Goal: Task Accomplishment & Management: Use online tool/utility

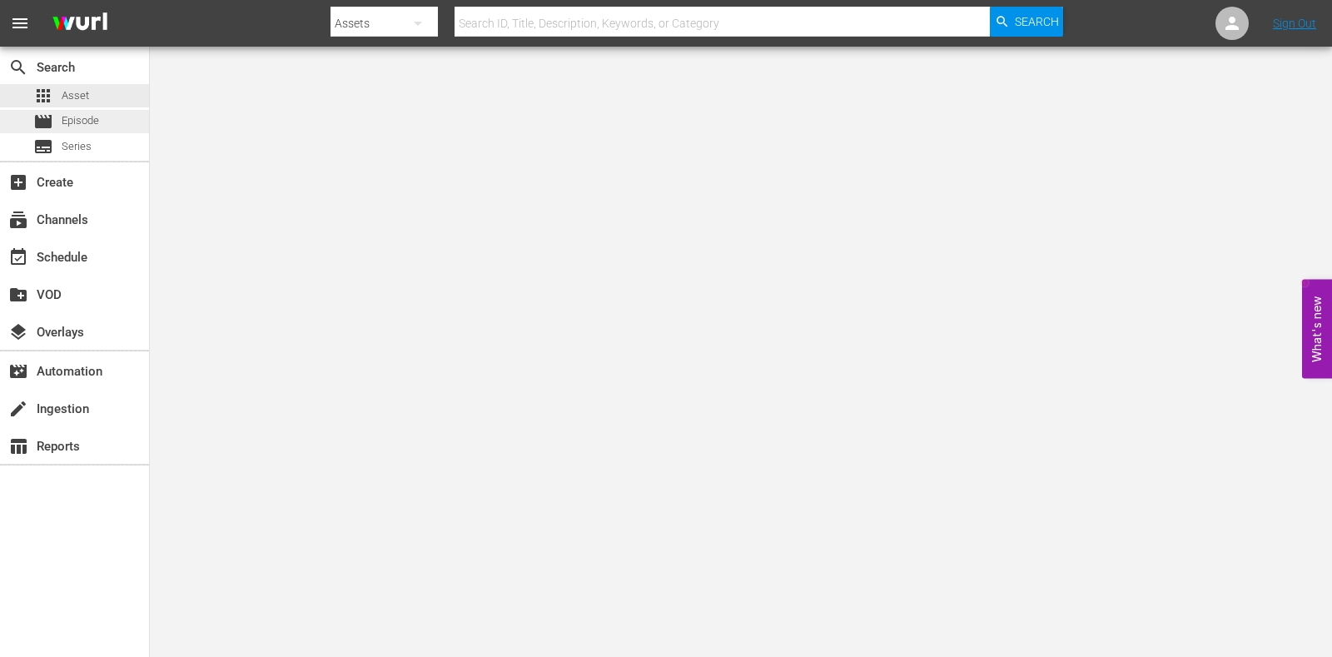
click at [92, 114] on span "Episode" at bounding box center [80, 120] width 37 height 17
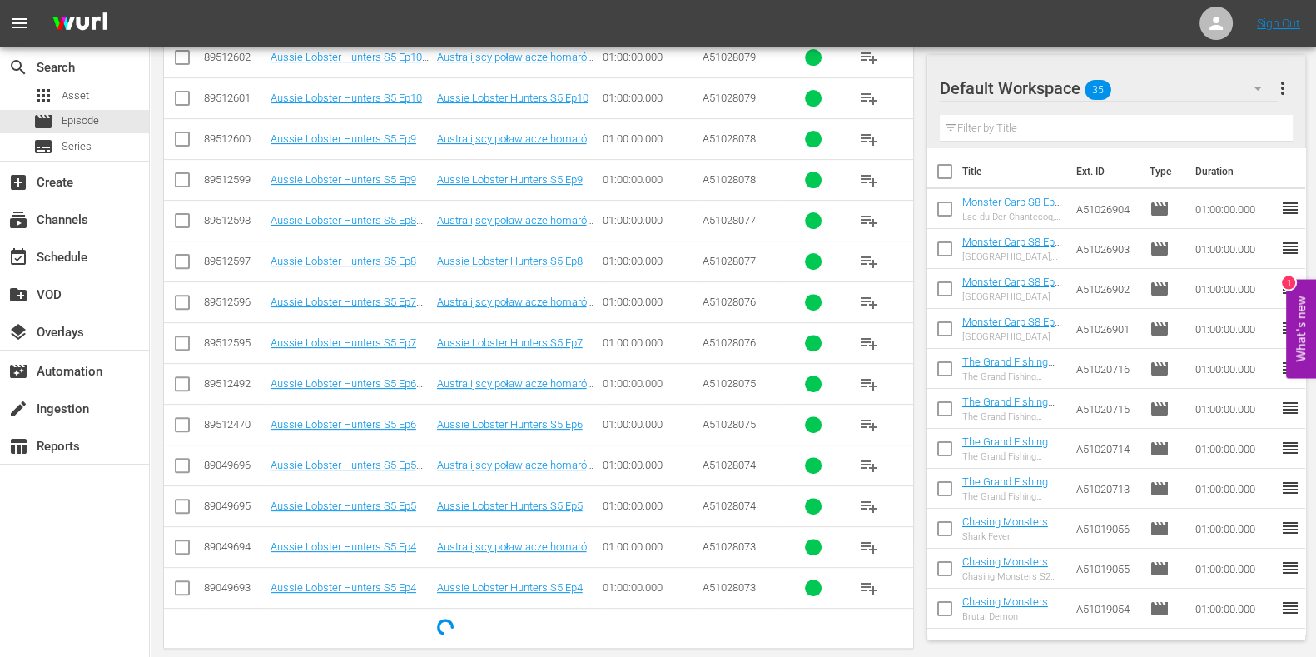
scroll to position [746, 0]
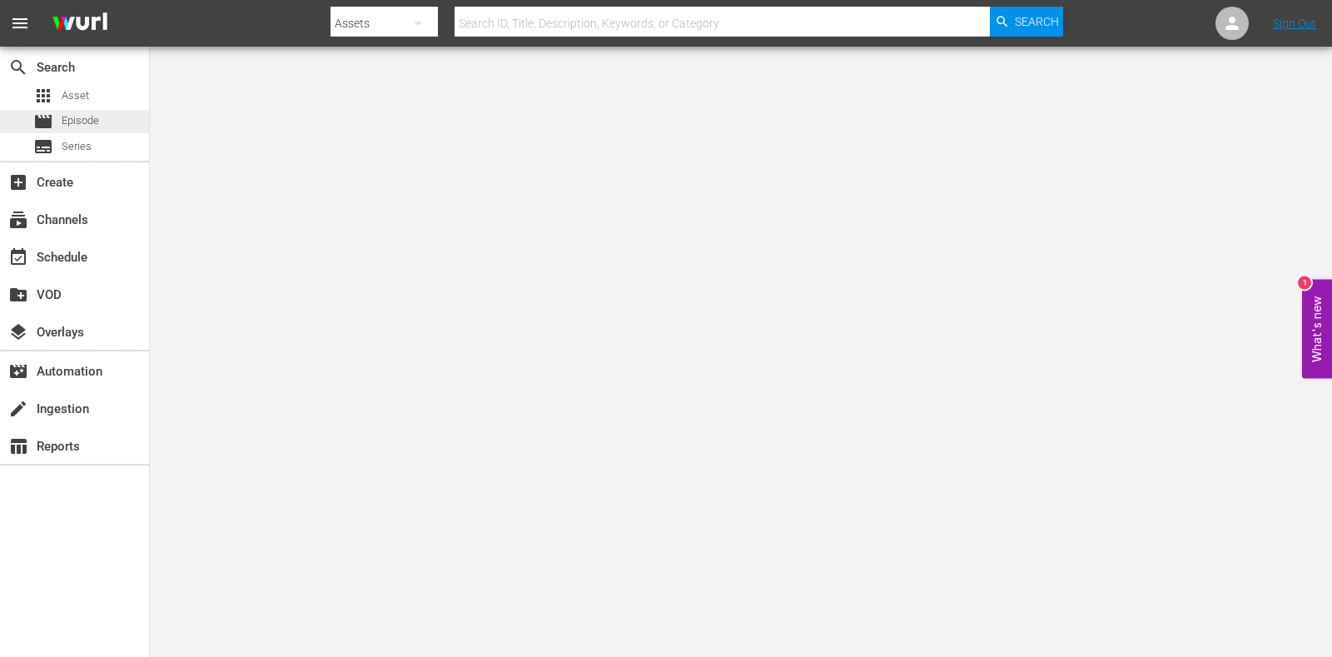
click at [71, 112] on div "movie Episode" at bounding box center [66, 121] width 66 height 23
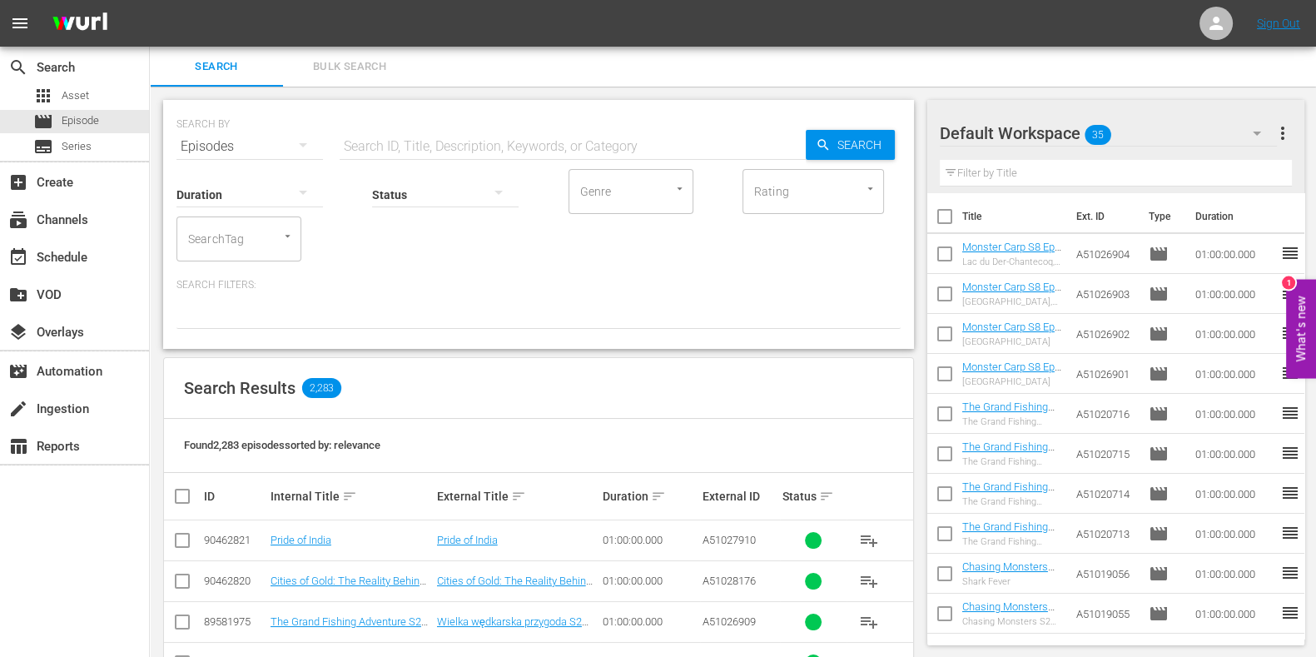
click at [530, 127] on input "text" at bounding box center [573, 147] width 466 height 40
paste input "Coastguard: Search and Rescue SOS Ep3"
type input "Coastguard: Search and Rescue SOS Ep3"
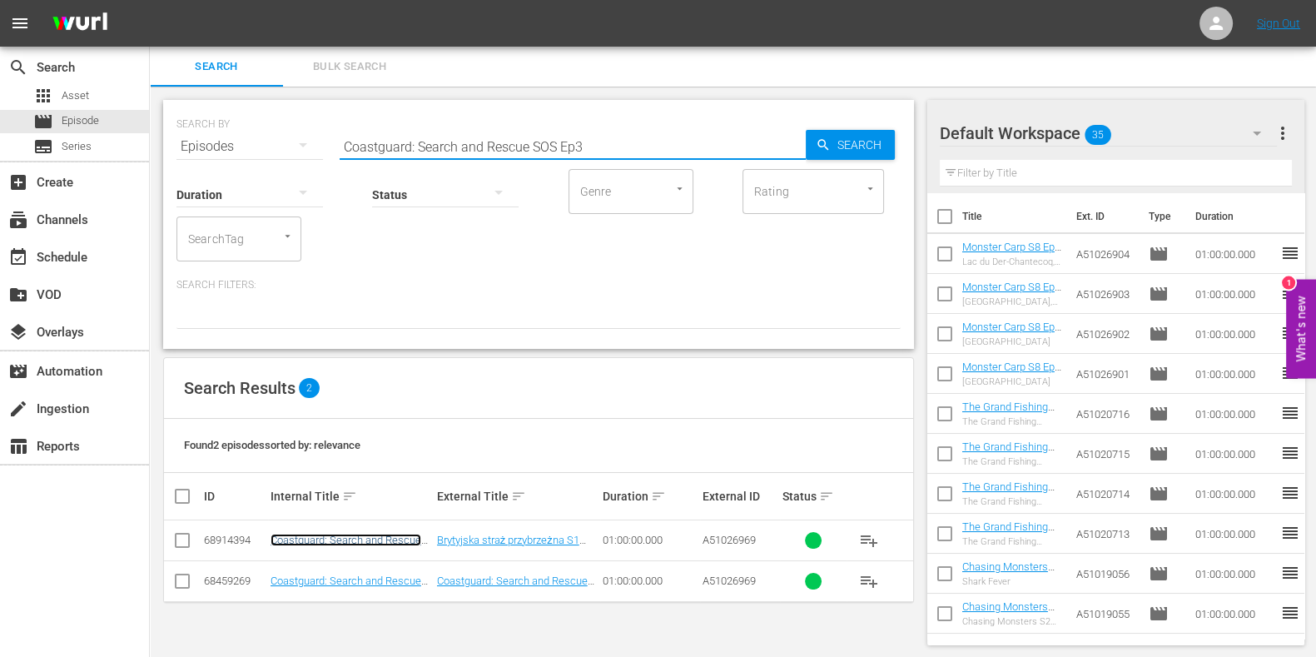
click at [375, 525] on link "Coastguard: Search and Rescue SOS S1 Ep3 POL" at bounding box center [346, 546] width 151 height 25
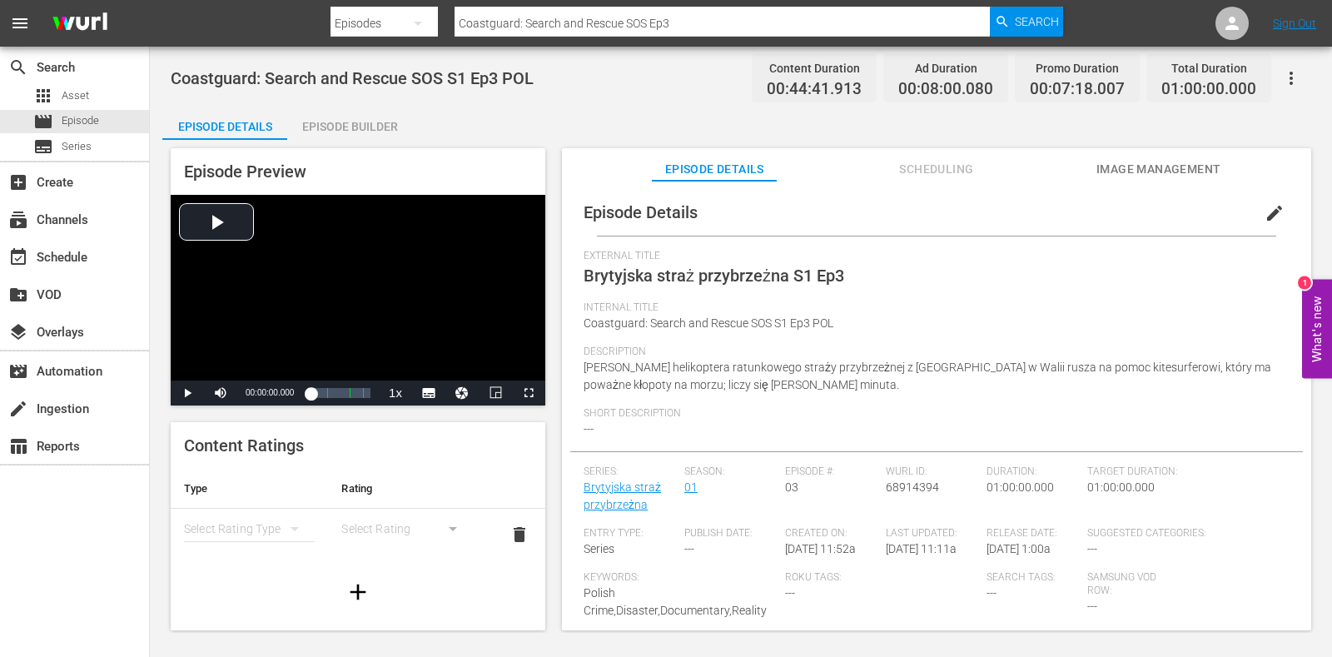
click at [724, 27] on input "Coastguard: Search and Rescue SOS Ep3" at bounding box center [722, 23] width 535 height 40
type input "Coastguard: Search and Rescue SOS Ep2"
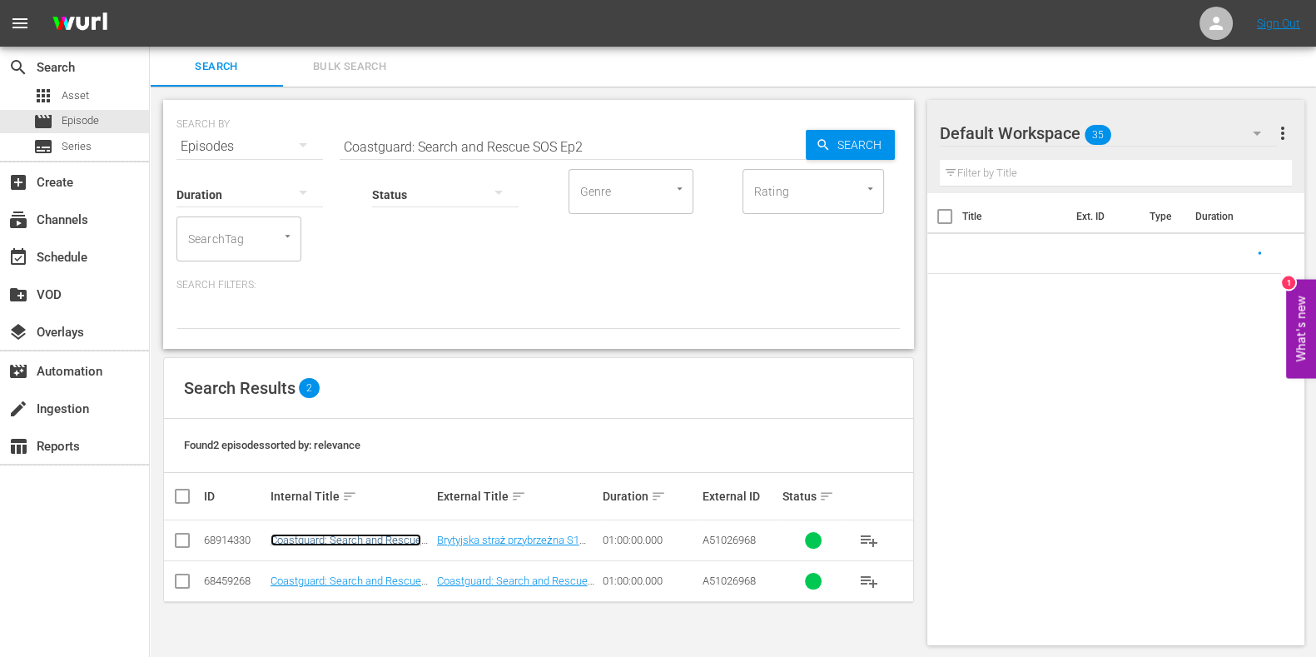
click at [396, 525] on link "Coastguard: Search and Rescue SOS S1 Ep2 POL" at bounding box center [346, 546] width 151 height 25
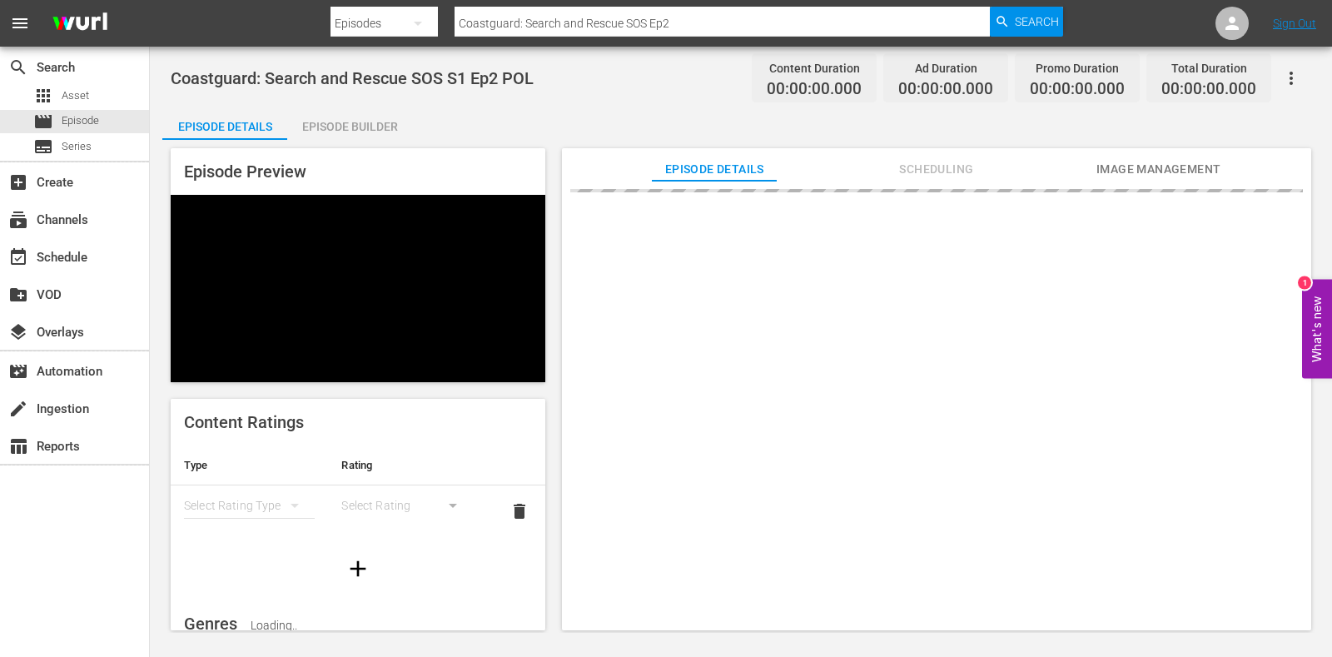
click at [337, 112] on div "Episode Builder" at bounding box center [349, 127] width 125 height 40
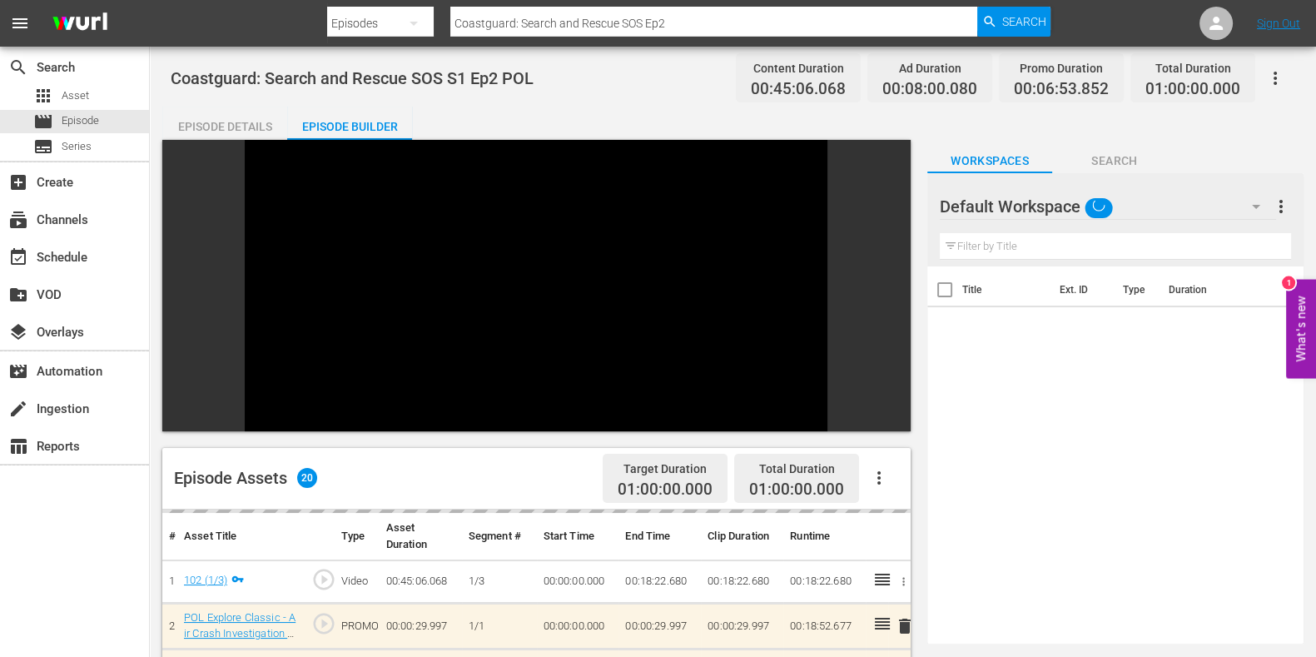
click at [1065, 206] on button "button" at bounding box center [1256, 207] width 40 height 40
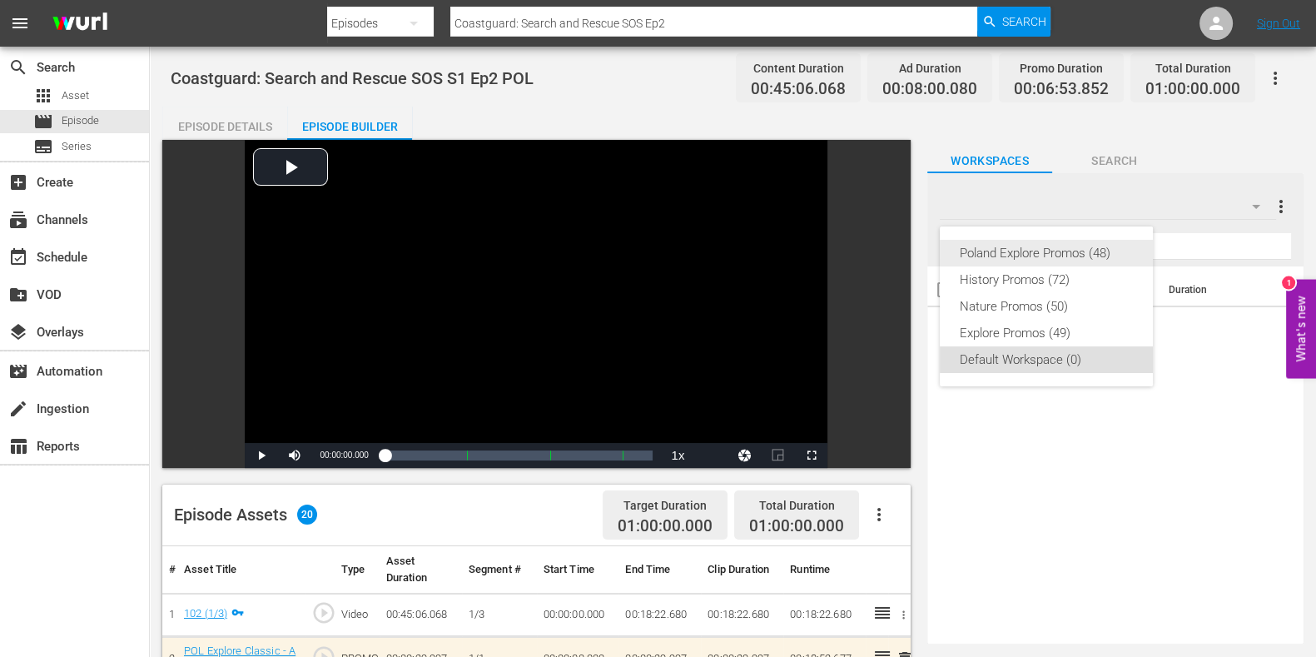
click at [1065, 251] on div "Poland Explore Promos (48)" at bounding box center [1046, 253] width 173 height 27
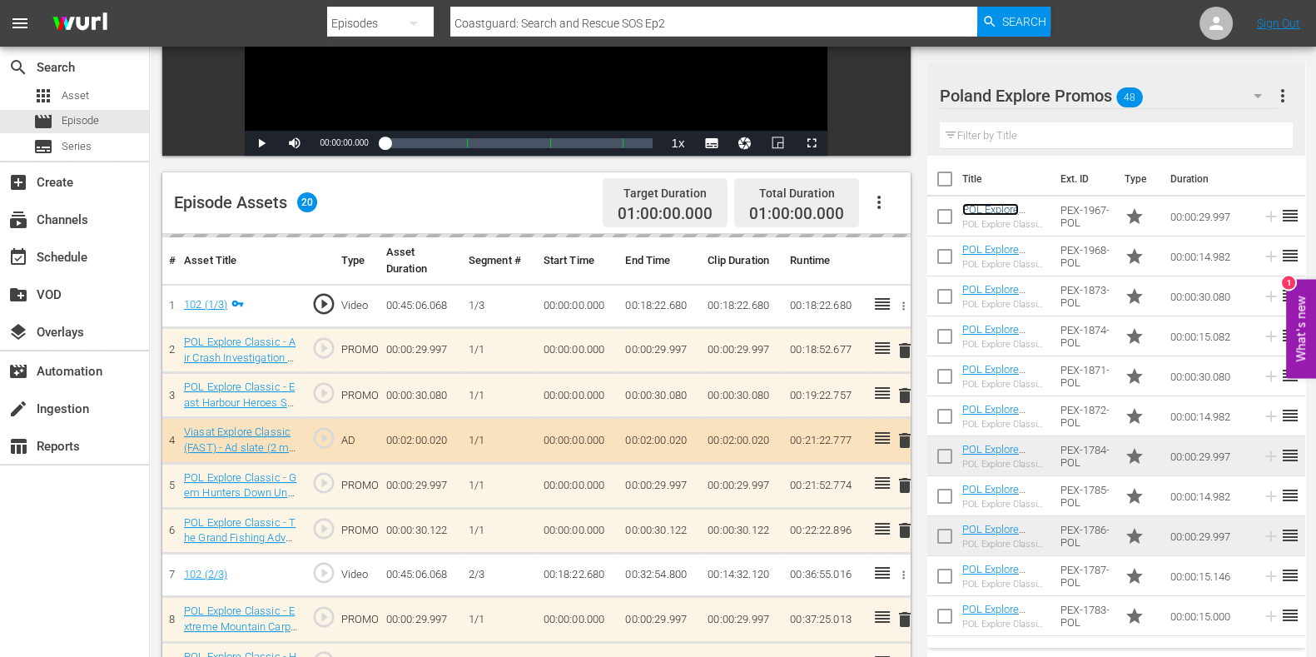
scroll to position [415, 0]
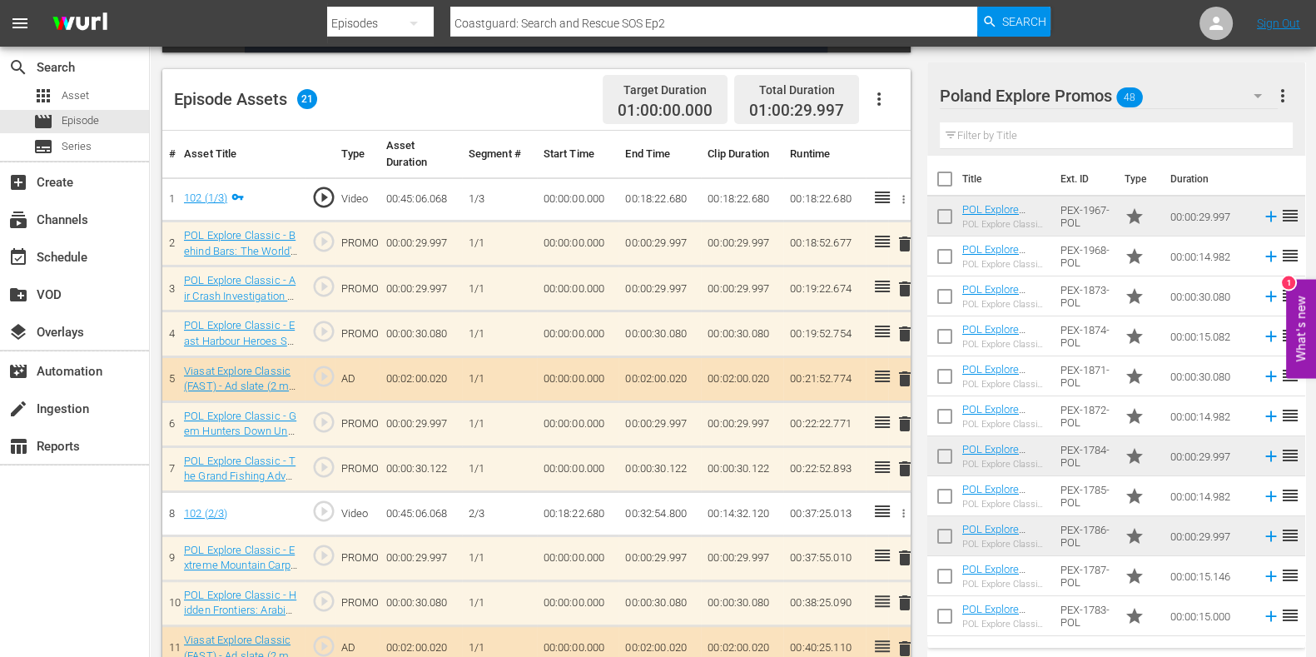
click at [905, 422] on span "delete" at bounding box center [905, 424] width 20 height 20
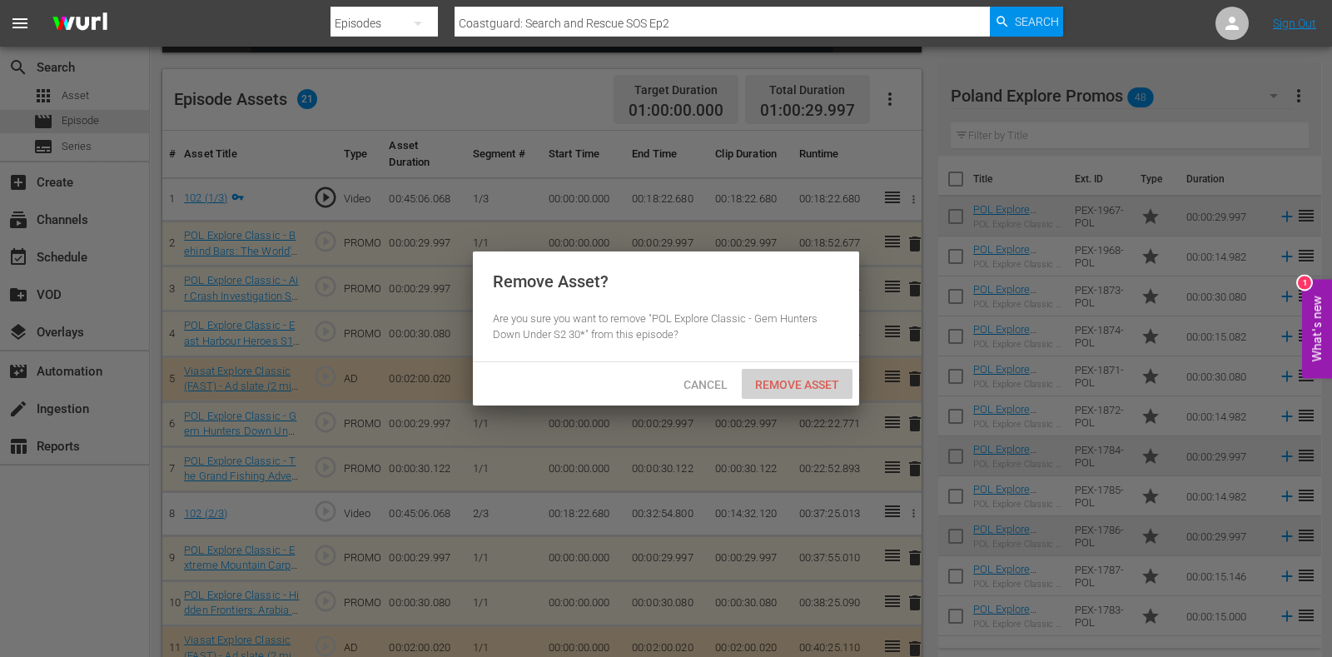
click at [758, 386] on span "Remove Asset" at bounding box center [797, 384] width 111 height 13
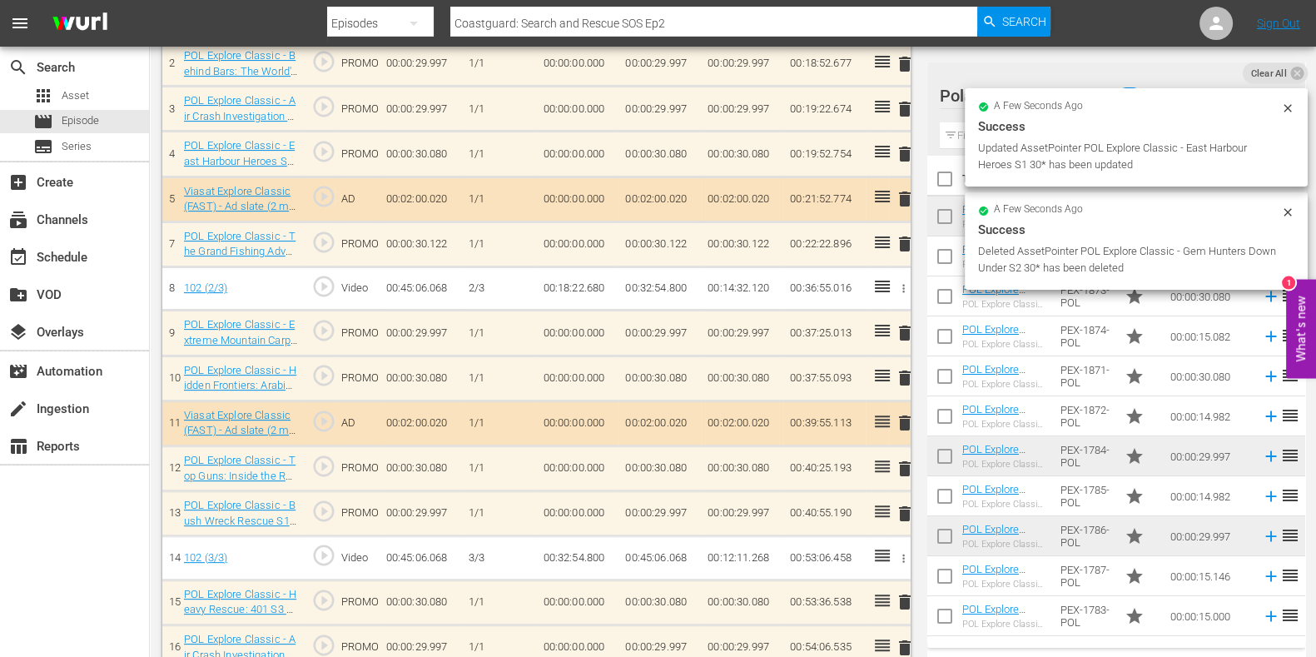
scroll to position [624, 0]
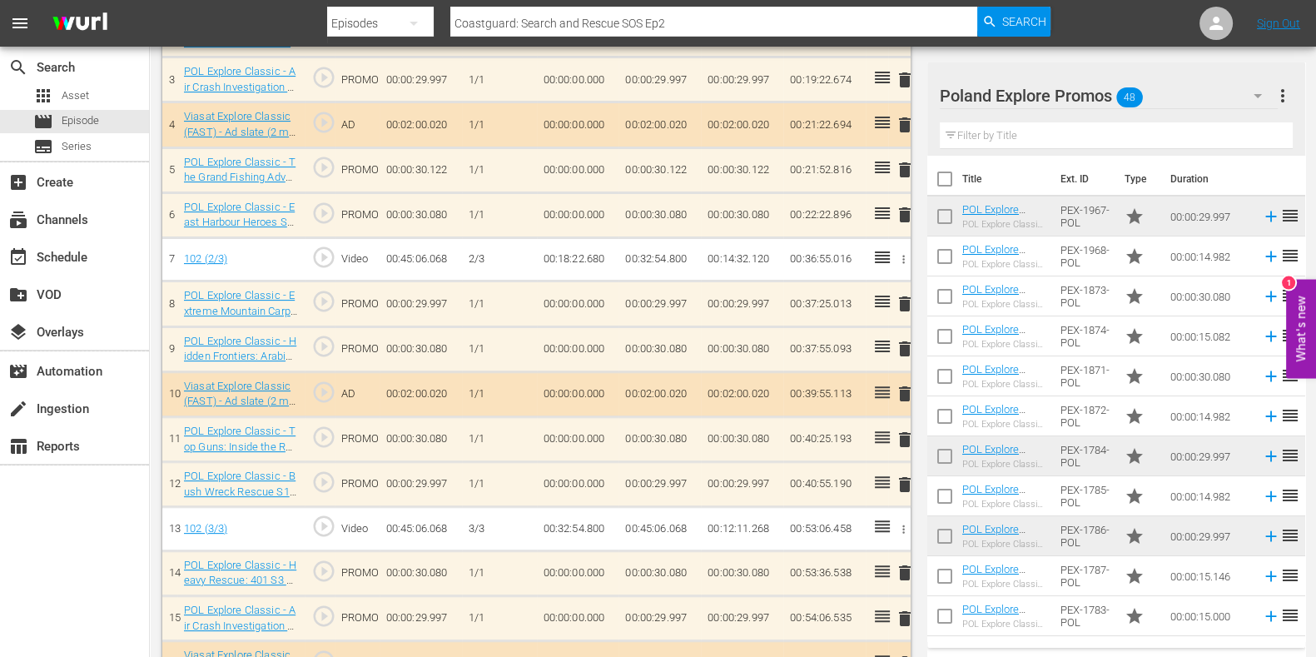
click at [1002, 135] on input "text" at bounding box center [1116, 135] width 353 height 27
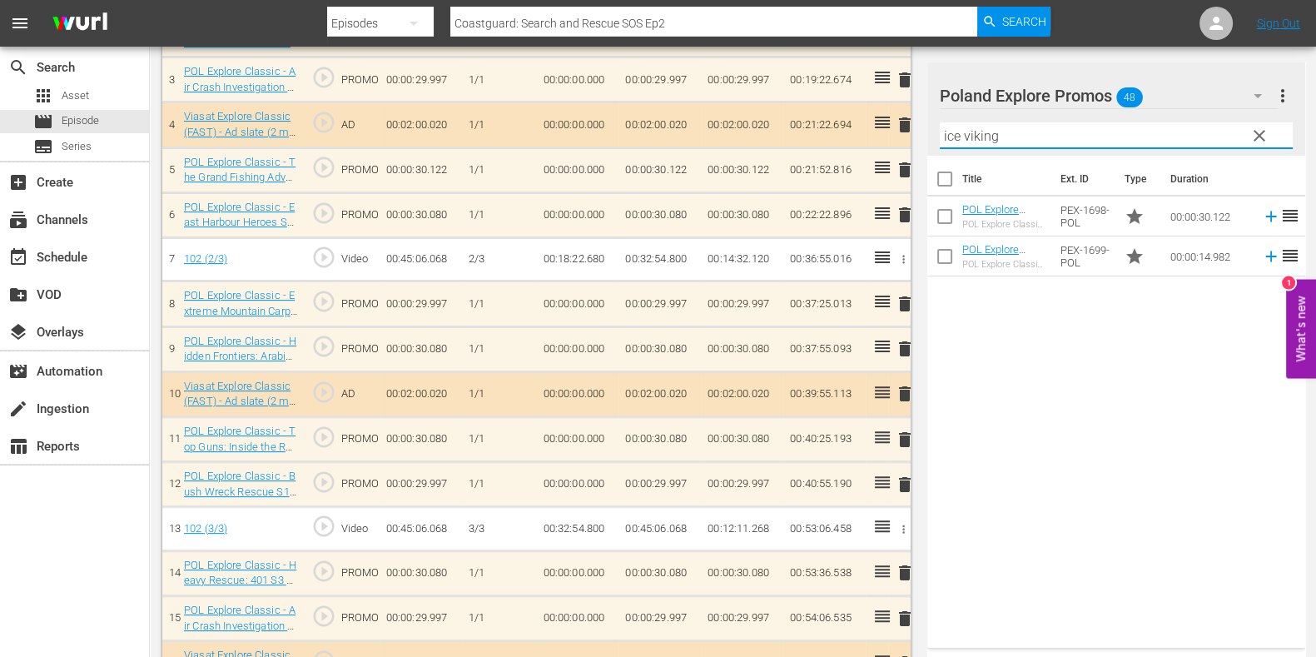
type input "ice viking"
click at [1027, 341] on div "Title Ext. ID Type Duration POL Explore Classic - Ice Vikings S3 30* POL Explor…" at bounding box center [1117, 398] width 378 height 485
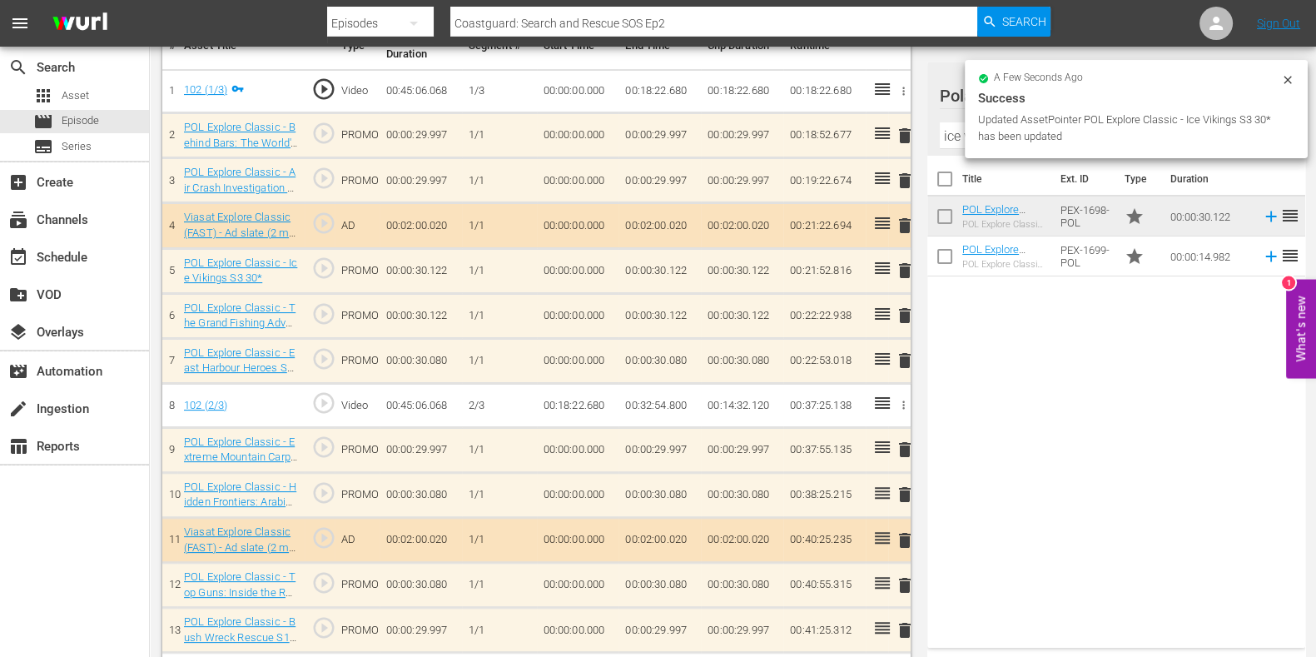
click at [905, 321] on span "delete" at bounding box center [905, 316] width 20 height 20
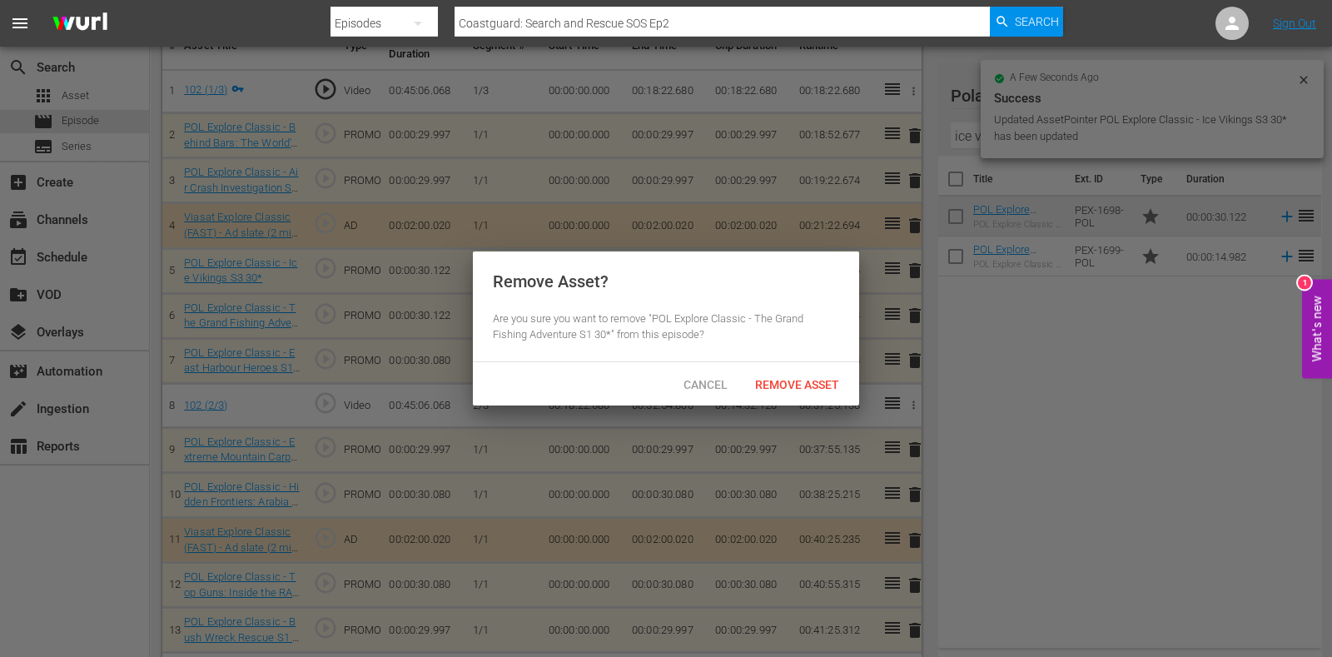
click at [773, 406] on div at bounding box center [666, 328] width 1332 height 657
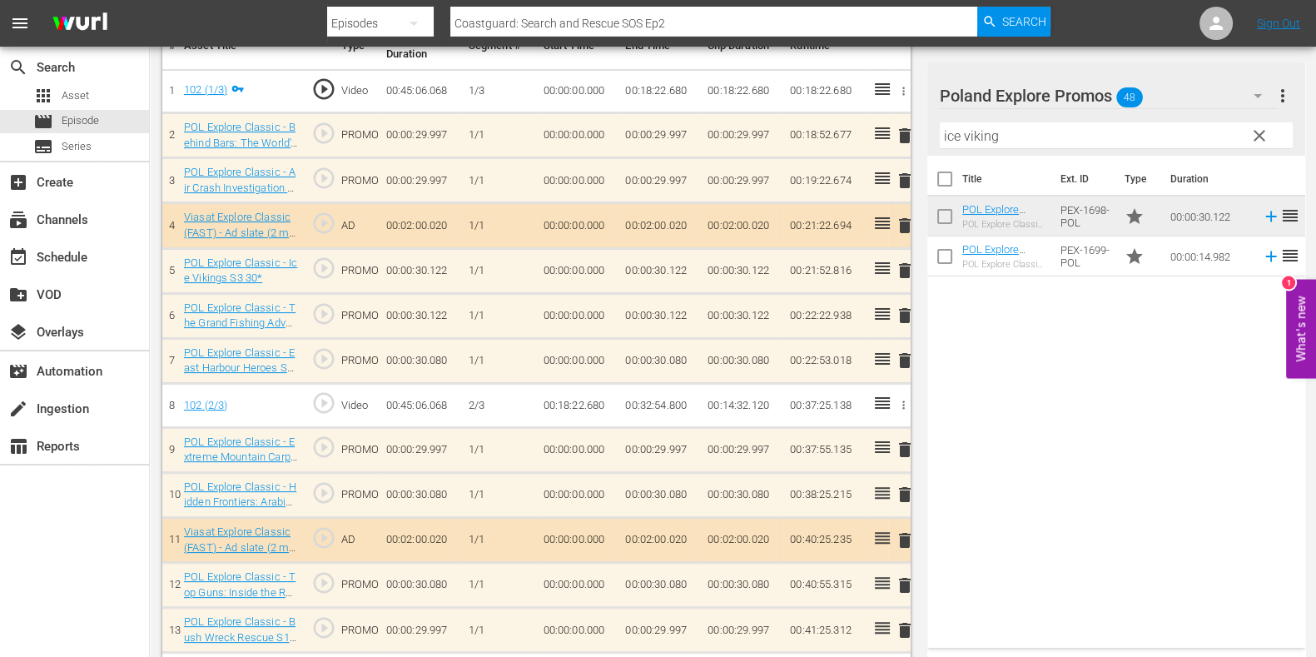
click at [908, 316] on span "delete" at bounding box center [905, 316] width 20 height 20
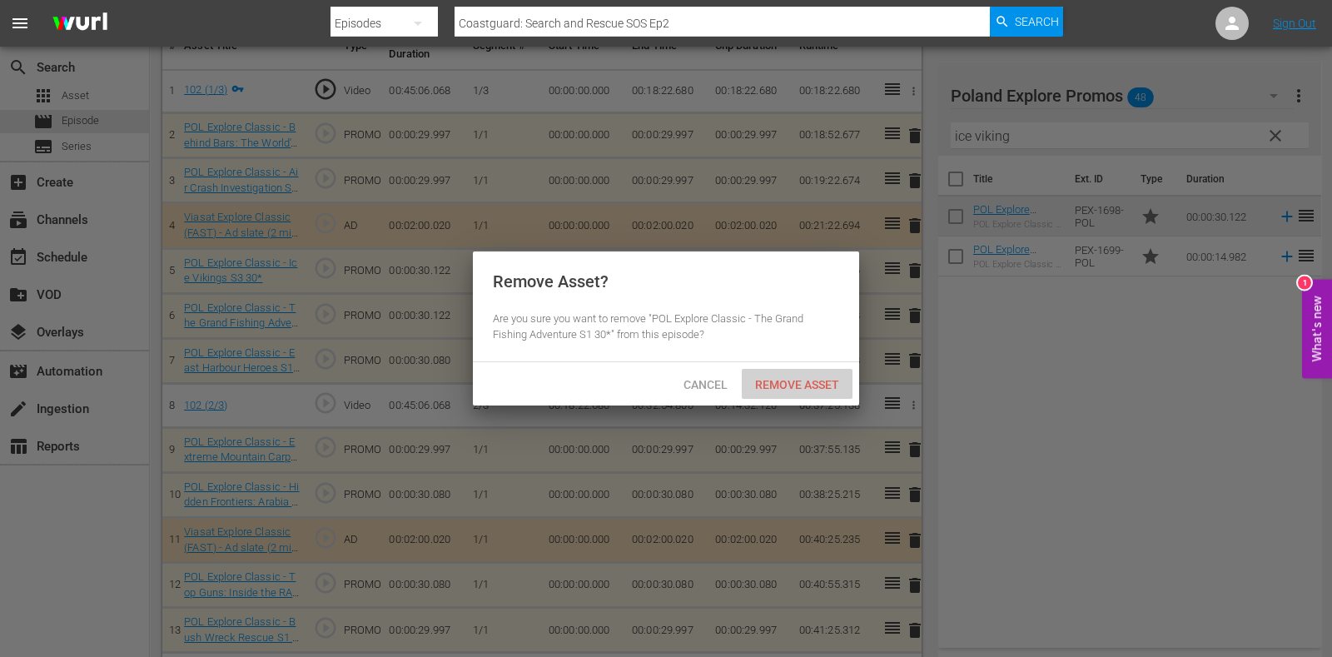
click at [770, 383] on span "Remove Asset" at bounding box center [797, 384] width 111 height 13
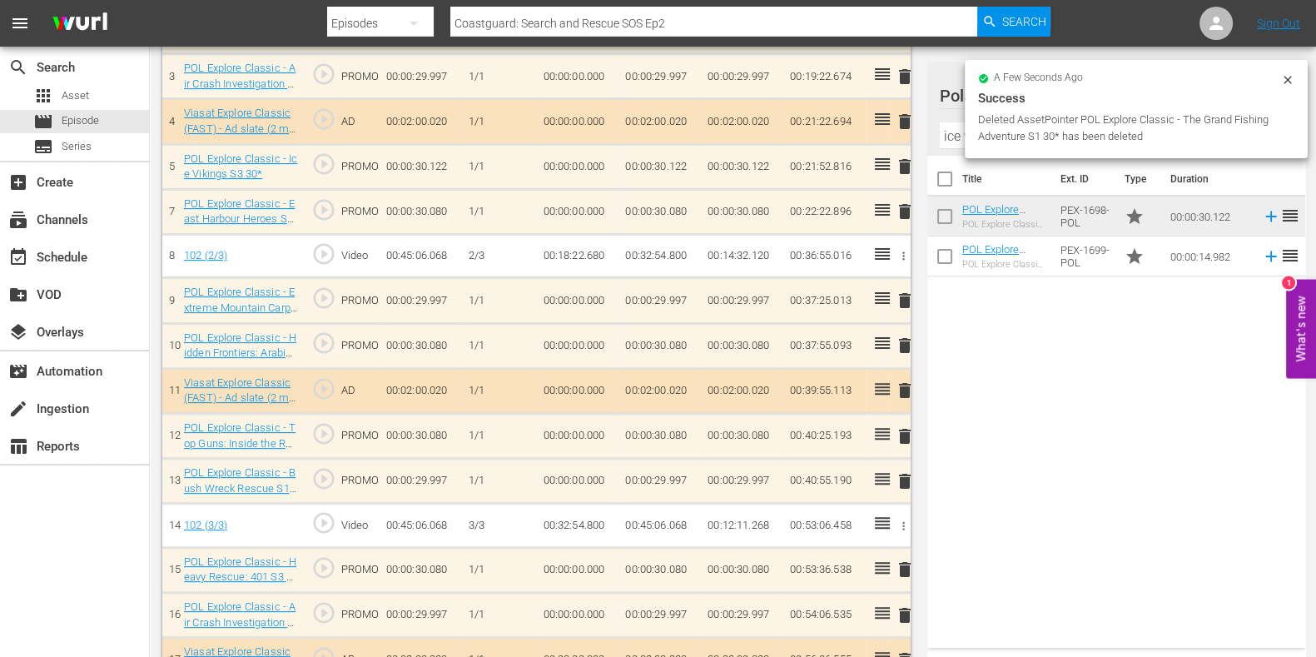
scroll to position [842, 0]
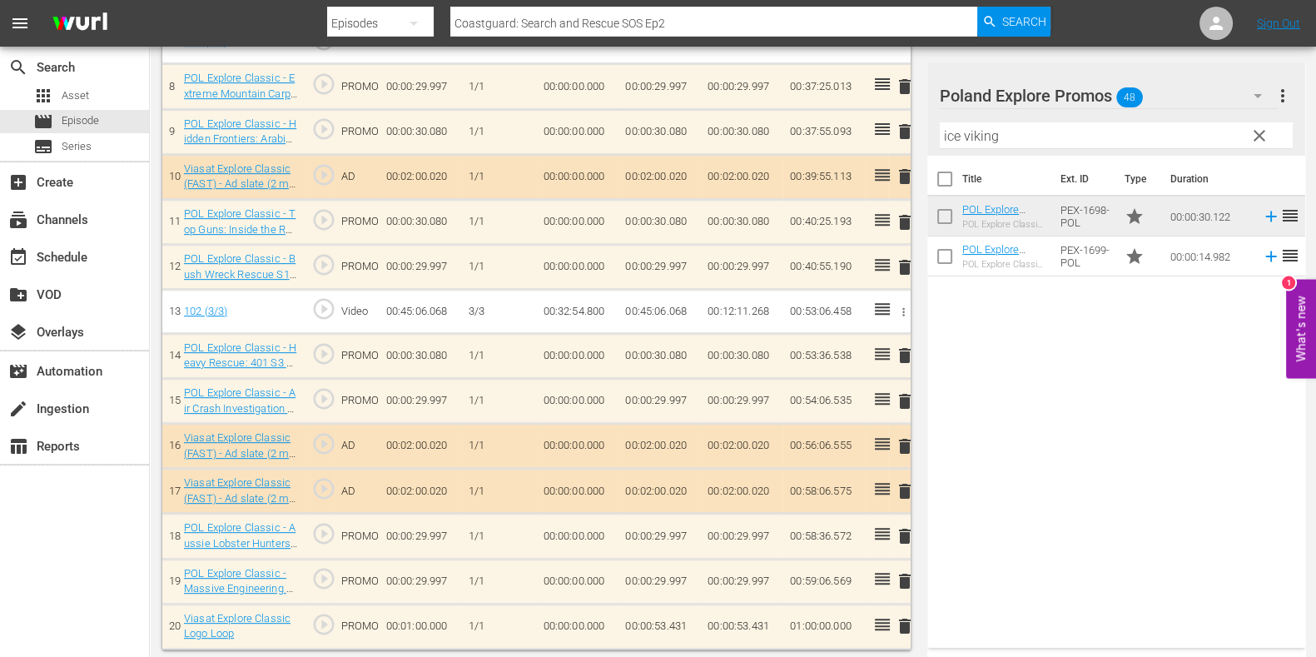
click at [904, 350] on span "delete" at bounding box center [905, 356] width 20 height 20
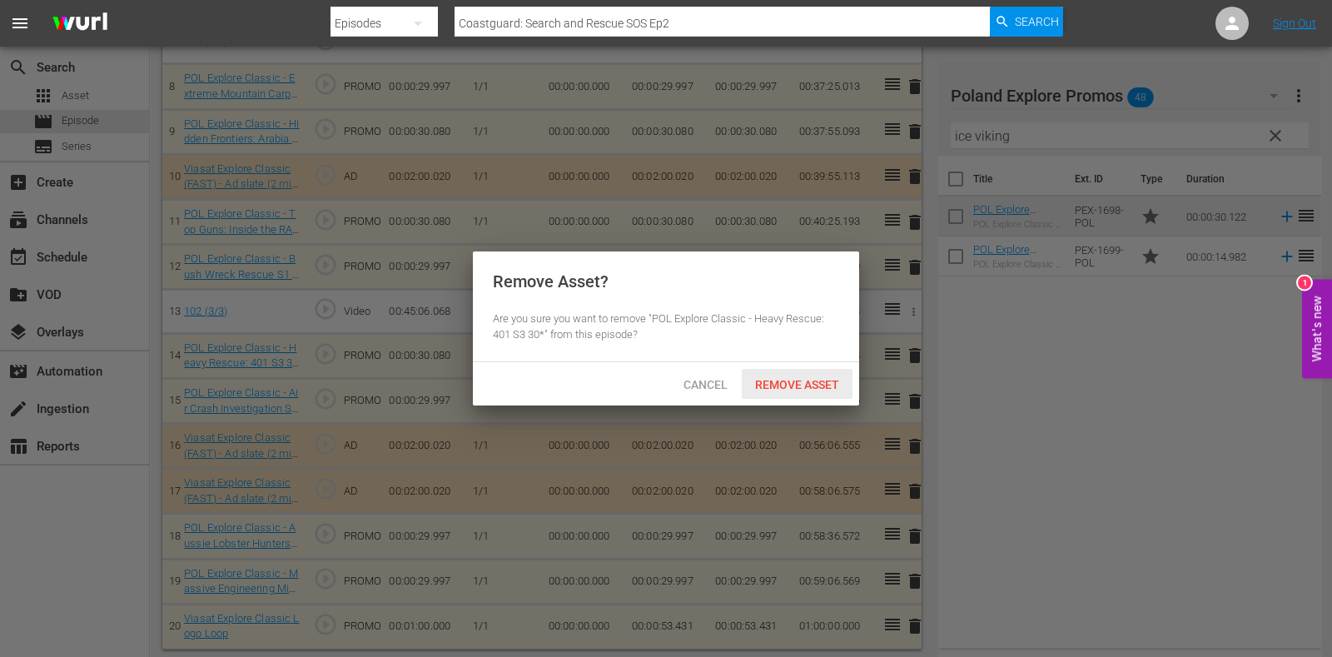
click at [808, 375] on div "Remove Asset" at bounding box center [797, 384] width 111 height 31
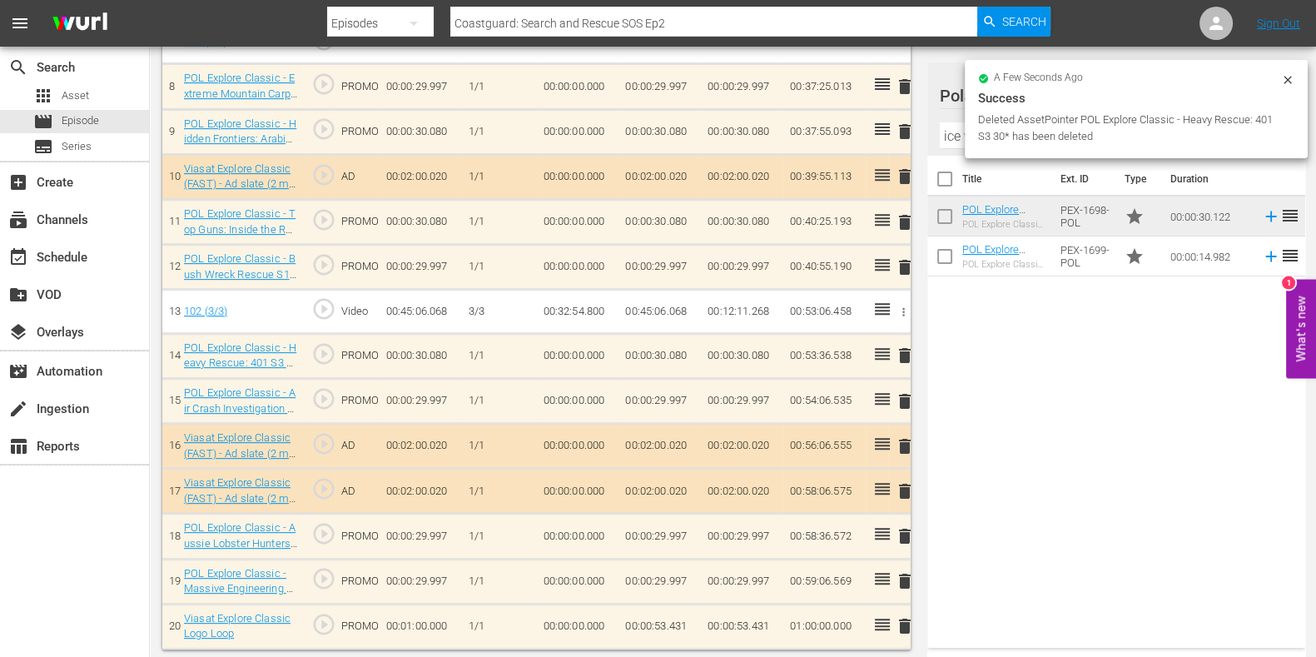
scroll to position [798, 0]
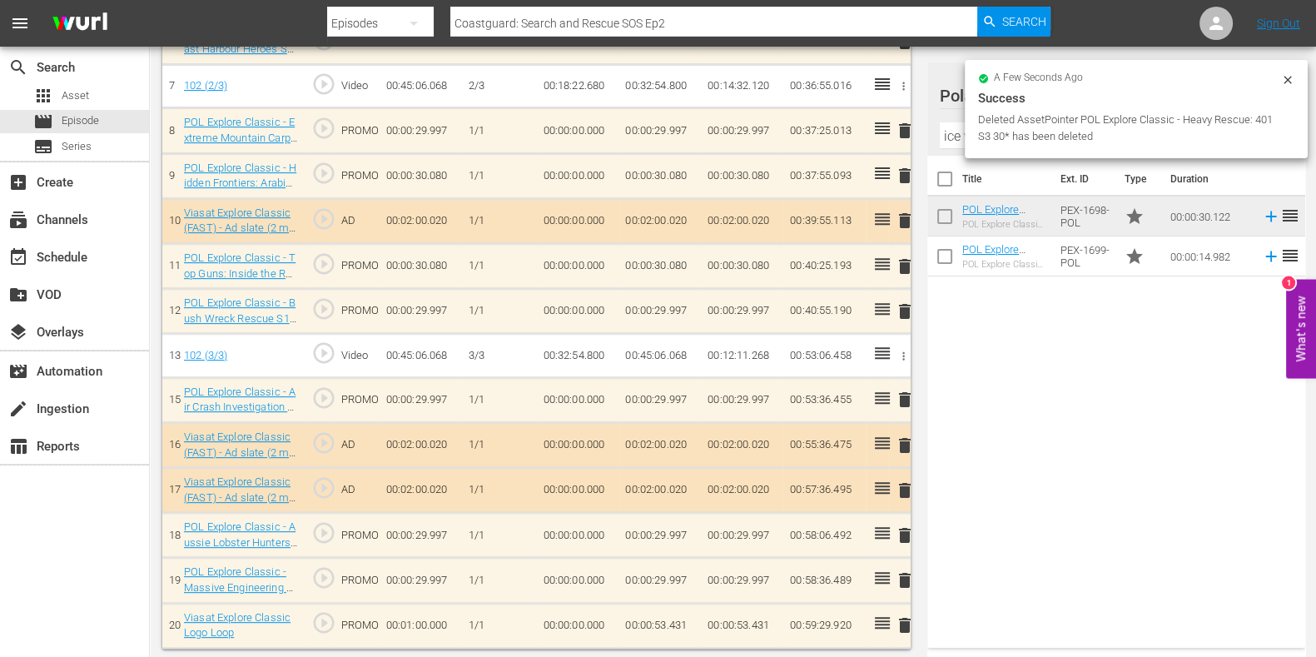
click at [1065, 77] on icon at bounding box center [1287, 79] width 13 height 13
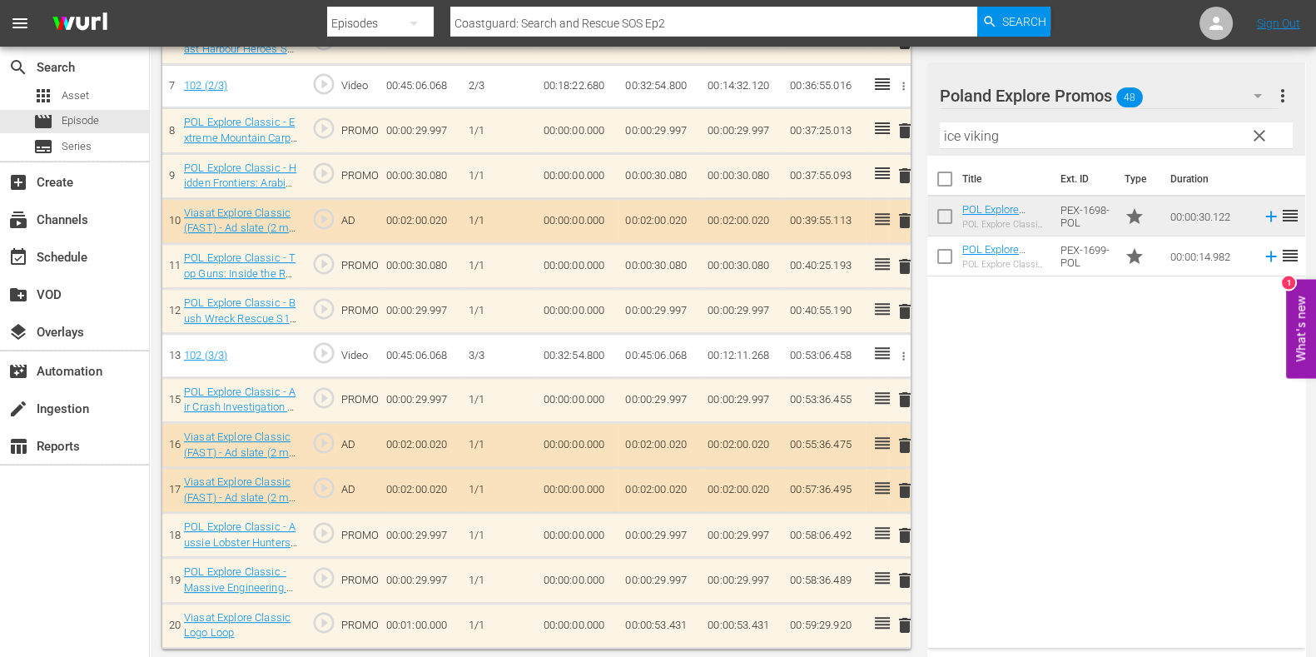
click at [1065, 128] on span "clear" at bounding box center [1260, 136] width 20 height 20
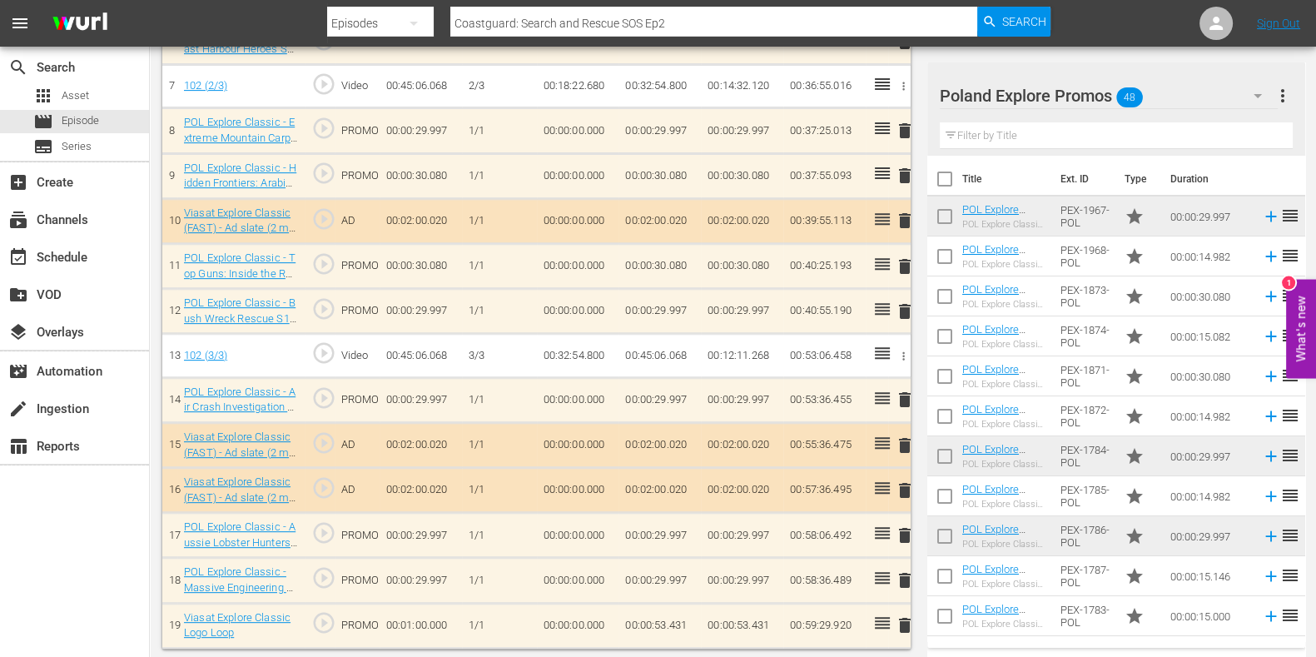
click at [1031, 136] on input "text" at bounding box center [1116, 135] width 353 height 27
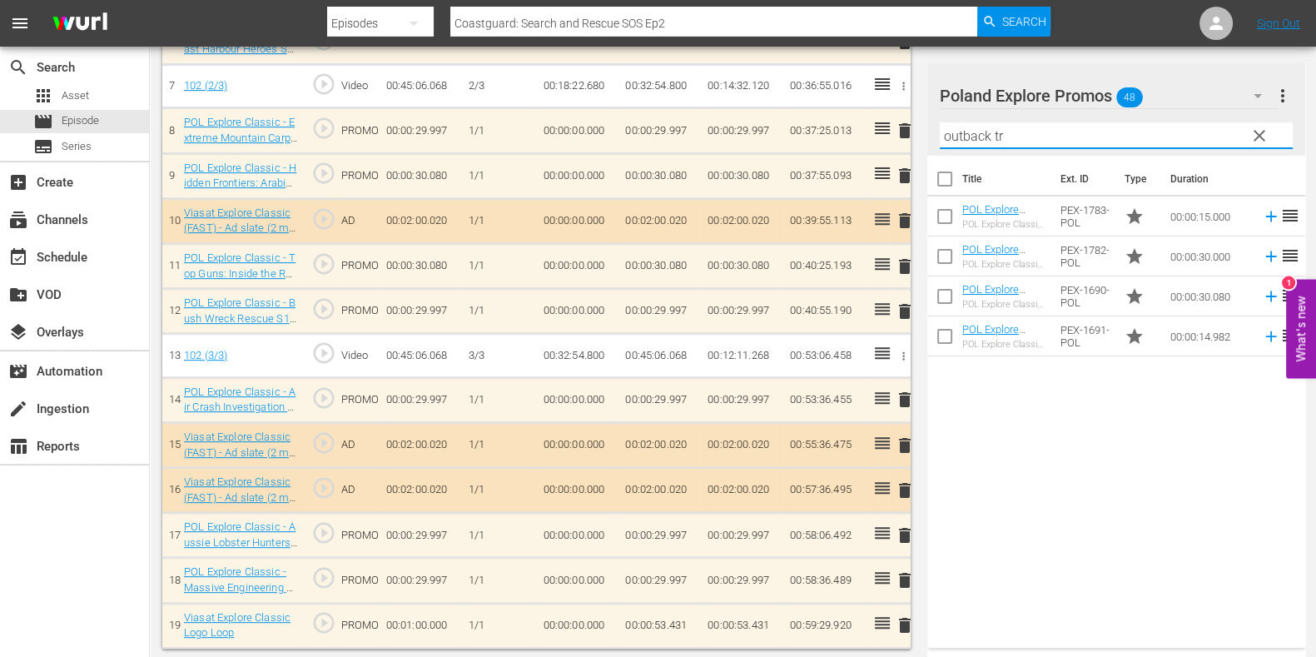
type input "outback tr"
click at [1057, 376] on div "Title Ext. ID Type Duration POL Explore Classic - Outback Truckers S6 15* POL E…" at bounding box center [1117, 398] width 378 height 485
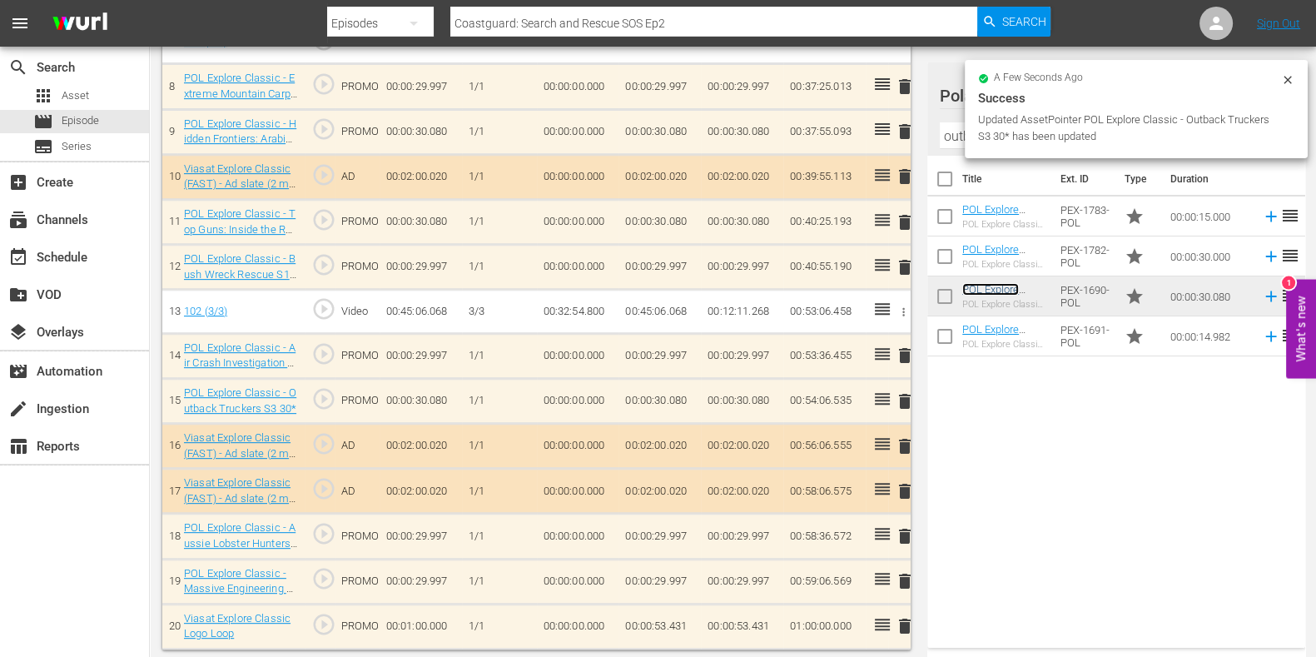
scroll to position [530, 0]
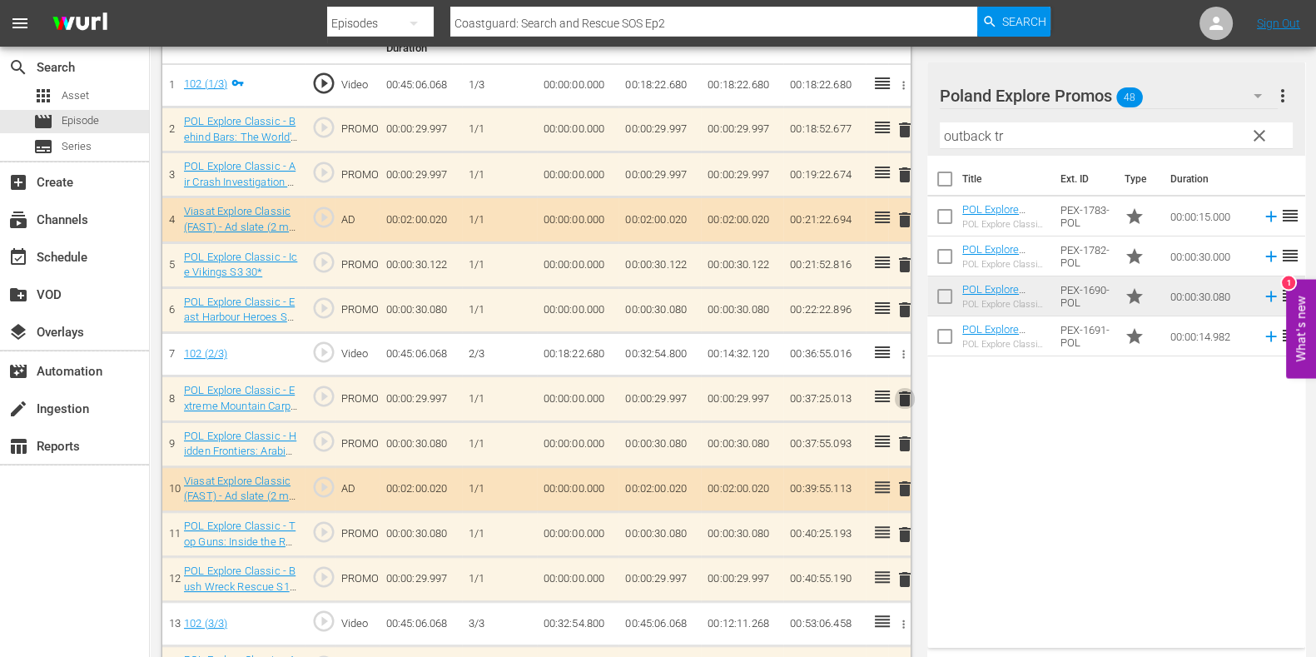
click at [901, 389] on span "delete" at bounding box center [905, 399] width 20 height 20
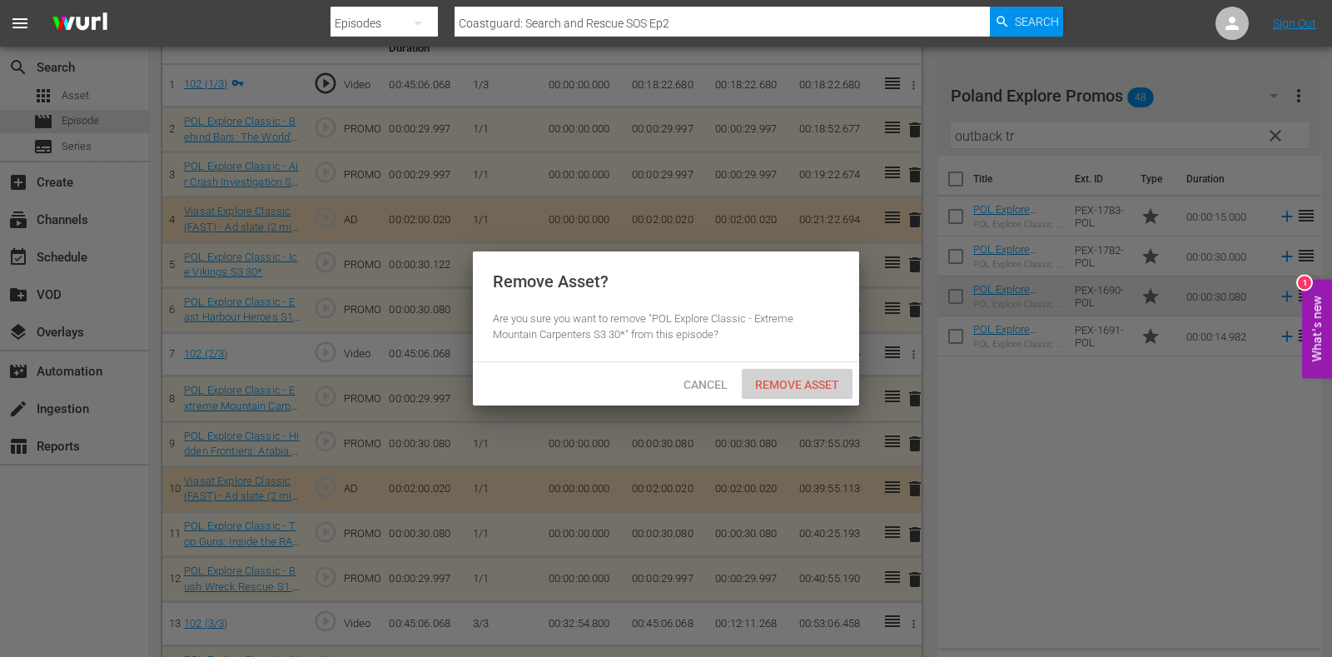
click at [781, 381] on span "Remove Asset" at bounding box center [797, 384] width 111 height 13
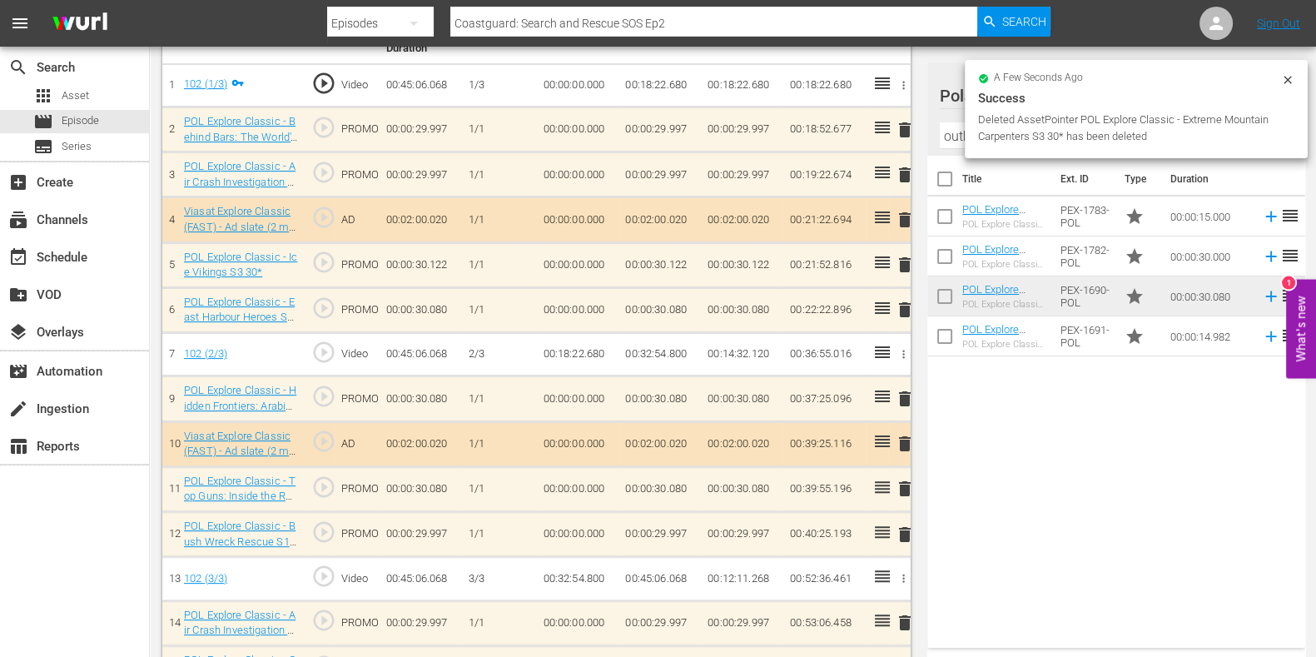
click at [1065, 72] on div "a few seconds ago Success Deleted AssetPointer POL Explore Classic - Extreme Mo…" at bounding box center [1136, 109] width 343 height 98
click at [1065, 79] on icon at bounding box center [1287, 79] width 13 height 13
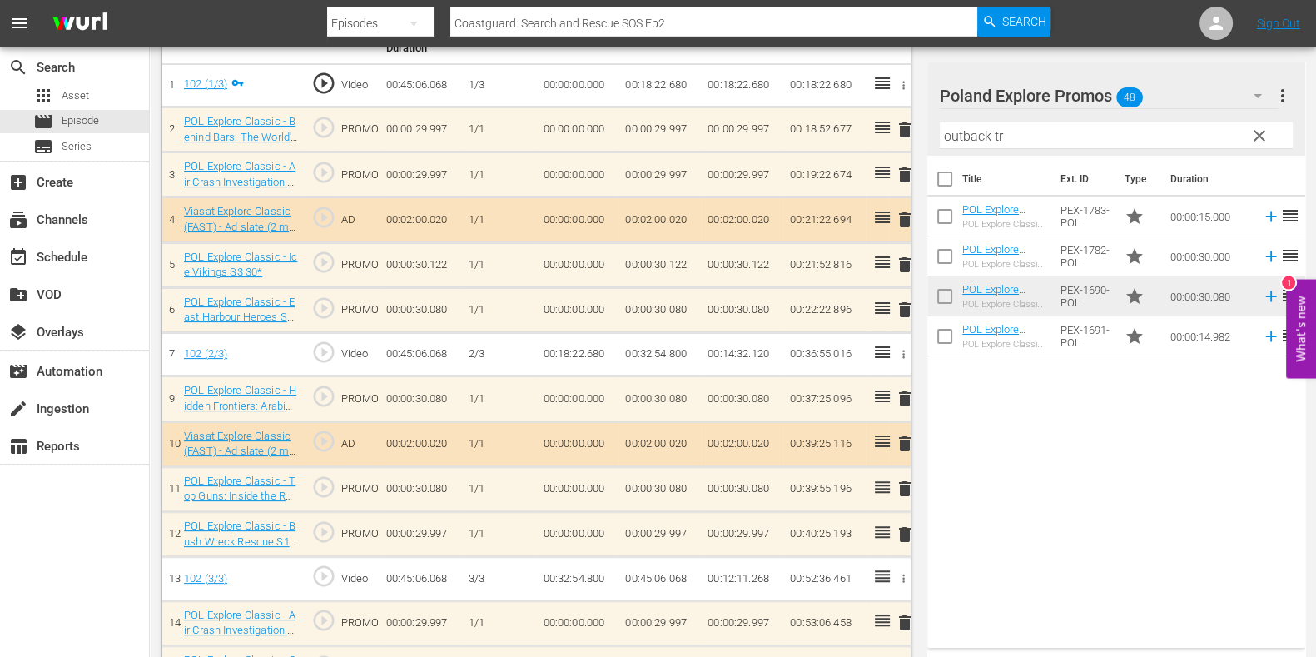
click at [1065, 135] on span "clear" at bounding box center [1260, 136] width 20 height 20
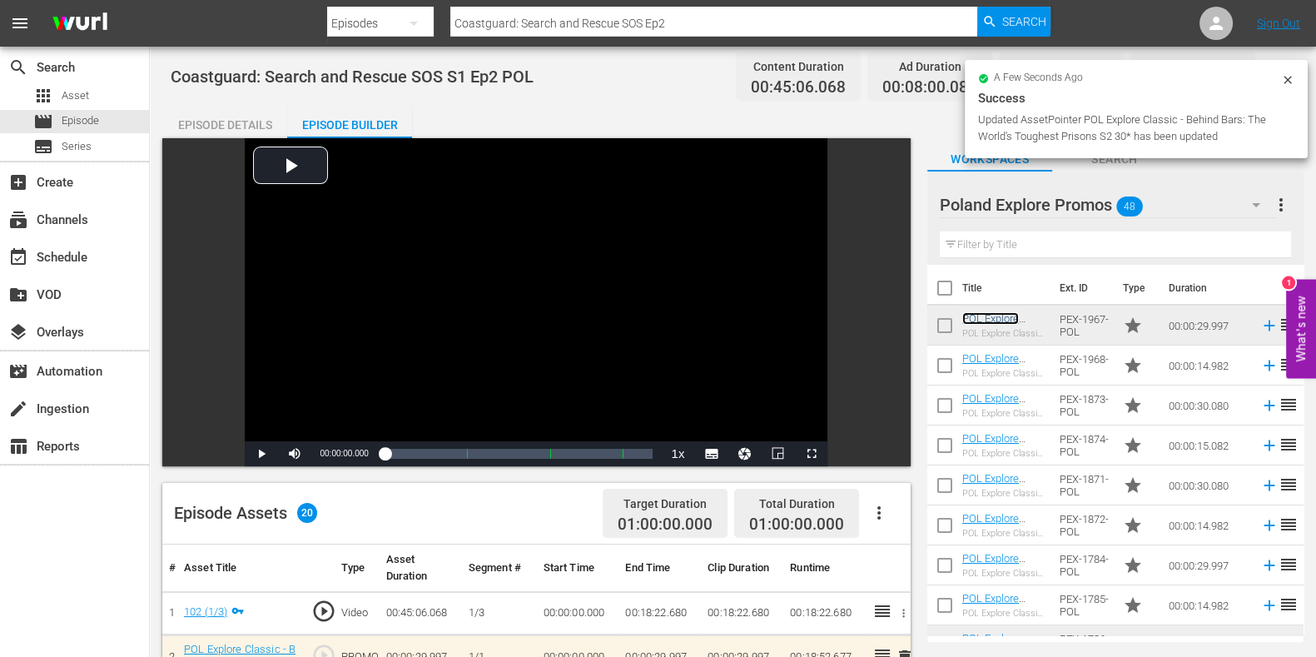
scroll to position [0, 0]
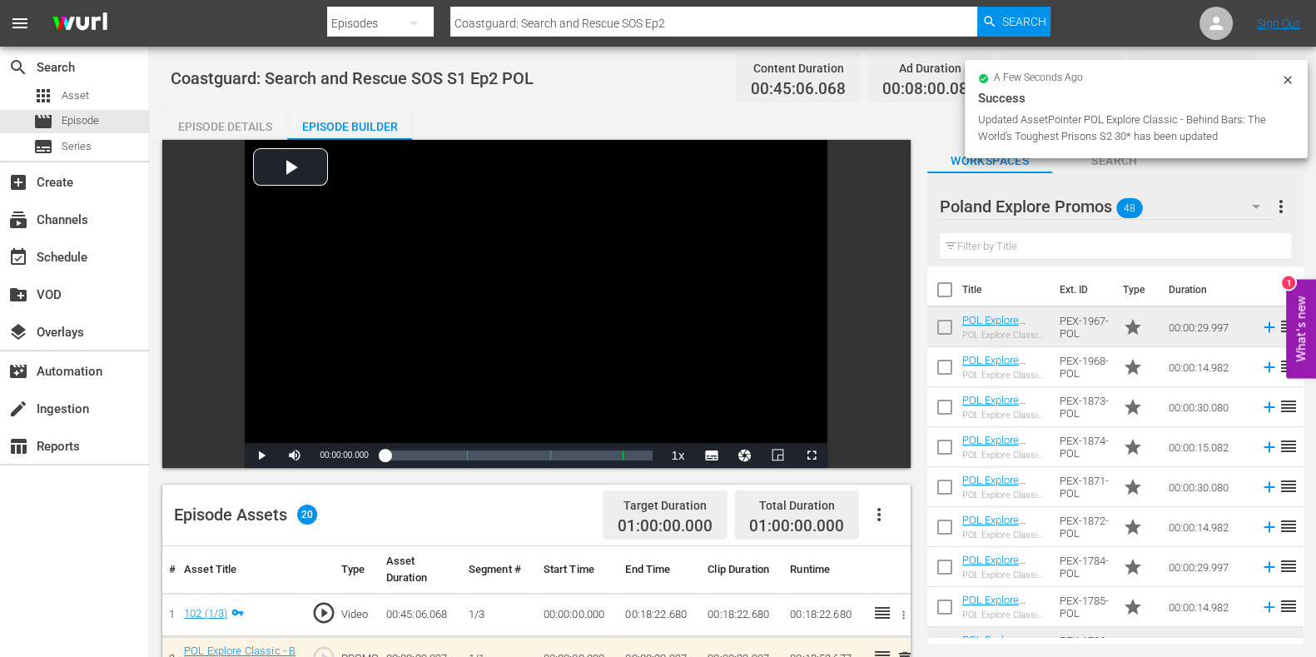
click at [689, 22] on input "Coastguard: Search and Rescue SOS Ep2" at bounding box center [713, 23] width 527 height 40
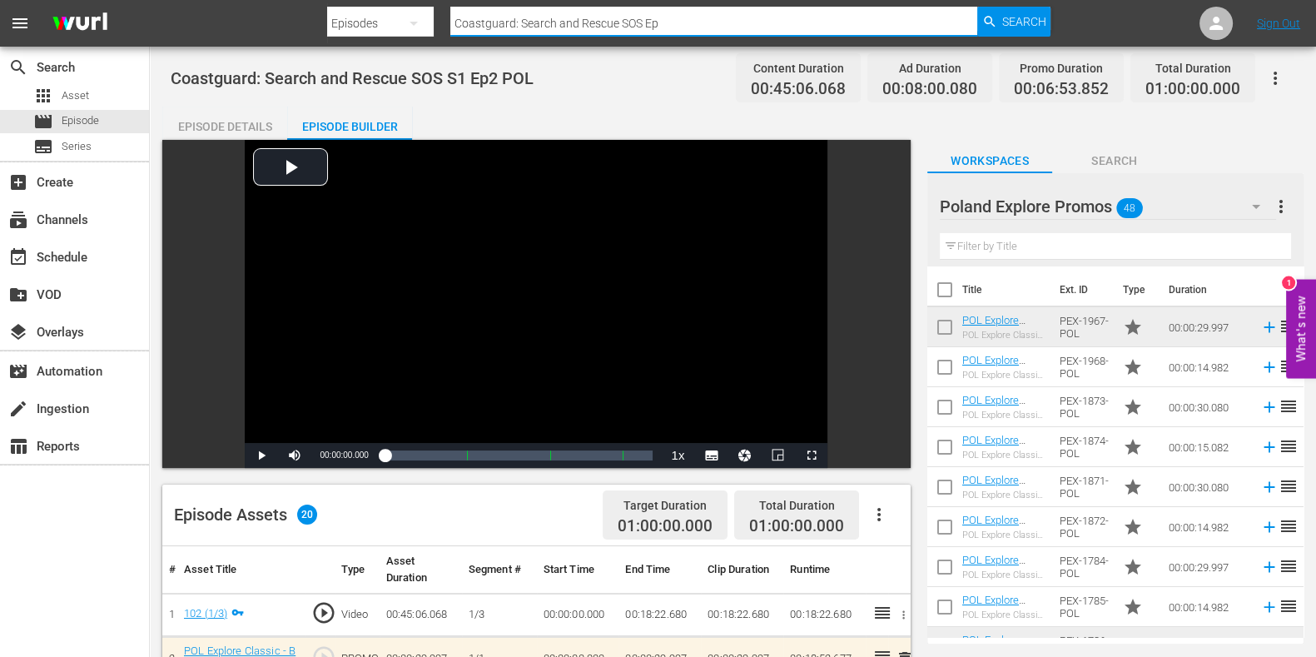
type input "Coastguard: Search and Rescue SOS Ep3"
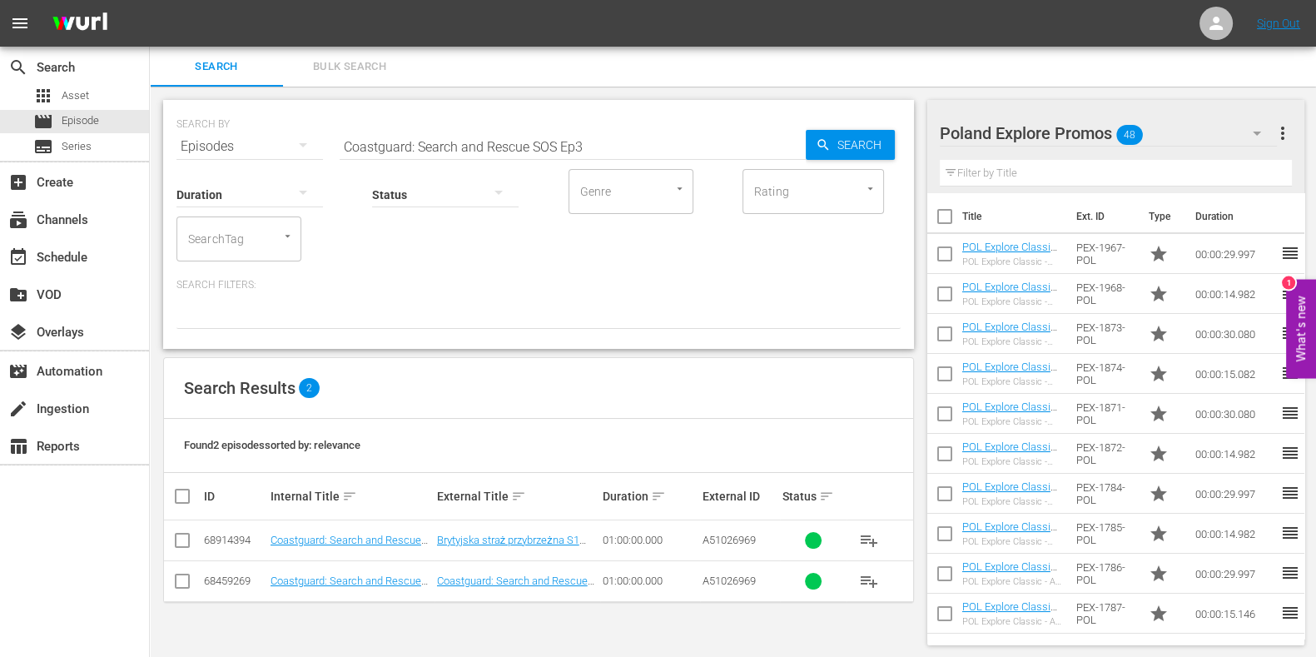
click at [395, 525] on td "Coastguard: Search and Rescue SOS S1 Ep3 POL" at bounding box center [351, 540] width 167 height 41
click at [391, 525] on link "Coastguard: Search and Rescue SOS S1 Ep3 POL" at bounding box center [346, 546] width 151 height 25
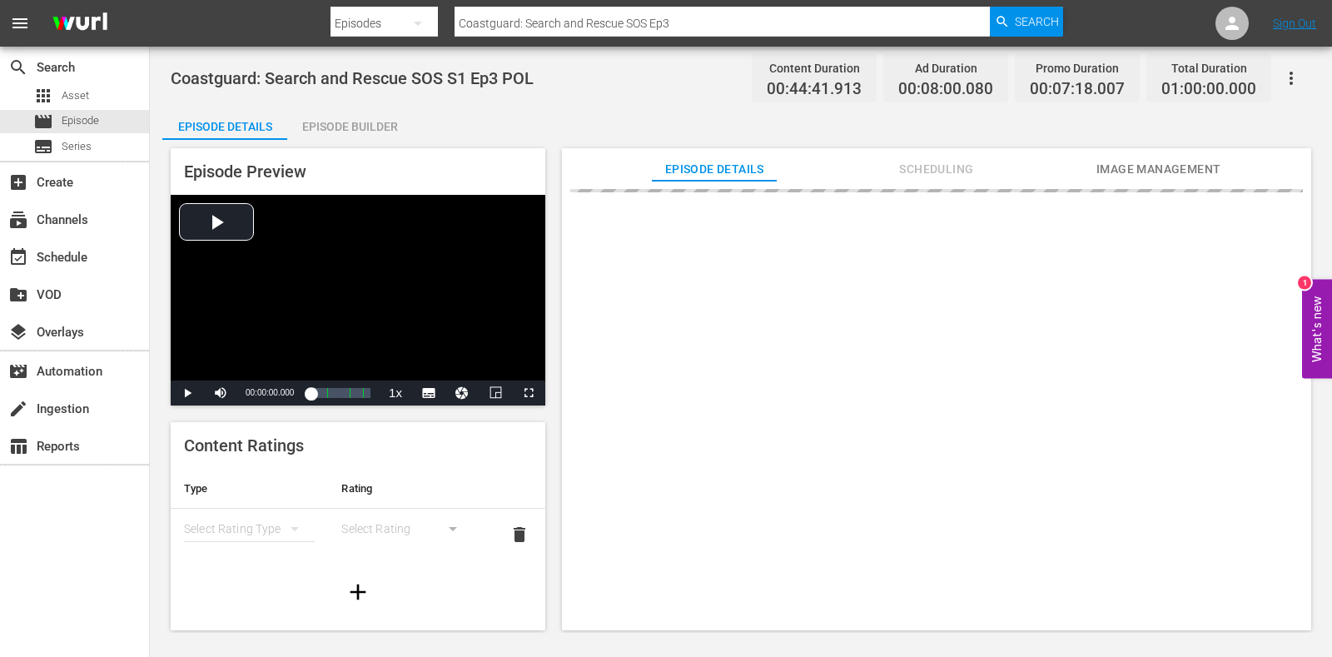
click at [355, 137] on div "Episode Builder" at bounding box center [349, 127] width 125 height 40
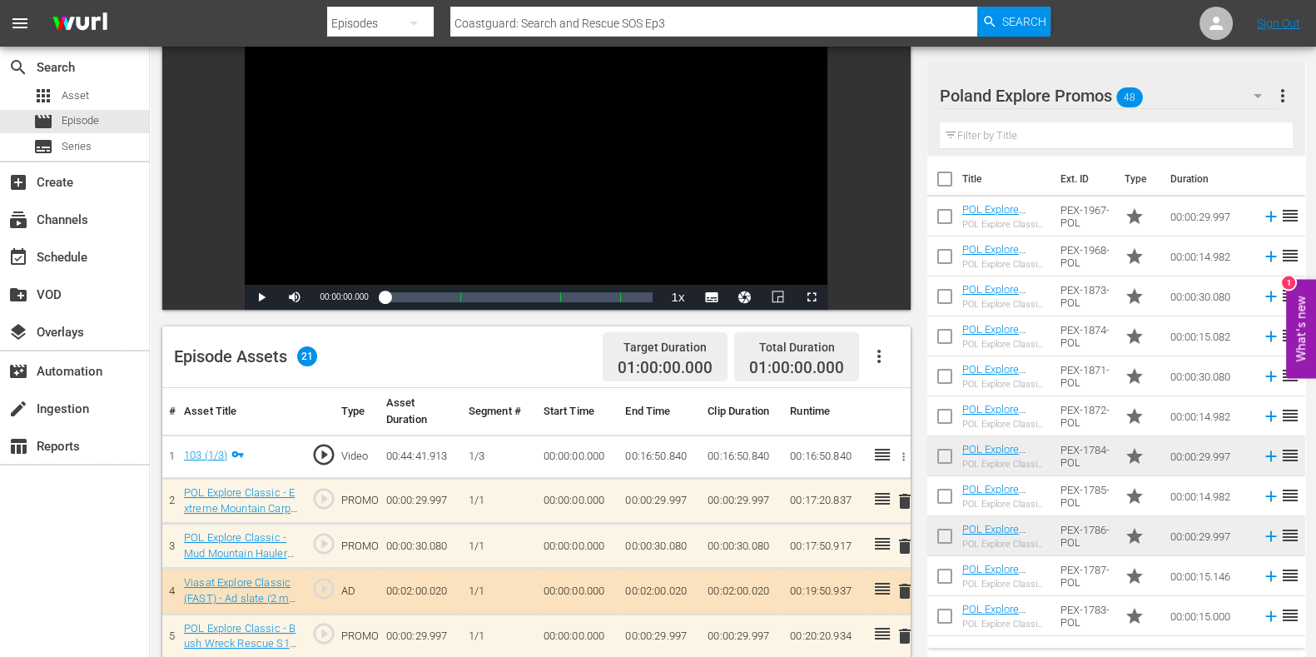
scroll to position [312, 0]
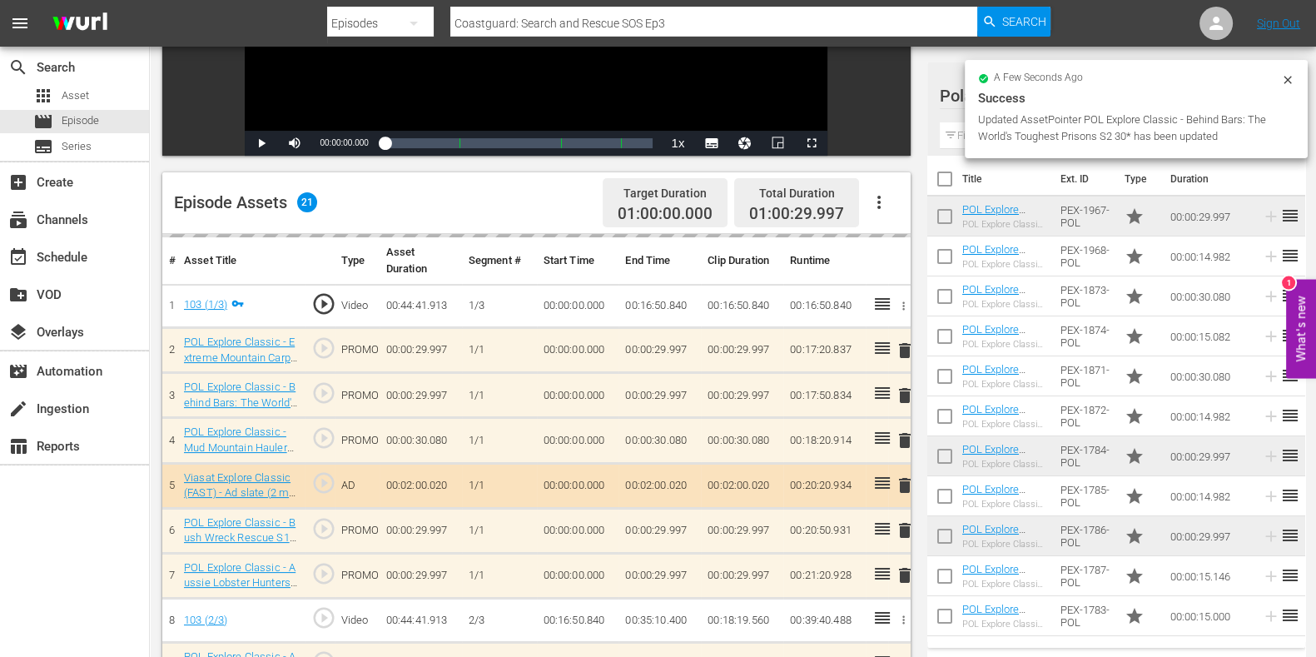
click at [907, 342] on span "delete" at bounding box center [905, 351] width 20 height 20
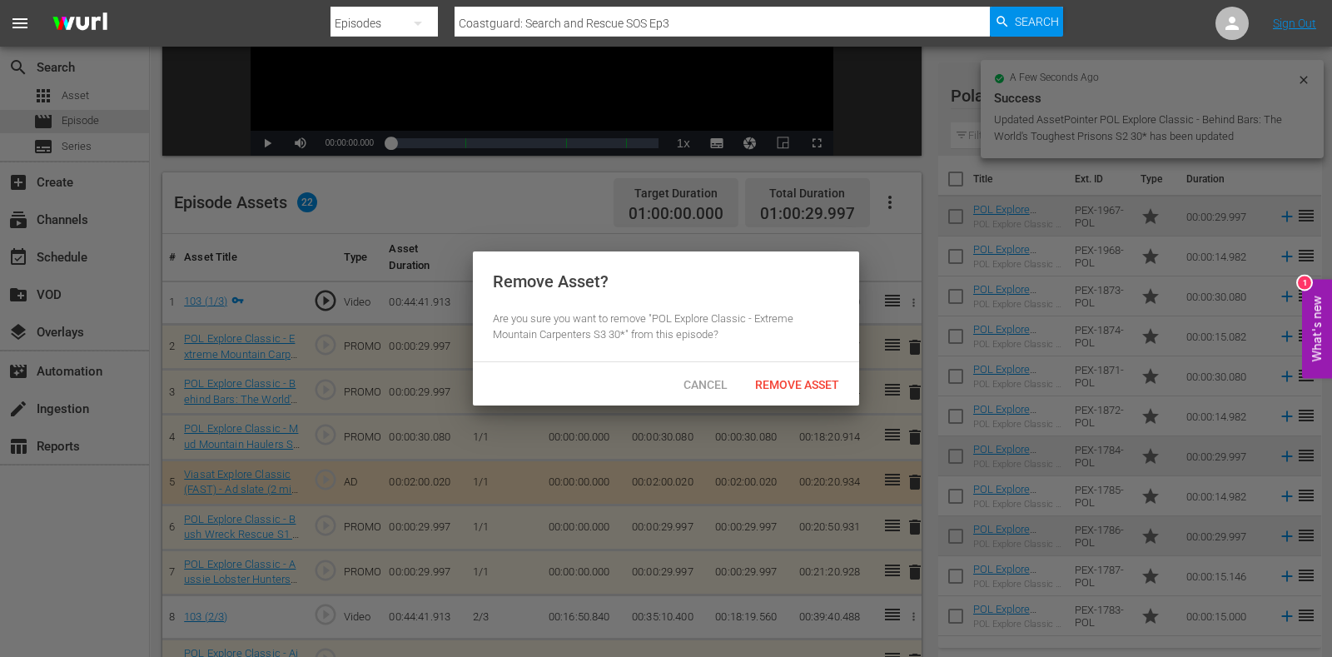
click at [813, 369] on div "Remove Asset" at bounding box center [797, 384] width 111 height 31
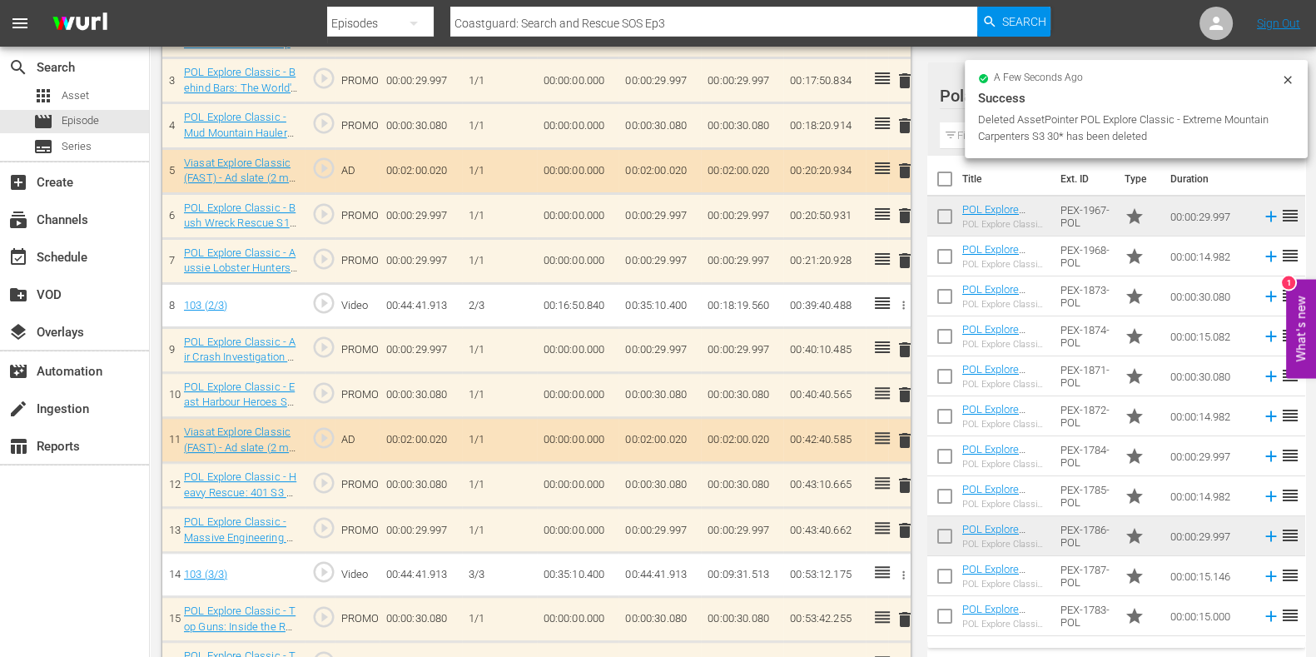
scroll to position [624, 0]
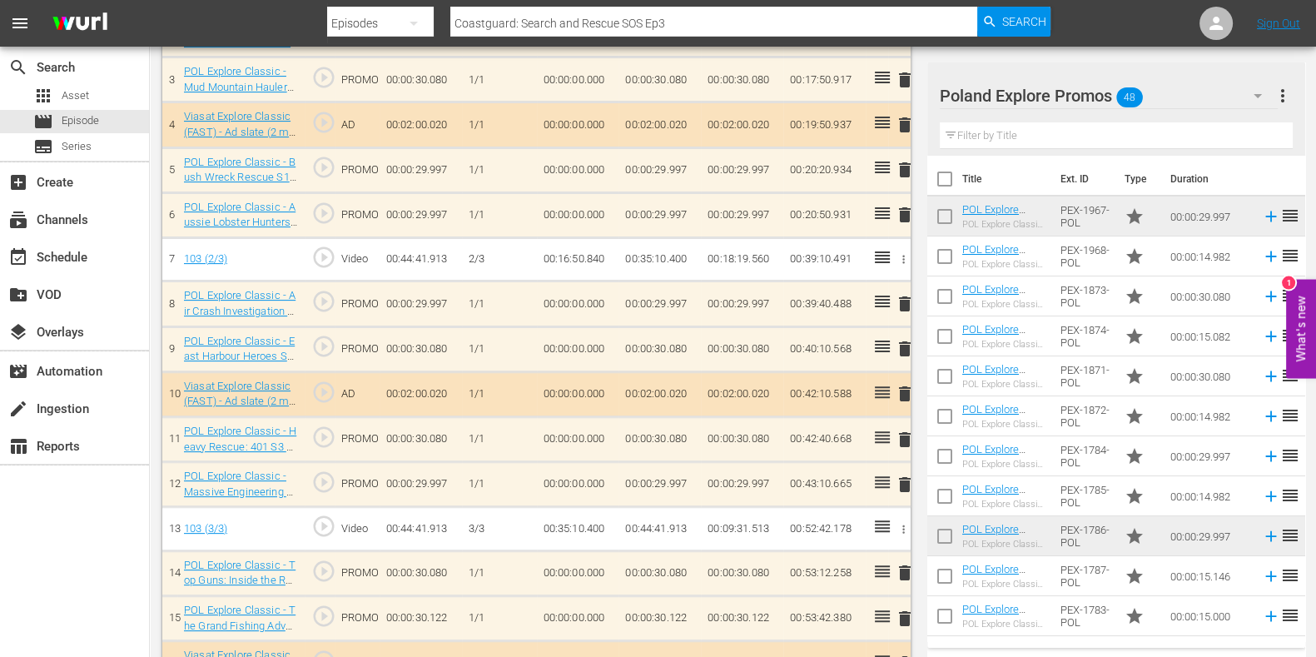
click at [906, 483] on span "delete" at bounding box center [905, 485] width 20 height 20
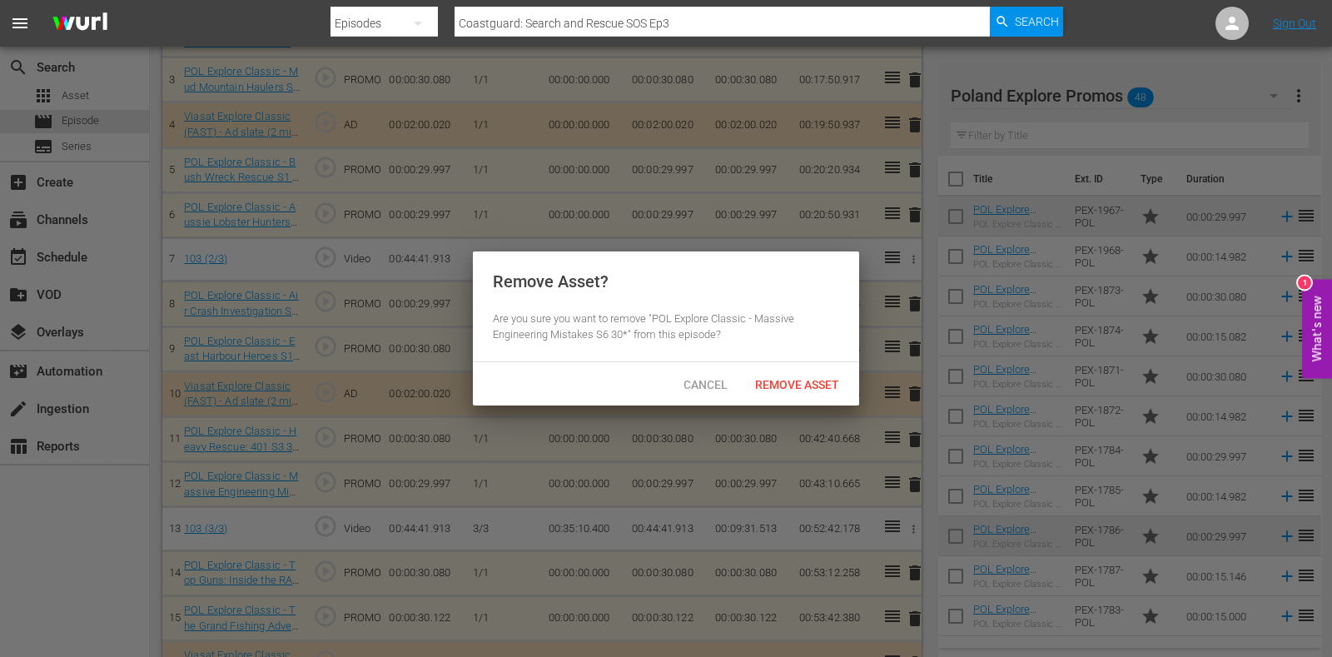
click at [804, 378] on span "Remove Asset" at bounding box center [797, 384] width 111 height 13
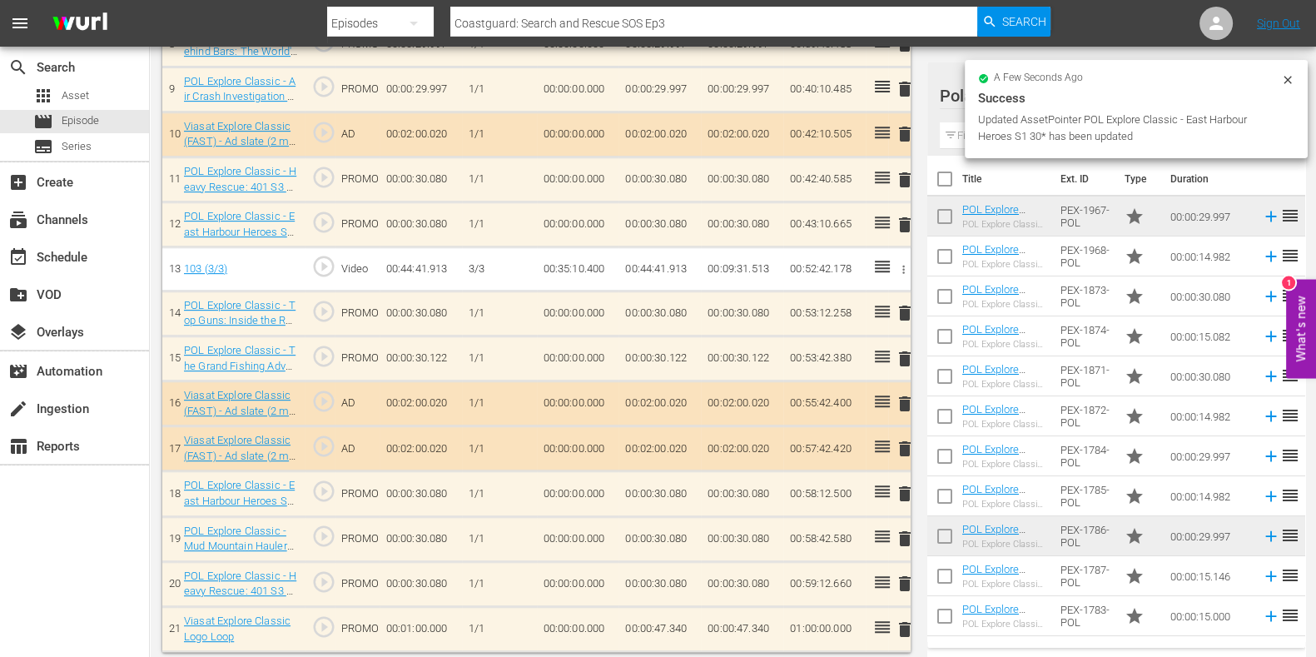
scroll to position [887, 0]
click at [912, 353] on span "delete" at bounding box center [905, 356] width 20 height 20
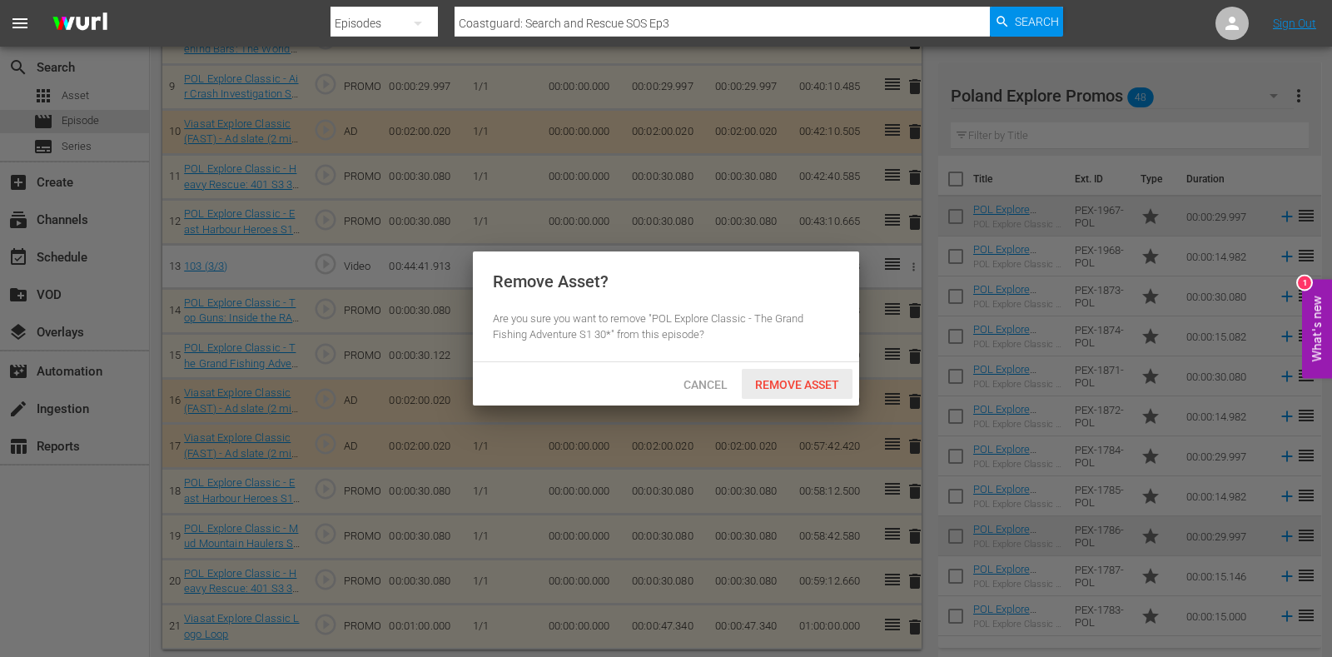
click at [783, 389] on span "Remove Asset" at bounding box center [797, 384] width 111 height 13
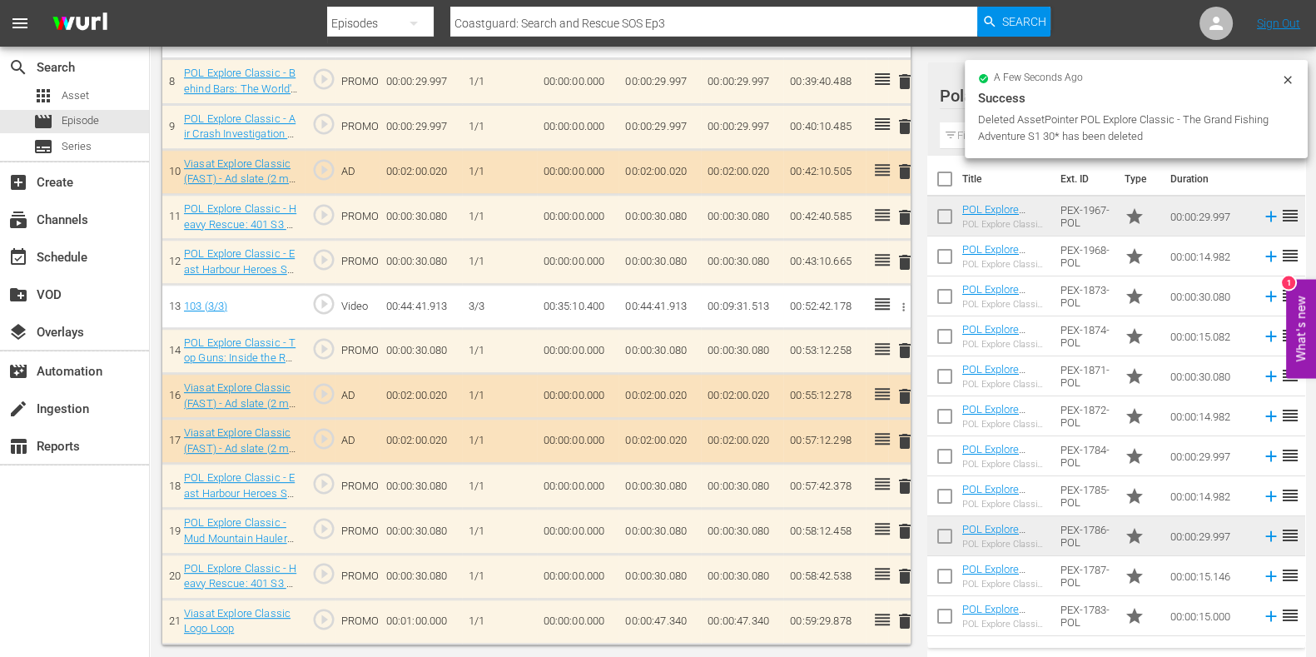
scroll to position [842, 0]
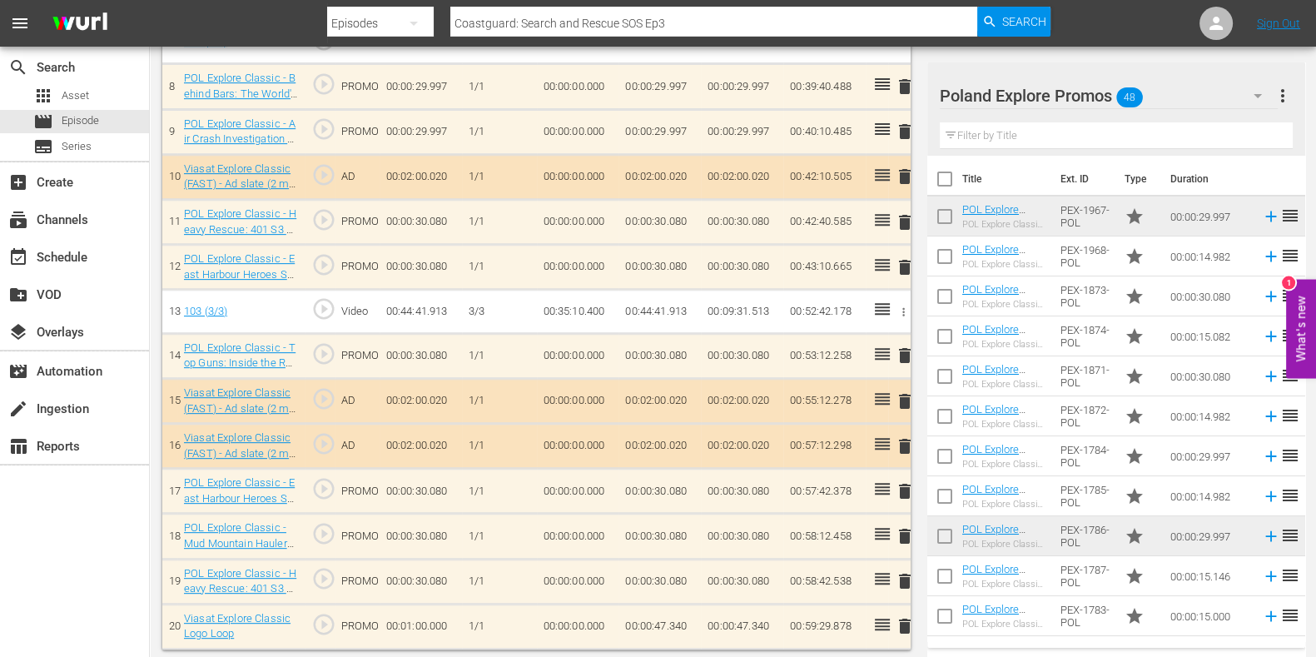
click at [962, 138] on input "text" at bounding box center [1116, 135] width 353 height 27
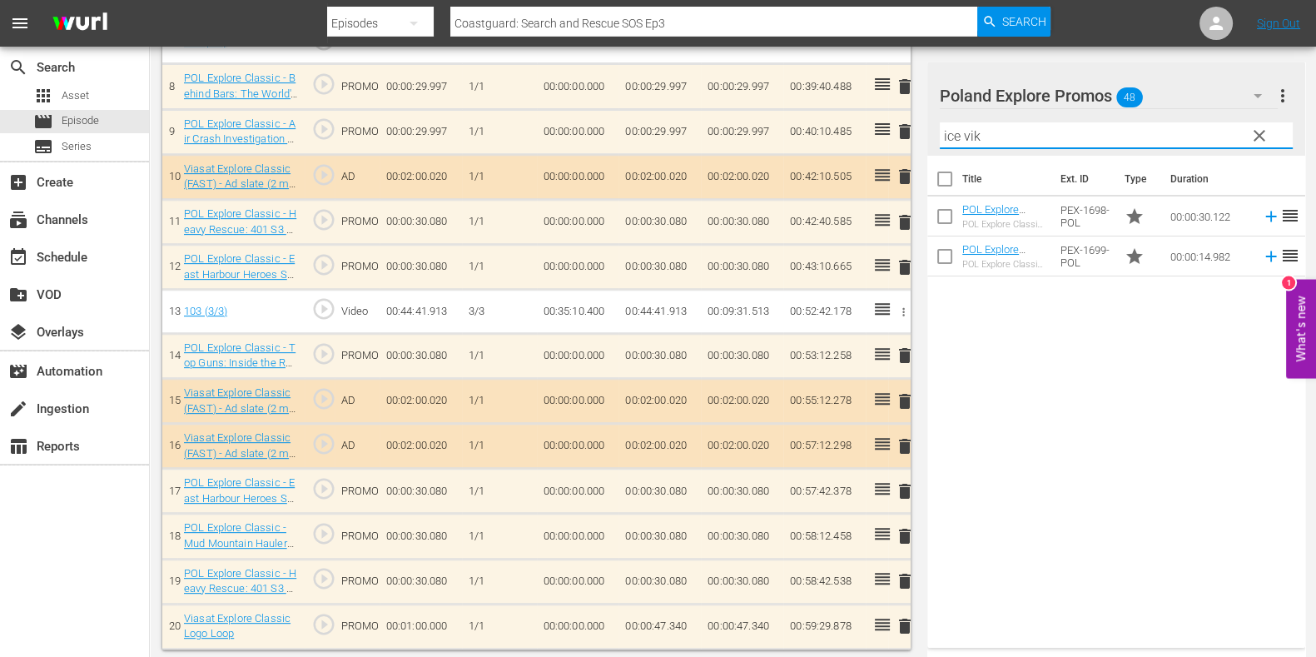
click at [1065, 525] on div "Title Ext. ID Type Duration POL Explore Classic - Ice Vikings S3 30* POL Explor…" at bounding box center [1117, 398] width 378 height 485
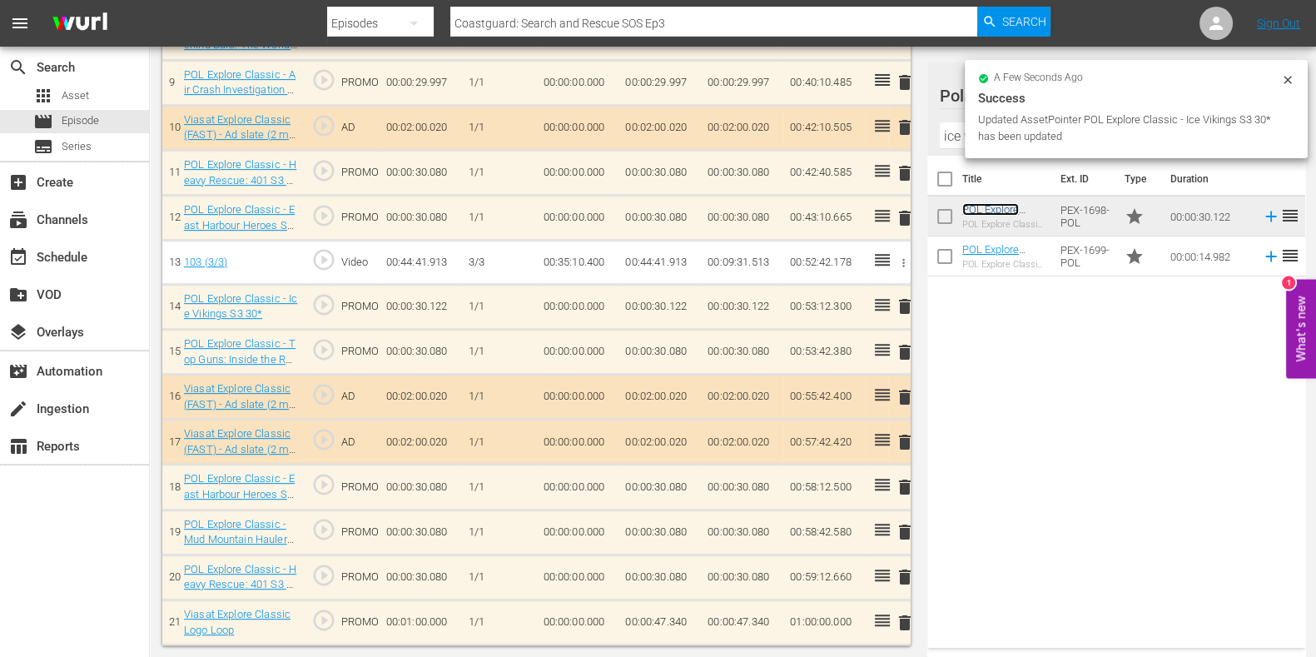
scroll to position [887, 0]
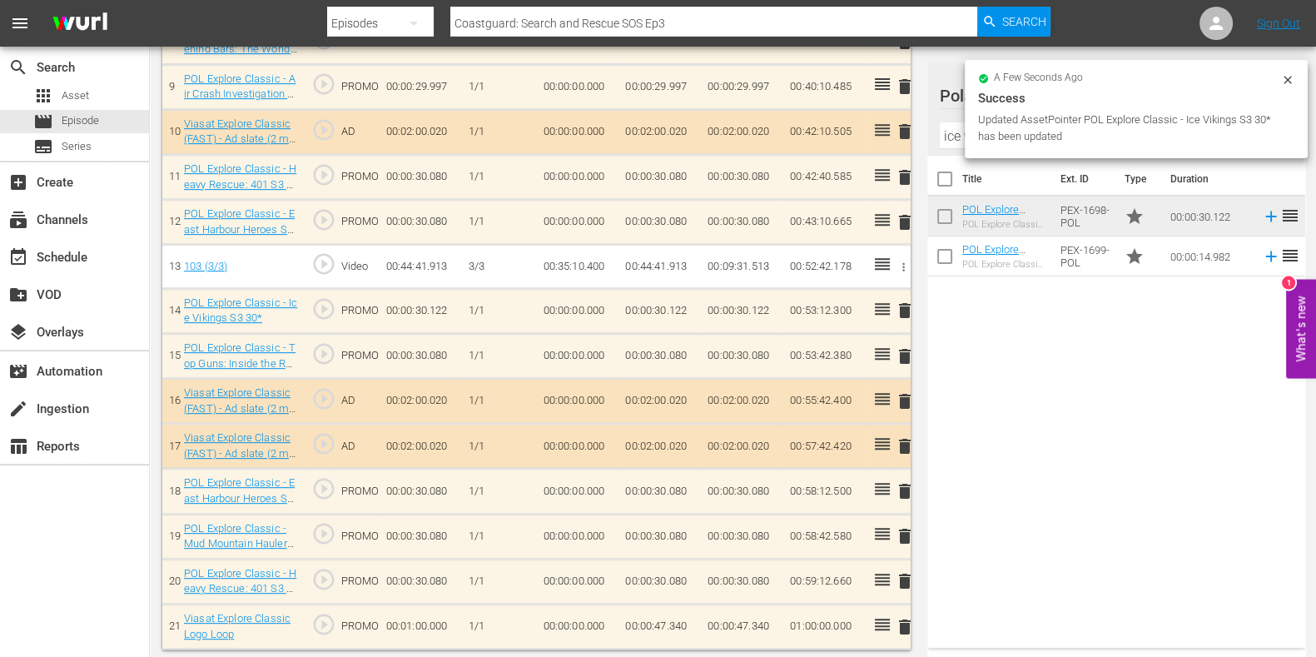
click at [908, 525] on span "delete" at bounding box center [905, 581] width 20 height 20
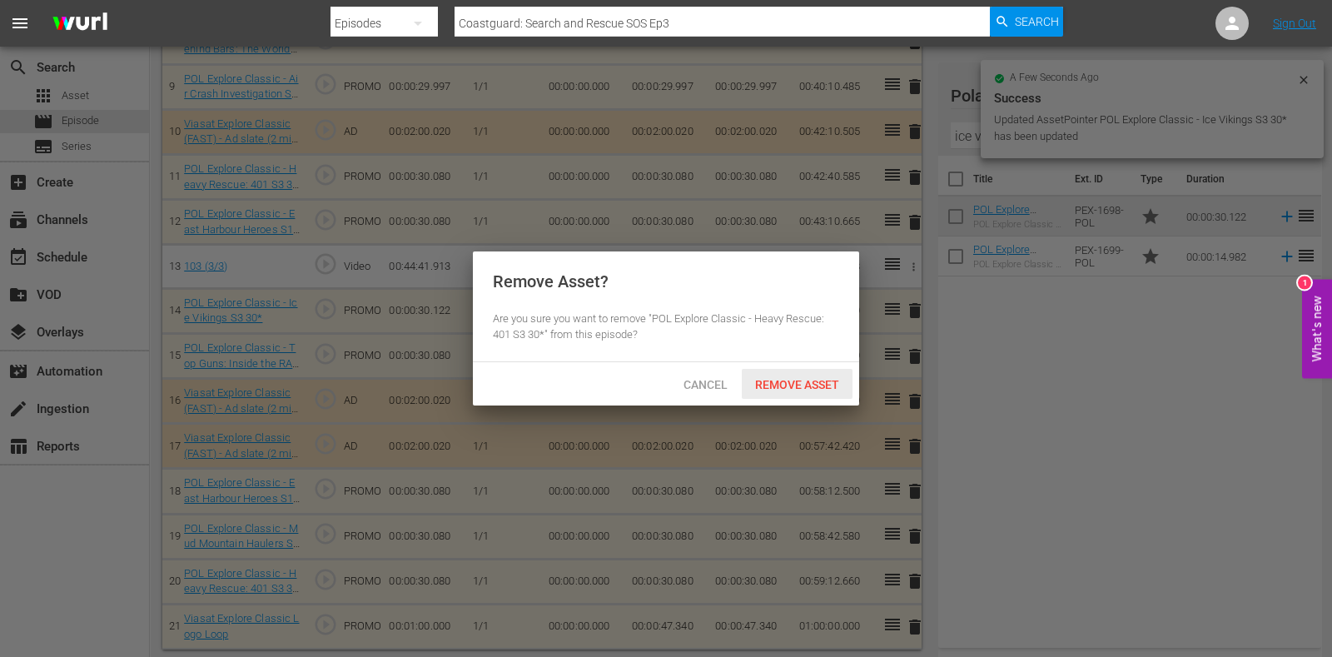
click at [774, 371] on div "Remove Asset" at bounding box center [797, 384] width 111 height 31
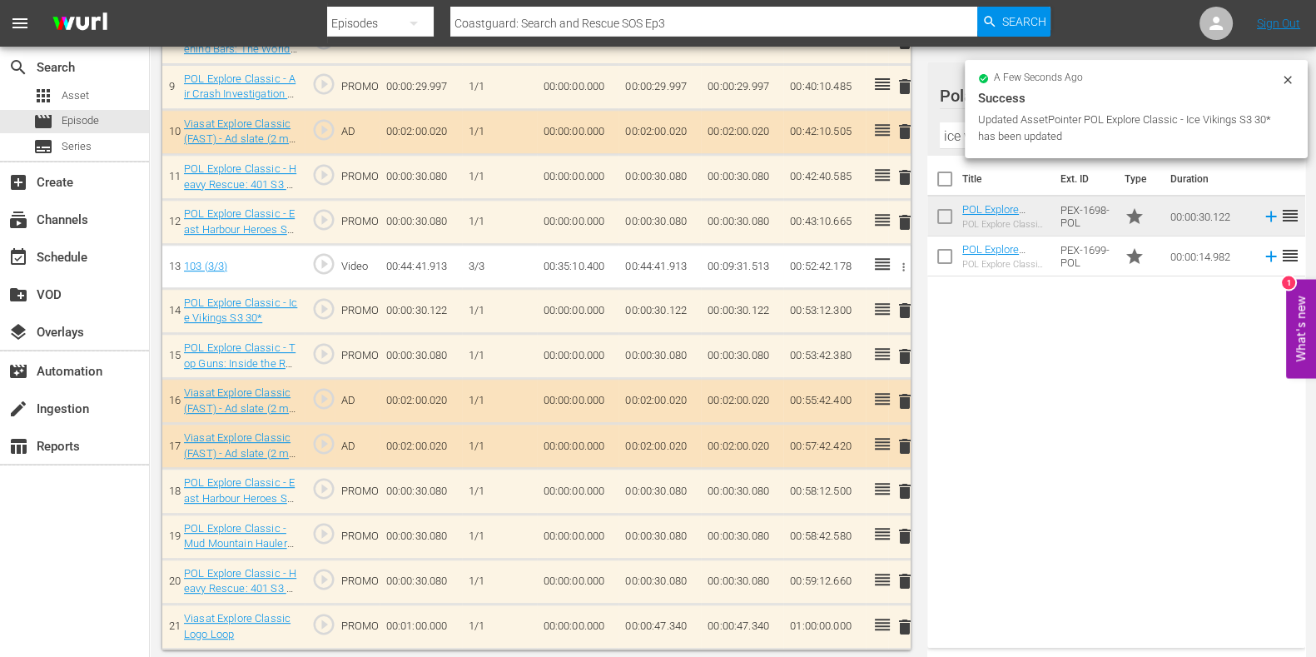
click at [955, 142] on input "ice vik" at bounding box center [1116, 135] width 353 height 27
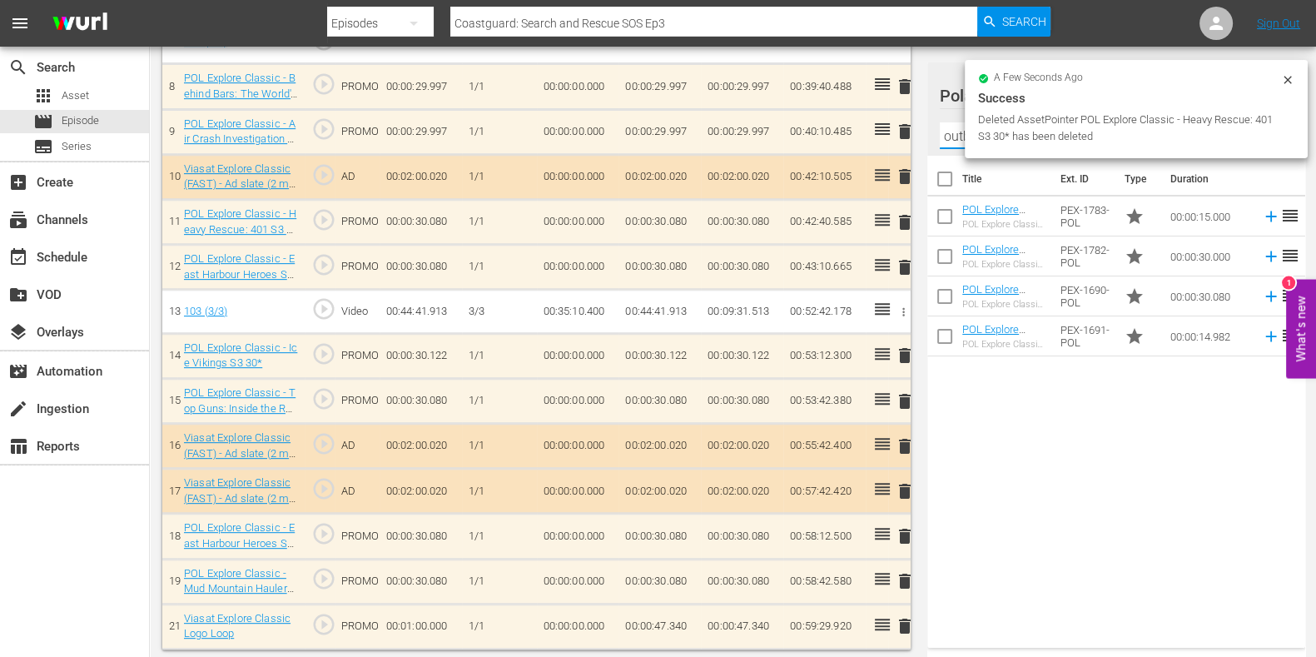
type input "outback tr"
click at [1065, 470] on div "Title Ext. ID Type Duration POL Explore Classic - Outback Truckers S6 15* POL E…" at bounding box center [1117, 398] width 378 height 485
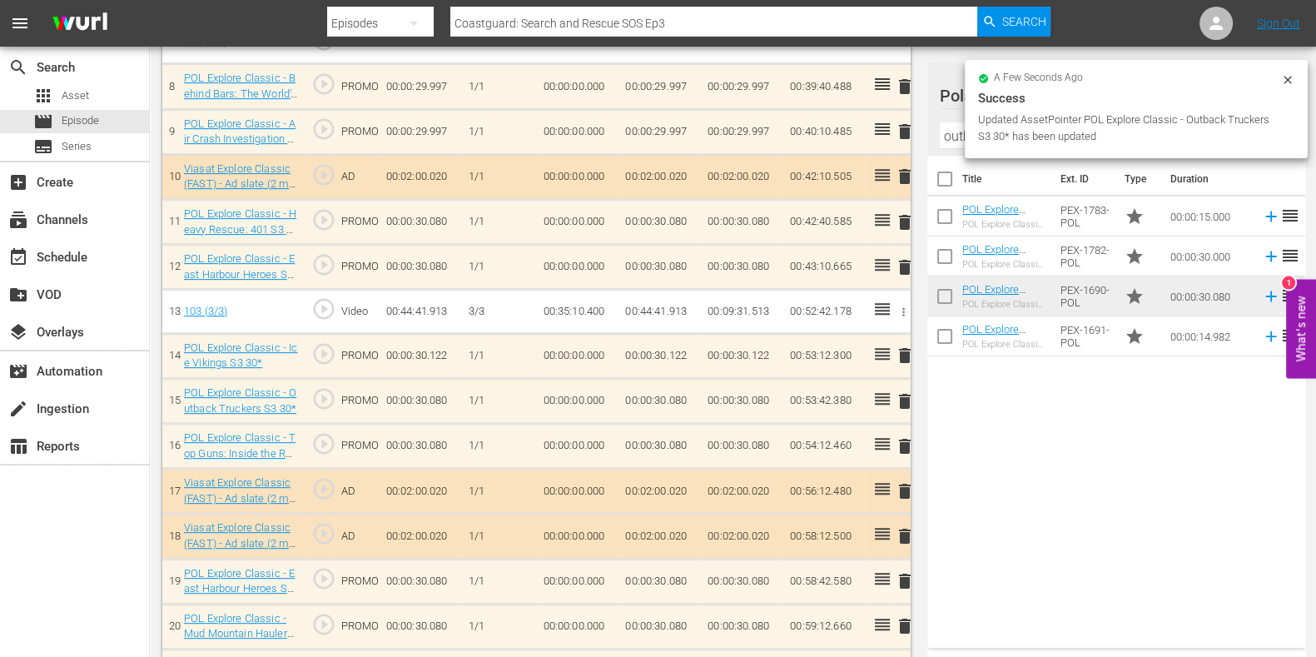
click at [904, 441] on span "delete" at bounding box center [905, 446] width 20 height 20
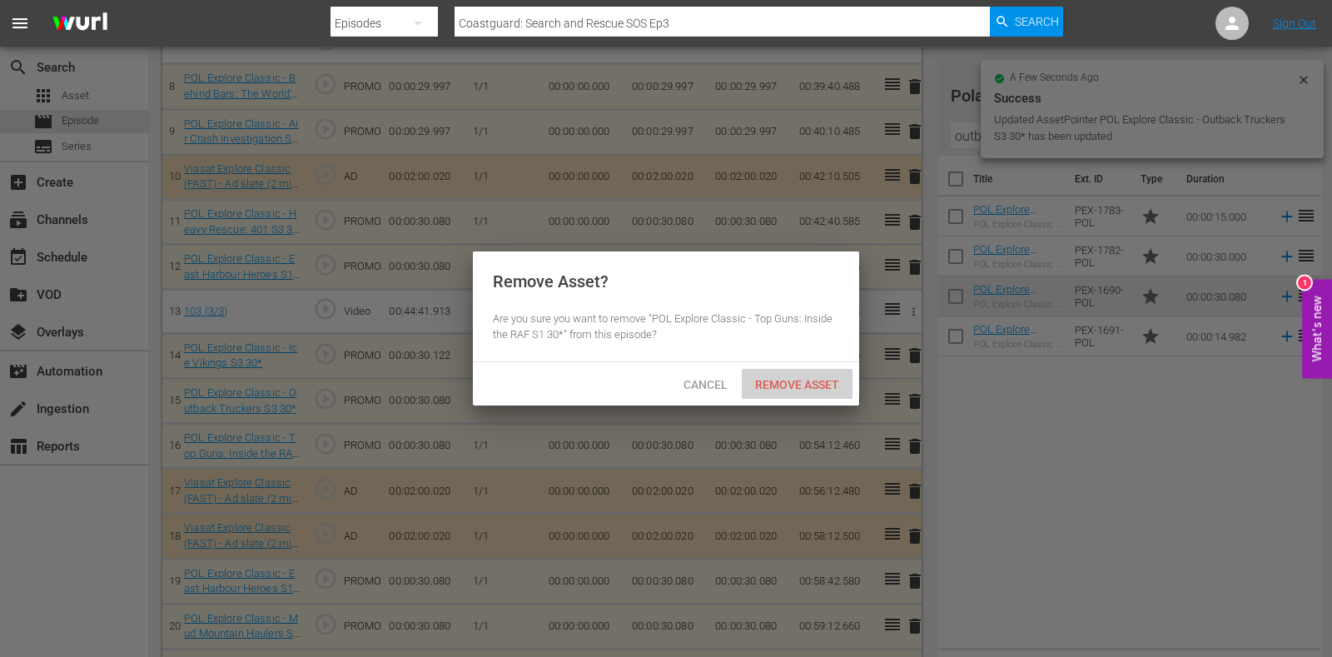
click at [779, 397] on div "Remove Asset" at bounding box center [797, 384] width 111 height 31
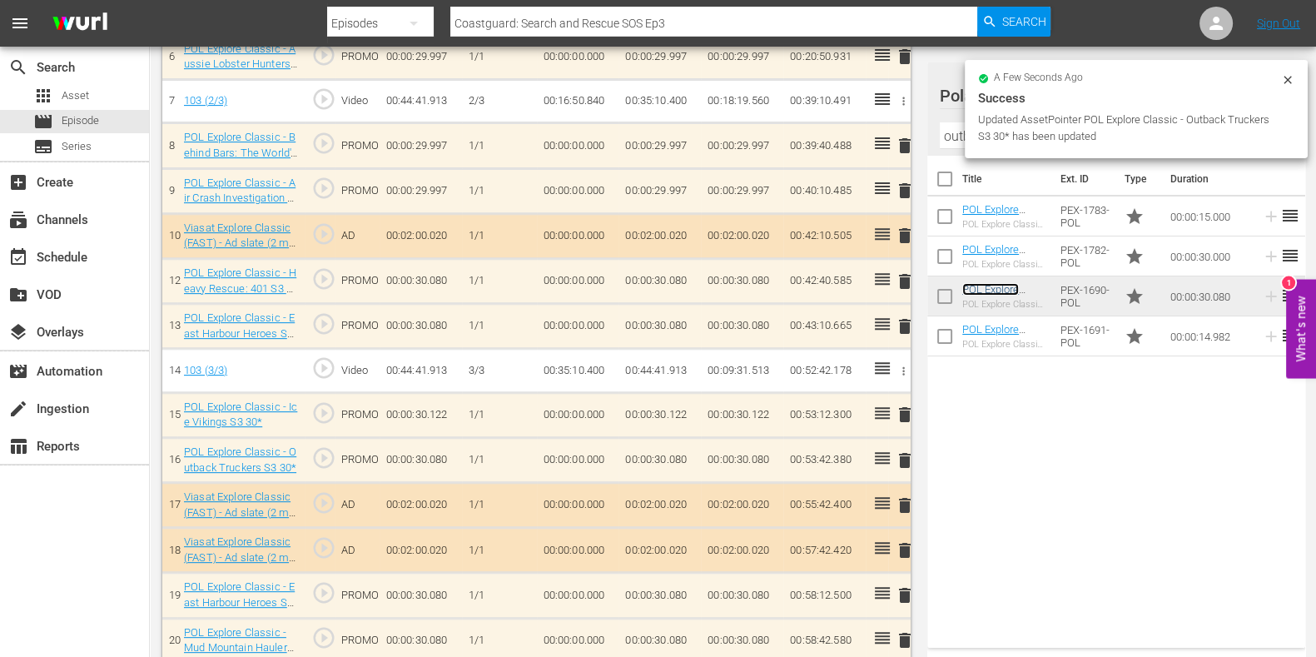
scroll to position [783, 0]
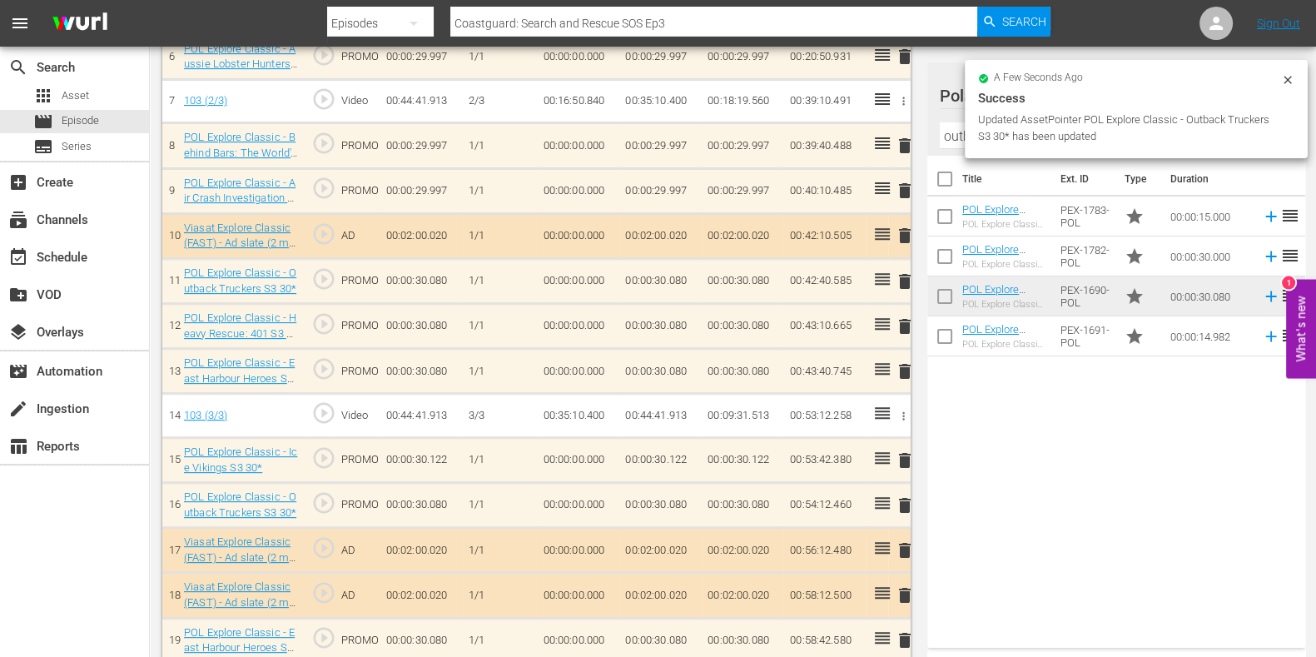
click at [908, 329] on span "delete" at bounding box center [905, 326] width 20 height 20
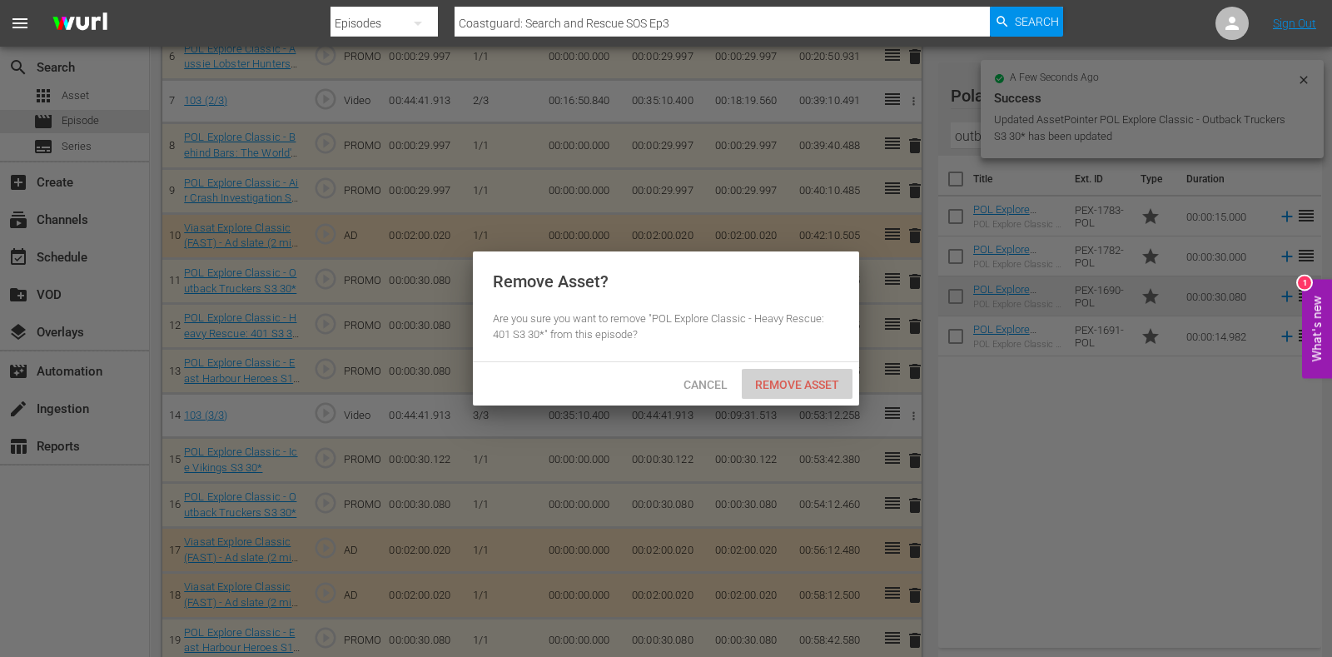
click at [817, 379] on span "Remove Asset" at bounding box center [797, 384] width 111 height 13
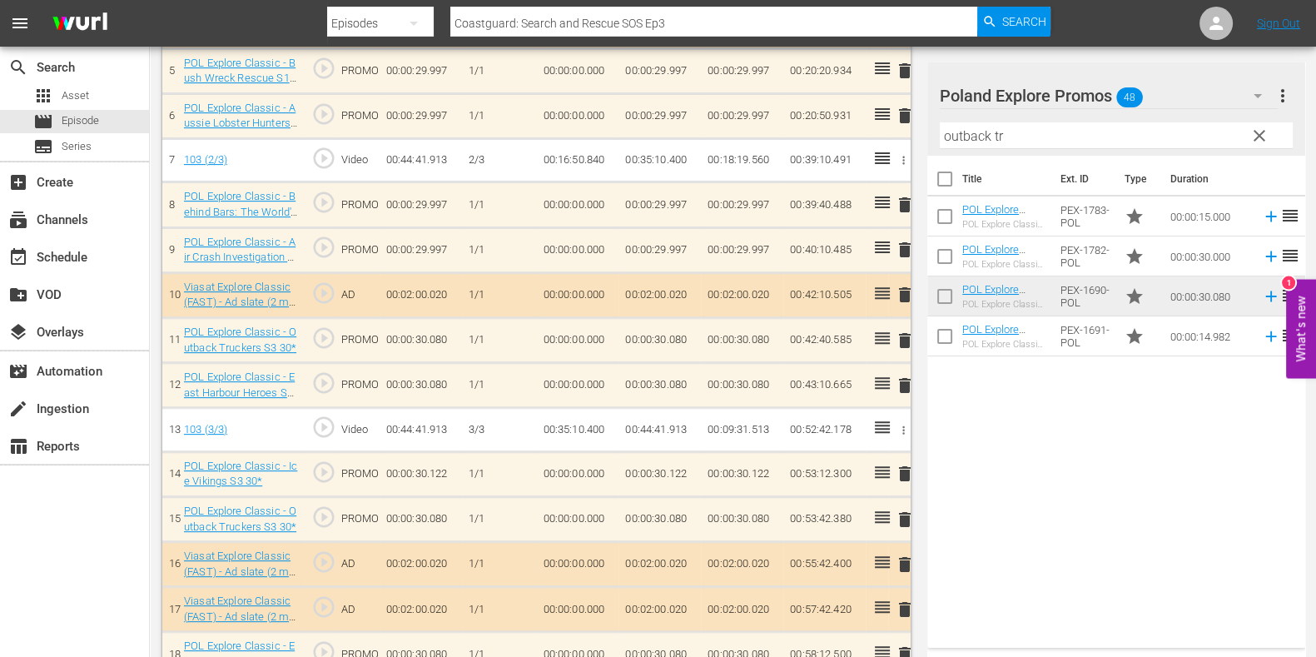
scroll to position [842, 0]
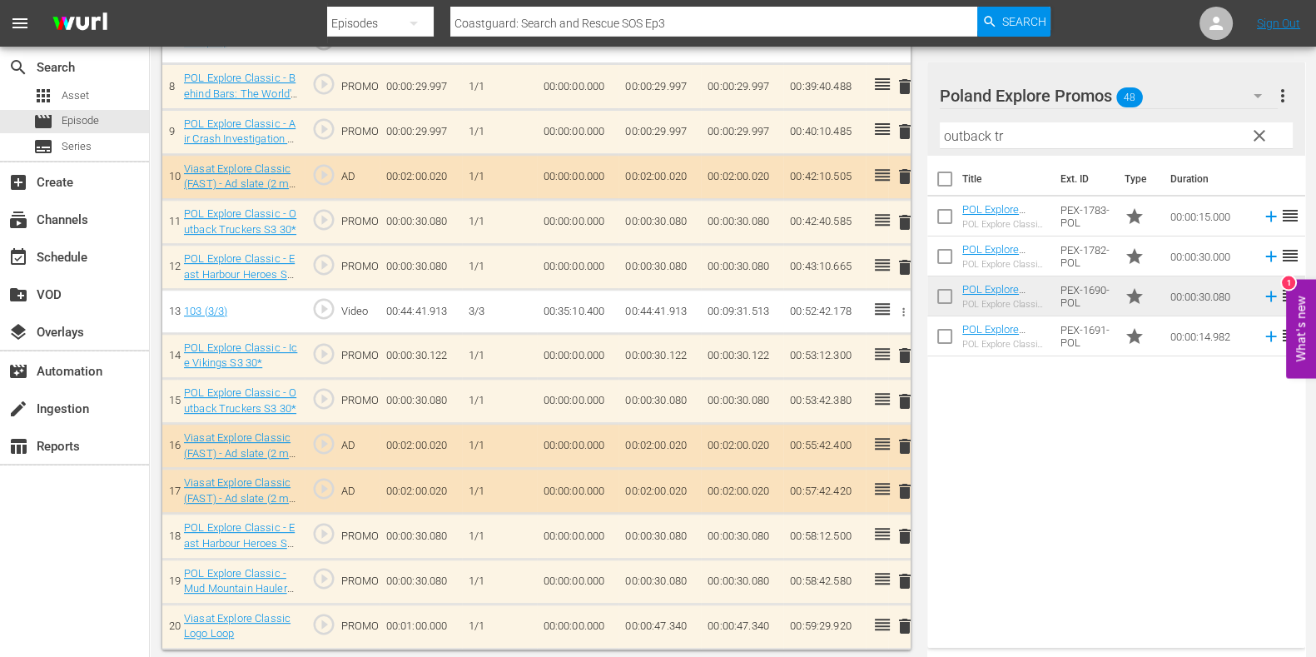
click at [674, 525] on td "00:00:47.340" at bounding box center [660, 626] width 82 height 45
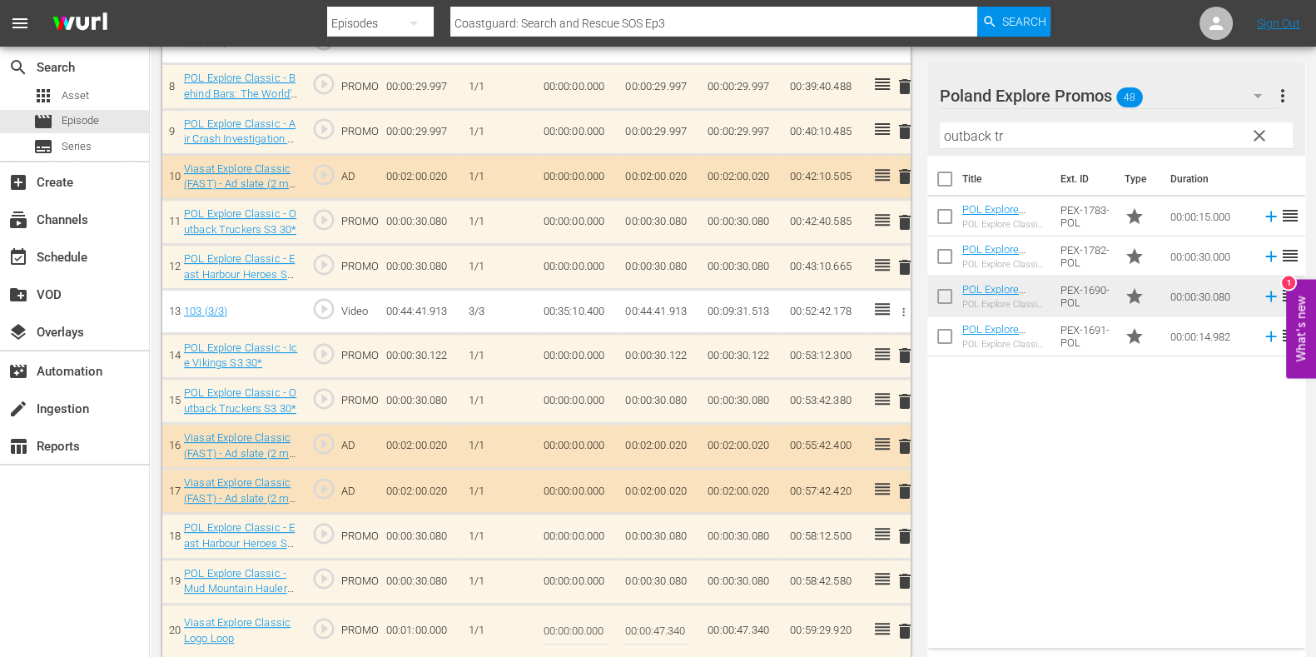
click at [679, 525] on input "00:00:47.340" at bounding box center [657, 631] width 64 height 40
type input "00:00:47.520"
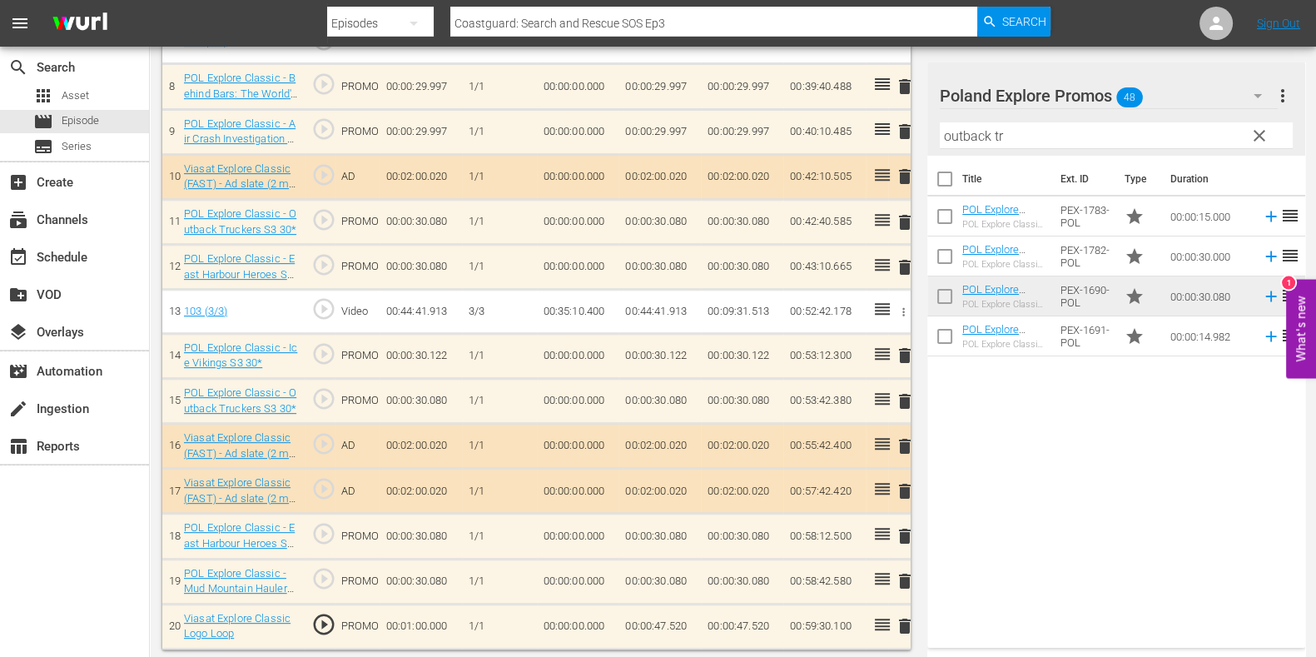
click at [671, 525] on td "00:00:47.520" at bounding box center [660, 626] width 82 height 45
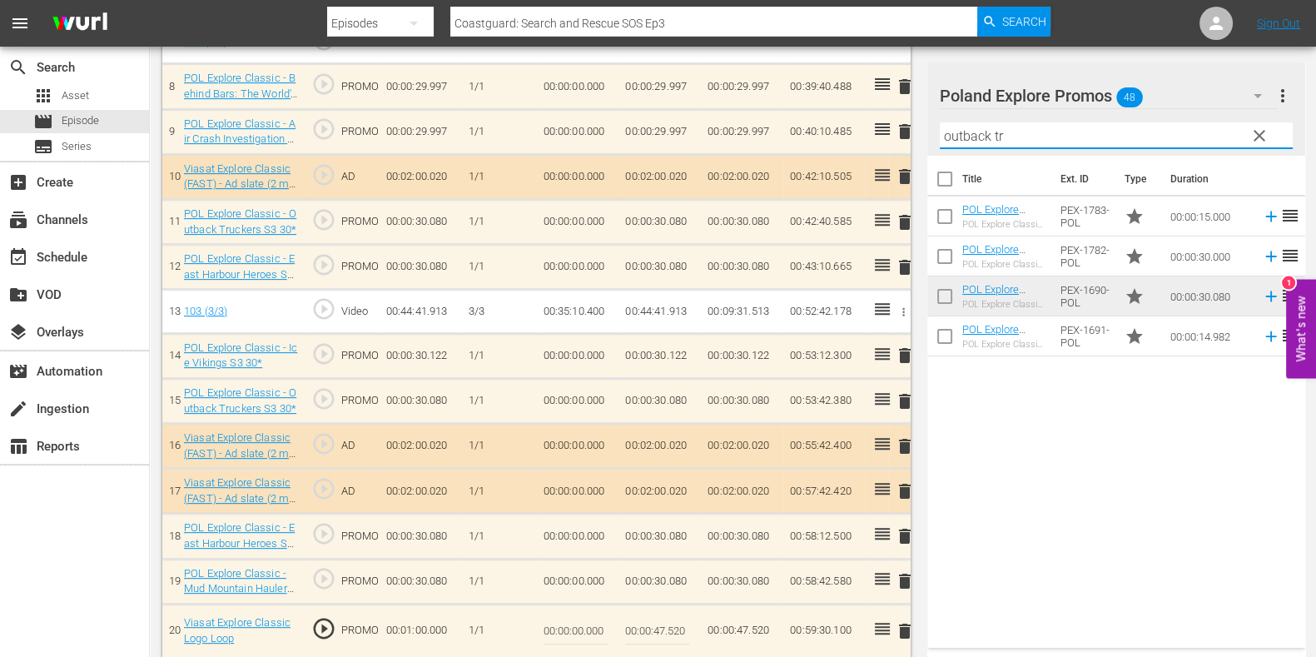
drag, startPoint x: 1010, startPoint y: 132, endPoint x: 937, endPoint y: 129, distance: 73.3
click at [937, 129] on div "Poland Explore Promos 48 Poland Explore Promos more_vert clear Filter by Title …" at bounding box center [1117, 108] width 378 height 93
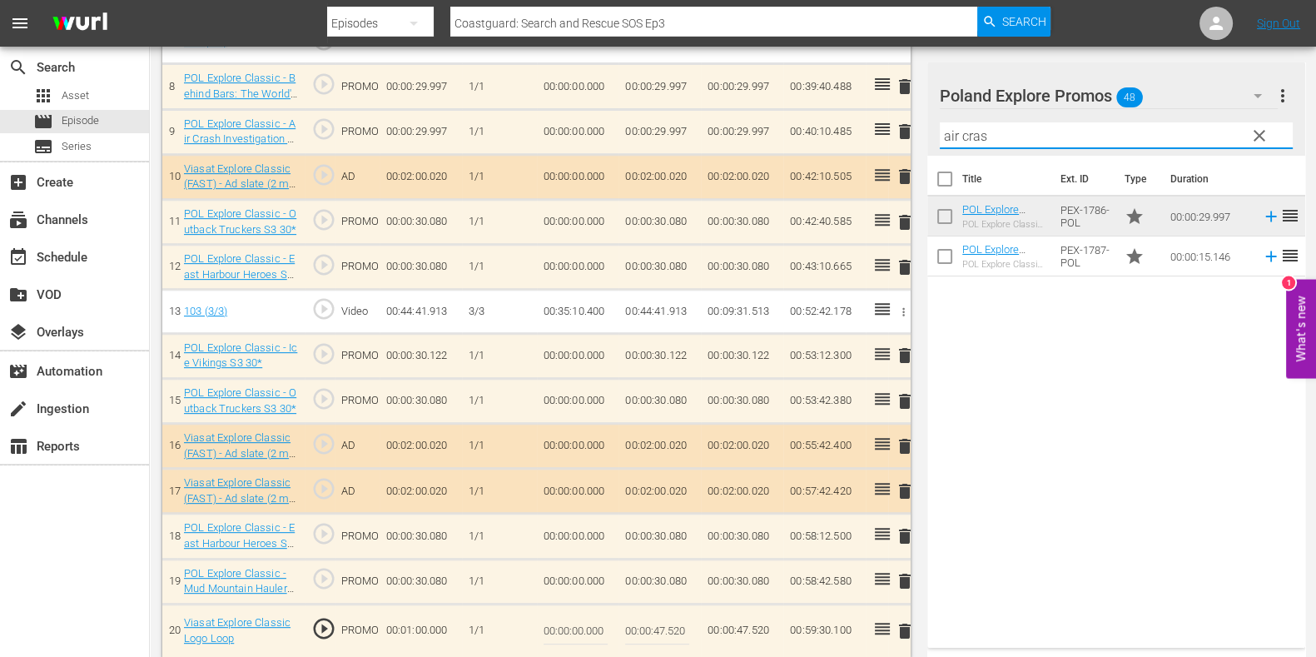
type input "air cras"
click at [1056, 358] on div "Title Ext. ID Type Duration POL Explore Classic - Air Crash Investigation S3 30…" at bounding box center [1117, 398] width 378 height 485
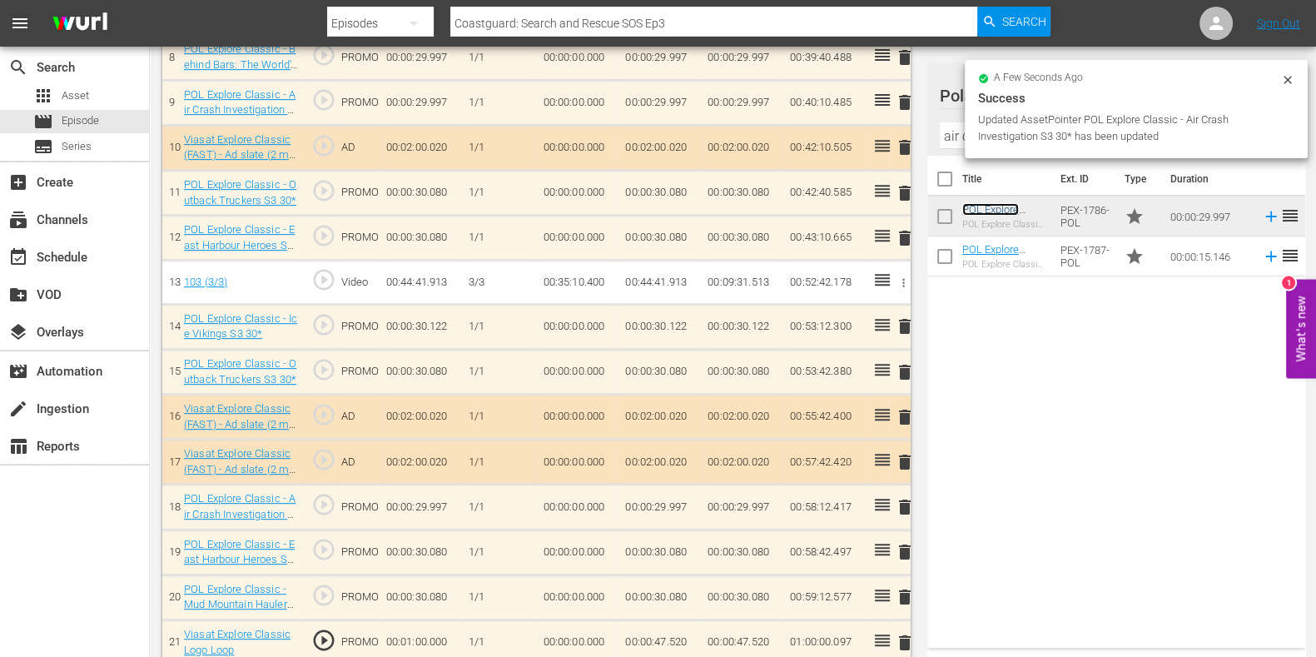
scroll to position [887, 0]
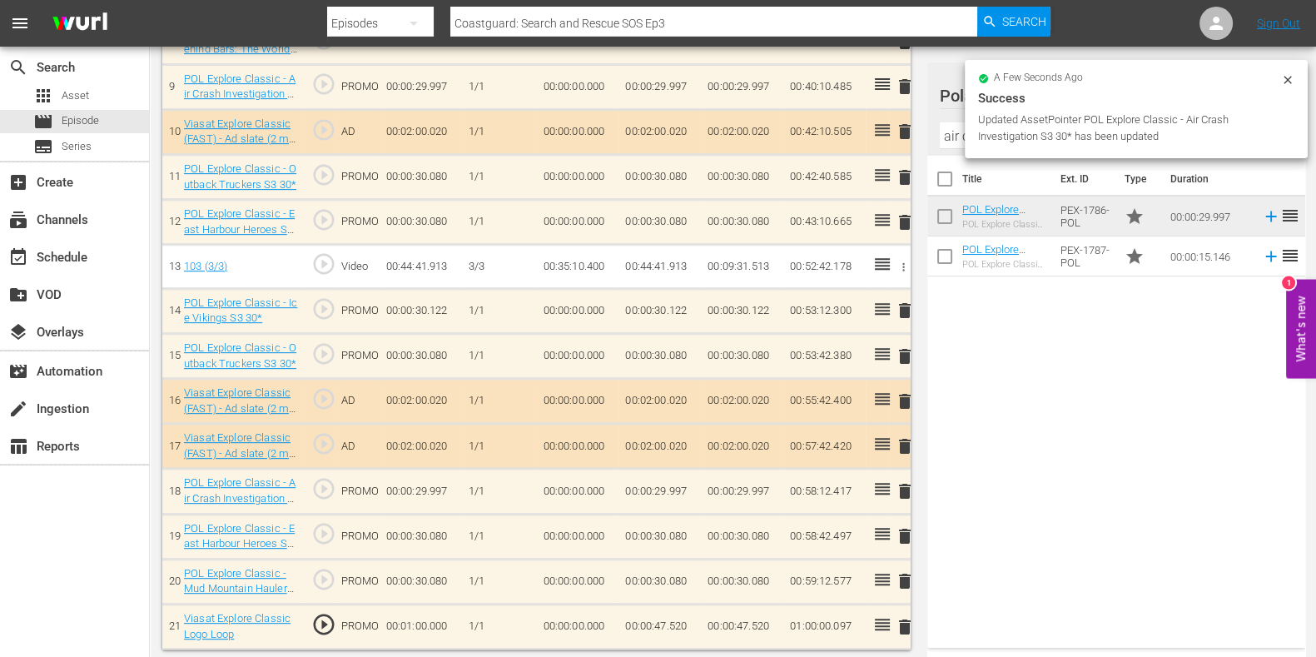
click at [674, 525] on td "00:00:47.520" at bounding box center [660, 626] width 82 height 45
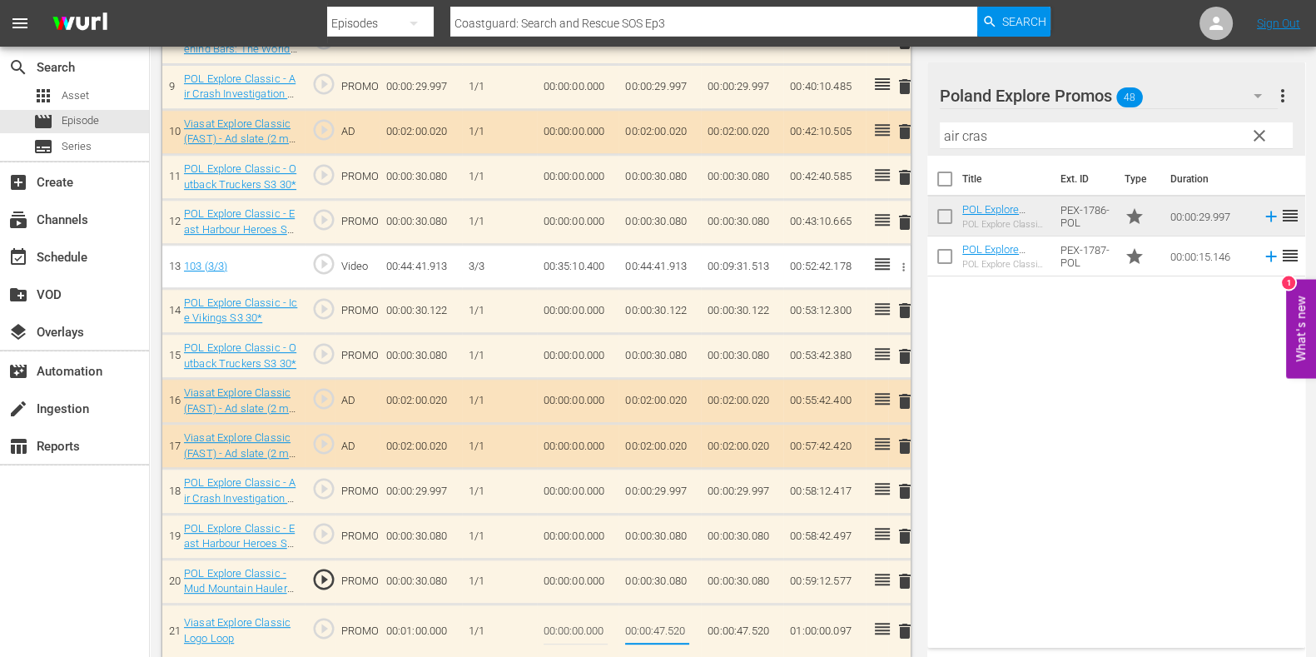
drag, startPoint x: 673, startPoint y: 629, endPoint x: 692, endPoint y: 626, distance: 19.4
click at [692, 525] on td "00:00:47.520" at bounding box center [660, 631] width 82 height 54
click at [674, 525] on input "00:00:47.520" at bounding box center [657, 631] width 64 height 40
click at [670, 525] on input "00:00:47.520" at bounding box center [657, 631] width 64 height 40
drag, startPoint x: 670, startPoint y: 630, endPoint x: 699, endPoint y: 633, distance: 29.2
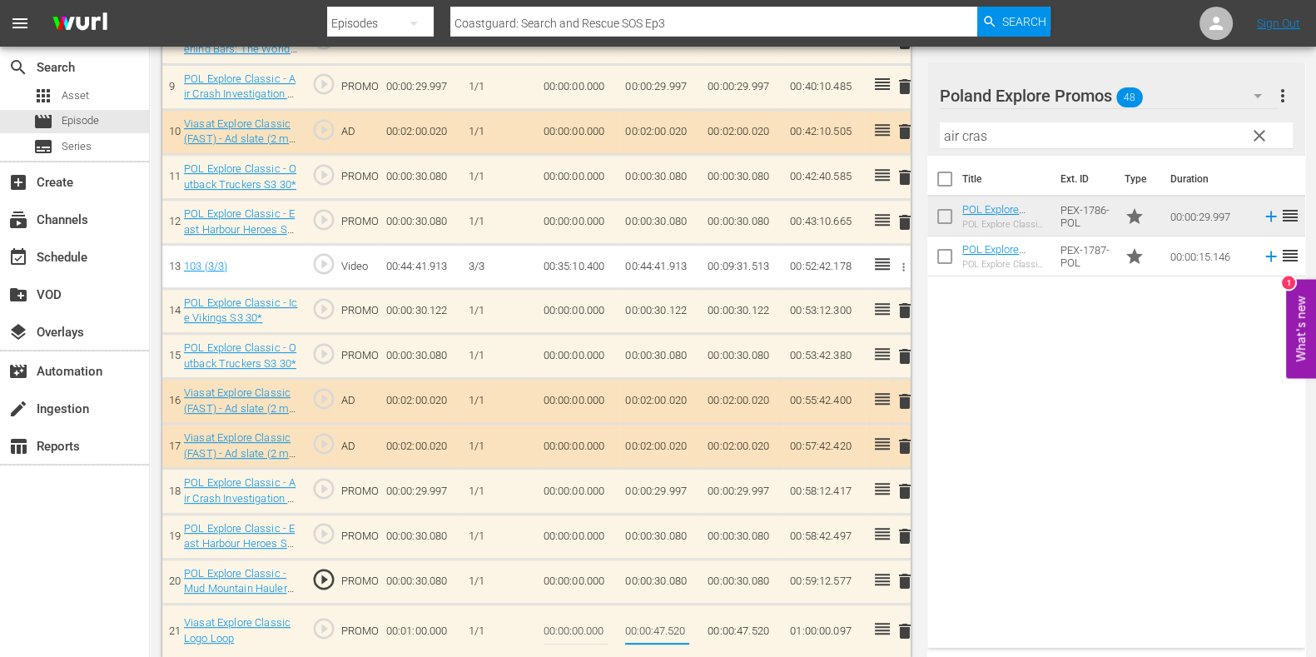
click at [699, 525] on td "00:00:47.520" at bounding box center [660, 631] width 82 height 54
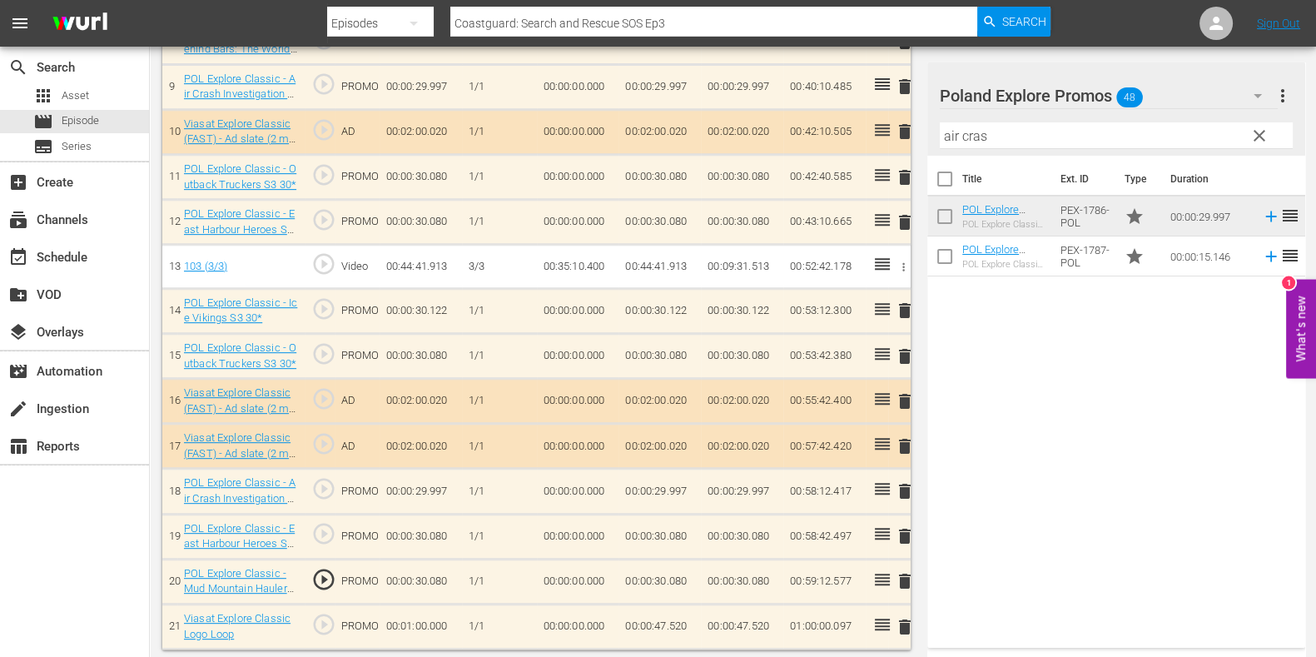
click at [681, 525] on td "00:00:47.520" at bounding box center [660, 626] width 82 height 45
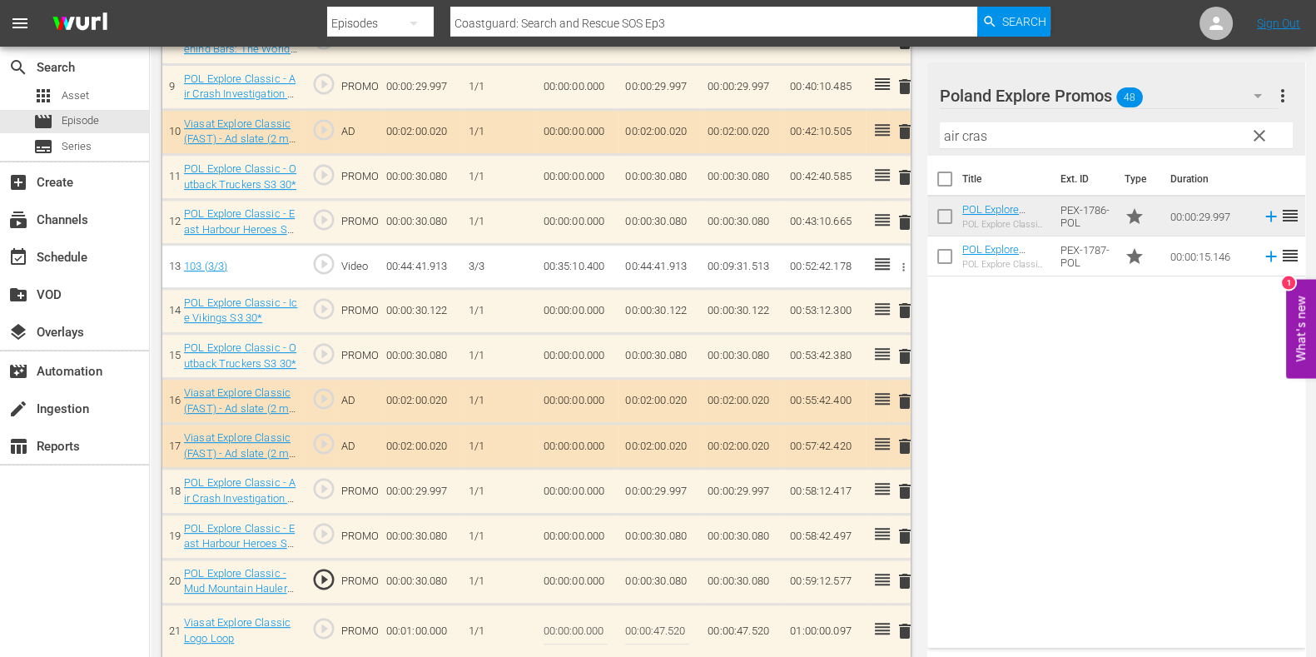
click at [679, 525] on input "00:00:47.520" at bounding box center [657, 631] width 64 height 40
type input "00:00:47.423"
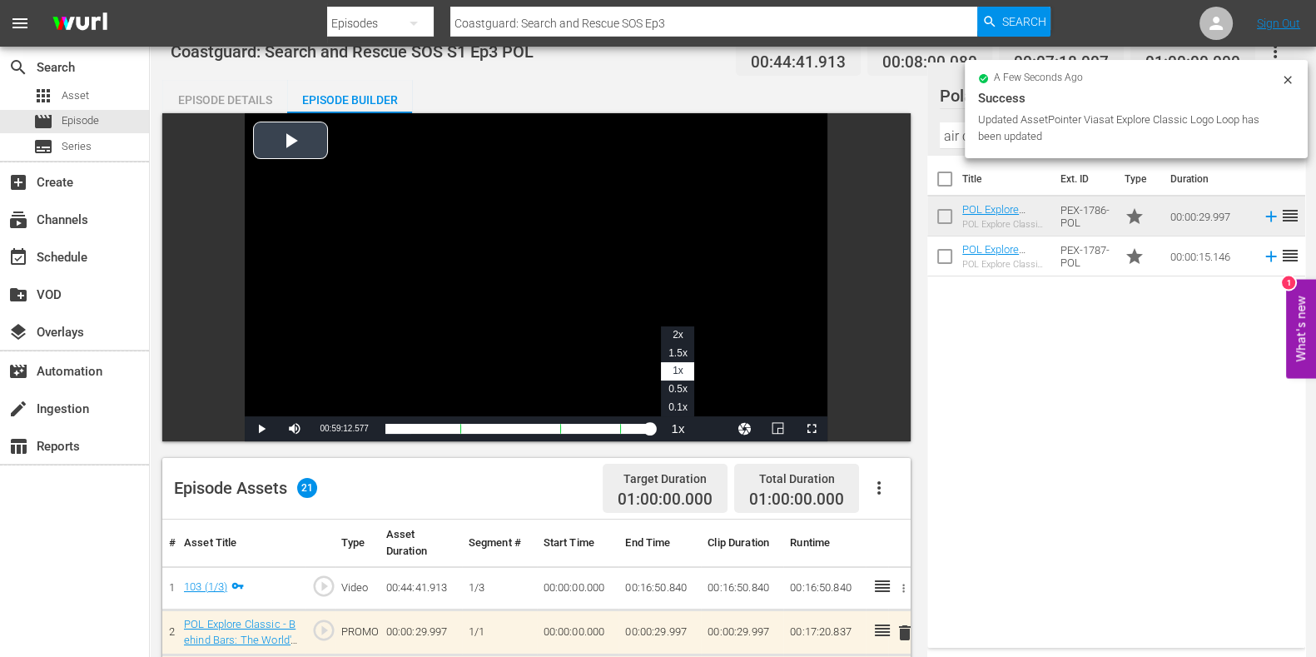
scroll to position [0, 0]
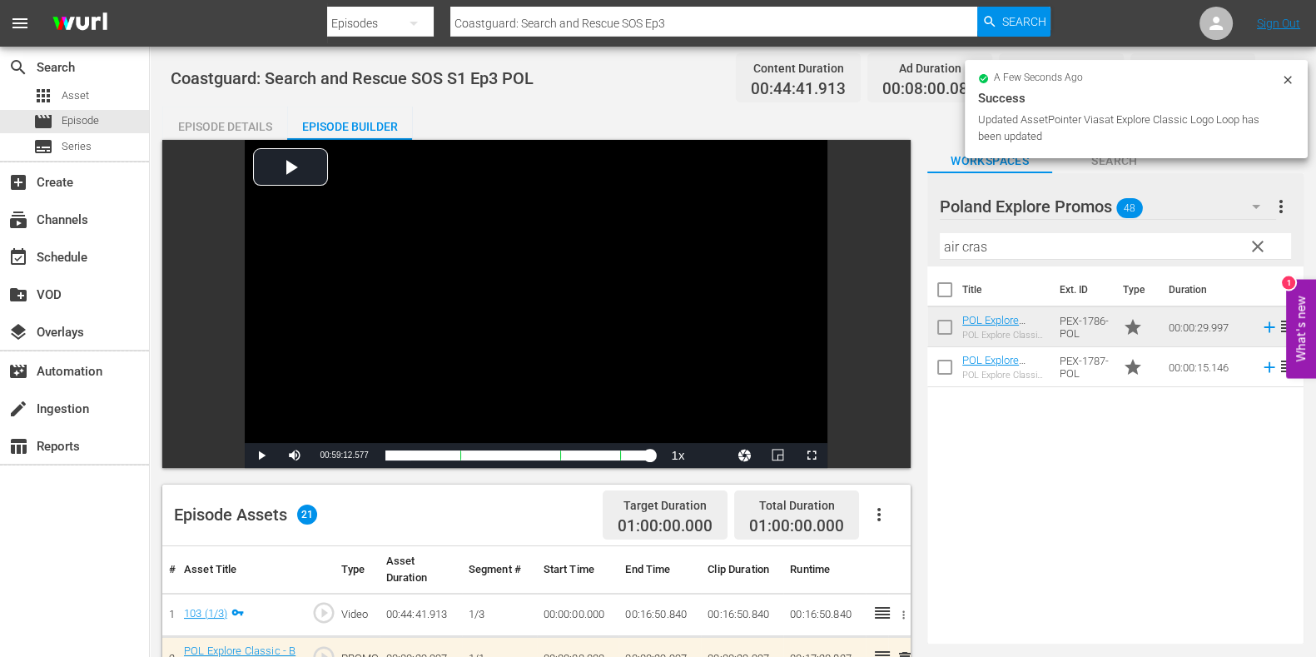
click at [740, 36] on hr at bounding box center [713, 36] width 527 height 1
click at [741, 36] on hr at bounding box center [713, 36] width 527 height 1
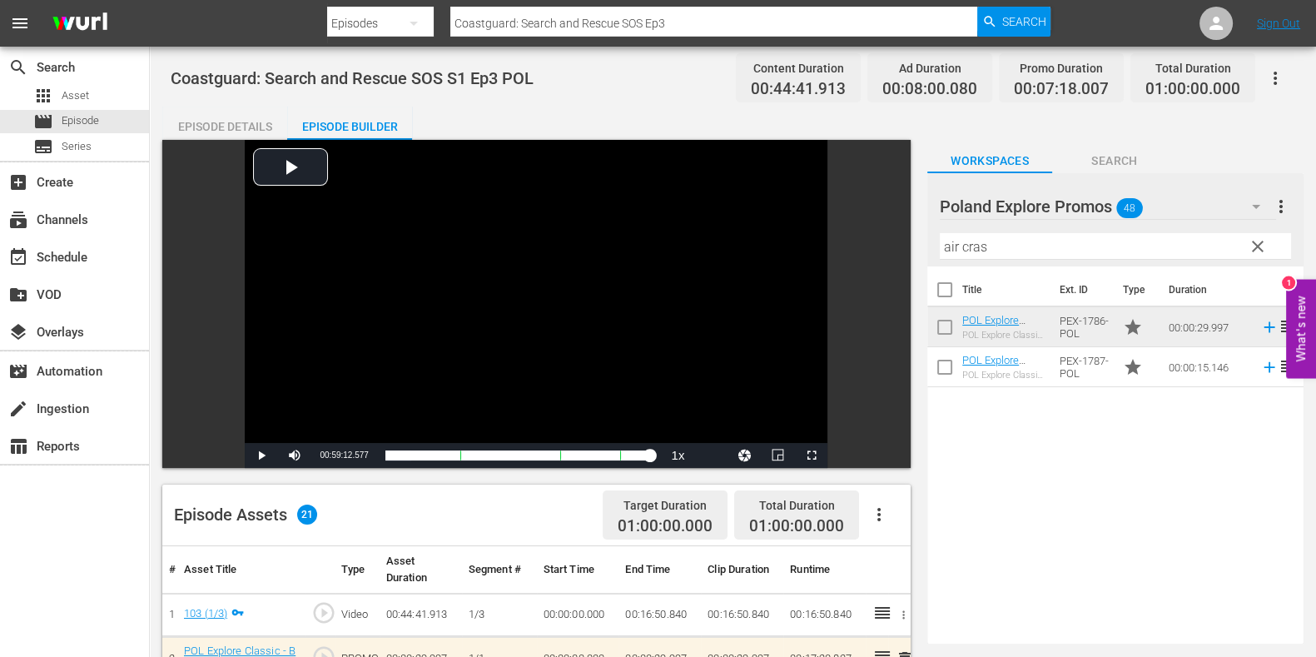
click at [752, 23] on input "Coastguard: Search and Rescue SOS Ep3" at bounding box center [713, 23] width 527 height 40
type input "Coastguard: Search and Rescue SOS Ep"
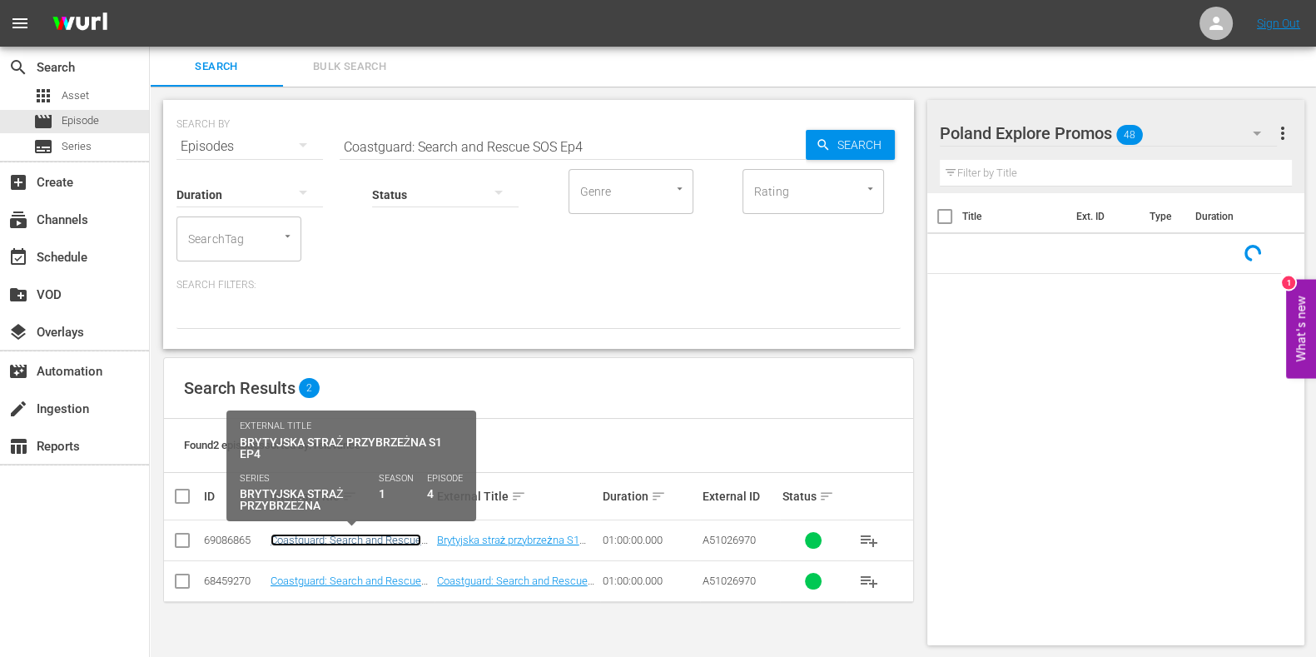
click at [311, 525] on link "Coastguard: Search and Rescue SOS S1 Ep4 POL" at bounding box center [346, 546] width 151 height 25
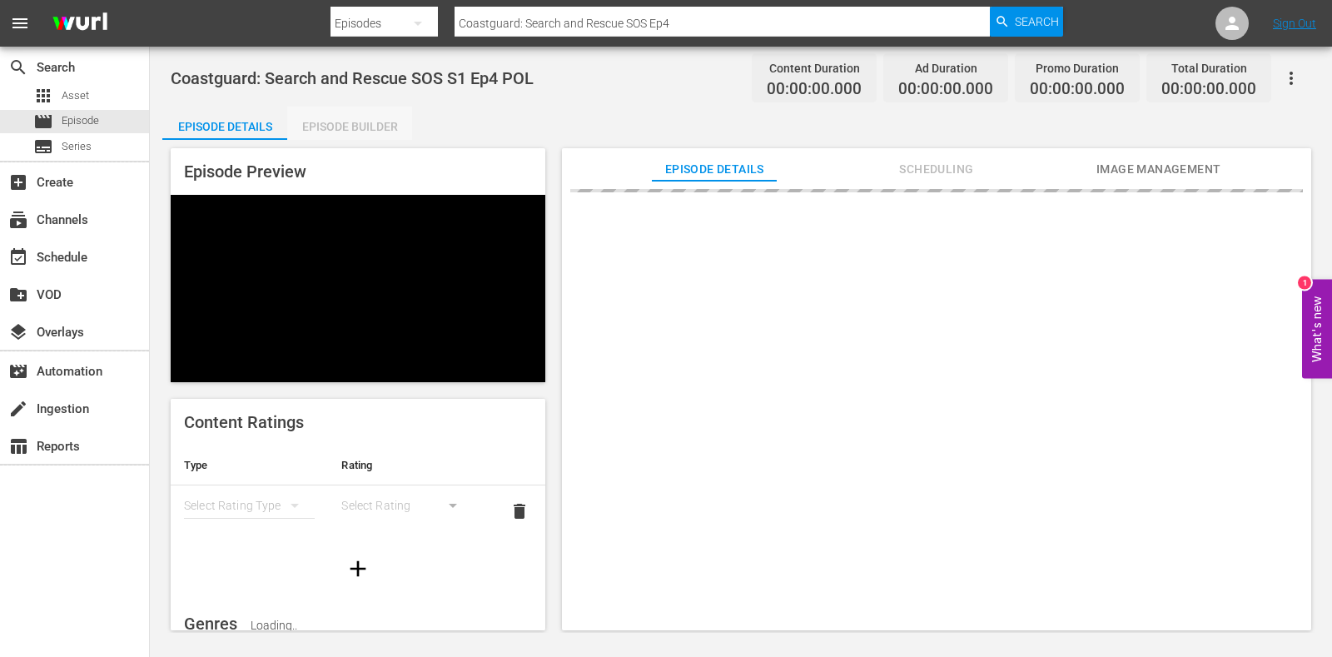
click at [351, 115] on div "Episode Builder" at bounding box center [349, 127] width 125 height 40
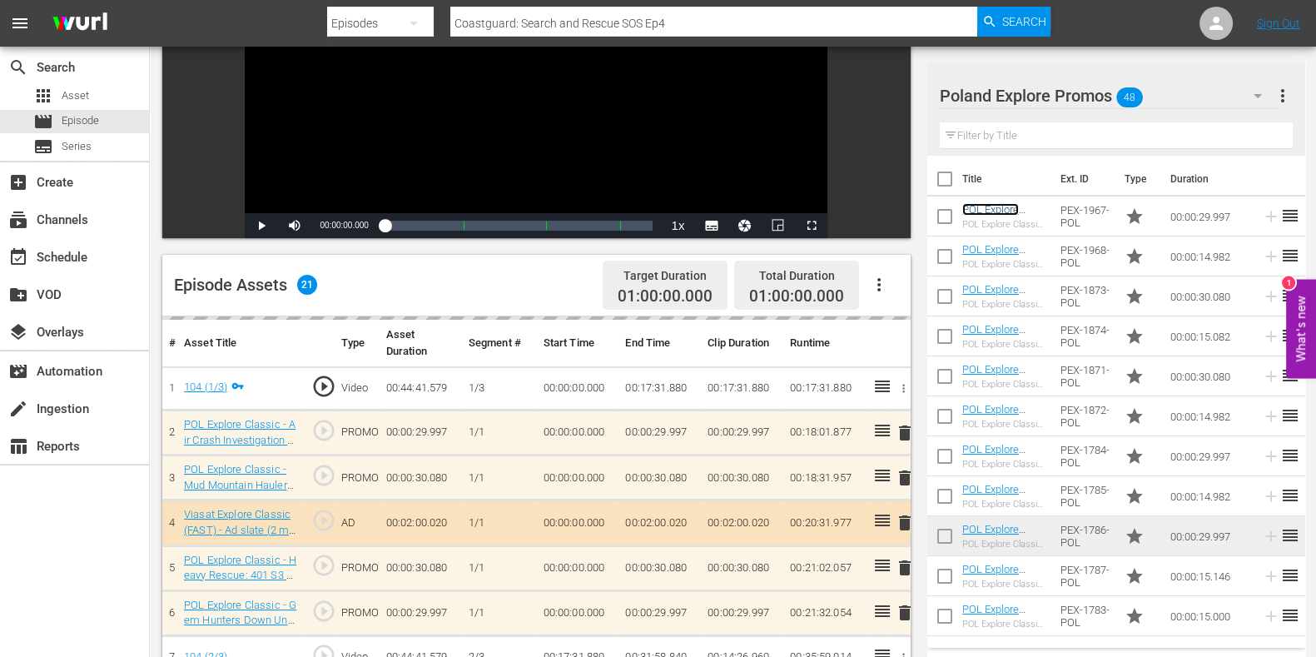
scroll to position [438, 0]
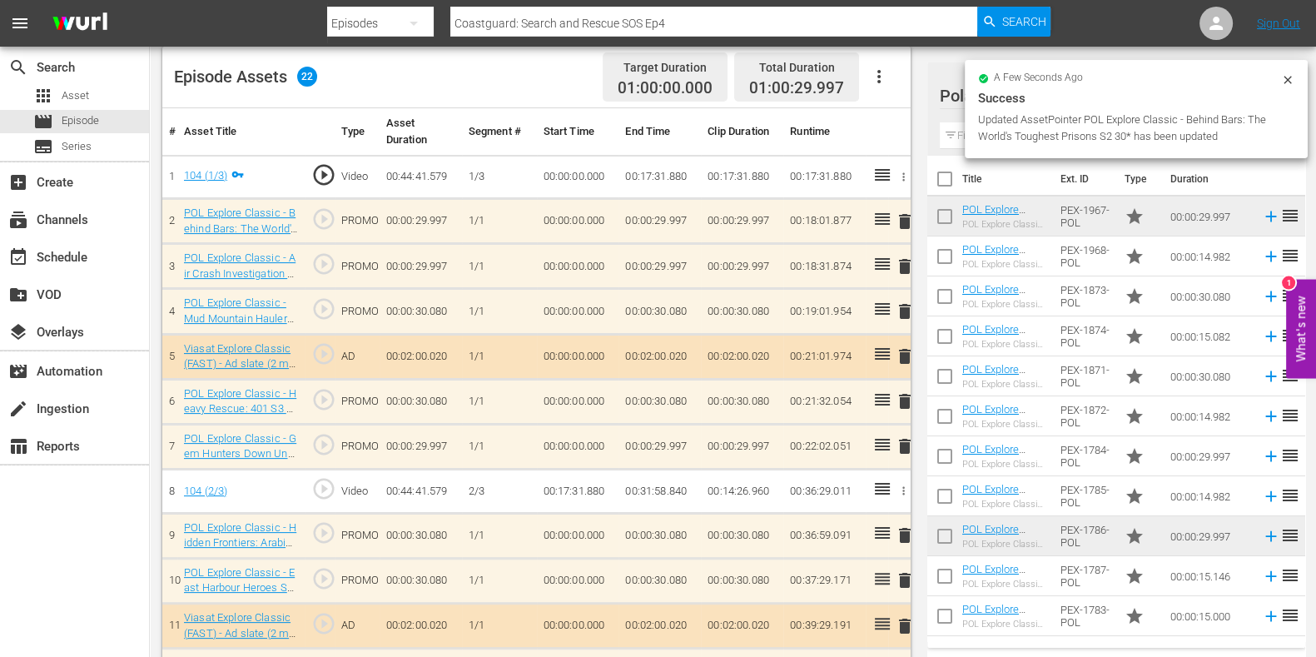
click at [904, 449] on span "delete" at bounding box center [905, 446] width 20 height 20
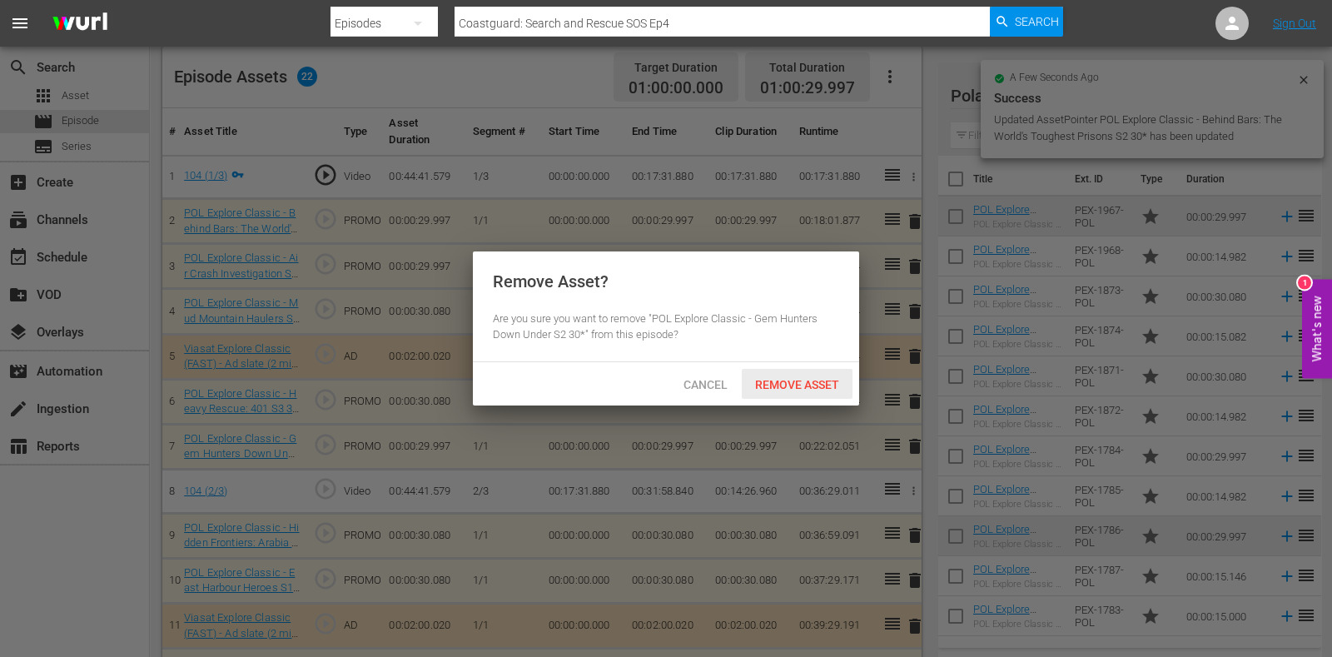
click at [816, 393] on div "Remove Asset" at bounding box center [797, 384] width 111 height 31
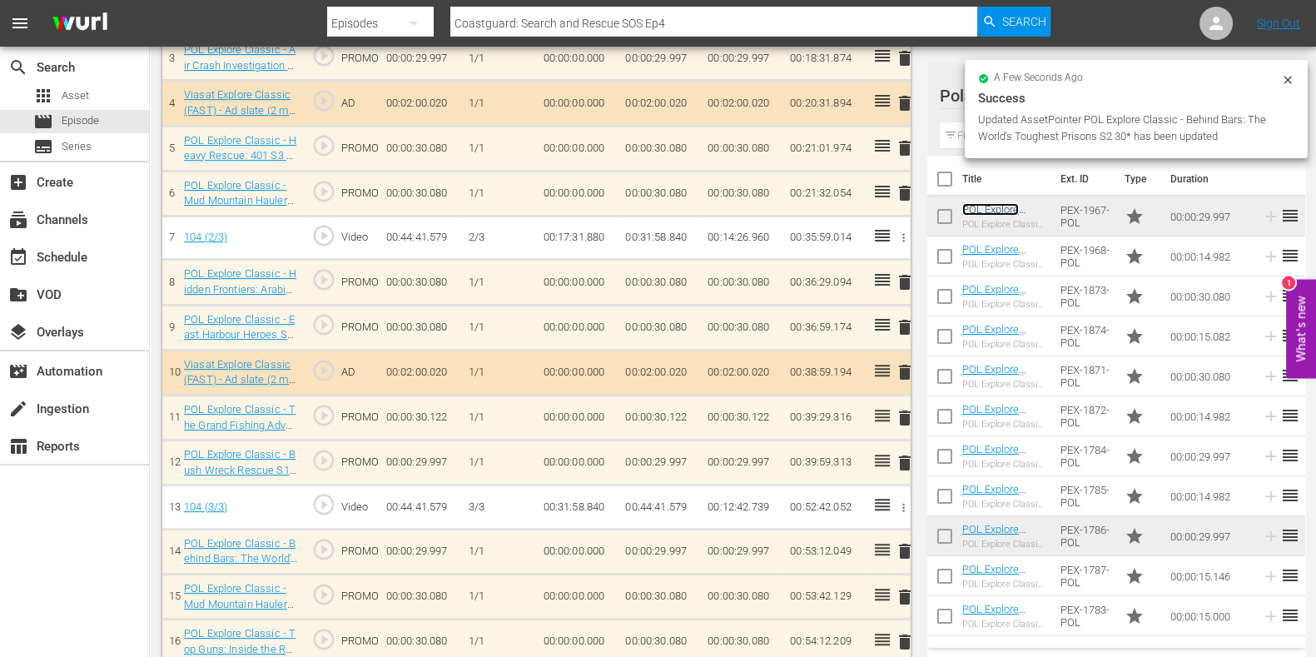
scroll to position [646, 0]
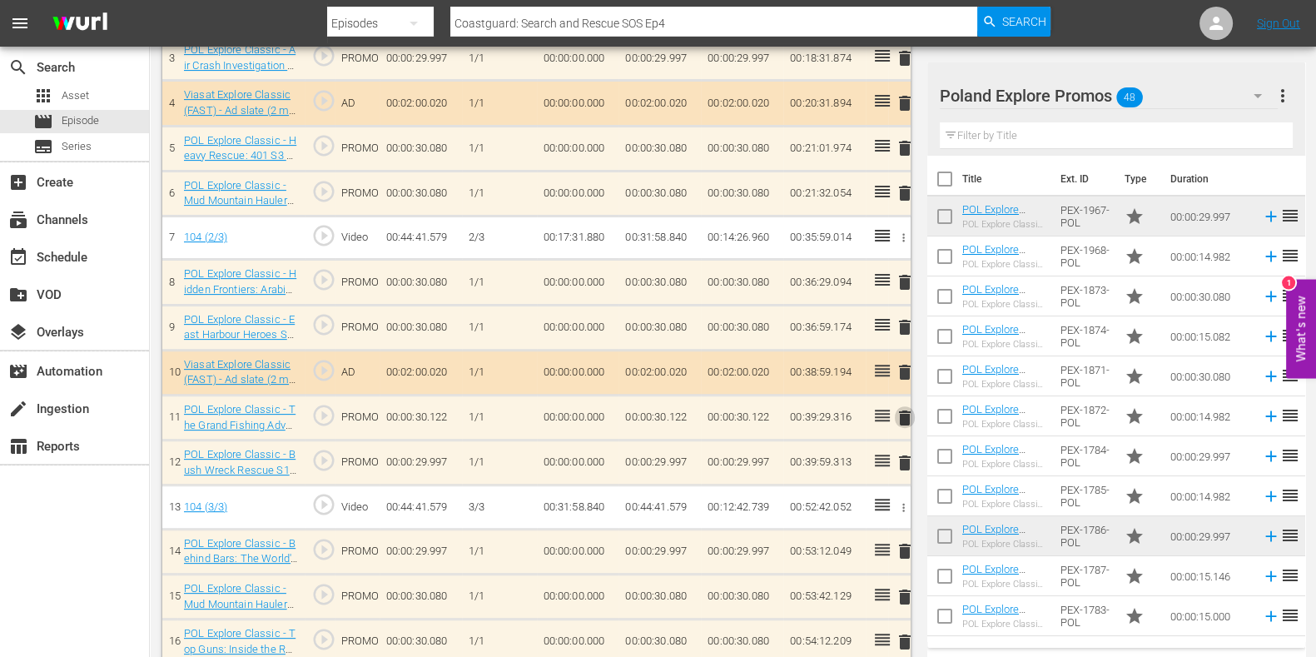
click at [908, 412] on span "delete" at bounding box center [905, 418] width 20 height 20
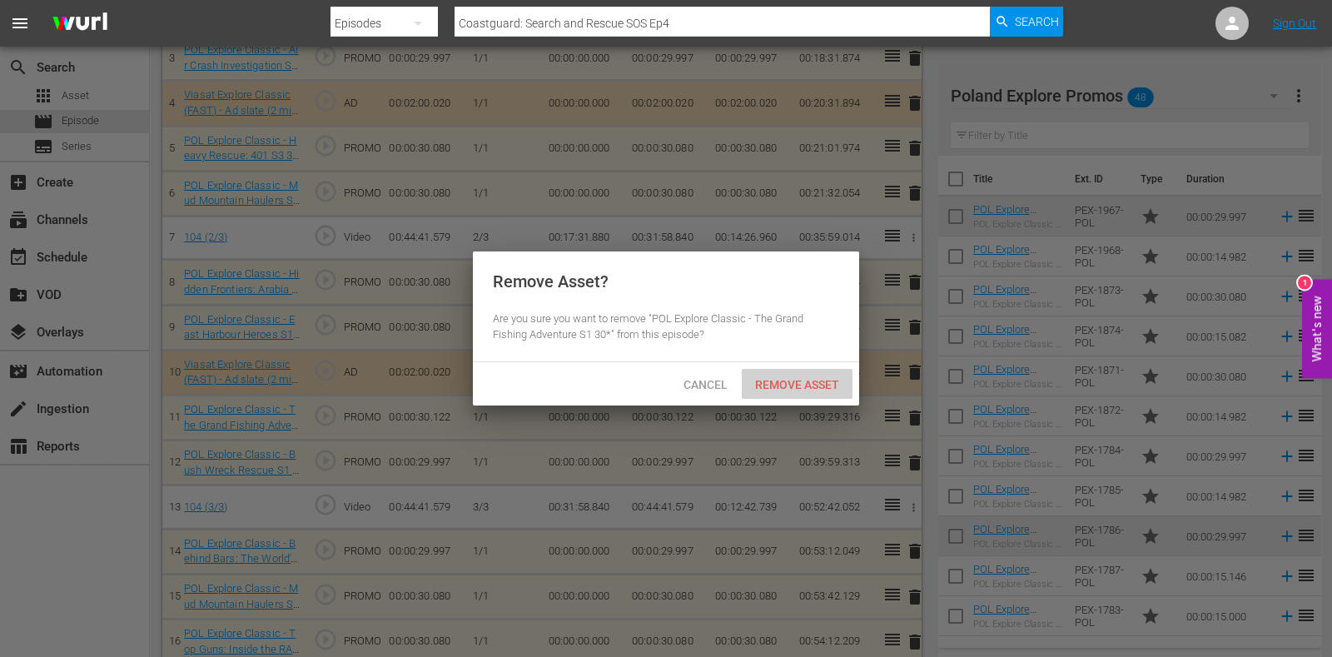
click at [795, 385] on span "Remove Asset" at bounding box center [797, 384] width 111 height 13
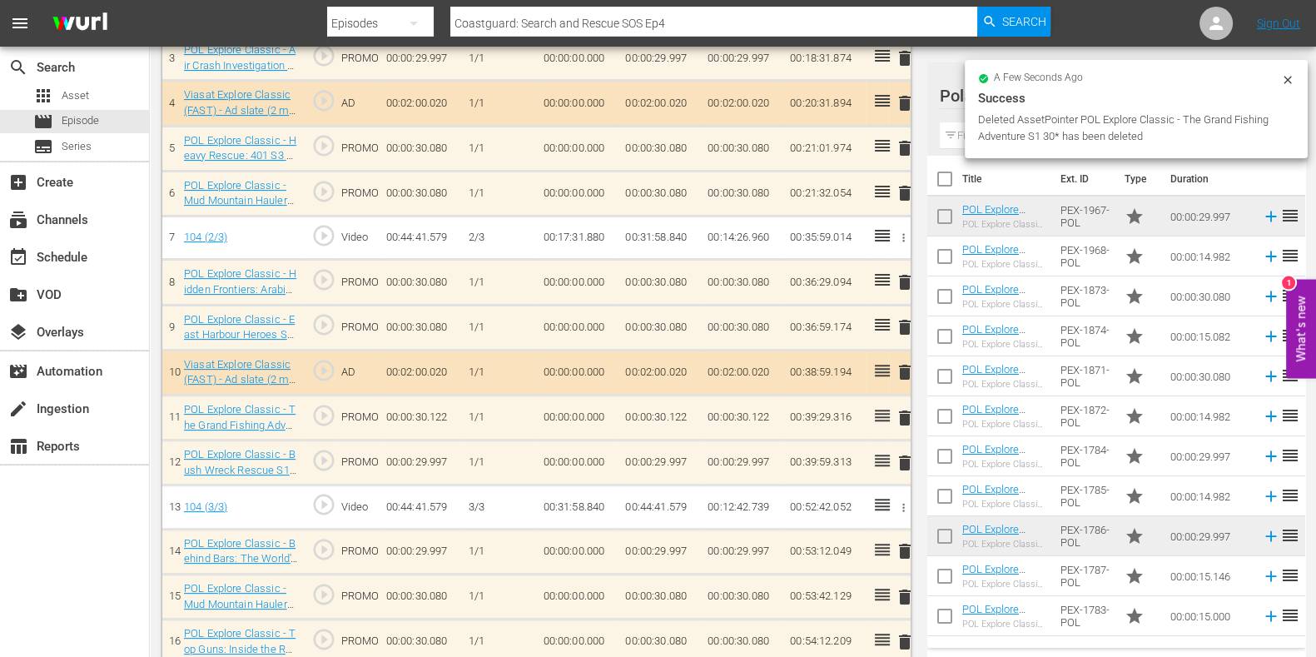
click at [966, 131] on div "a few seconds ago Success Deleted AssetPointer POL Explore Classic - The Grand …" at bounding box center [1136, 109] width 343 height 98
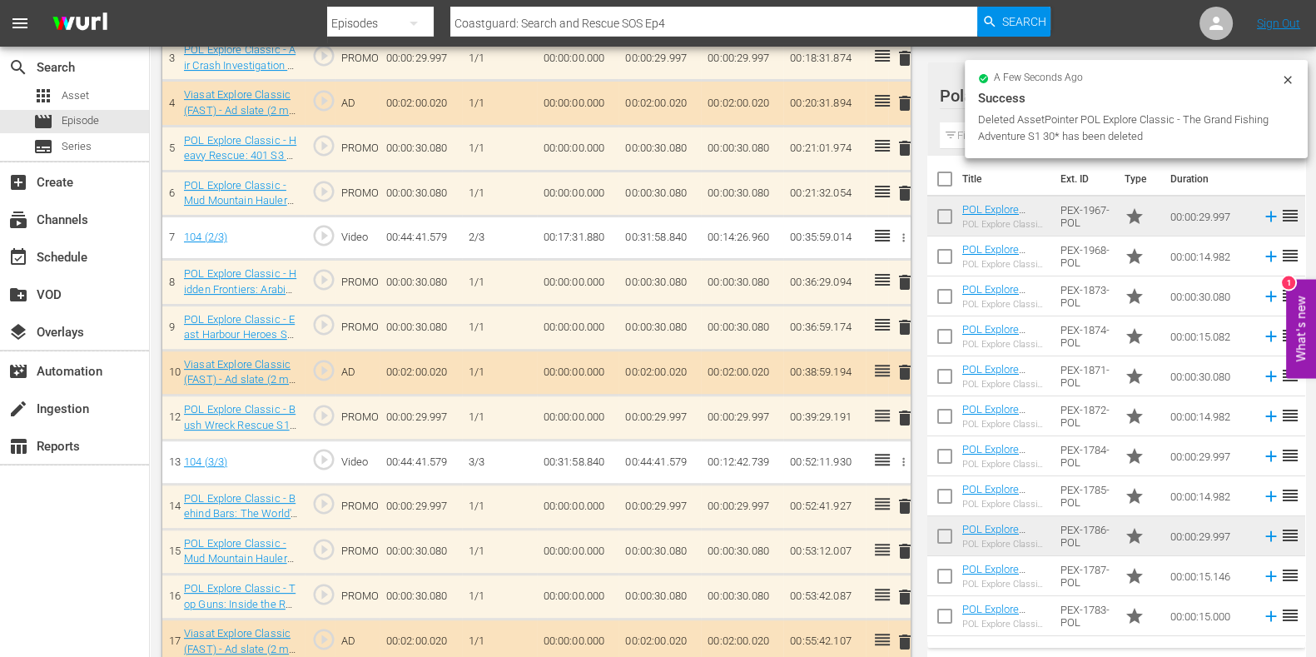
click at [958, 142] on input "text" at bounding box center [1116, 135] width 353 height 27
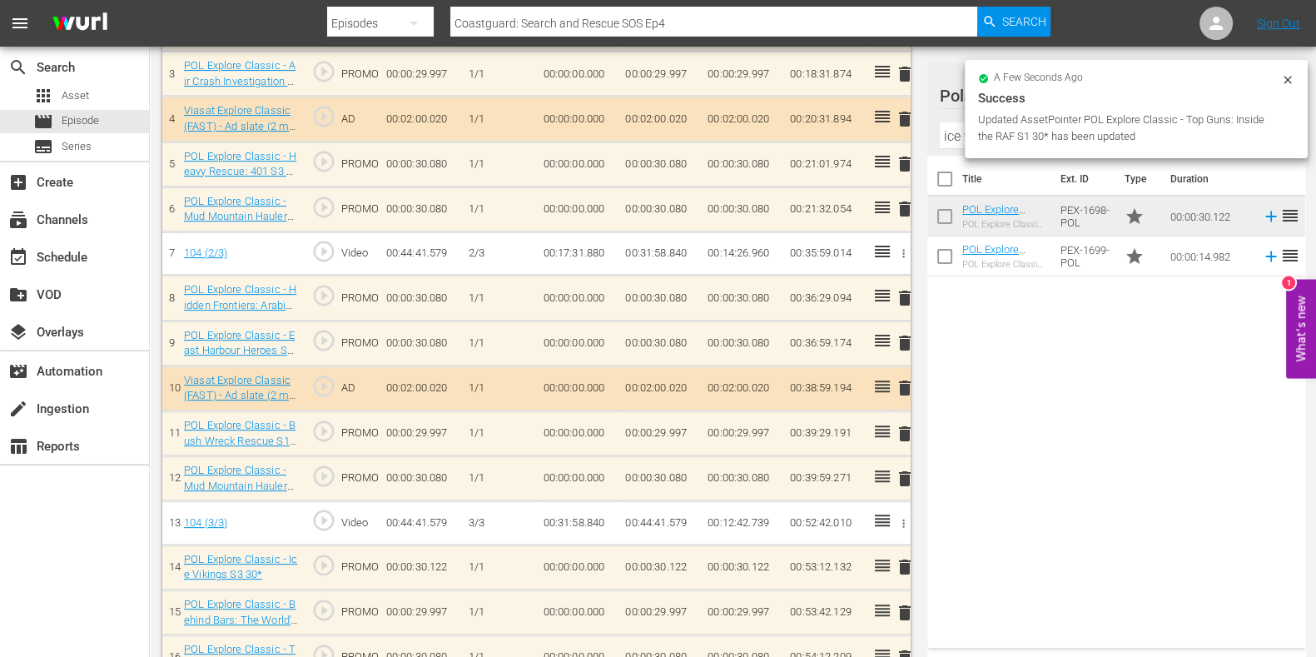
scroll to position [516, 0]
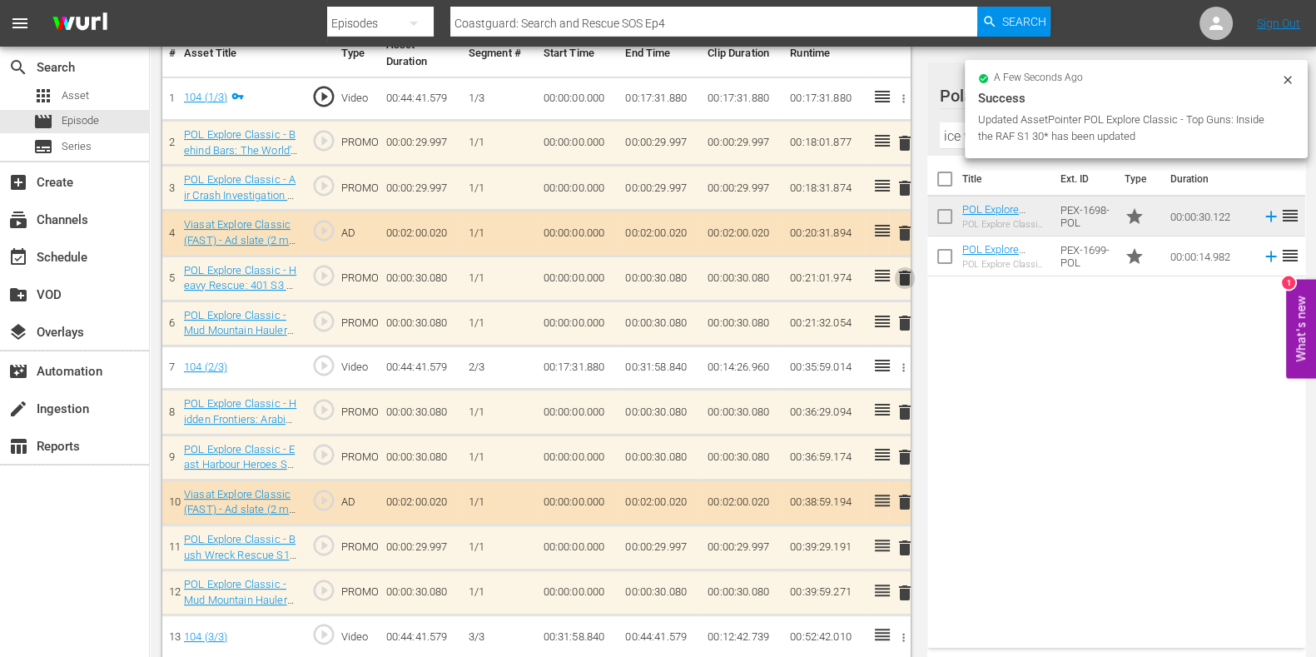
click at [900, 275] on span "delete" at bounding box center [905, 278] width 20 height 20
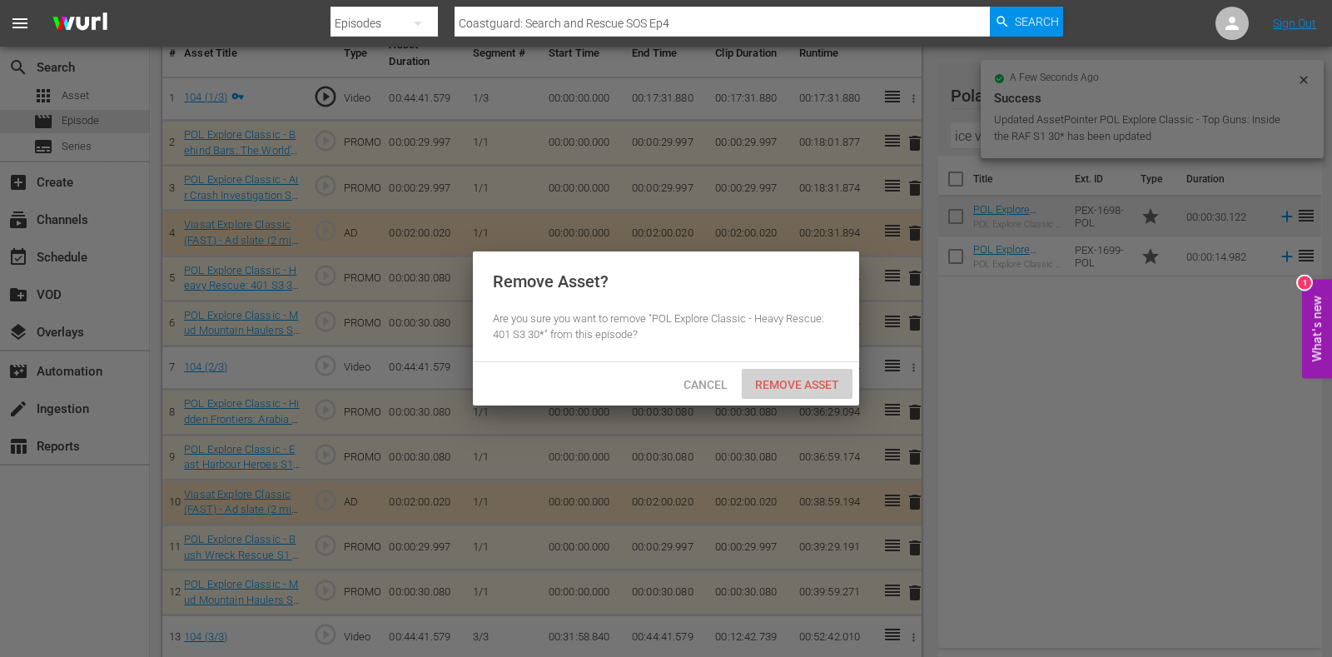
click at [820, 385] on span "Remove Asset" at bounding box center [797, 384] width 111 height 13
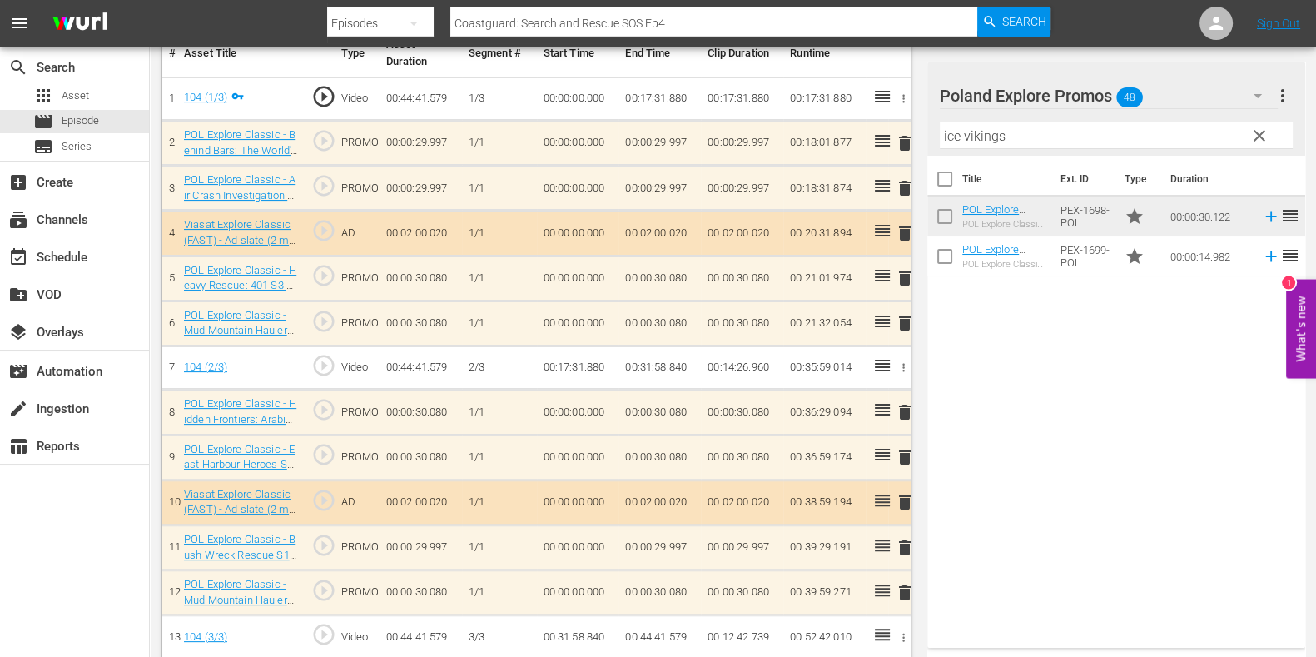
click at [961, 138] on input "ice vikings" at bounding box center [1116, 135] width 353 height 27
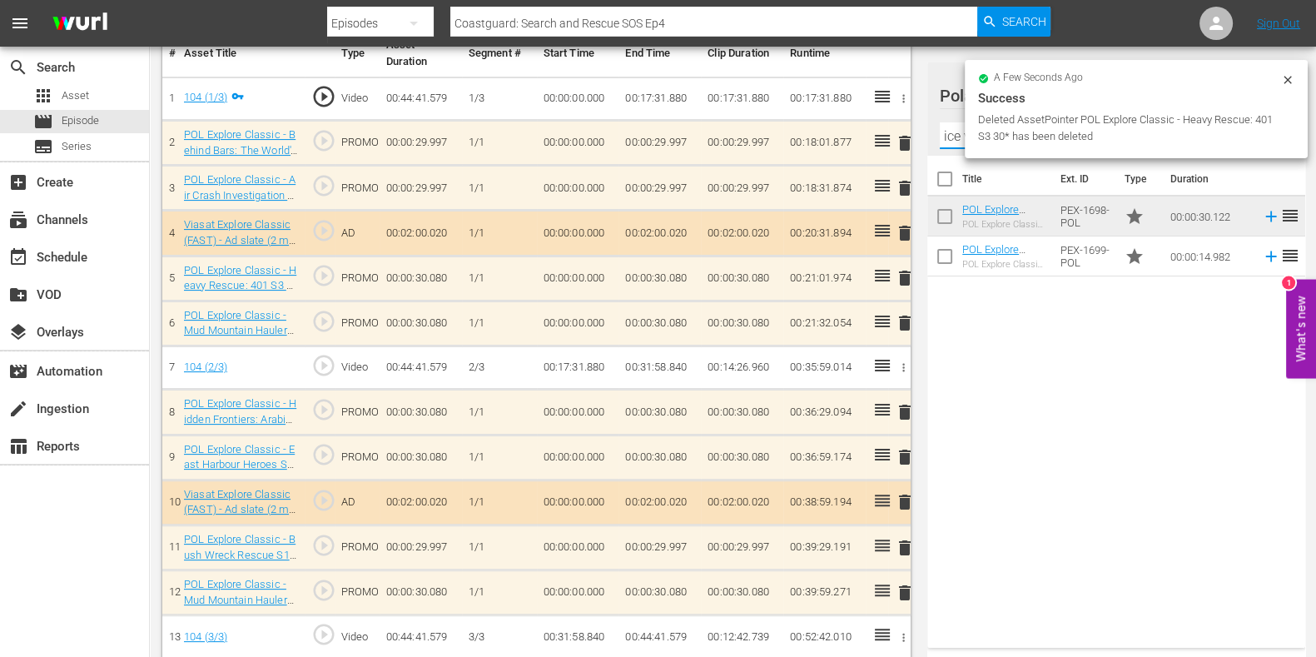
click at [961, 138] on input "ice vikings" at bounding box center [1116, 135] width 353 height 27
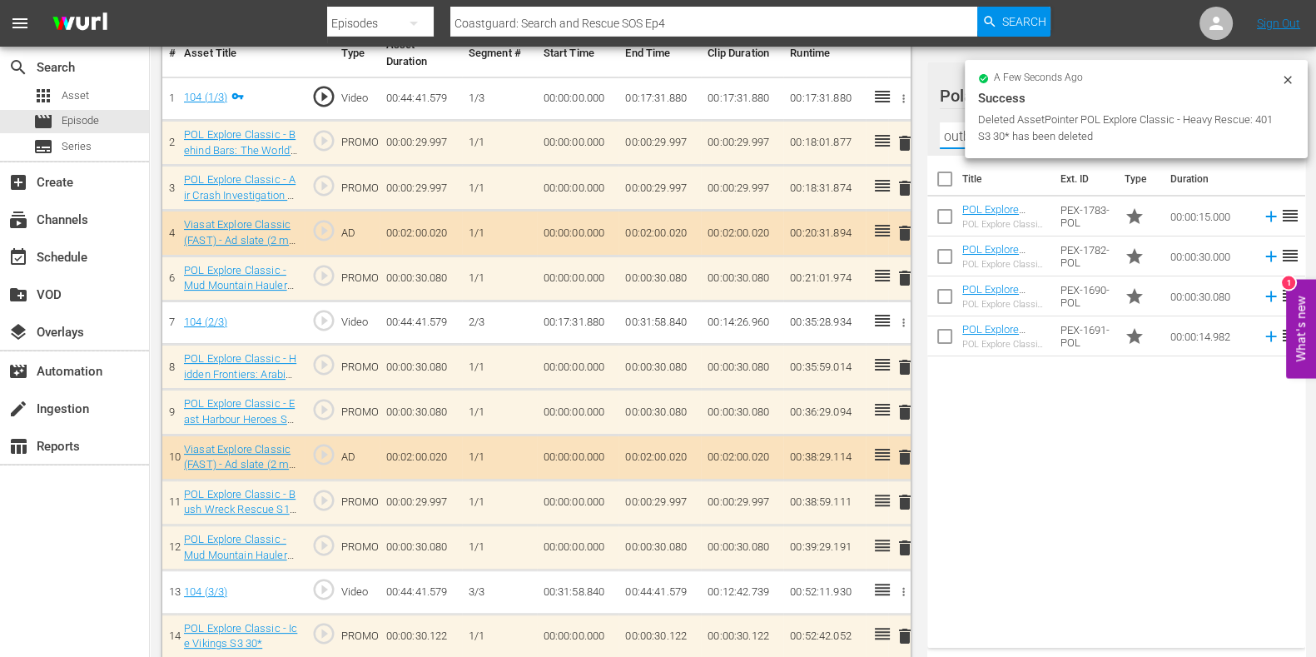
type input "outback tr"
click at [1031, 400] on div "Title Ext. ID Type Duration POL Explore Classic - Outback Truckers S6 15* POL E…" at bounding box center [1117, 398] width 378 height 485
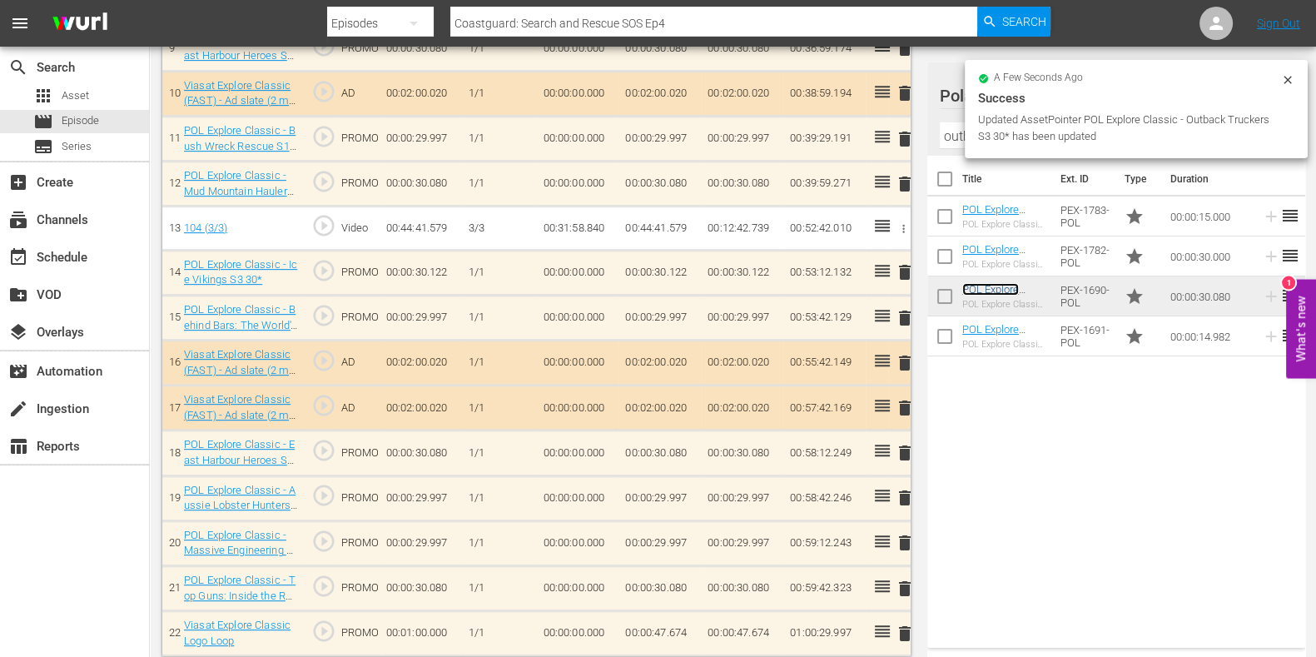
scroll to position [928, 0]
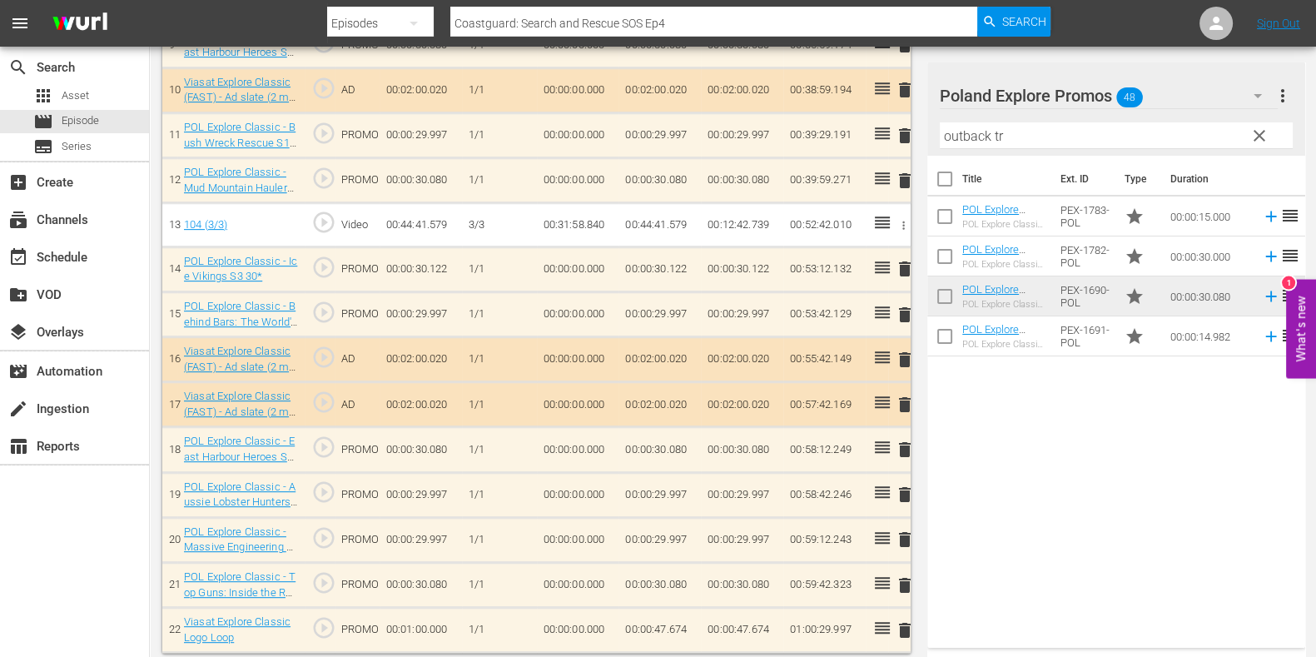
click at [899, 525] on span "delete" at bounding box center [905, 540] width 20 height 20
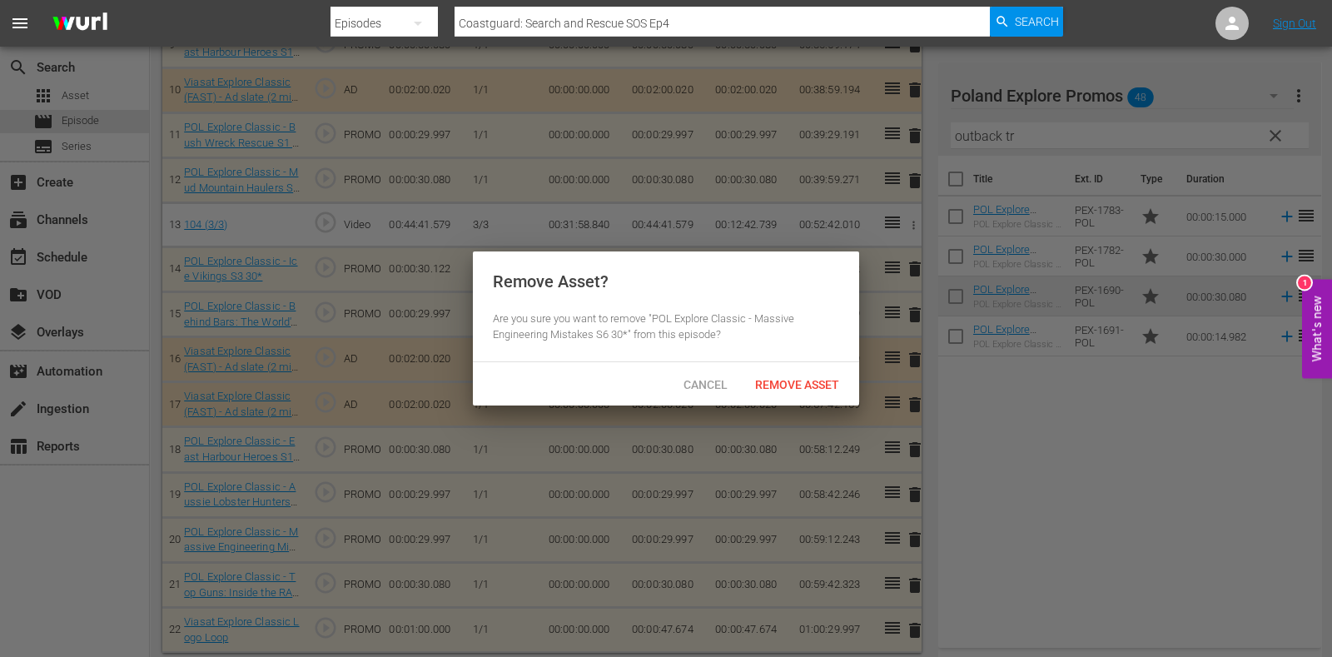
click at [729, 399] on div "Cancel Remove Asset" at bounding box center [666, 383] width 386 height 43
click at [774, 383] on span "Remove Asset" at bounding box center [797, 384] width 111 height 13
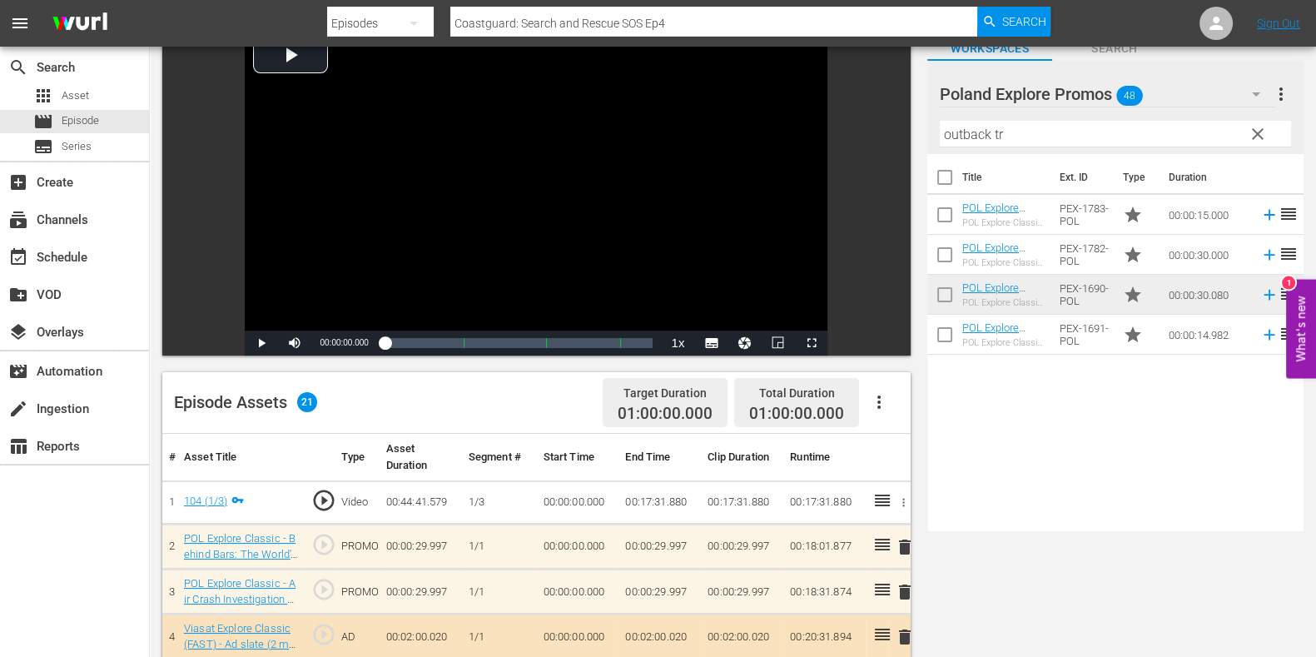
scroll to position [0, 0]
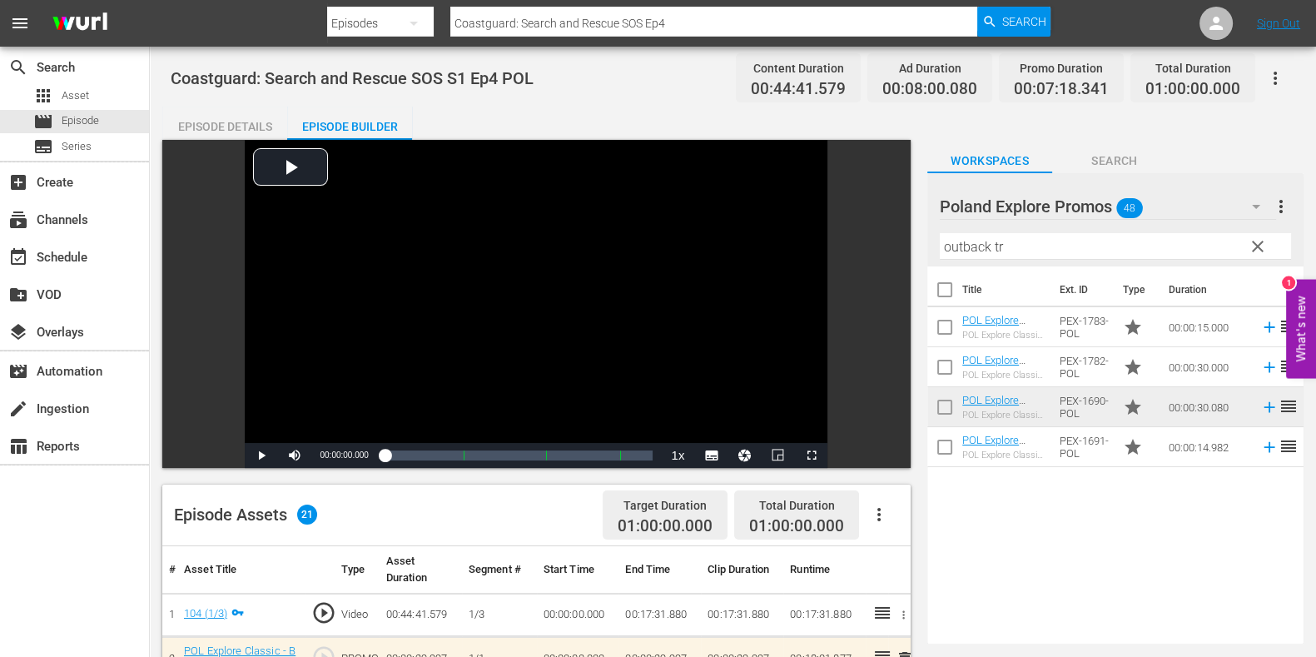
click at [691, 30] on input "Coastguard: Search and Rescue SOS Ep4" at bounding box center [713, 23] width 527 height 40
type input "Coastguard: Search and Rescue SOS Ep5"
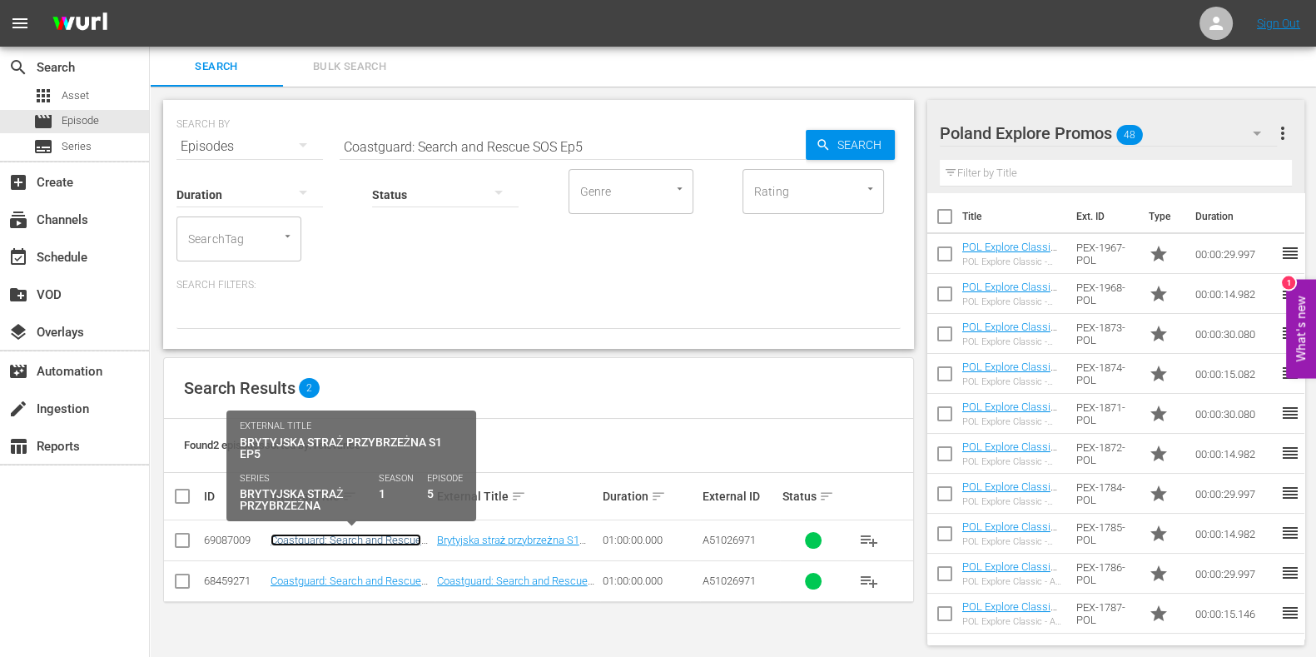
click at [412, 525] on link "Coastguard: Search and Rescue SOS S1 Ep5 POL" at bounding box center [346, 546] width 151 height 25
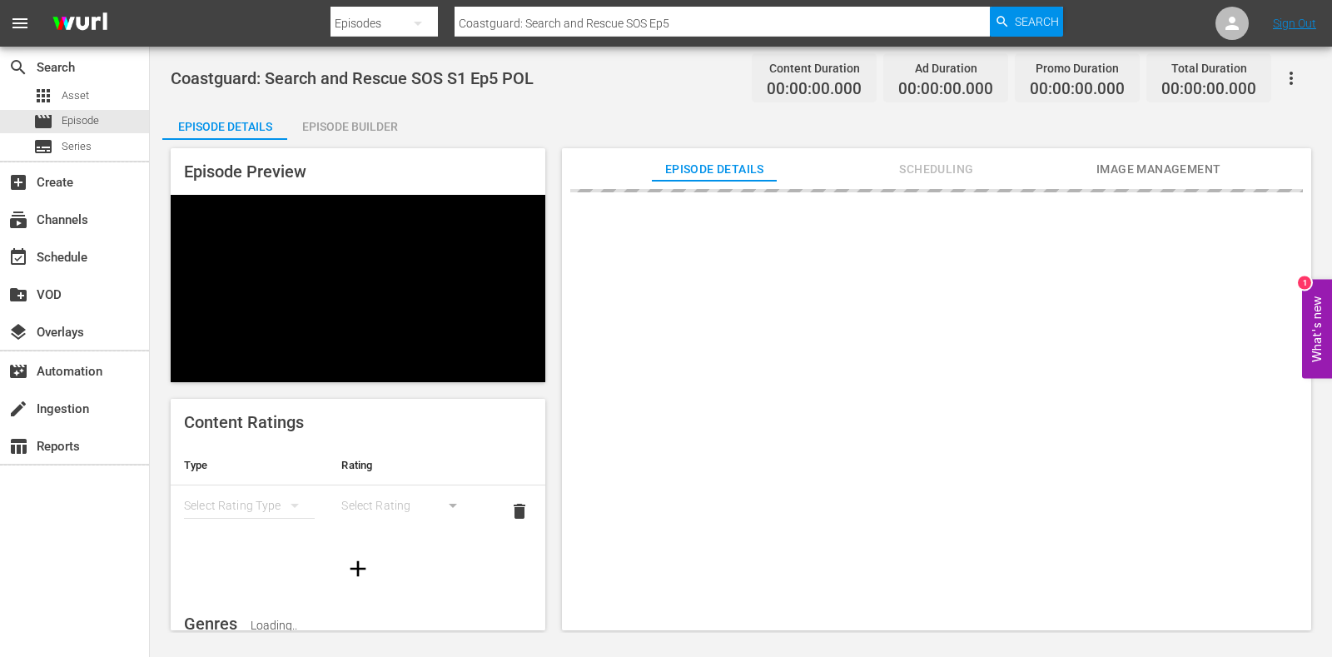
click at [364, 116] on div "Episode Builder" at bounding box center [349, 127] width 125 height 40
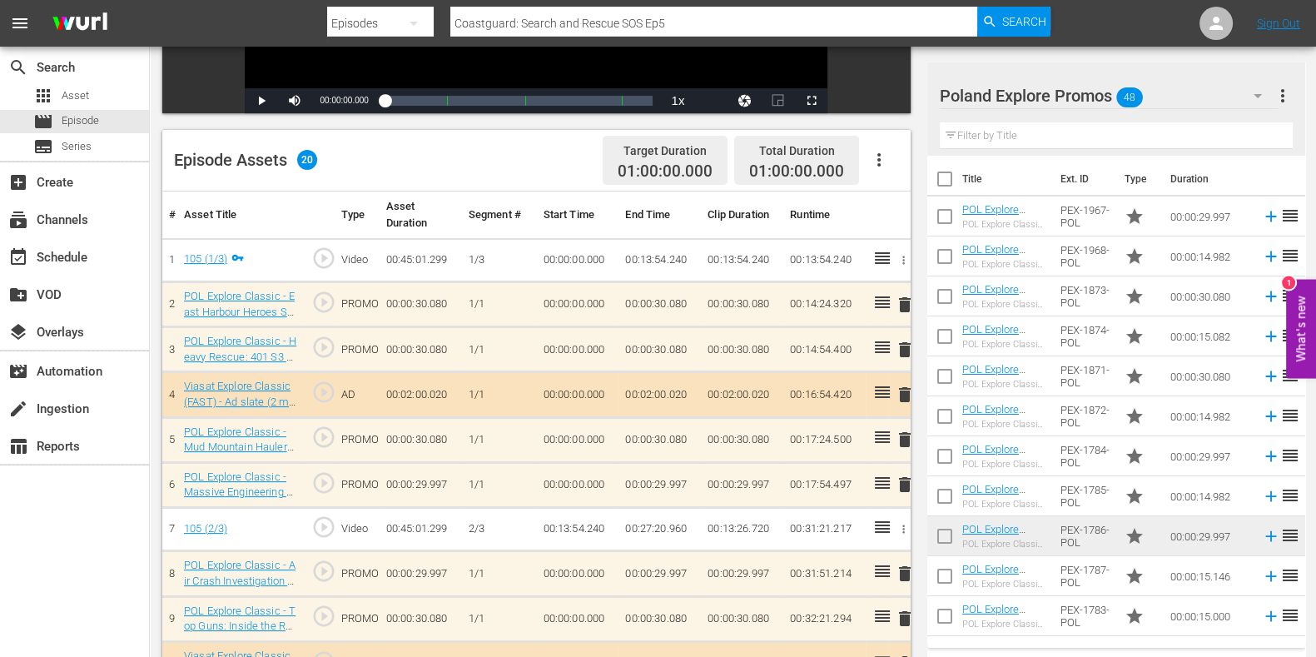
scroll to position [415, 0]
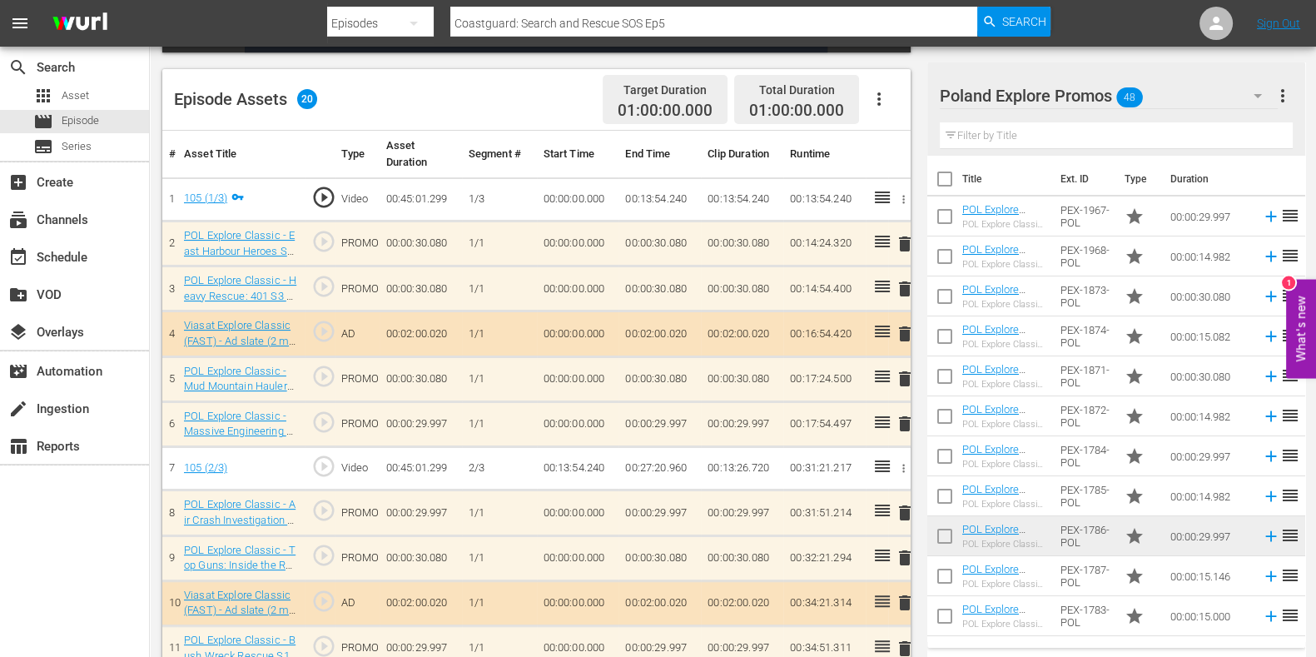
drag, startPoint x: 84, startPoint y: 564, endPoint x: 142, endPoint y: 527, distance: 68.1
click at [85, 525] on div "search Search apps Asset movie Episode subtitles Series add_box Create subscrip…" at bounding box center [75, 375] width 150 height 657
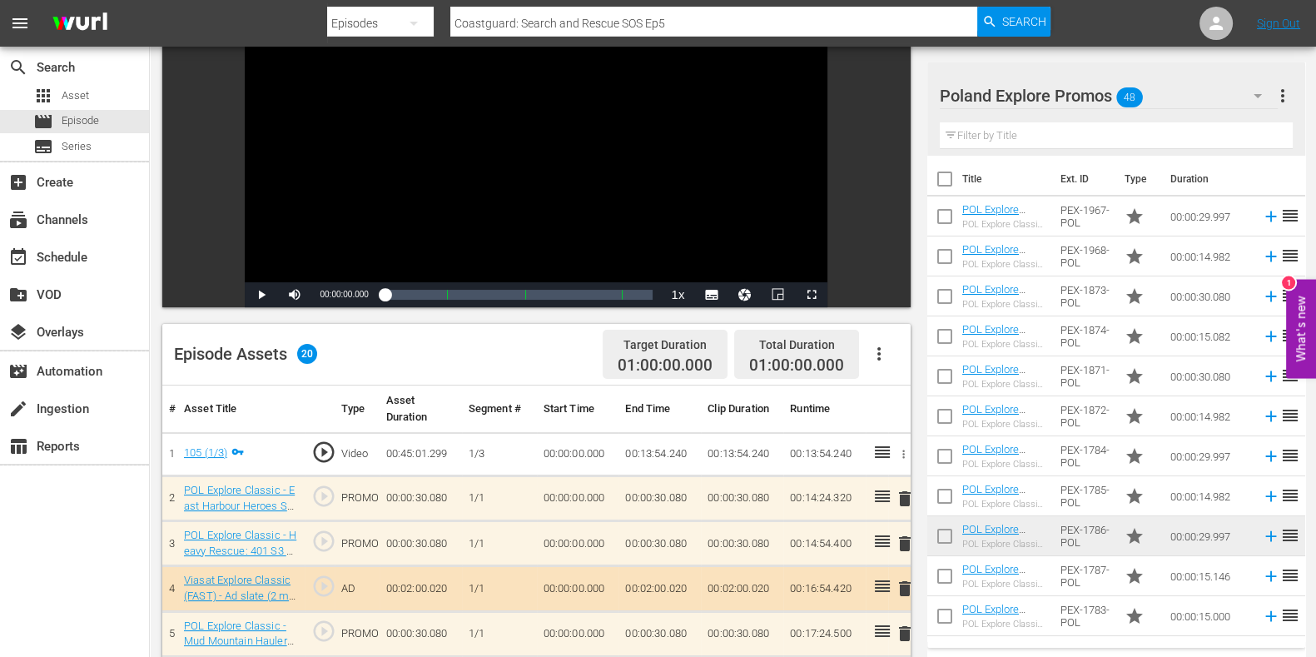
scroll to position [312, 0]
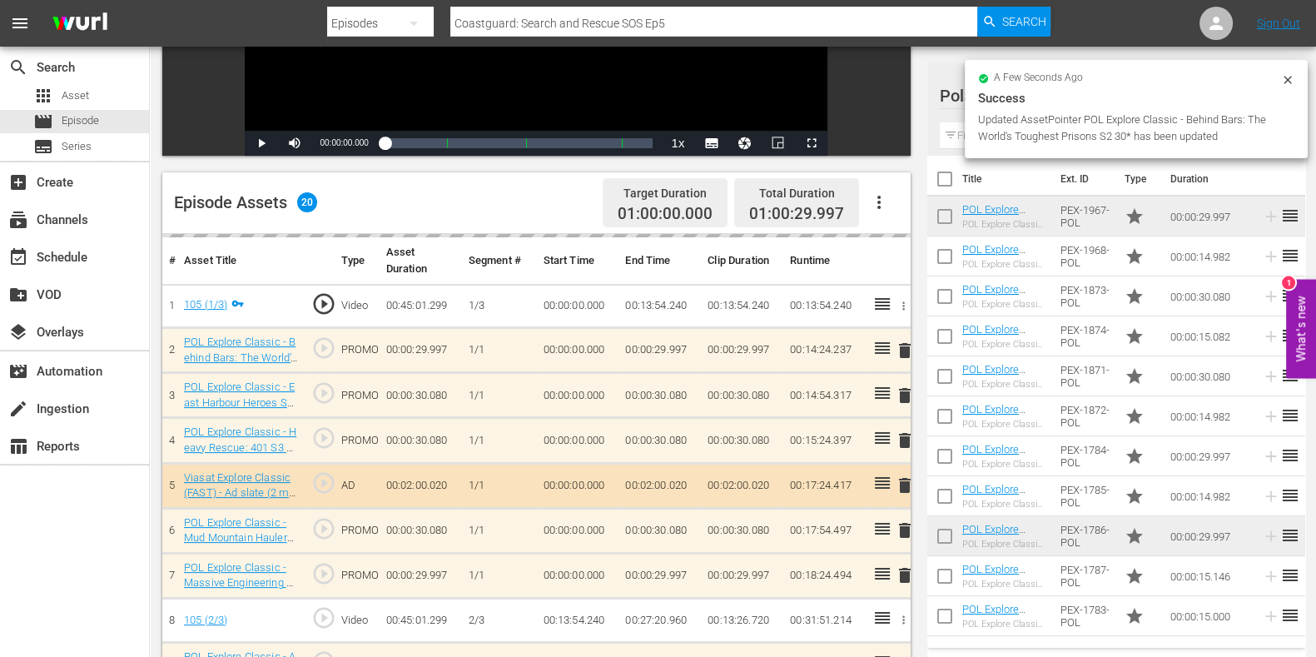
click at [906, 525] on td "delete" at bounding box center [899, 575] width 22 height 45
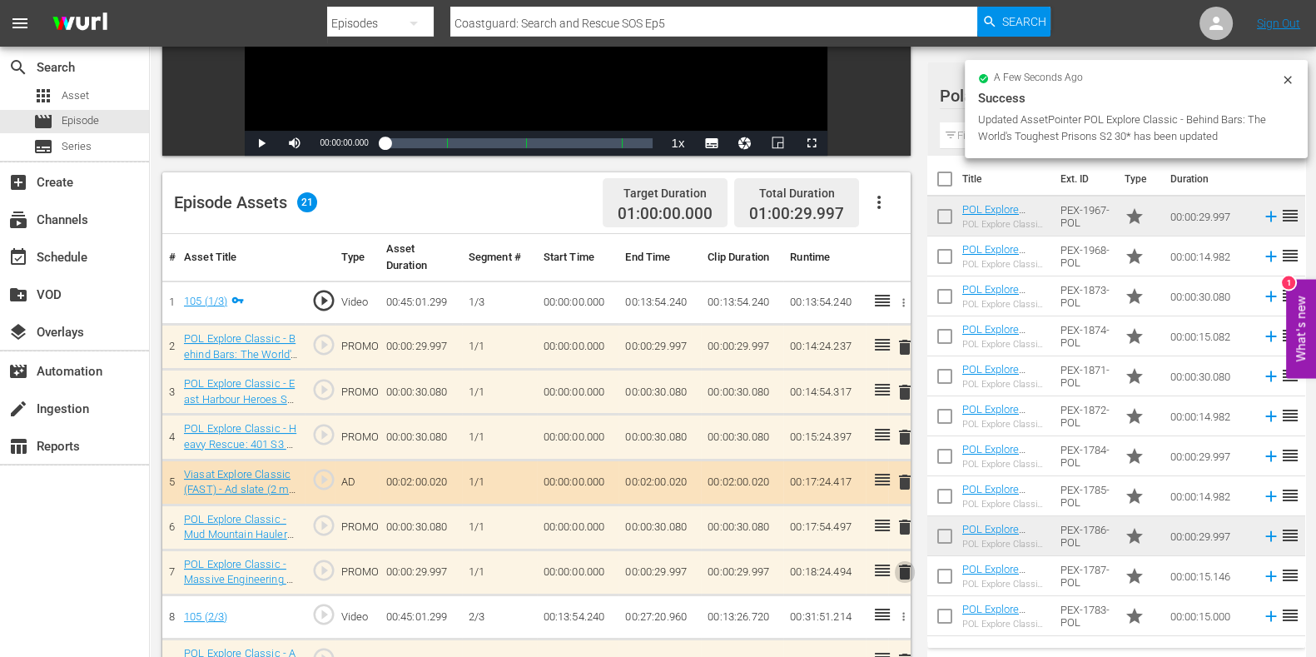
click at [904, 525] on span "delete" at bounding box center [905, 572] width 20 height 20
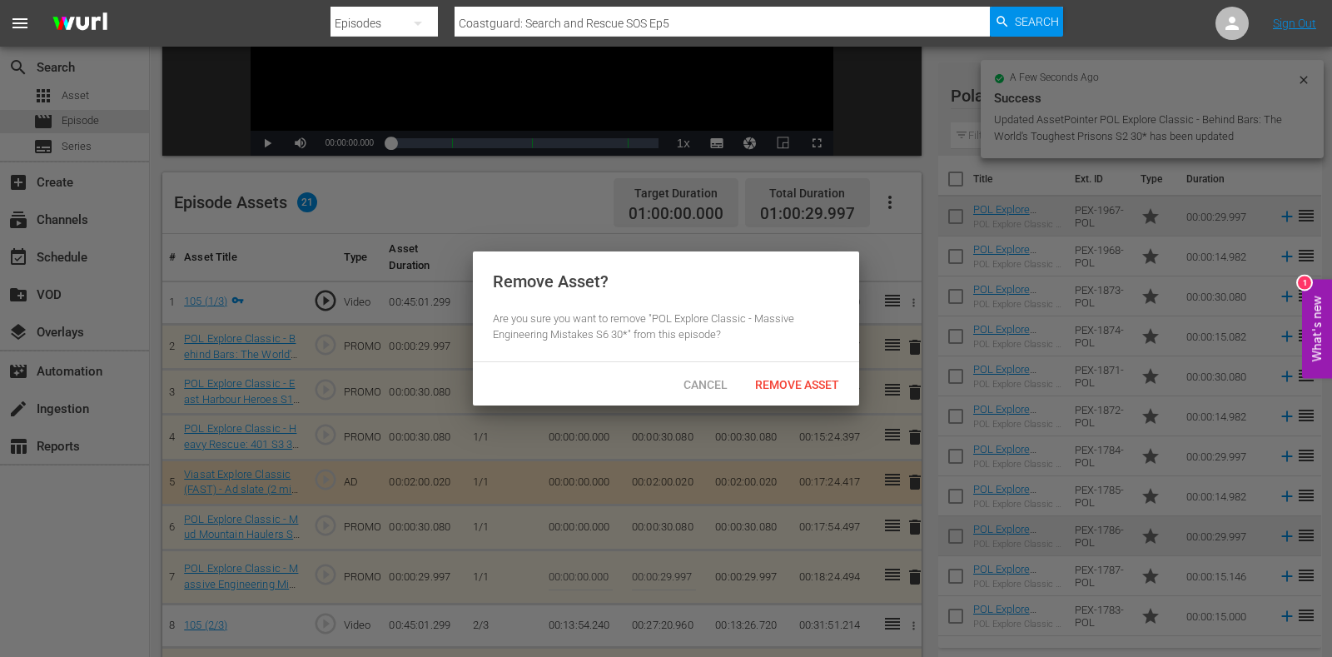
click at [799, 389] on span "Remove Asset" at bounding box center [797, 384] width 111 height 13
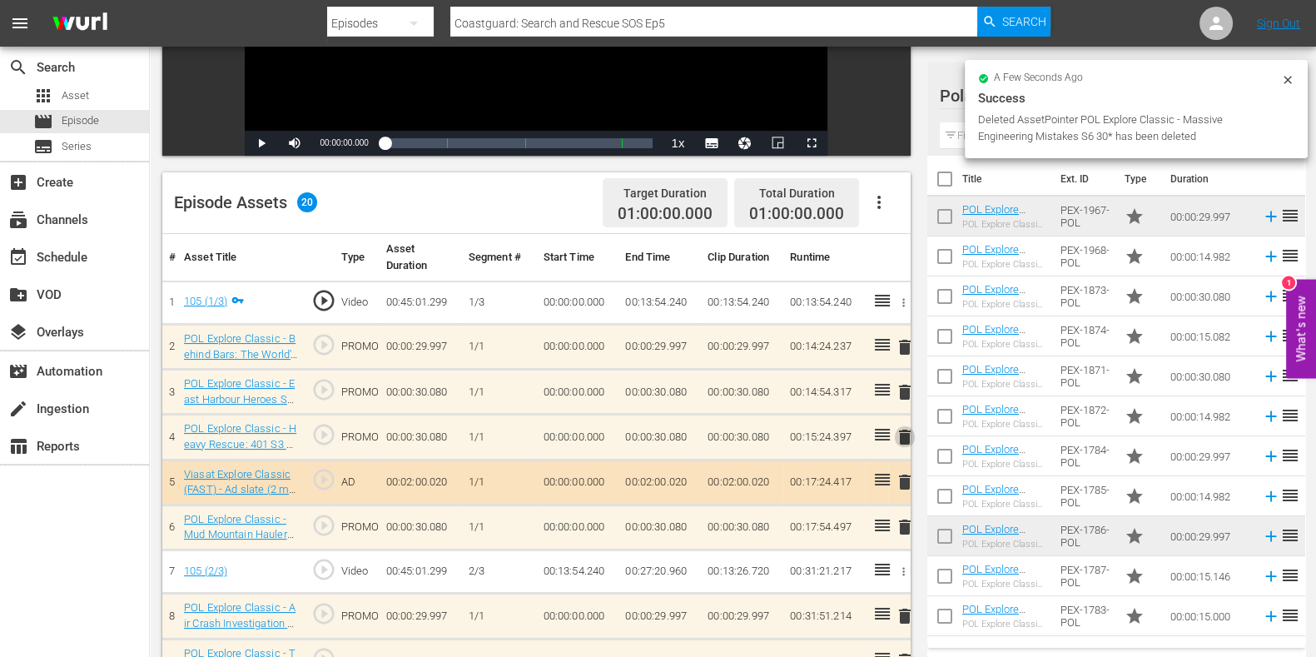
click at [908, 435] on span "delete" at bounding box center [905, 437] width 20 height 20
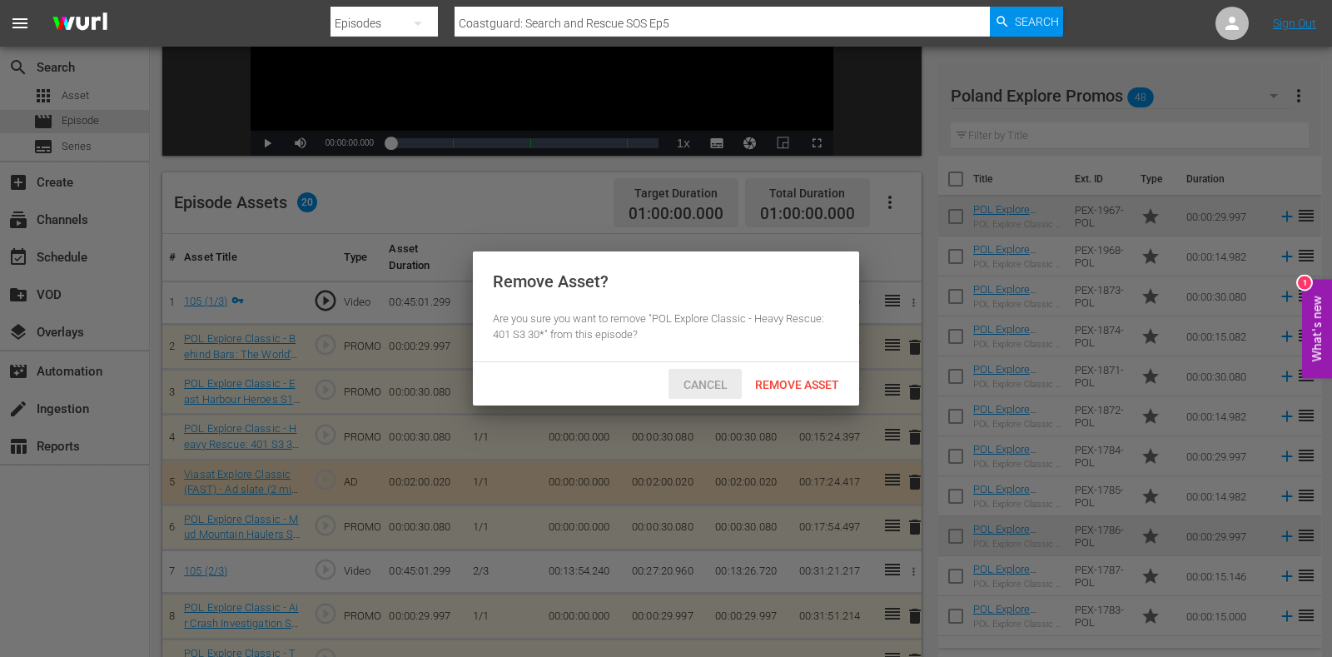
click at [666, 368] on div "Cancel Remove Asset" at bounding box center [666, 383] width 386 height 43
click at [708, 382] on span "Cancel" at bounding box center [705, 384] width 71 height 13
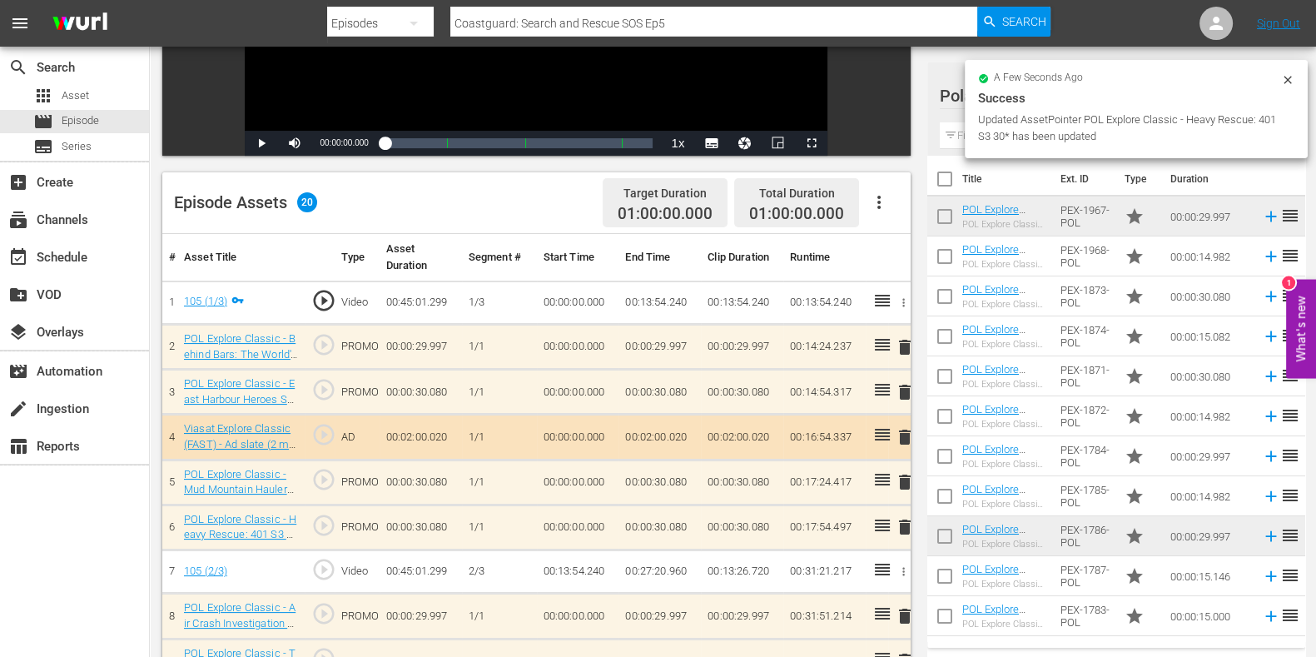
click at [951, 131] on input "text" at bounding box center [1116, 135] width 353 height 27
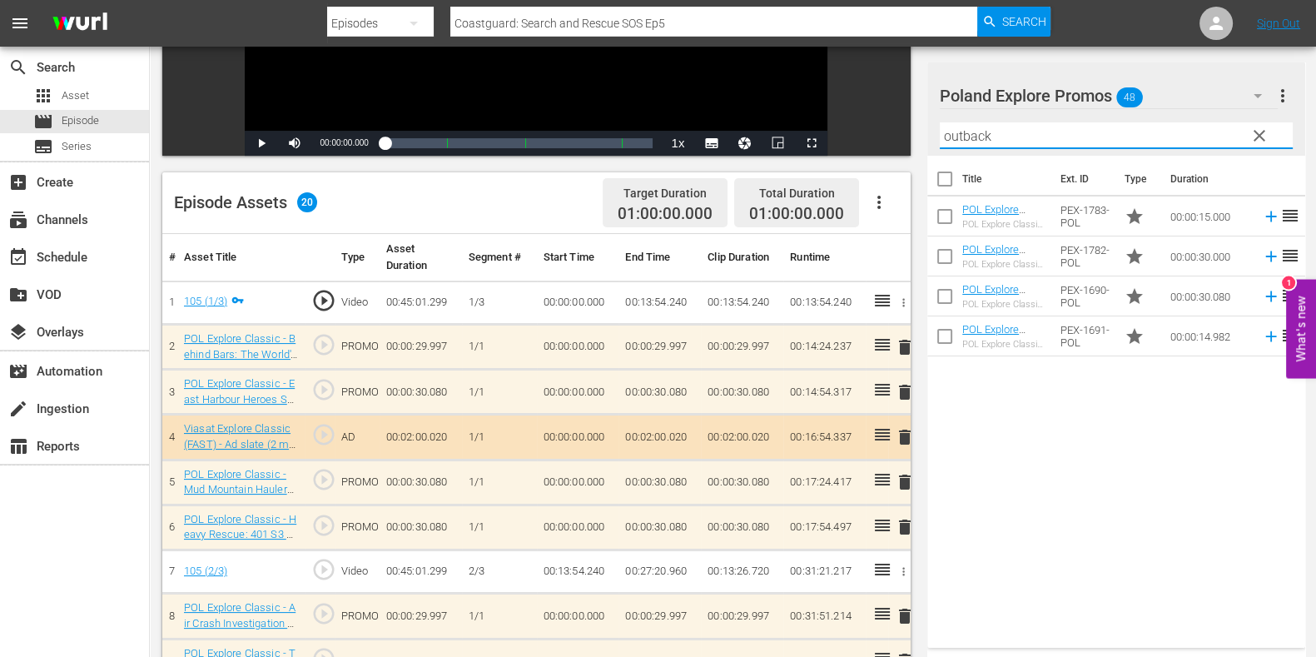
type input "outback"
drag, startPoint x: 1158, startPoint y: 514, endPoint x: 1148, endPoint y: 485, distance: 30.8
click at [1065, 514] on div "Title Ext. ID Type Duration POL Explore Classic - Outback Truckers S6 15* POL E…" at bounding box center [1117, 398] width 378 height 485
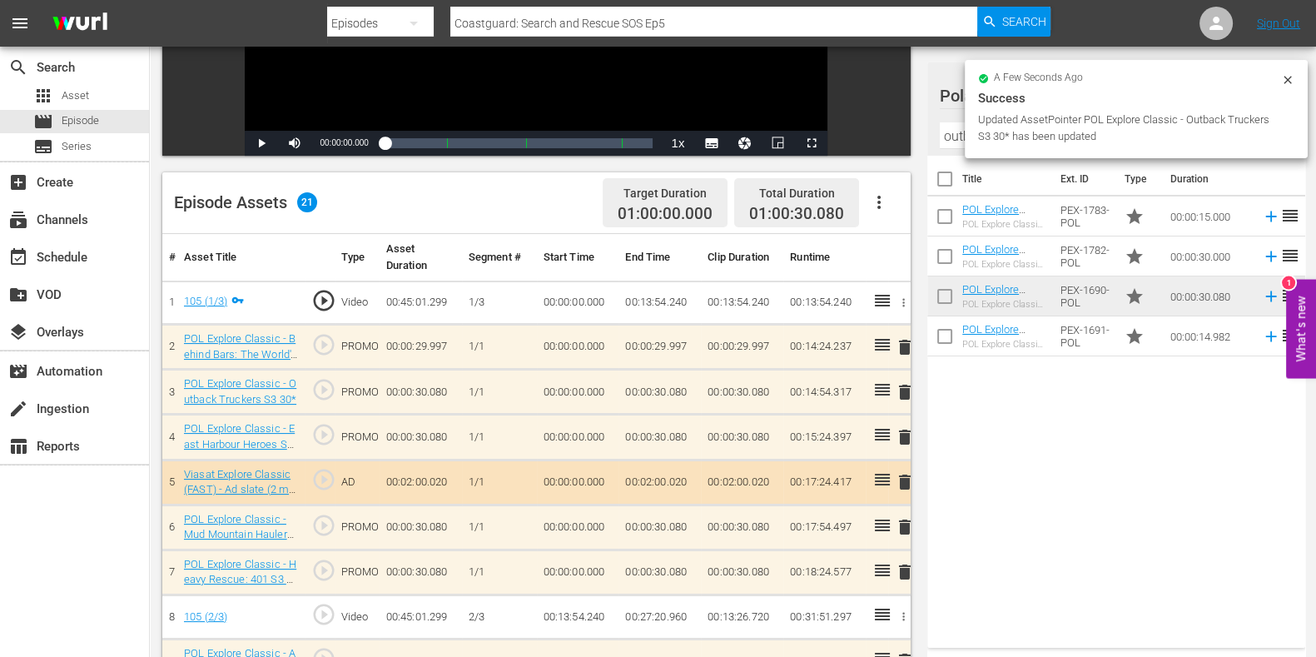
click at [910, 431] on span "delete" at bounding box center [905, 437] width 20 height 20
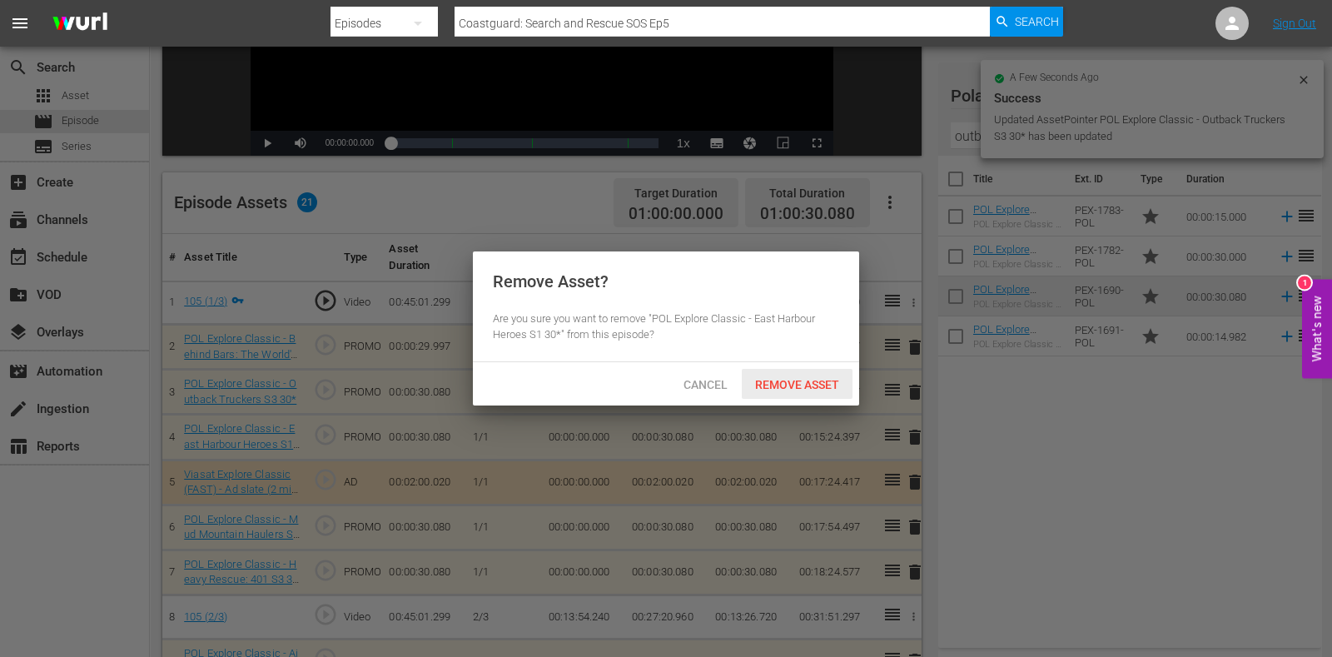
click at [808, 389] on span "Remove Asset" at bounding box center [797, 384] width 111 height 13
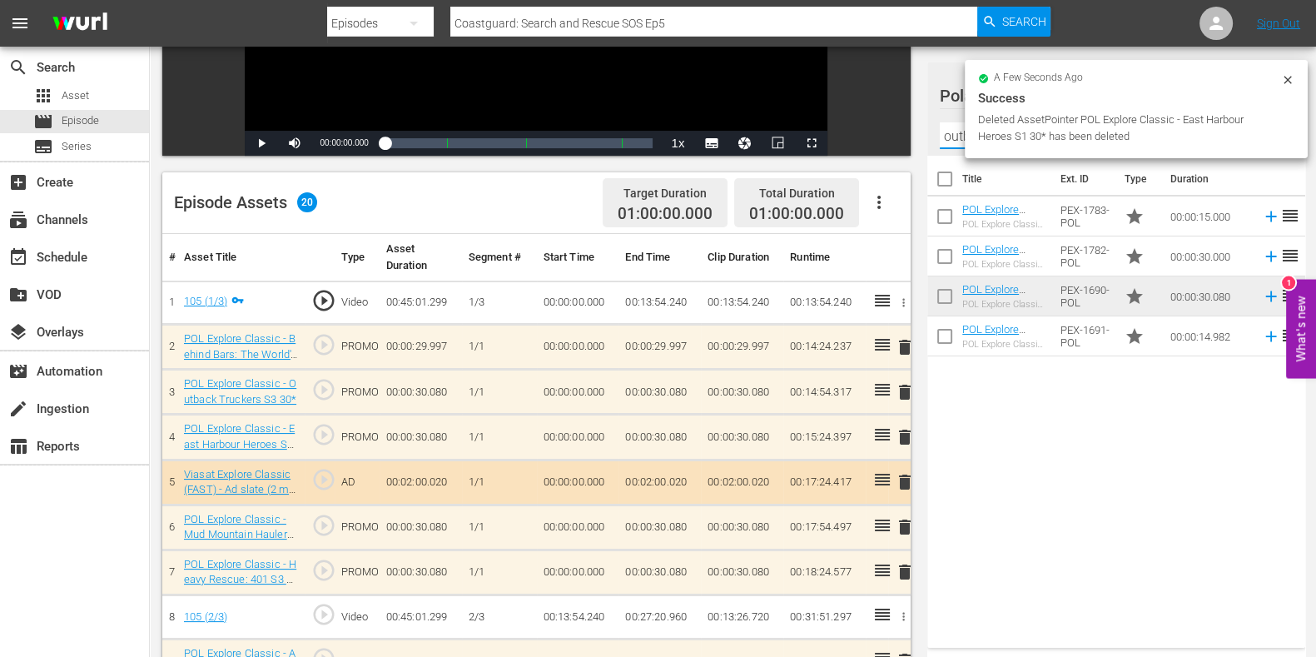
click at [954, 135] on input "outback" at bounding box center [1116, 135] width 353 height 27
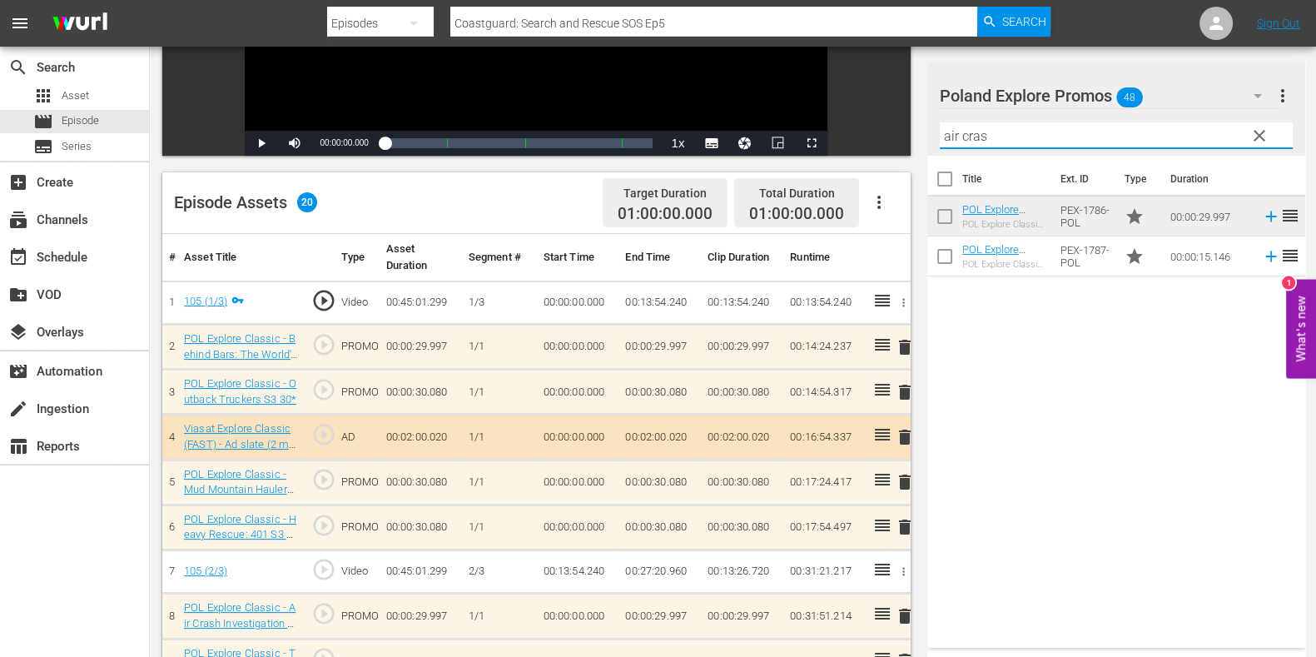
click at [1065, 505] on div "Title Ext. ID Type Duration POL Explore Classic - Air Crash Investigation S3 30…" at bounding box center [1117, 398] width 378 height 485
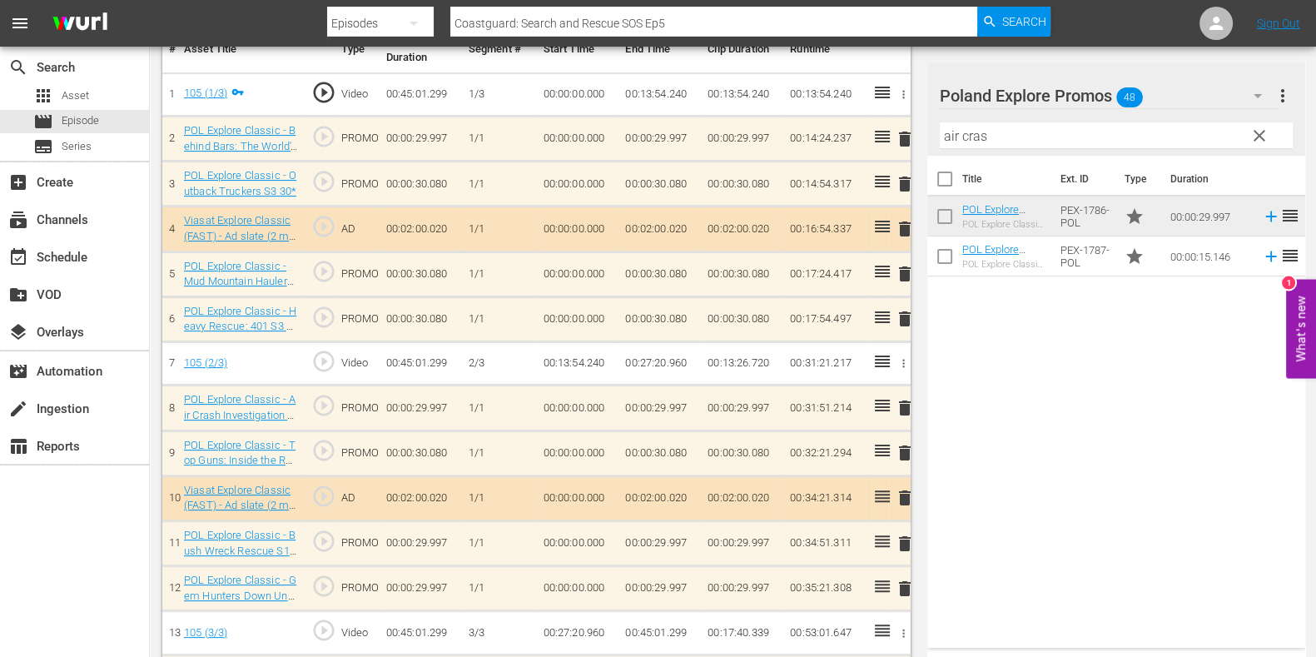
click at [905, 444] on span "delete" at bounding box center [905, 453] width 20 height 20
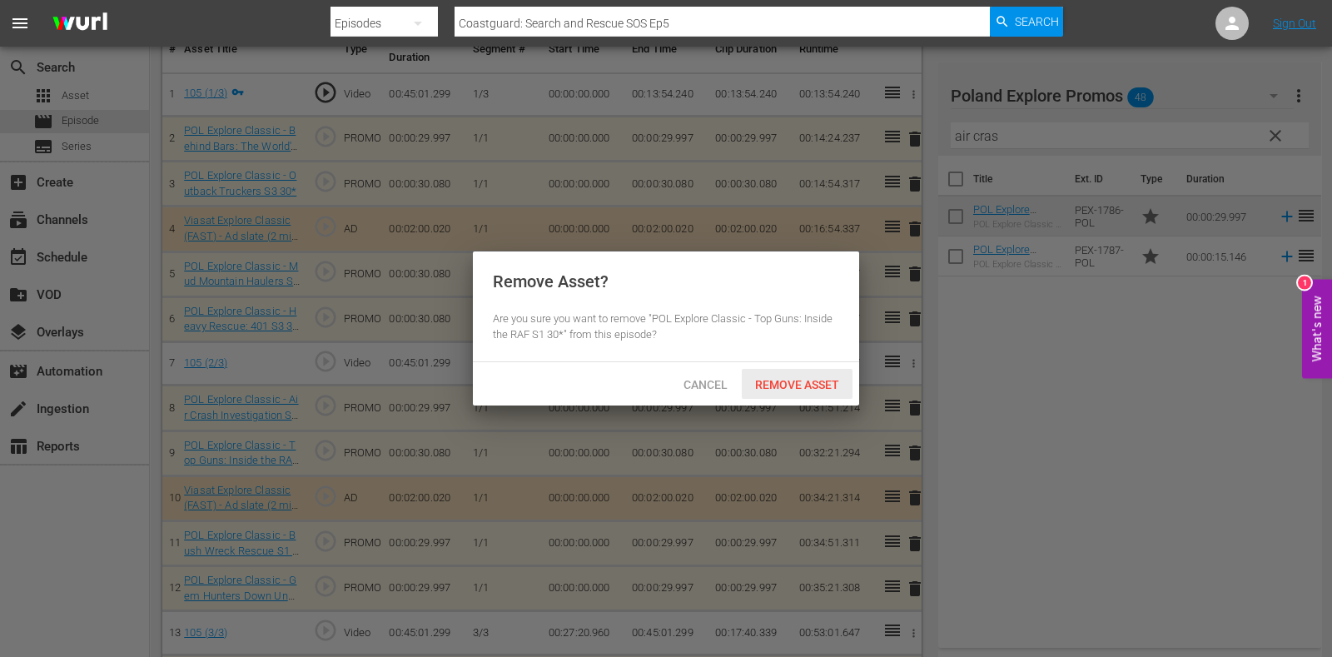
click at [774, 385] on span "Remove Asset" at bounding box center [797, 384] width 111 height 13
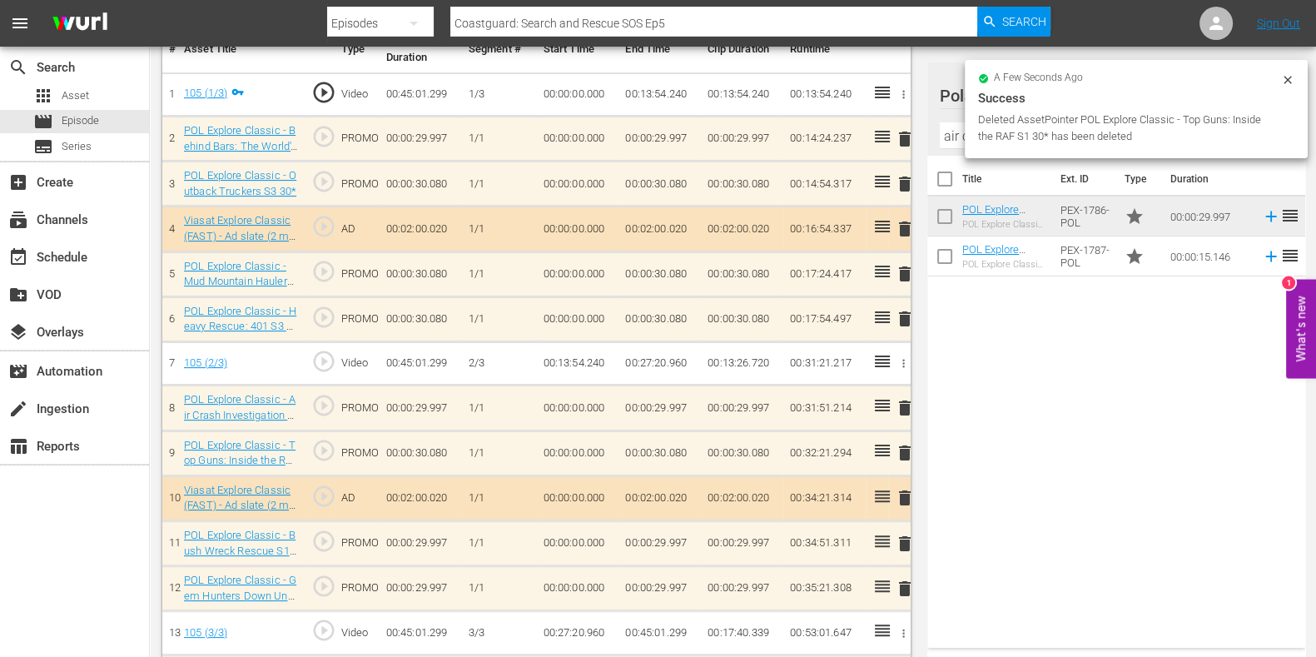
click at [959, 133] on input "air cras" at bounding box center [1116, 135] width 353 height 27
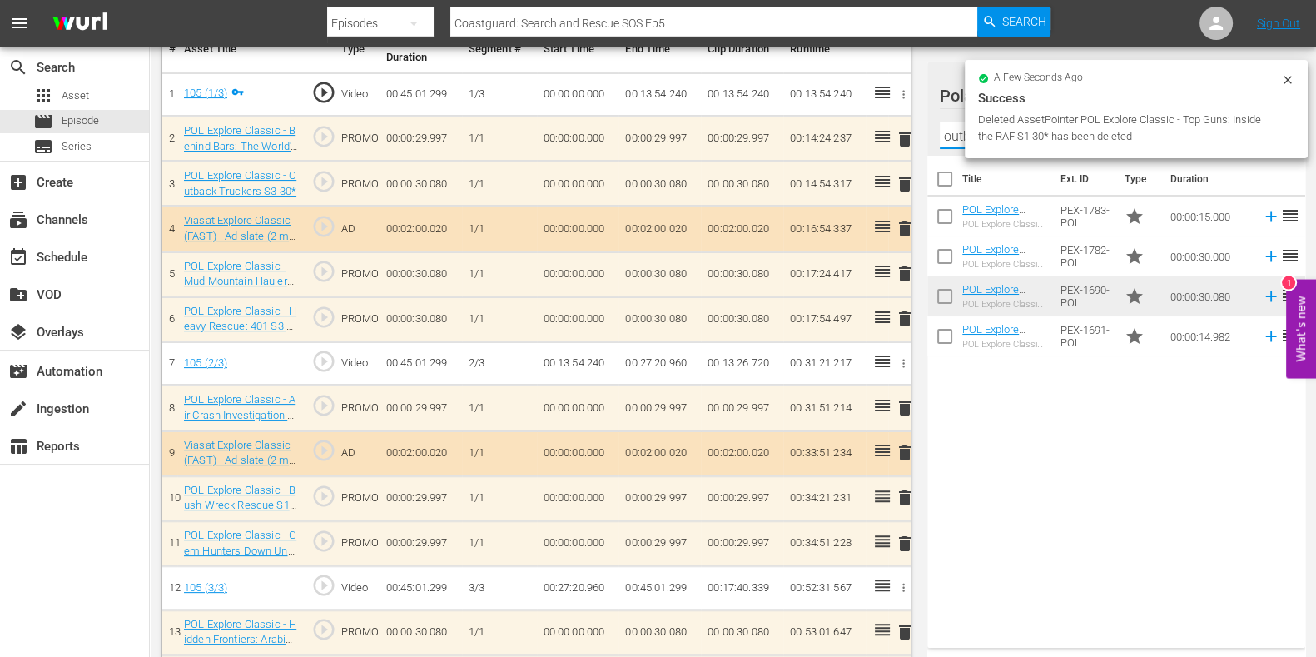
click at [1038, 525] on div "Title Ext. ID Type Duration POL Explore Classic - Outback Truckers S6 15* POL E…" at bounding box center [1117, 398] width 378 height 485
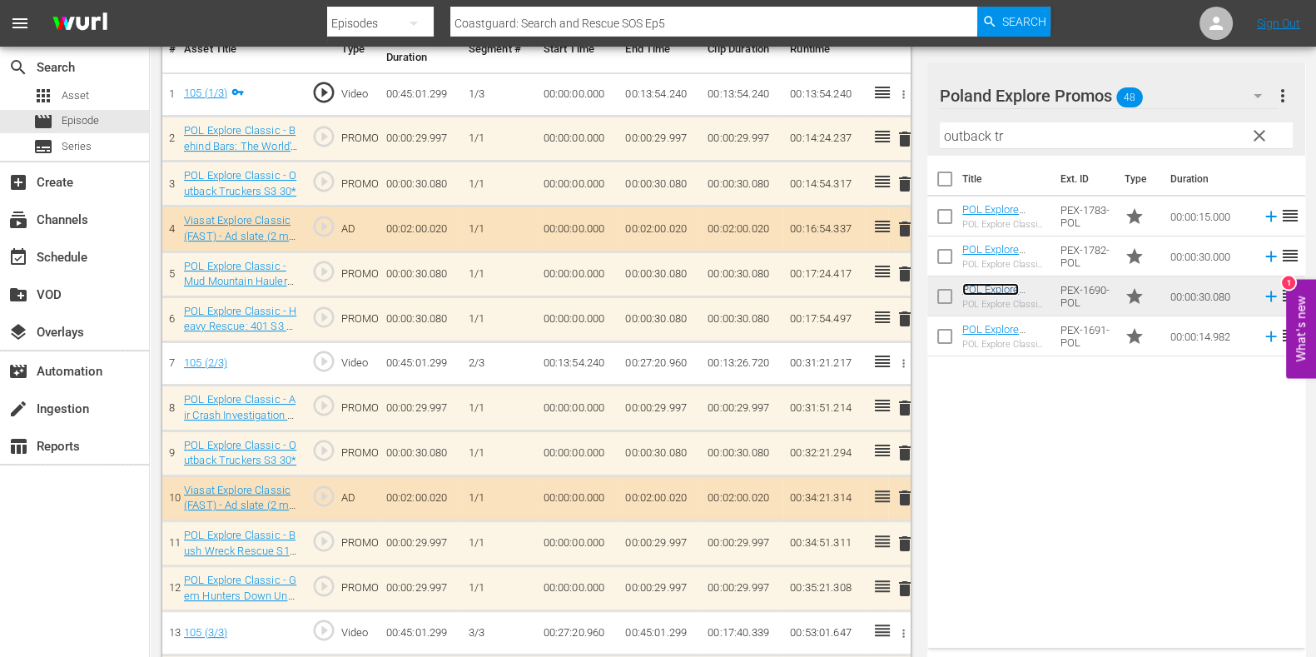
scroll to position [832, 0]
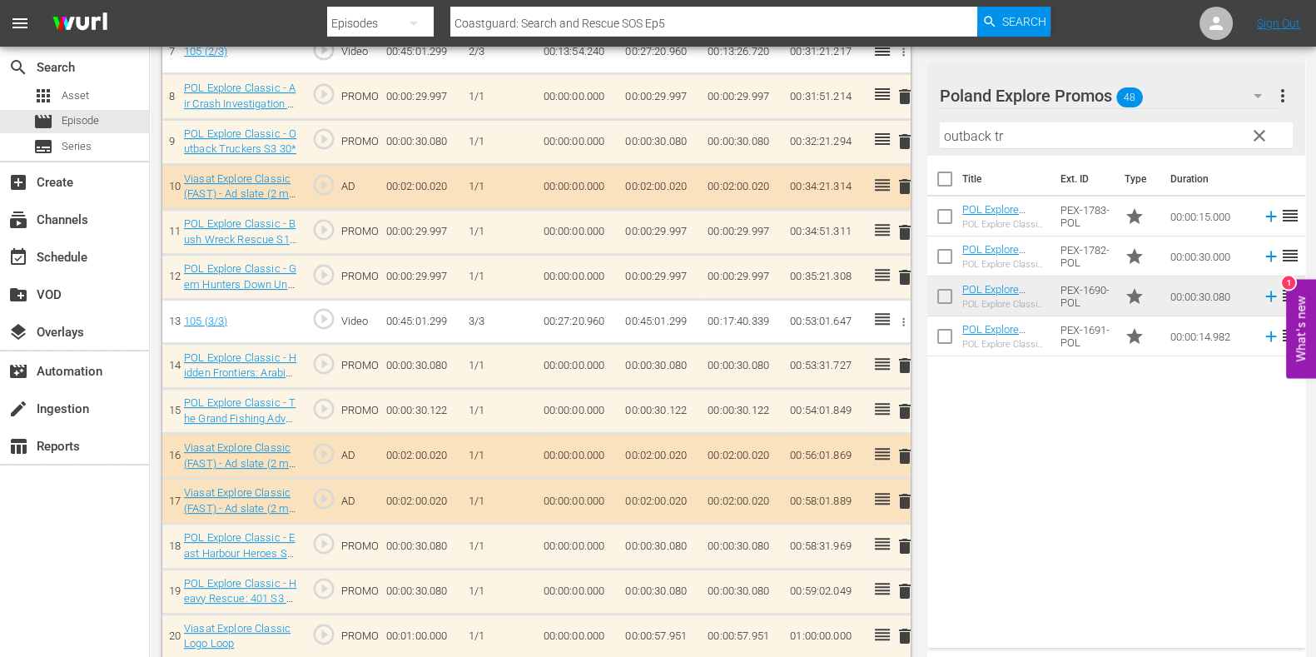
click at [893, 525] on td "delete" at bounding box center [899, 591] width 22 height 45
click at [895, 525] on span "delete" at bounding box center [905, 591] width 20 height 20
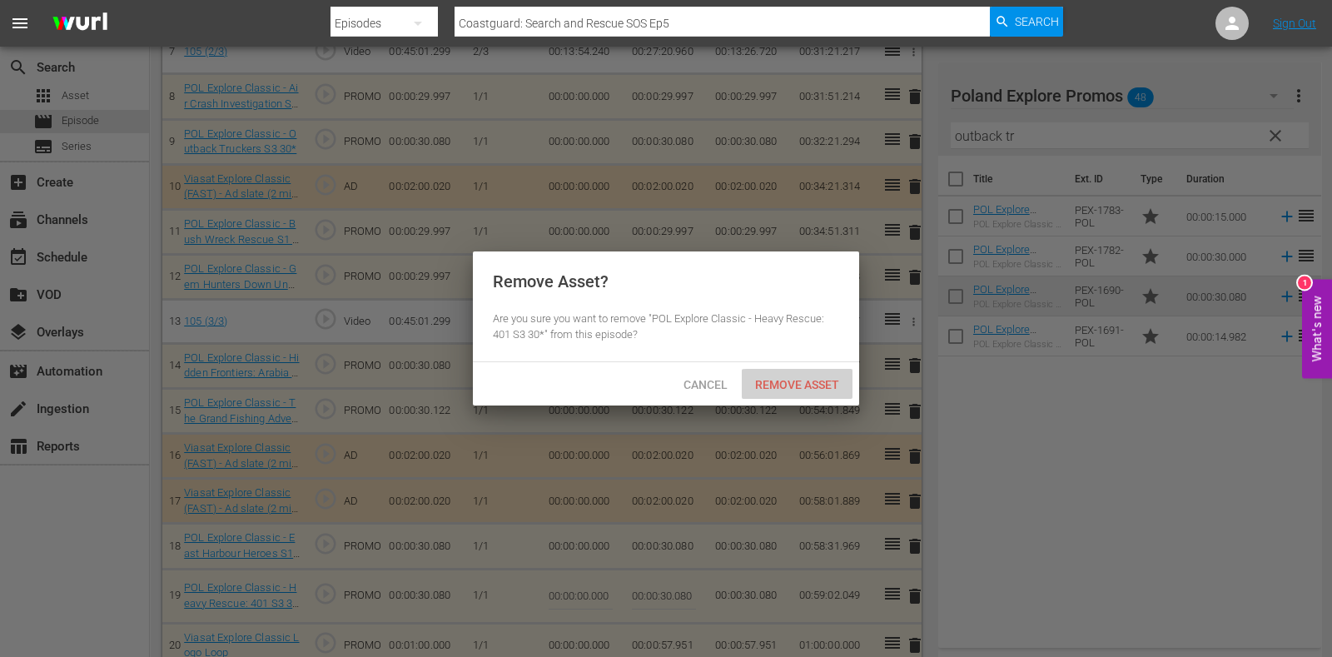
click at [800, 387] on span "Remove Asset" at bounding box center [797, 384] width 111 height 13
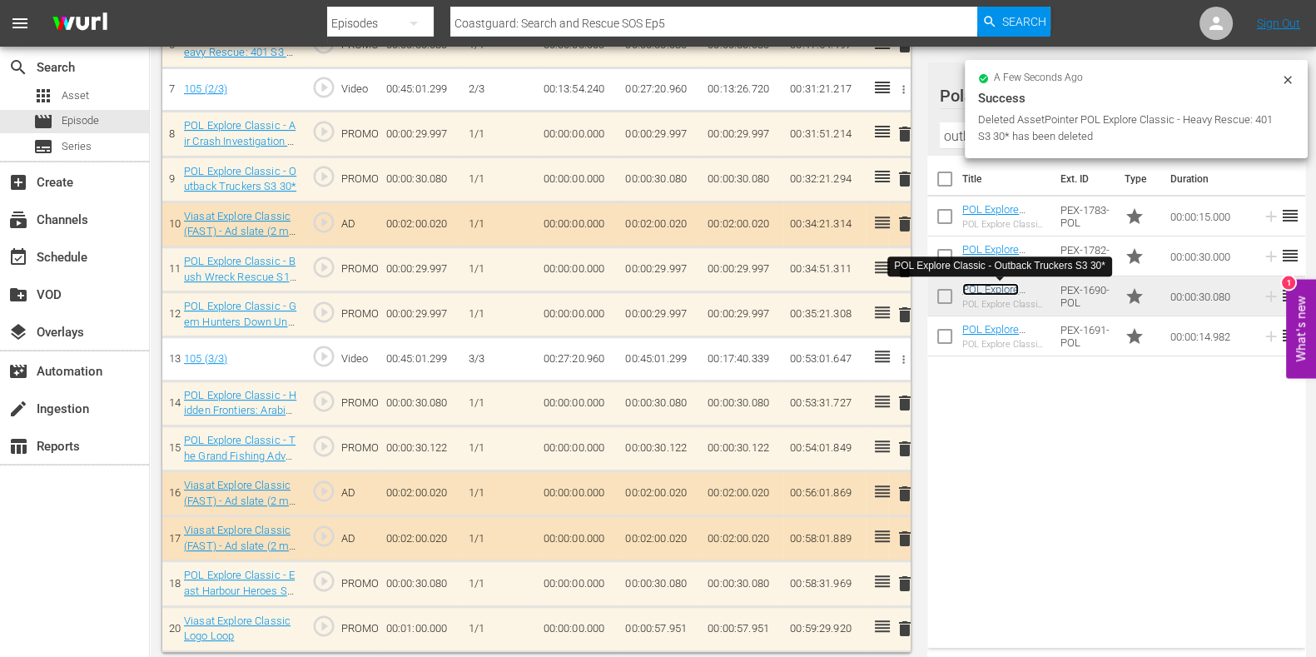
scroll to position [800, 0]
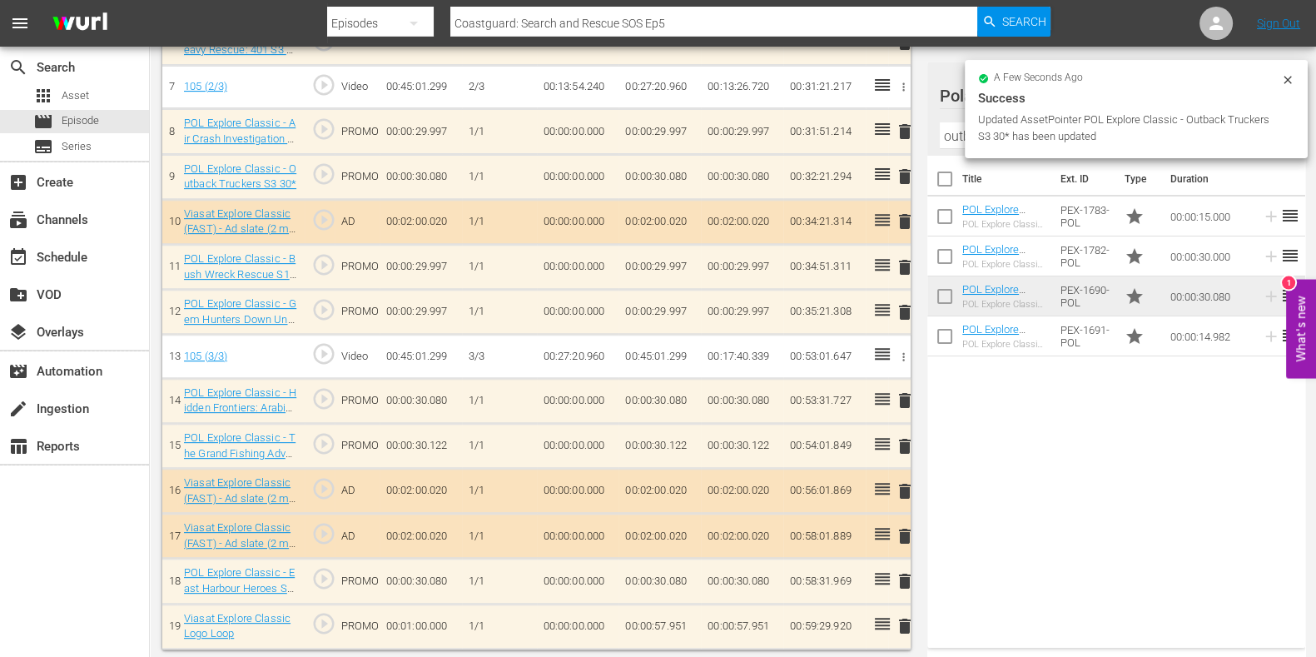
click at [963, 130] on input "outback tr" at bounding box center [1116, 135] width 353 height 27
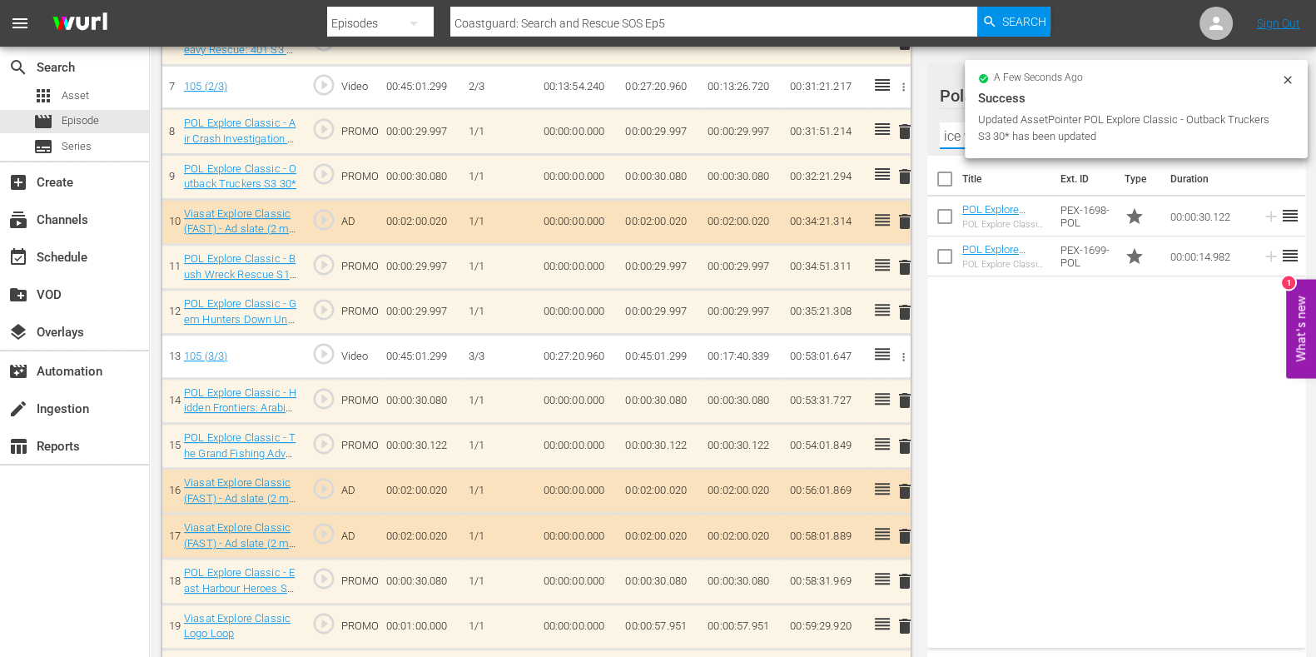
scroll to position [797, 0]
type input "ice vikings"
click at [1013, 316] on div "Title Ext. ID Type Duration POL Explore Classic - Ice Vikings S3 30* POL Explor…" at bounding box center [1117, 398] width 378 height 485
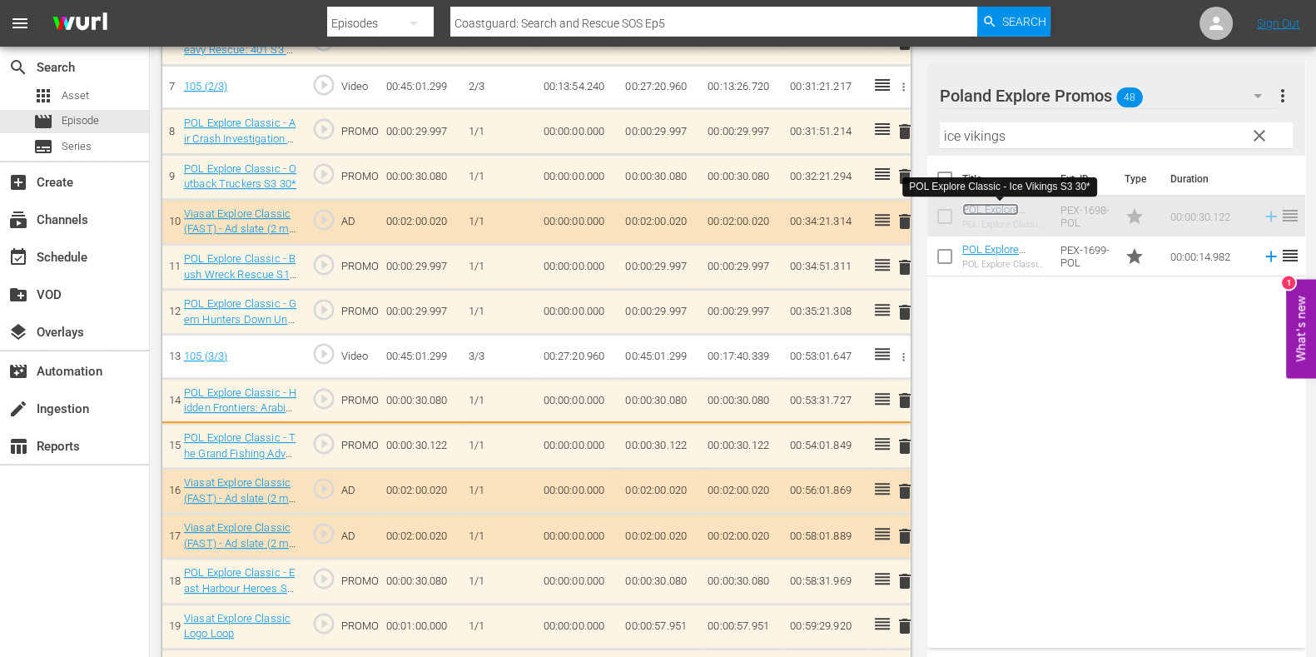
scroll to position [800, 0]
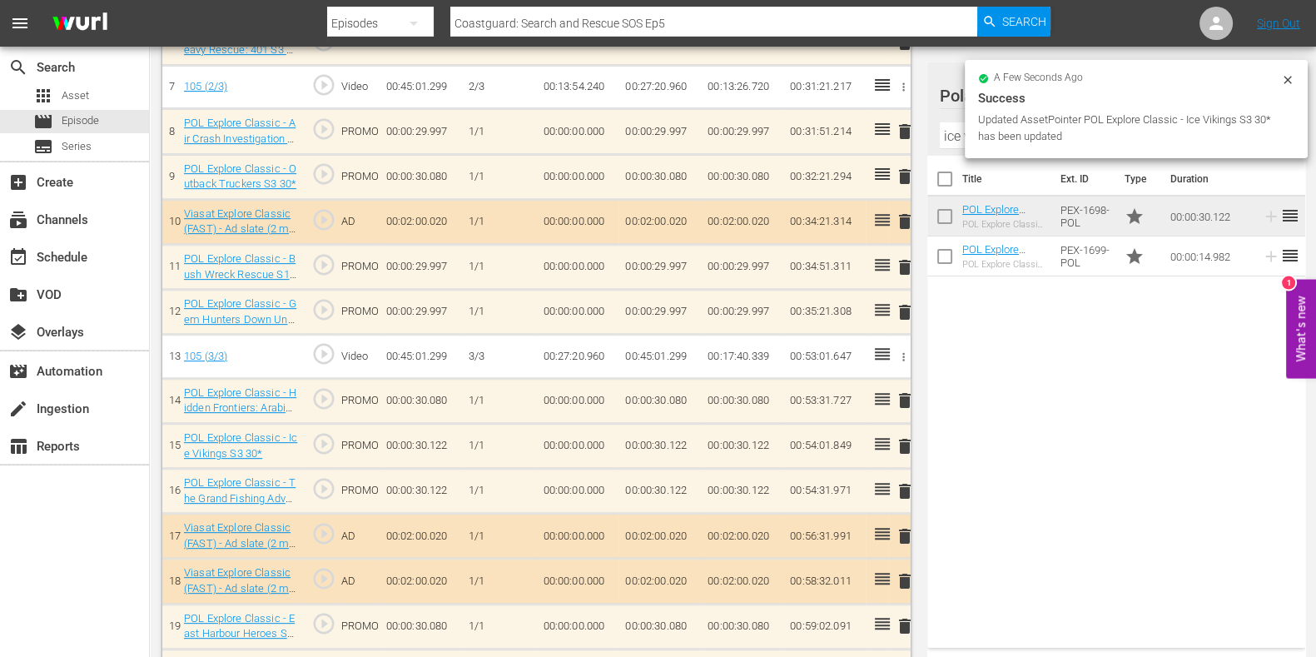
click at [899, 492] on div "delete" at bounding box center [899, 491] width 9 height 24
click at [903, 481] on span "delete" at bounding box center [905, 491] width 20 height 20
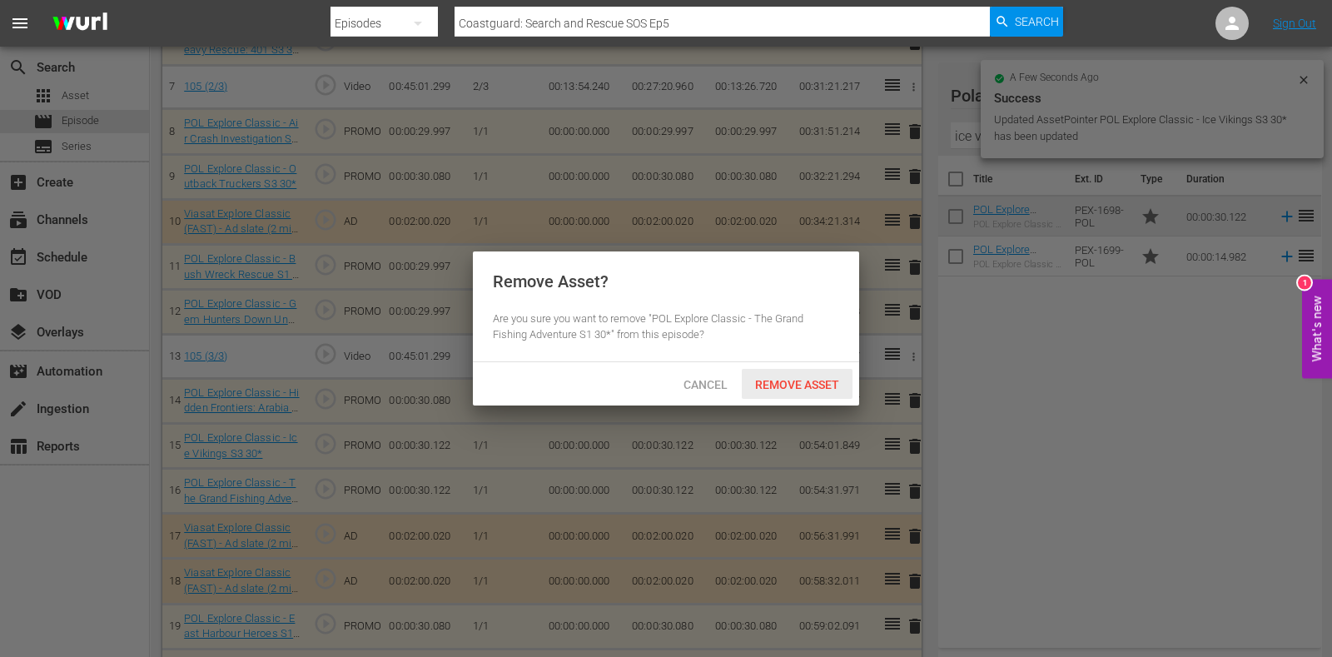
click at [811, 378] on span "Remove Asset" at bounding box center [797, 384] width 111 height 13
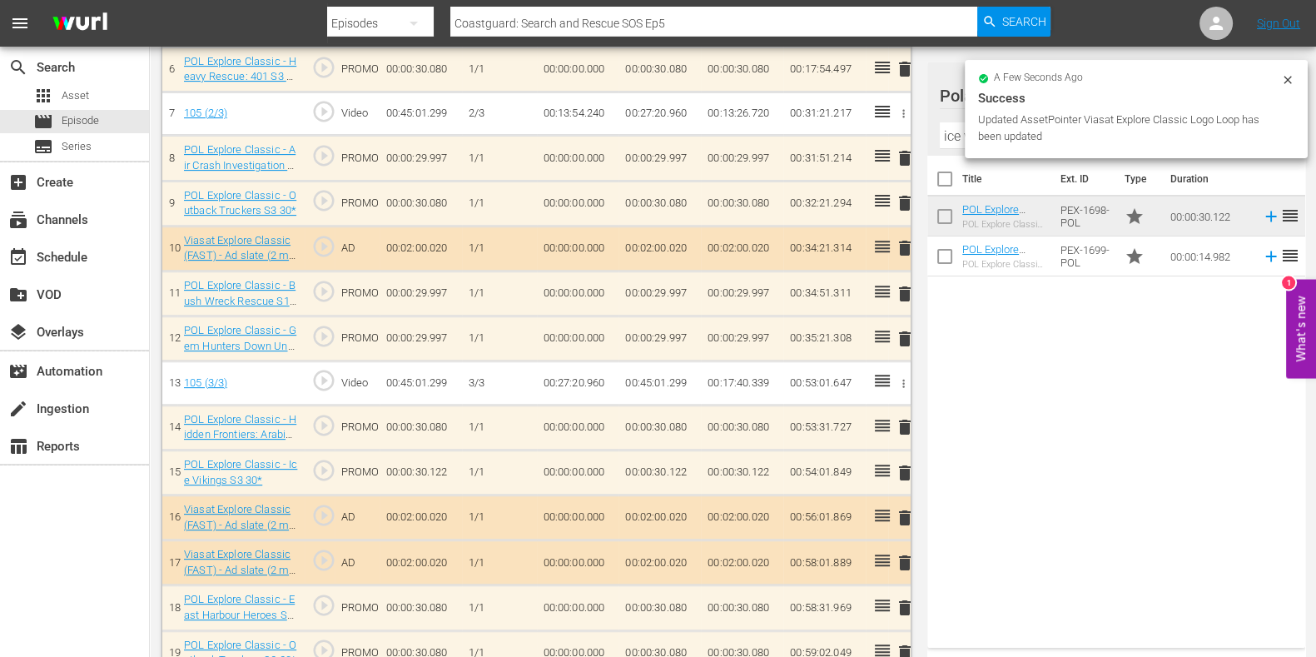
scroll to position [738, 0]
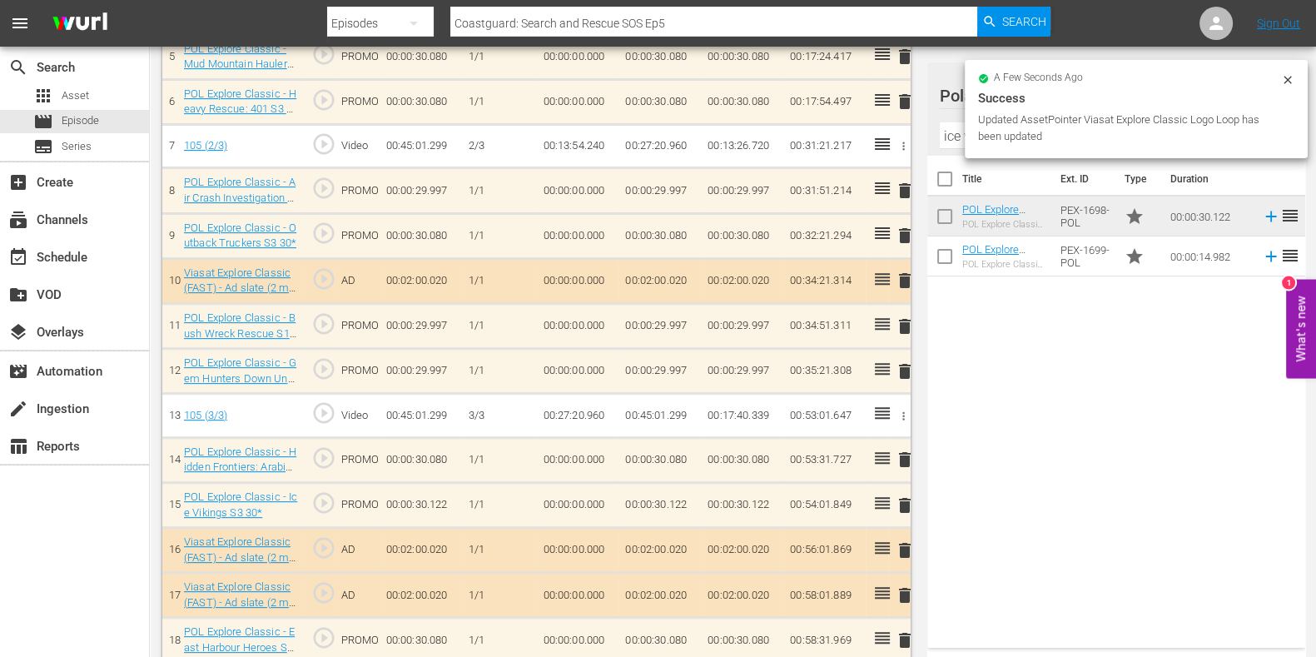
click at [948, 143] on input "ice vikings" at bounding box center [1116, 135] width 353 height 27
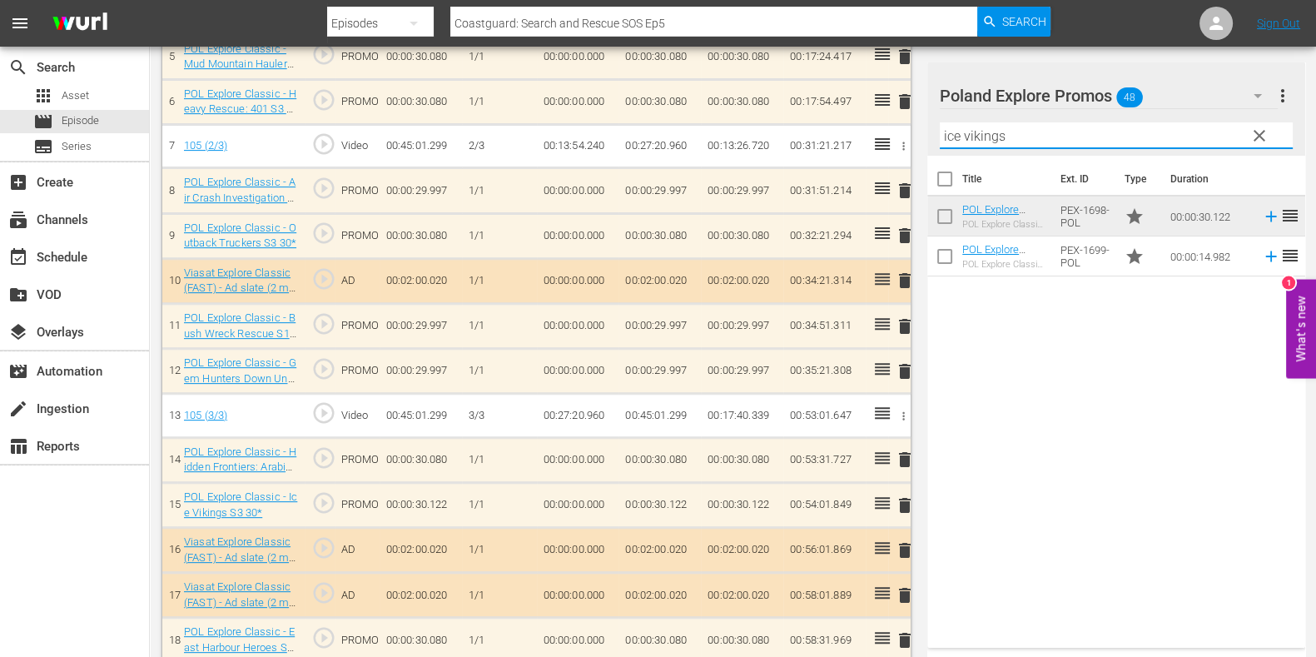
click at [948, 143] on input "ice vikings" at bounding box center [1116, 135] width 353 height 27
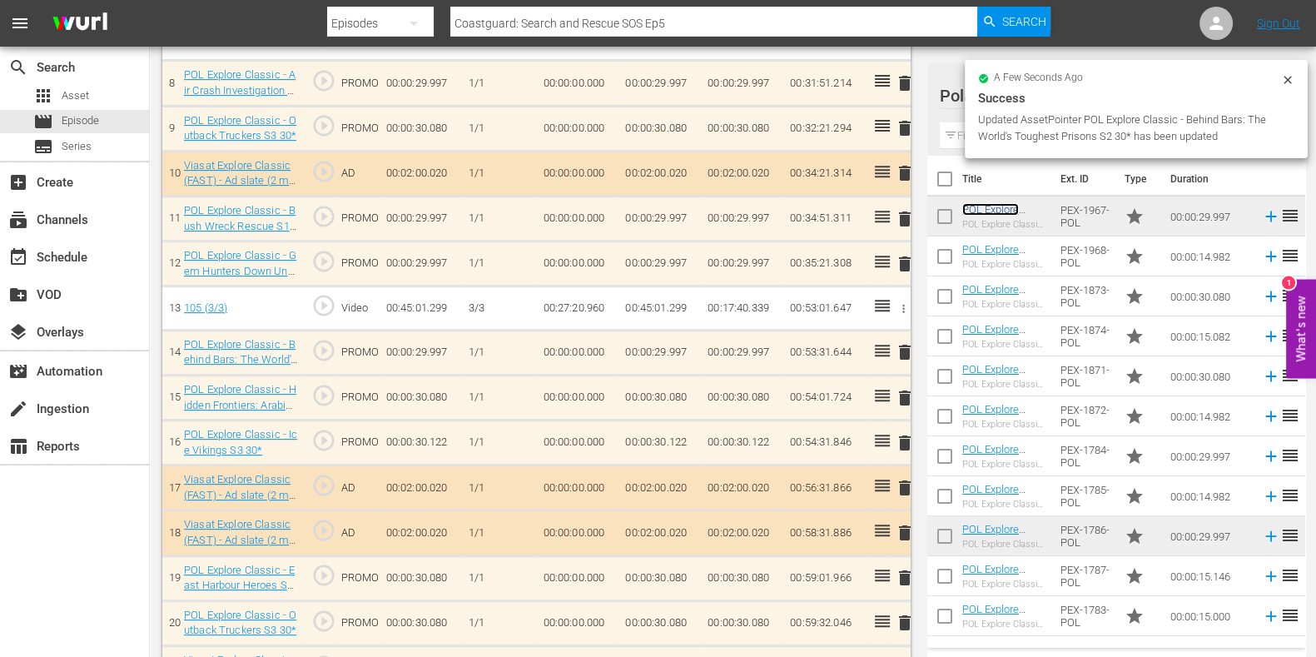
scroll to position [842, 0]
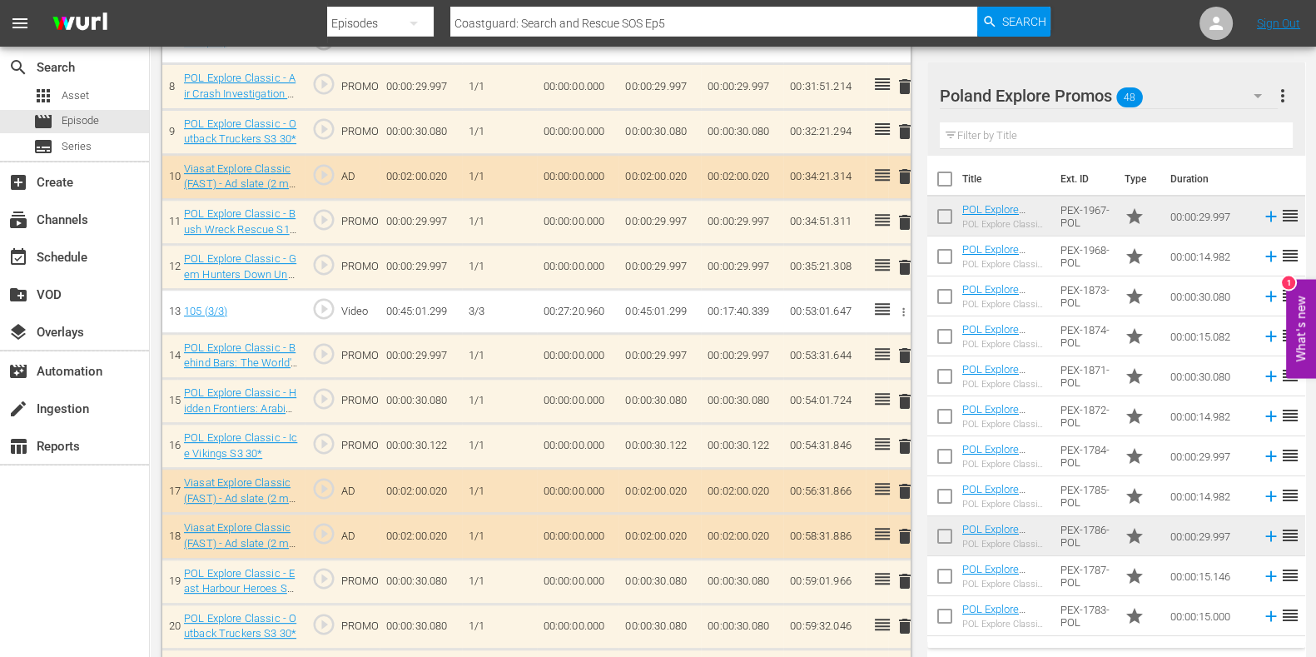
click at [902, 226] on span "delete" at bounding box center [905, 222] width 20 height 20
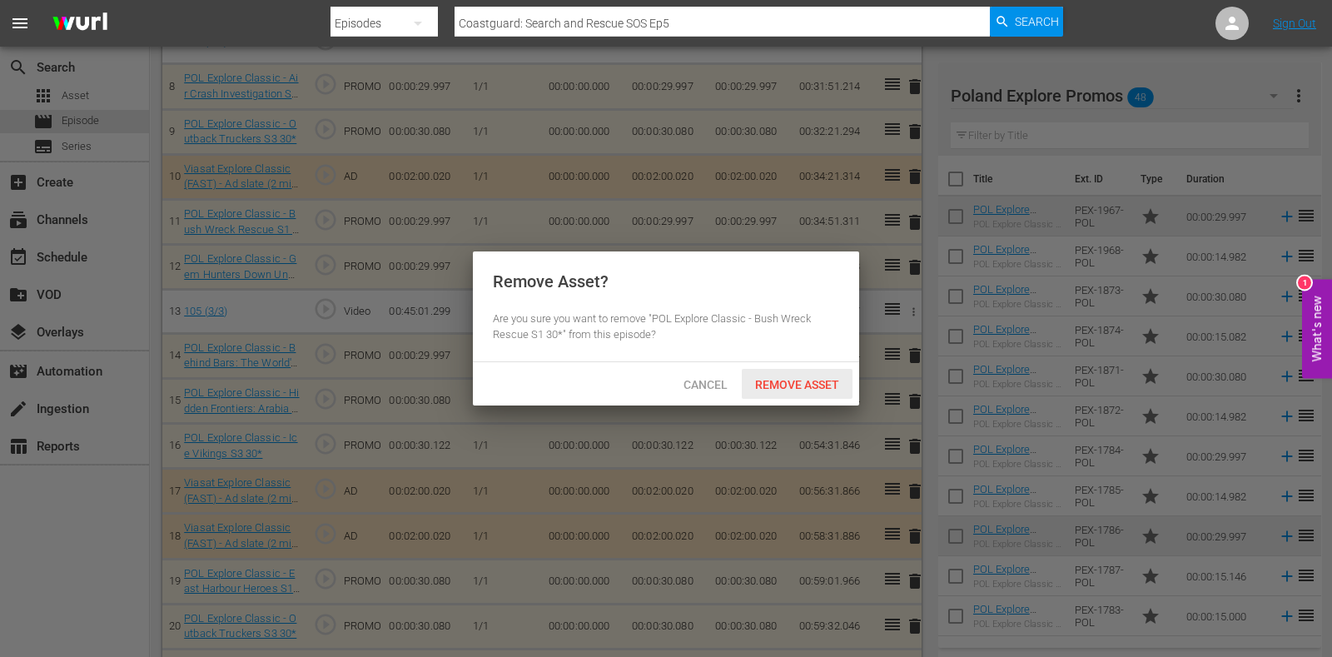
click at [795, 386] on span "Remove Asset" at bounding box center [797, 384] width 111 height 13
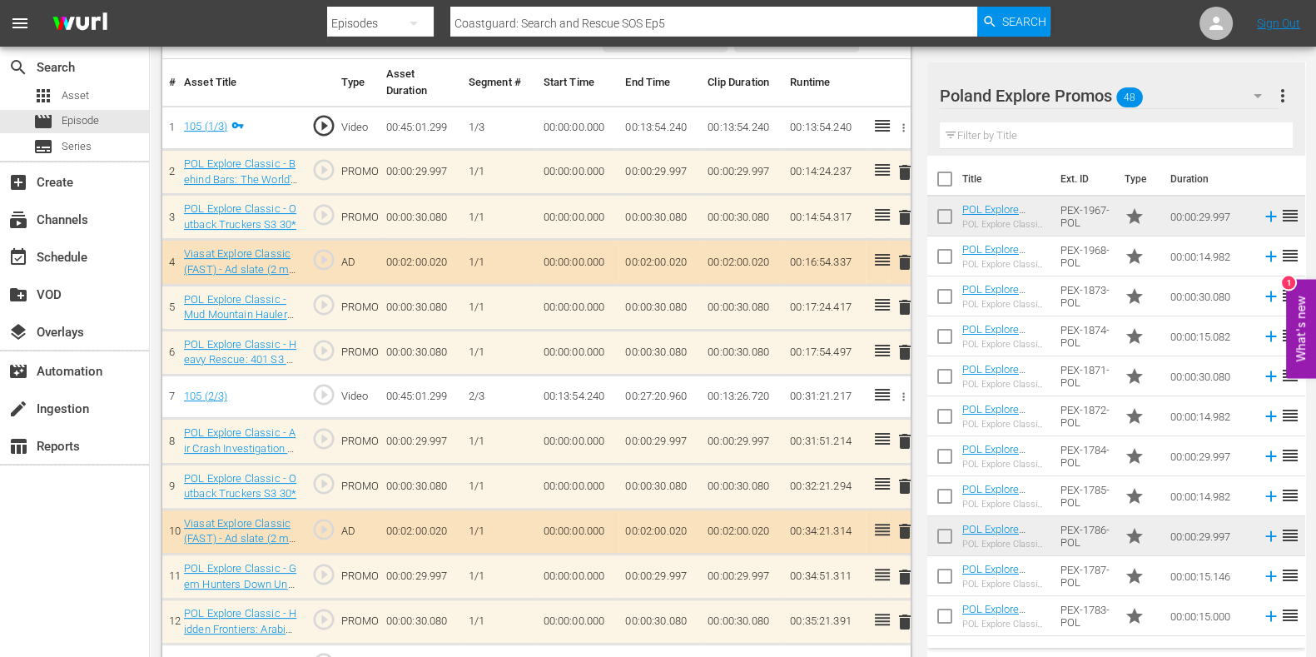
scroll to position [0, 0]
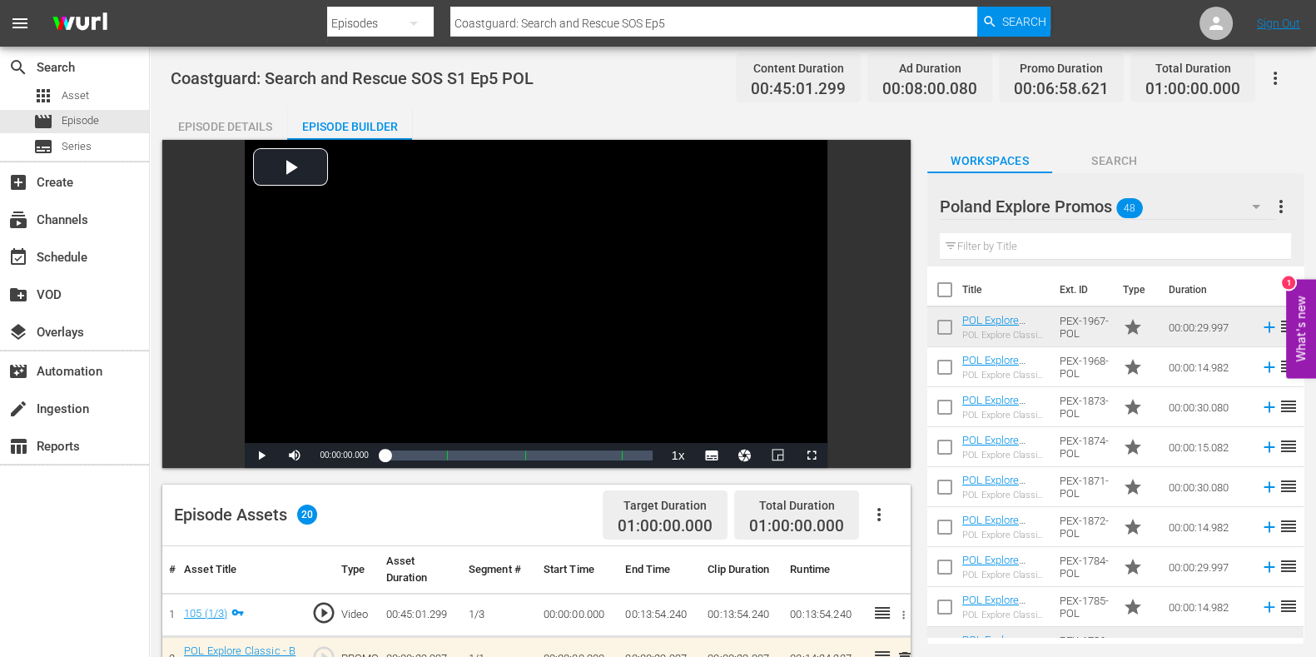
click at [699, 37] on div at bounding box center [689, 40] width 724 height 7
click at [704, 31] on input "Coastguard: Search and Rescue SOS Ep5" at bounding box center [713, 23] width 527 height 40
type input "Coastguard: Search and Rescue SOS Ep"
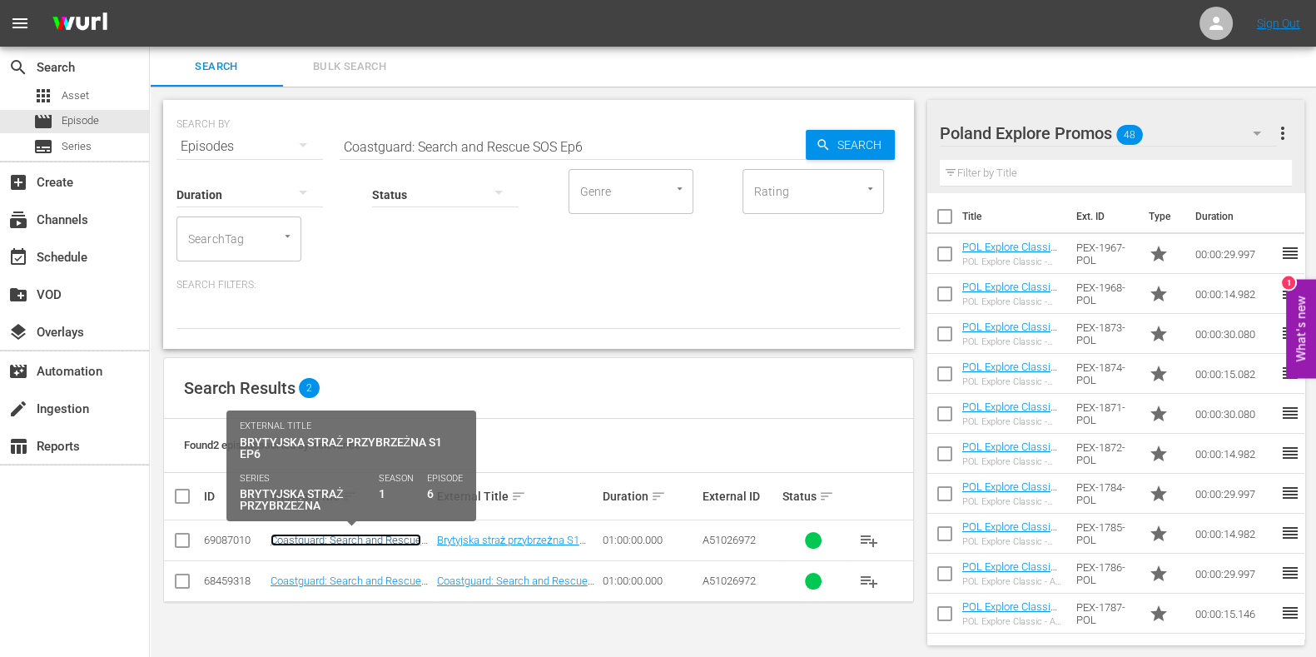
click at [407, 525] on link "Coastguard: Search and Rescue SOS S1 Ep6 POL" at bounding box center [346, 546] width 151 height 25
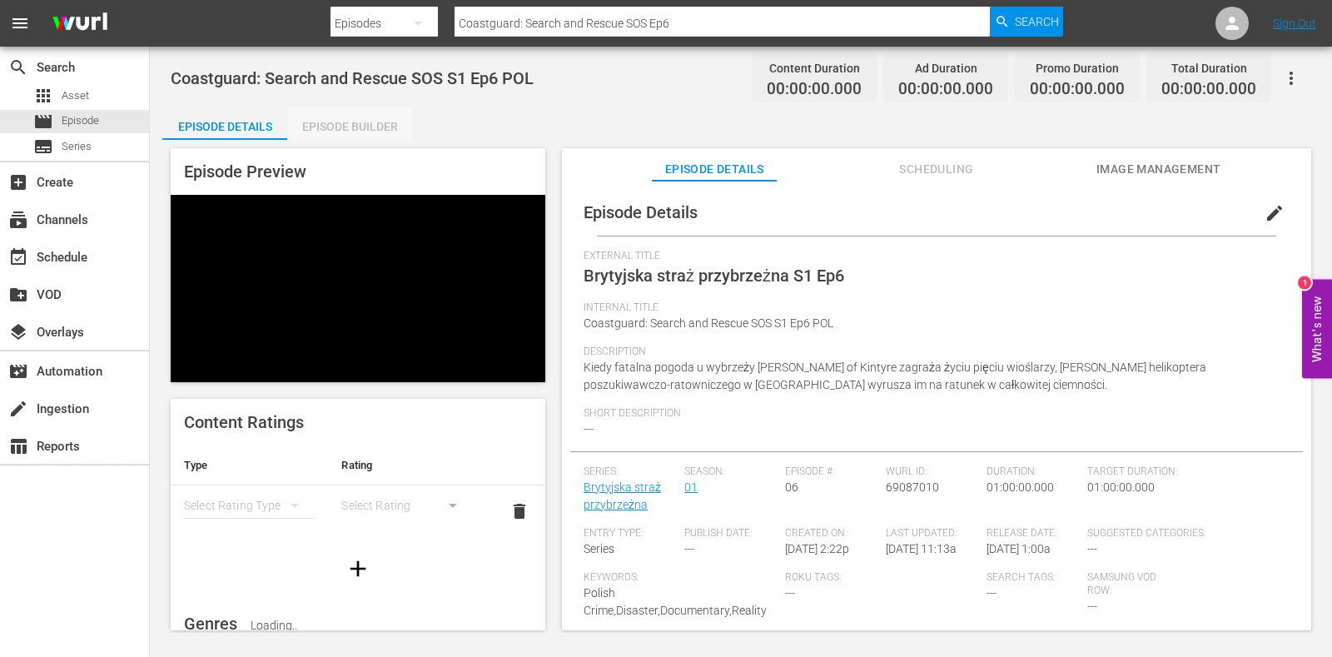
click at [353, 125] on div "Episode Builder" at bounding box center [349, 127] width 125 height 40
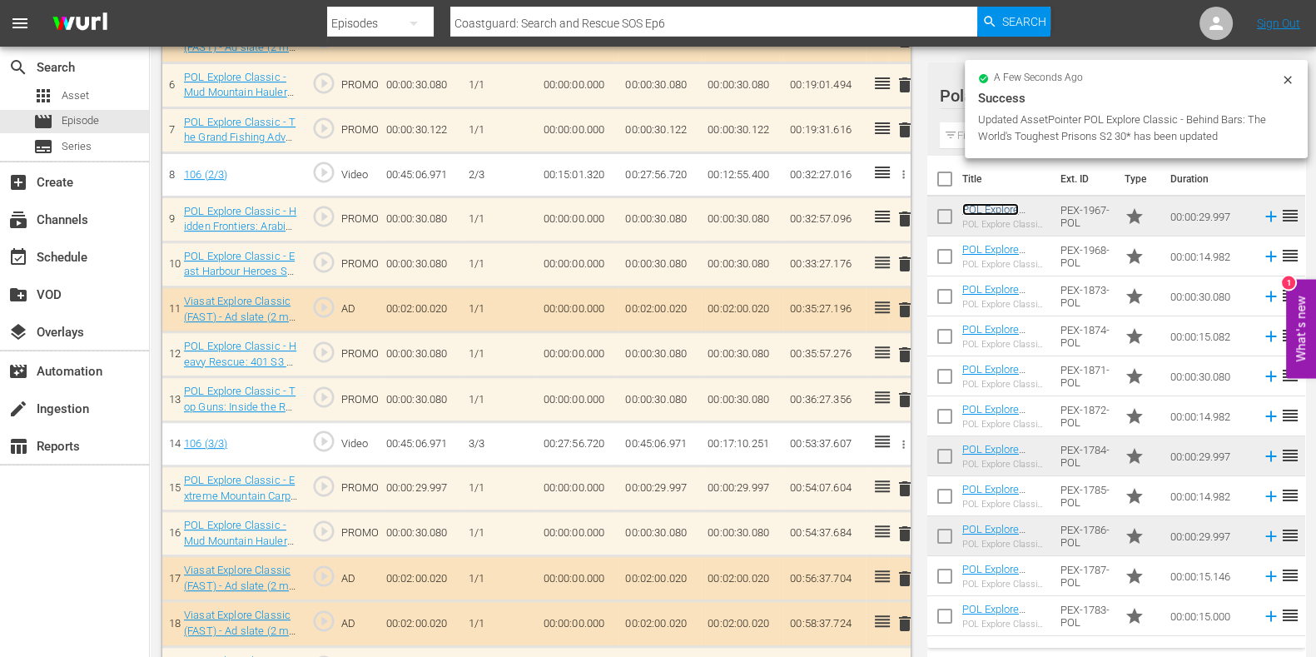
scroll to position [828, 0]
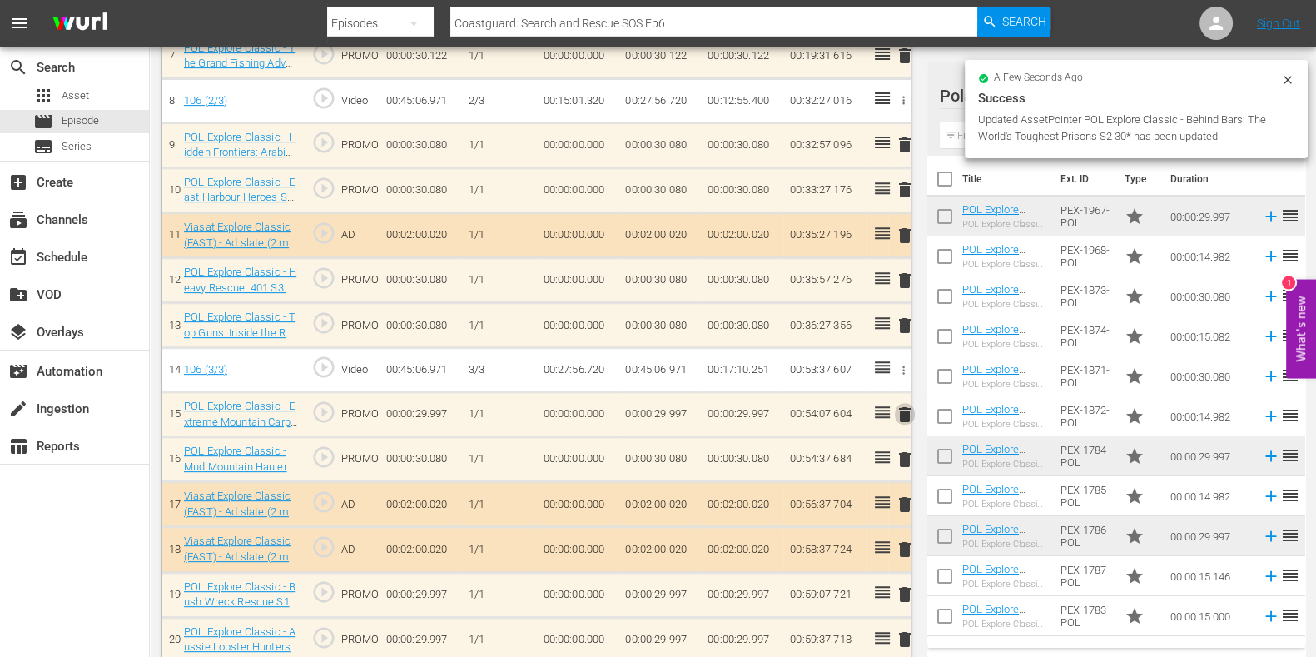
click at [905, 415] on span "delete" at bounding box center [905, 415] width 20 height 20
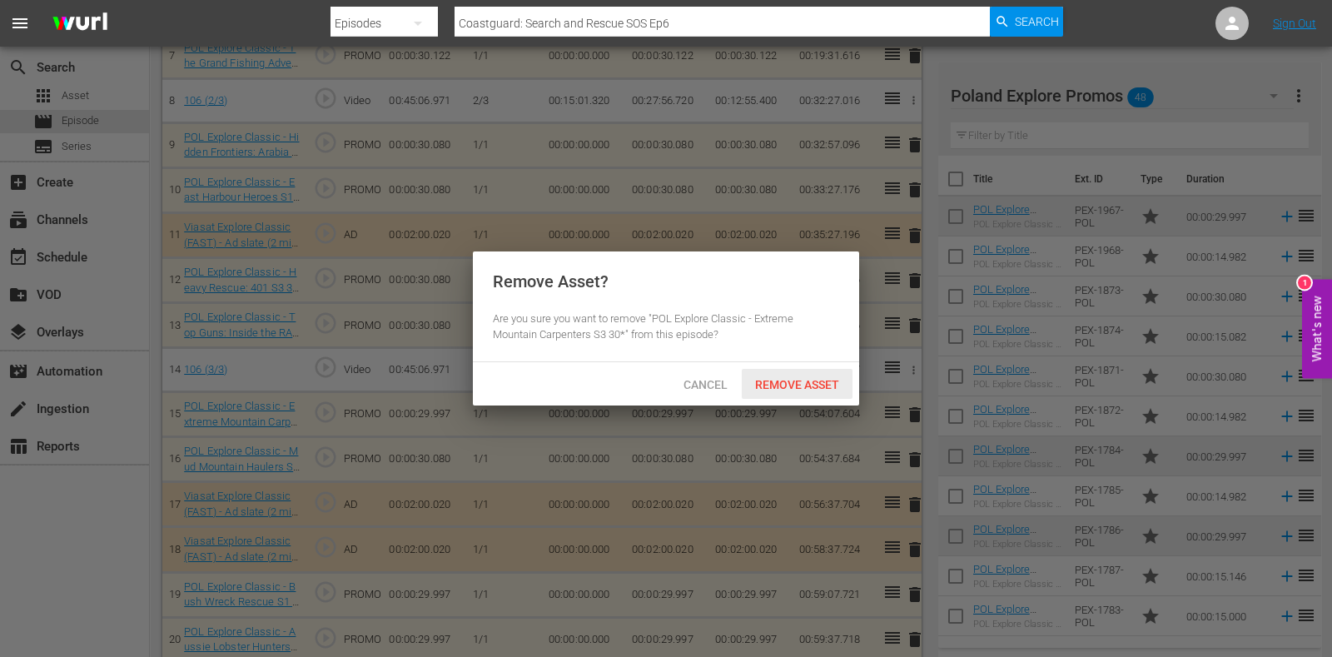
click at [822, 379] on span "Remove Asset" at bounding box center [797, 384] width 111 height 13
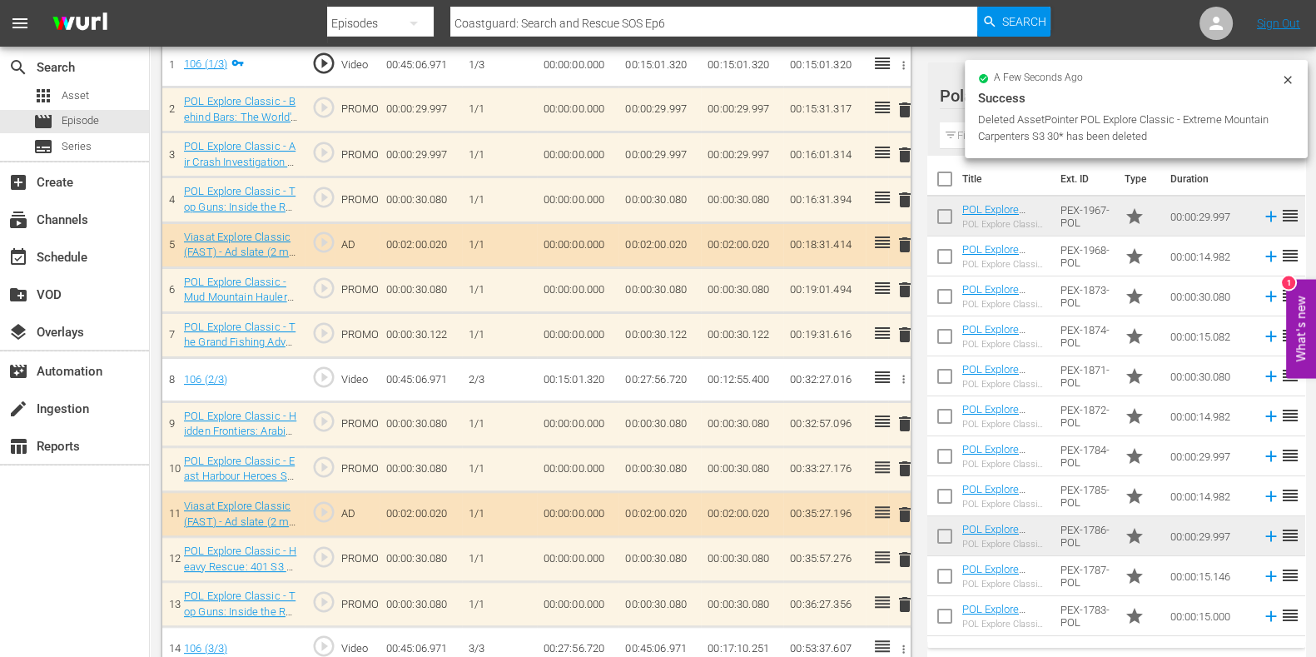
scroll to position [516, 0]
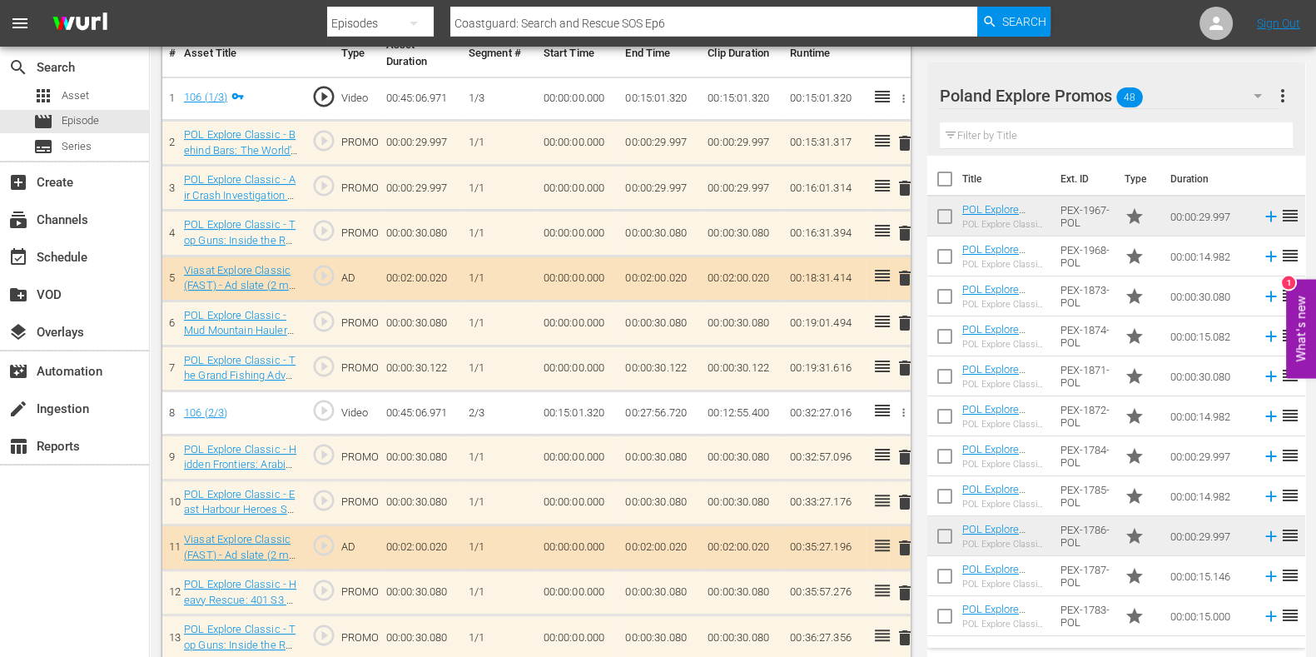
click at [908, 366] on span "delete" at bounding box center [905, 368] width 20 height 20
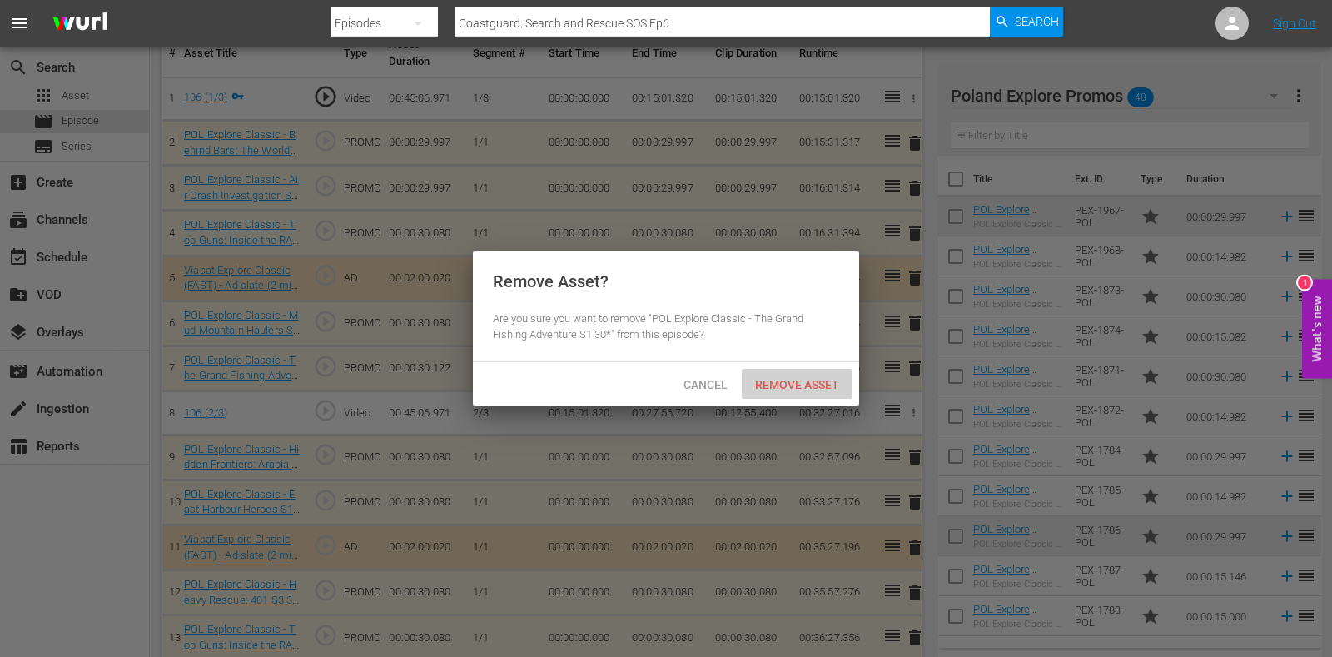
click at [796, 378] on span "Remove Asset" at bounding box center [797, 384] width 111 height 13
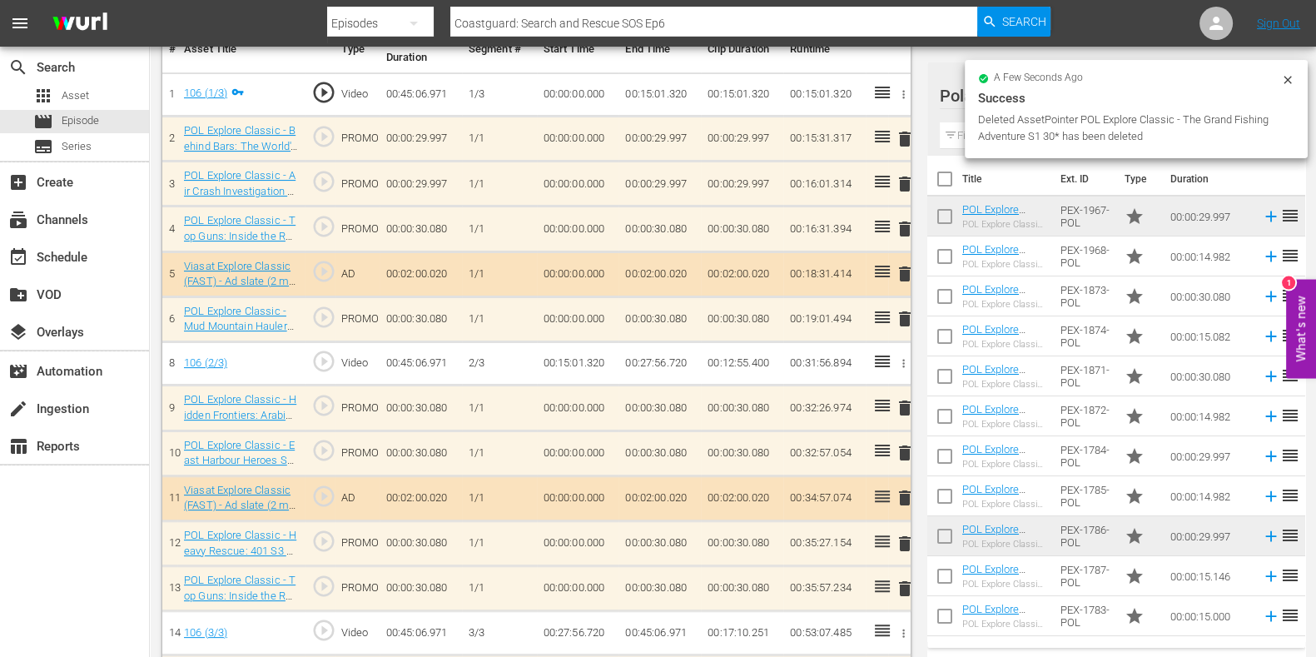
scroll to position [412, 0]
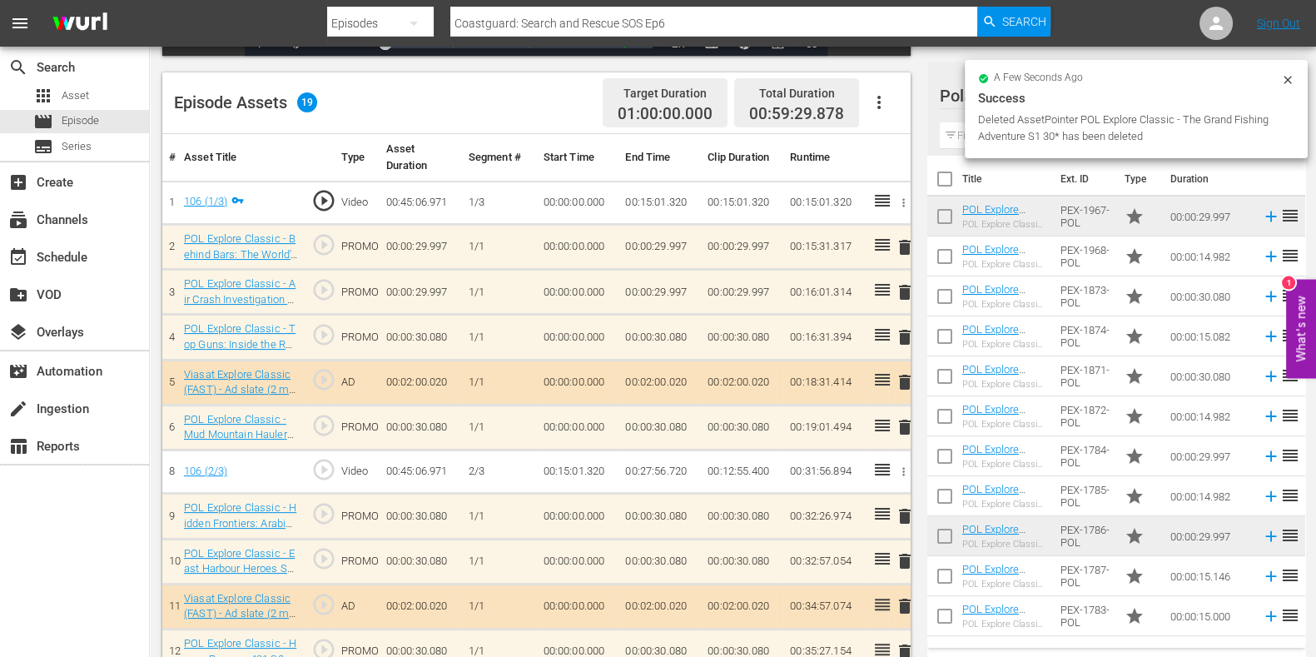
click at [963, 139] on input "text" at bounding box center [1116, 135] width 353 height 27
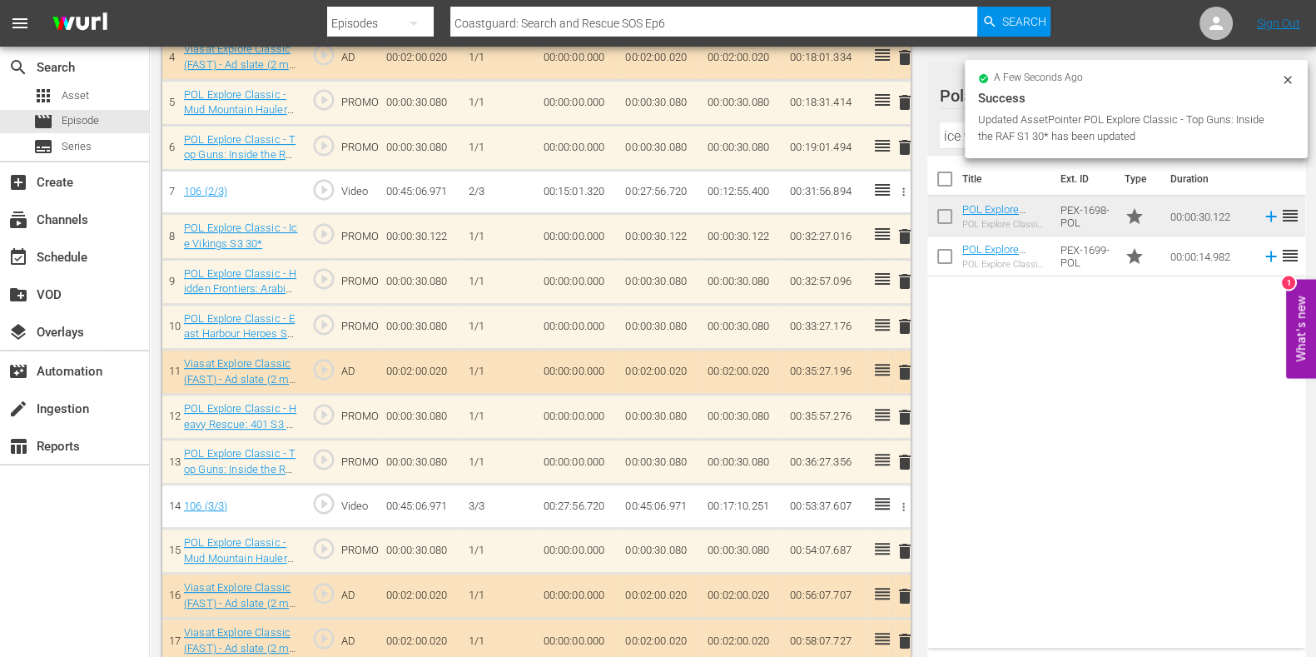
scroll to position [724, 0]
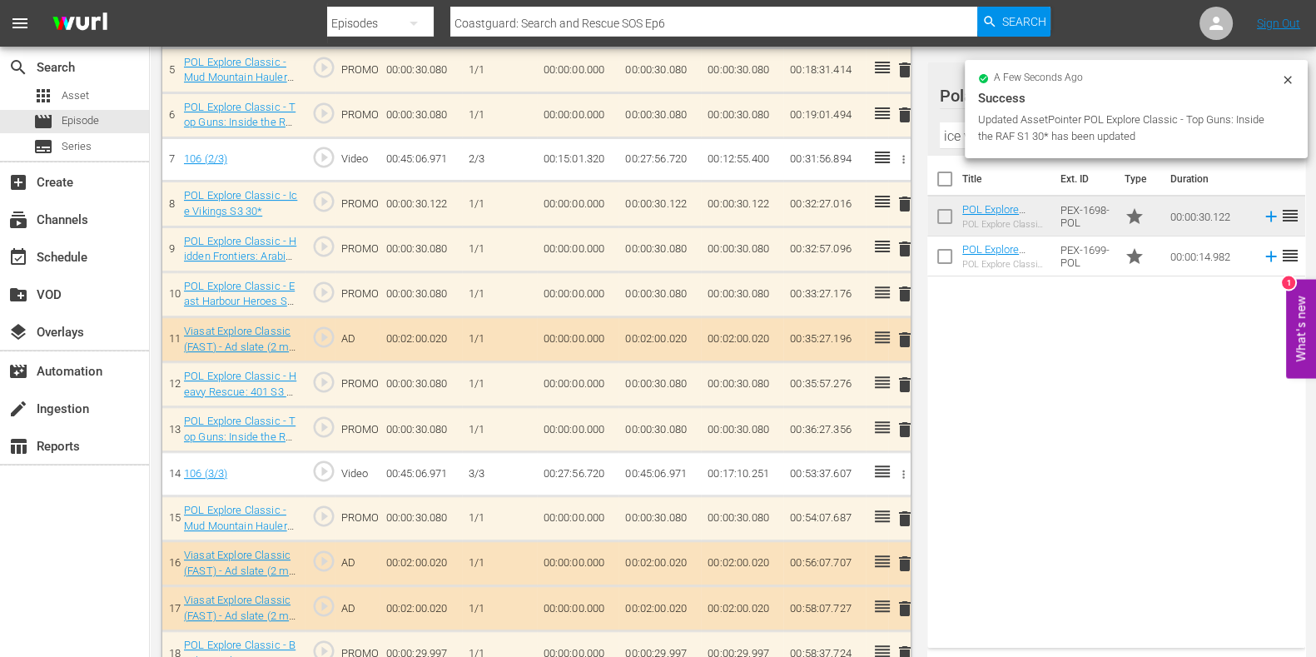
click at [903, 375] on span "delete" at bounding box center [905, 385] width 20 height 20
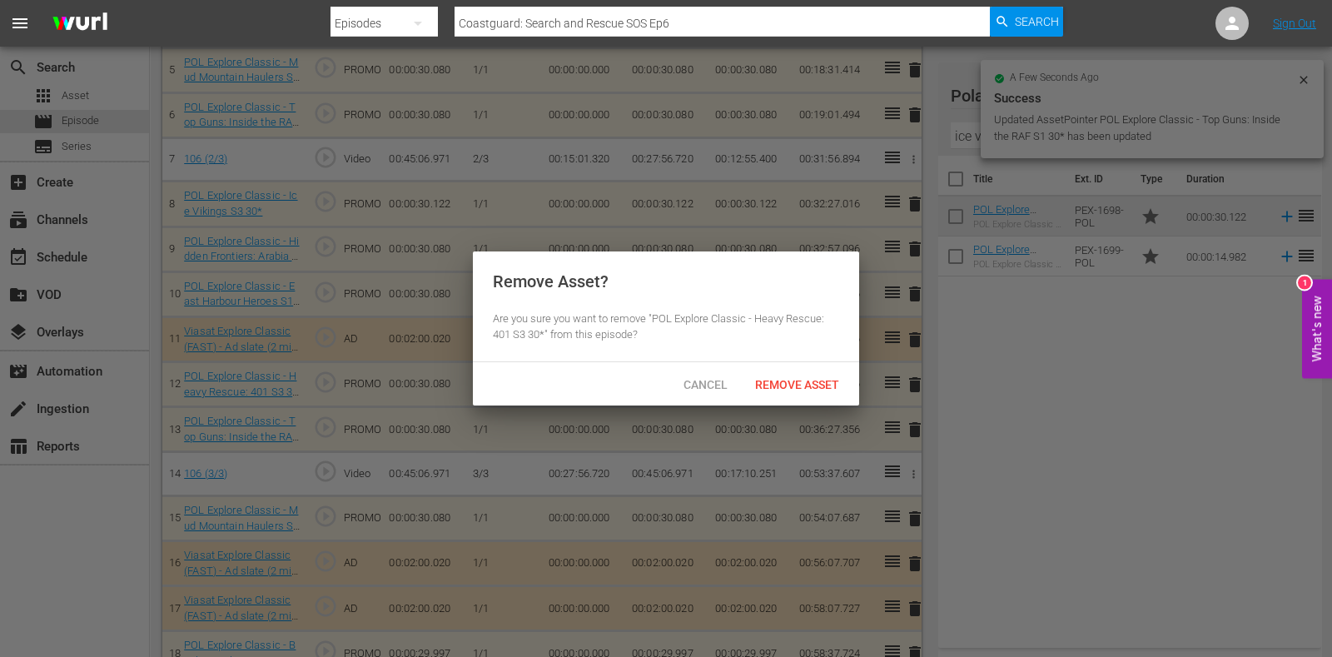
click at [774, 368] on div "Cancel Remove Asset" at bounding box center [666, 383] width 386 height 43
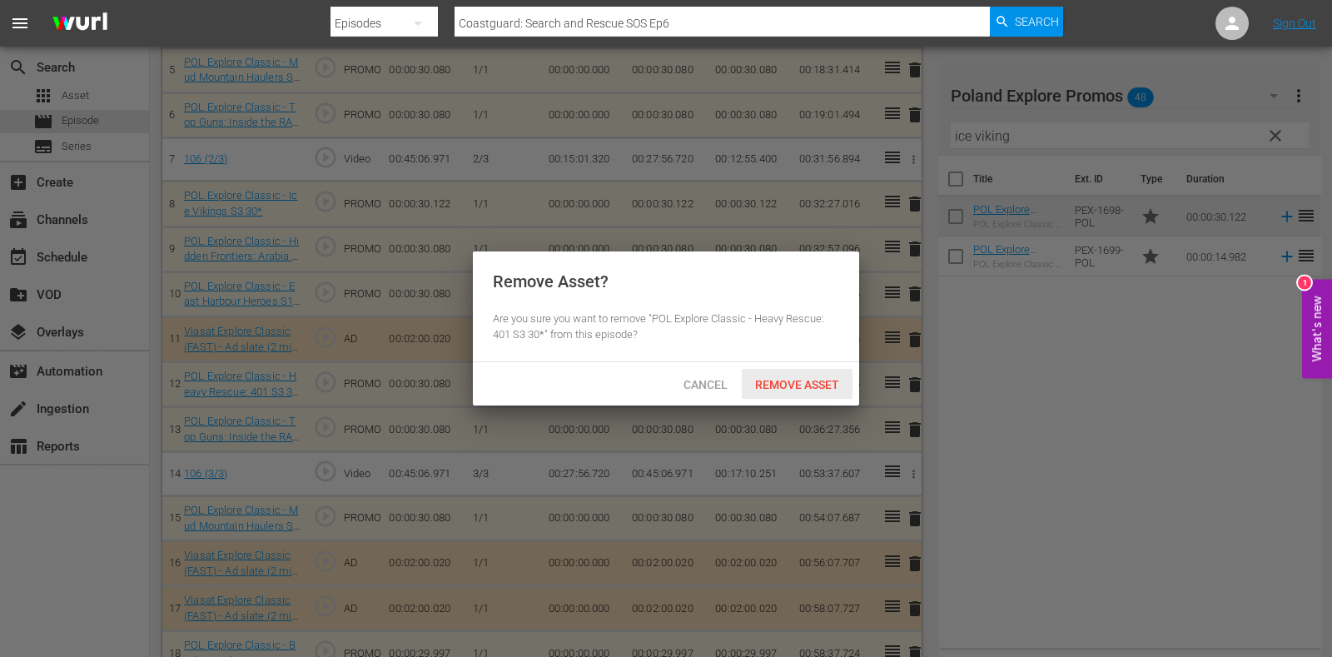
click at [776, 371] on div "Remove Asset" at bounding box center [797, 384] width 111 height 31
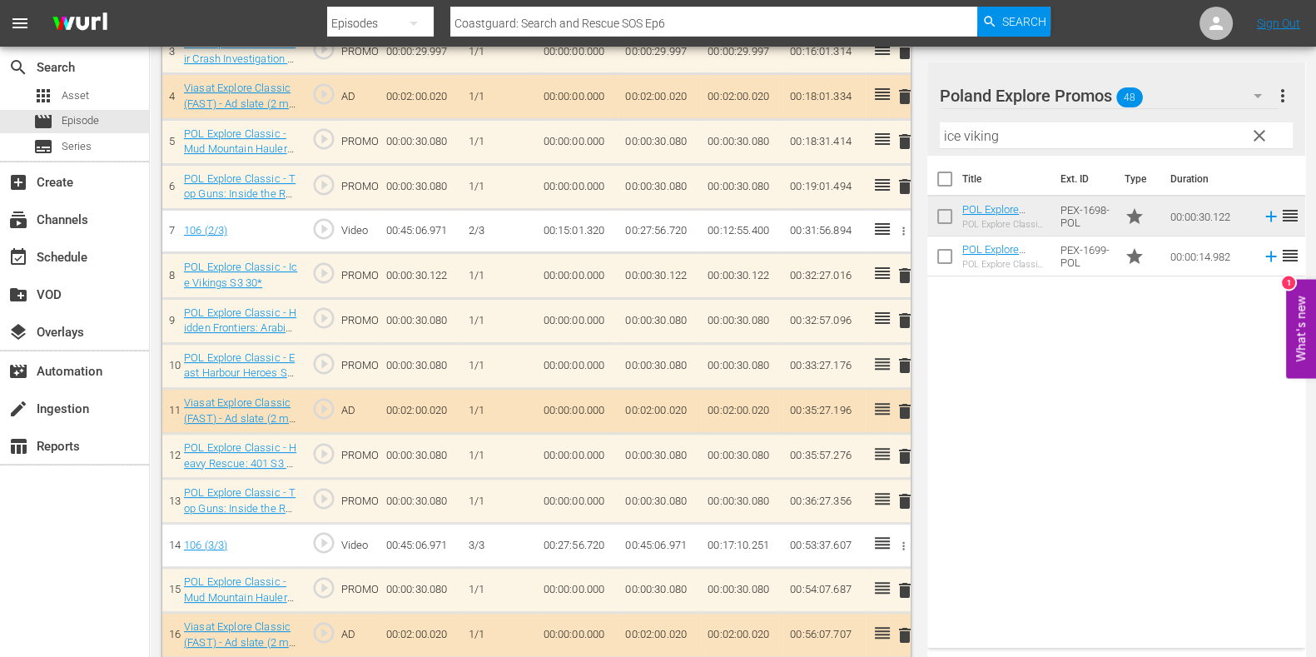
scroll to position [620, 0]
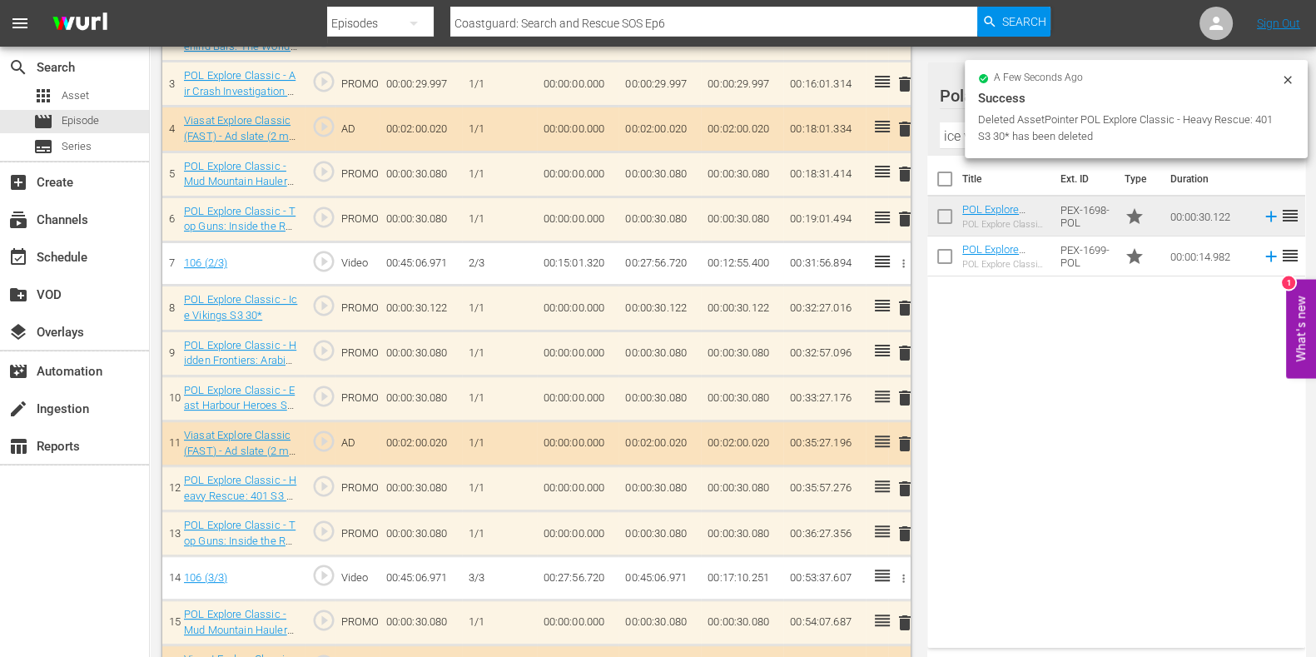
click at [950, 132] on input "ice viking" at bounding box center [1116, 135] width 353 height 27
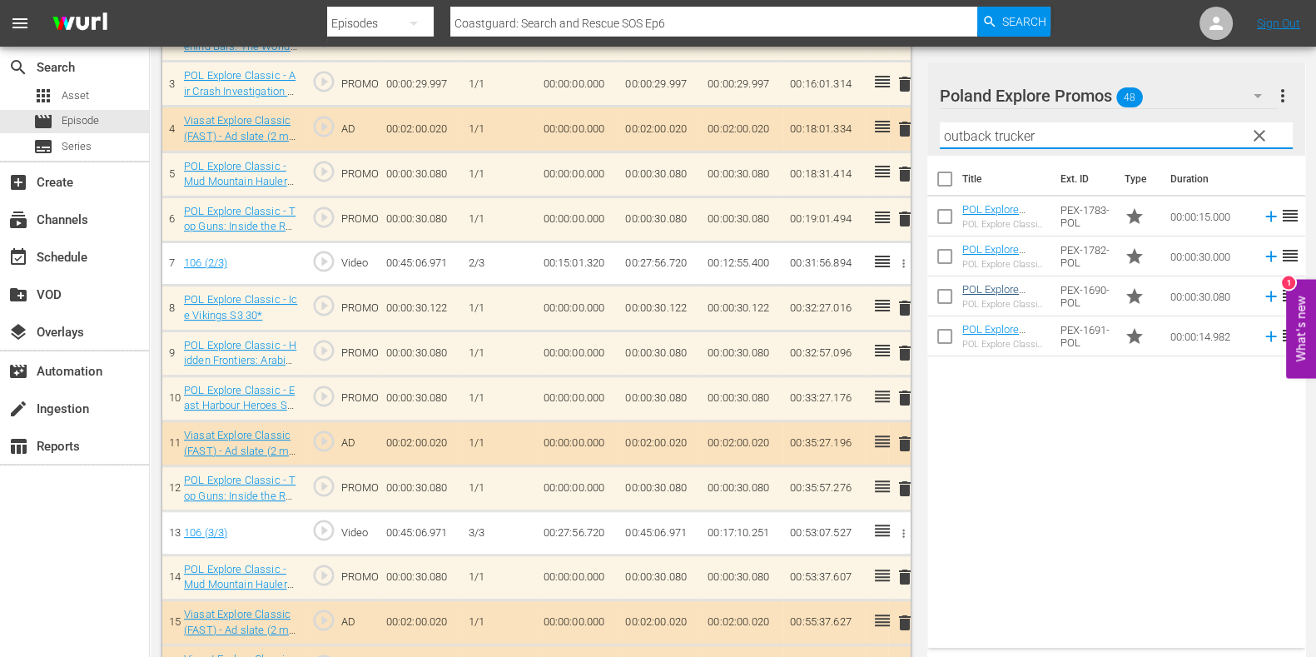
type input "outback trucker"
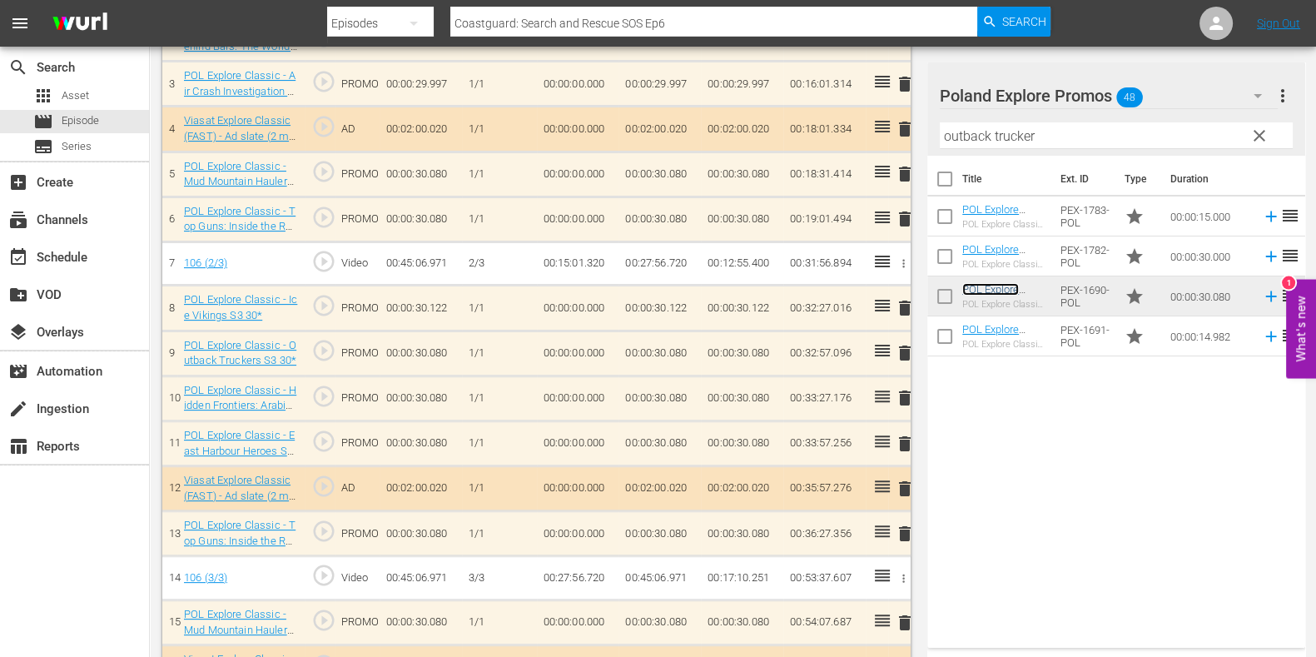
scroll to position [842, 0]
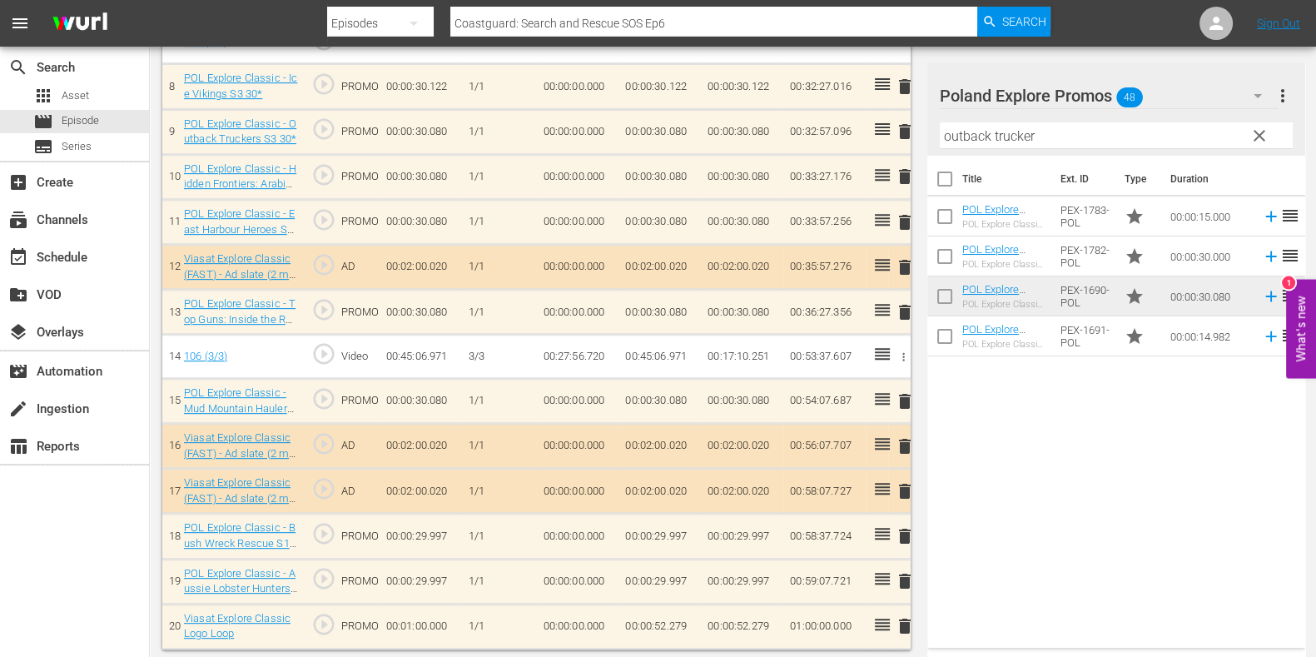
click at [904, 525] on span "delete" at bounding box center [905, 536] width 20 height 20
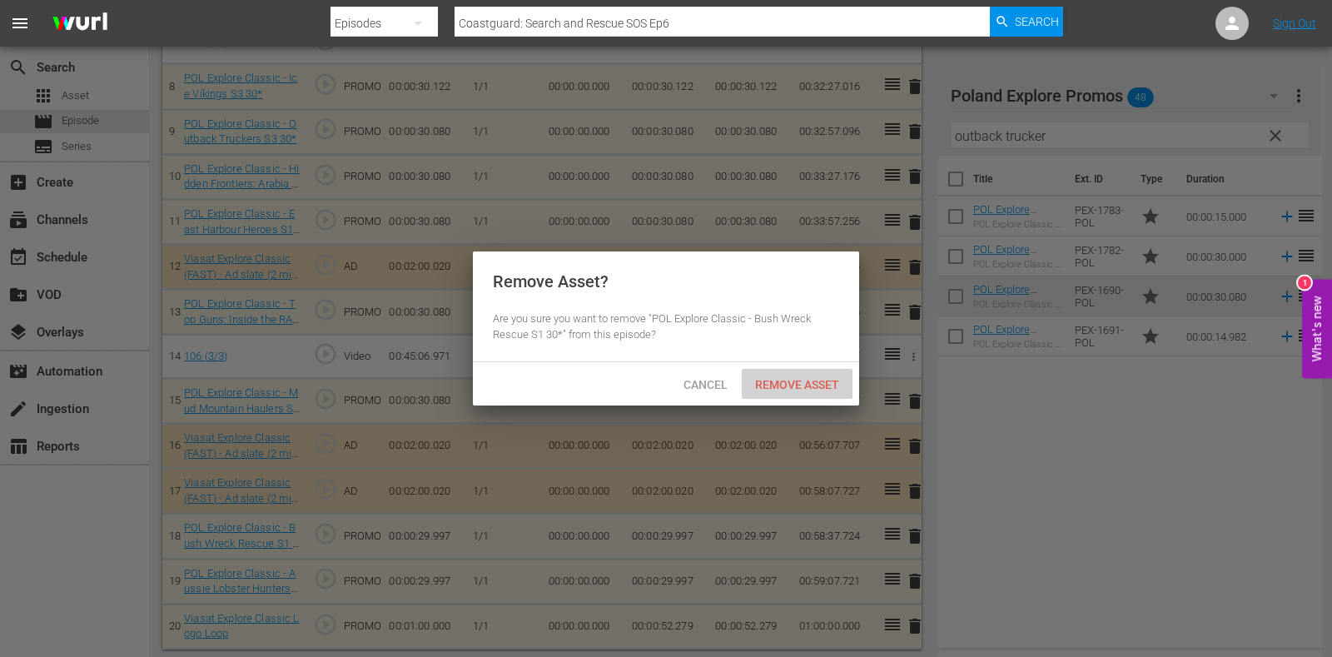
click at [793, 385] on span "Remove Asset" at bounding box center [797, 384] width 111 height 13
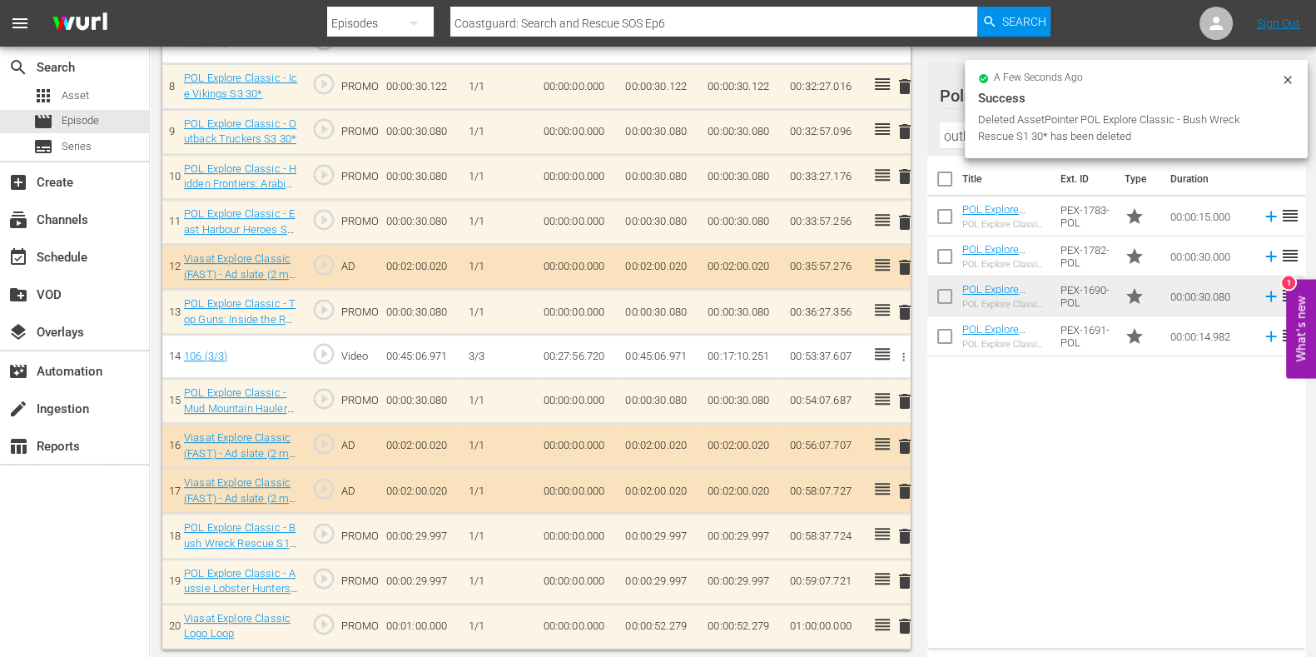
click at [1065, 85] on icon at bounding box center [1287, 79] width 13 height 13
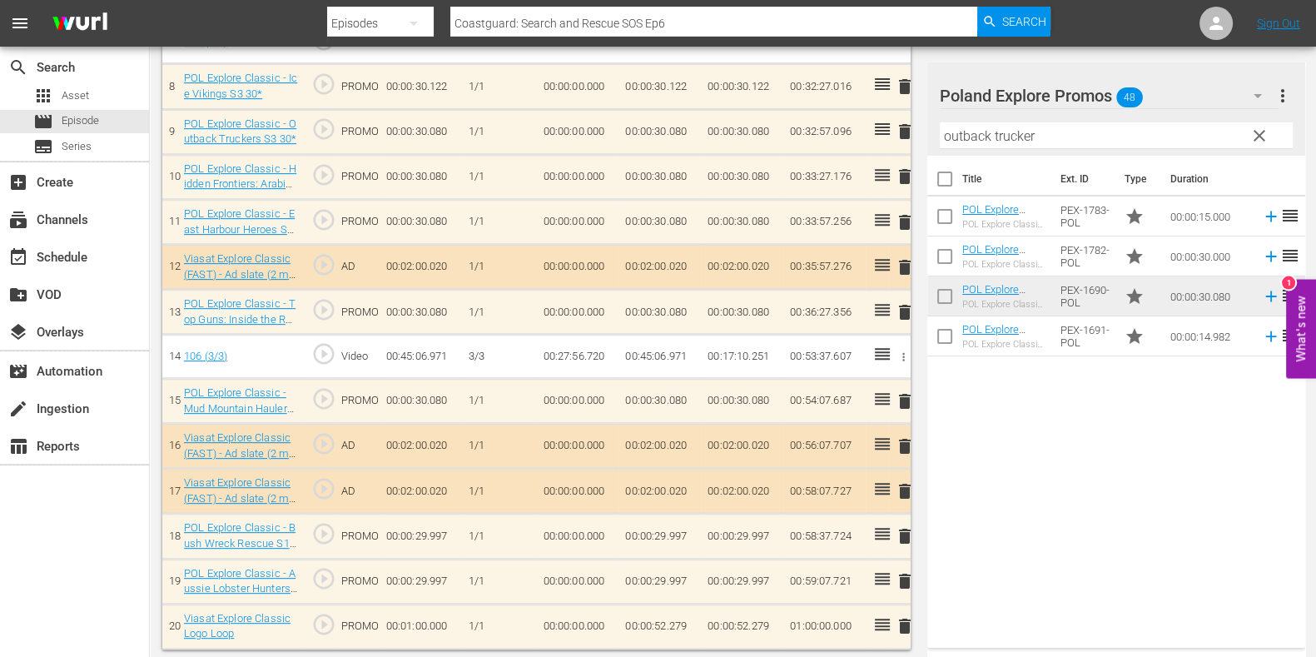
scroll to position [798, 0]
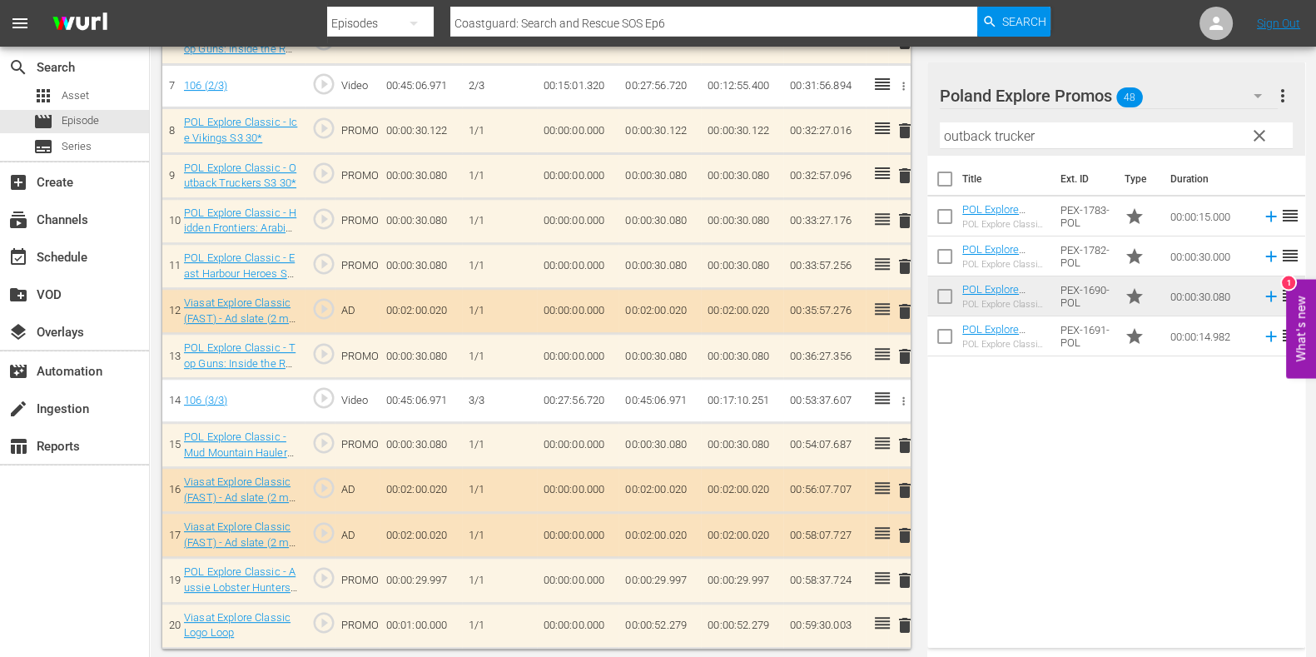
click at [1065, 141] on span "clear" at bounding box center [1260, 136] width 20 height 20
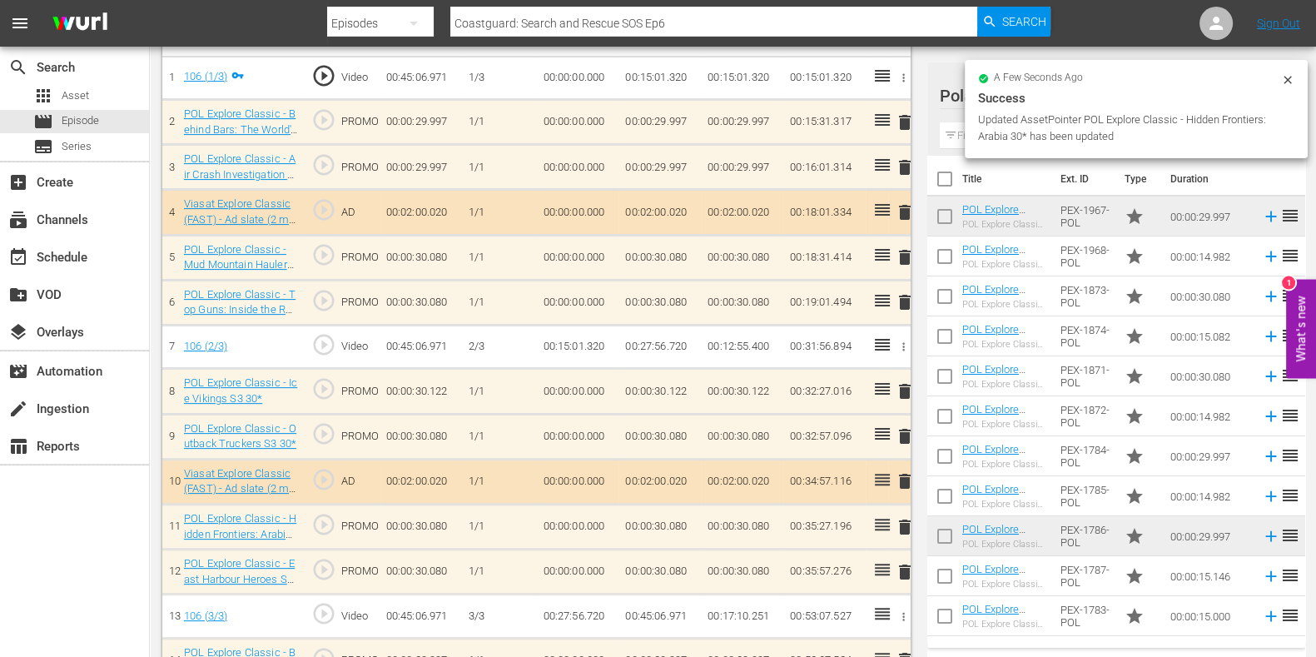
scroll to position [433, 0]
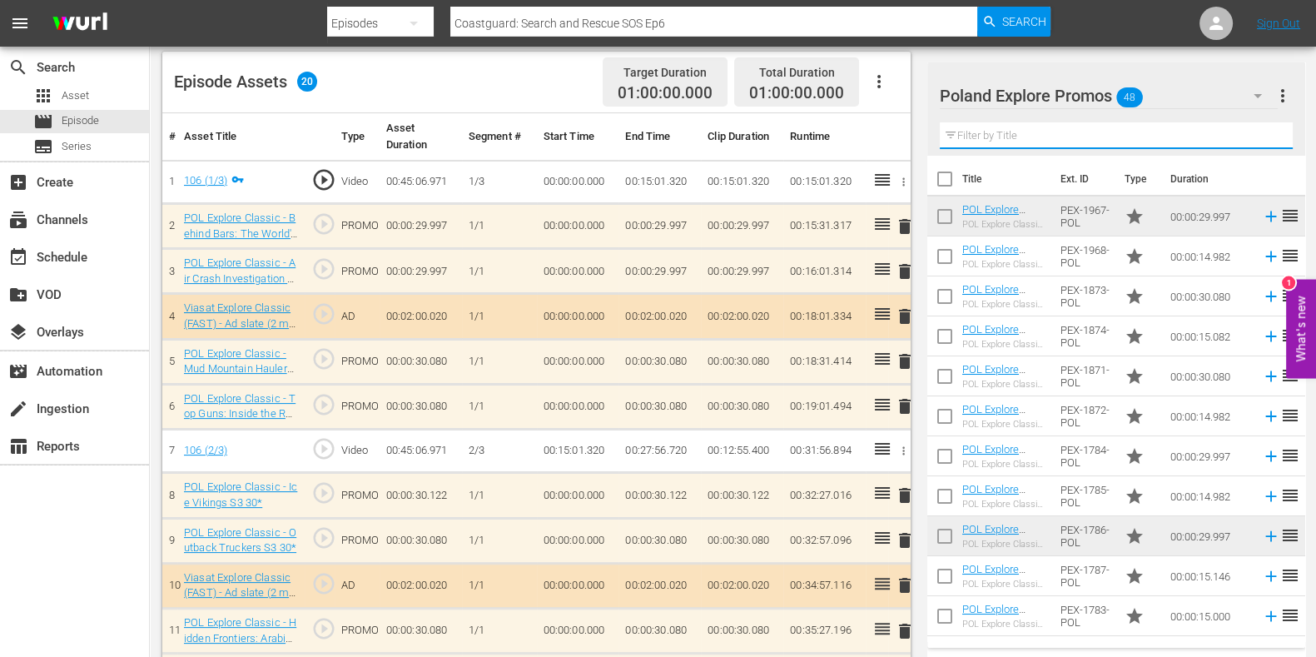
click at [961, 127] on input "text" at bounding box center [1116, 135] width 353 height 27
click at [917, 129] on div "Video Player is loading. Play Video Play Mute Current Time 00:00:00.000 / Durat…" at bounding box center [540, 382] width 757 height 1351
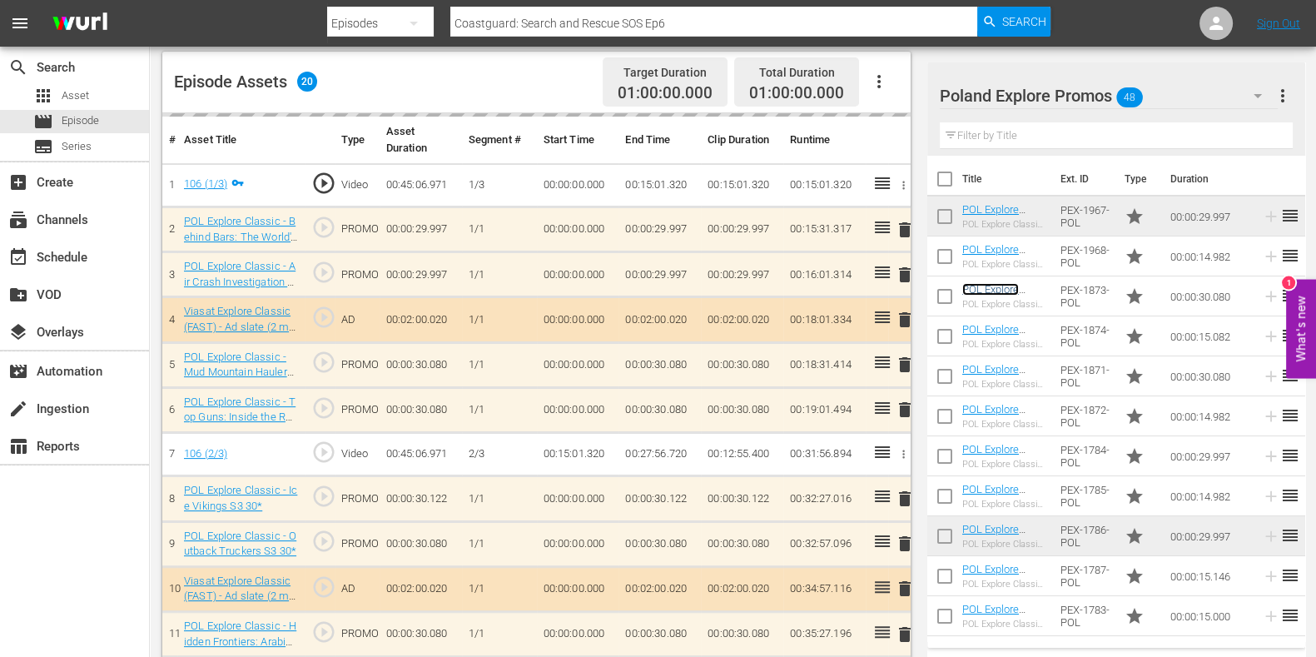
scroll to position [537, 0]
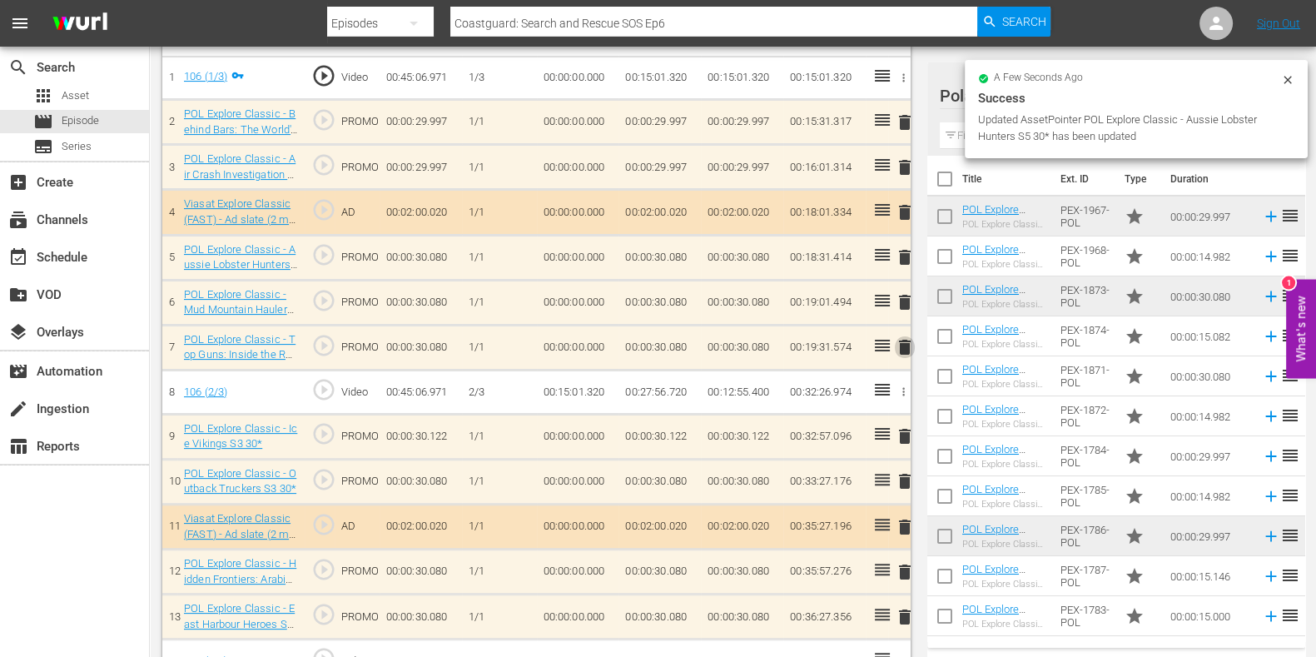
click at [907, 350] on span "delete" at bounding box center [905, 347] width 20 height 20
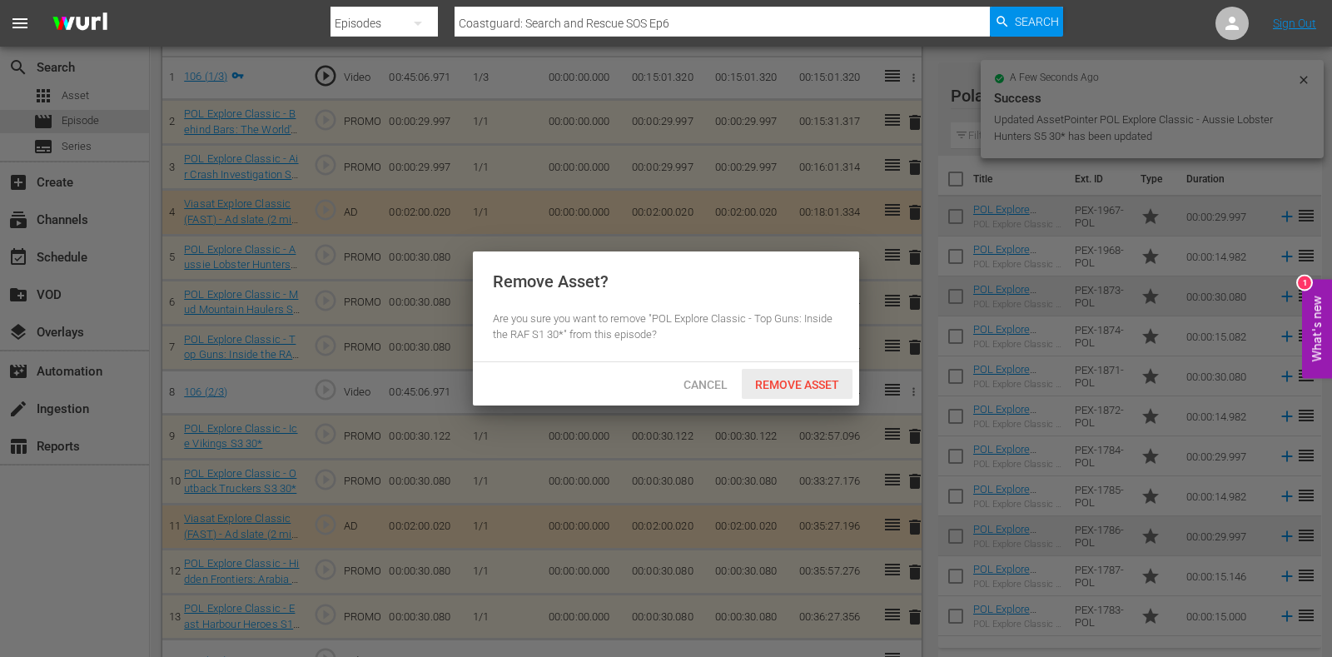
click at [824, 383] on span "Remove Asset" at bounding box center [797, 384] width 111 height 13
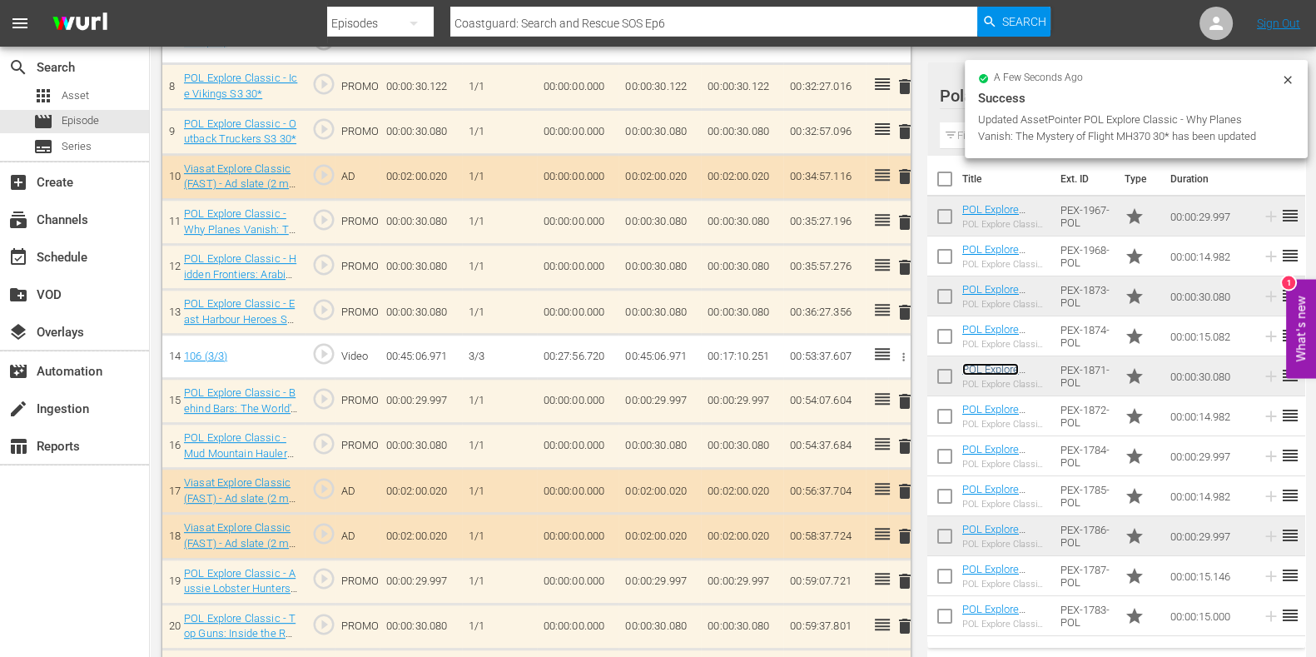
scroll to position [842, 0]
click at [901, 261] on span "delete" at bounding box center [905, 267] width 20 height 20
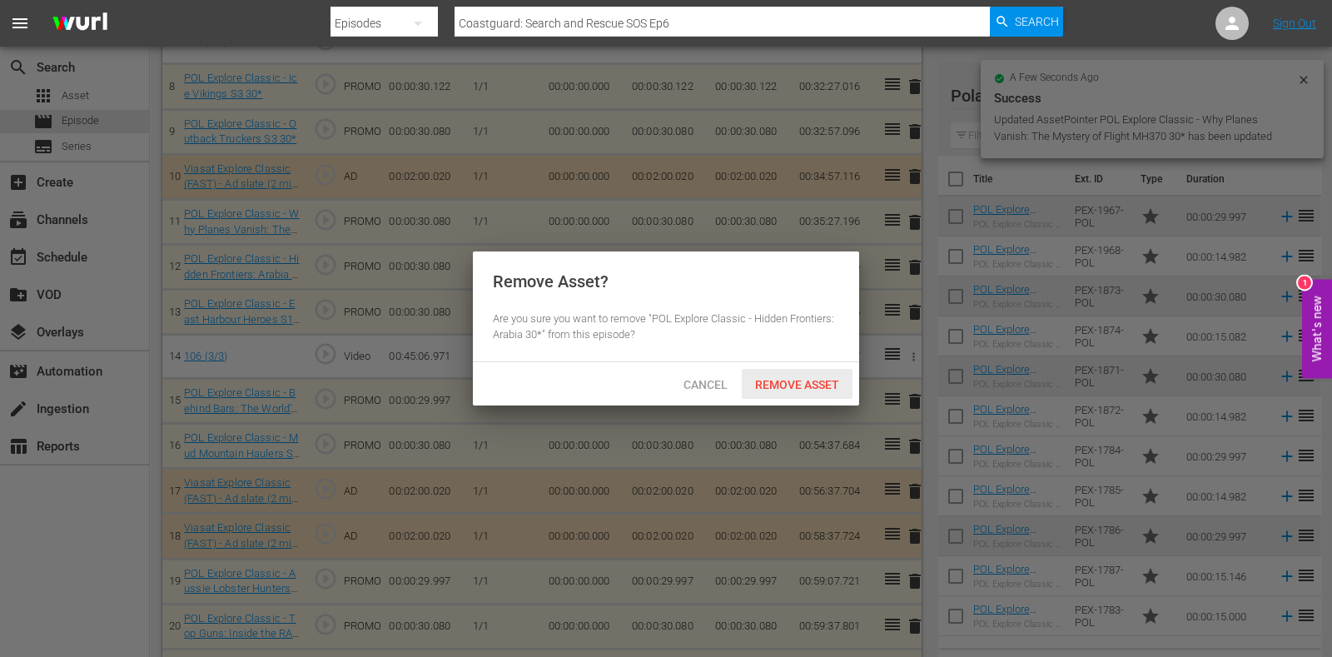
click at [749, 385] on span "Remove Asset" at bounding box center [797, 384] width 111 height 13
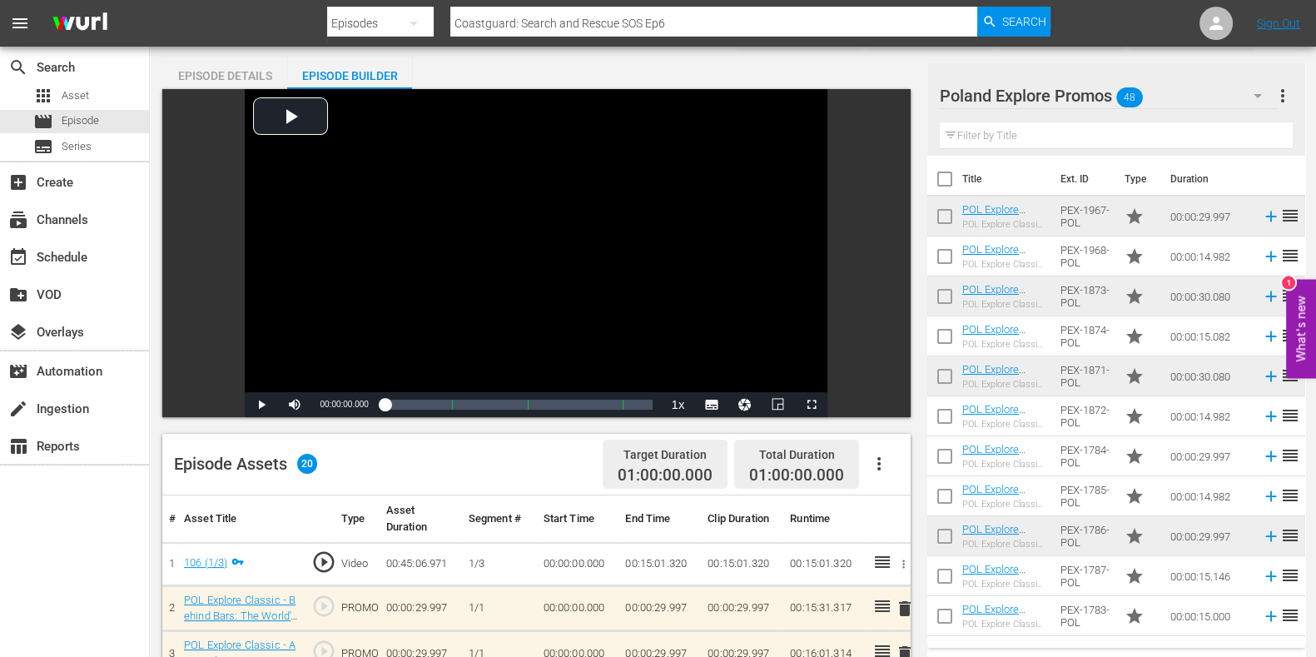
scroll to position [0, 0]
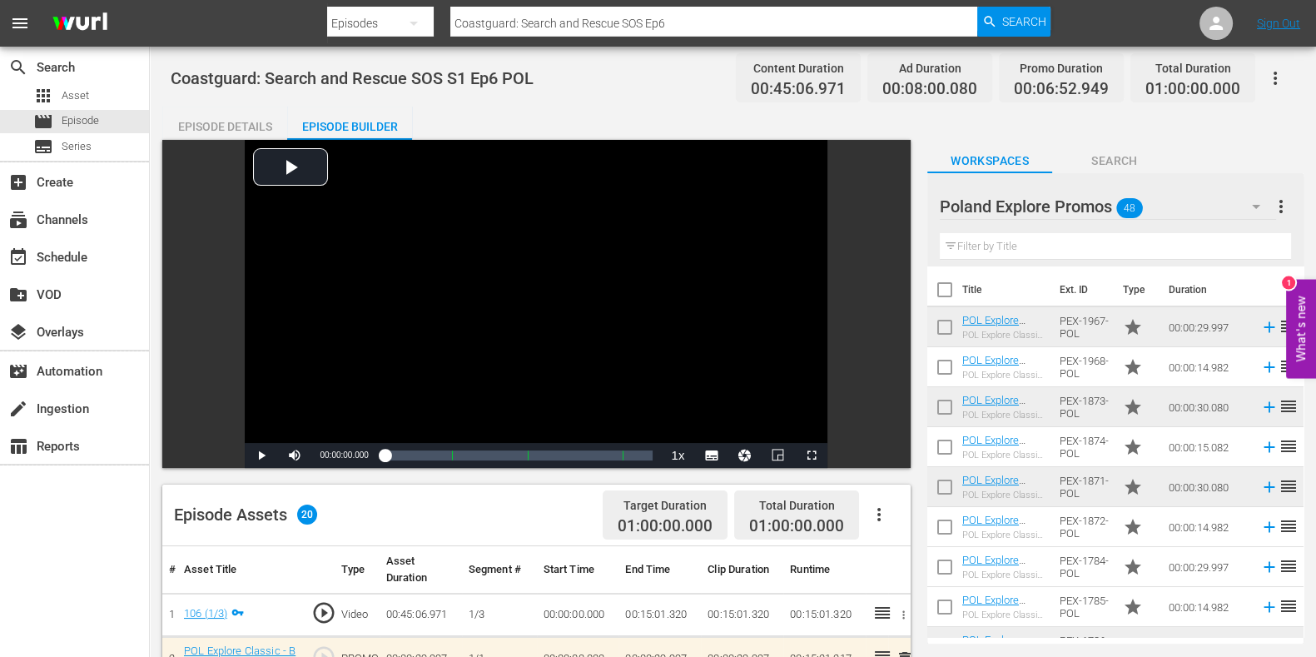
drag, startPoint x: 699, startPoint y: 27, endPoint x: 253, endPoint y: 12, distance: 445.7
click at [253, 12] on nav "menu Search By Episodes Search ID, Title, Description, Keywords, or Category Co…" at bounding box center [658, 23] width 1316 height 47
paste input "Ice Vikings S1E7"
type input "Ice Vikings S1 ep"
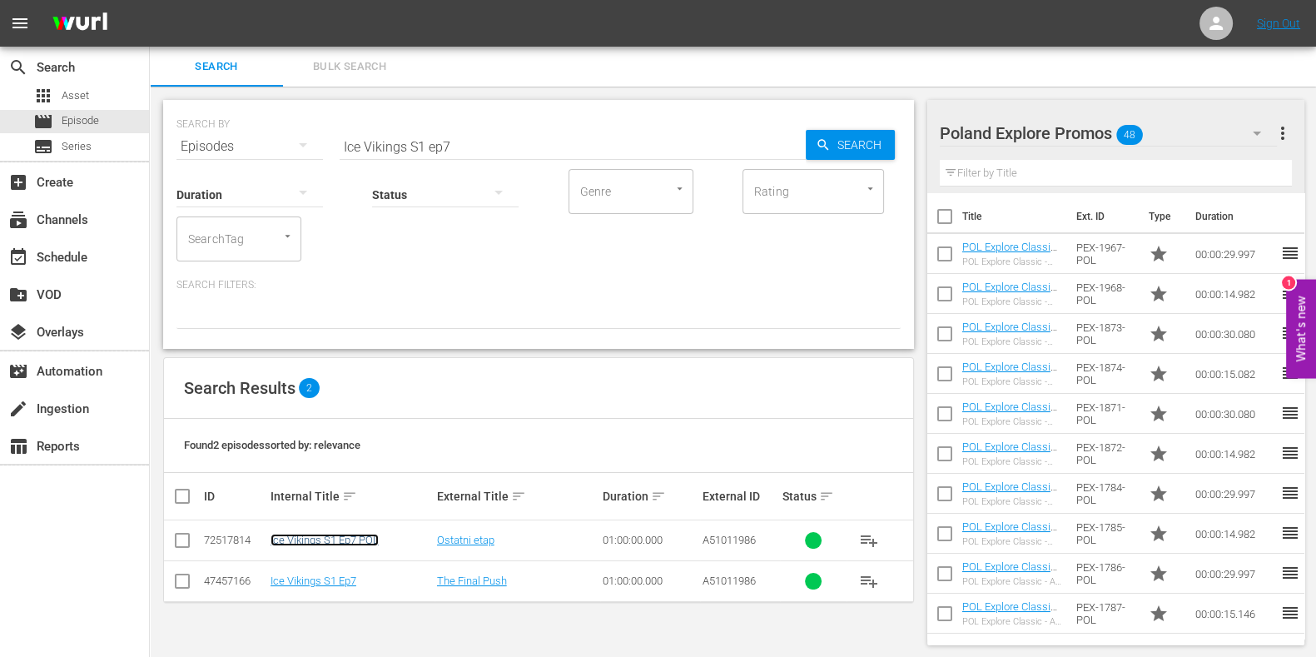
click at [354, 525] on link "Ice Vikings S1 Ep7 POL" at bounding box center [325, 540] width 108 height 12
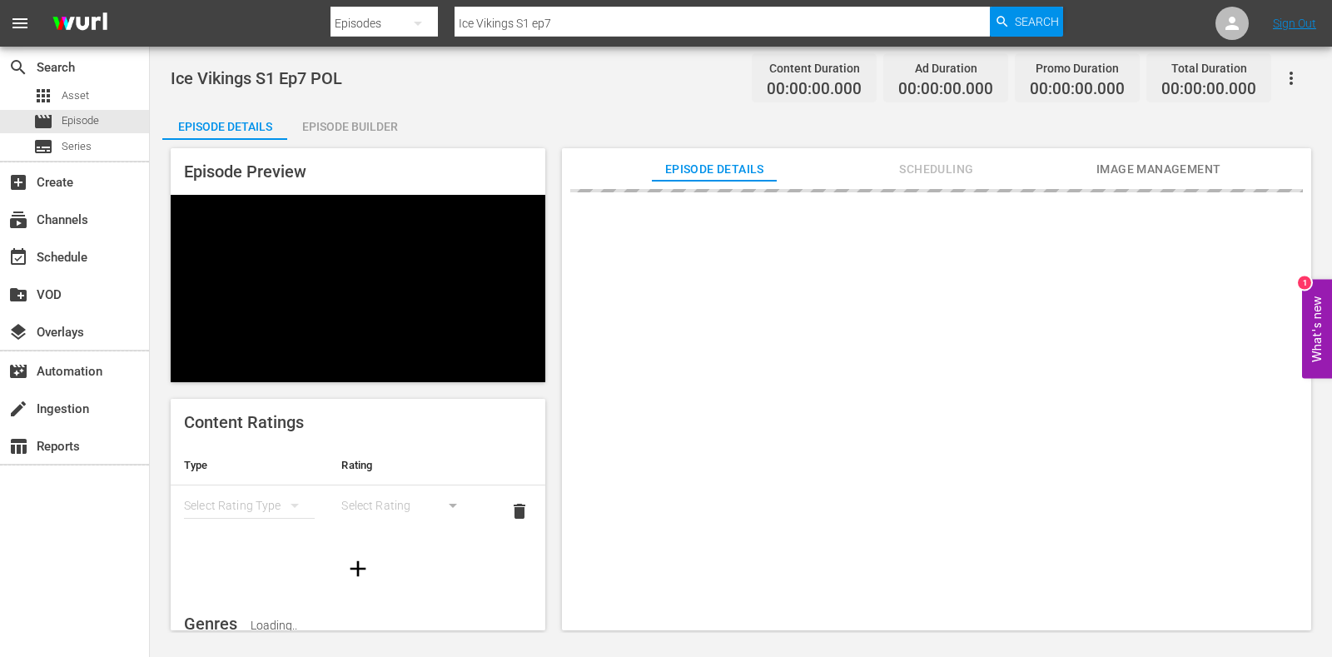
click at [335, 117] on div "Episode Builder" at bounding box center [349, 127] width 125 height 40
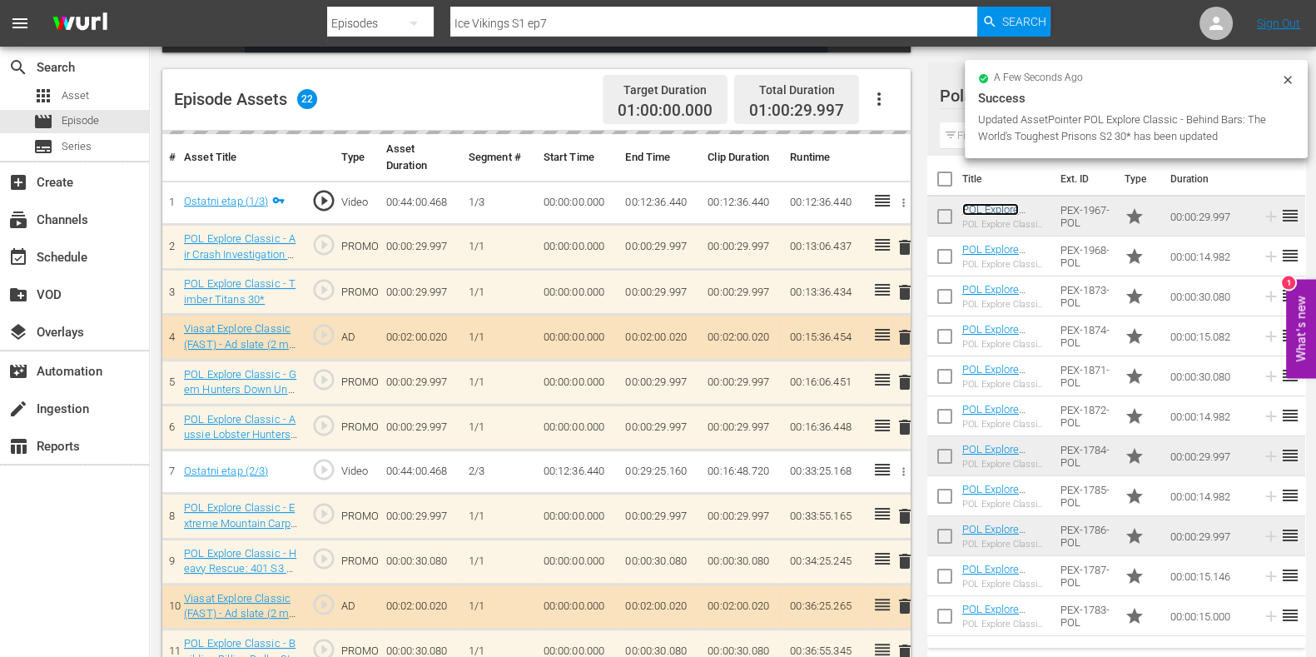
scroll to position [415, 0]
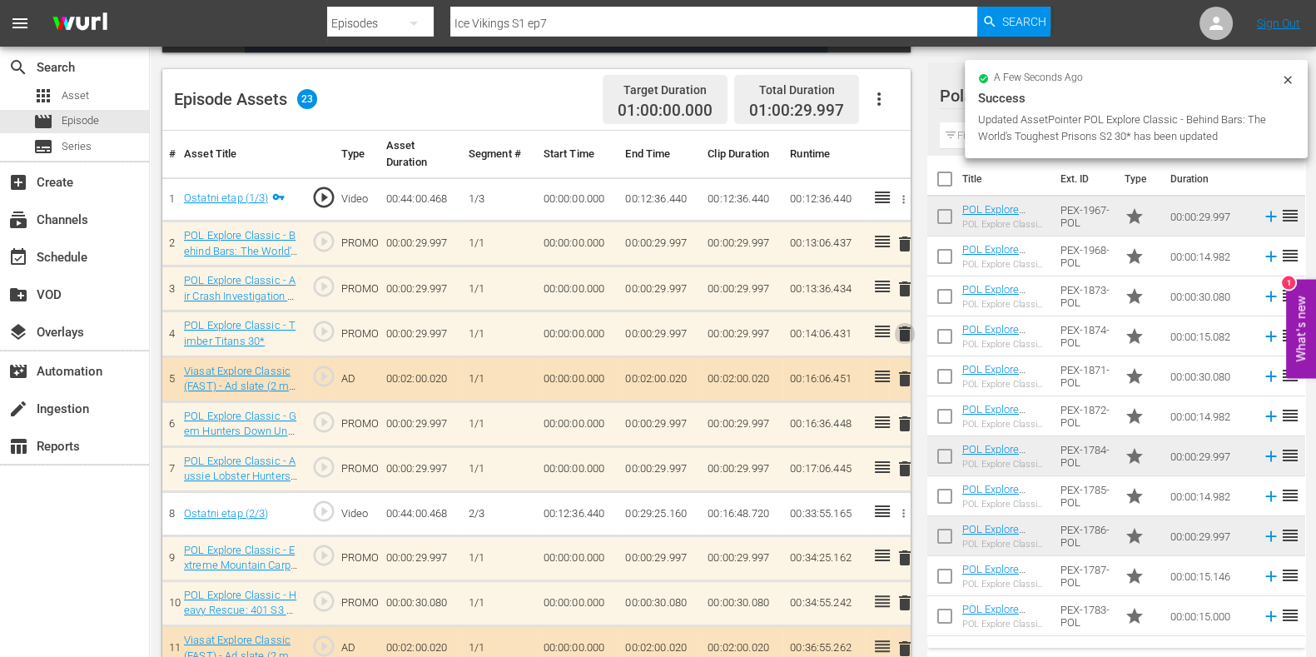
click at [908, 334] on span "delete" at bounding box center [905, 334] width 20 height 20
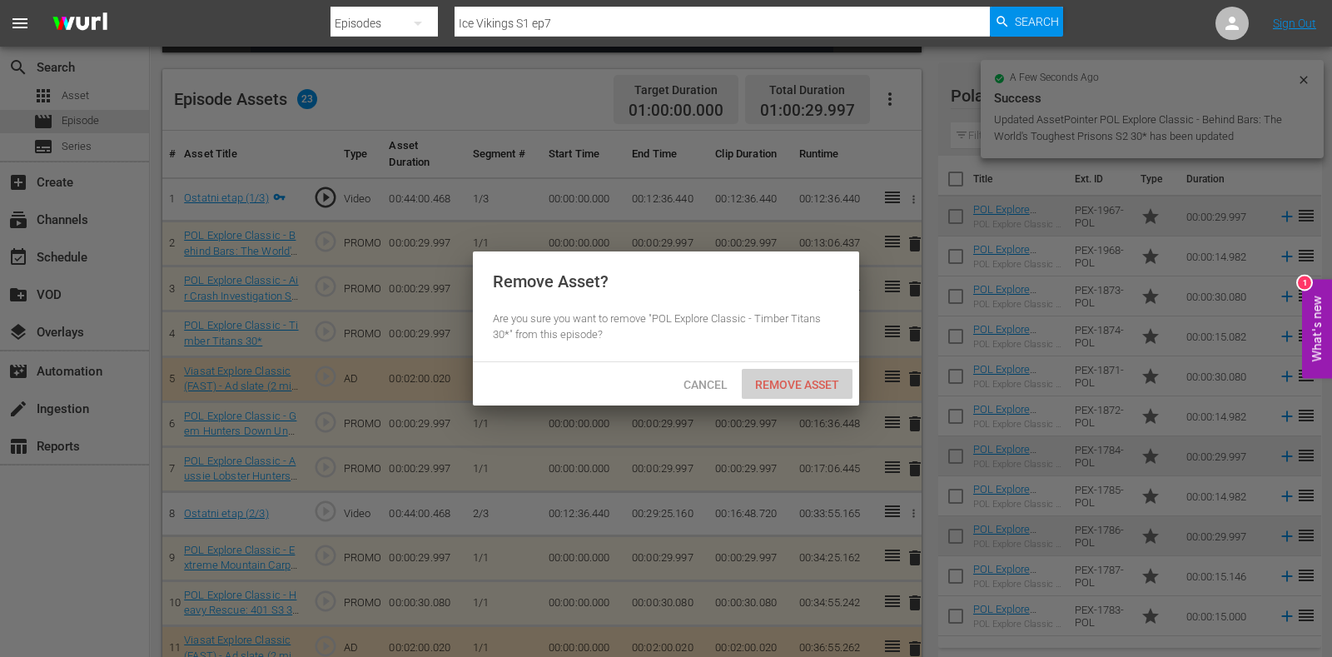
click at [803, 384] on span "Remove Asset" at bounding box center [797, 384] width 111 height 13
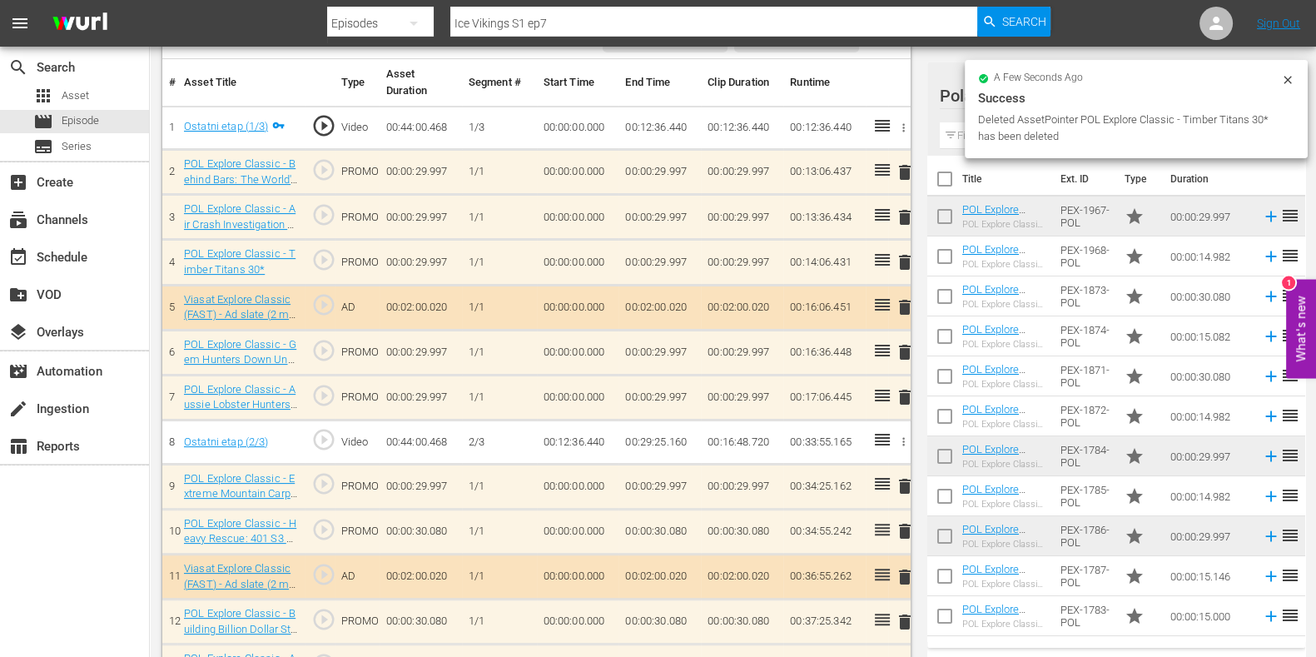
scroll to position [520, 0]
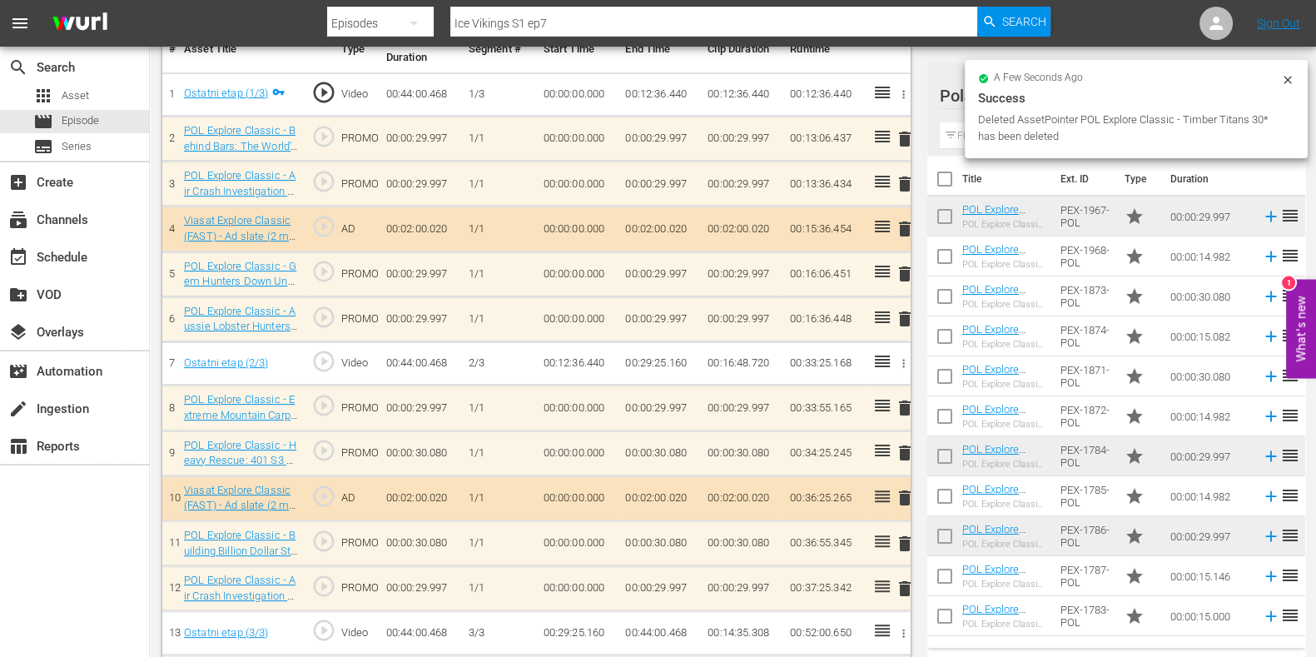
click at [908, 447] on span "delete" at bounding box center [905, 453] width 20 height 20
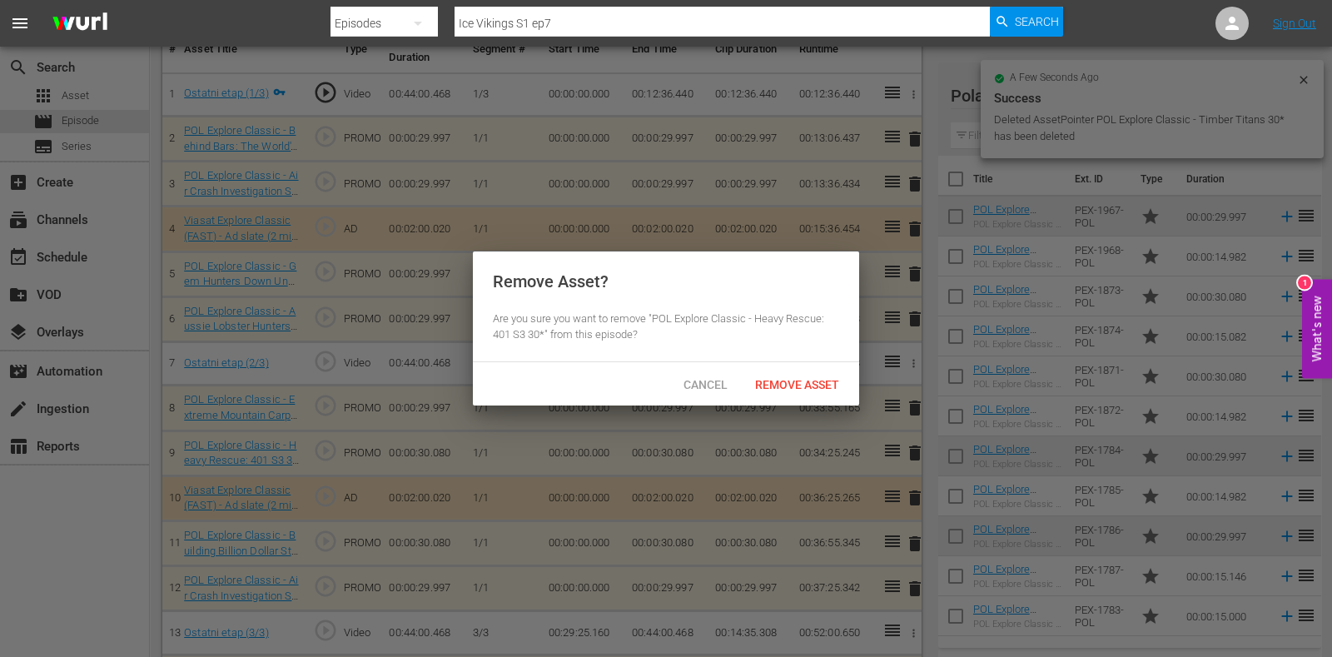
click at [669, 352] on div "Remove Asset? Are you sure you want to remove "POL Explore Classic - Heavy Resc…" at bounding box center [666, 306] width 386 height 111
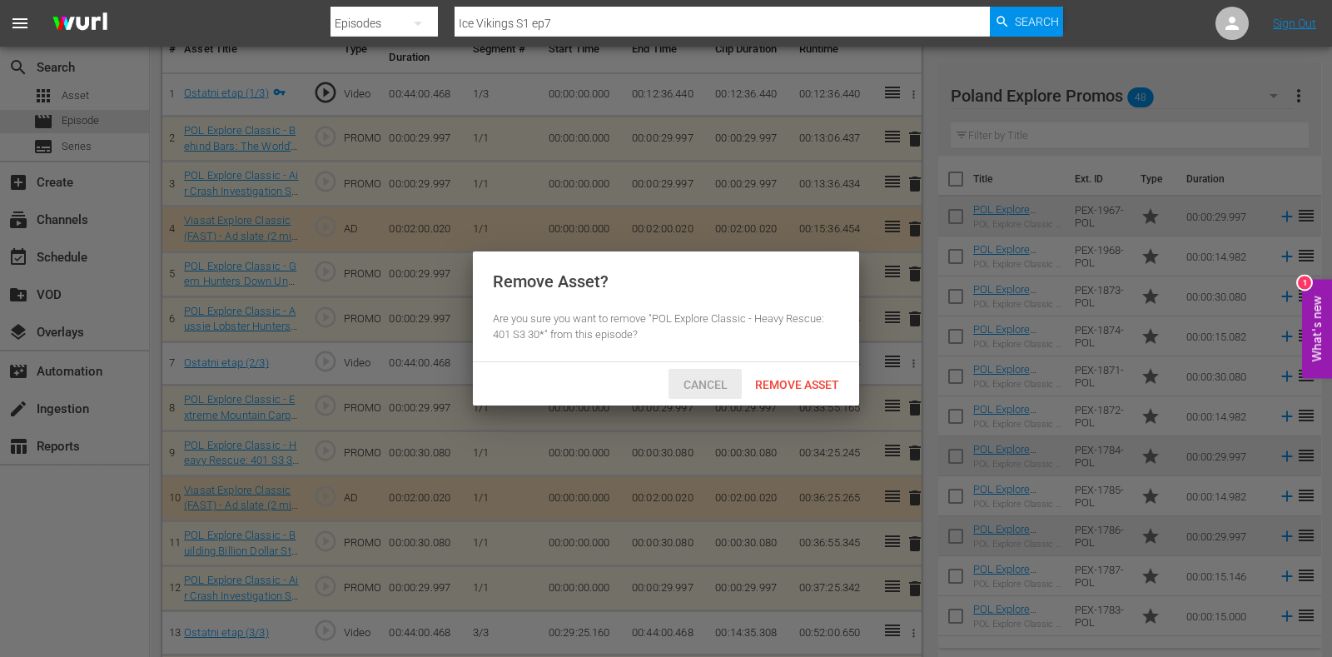
click at [691, 375] on div "Cancel" at bounding box center [705, 384] width 73 height 31
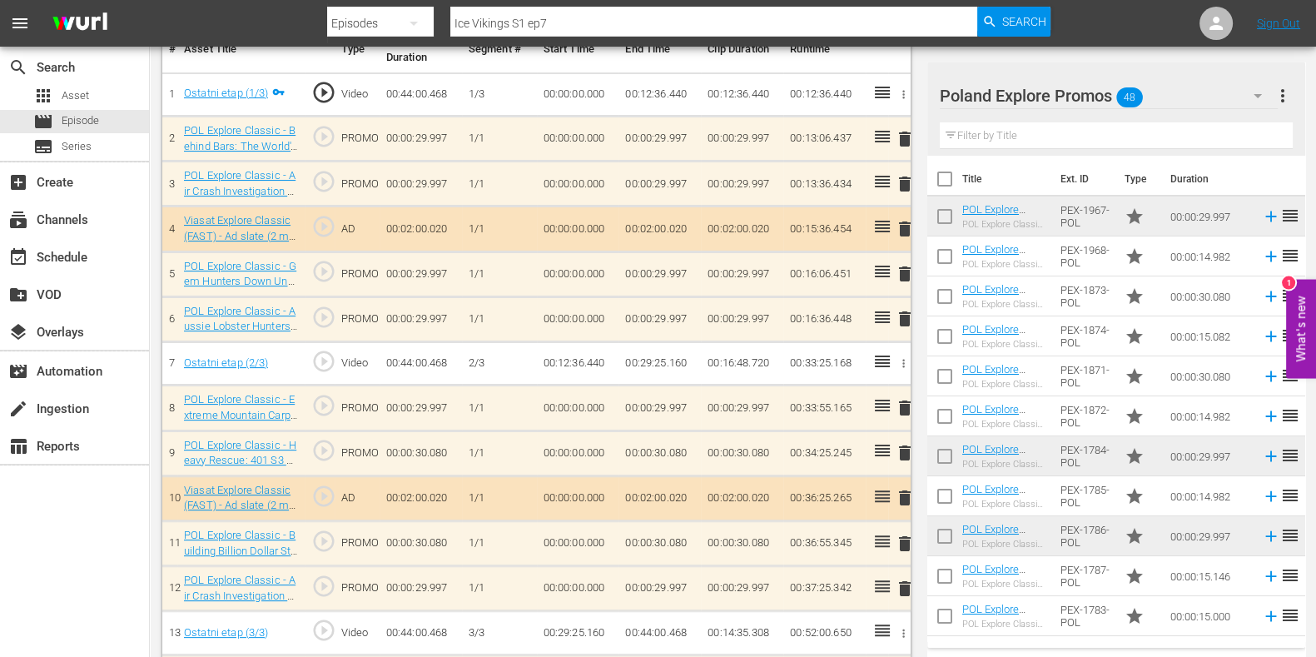
click at [914, 409] on div "Video Player is loading. Play Video Play Mute Current Time 00:00:00.000 / Durat…" at bounding box center [540, 339] width 757 height 1441
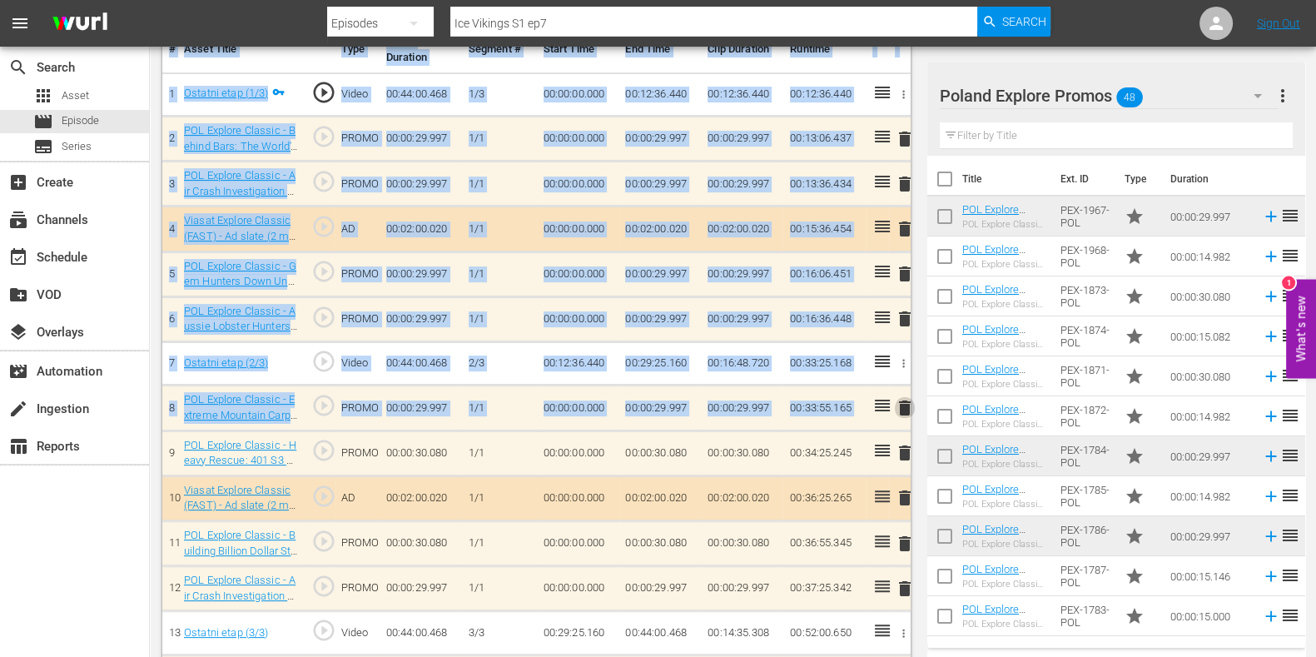
click at [908, 409] on span "delete" at bounding box center [905, 408] width 20 height 20
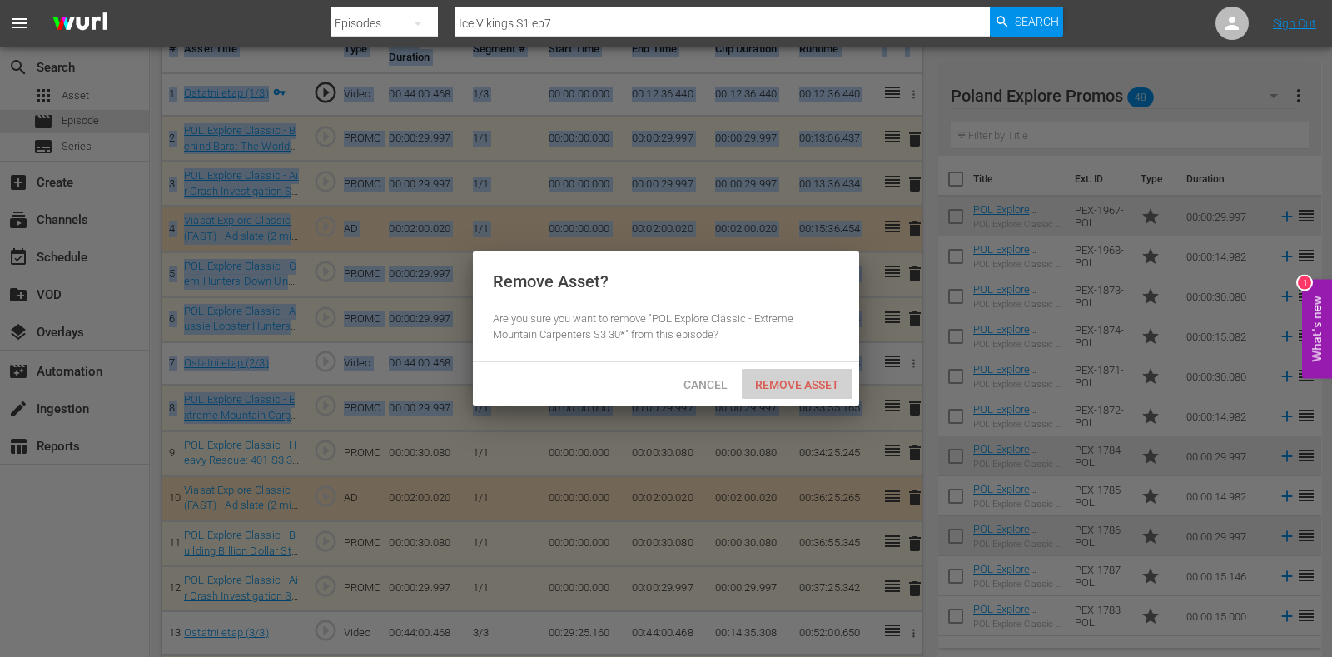
click at [816, 380] on span "Remove Asset" at bounding box center [797, 384] width 111 height 13
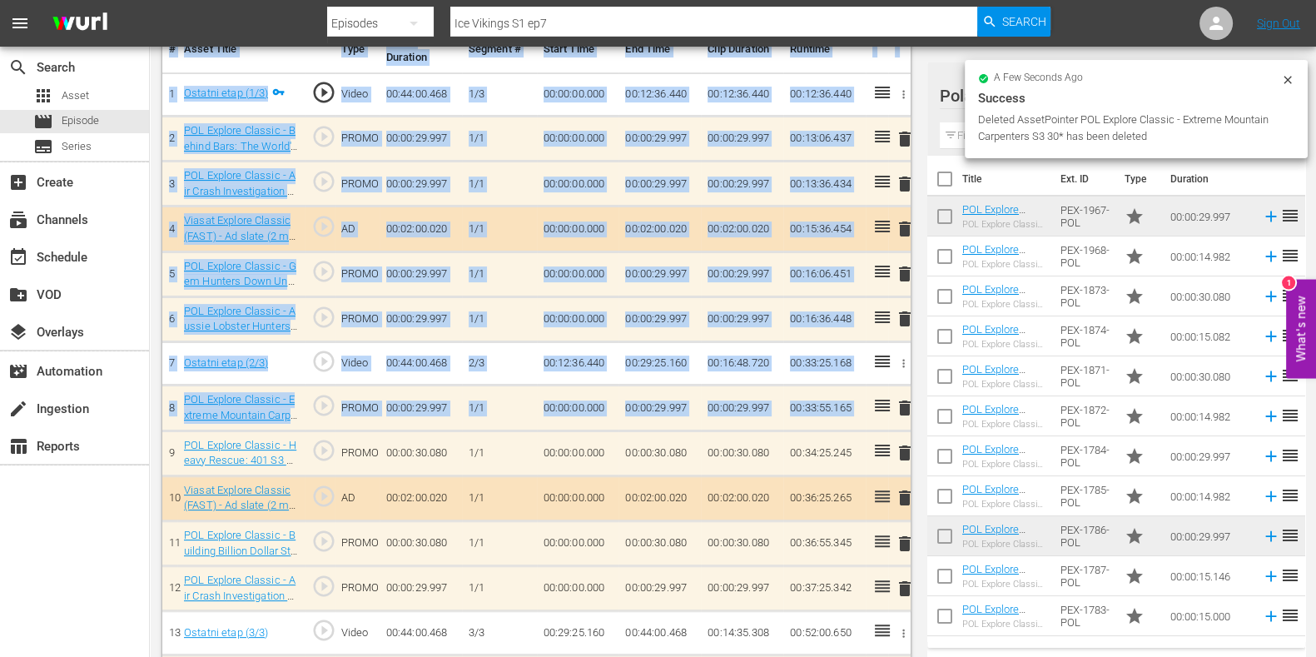
click at [923, 68] on div "Video Player is loading. Play Video Play Mute Current Time 00:00:00.000 / Durat…" at bounding box center [733, 339] width 1142 height 1441
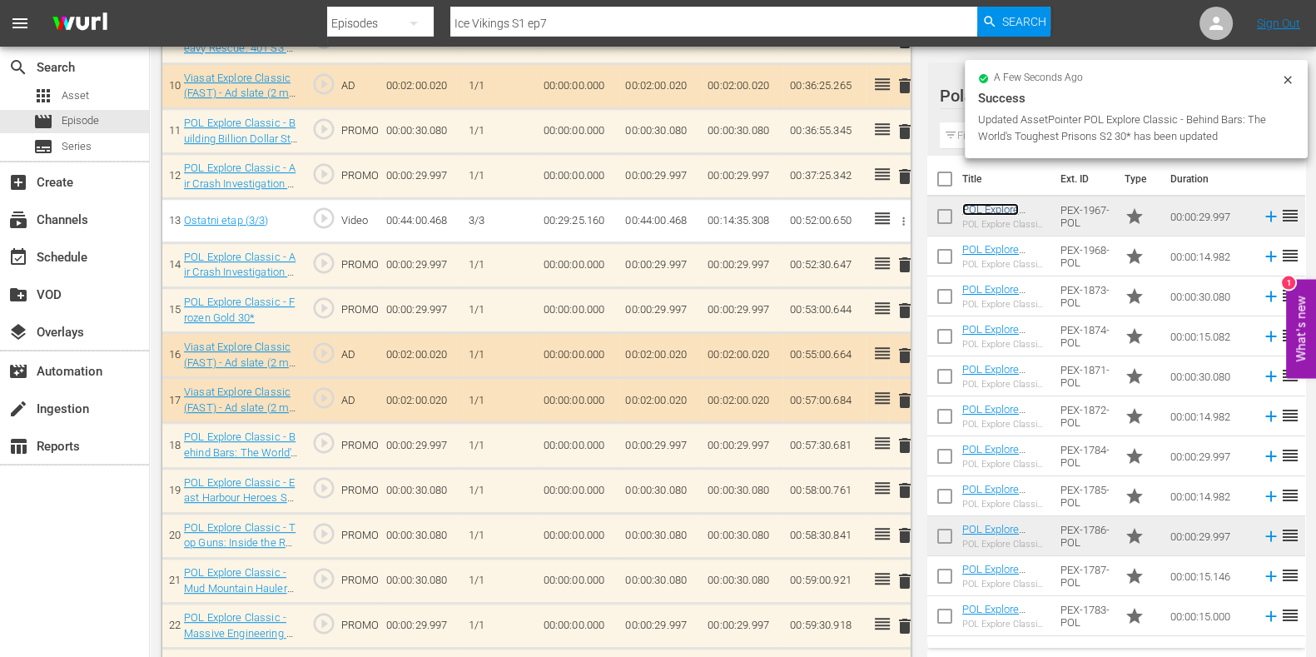
scroll to position [978, 0]
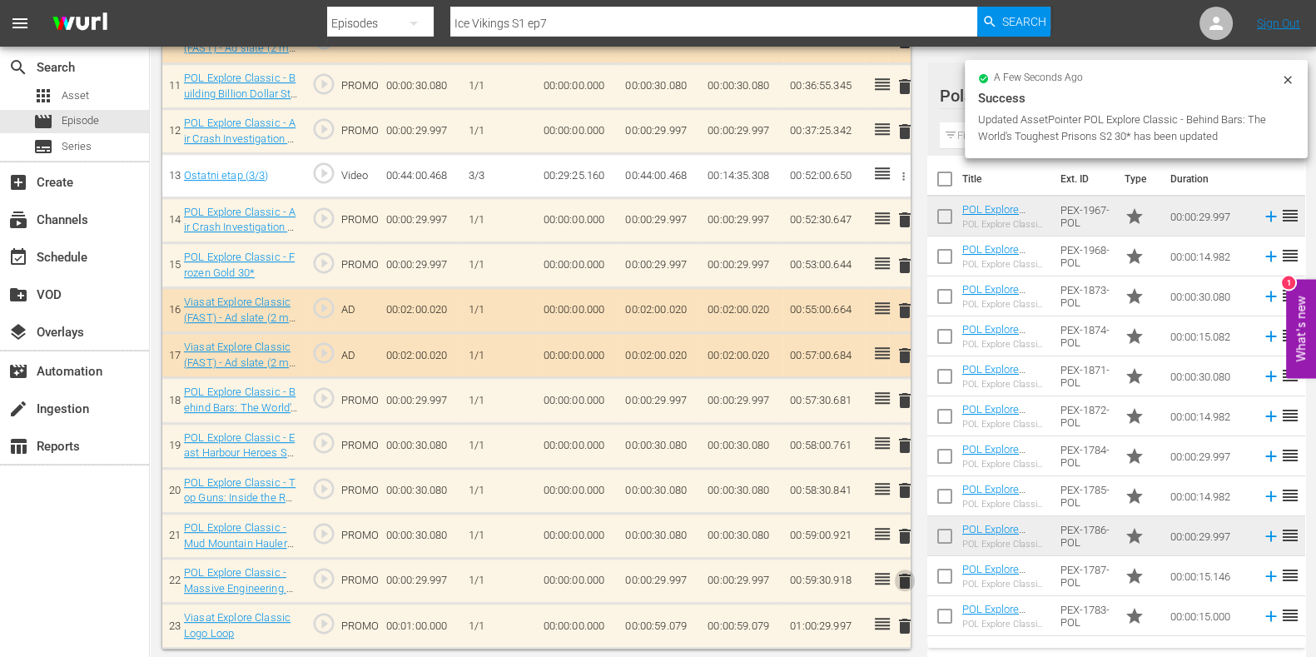
click at [908, 525] on span "delete" at bounding box center [905, 581] width 20 height 20
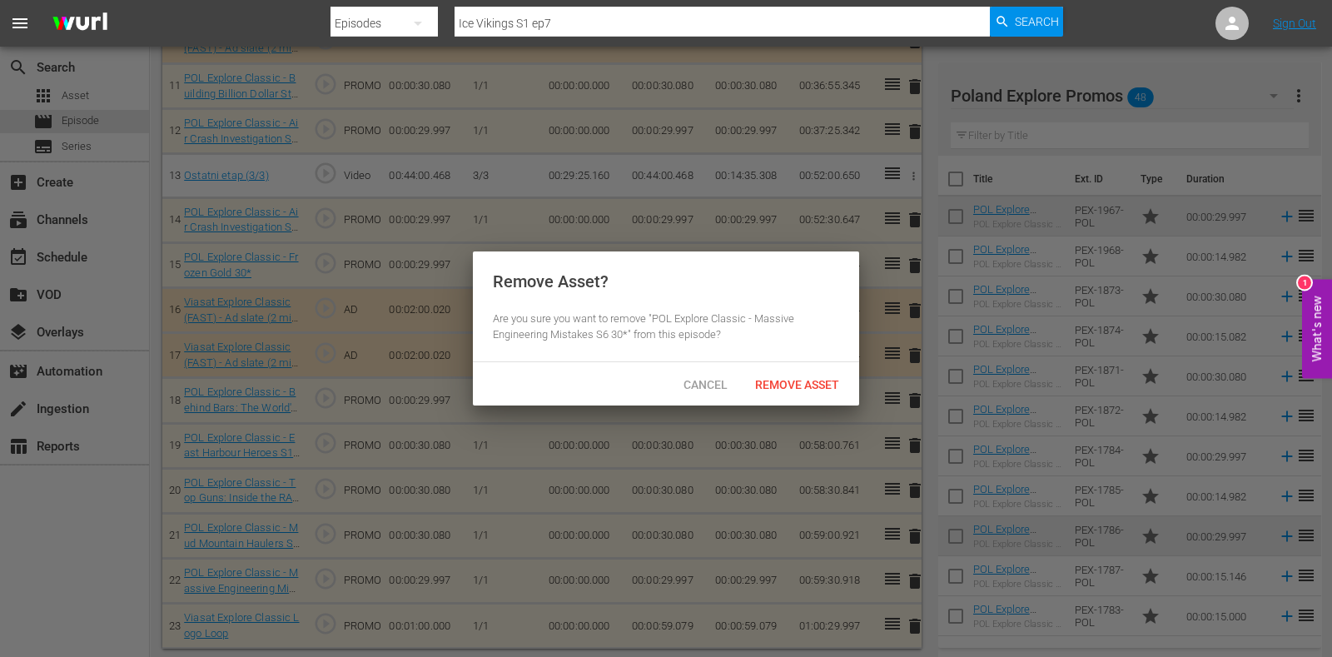
drag, startPoint x: 803, startPoint y: 418, endPoint x: 798, endPoint y: 400, distance: 19.2
click at [803, 414] on div at bounding box center [666, 328] width 1332 height 657
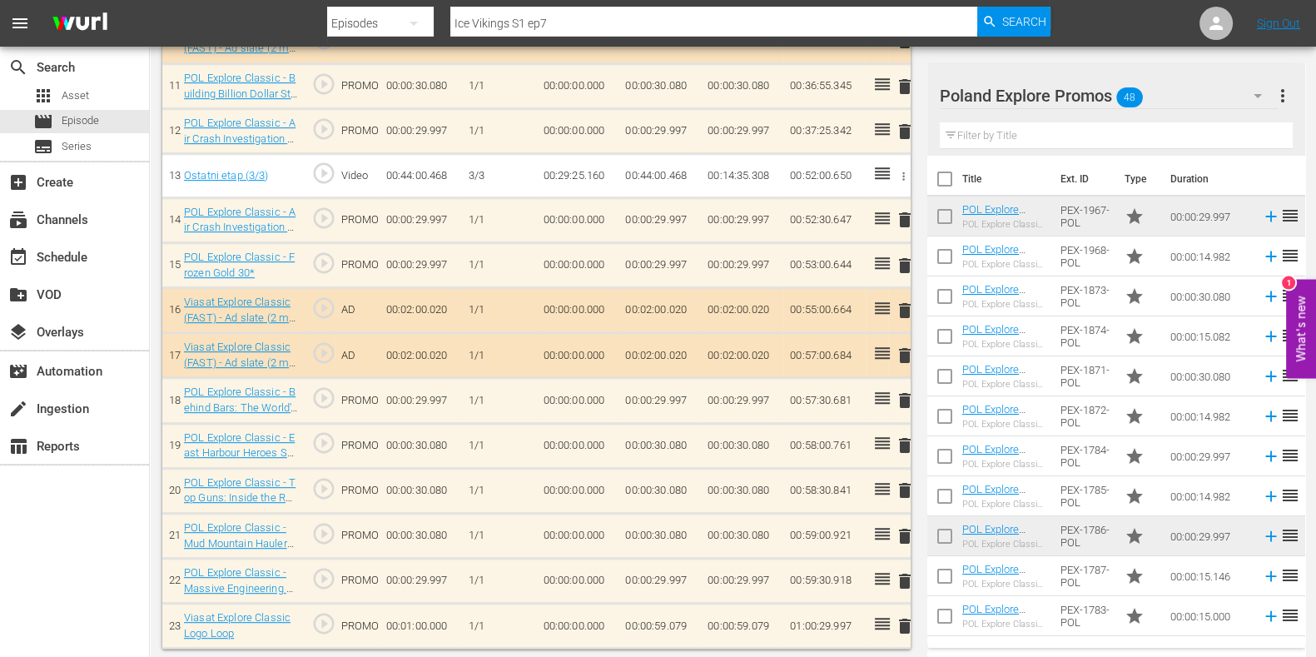
click at [905, 525] on span "delete" at bounding box center [905, 581] width 20 height 20
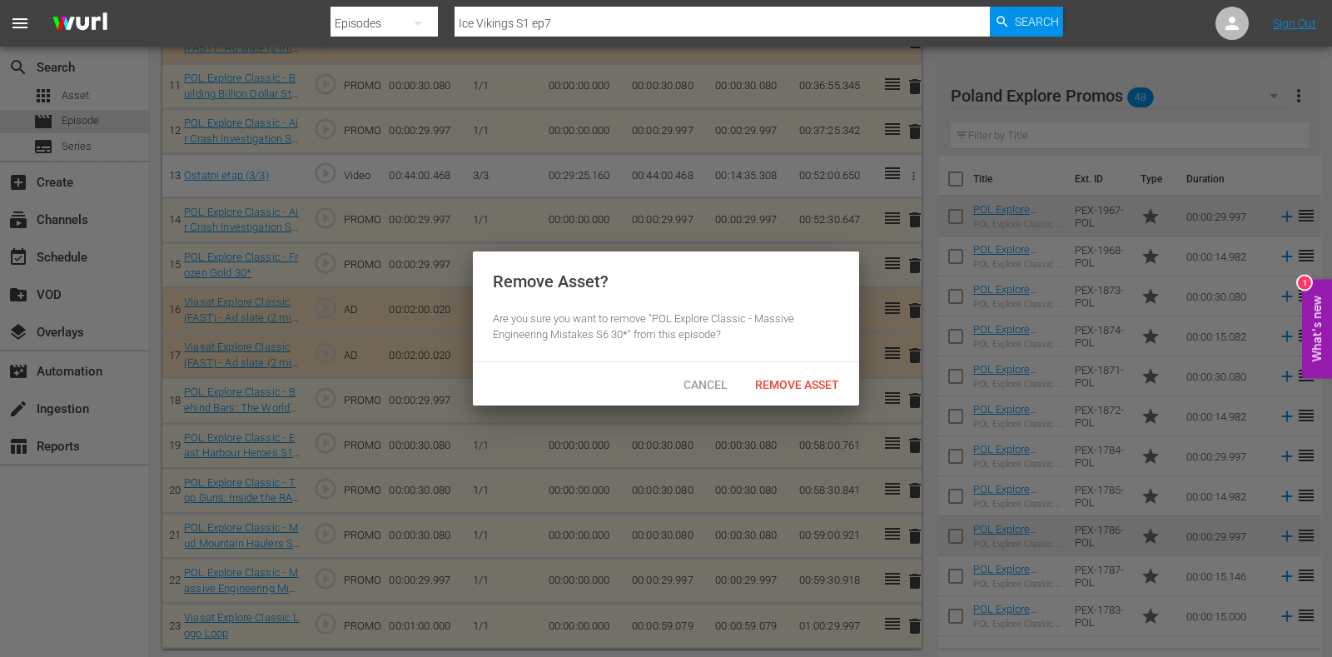
click at [796, 367] on div "Cancel Remove Asset" at bounding box center [666, 383] width 386 height 43
click at [764, 373] on div "Remove Asset" at bounding box center [797, 384] width 111 height 31
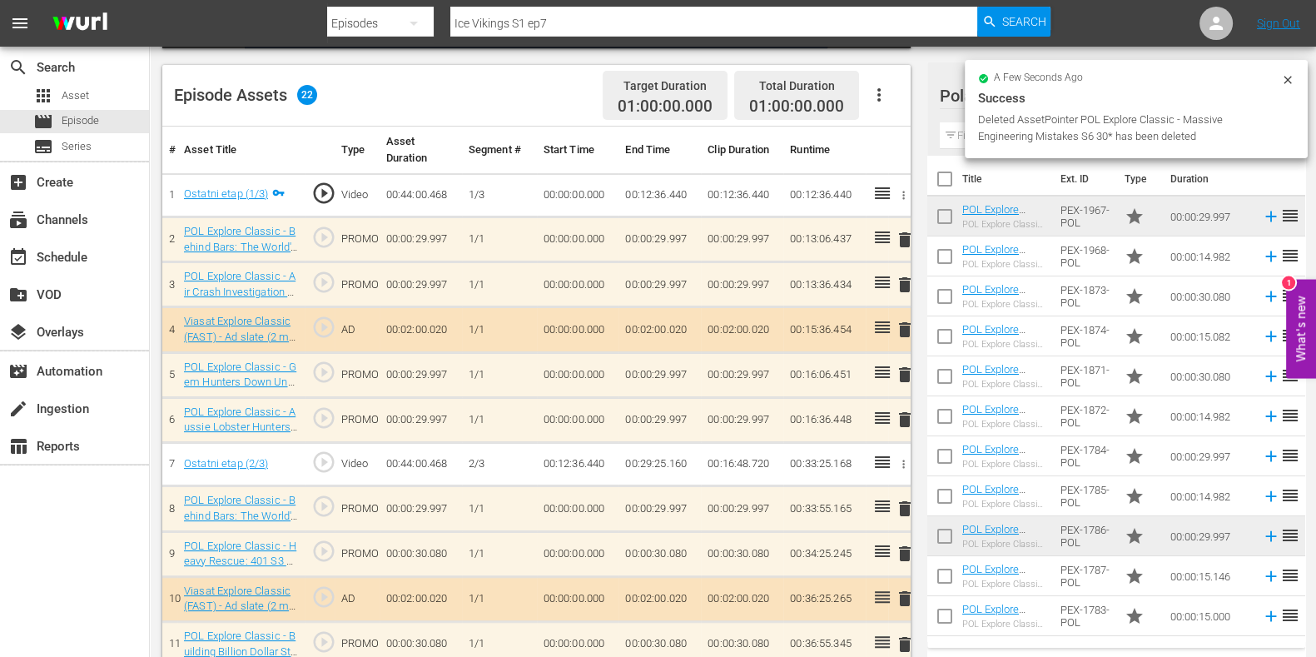
scroll to position [411, 0]
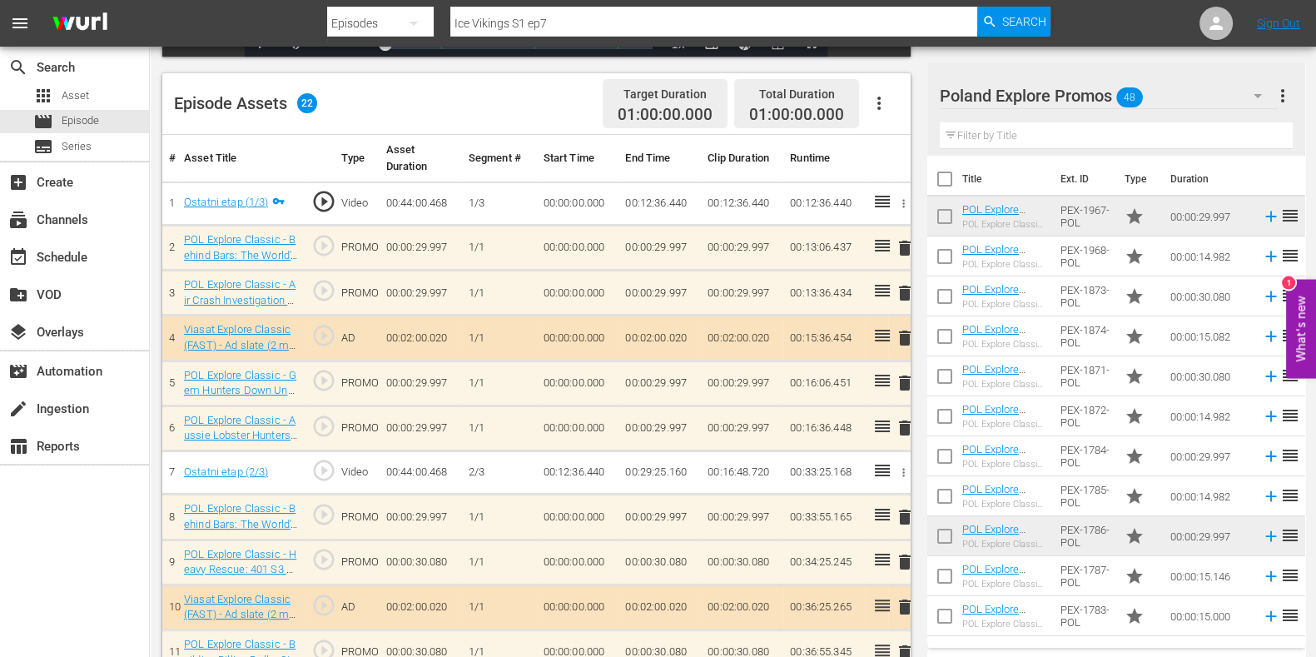
click at [1065, 141] on input "text" at bounding box center [1116, 135] width 353 height 27
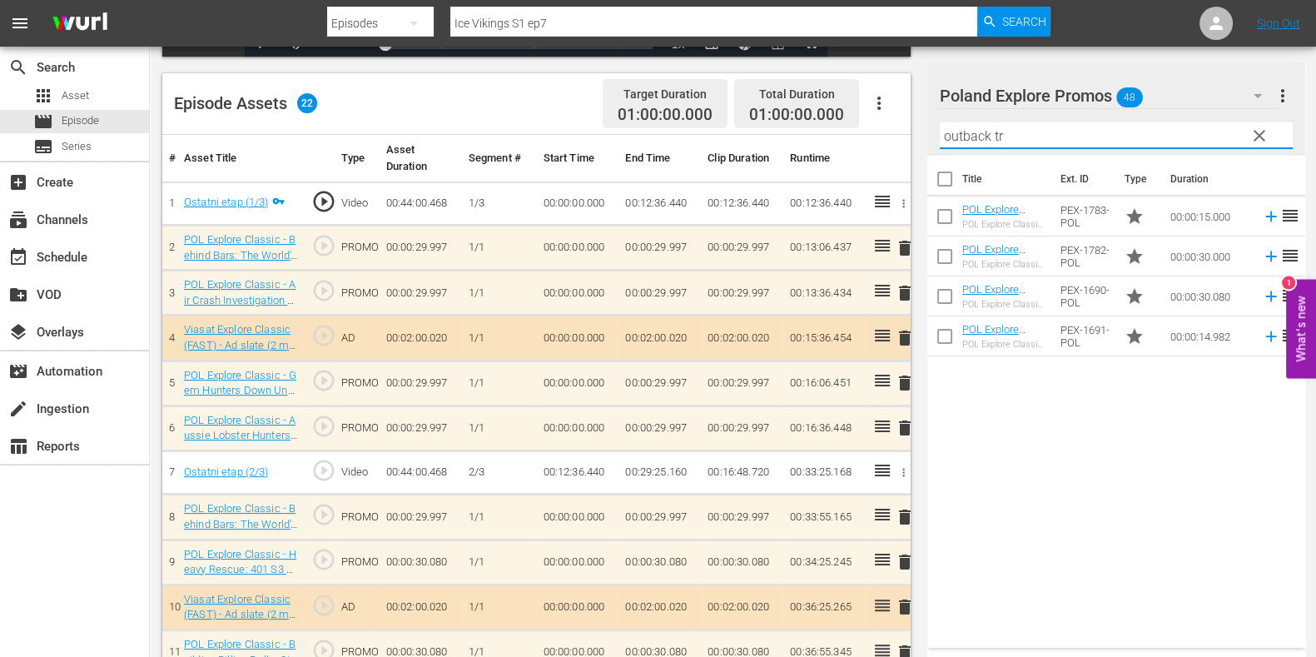
type input "outback tr"
drag, startPoint x: 1112, startPoint y: 453, endPoint x: 995, endPoint y: 306, distance: 187.2
click at [1065, 453] on div "Title Ext. ID Type Duration POL Explore Classic - Outback Truckers S6 15* POL E…" at bounding box center [1117, 398] width 378 height 485
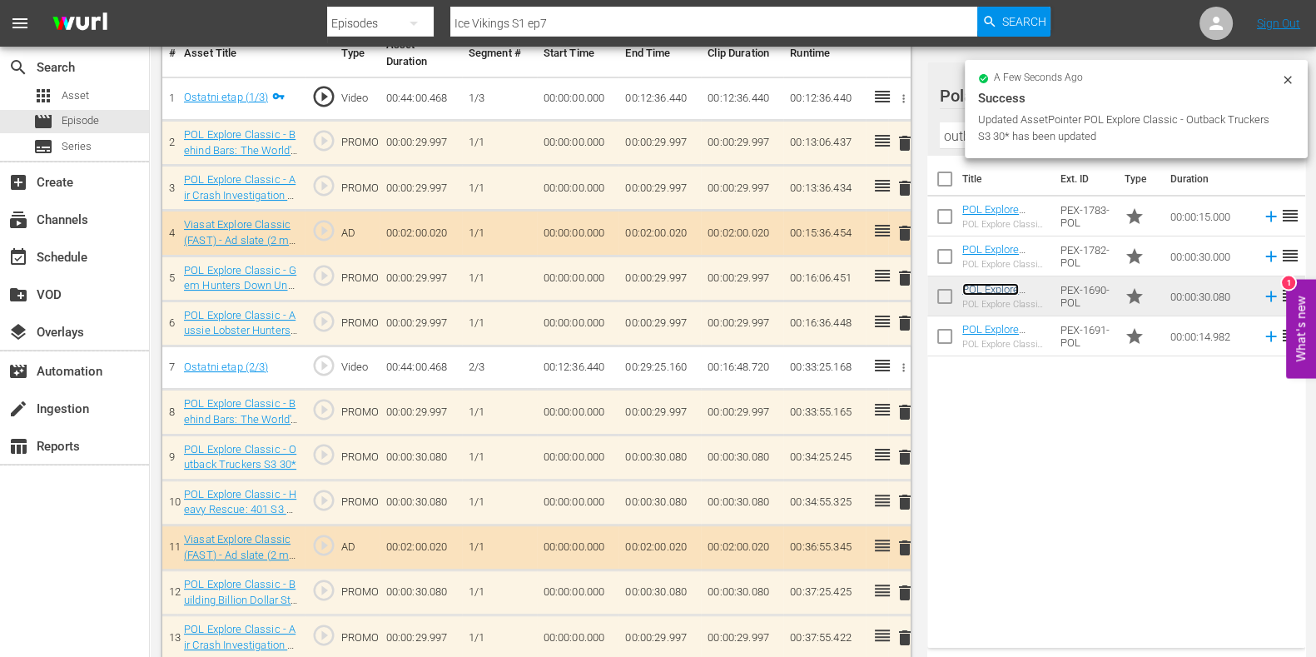
scroll to position [620, 0]
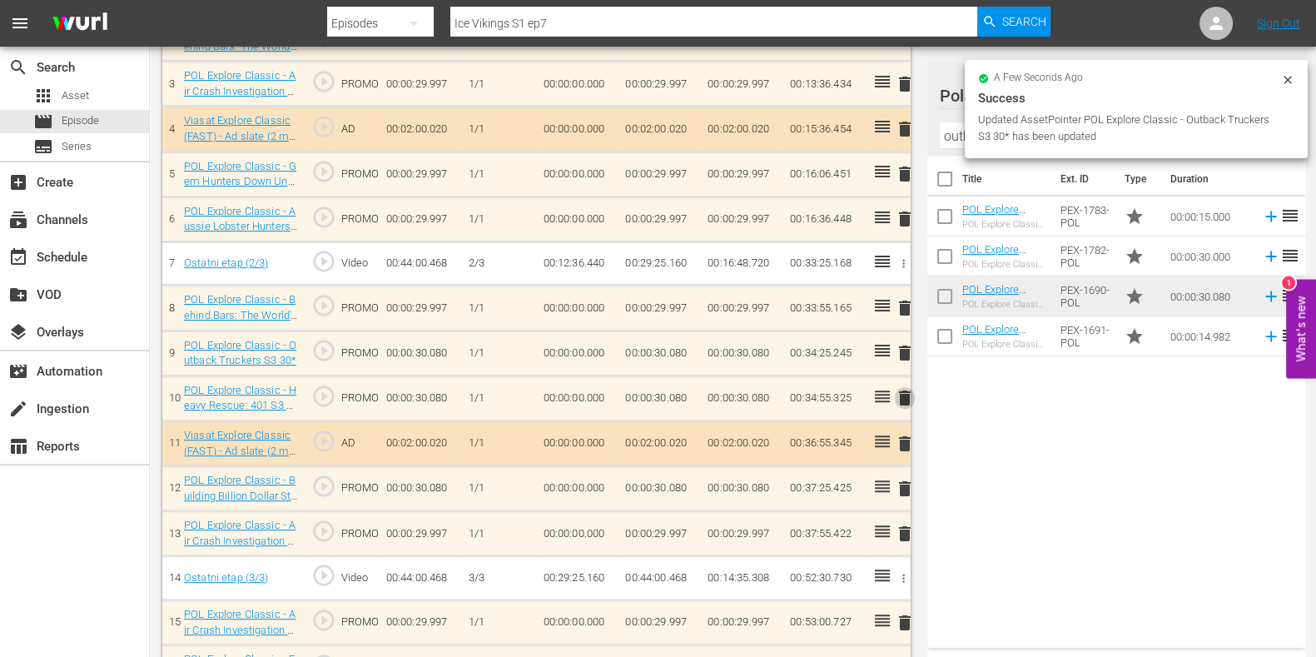
click at [903, 399] on span "delete" at bounding box center [905, 398] width 20 height 20
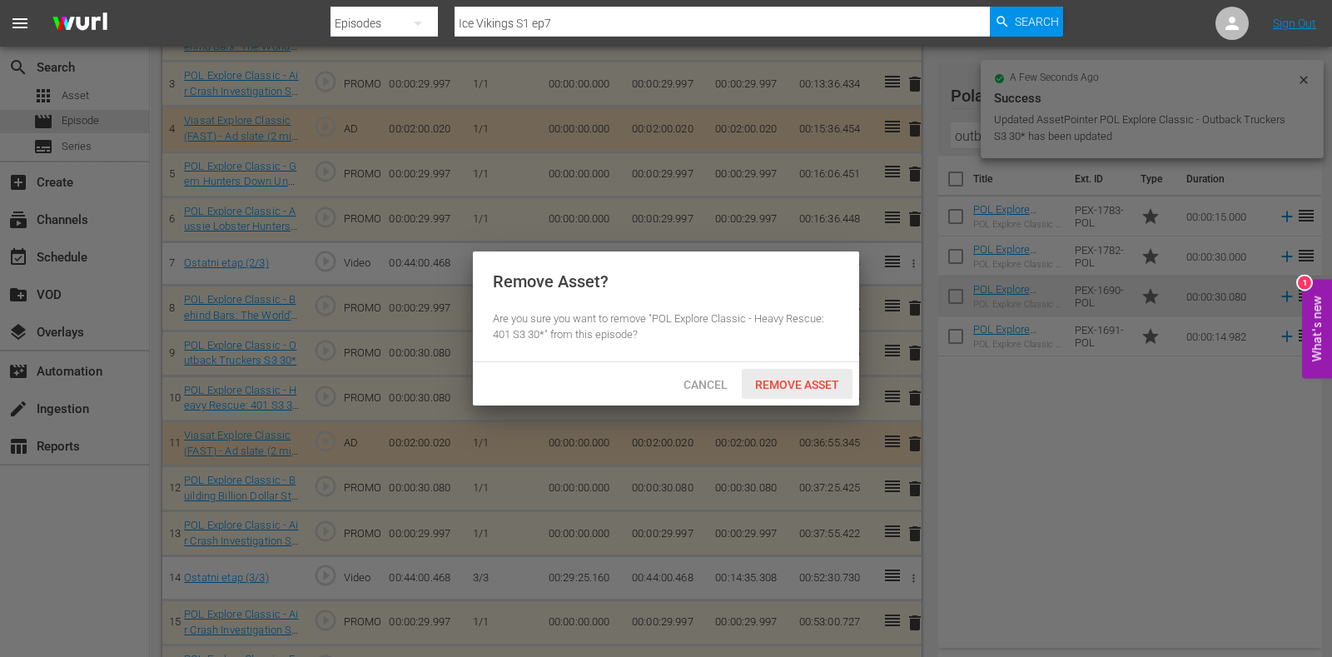
click at [831, 378] on span "Remove Asset" at bounding box center [797, 384] width 111 height 13
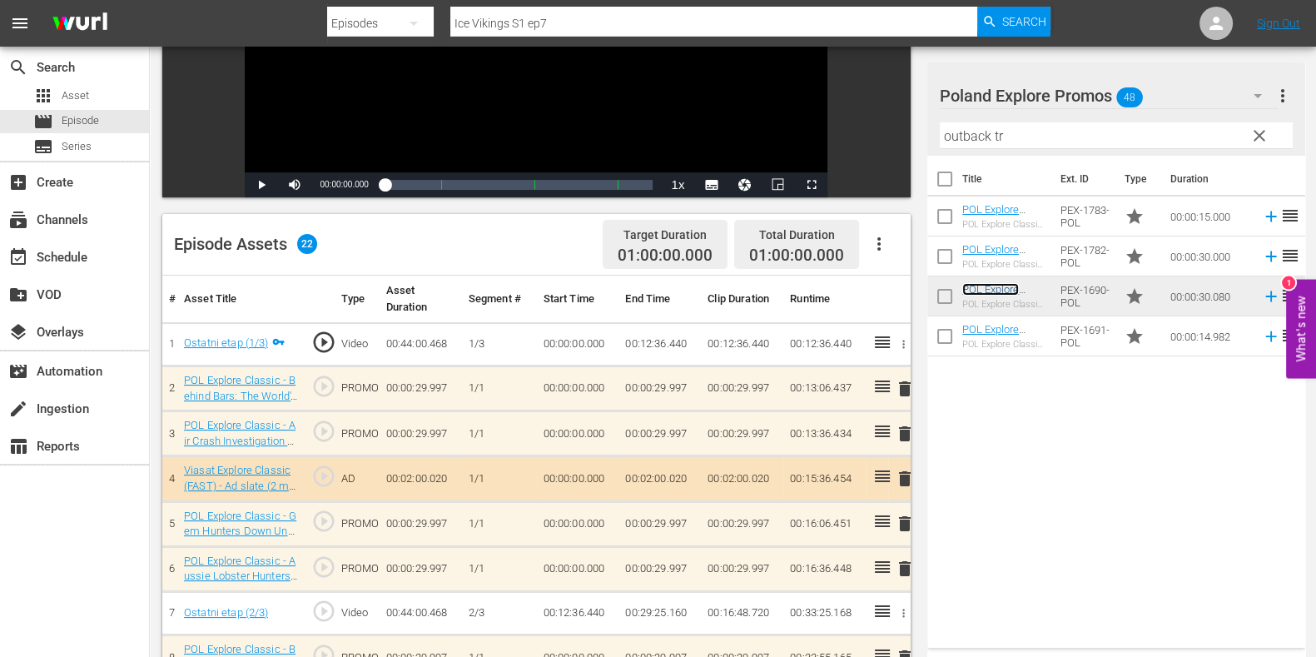
scroll to position [0, 0]
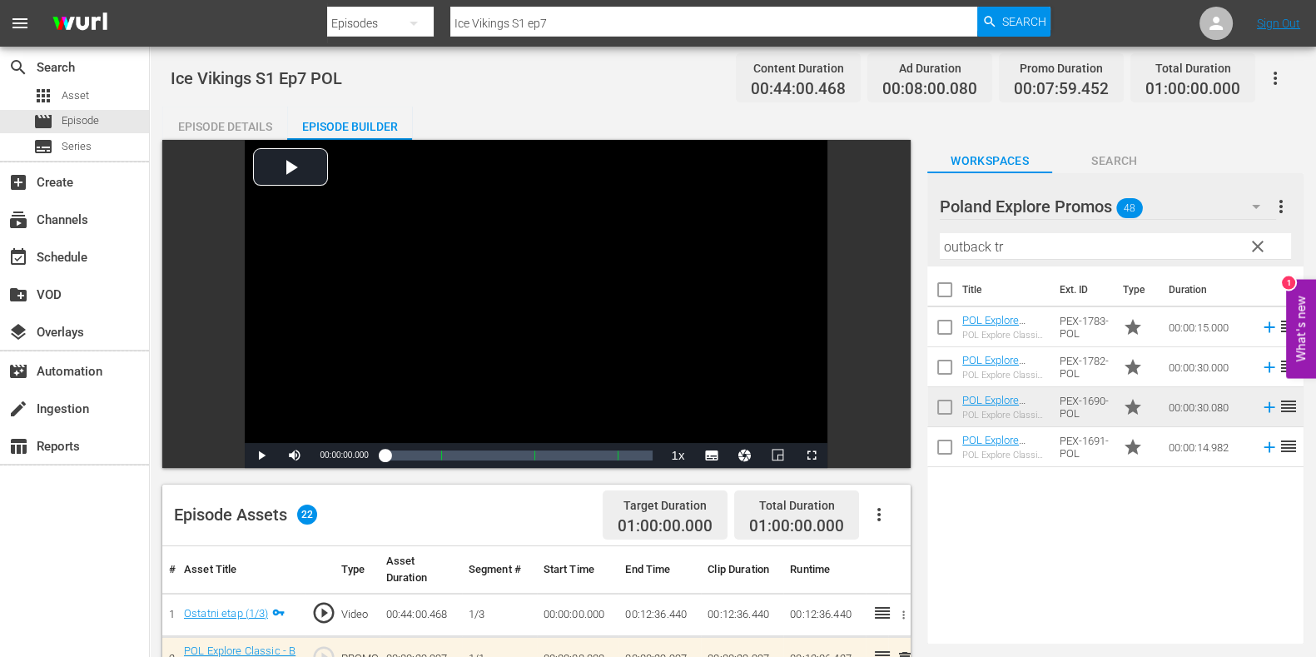
click at [585, 22] on input "Ice Vikings S1 ep7" at bounding box center [713, 23] width 527 height 40
type input "Ice Vikings S1 ep8"
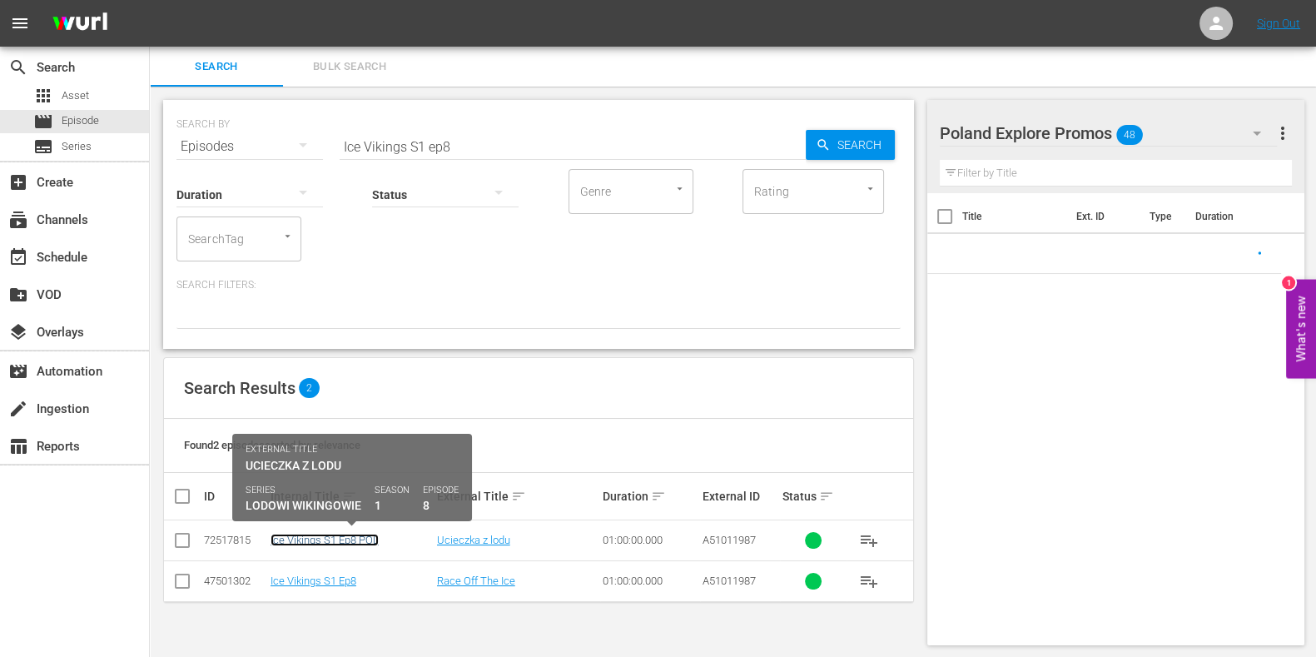
click at [326, 525] on link "Ice Vikings S1 Ep8 POL" at bounding box center [325, 540] width 108 height 12
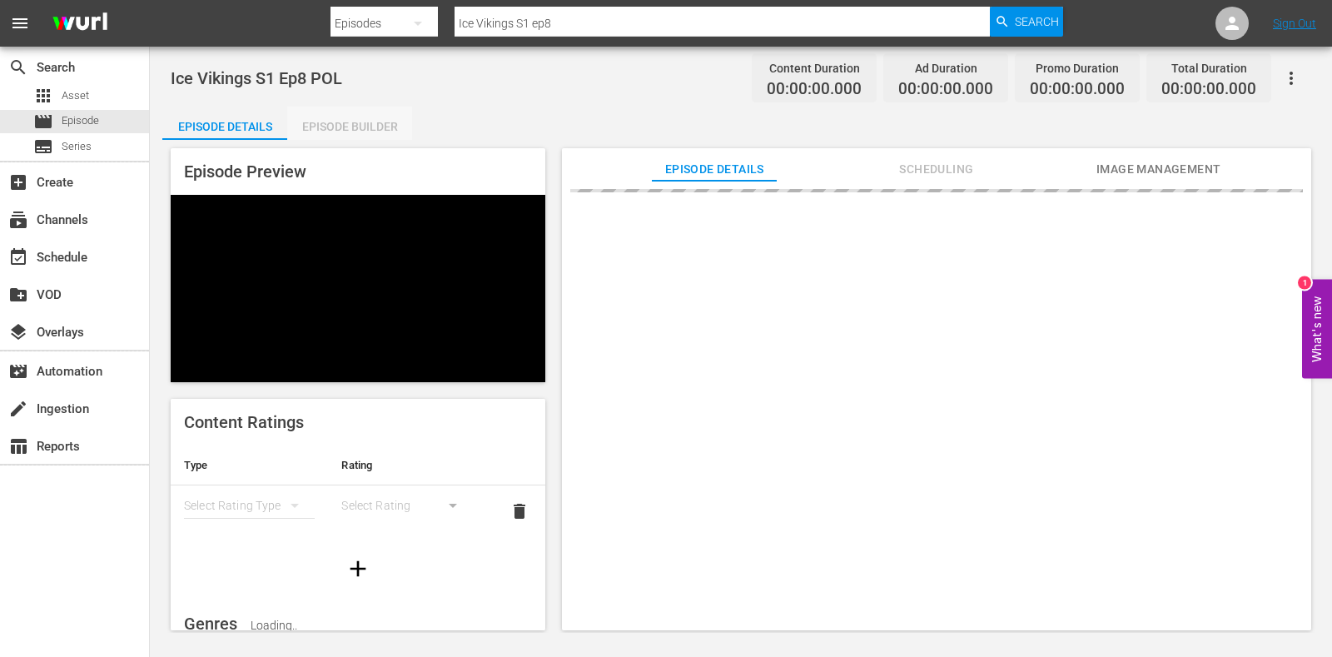
click at [379, 127] on div "Episode Builder" at bounding box center [349, 127] width 125 height 40
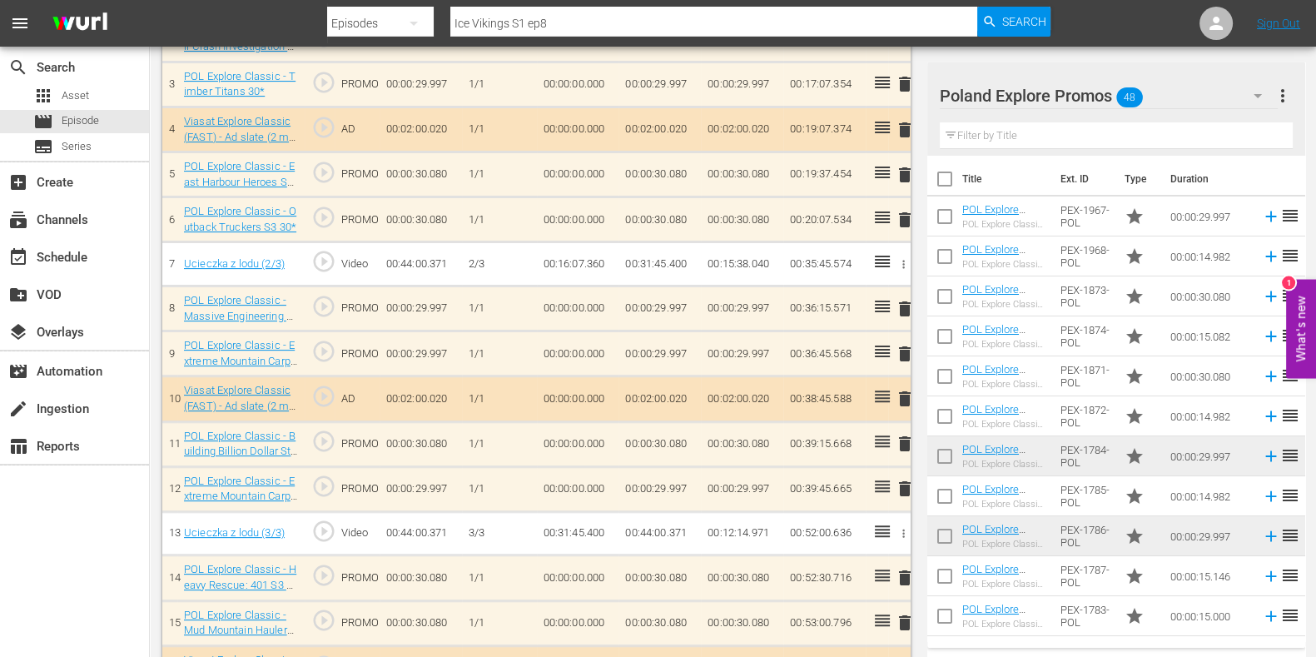
scroll to position [624, 0]
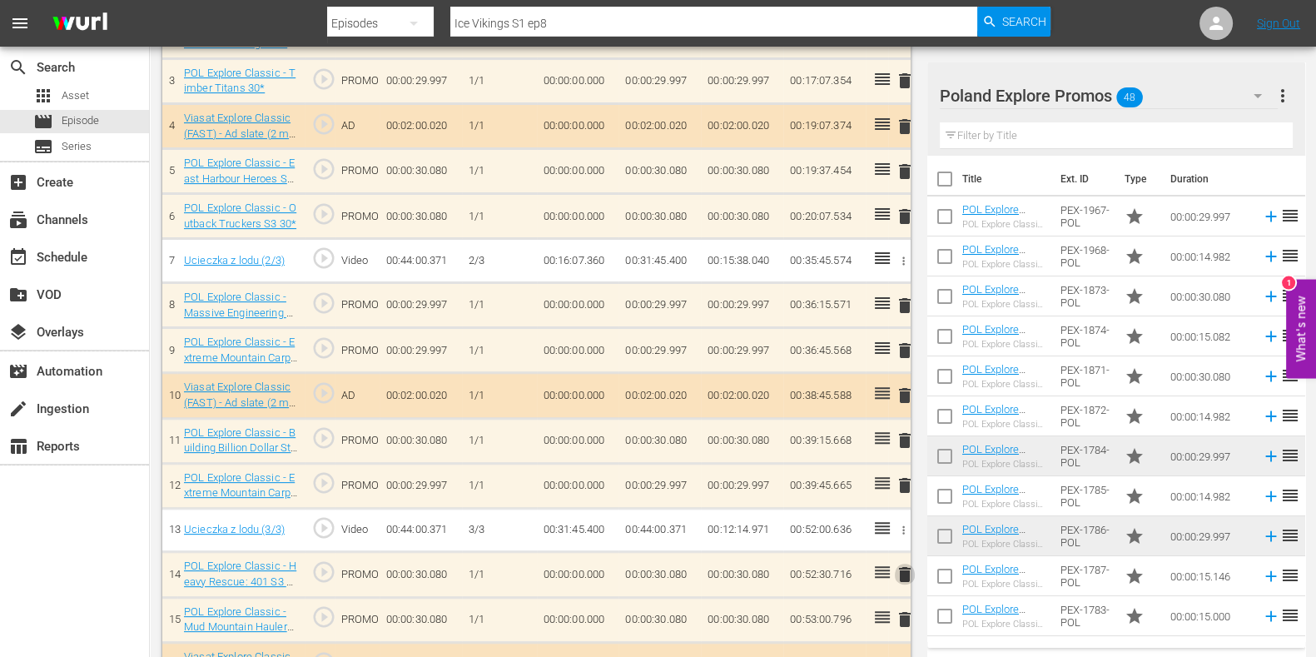
click at [901, 525] on span "delete" at bounding box center [905, 575] width 20 height 20
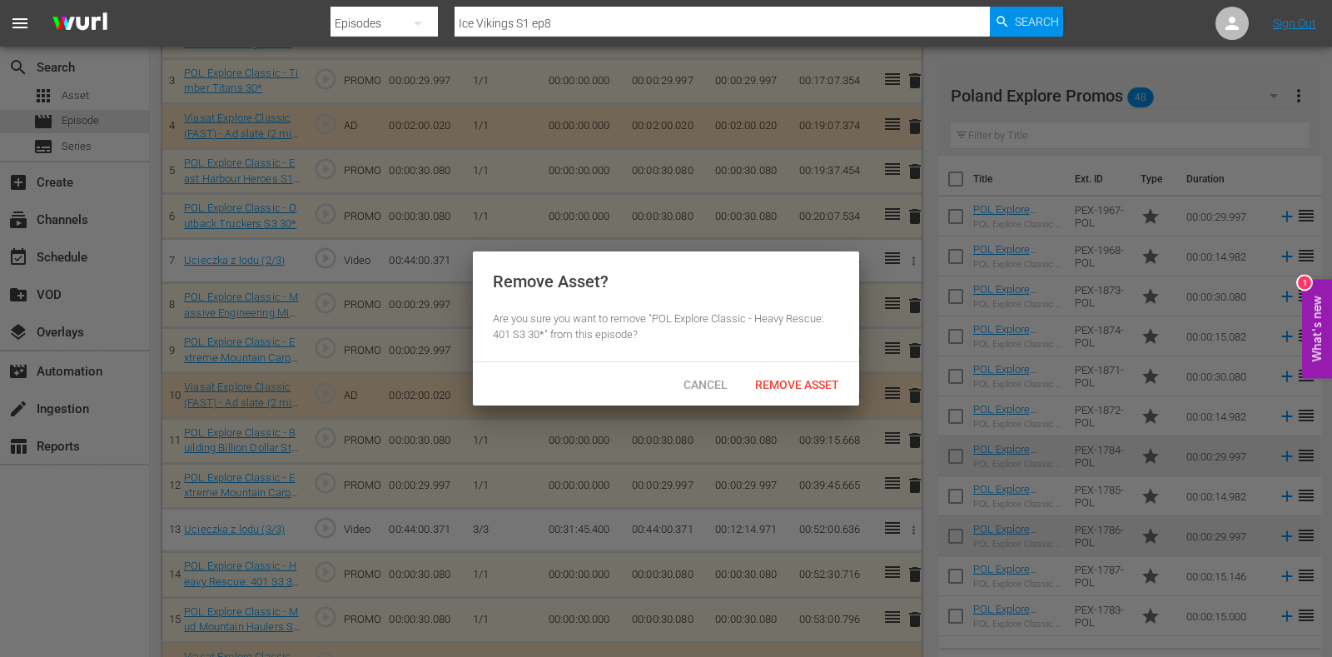
click at [816, 391] on div "Remove Asset" at bounding box center [797, 384] width 111 height 31
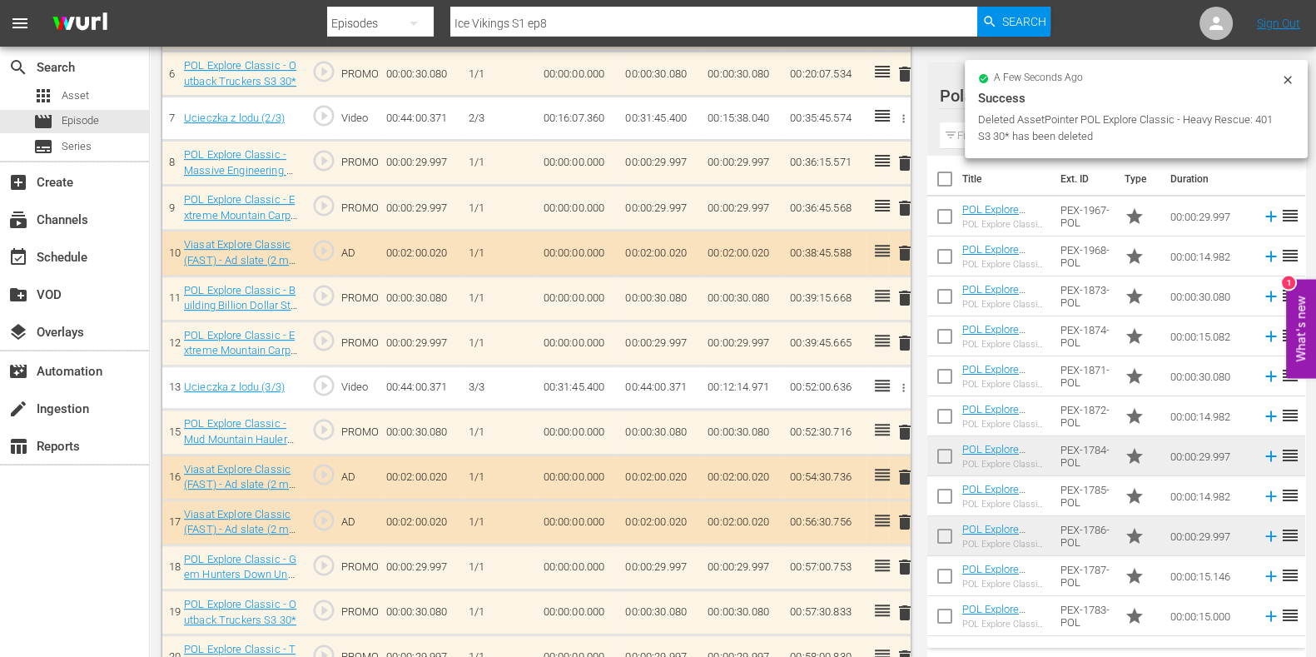
scroll to position [888, 0]
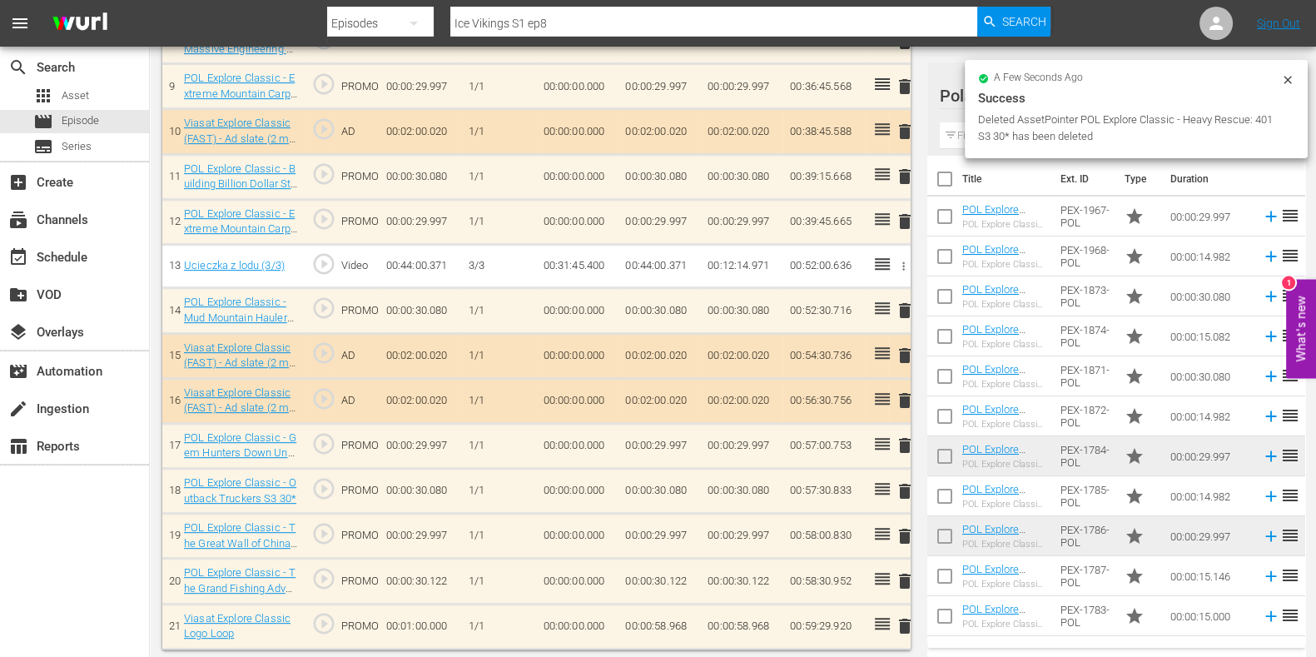
click at [963, 142] on input "text" at bounding box center [1116, 135] width 353 height 27
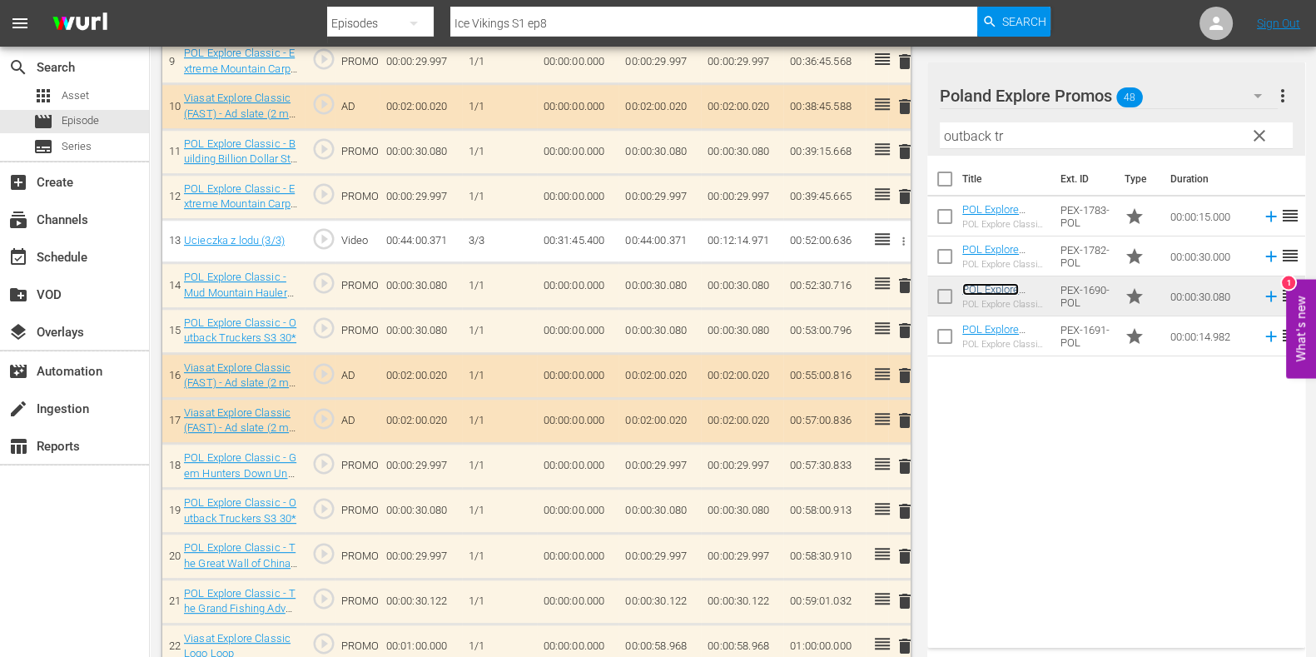
scroll to position [933, 0]
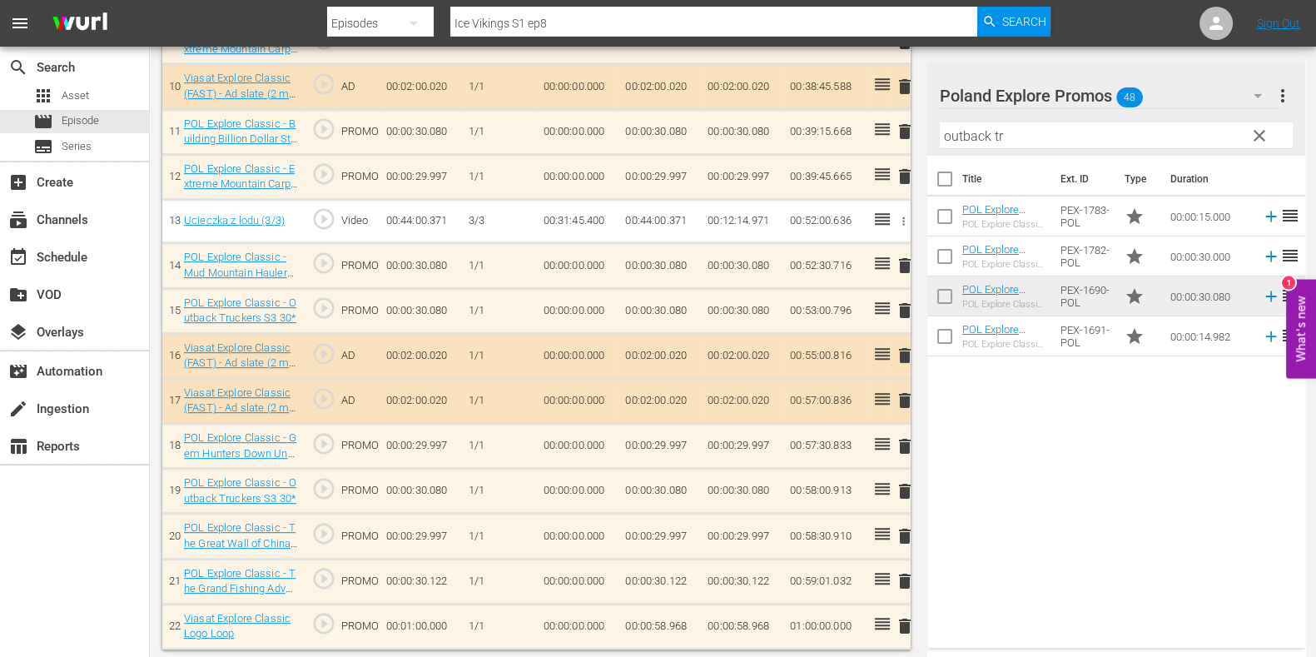
click at [908, 487] on span "delete" at bounding box center [905, 491] width 20 height 20
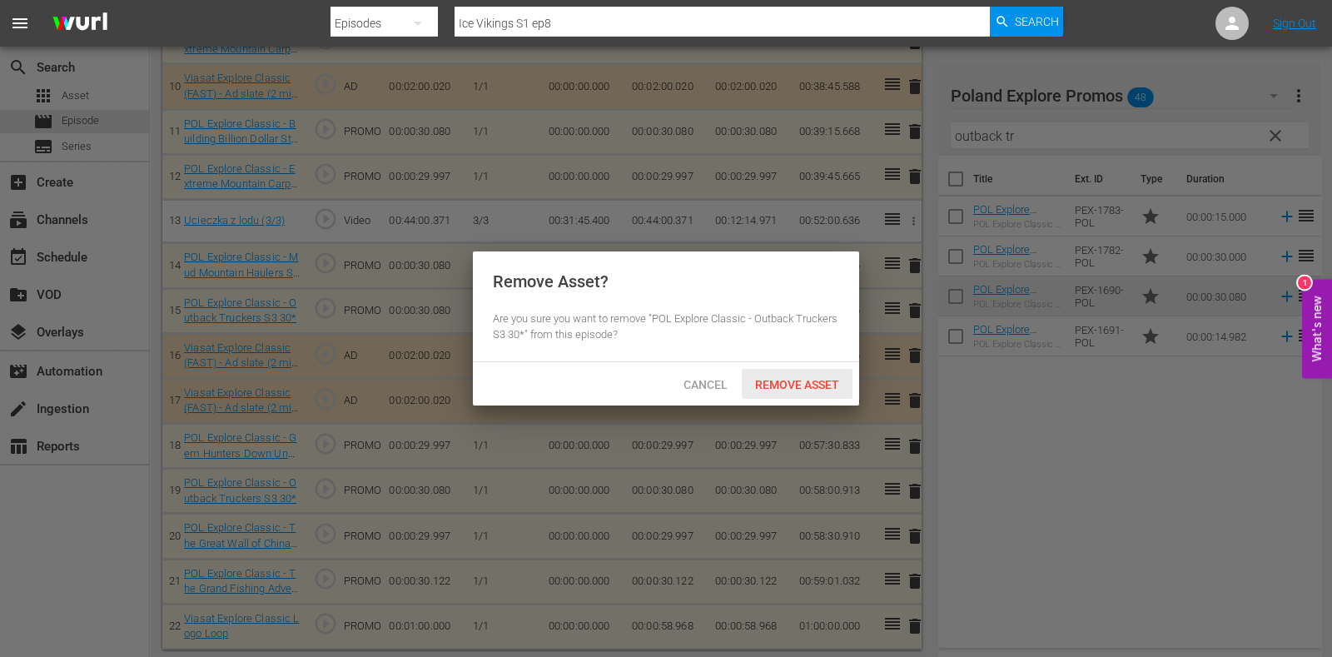
click at [795, 395] on div "Remove Asset" at bounding box center [797, 384] width 111 height 31
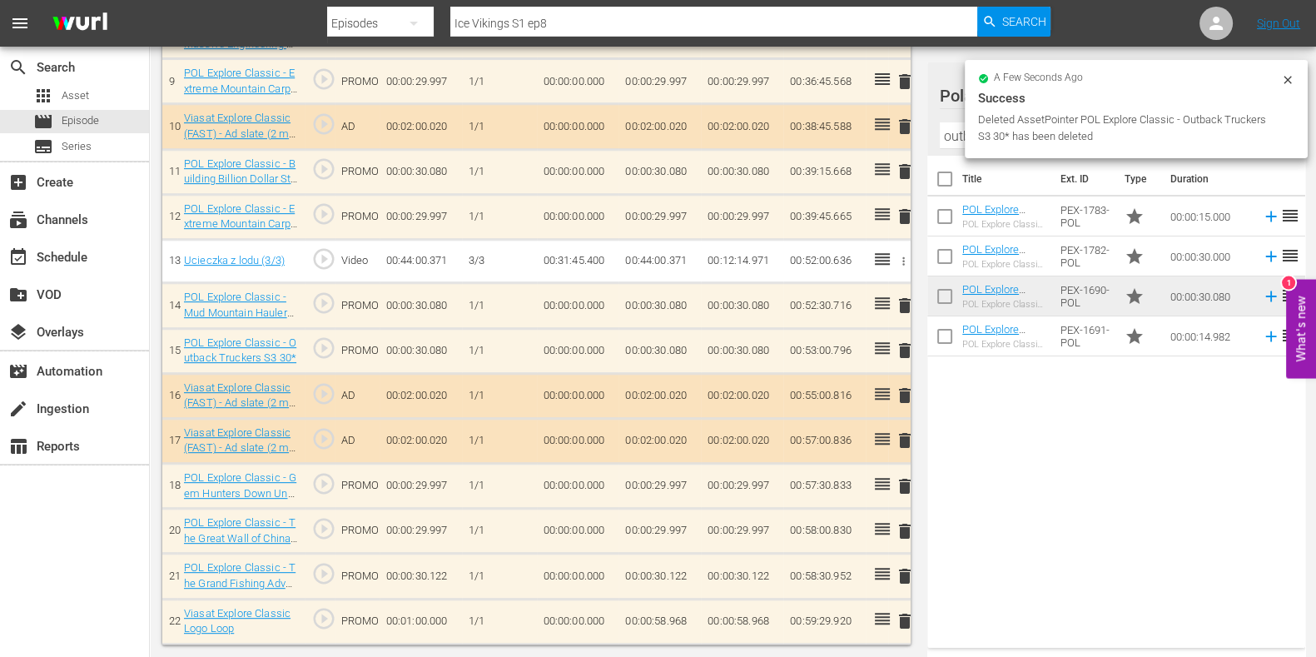
scroll to position [888, 0]
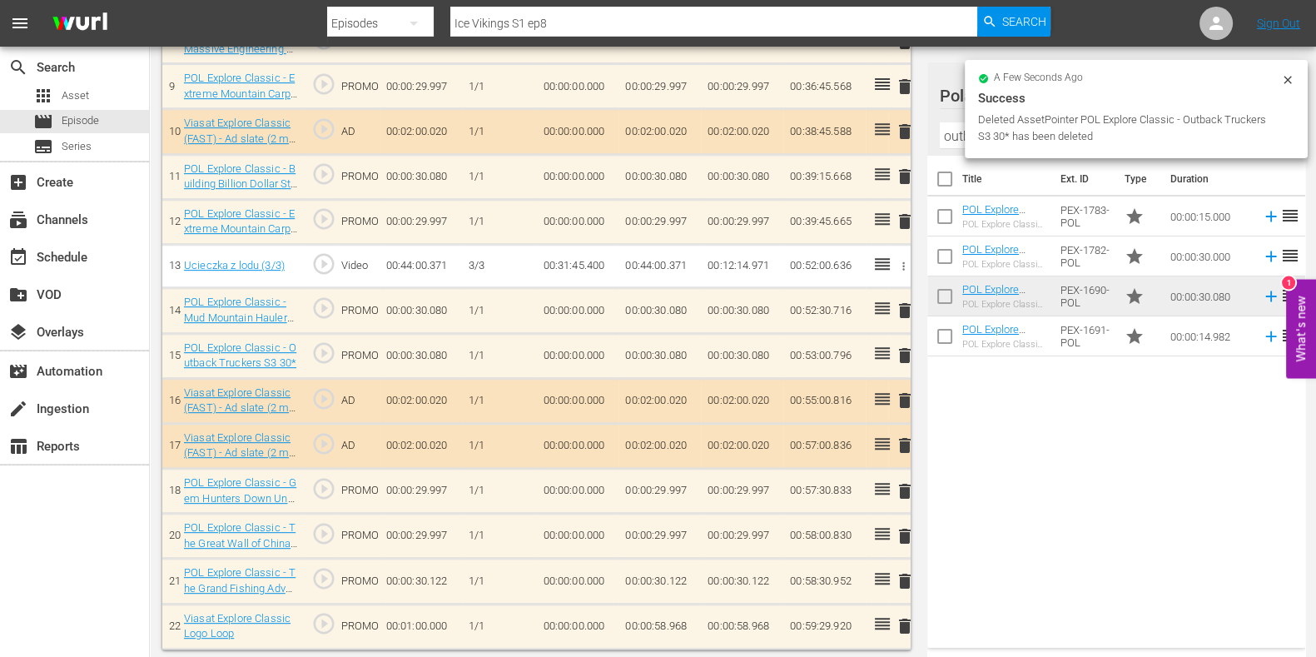
click at [1065, 73] on icon at bounding box center [1287, 79] width 13 height 13
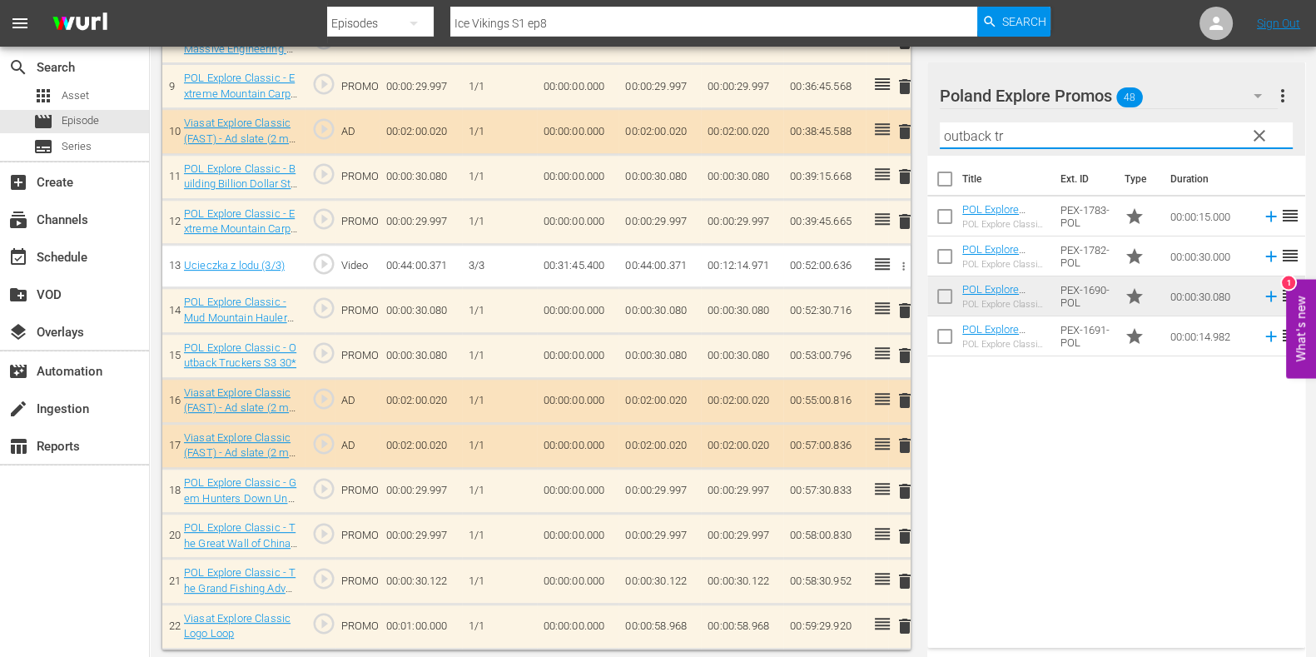
drag, startPoint x: 796, startPoint y: 114, endPoint x: 717, endPoint y: 117, distance: 79.2
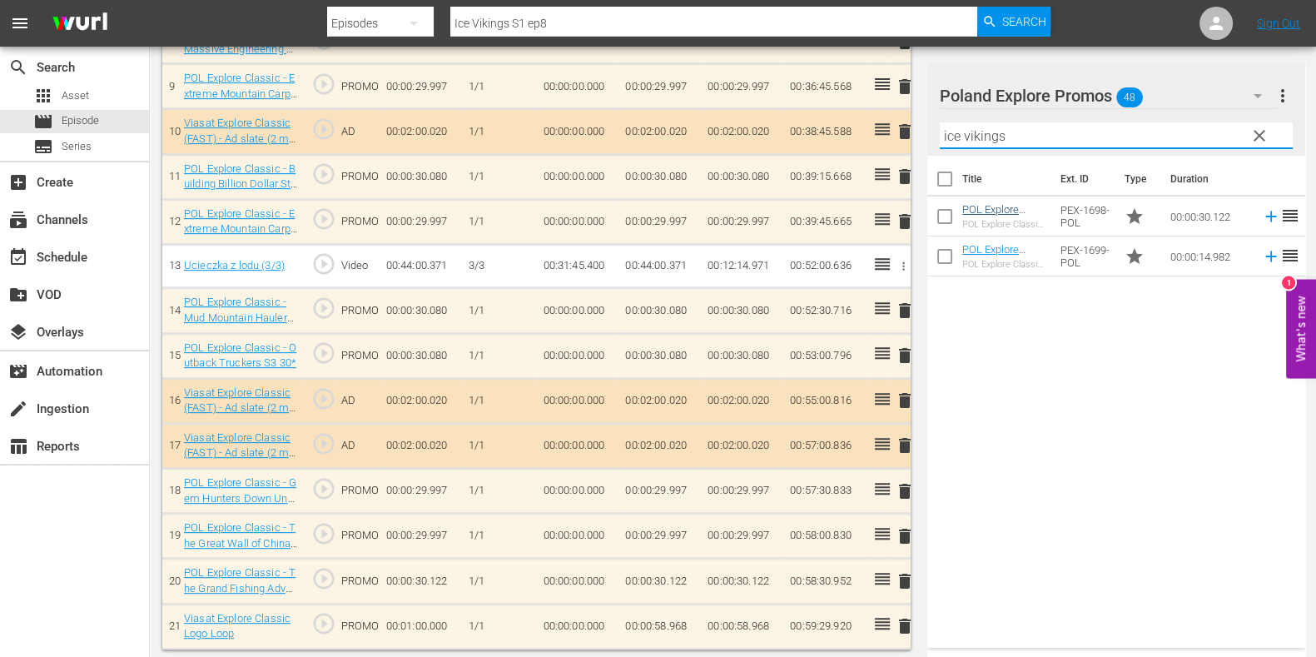
type input "ice vikings"
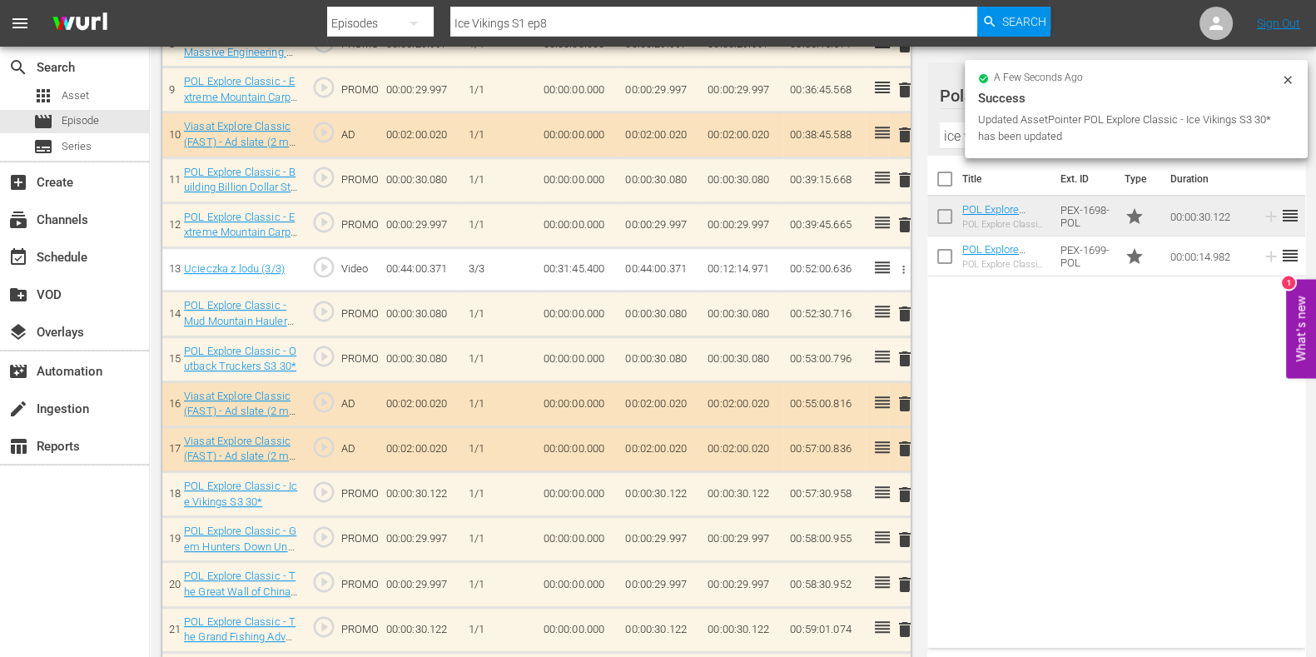
drag, startPoint x: 906, startPoint y: 621, endPoint x: 895, endPoint y: 589, distance: 34.2
click at [905, 525] on span "delete" at bounding box center [905, 629] width 20 height 20
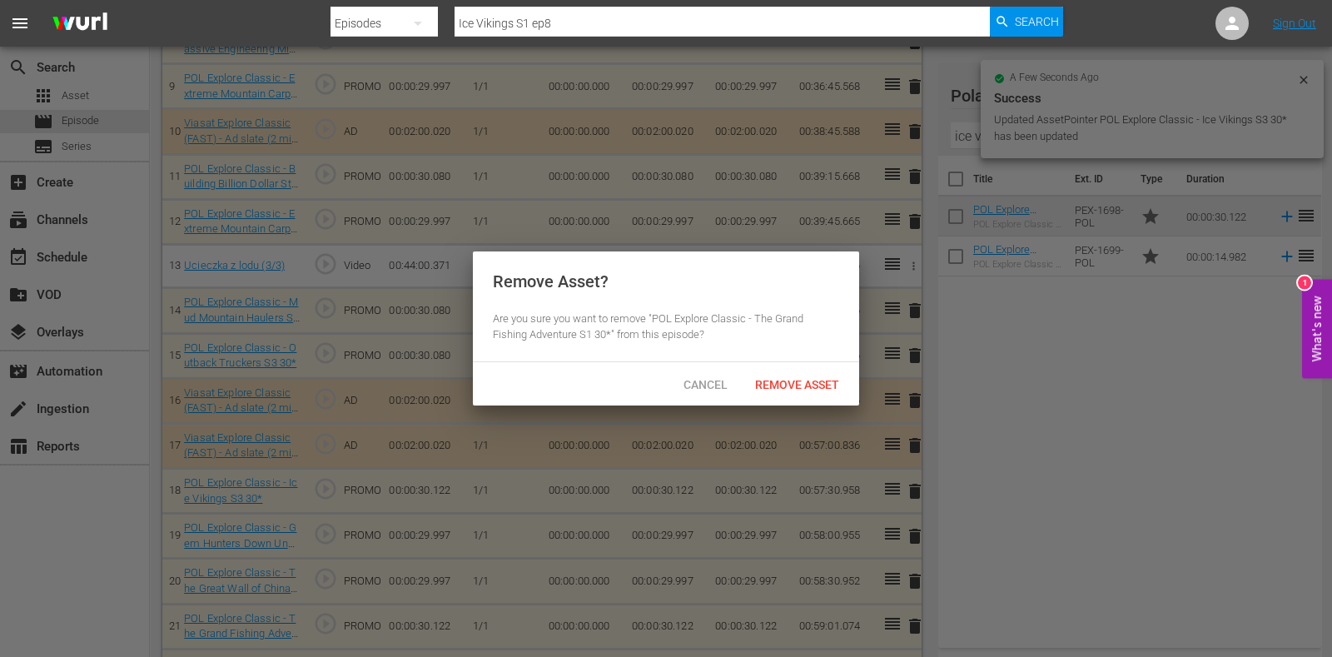
click at [793, 401] on div "Cancel Remove Asset" at bounding box center [666, 383] width 386 height 43
click at [775, 380] on span "Remove Asset" at bounding box center [797, 384] width 111 height 13
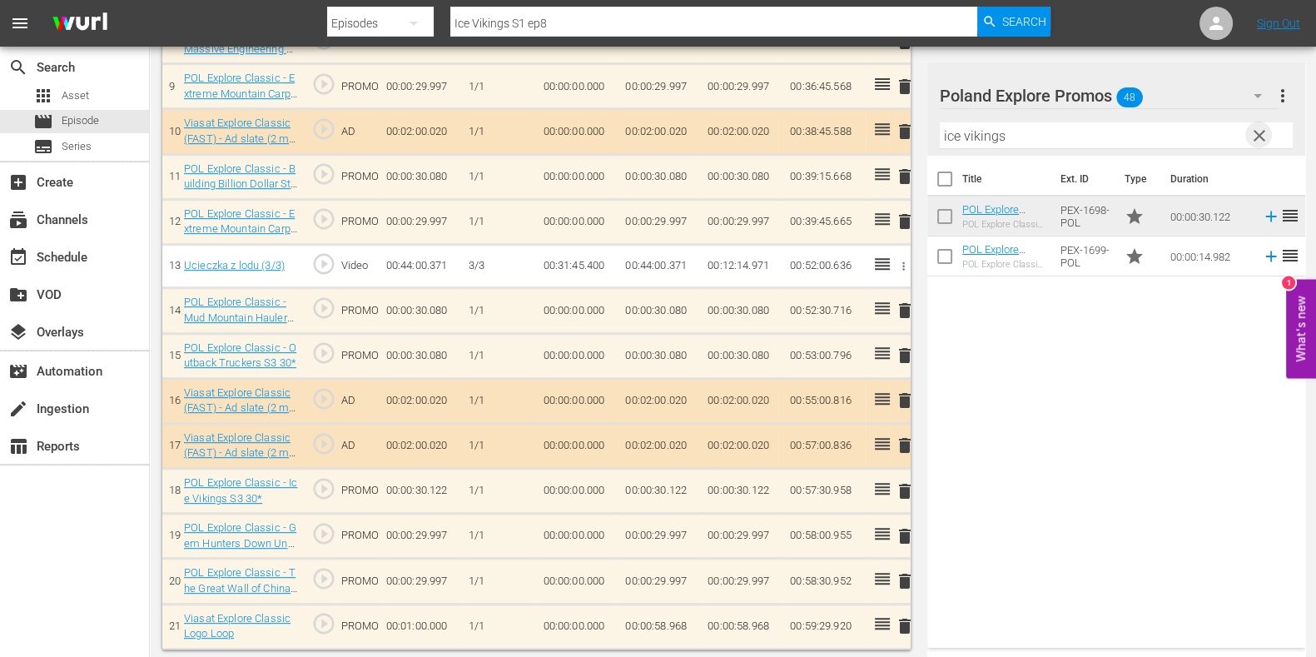
click at [1065, 127] on span "clear" at bounding box center [1260, 136] width 20 height 20
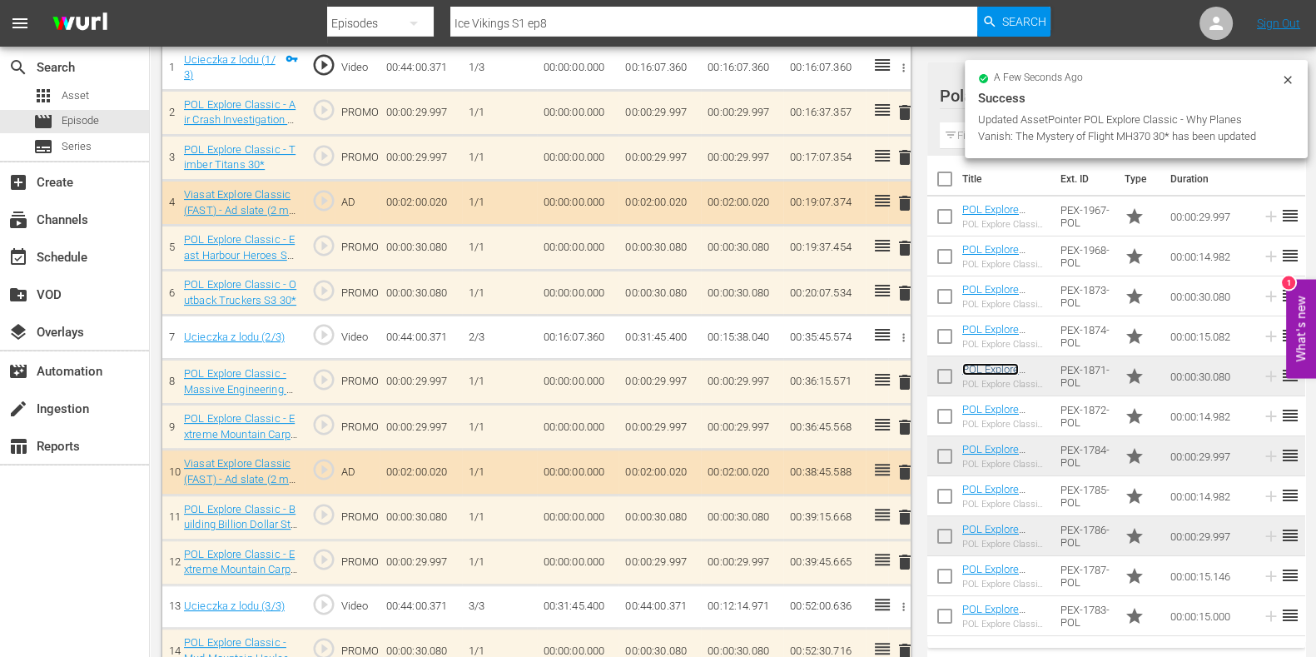
scroll to position [371, 0]
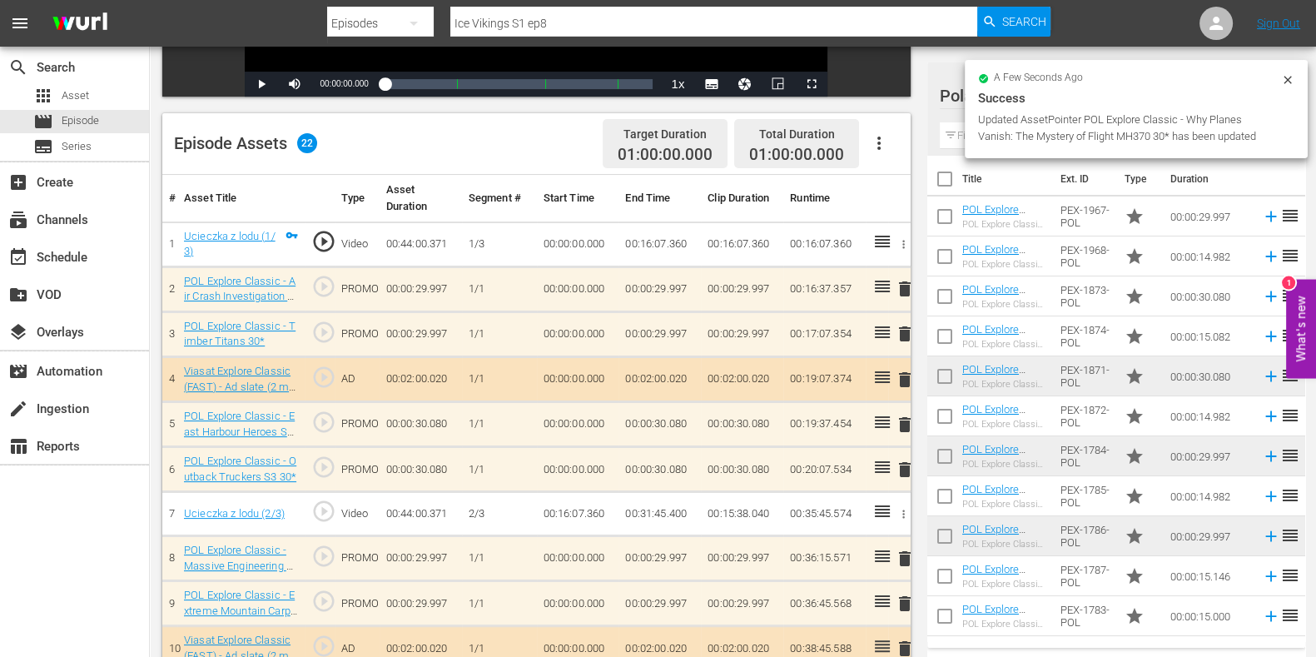
click at [1065, 77] on icon at bounding box center [1287, 79] width 13 height 13
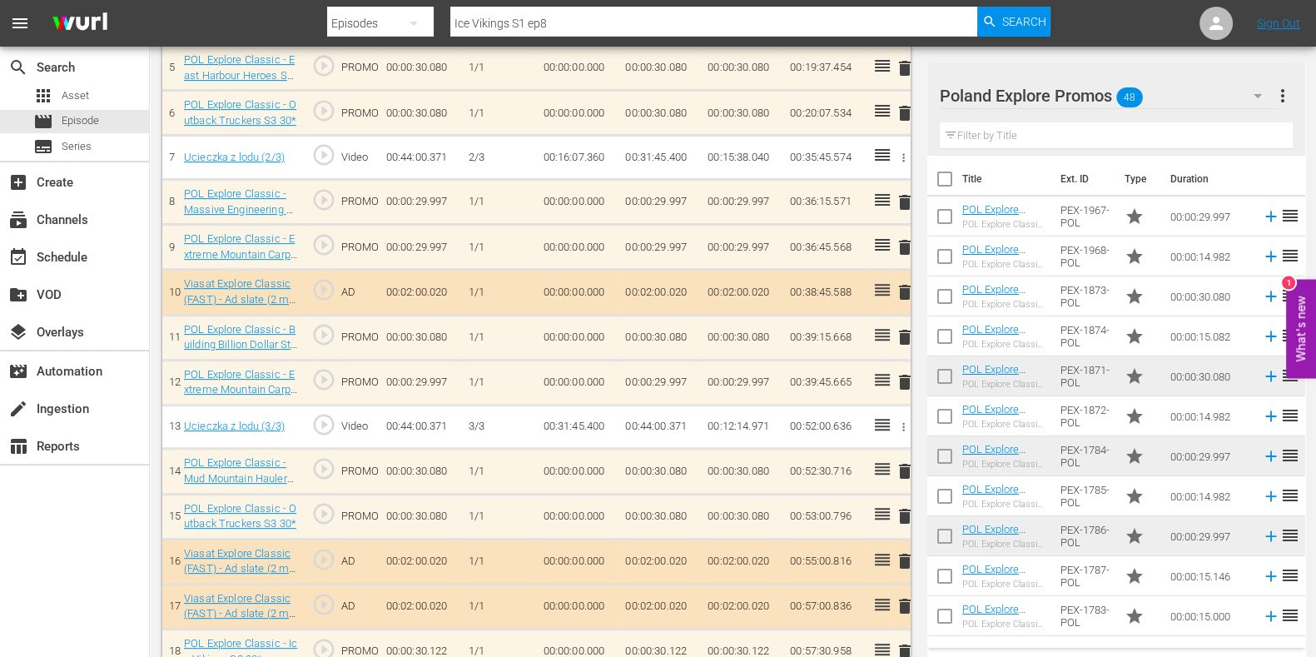
scroll to position [520, 0]
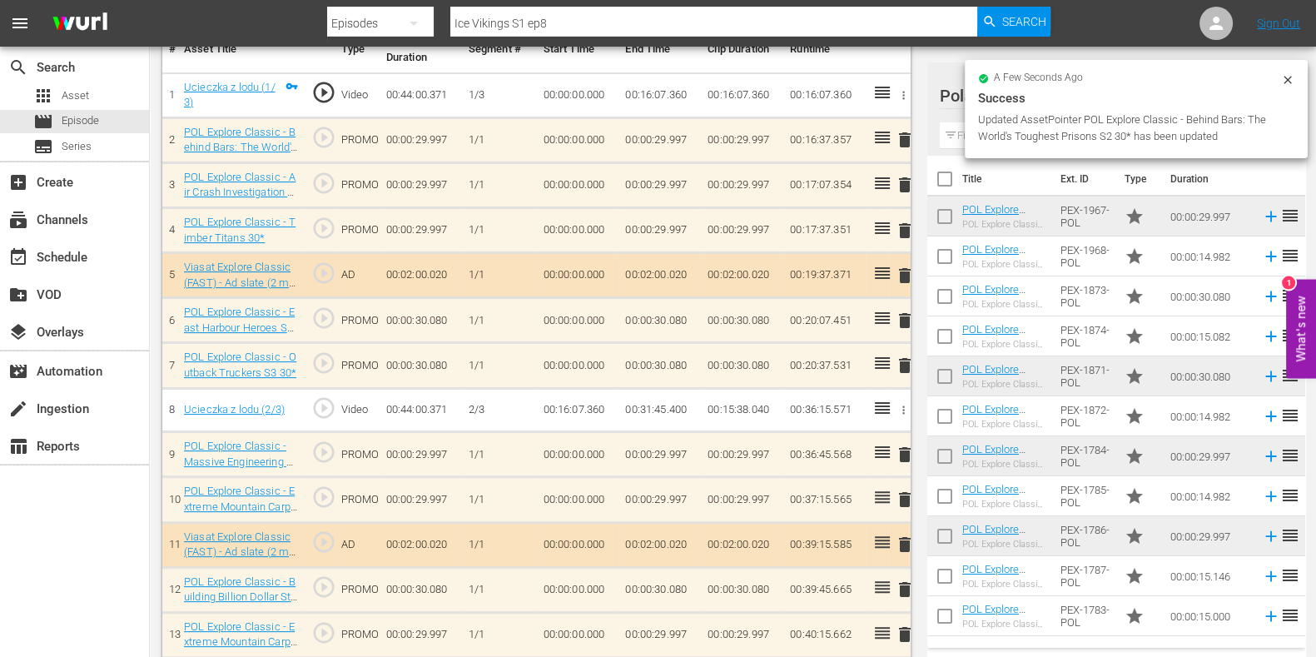
click at [904, 234] on span "delete" at bounding box center [905, 231] width 20 height 20
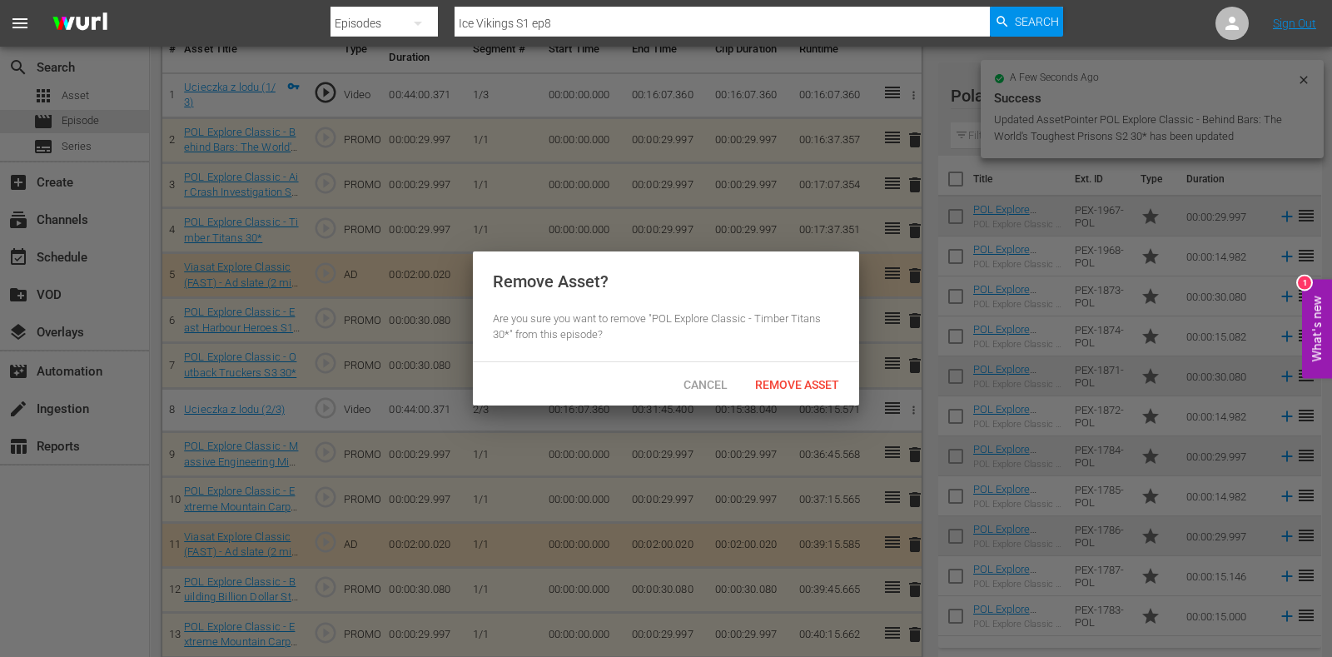
click at [776, 371] on div "Remove Asset" at bounding box center [797, 384] width 111 height 31
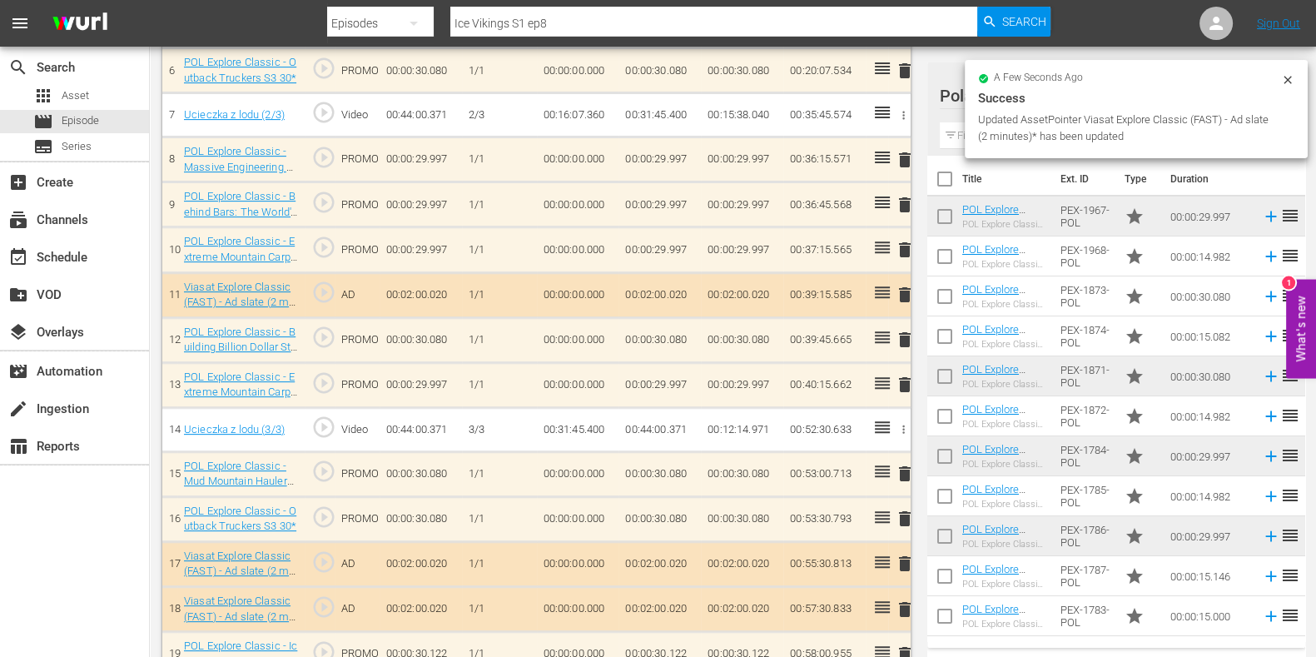
scroll to position [666, 0]
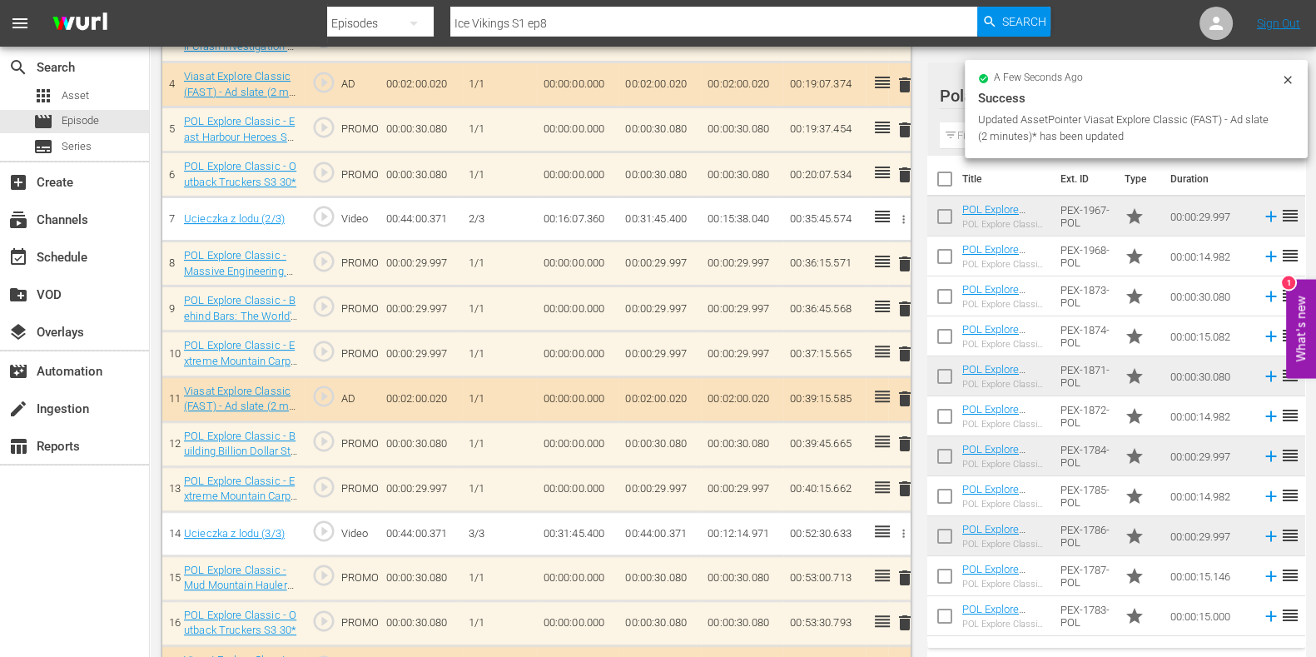
click at [905, 268] on span "delete" at bounding box center [905, 264] width 20 height 20
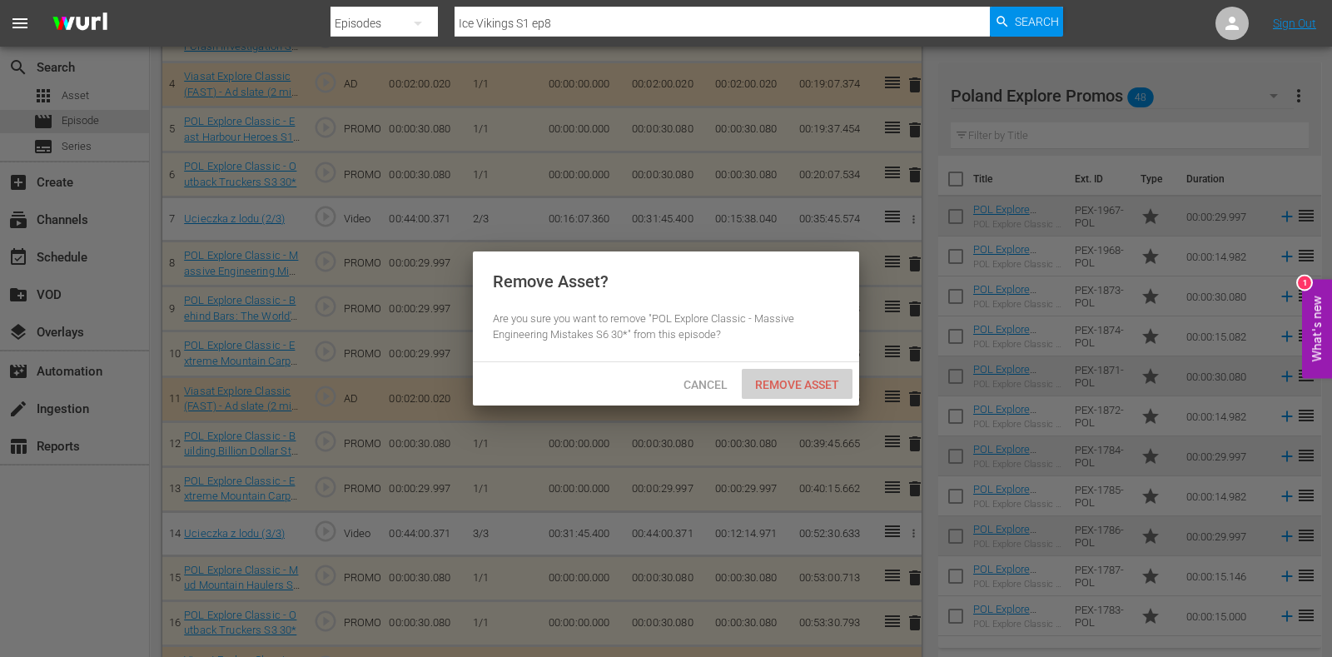
click at [814, 376] on div "Remove Asset" at bounding box center [797, 384] width 111 height 31
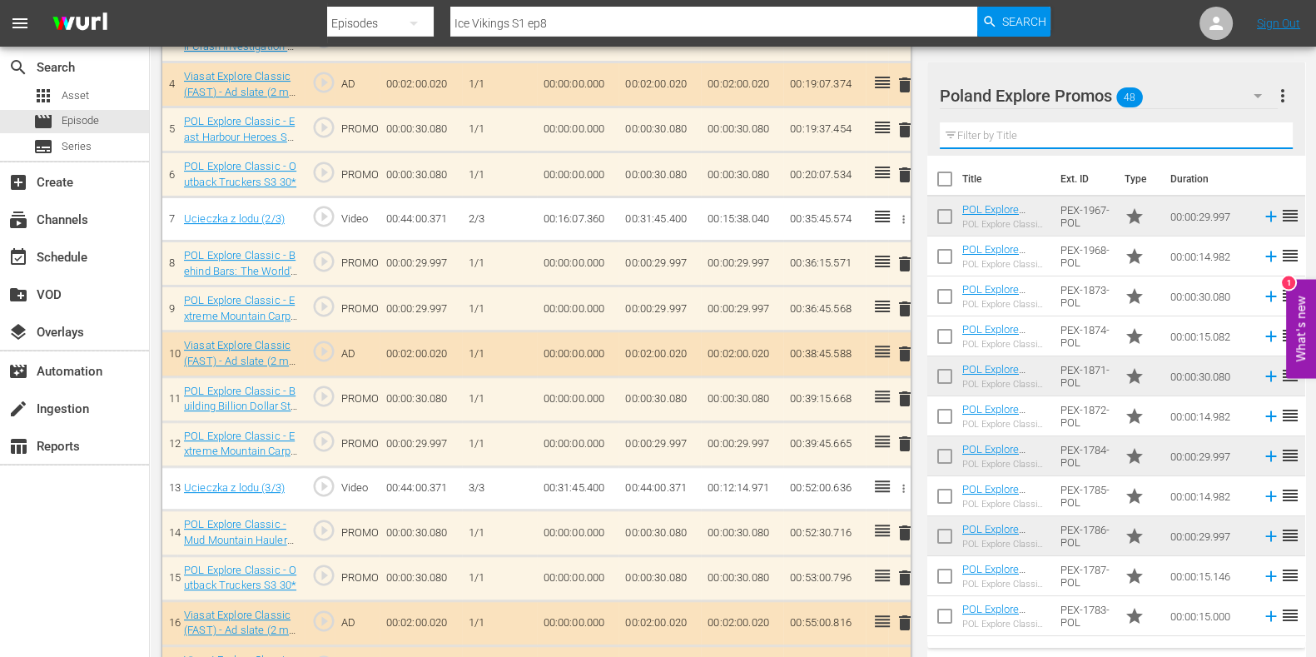
click at [976, 135] on input "text" at bounding box center [1116, 135] width 353 height 27
click at [1065, 107] on div "Poland Explore Promos 48 Poland Explore Promos more_vert Filter by Title" at bounding box center [1117, 108] width 378 height 93
click at [986, 134] on input "text" at bounding box center [1116, 135] width 353 height 27
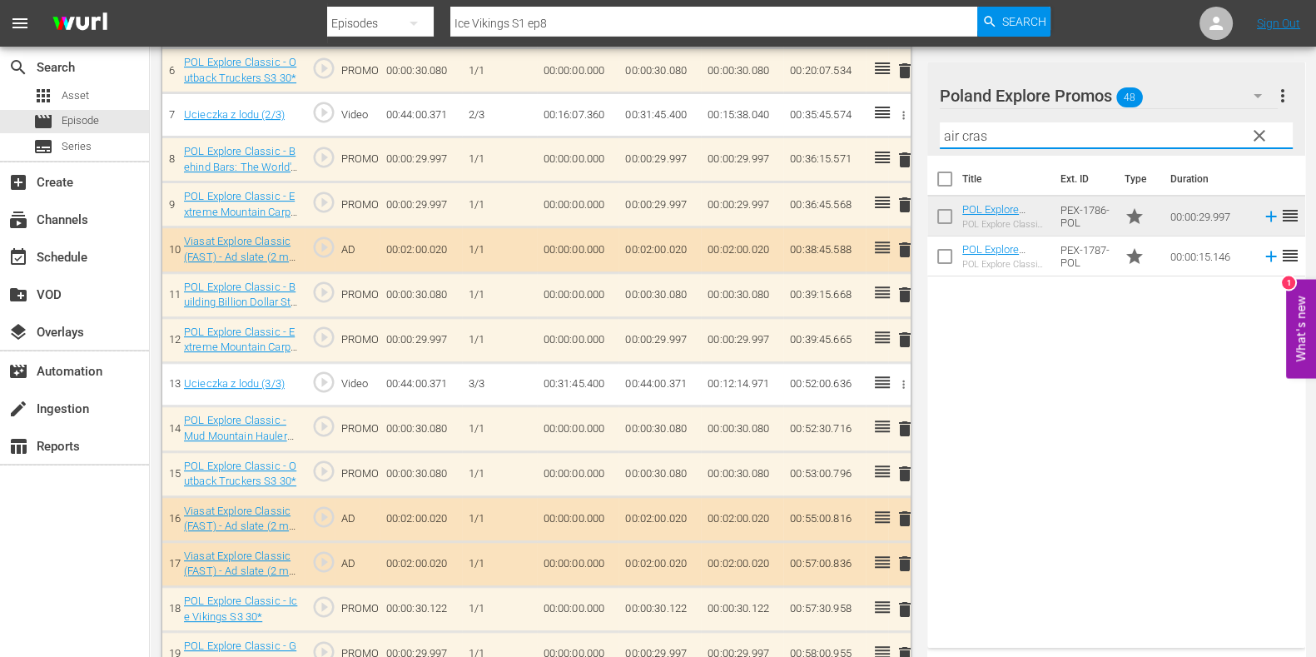
click at [1047, 426] on div "Title Ext. ID Type Duration POL Explore Classic - Air Crash Investigation S3 30…" at bounding box center [1117, 398] width 378 height 485
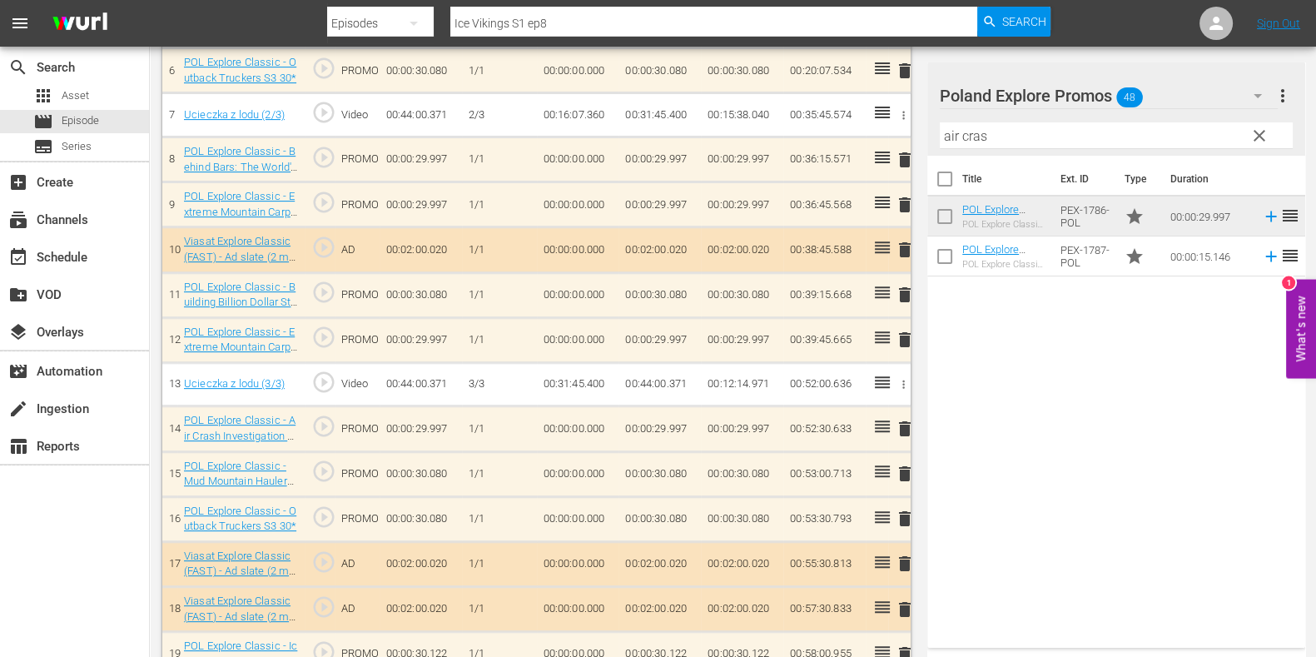
click at [897, 201] on span "delete" at bounding box center [905, 205] width 20 height 20
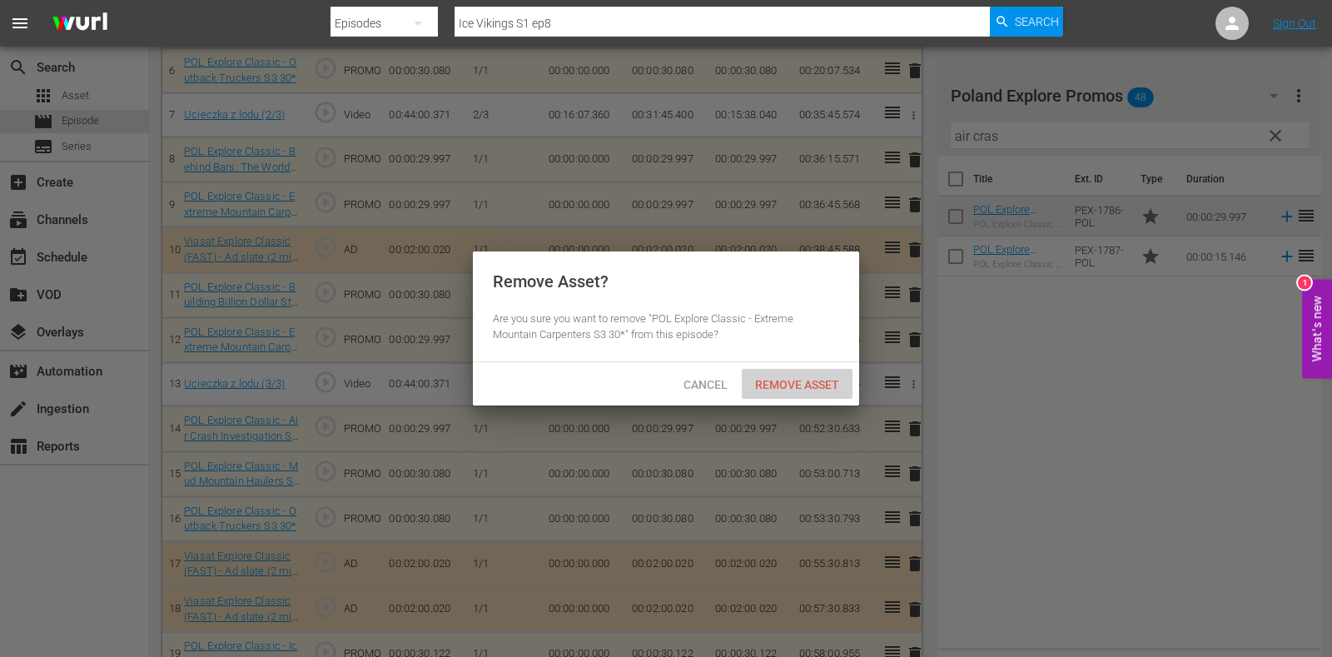
click at [812, 378] on span "Remove Asset" at bounding box center [797, 384] width 111 height 13
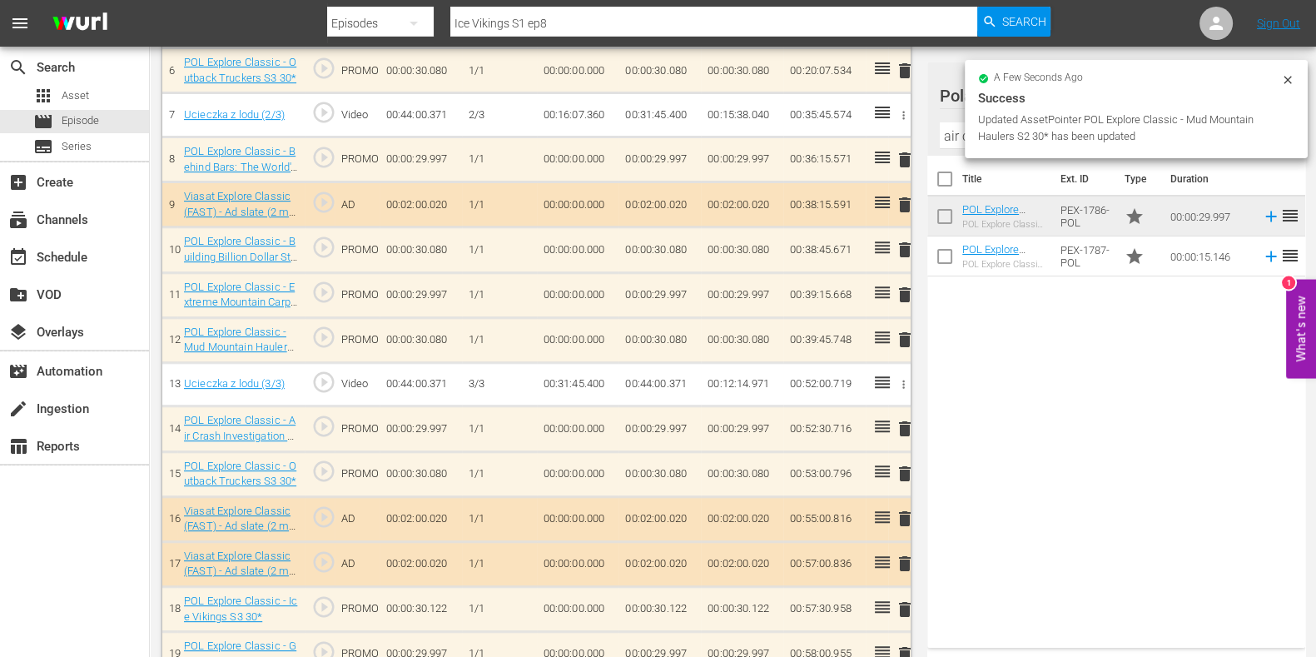
click at [960, 125] on input "air cras" at bounding box center [1116, 135] width 353 height 27
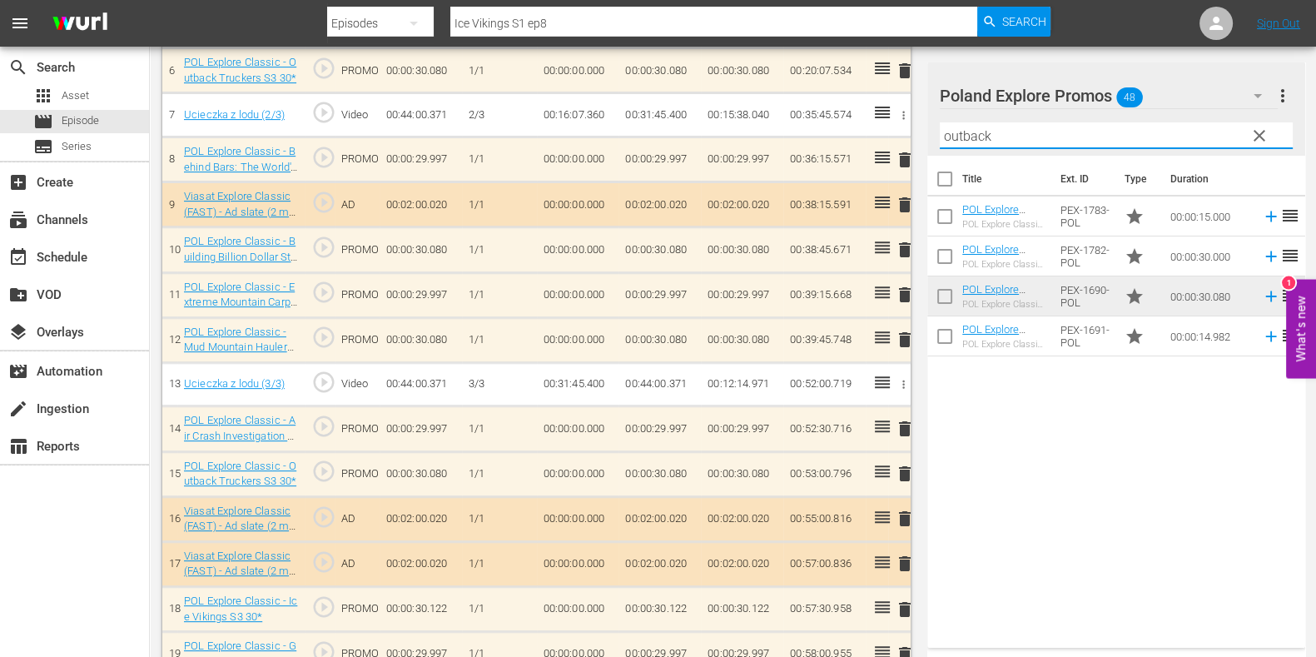
type input "outback"
click at [1032, 414] on div "Title Ext. ID Type Duration POL Explore Classic - Outback Truckers S6 15* POL E…" at bounding box center [1117, 398] width 378 height 485
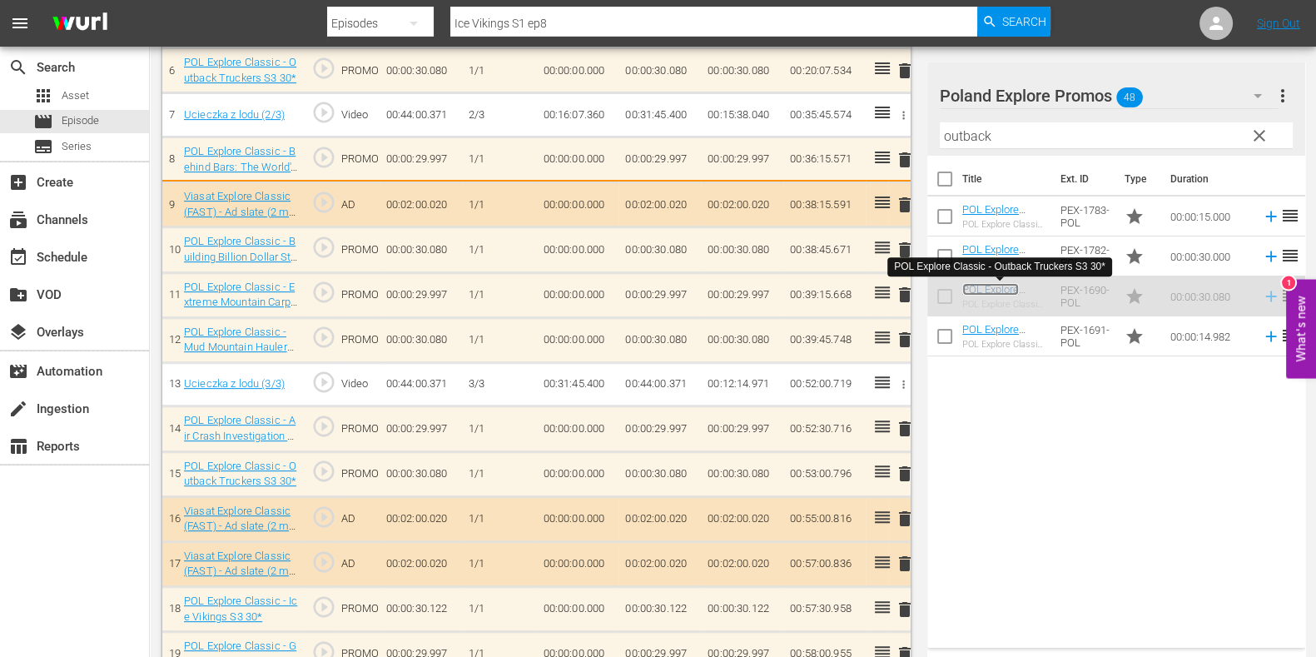
scroll to position [774, 0]
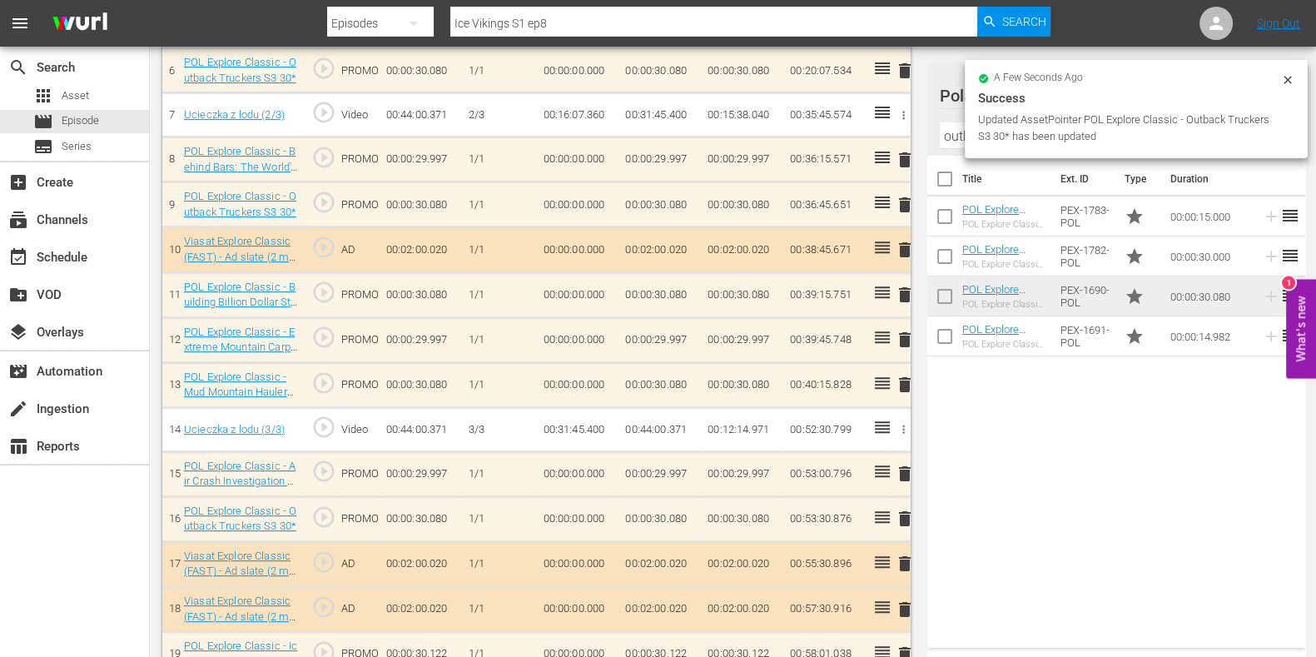
click at [906, 384] on td "delete" at bounding box center [899, 384] width 22 height 45
click at [901, 385] on span "delete" at bounding box center [905, 385] width 20 height 20
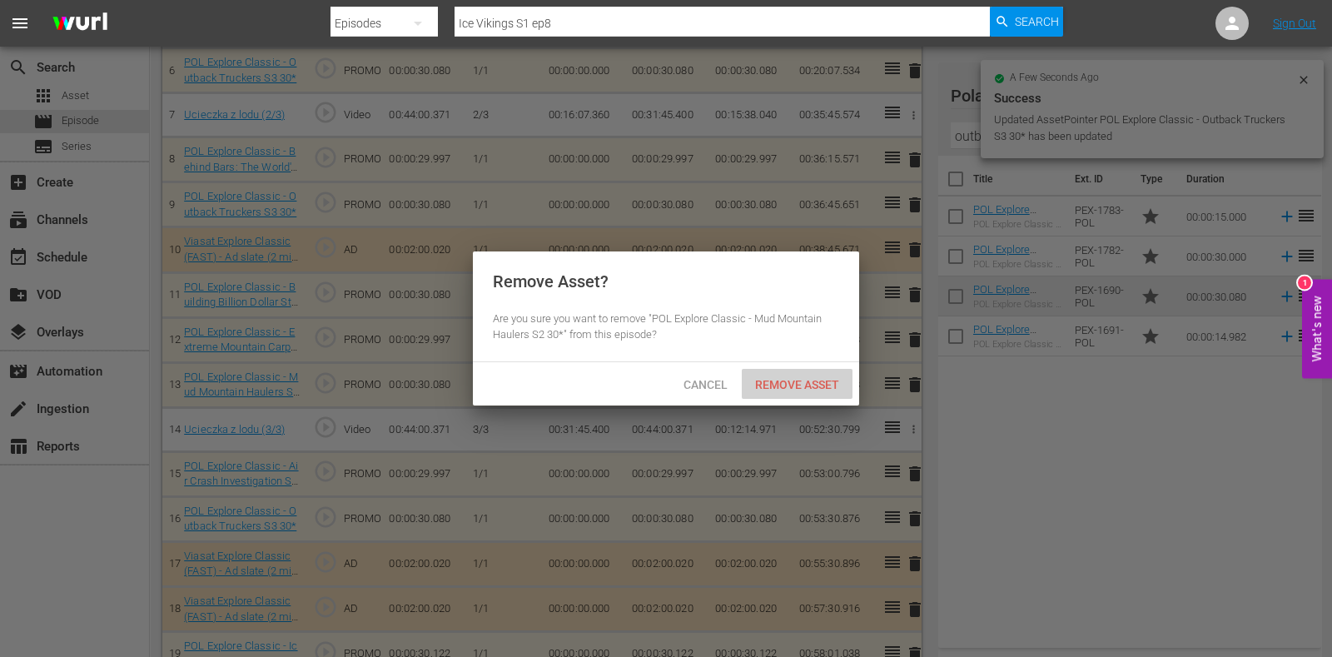
click at [791, 378] on span "Remove Asset" at bounding box center [797, 384] width 111 height 13
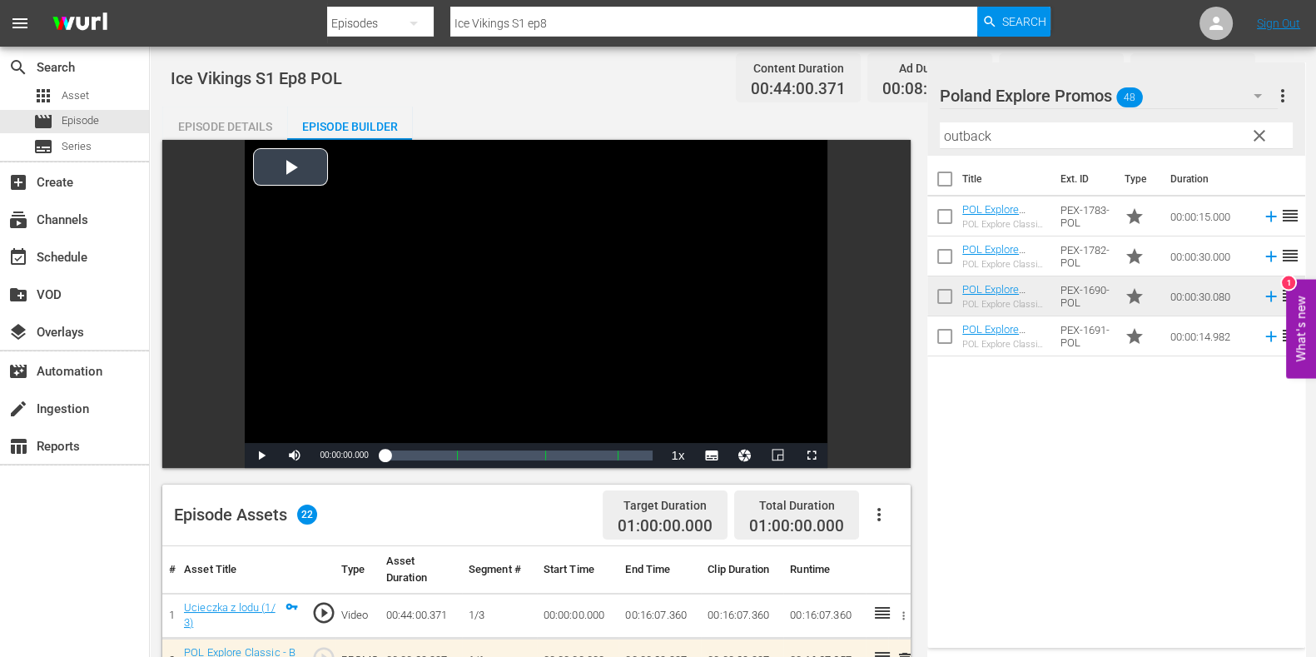
scroll to position [933, 0]
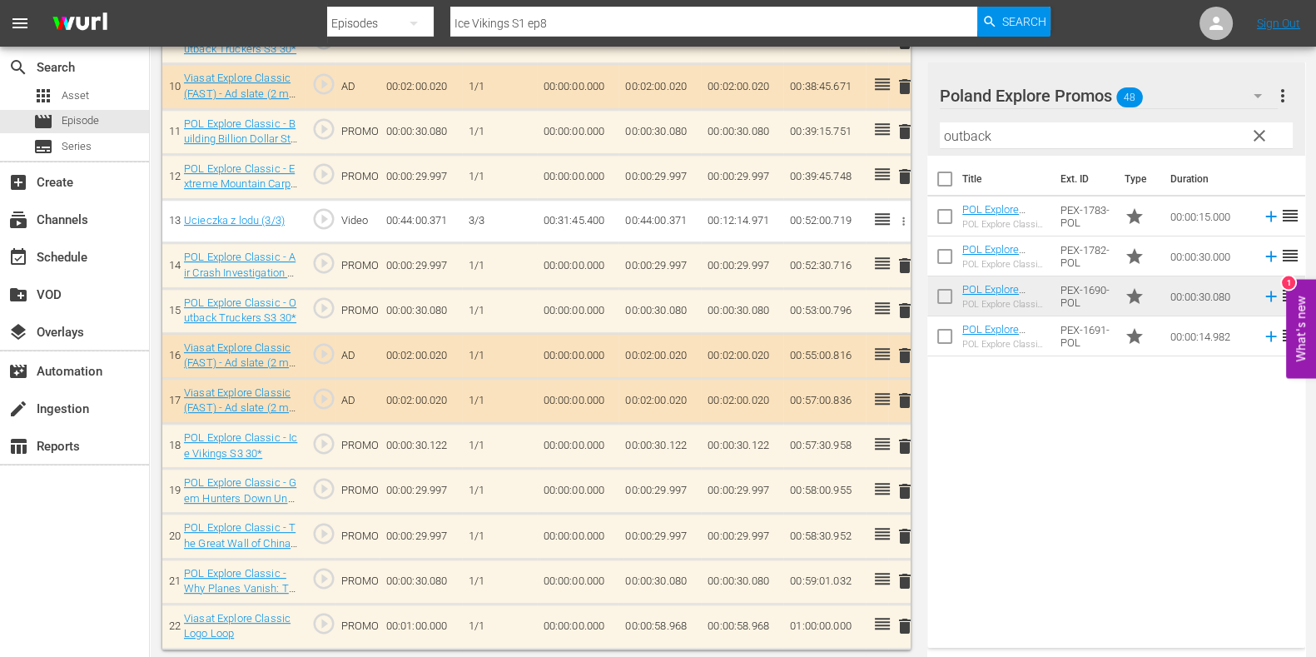
click at [903, 445] on span "delete" at bounding box center [905, 446] width 20 height 20
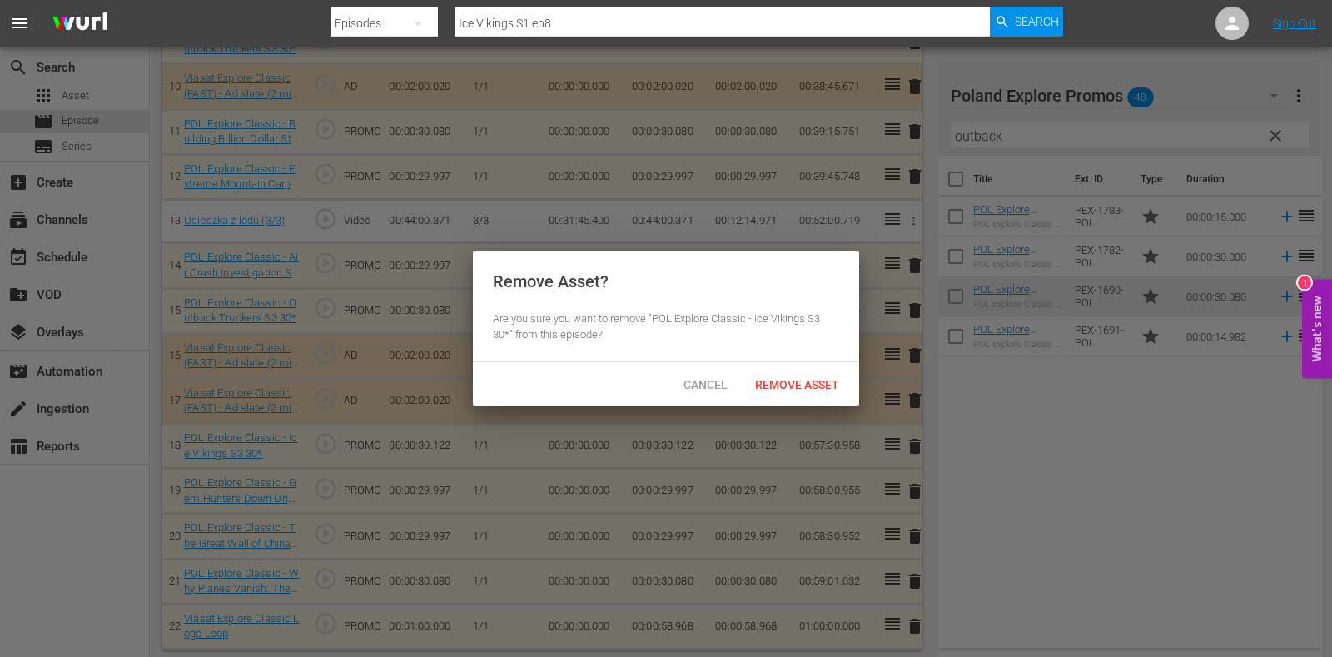
drag, startPoint x: 658, startPoint y: 377, endPoint x: 649, endPoint y: 380, distance: 8.7
click at [658, 378] on div "Cancel Remove Asset" at bounding box center [666, 383] width 386 height 43
click at [679, 391] on div "Cancel" at bounding box center [705, 384] width 73 height 31
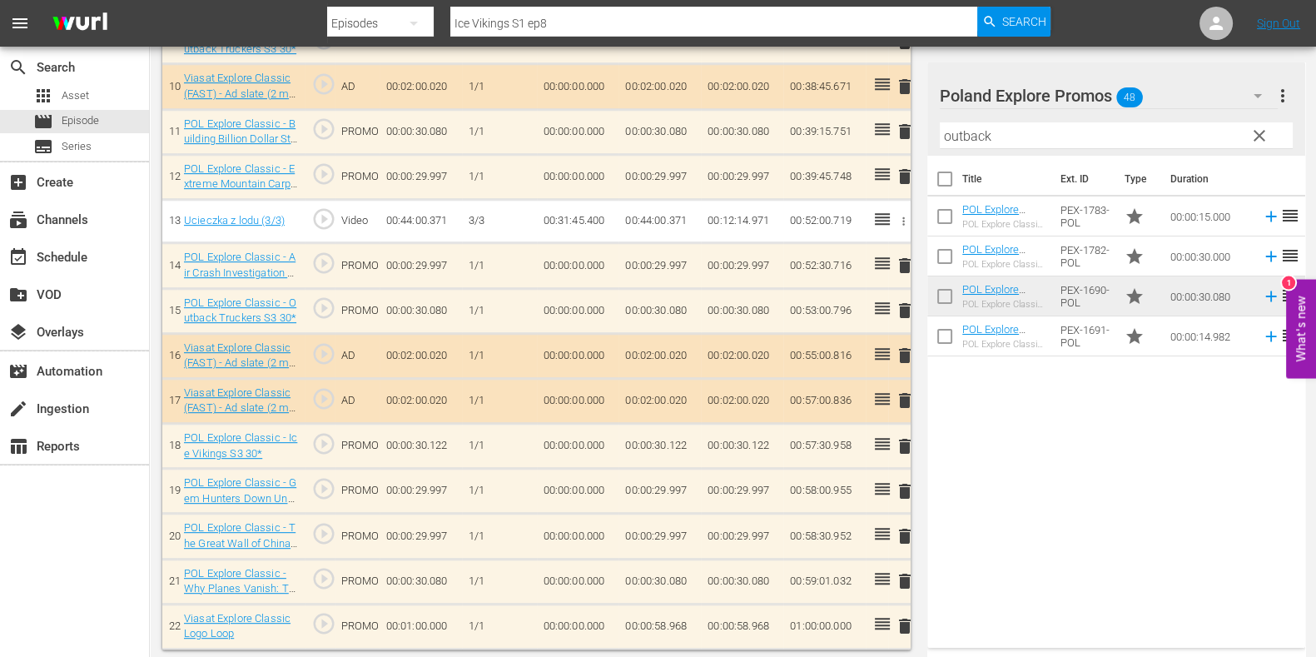
click at [876, 443] on td at bounding box center [877, 446] width 22 height 45
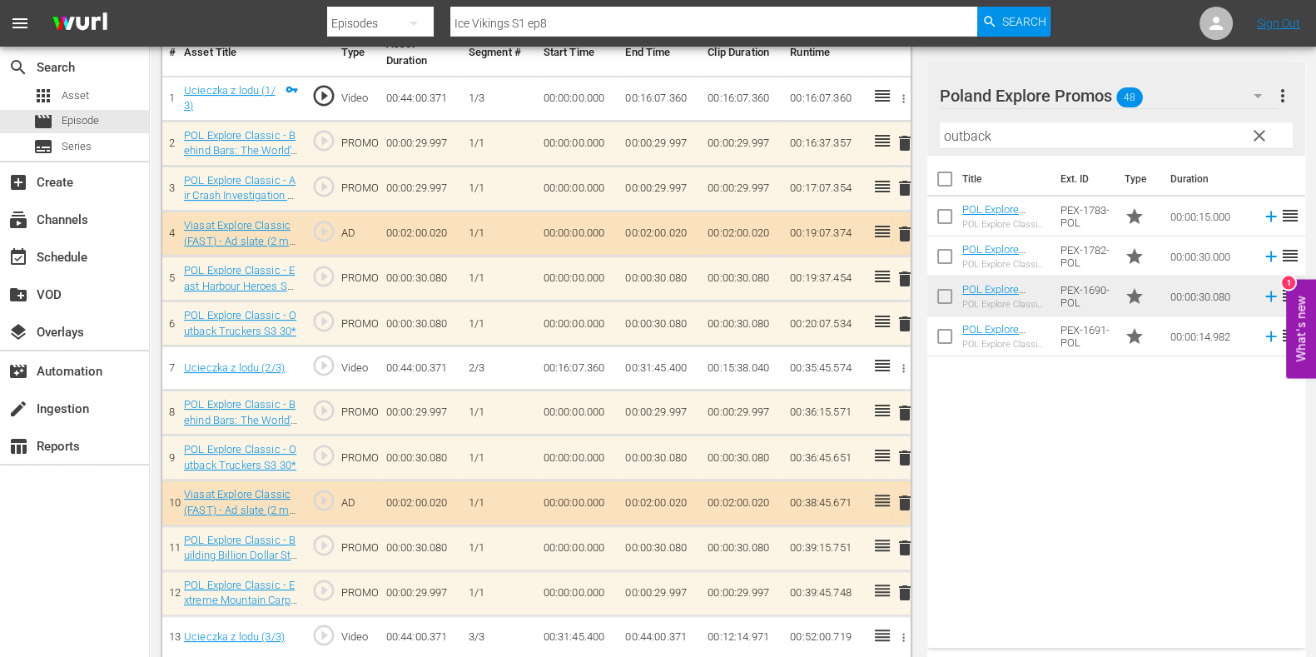
scroll to position [0, 0]
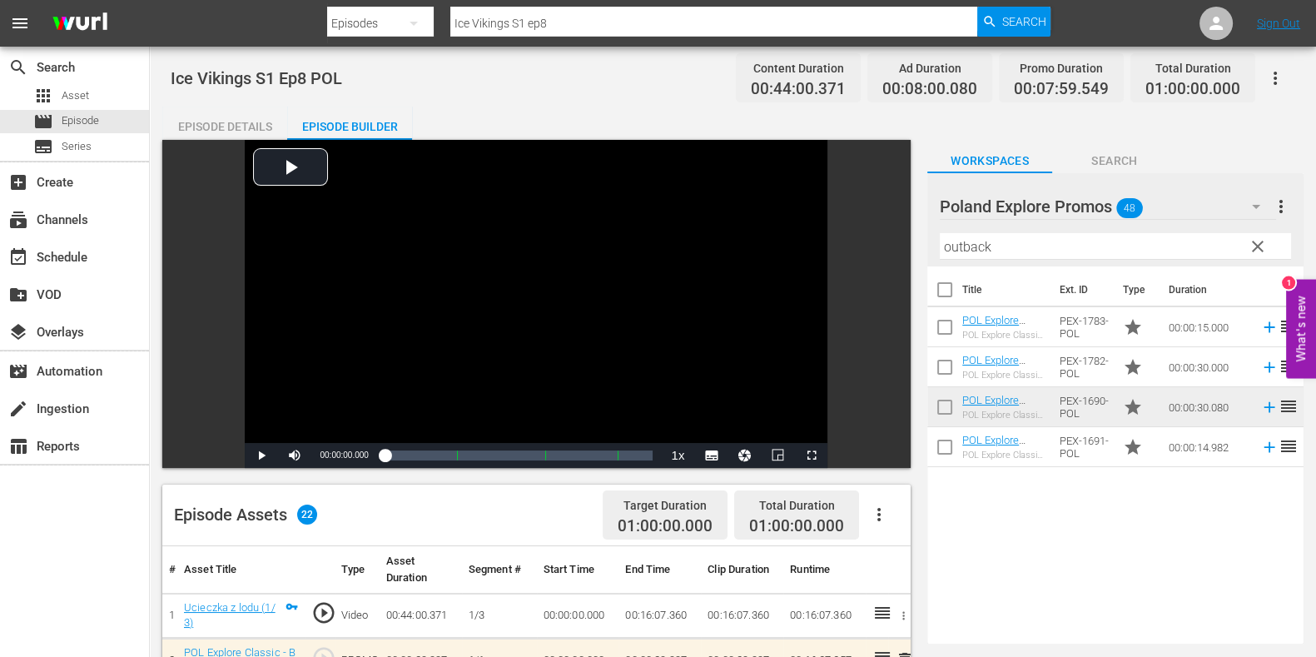
click at [570, 17] on input "Ice Vikings S1 ep8" at bounding box center [713, 23] width 527 height 40
type input "Ice Vikings S2 ep1"
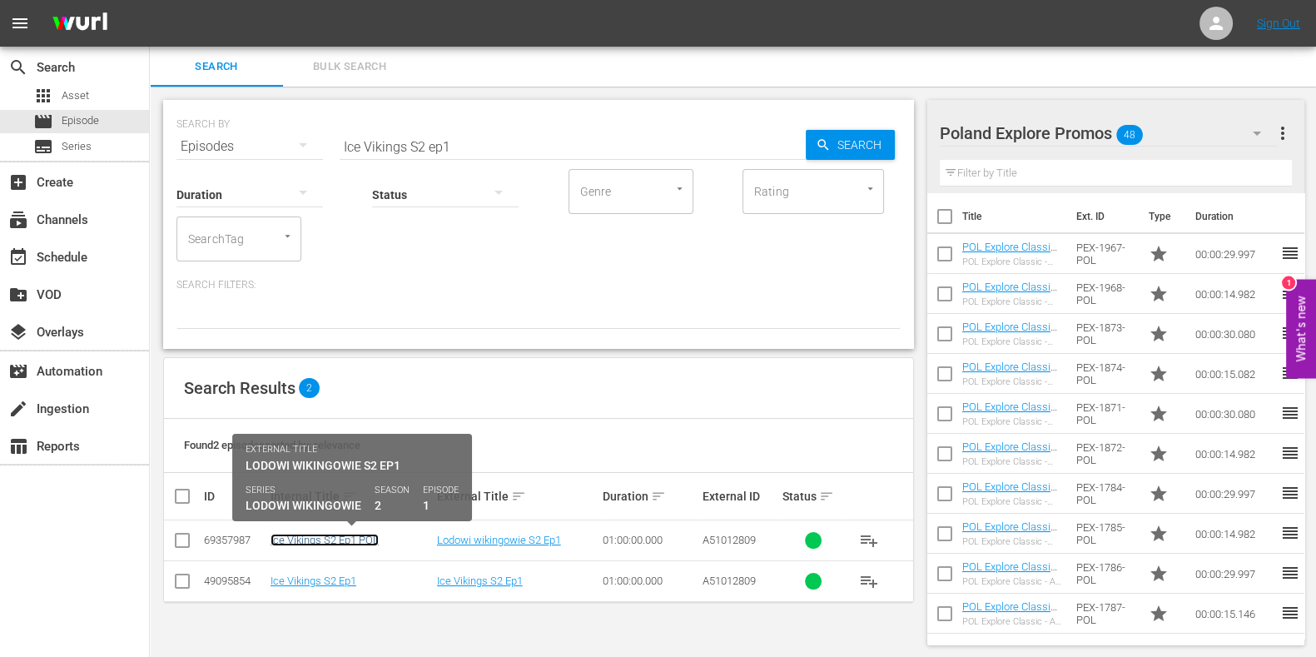
click at [342, 525] on link "Ice Vikings S2 Ep1 POL" at bounding box center [325, 540] width 108 height 12
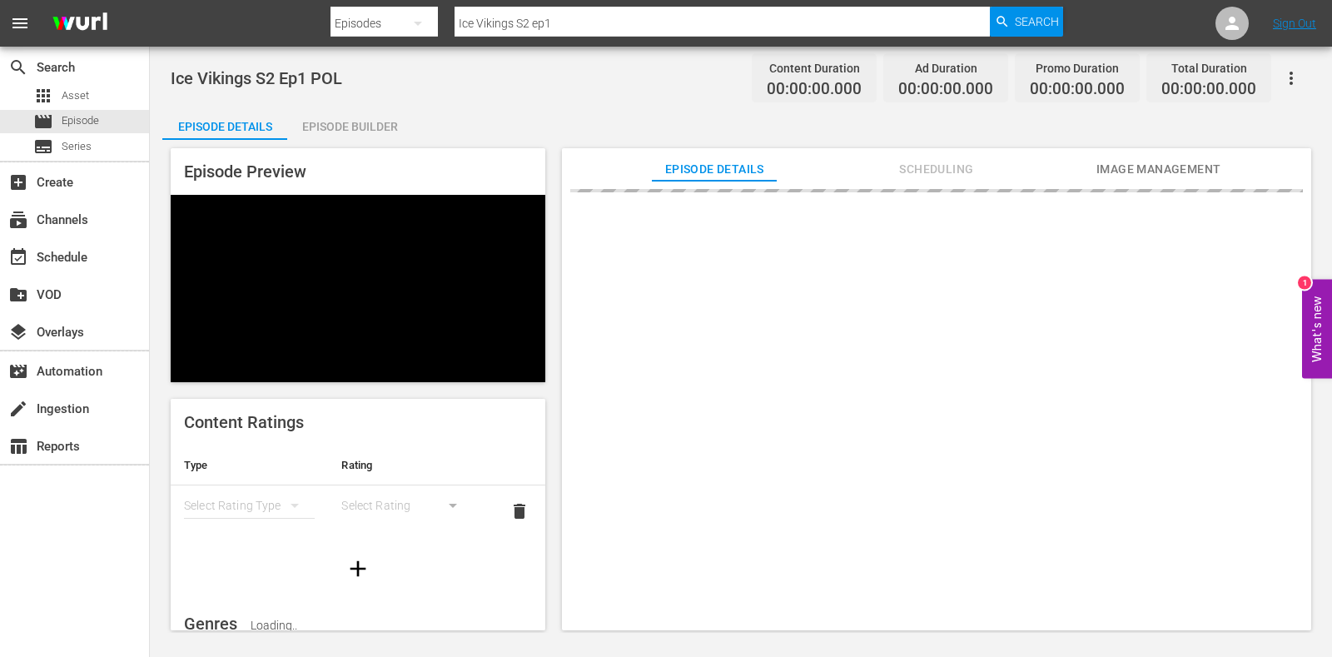
drag, startPoint x: 342, startPoint y: 542, endPoint x: 251, endPoint y: 72, distance: 478.3
click at [251, 72] on span "Ice Vikings S2 Ep1 POL" at bounding box center [257, 78] width 172 height 20
click at [326, 126] on div "Episode Builder" at bounding box center [349, 127] width 125 height 40
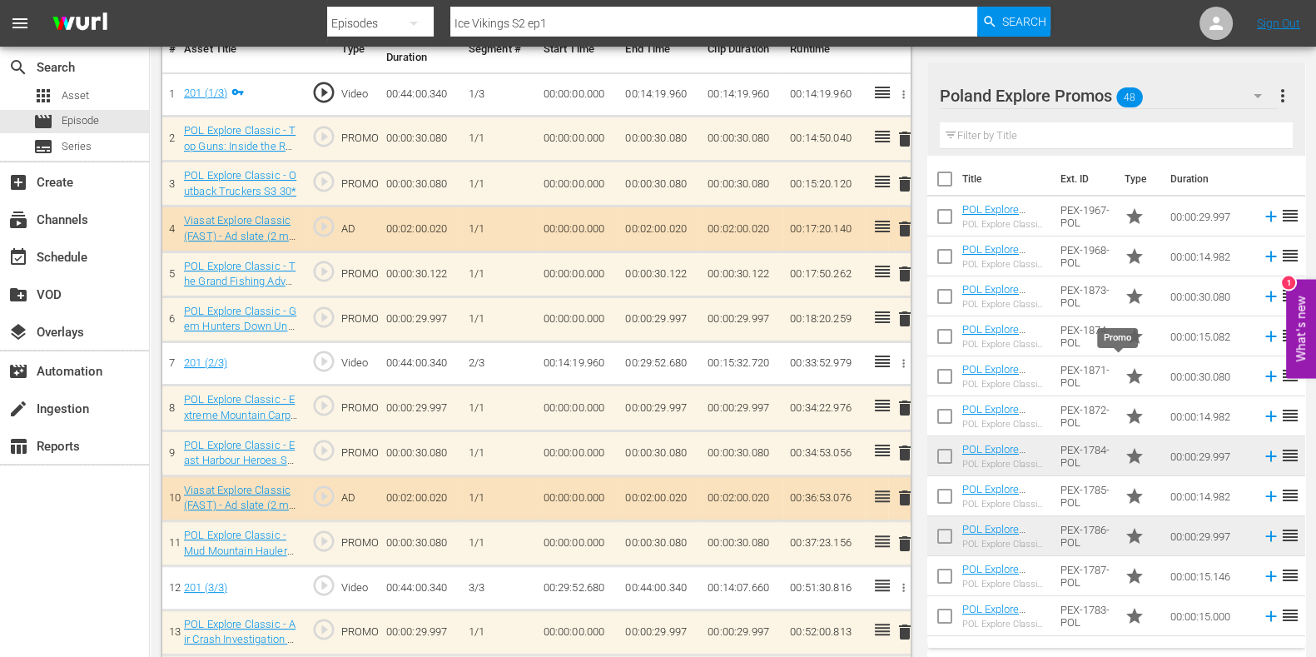
scroll to position [415, 0]
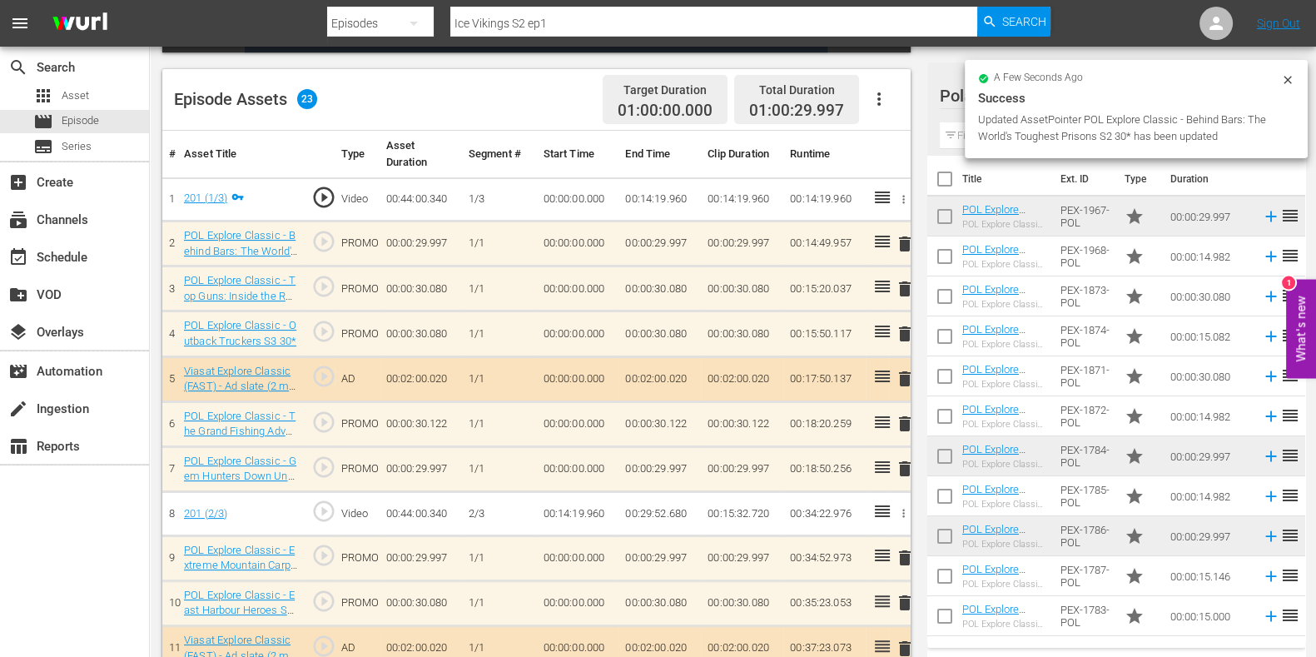
click at [906, 471] on span "delete" at bounding box center [905, 469] width 20 height 20
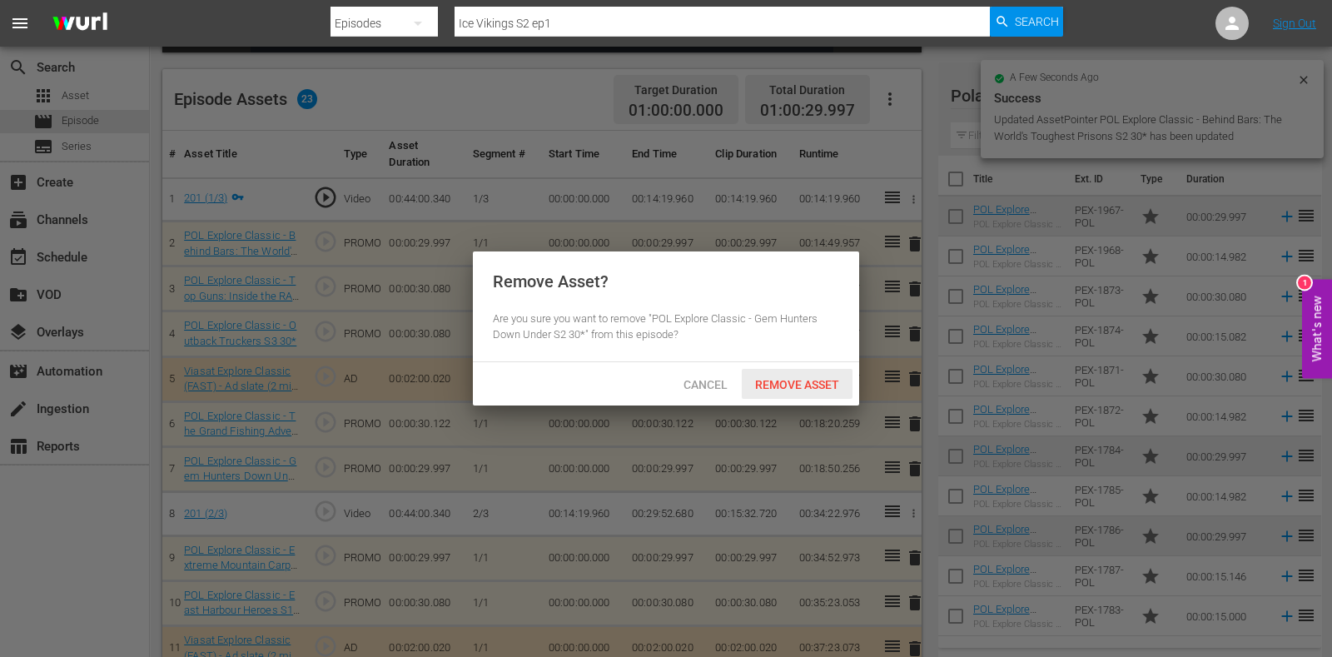
click at [793, 392] on div "Remove Asset" at bounding box center [797, 384] width 111 height 31
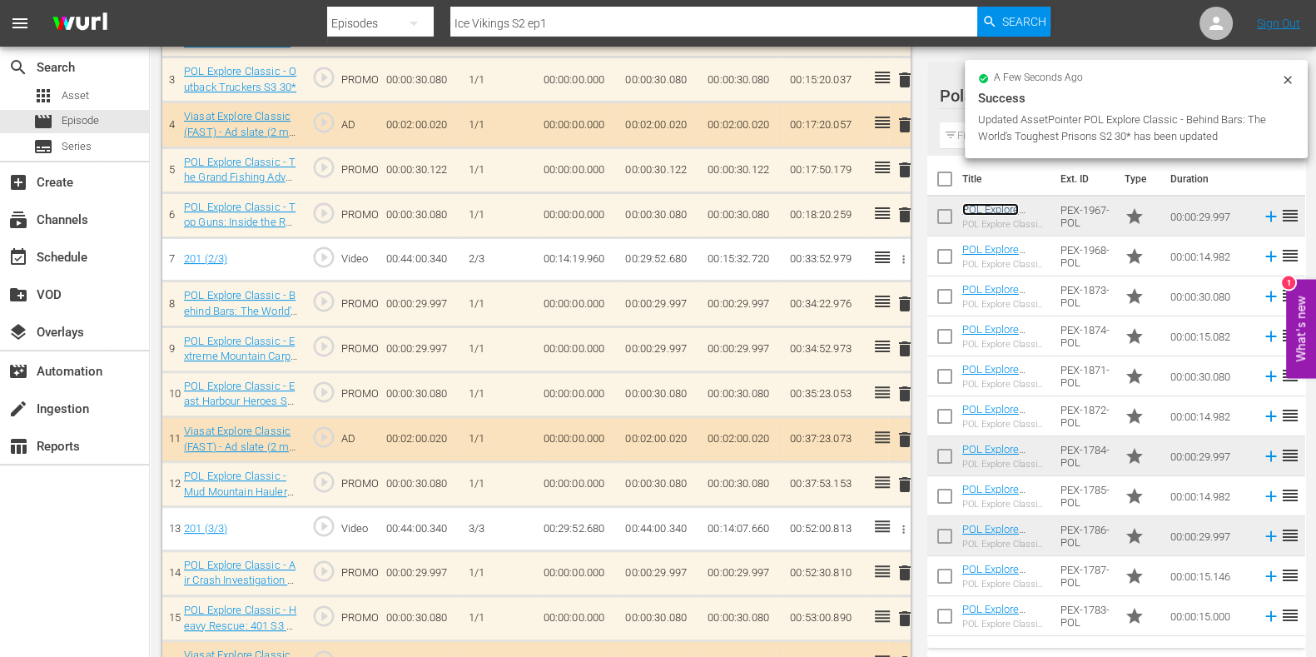
scroll to position [620, 0]
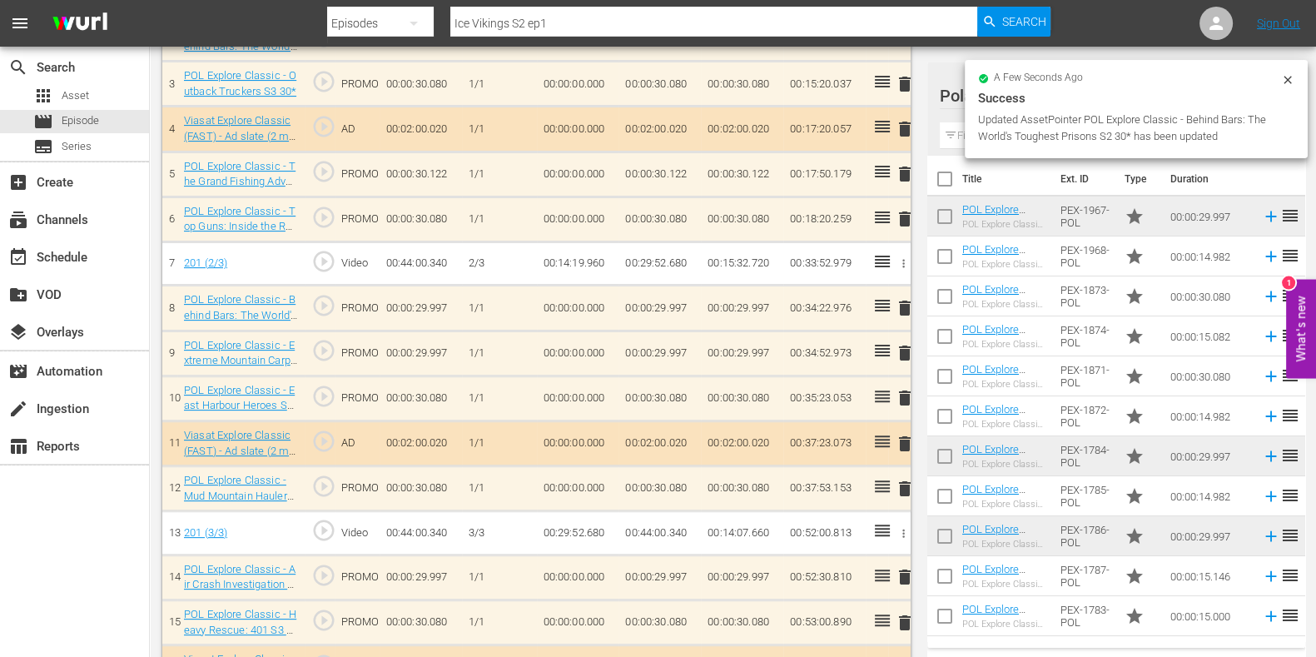
click at [912, 351] on span "delete" at bounding box center [905, 353] width 20 height 20
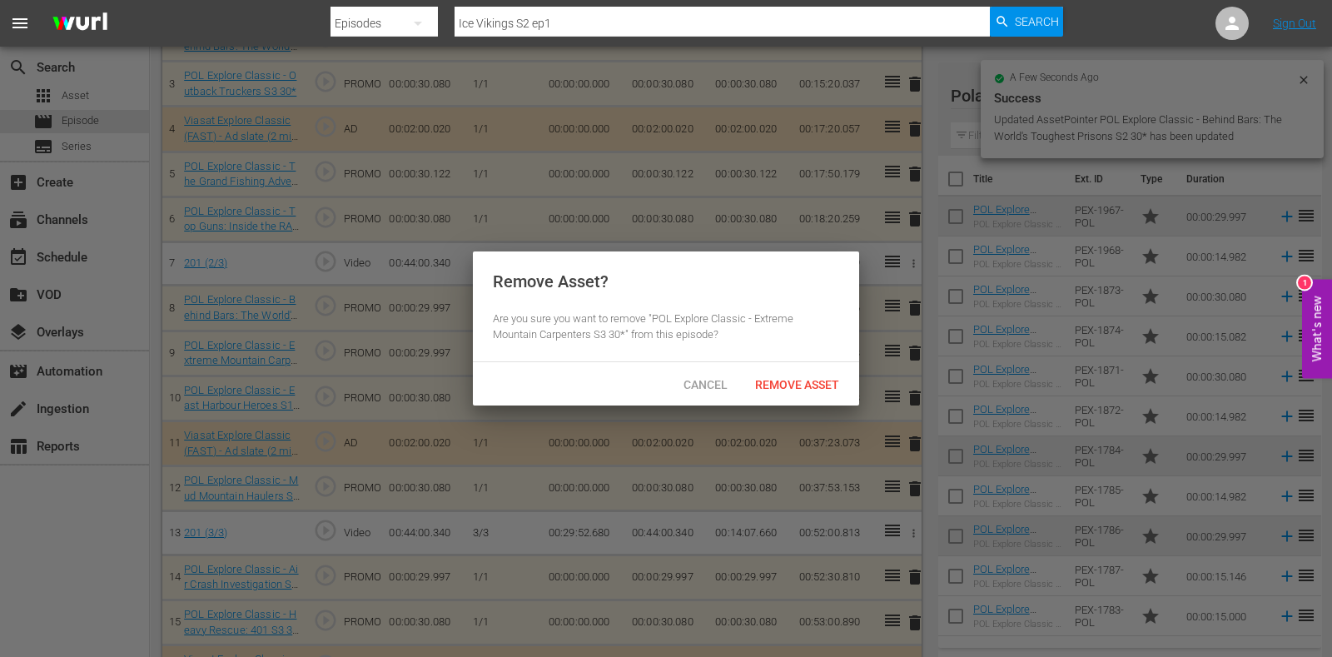
click at [795, 385] on span "Remove Asset" at bounding box center [797, 384] width 111 height 13
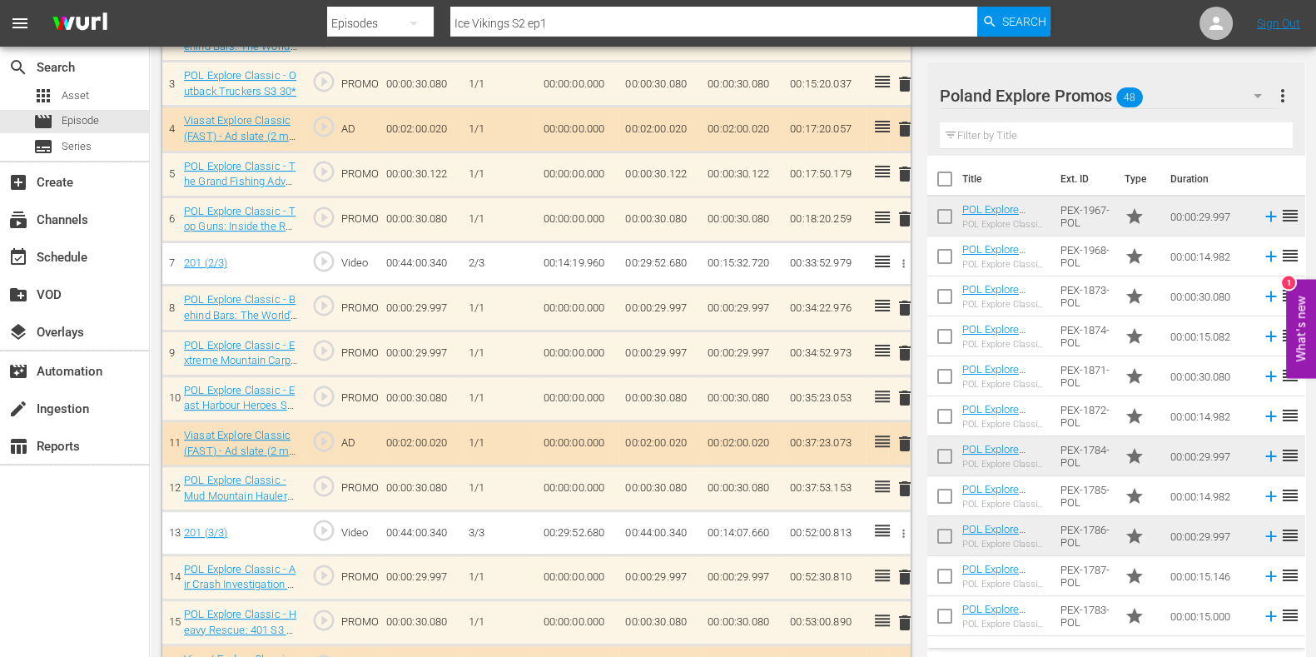
scroll to position [724, 0]
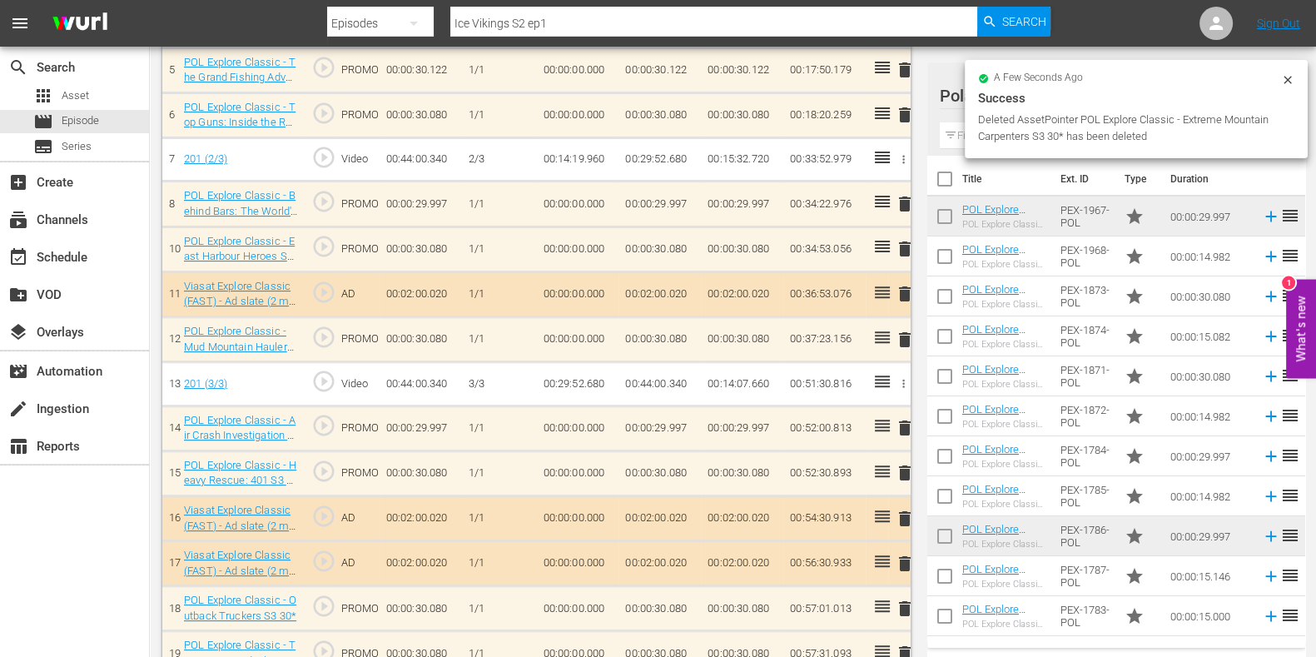
click at [898, 464] on span "delete" at bounding box center [905, 473] width 20 height 20
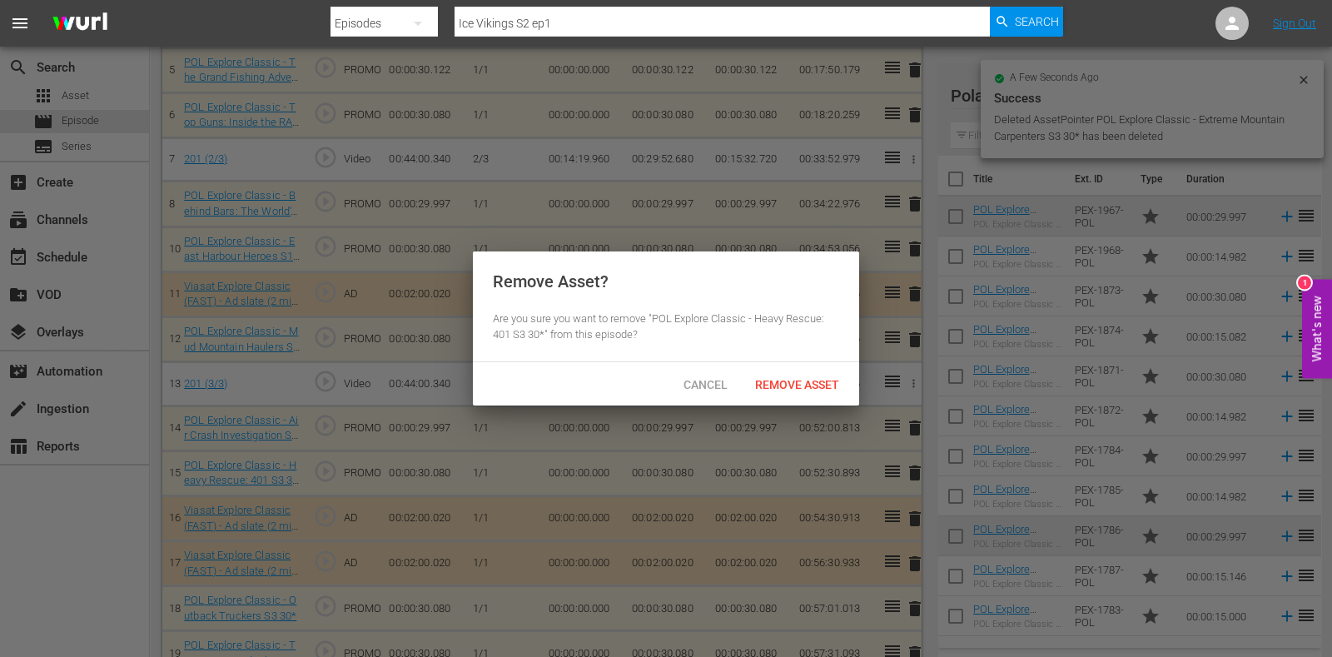
click at [795, 385] on span "Remove Asset" at bounding box center [797, 384] width 111 height 13
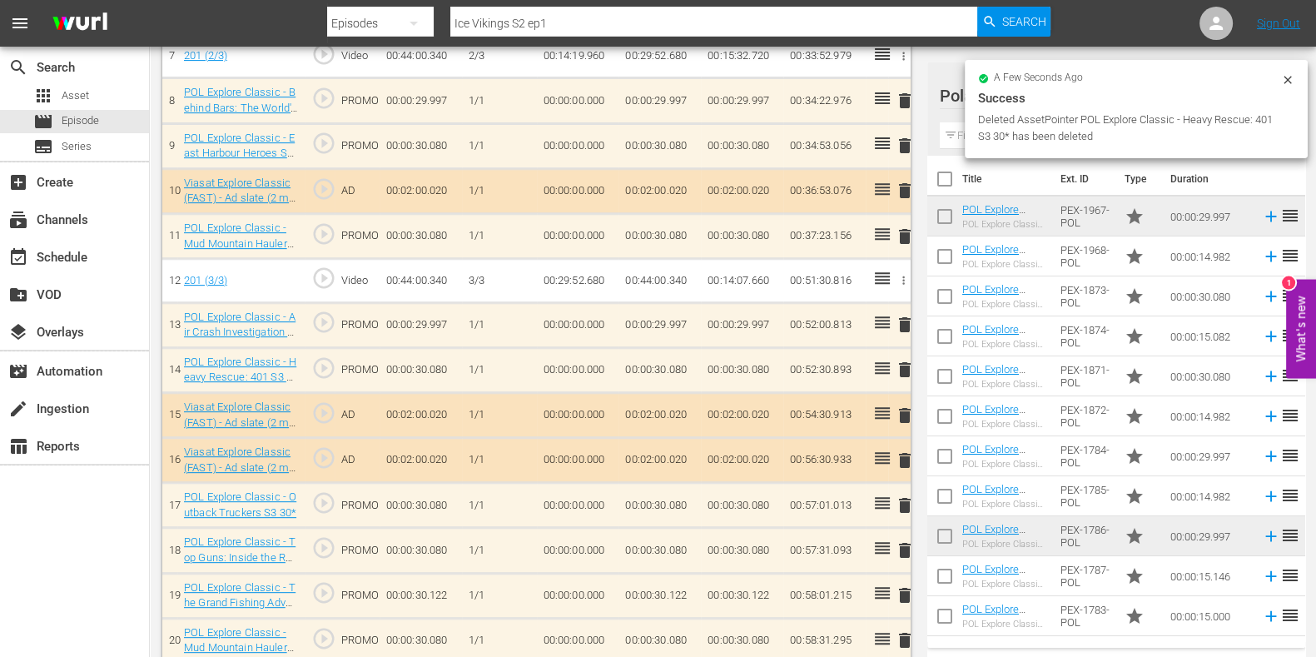
scroll to position [724, 0]
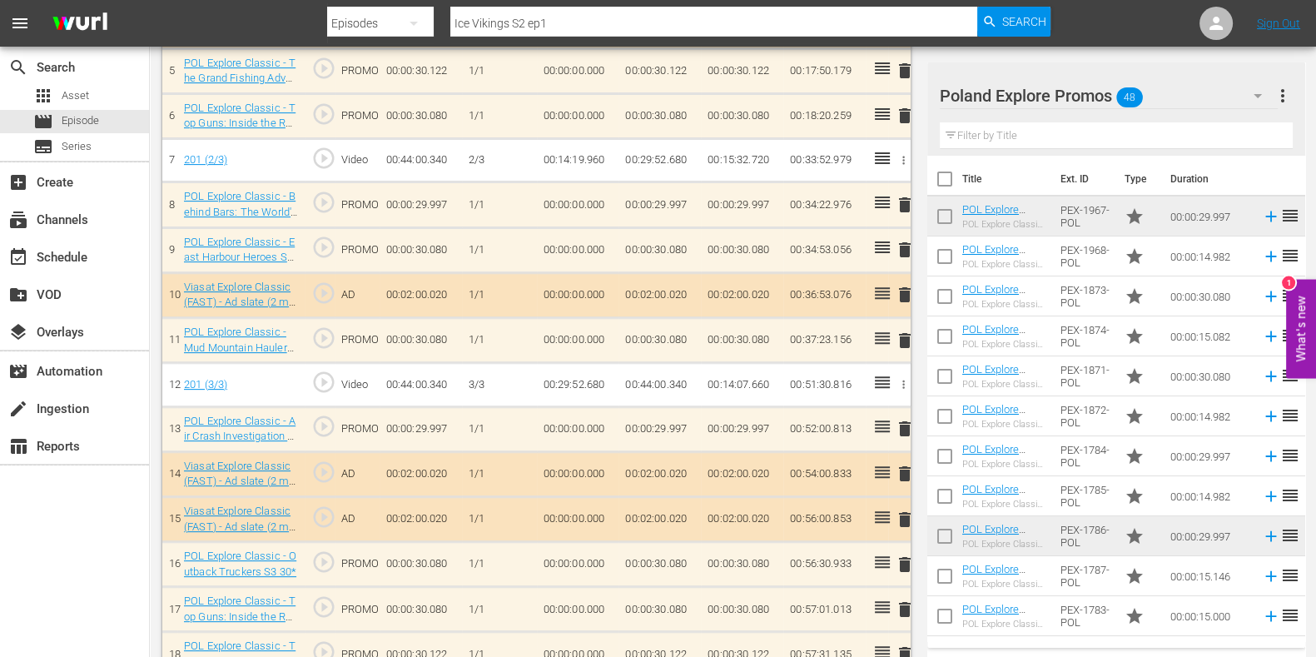
click at [963, 137] on input "text" at bounding box center [1116, 135] width 353 height 27
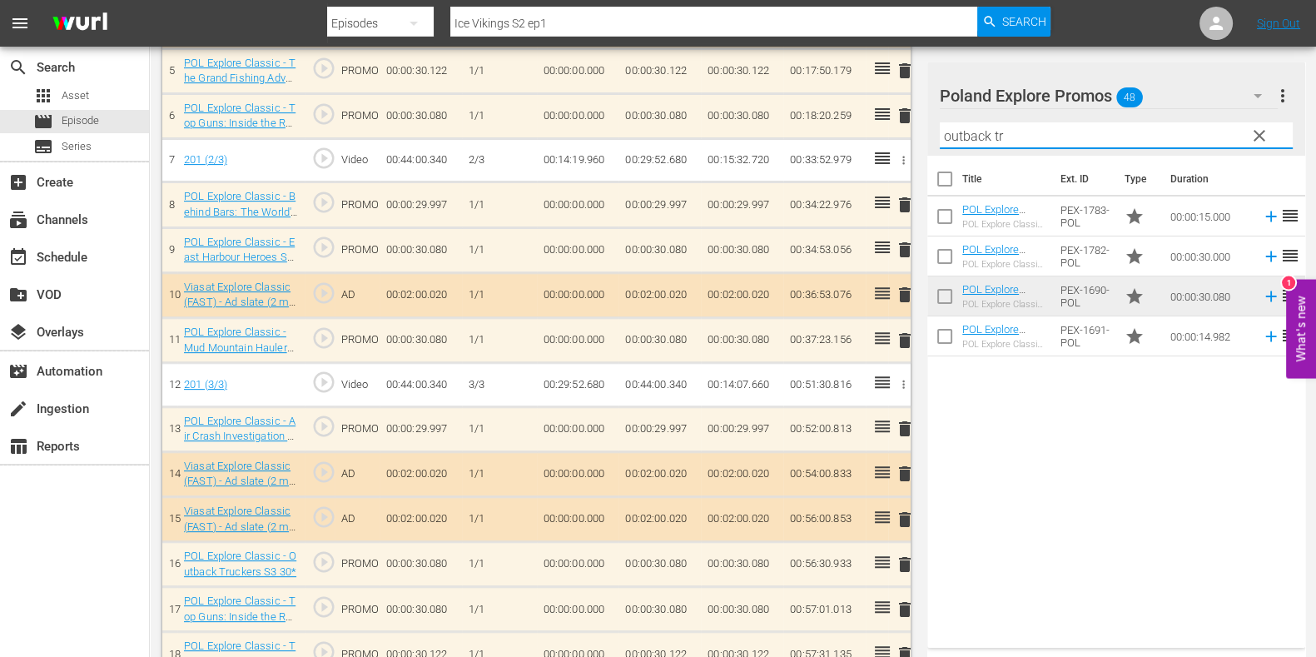
type input "outback tr"
drag, startPoint x: 1108, startPoint y: 574, endPoint x: 1099, endPoint y: 552, distance: 23.5
click at [1065, 525] on div "Title Ext. ID Type Duration POL Explore Classic - Outback Truckers S6 15* POL E…" at bounding box center [1117, 398] width 378 height 485
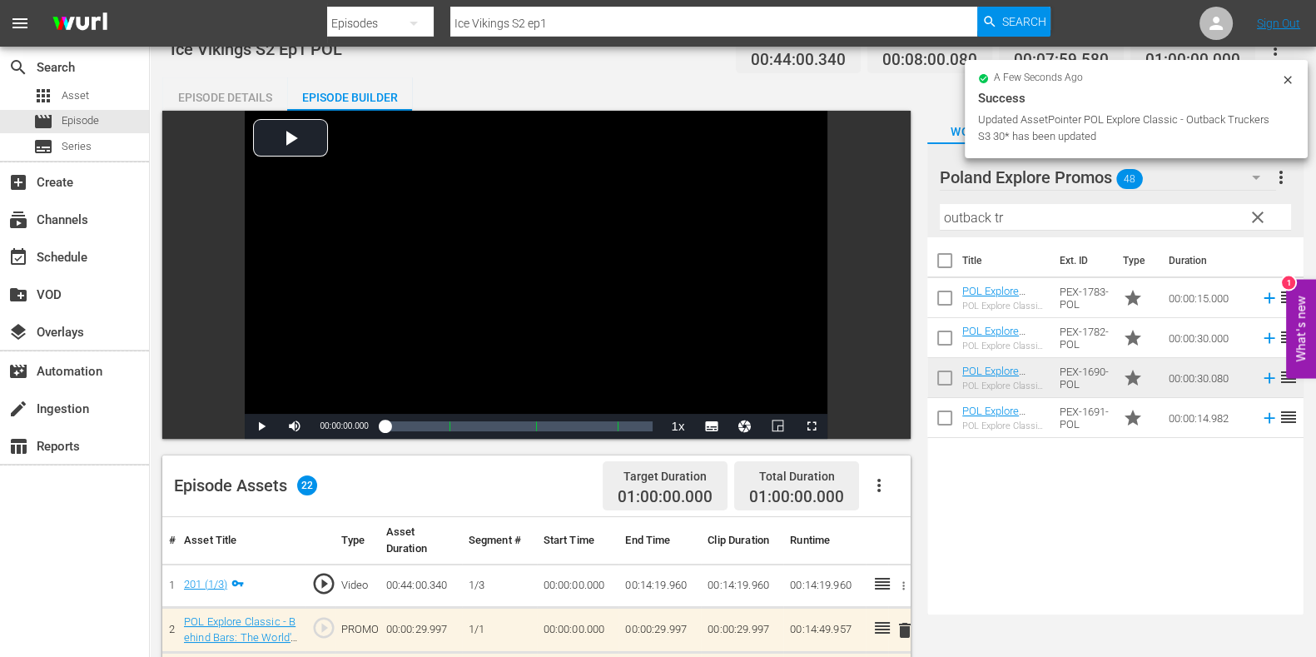
scroll to position [0, 0]
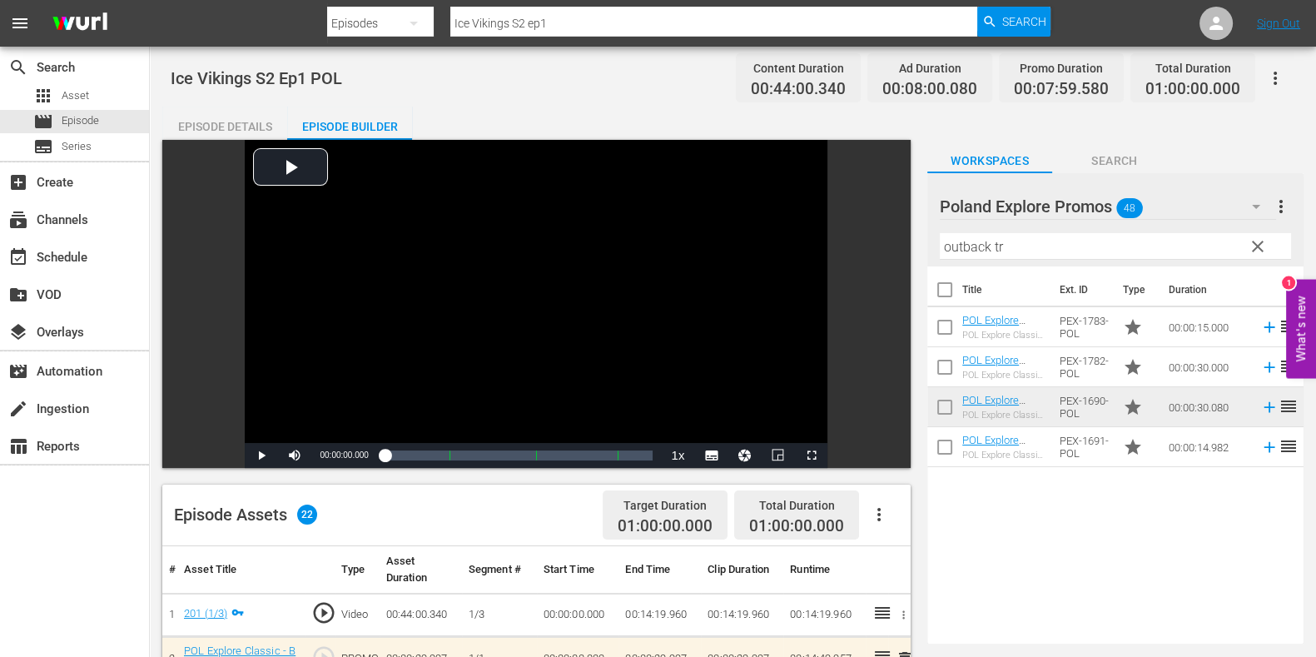
click at [575, 29] on input "Ice Vikings S2 ep1" at bounding box center [713, 23] width 527 height 40
type input "Ice Vikings S2 ep2"
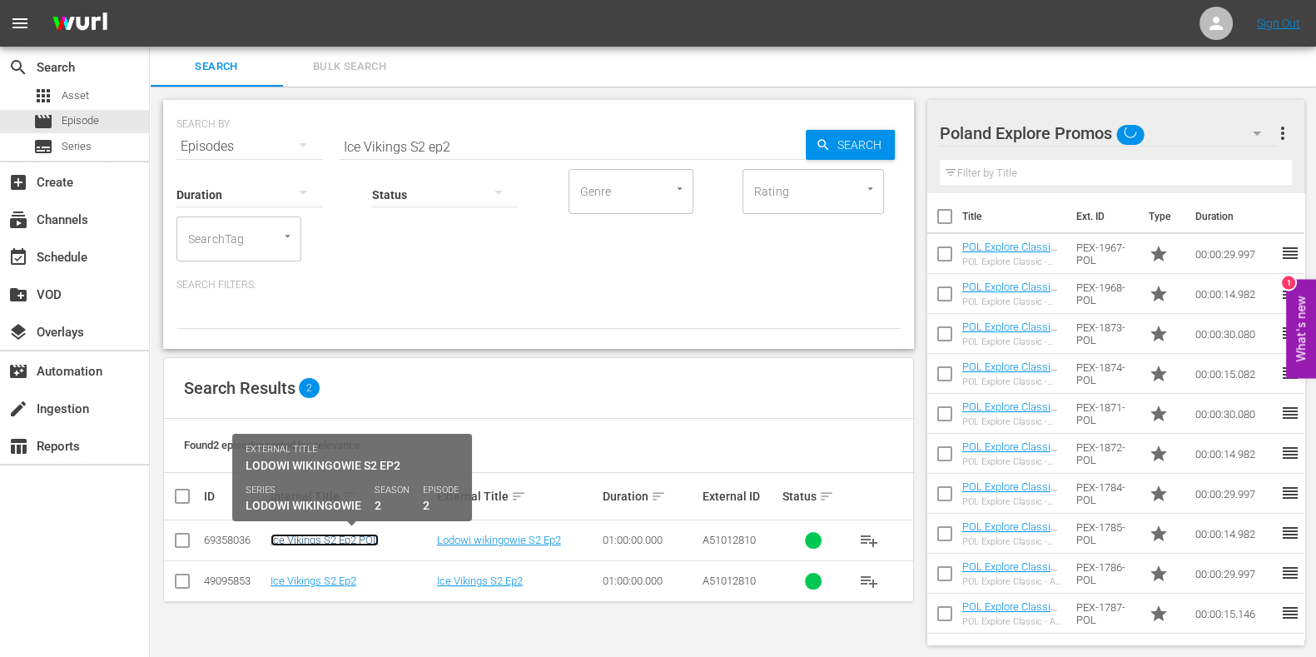
click at [329, 525] on link "Ice Vikings S2 Ep2 POL" at bounding box center [325, 540] width 108 height 12
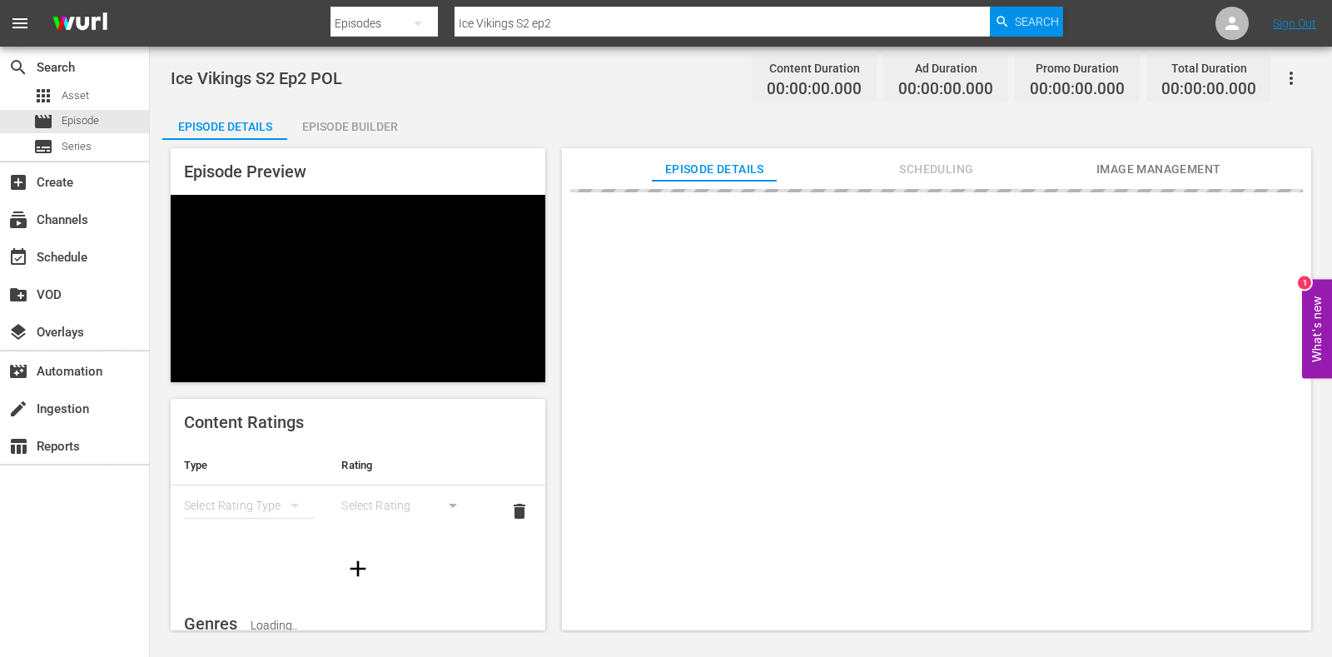
click at [327, 127] on div "Episode Builder" at bounding box center [349, 127] width 125 height 40
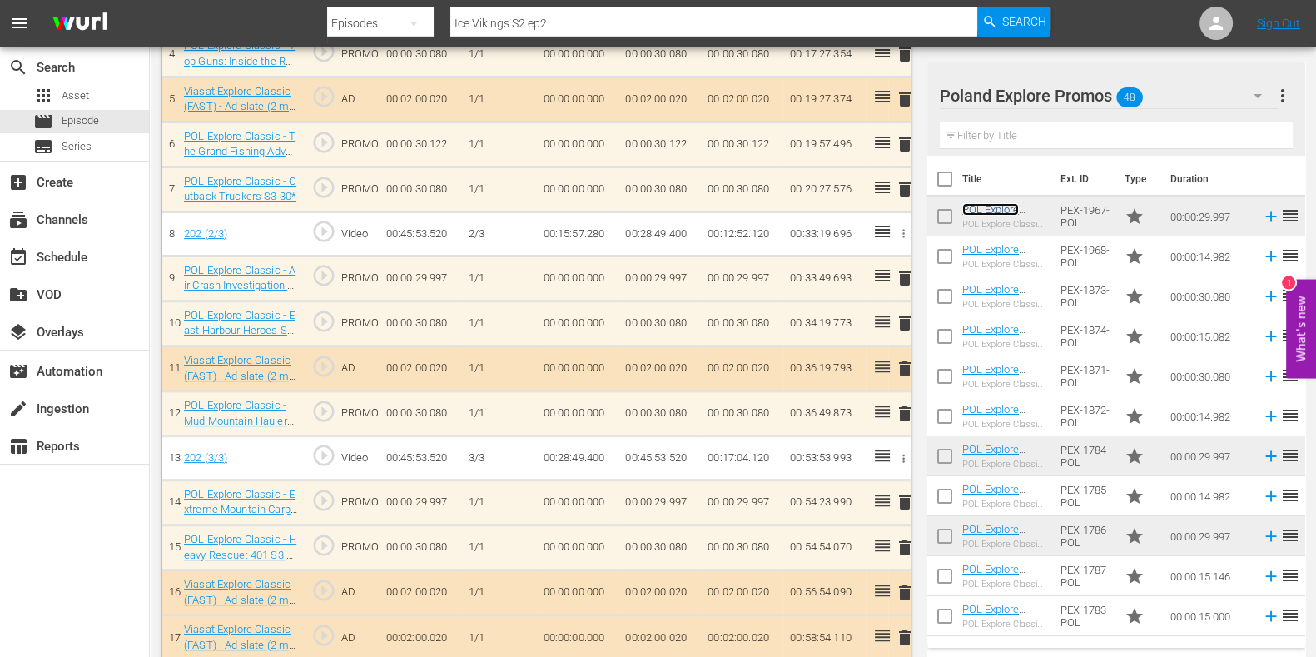
scroll to position [728, 0]
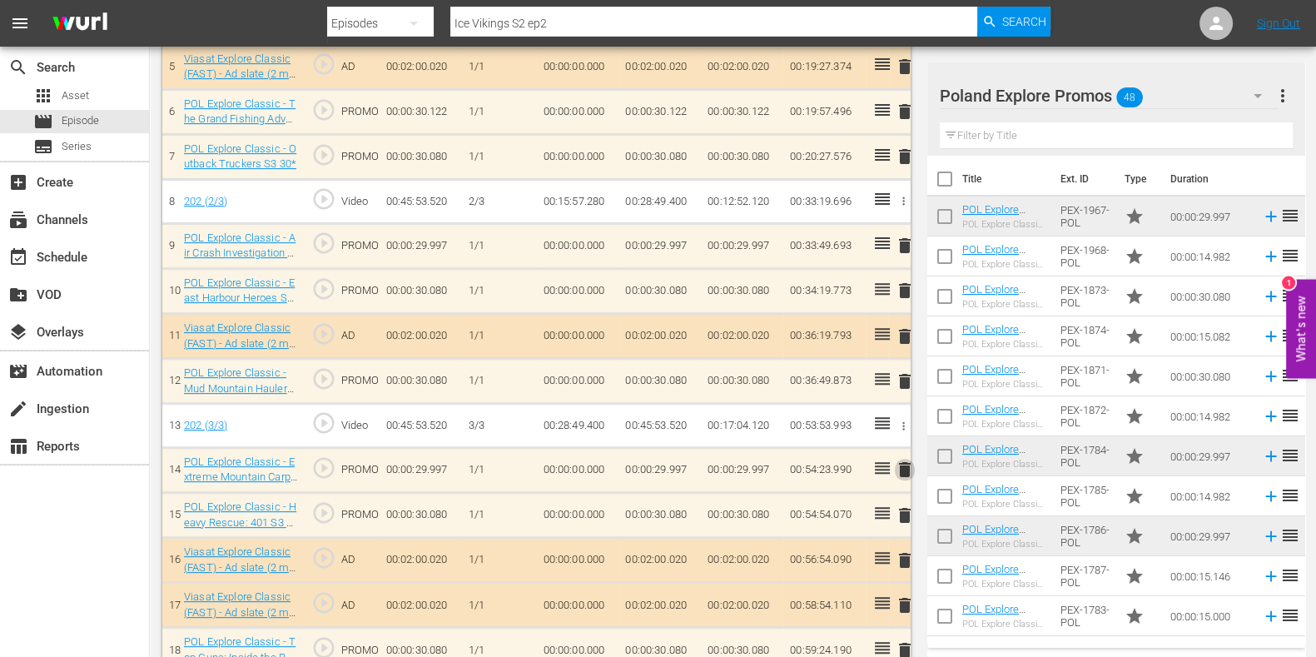
click at [905, 466] on span "delete" at bounding box center [905, 470] width 20 height 20
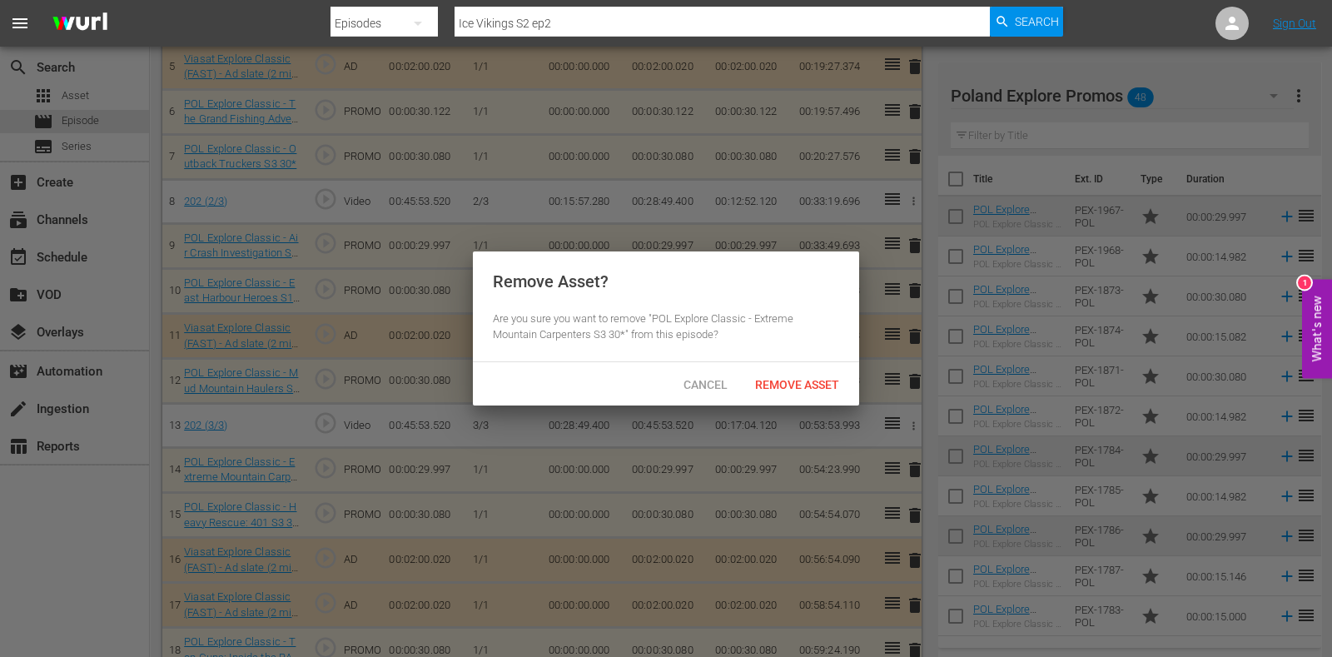
click at [801, 388] on span "Remove Asset" at bounding box center [797, 384] width 111 height 13
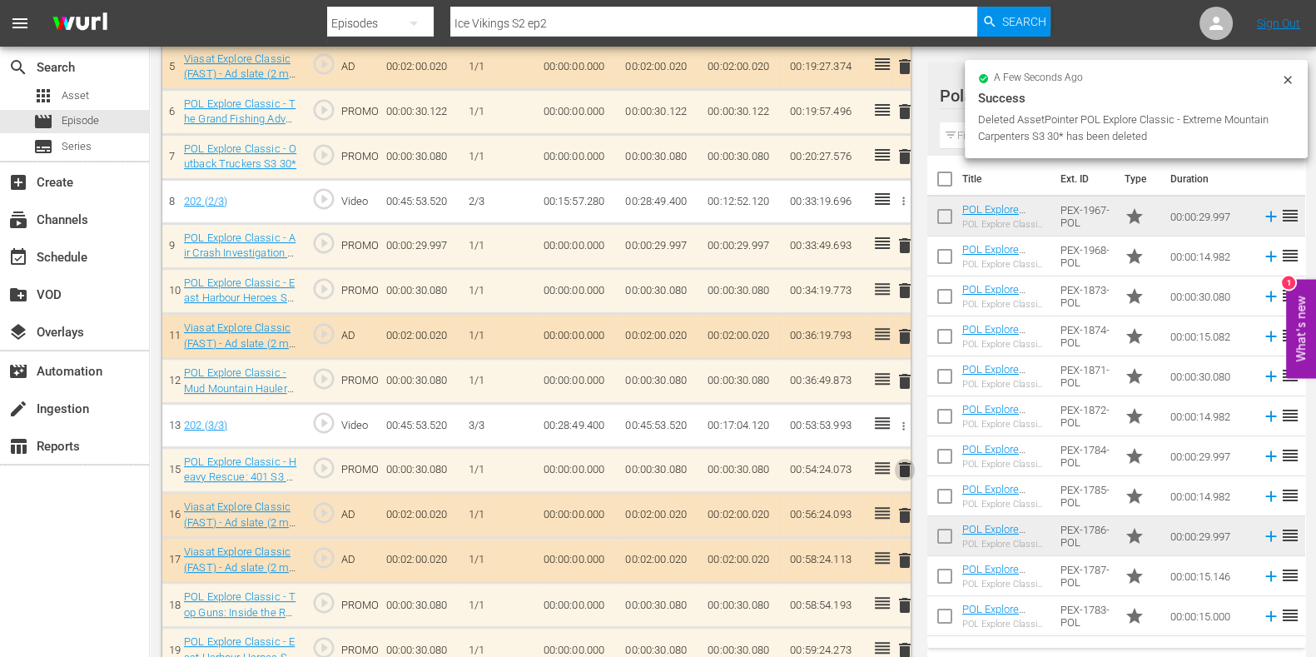
click at [903, 470] on span "delete" at bounding box center [905, 470] width 20 height 20
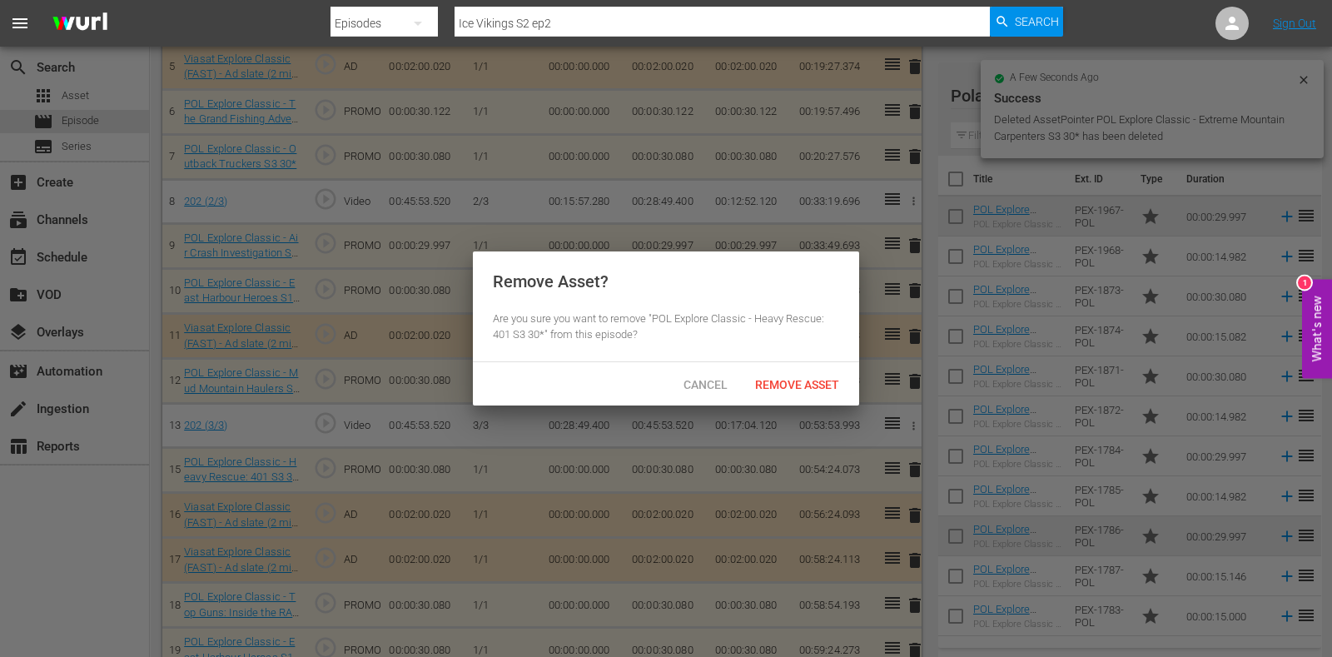
click at [779, 386] on span "Remove Asset" at bounding box center [797, 384] width 111 height 13
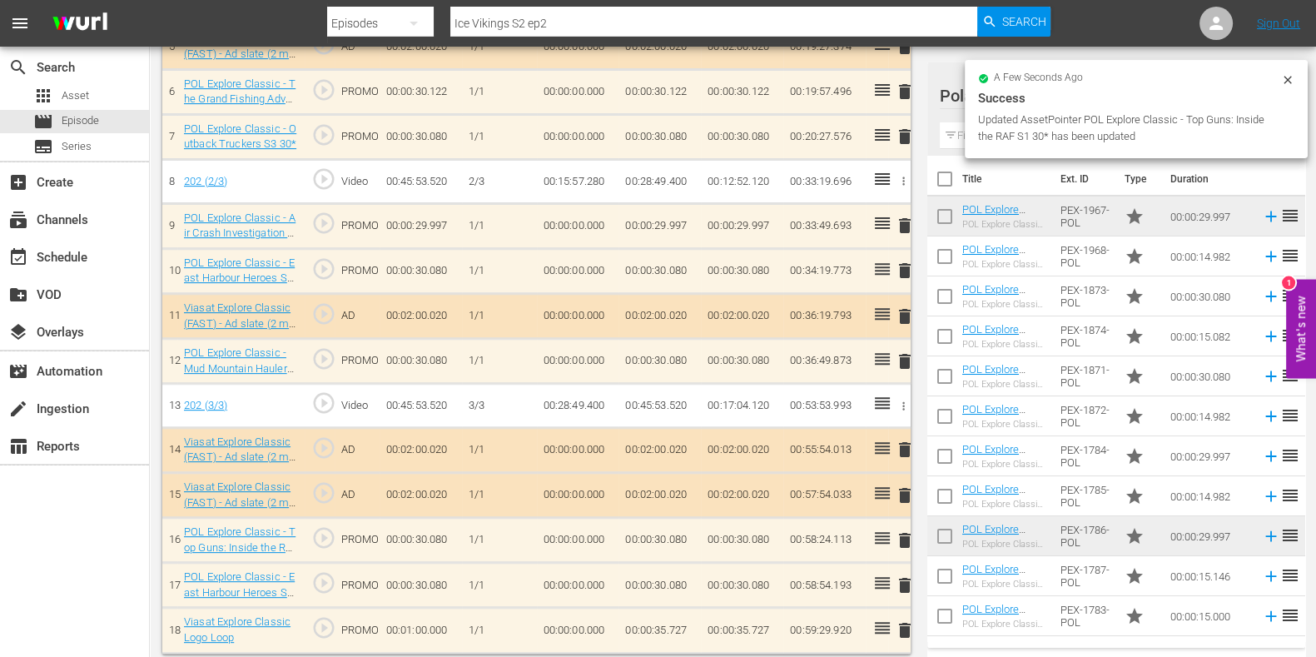
scroll to position [753, 0]
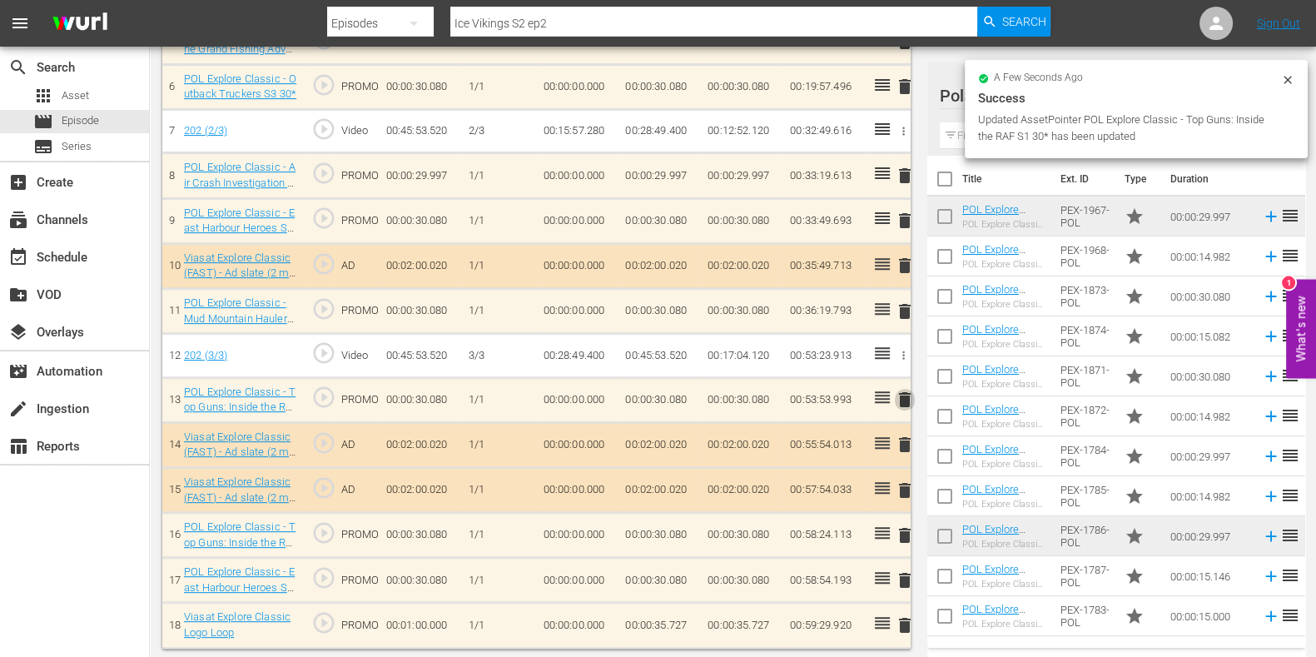
click at [901, 393] on span "delete" at bounding box center [905, 400] width 20 height 20
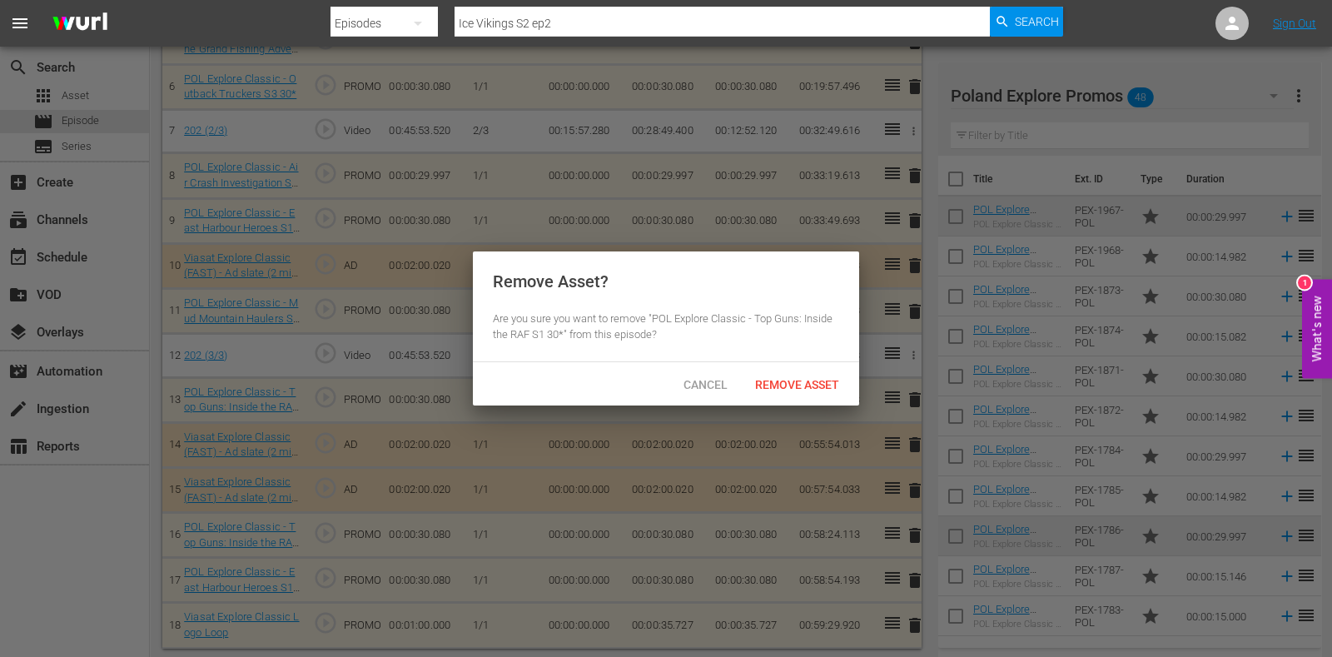
click at [843, 389] on span "Remove Asset" at bounding box center [797, 384] width 111 height 13
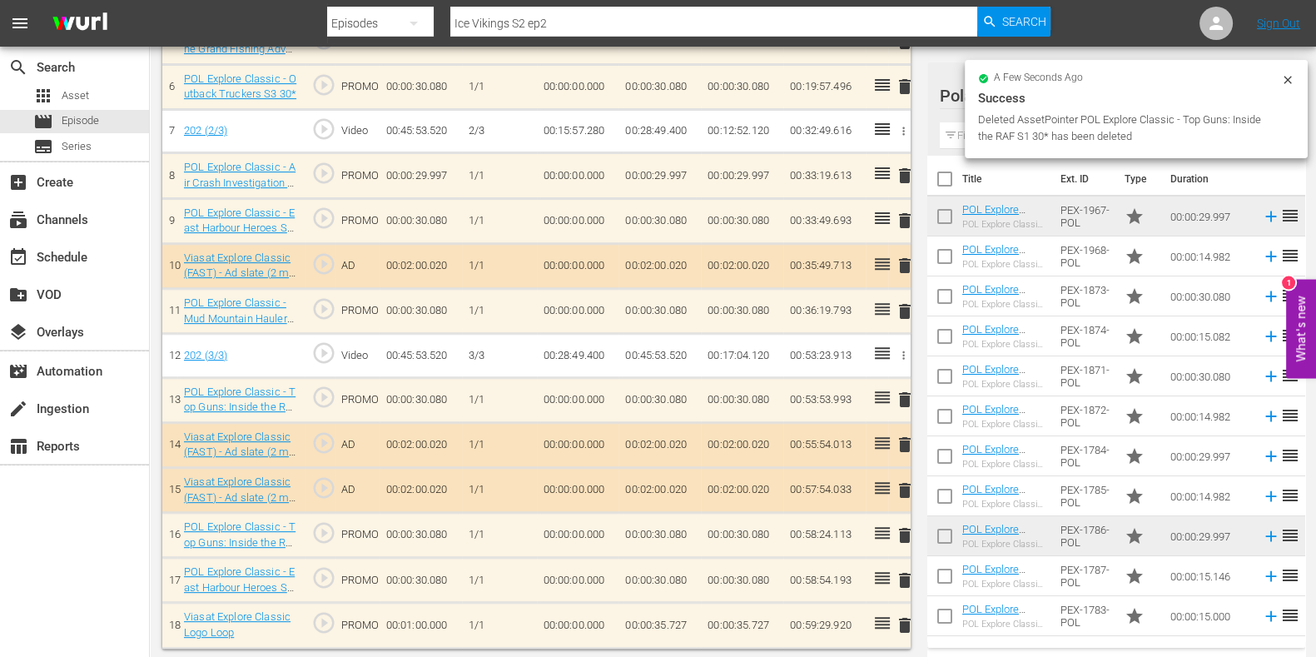
click at [987, 143] on div "Deleted AssetPointer POL Explore Classic - Top Guns: Inside the RAF S1 30* has …" at bounding box center [1127, 128] width 299 height 33
click at [967, 139] on div "a few seconds ago Success Deleted AssetPointer POL Explore Classic - Top Guns: …" at bounding box center [1136, 109] width 343 height 98
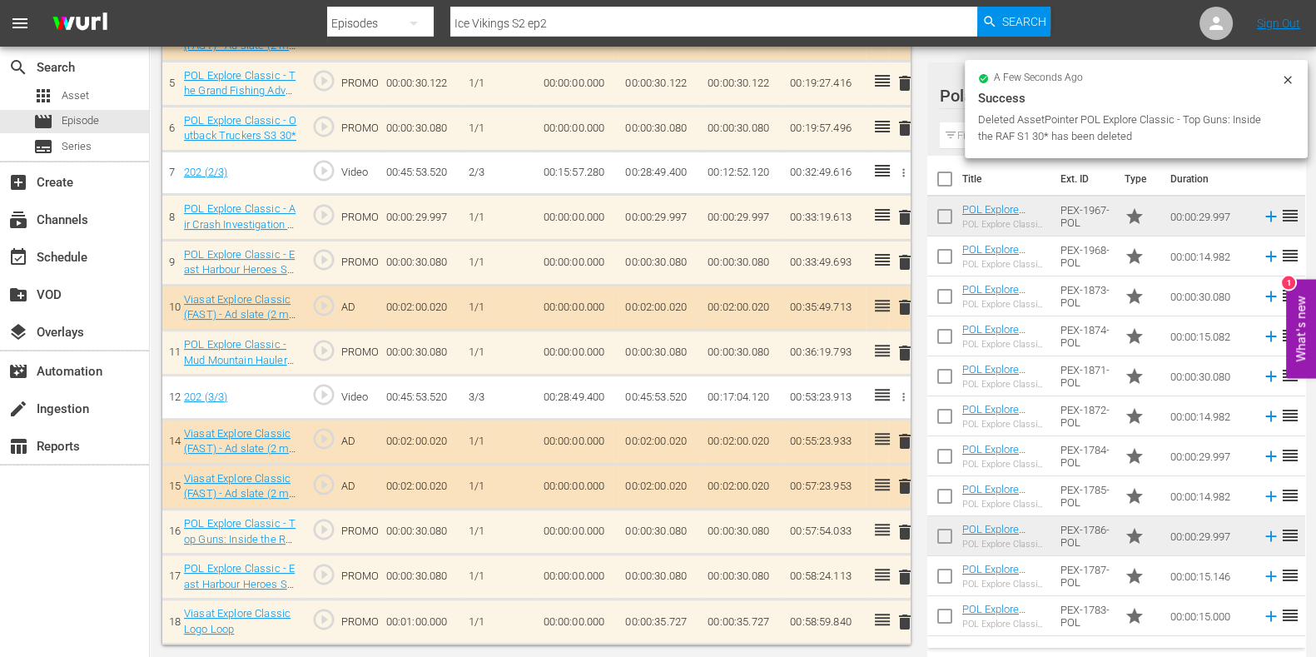
scroll to position [707, 0]
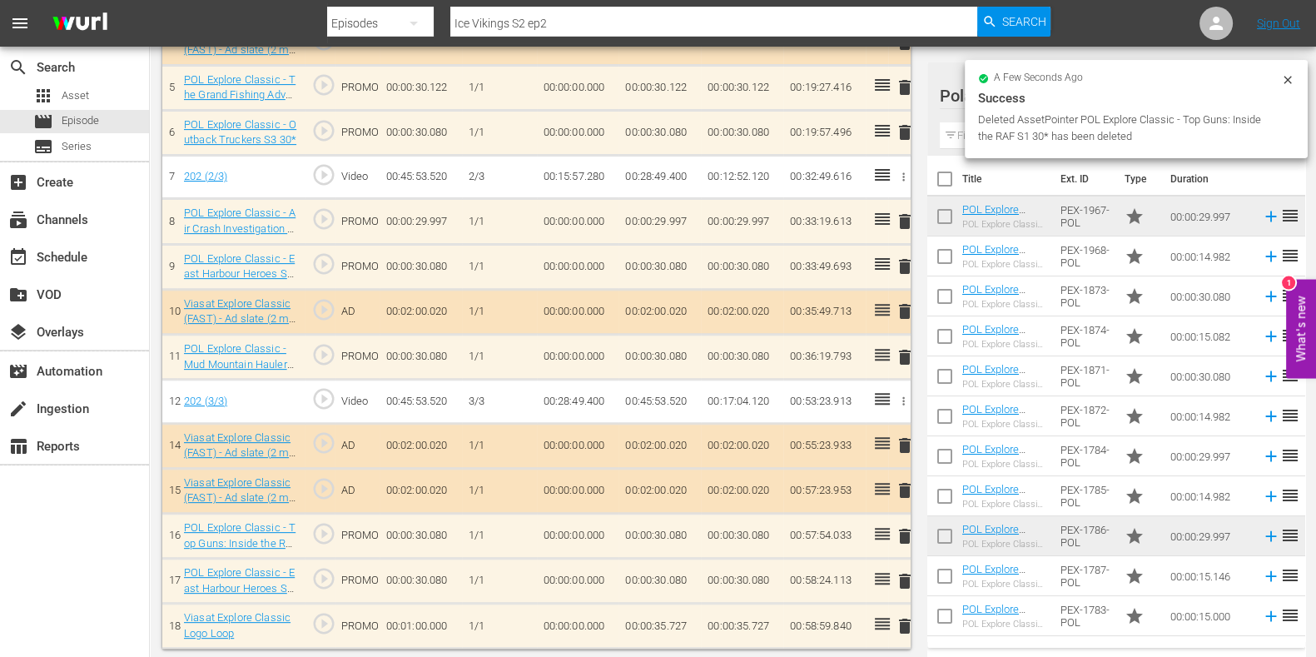
click at [957, 139] on input "text" at bounding box center [1116, 135] width 353 height 27
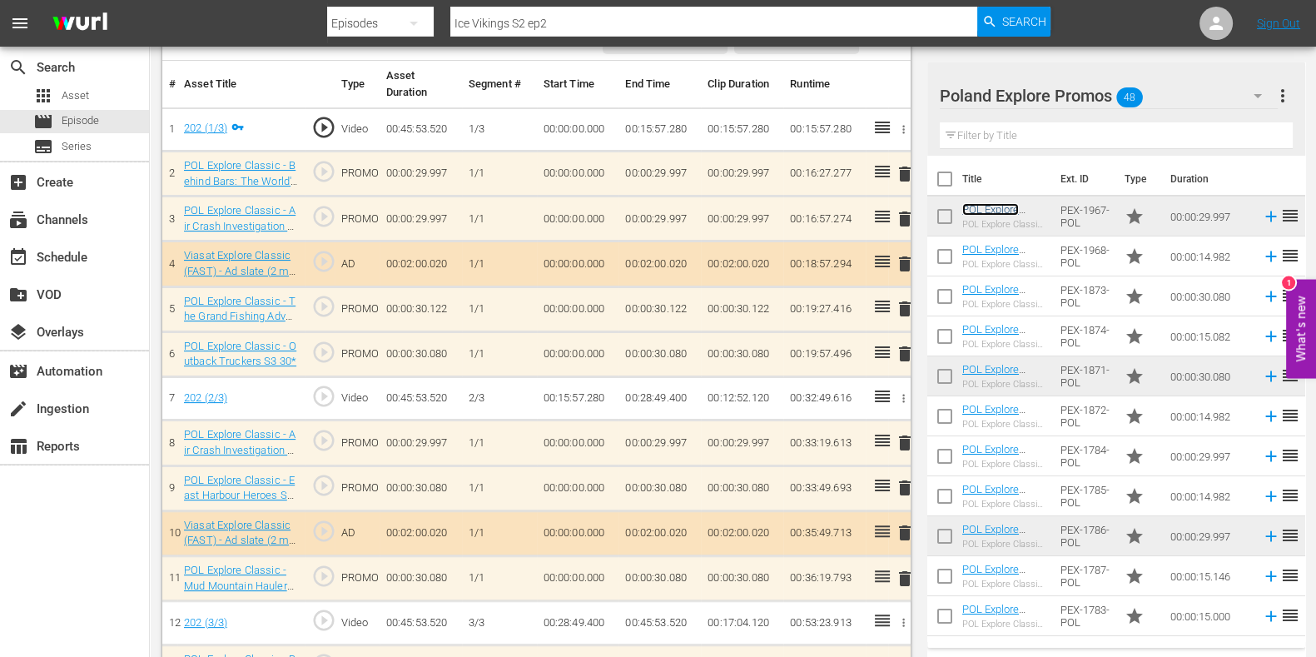
scroll to position [798, 0]
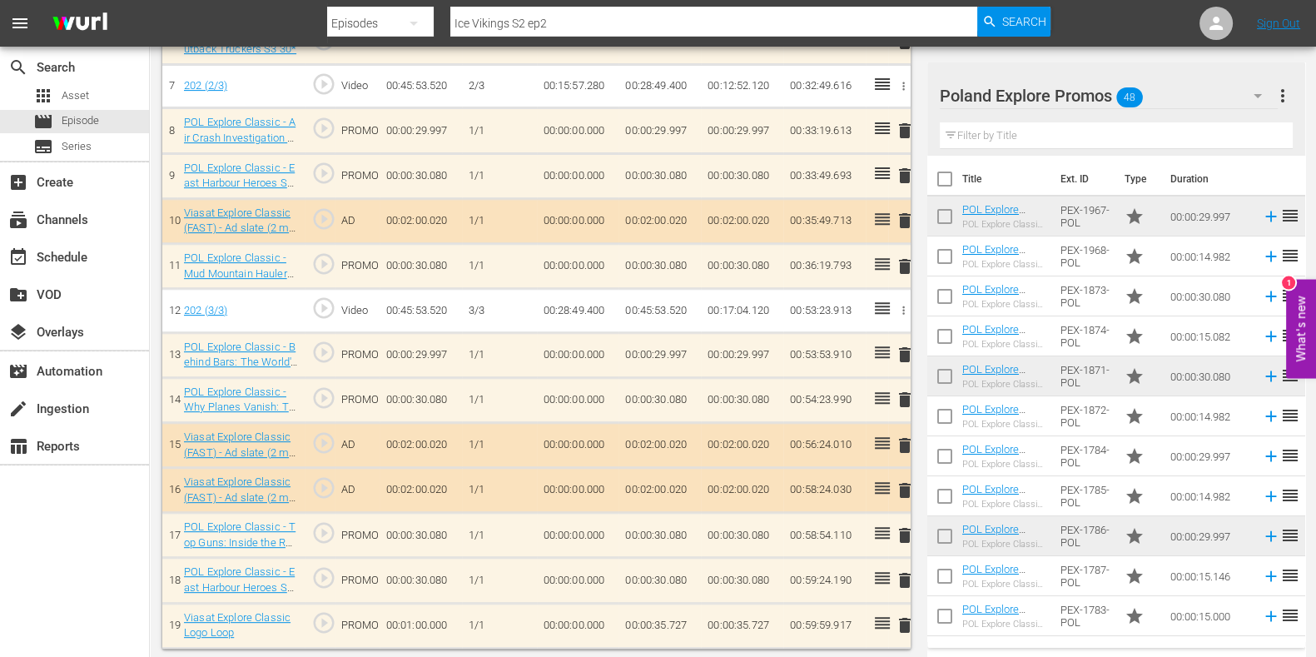
click at [674, 525] on td "00:00:35.727" at bounding box center [660, 625] width 82 height 45
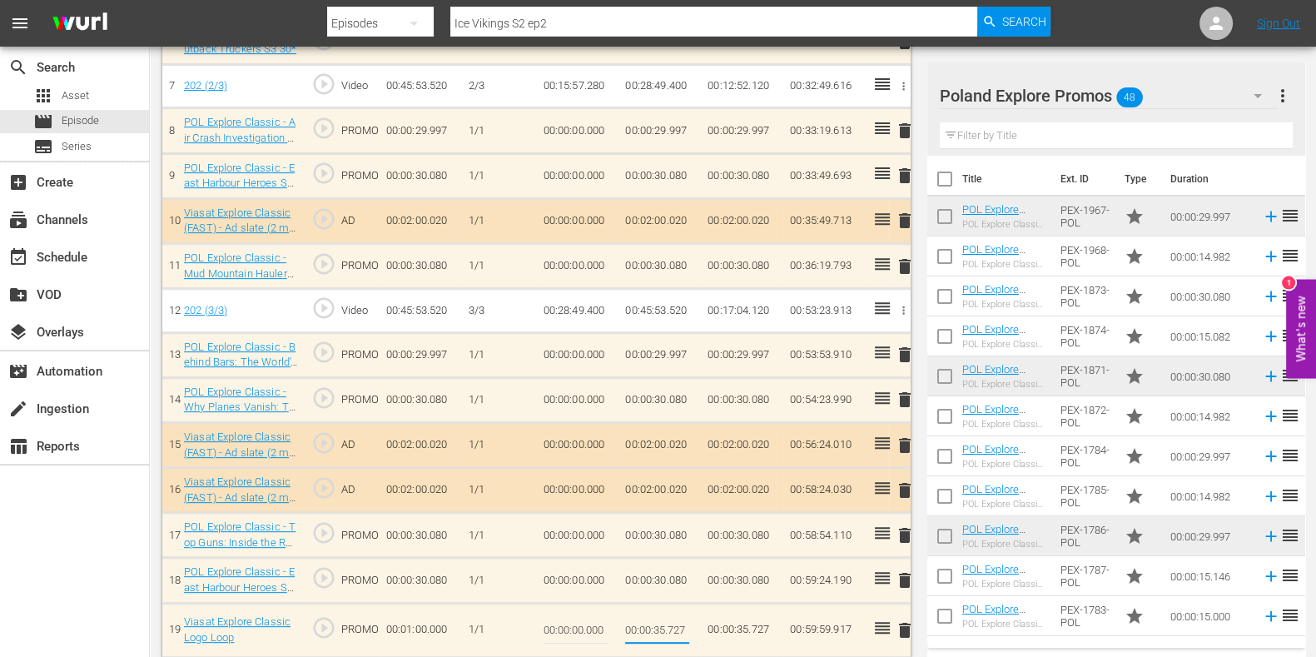
click at [678, 525] on input "00:00:35.727" at bounding box center [657, 630] width 64 height 40
type input "00:00:35.810"
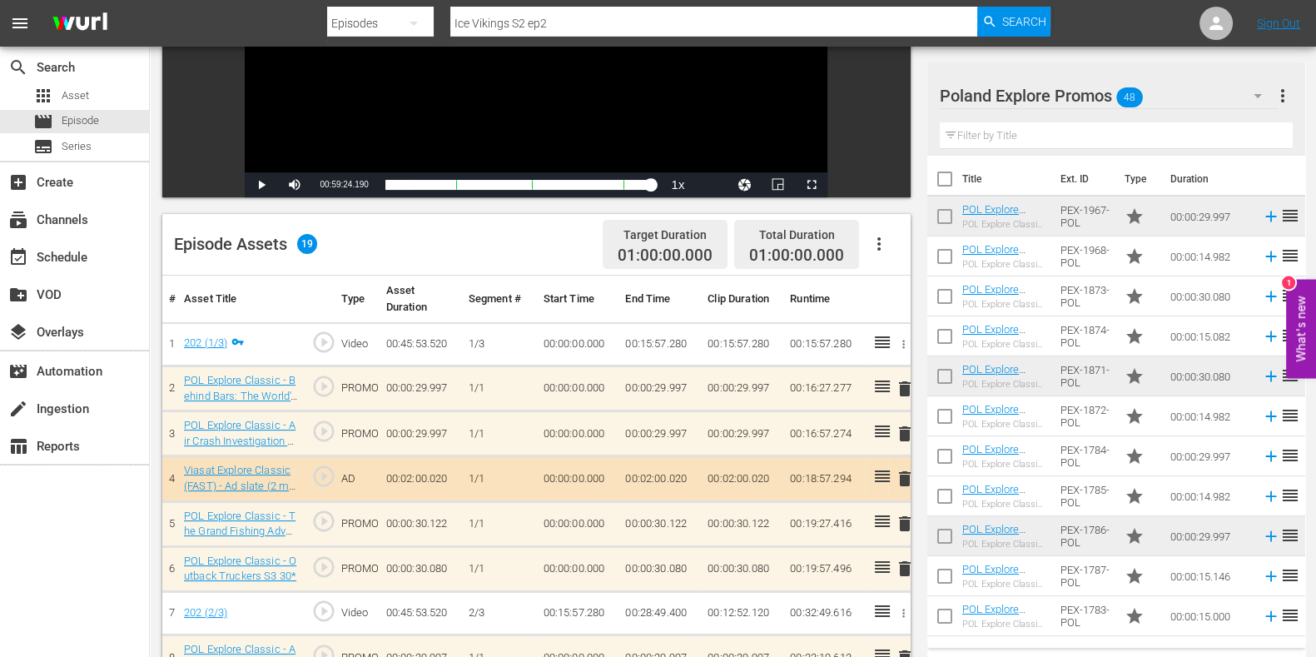
scroll to position [0, 0]
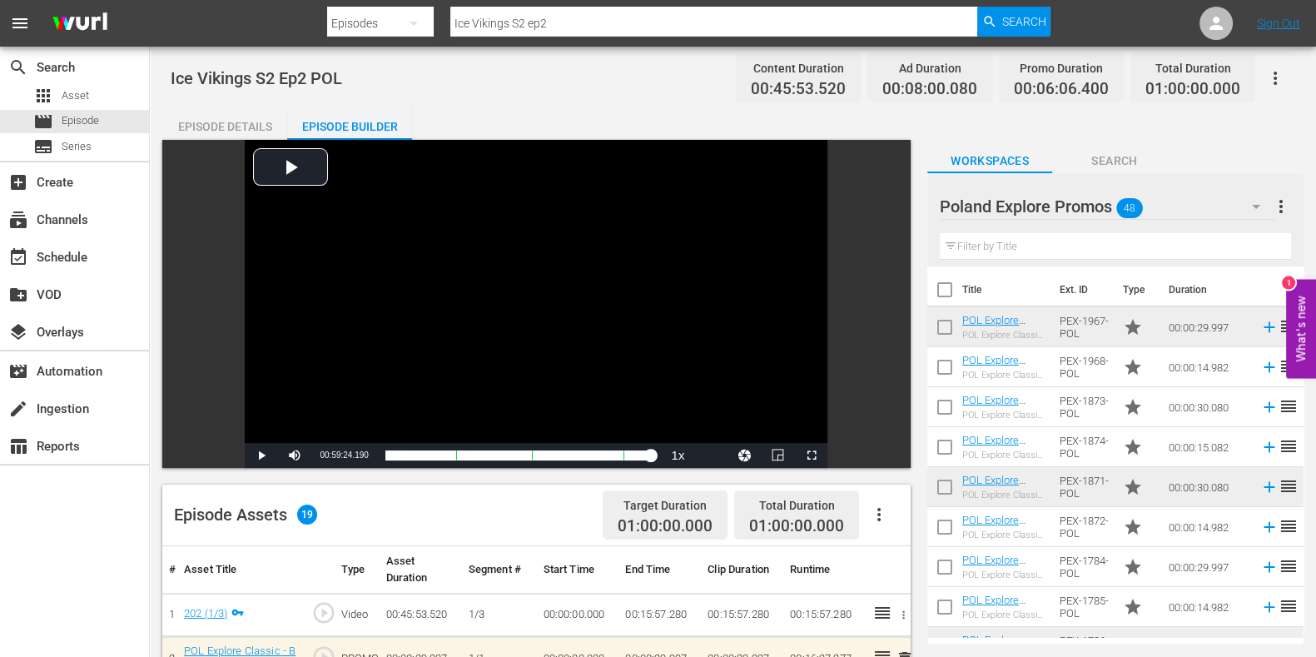
click at [624, 20] on input "Ice Vikings S2 ep2" at bounding box center [713, 23] width 527 height 40
type input "Ice Vikings S2 ep3"
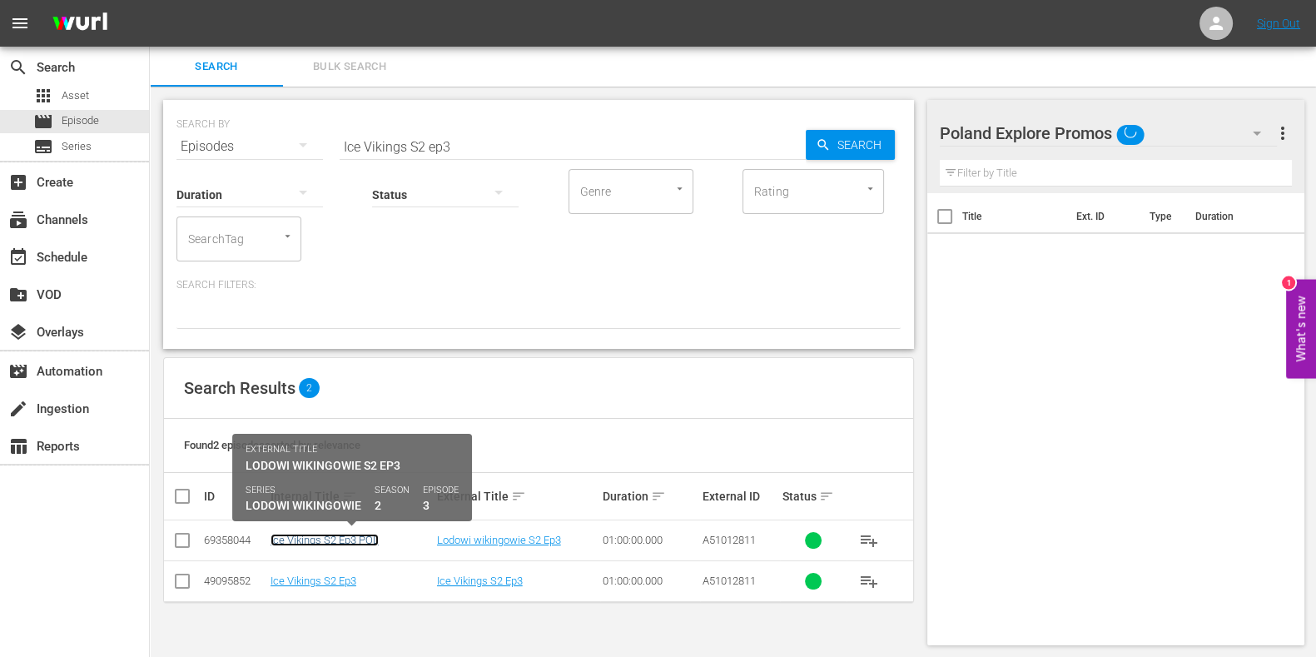
click at [328, 525] on link "Ice Vikings S2 Ep3 POL" at bounding box center [325, 540] width 108 height 12
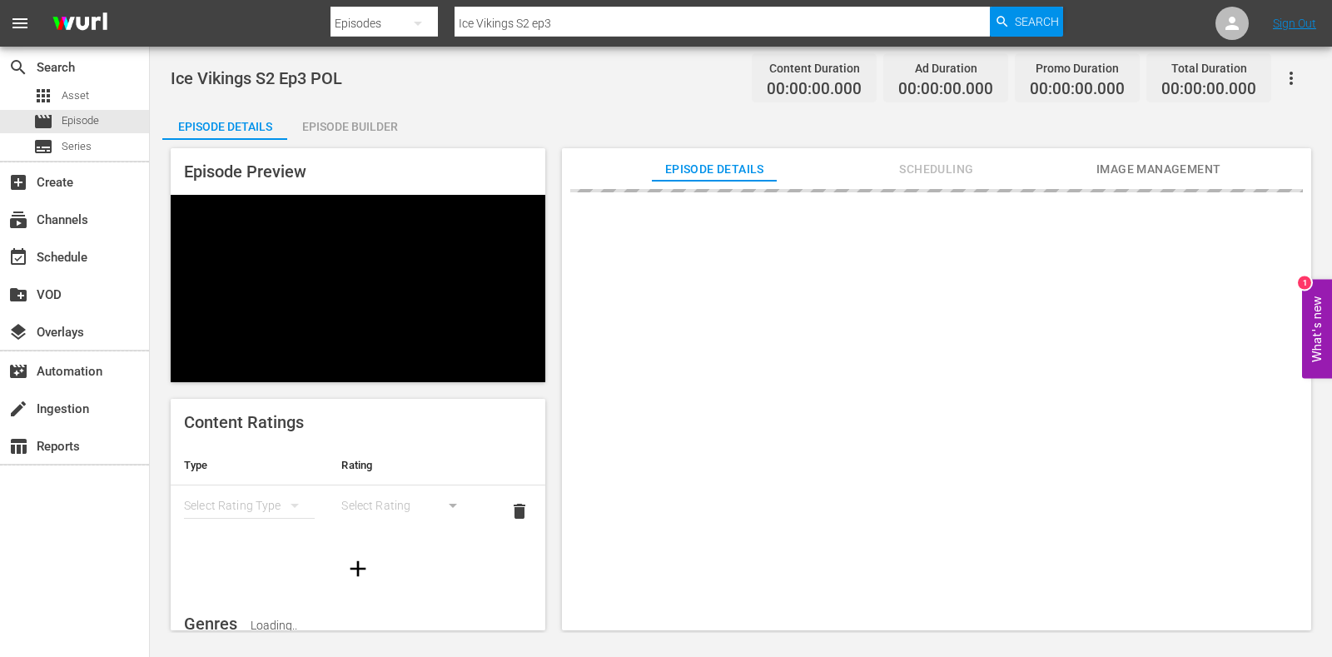
click at [383, 119] on div "Episode Builder" at bounding box center [349, 127] width 125 height 40
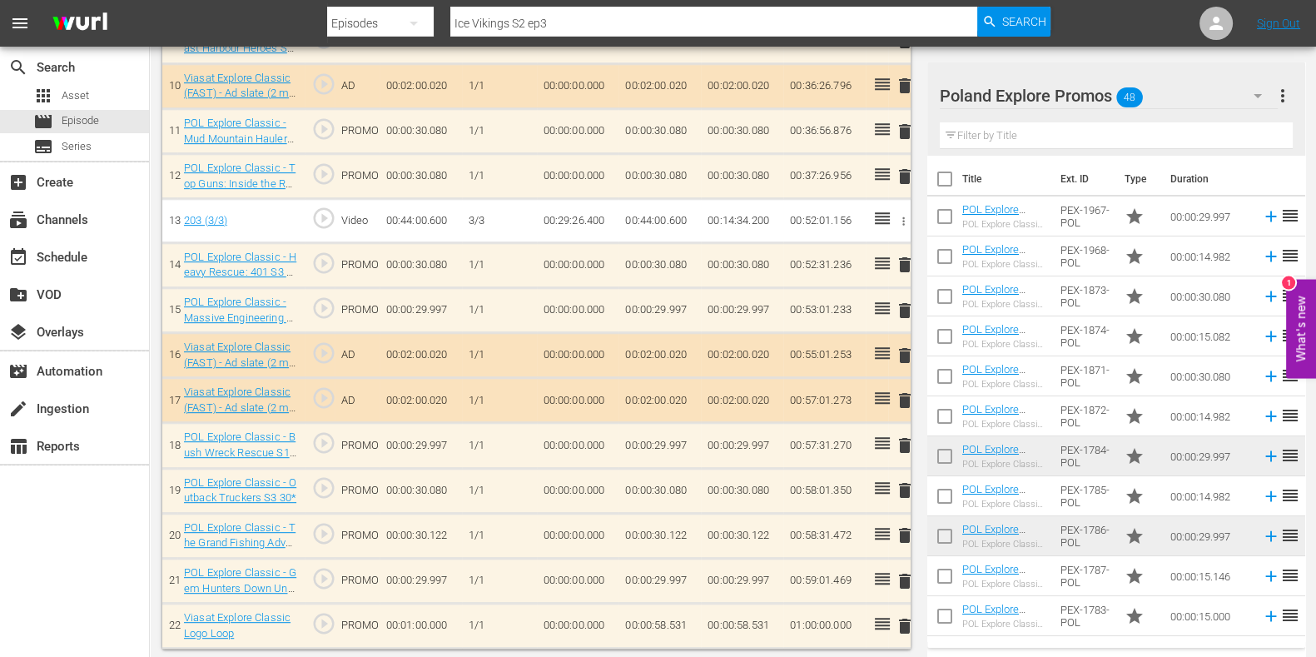
scroll to position [203, 0]
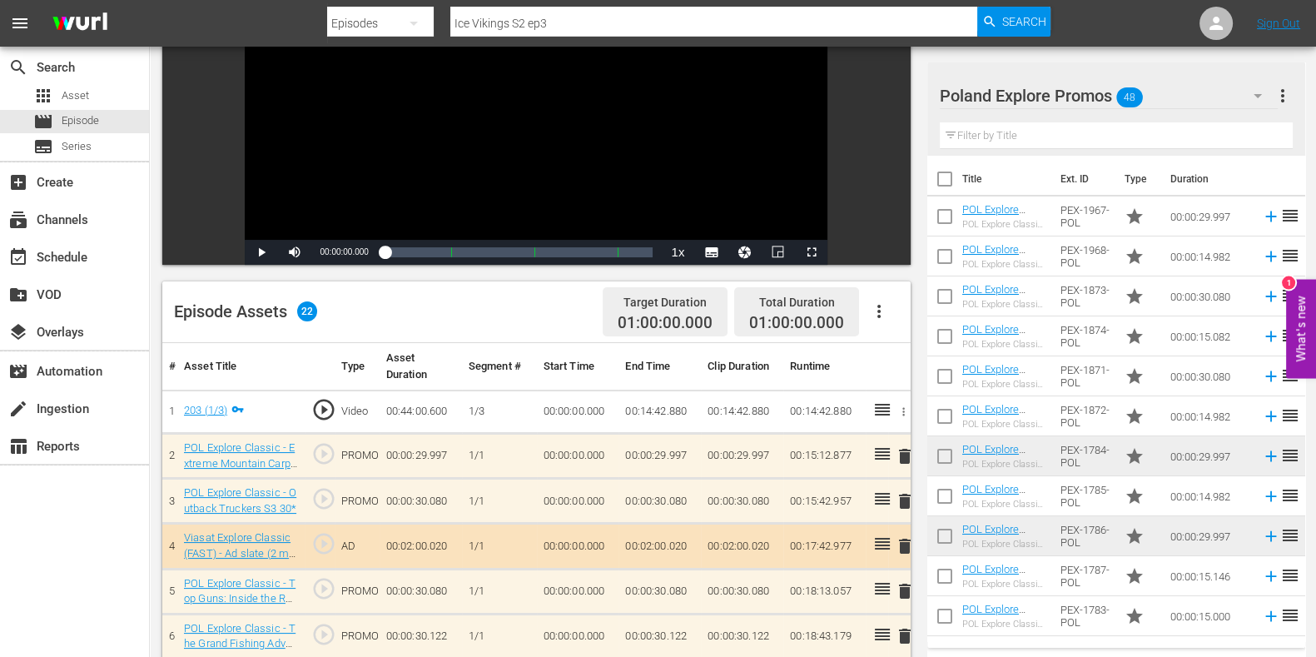
click at [911, 452] on span "delete" at bounding box center [905, 456] width 20 height 20
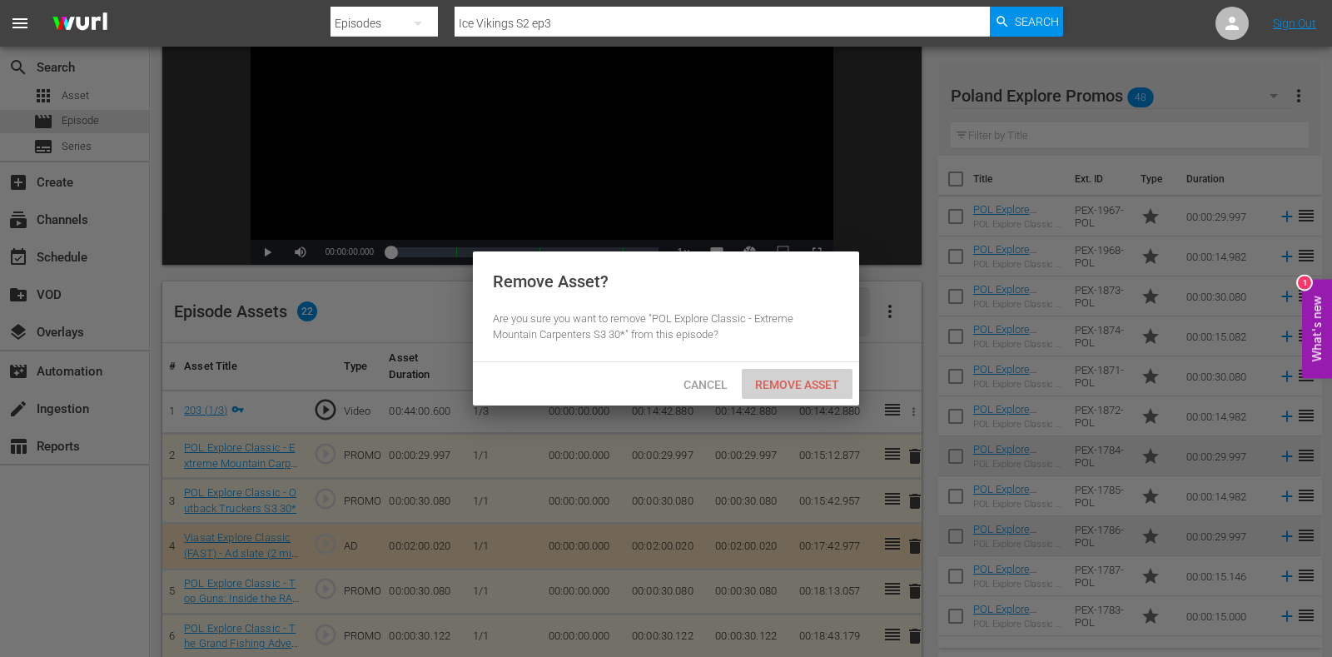
click at [825, 378] on span "Remove Asset" at bounding box center [797, 384] width 111 height 13
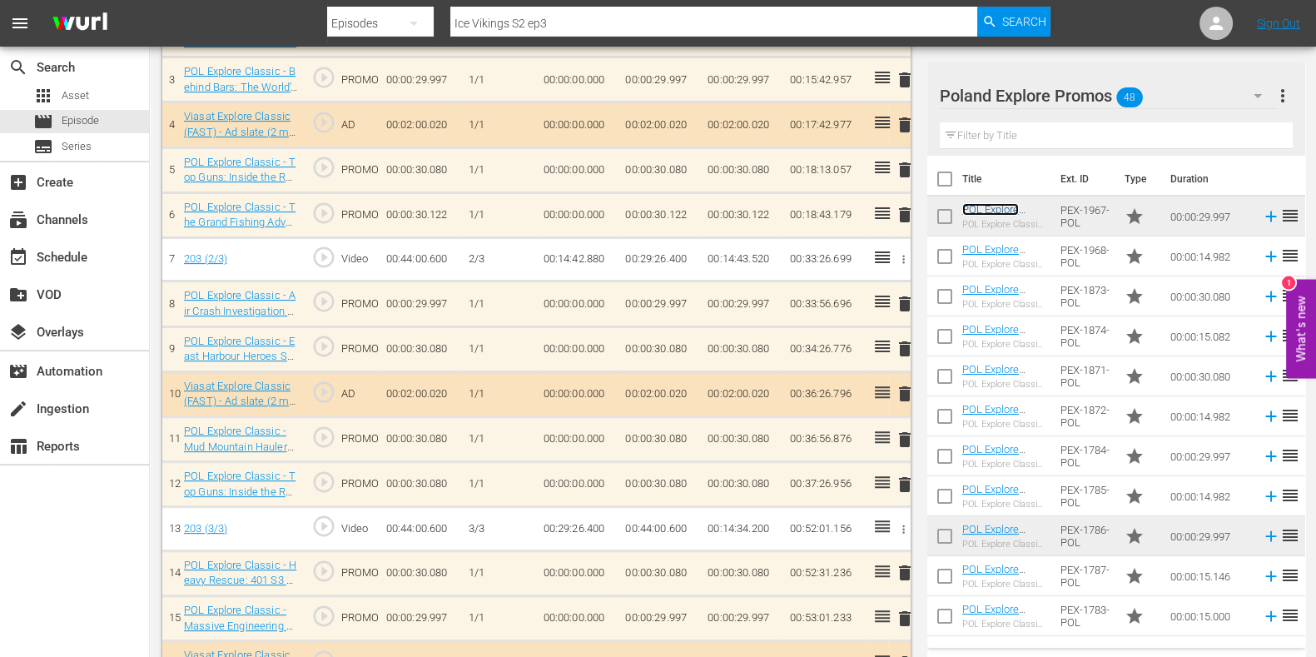
scroll to position [728, 0]
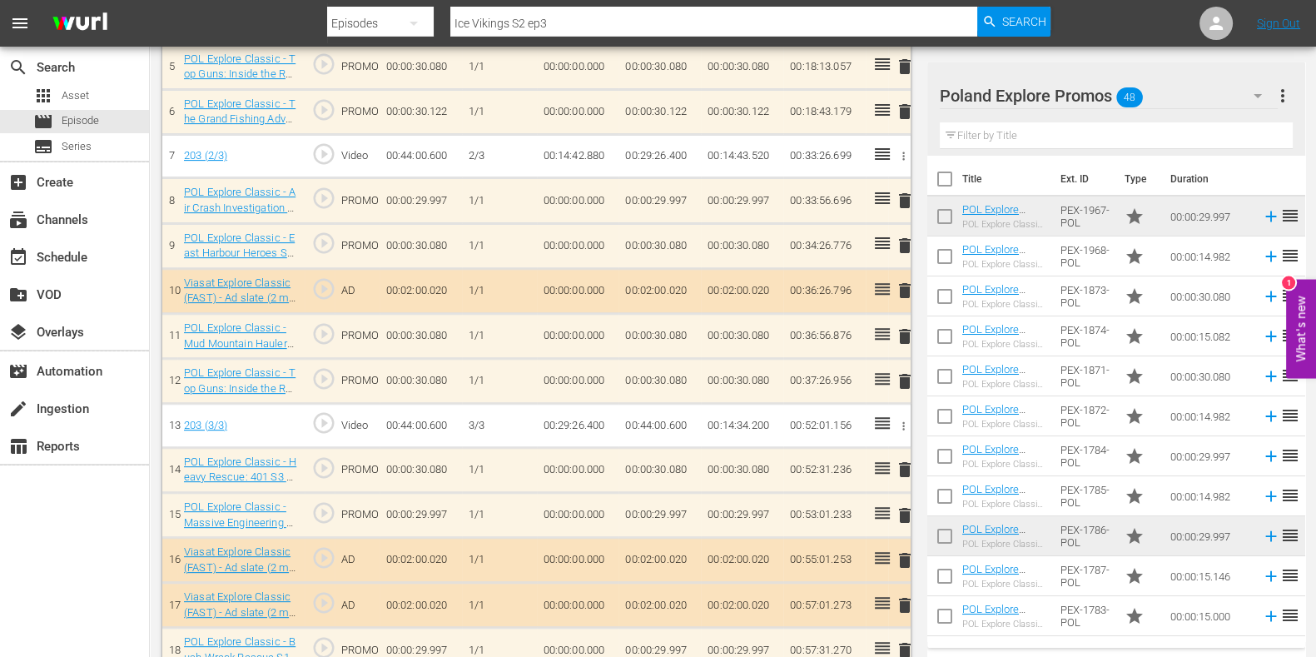
click at [904, 505] on span "delete" at bounding box center [905, 515] width 20 height 20
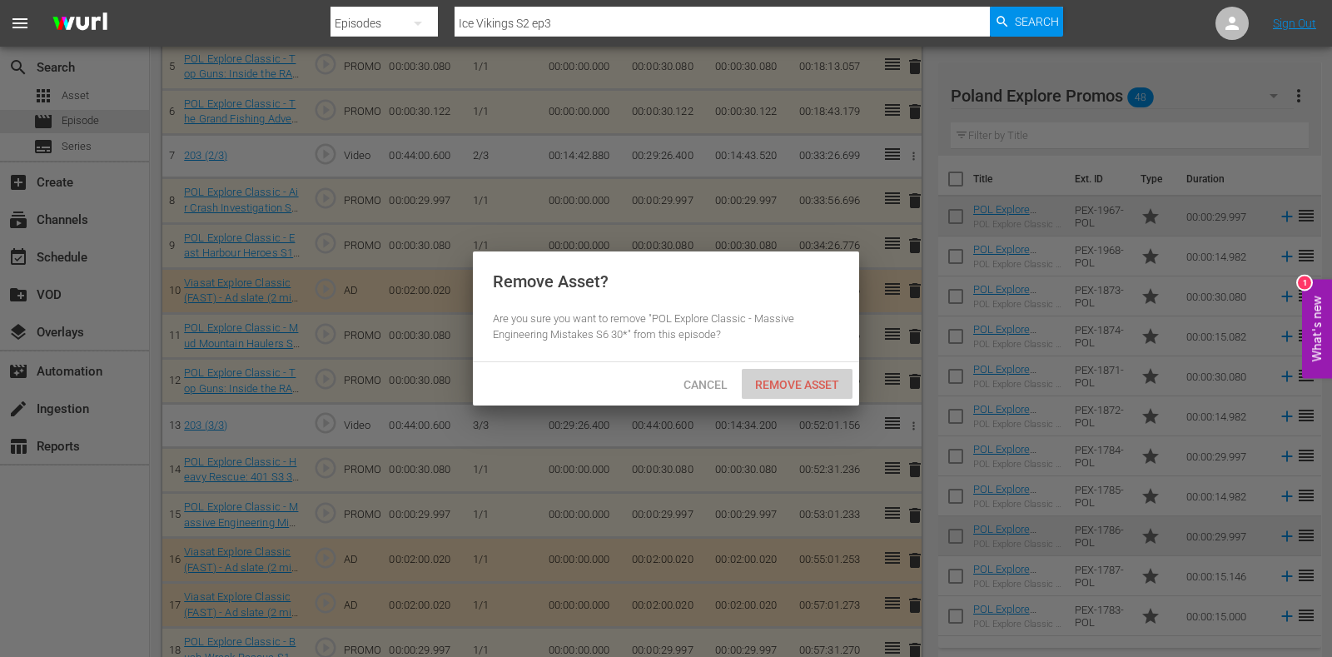
click at [818, 391] on div "Remove Asset" at bounding box center [797, 384] width 111 height 31
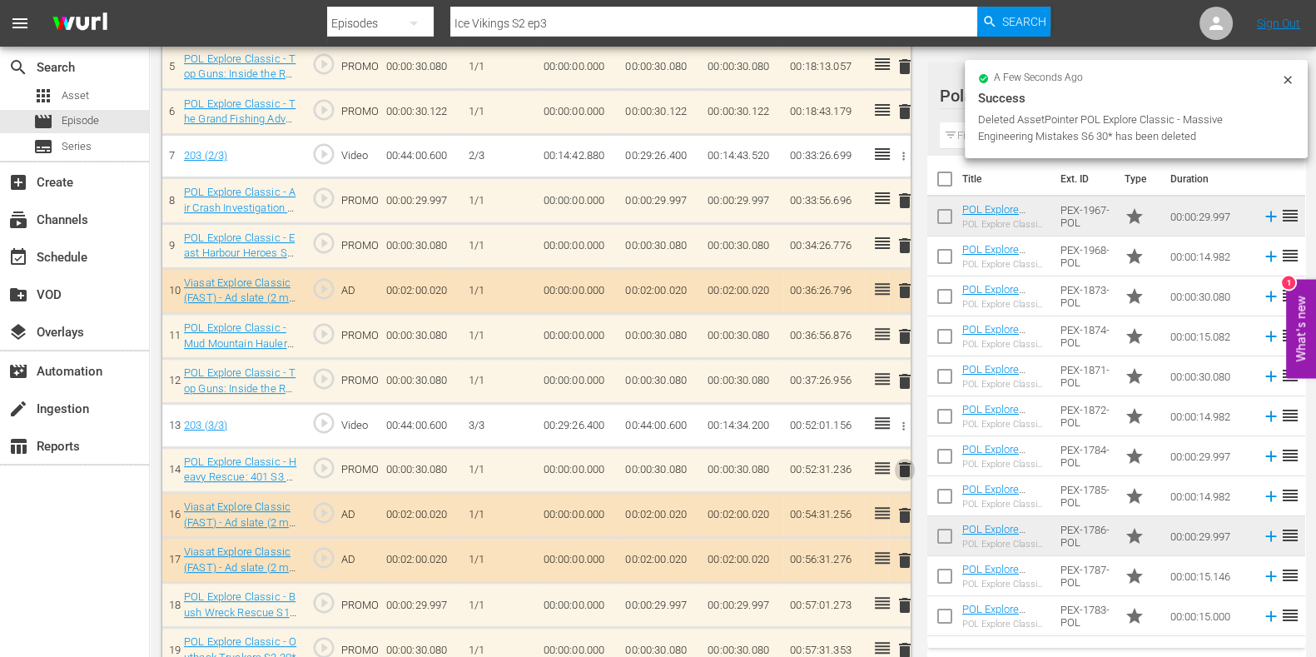
click at [906, 473] on span "delete" at bounding box center [905, 470] width 20 height 20
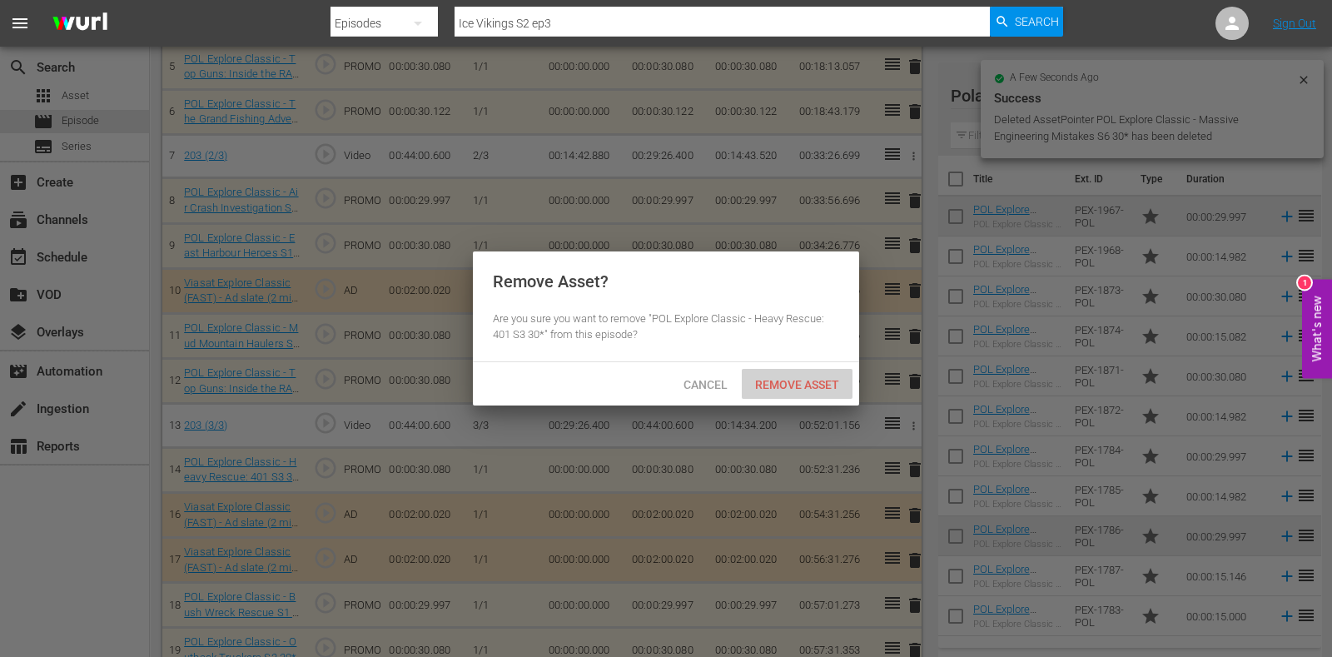
click at [810, 393] on div "Remove Asset" at bounding box center [797, 384] width 111 height 31
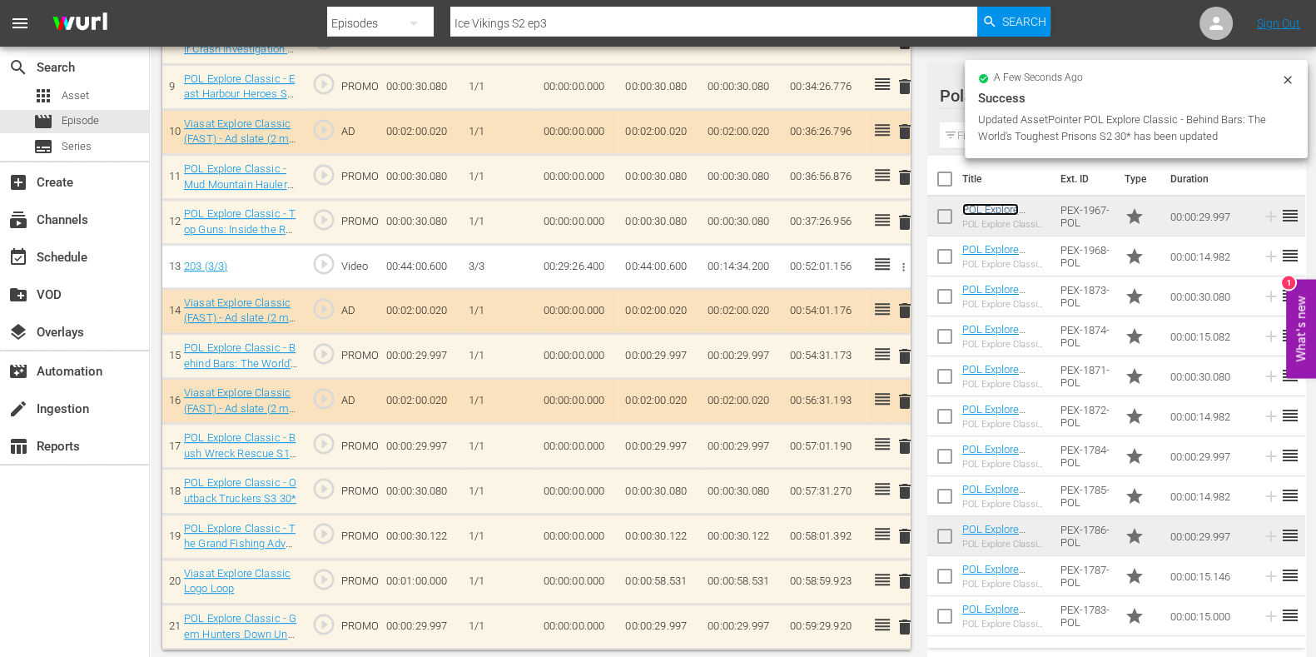
scroll to position [891, 0]
click at [902, 525] on div "delete" at bounding box center [899, 626] width 9 height 24
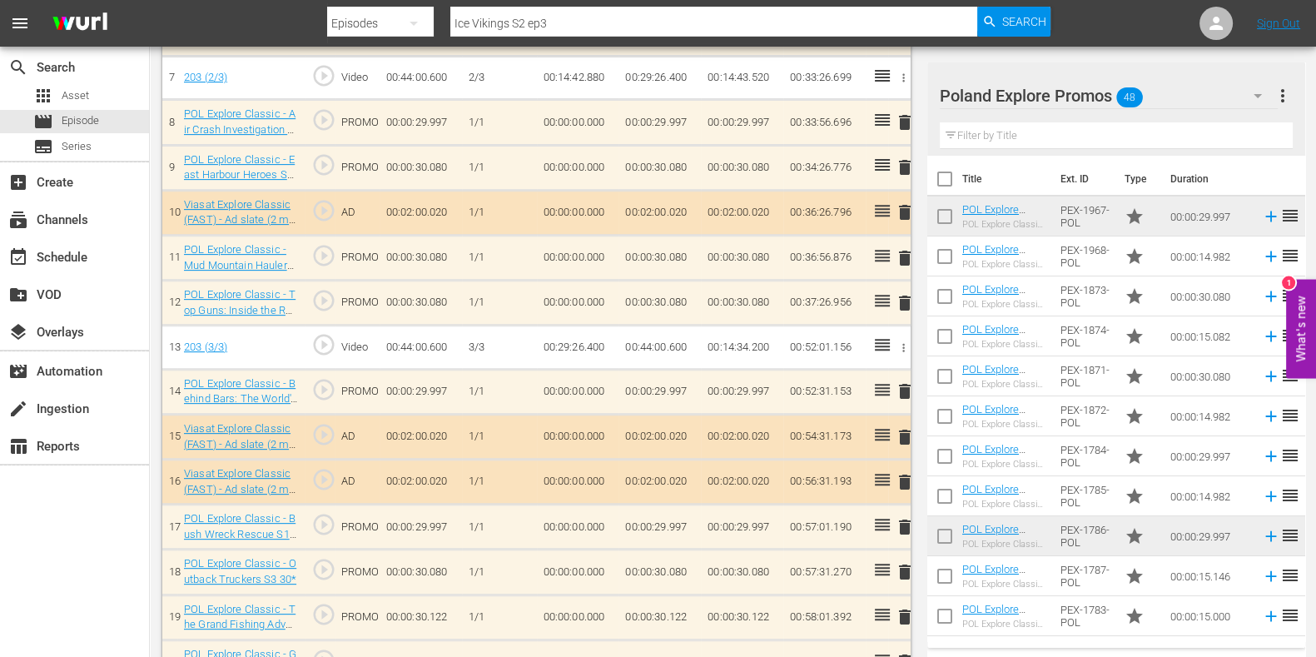
scroll to position [887, 0]
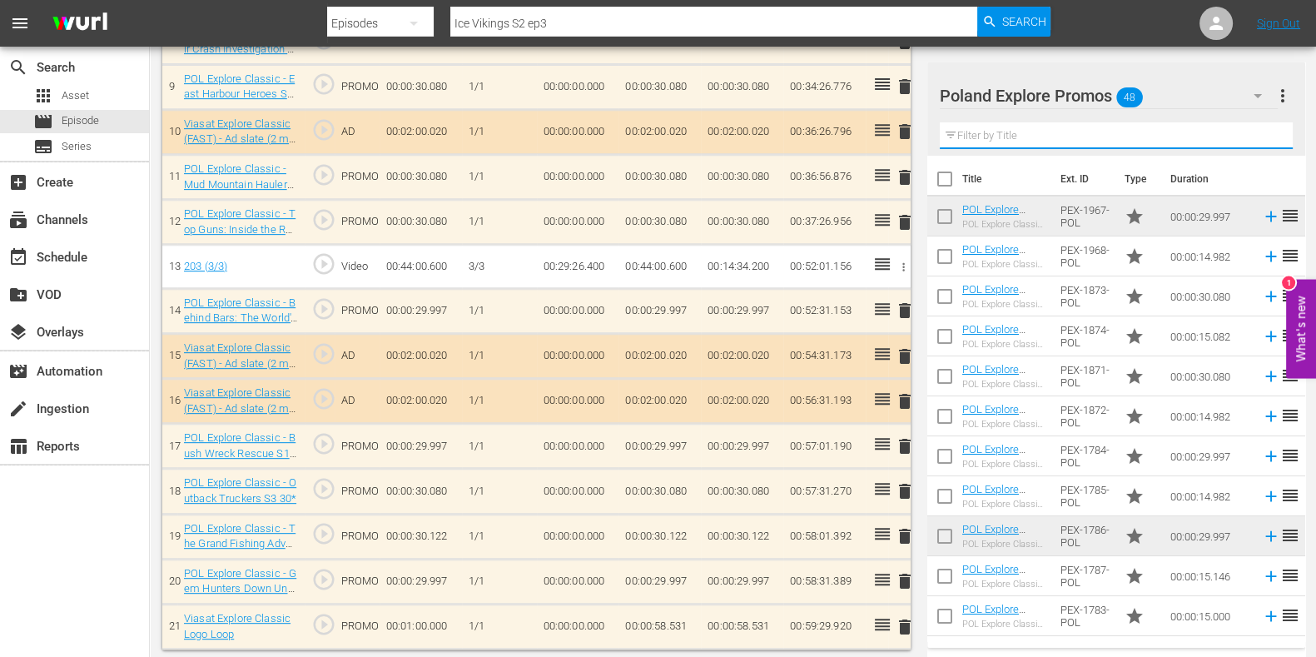
click at [988, 131] on input "text" at bounding box center [1116, 135] width 353 height 27
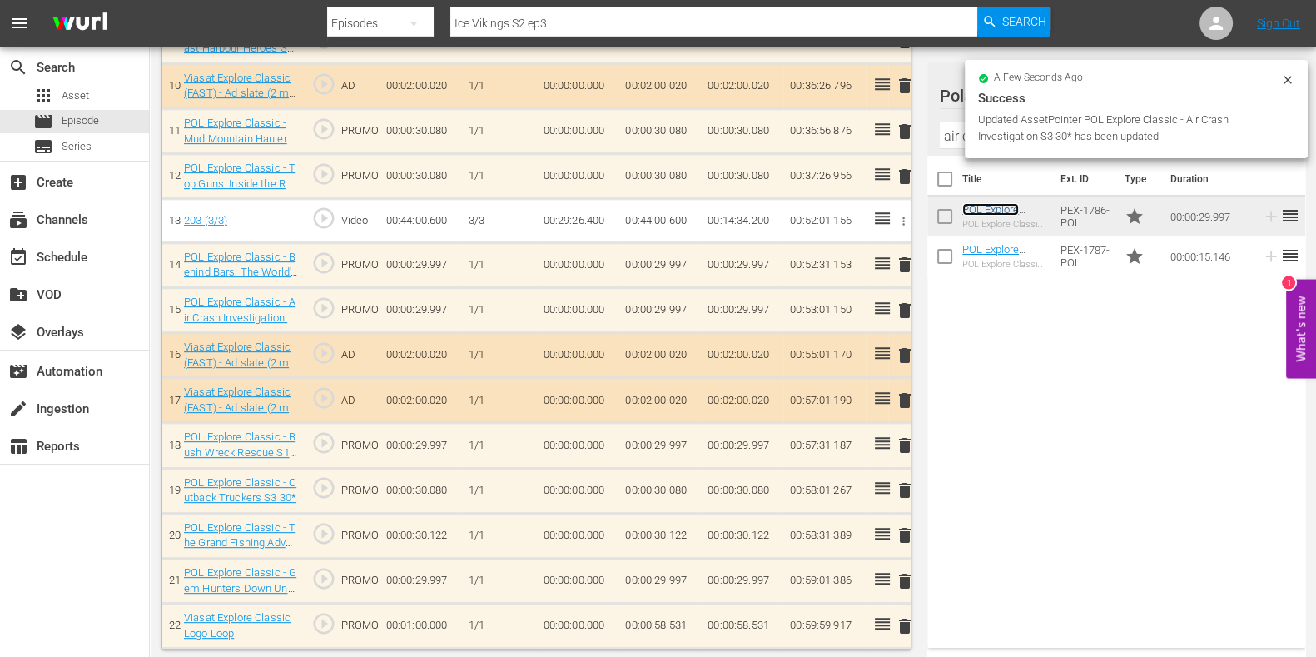
scroll to position [933, 0]
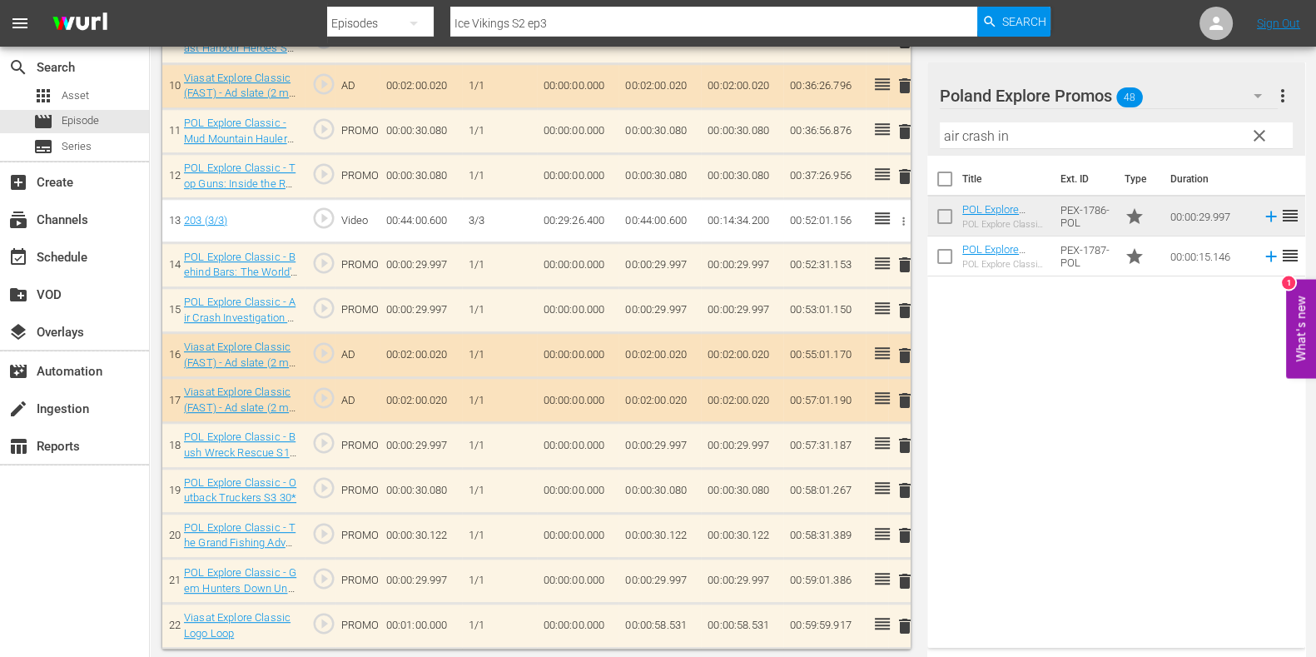
click at [664, 525] on td "00:00:58.531" at bounding box center [660, 626] width 82 height 45
drag, startPoint x: 903, startPoint y: 624, endPoint x: 892, endPoint y: 553, distance: 72.4
click at [903, 525] on span "delete" at bounding box center [905, 626] width 20 height 20
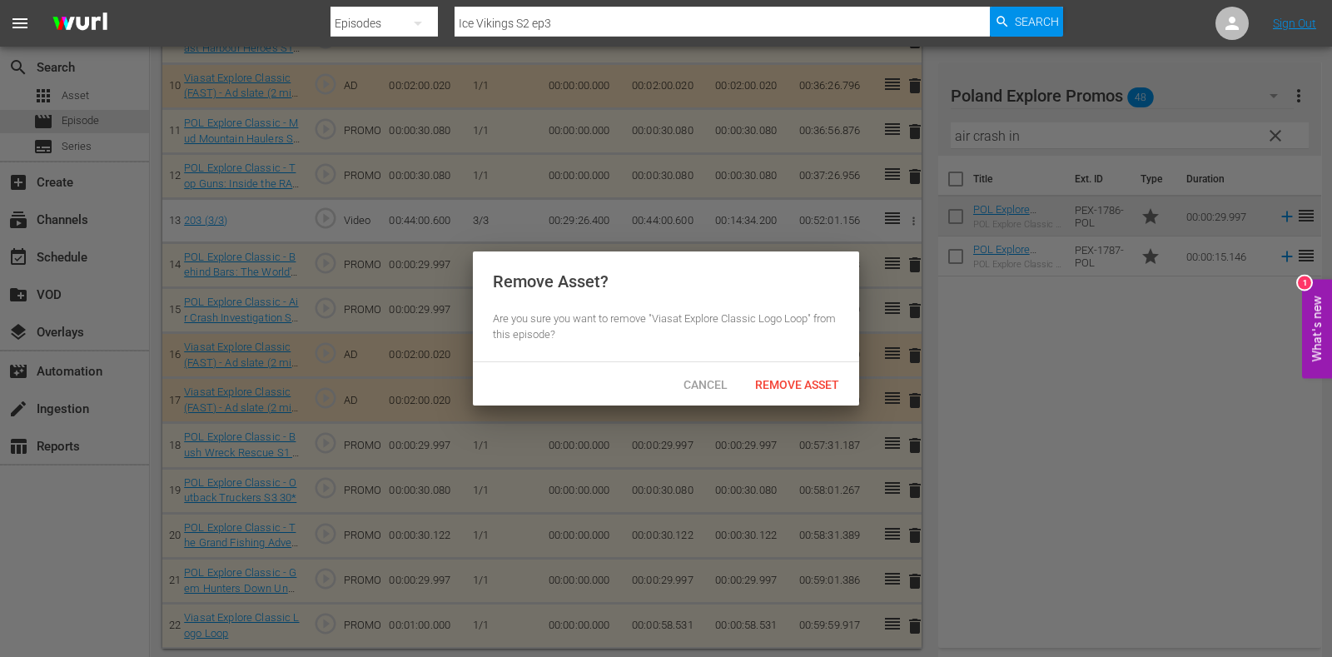
click at [820, 399] on div "Cancel Remove Asset" at bounding box center [666, 383] width 386 height 43
click at [793, 372] on div "Remove Asset" at bounding box center [797, 384] width 111 height 31
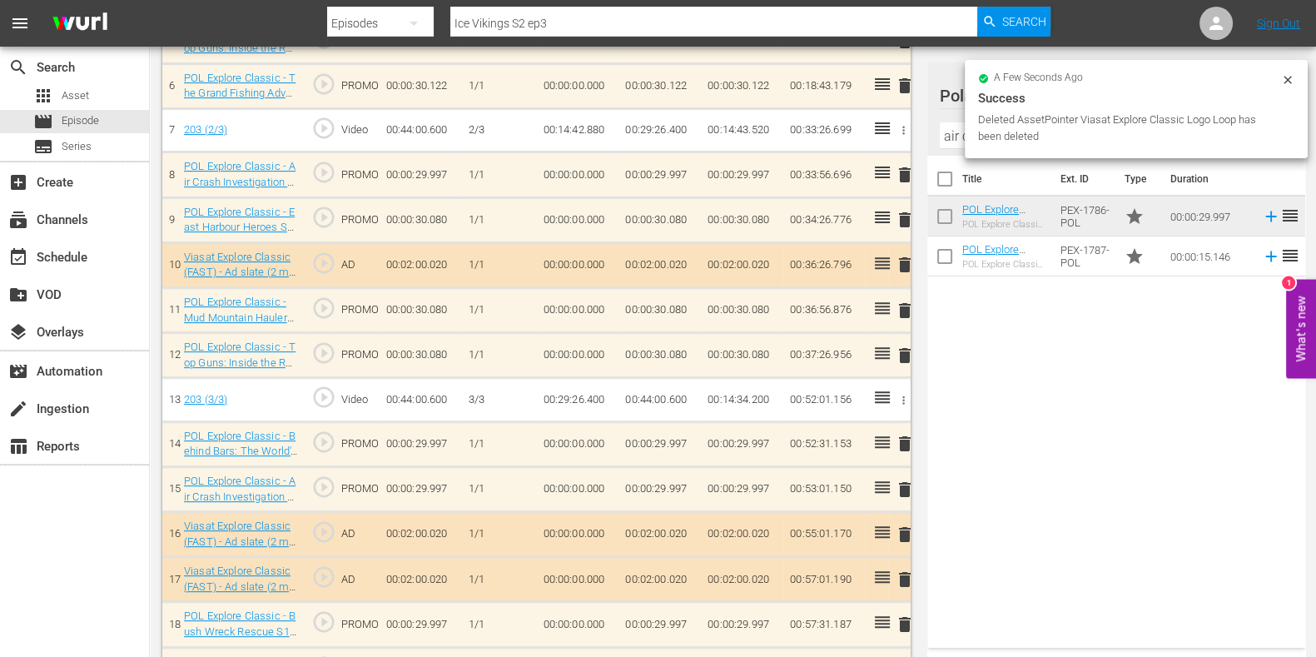
scroll to position [679, 0]
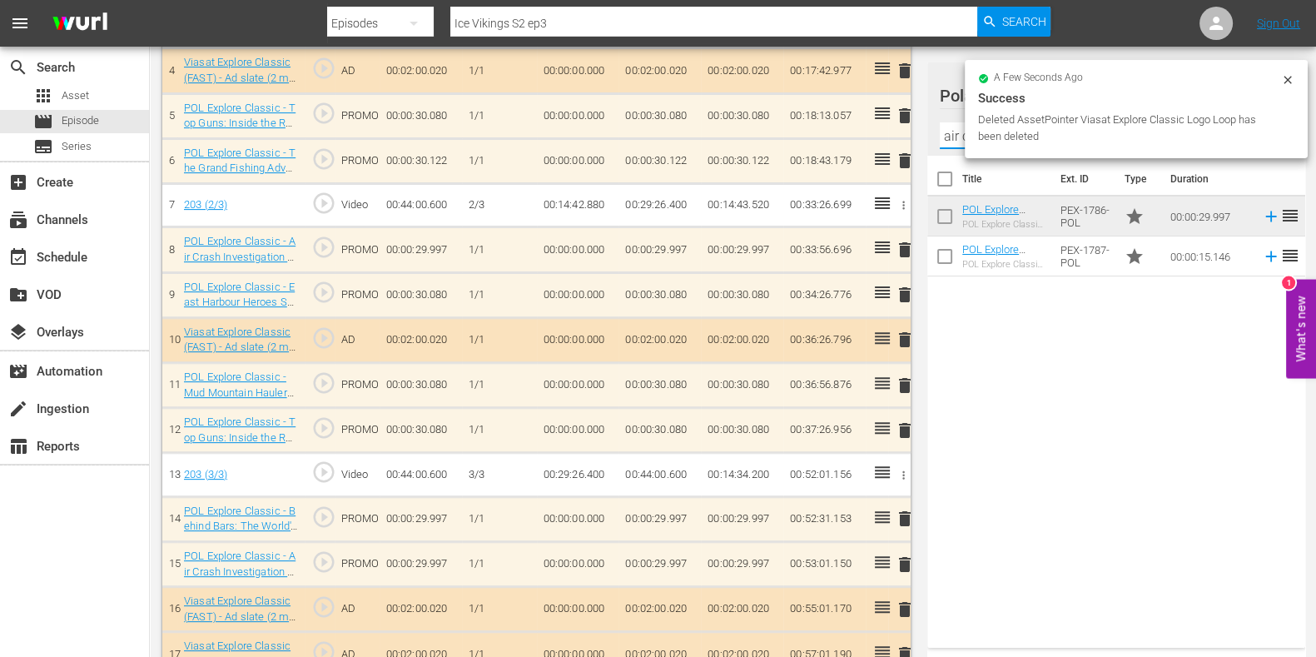
click at [957, 135] on input "air crash in" at bounding box center [1116, 135] width 353 height 27
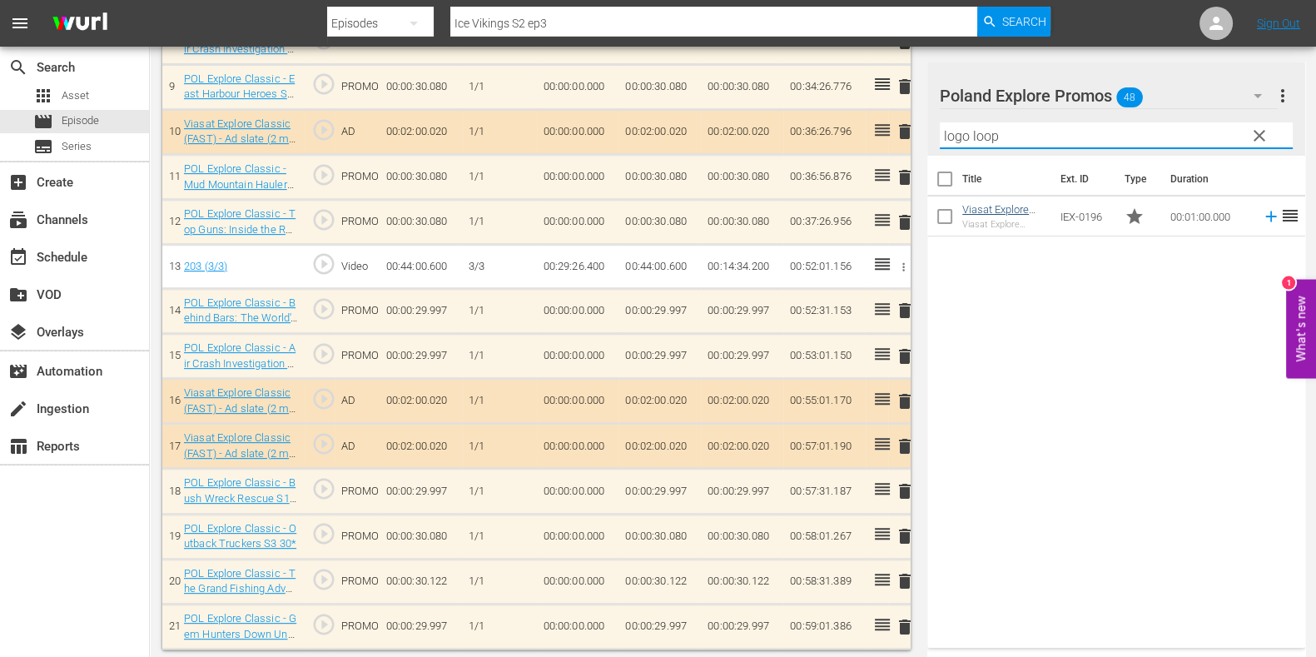
type input "logo loop"
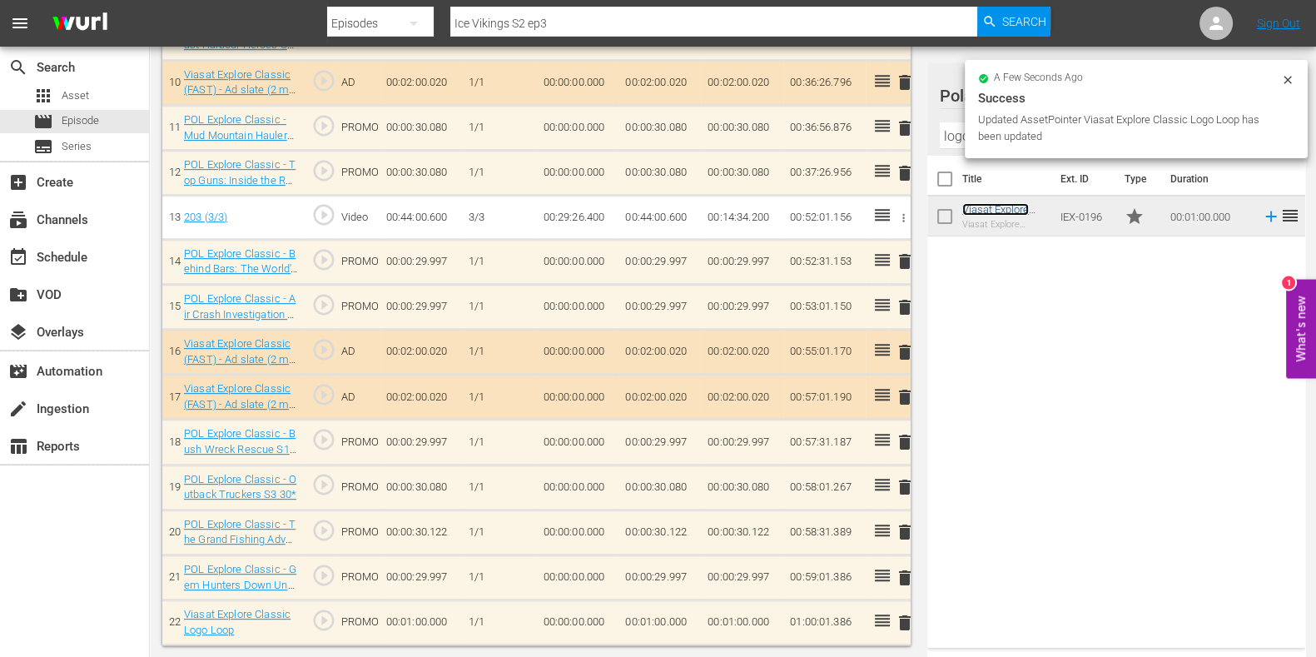
scroll to position [933, 0]
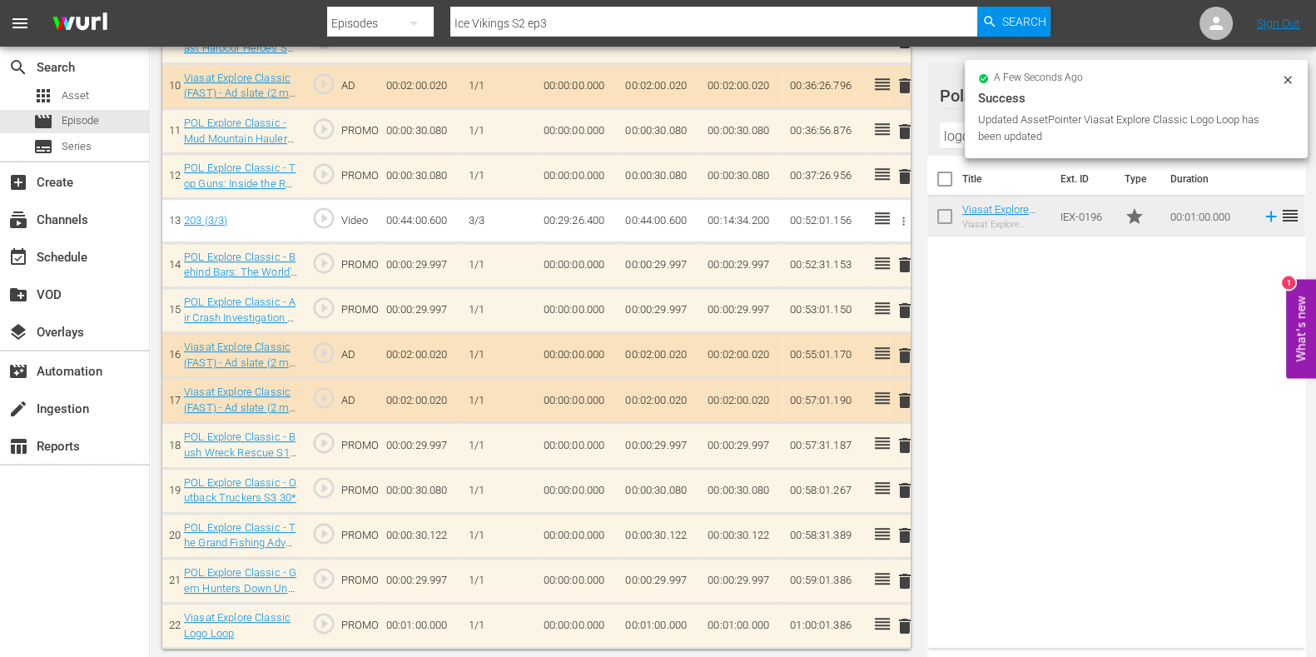
click at [637, 525] on td "00:01:00.000" at bounding box center [660, 626] width 82 height 45
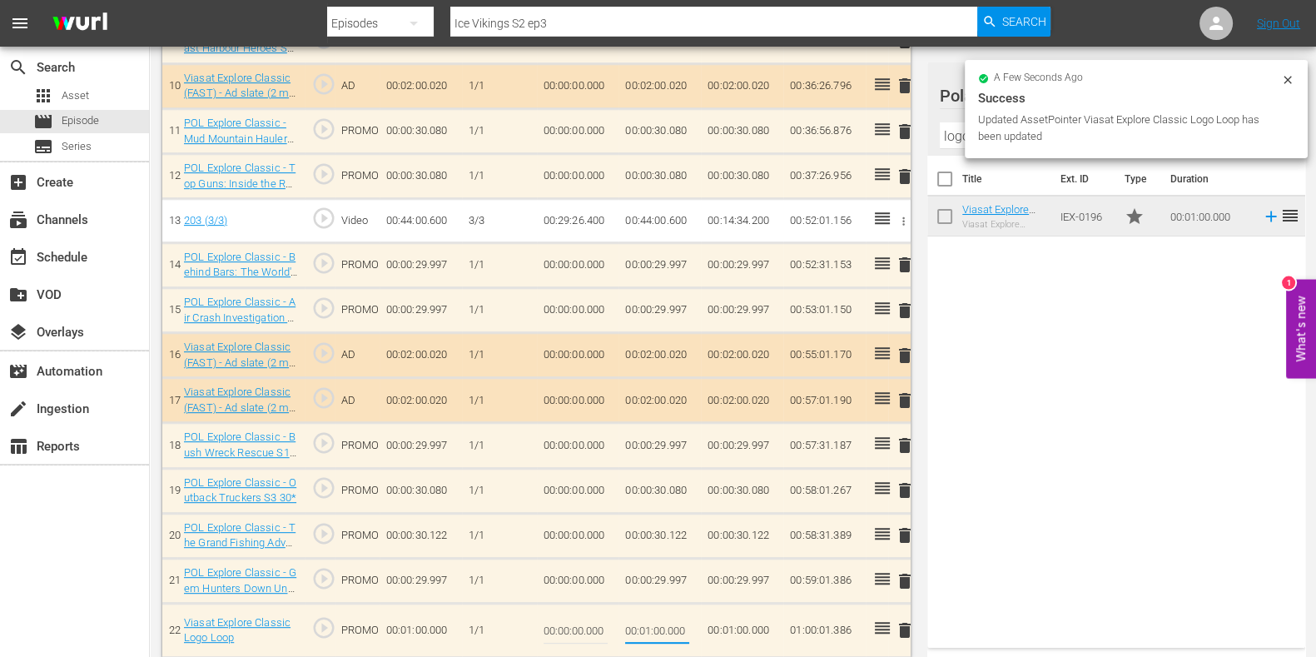
click at [641, 525] on input "00:01:00.000" at bounding box center [657, 630] width 64 height 40
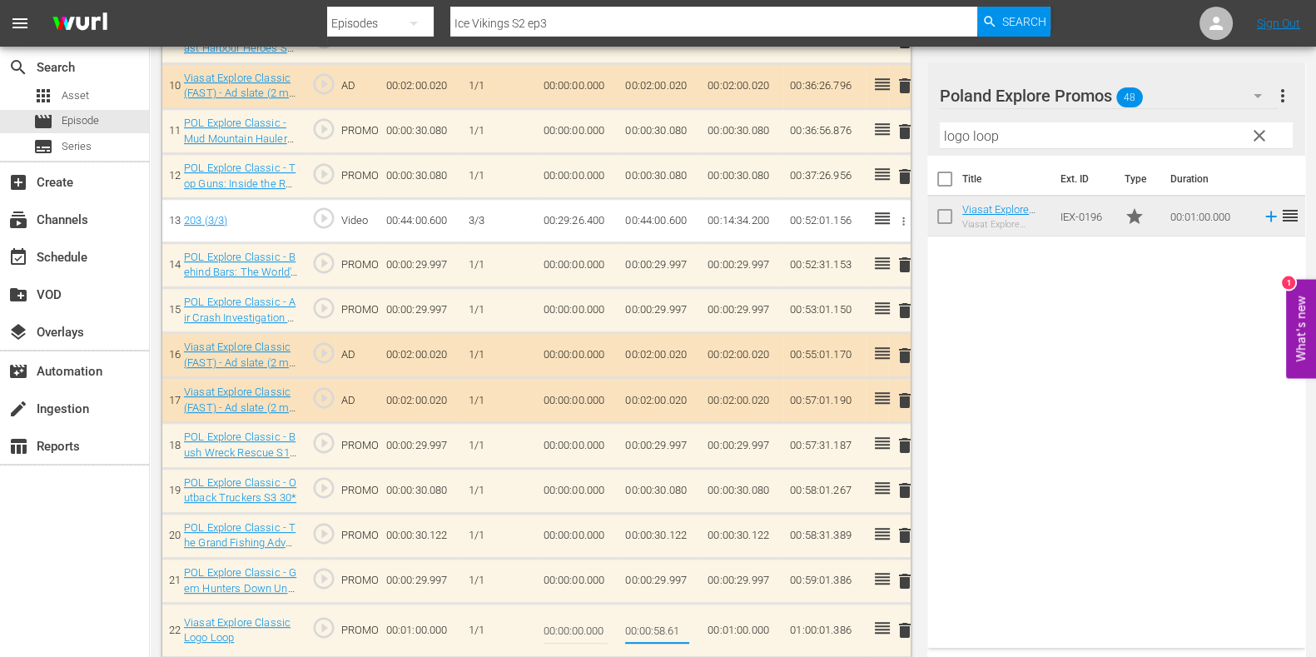
type input "00:00:58.614"
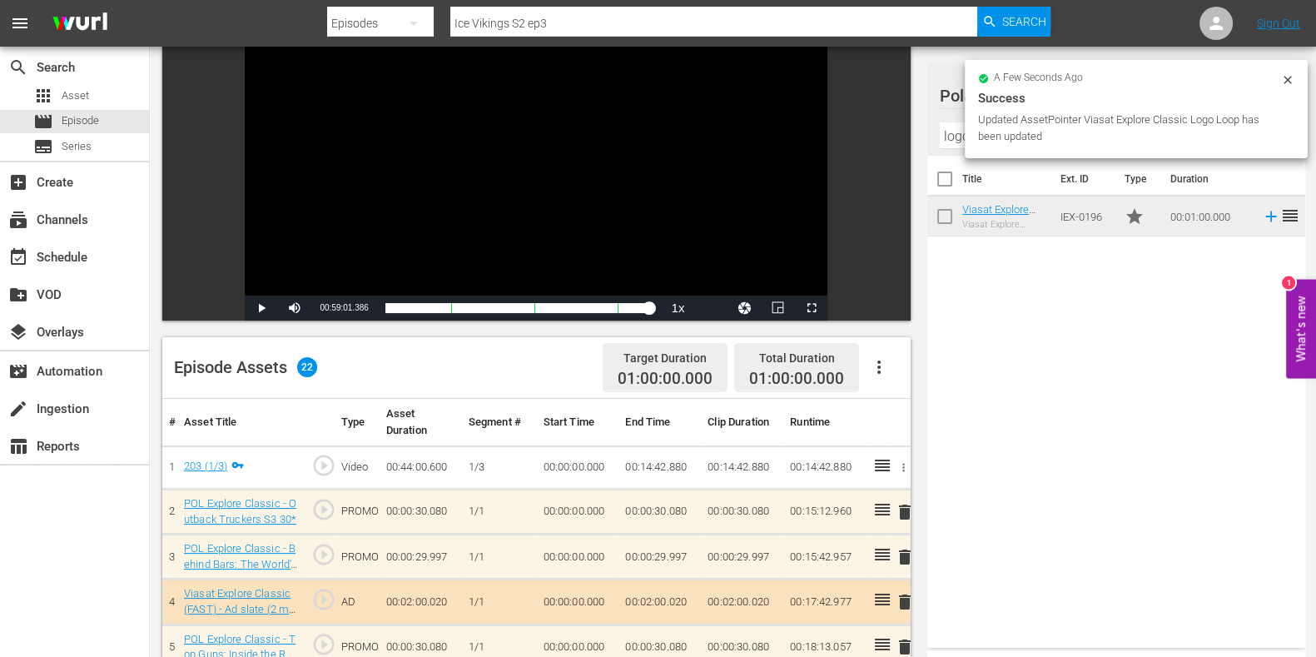
scroll to position [0, 0]
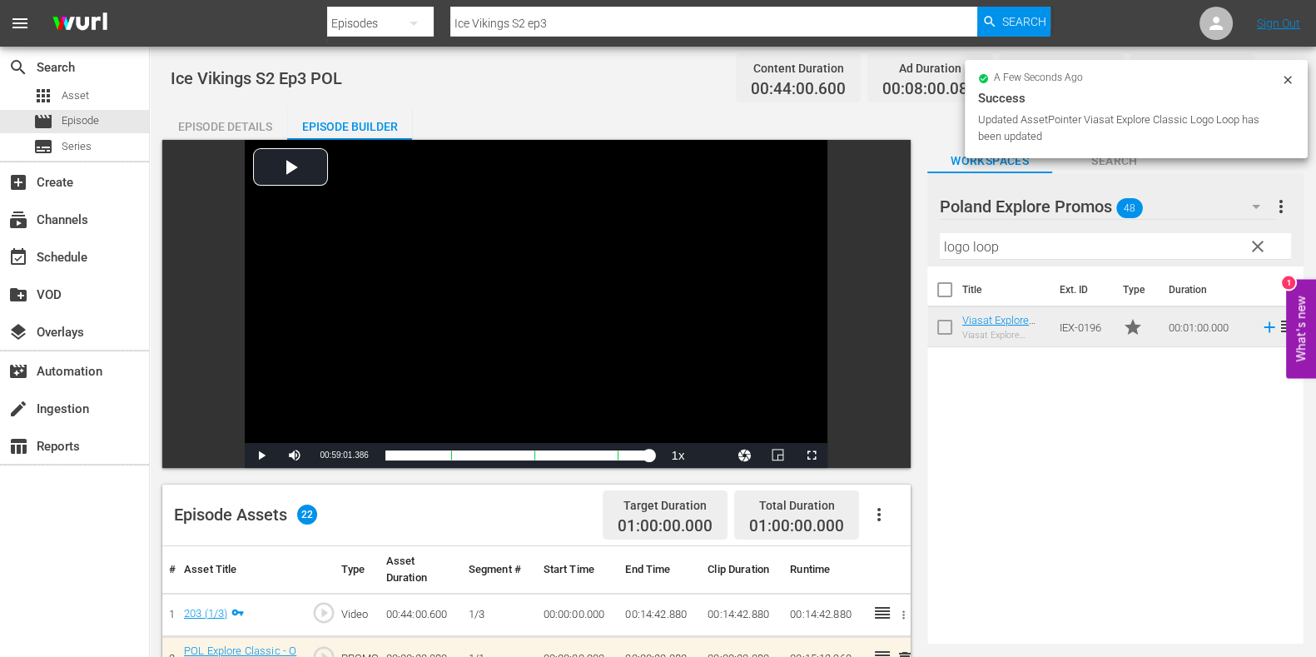
click at [242, 123] on div "Episode Details" at bounding box center [224, 127] width 125 height 40
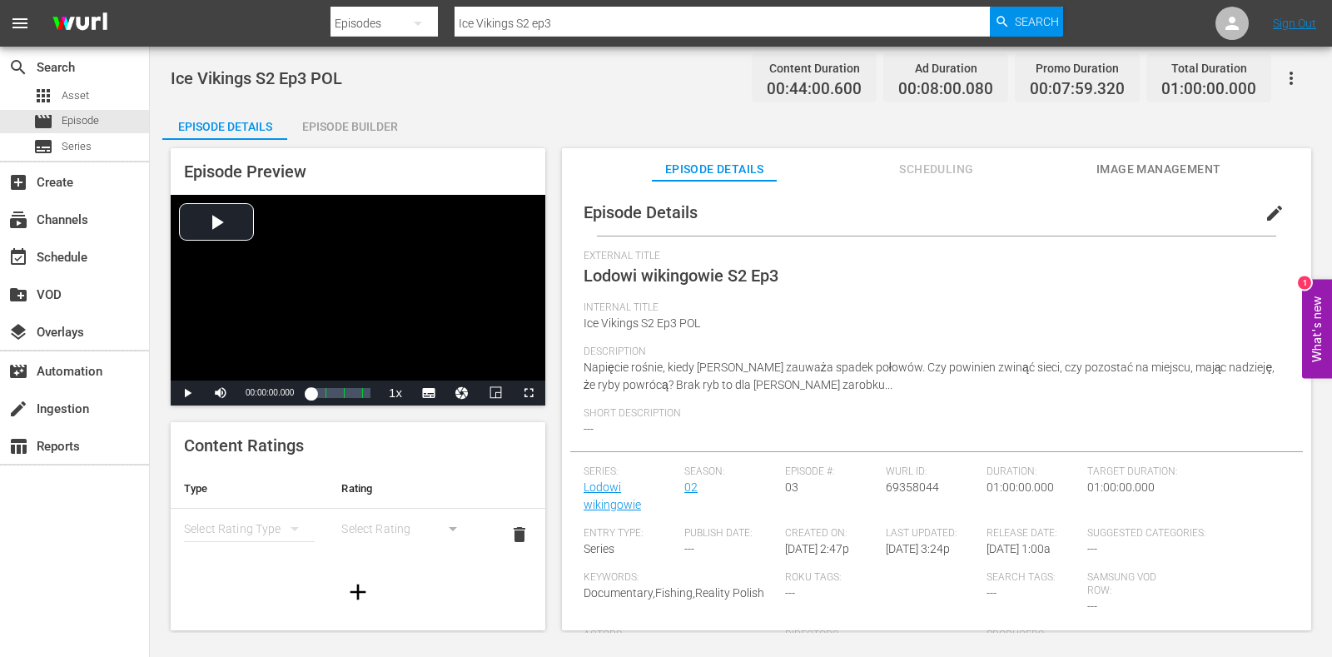
drag, startPoint x: 379, startPoint y: -13, endPoint x: 154, endPoint y: -27, distance: 225.2
click at [154, 0] on html "menu Search By Episodes Search ID, Title, Description, Keywords, or Category Ic…" at bounding box center [666, 328] width 1332 height 657
paste input "War Factories S3E4"
type input "War Factories S3 ep4"
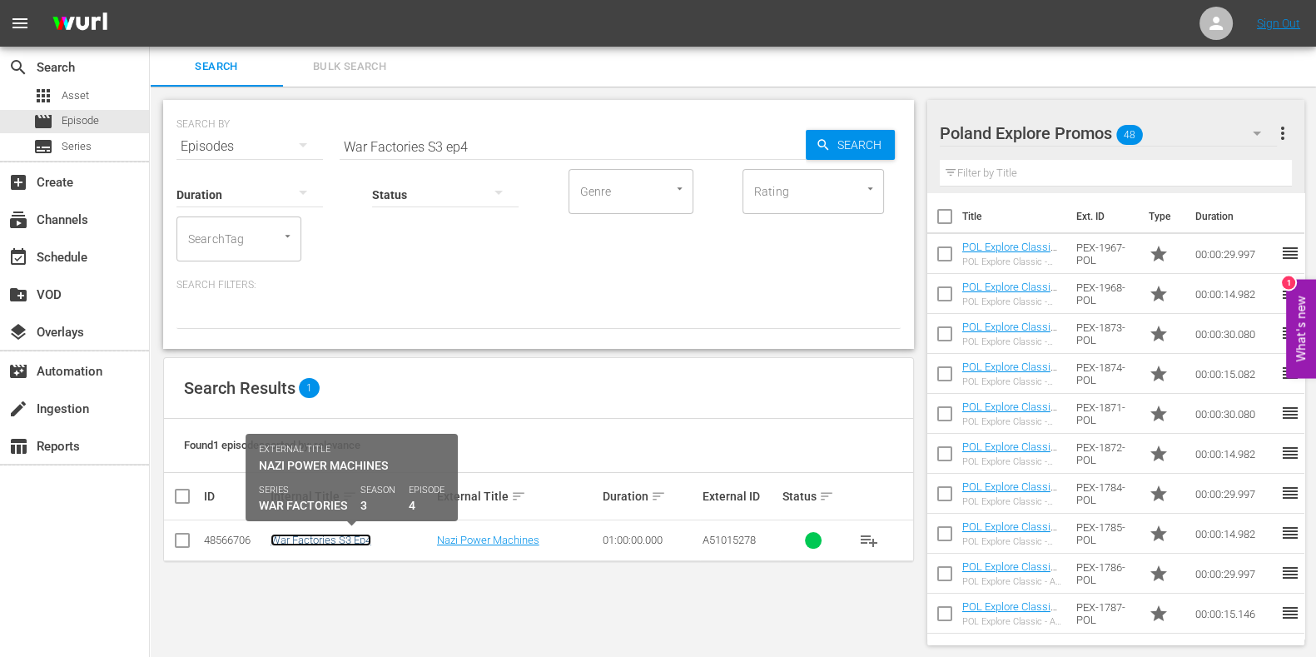
click at [325, 525] on link "War Factories S3 Ep4" at bounding box center [321, 540] width 101 height 12
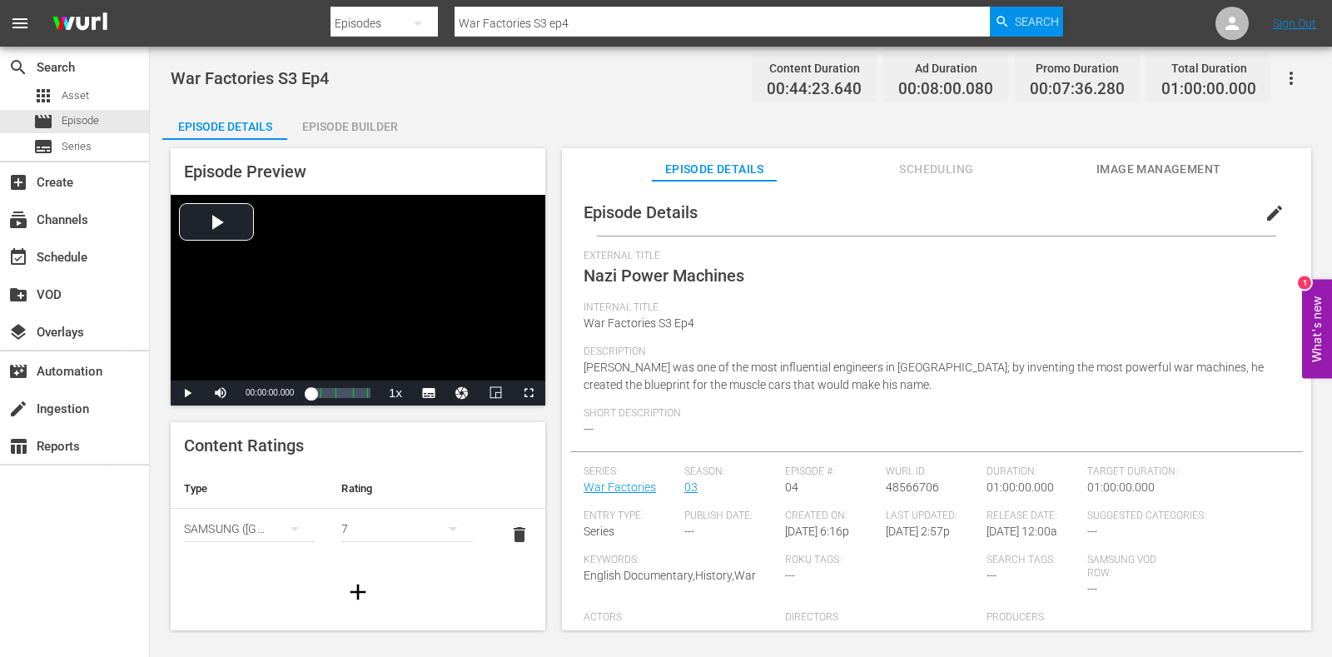
click at [327, 114] on div "Episode Builder" at bounding box center [349, 127] width 125 height 40
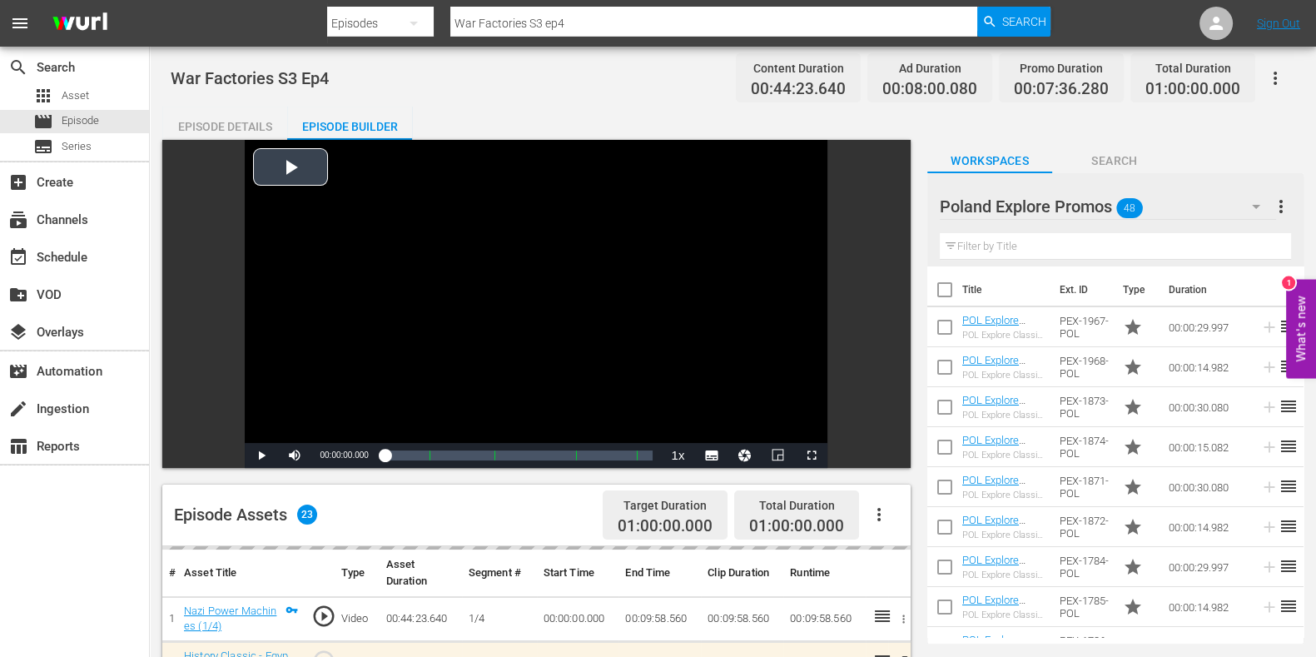
scroll to position [312, 0]
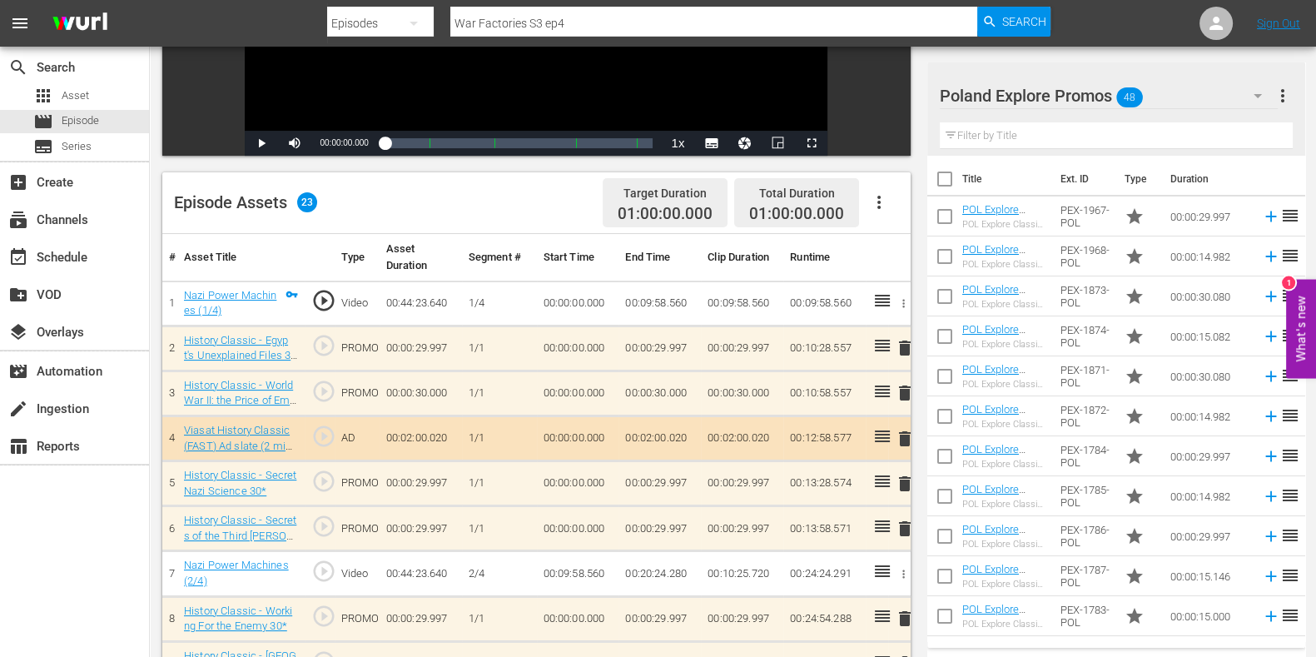
click at [1065, 89] on button "button" at bounding box center [1258, 96] width 40 height 40
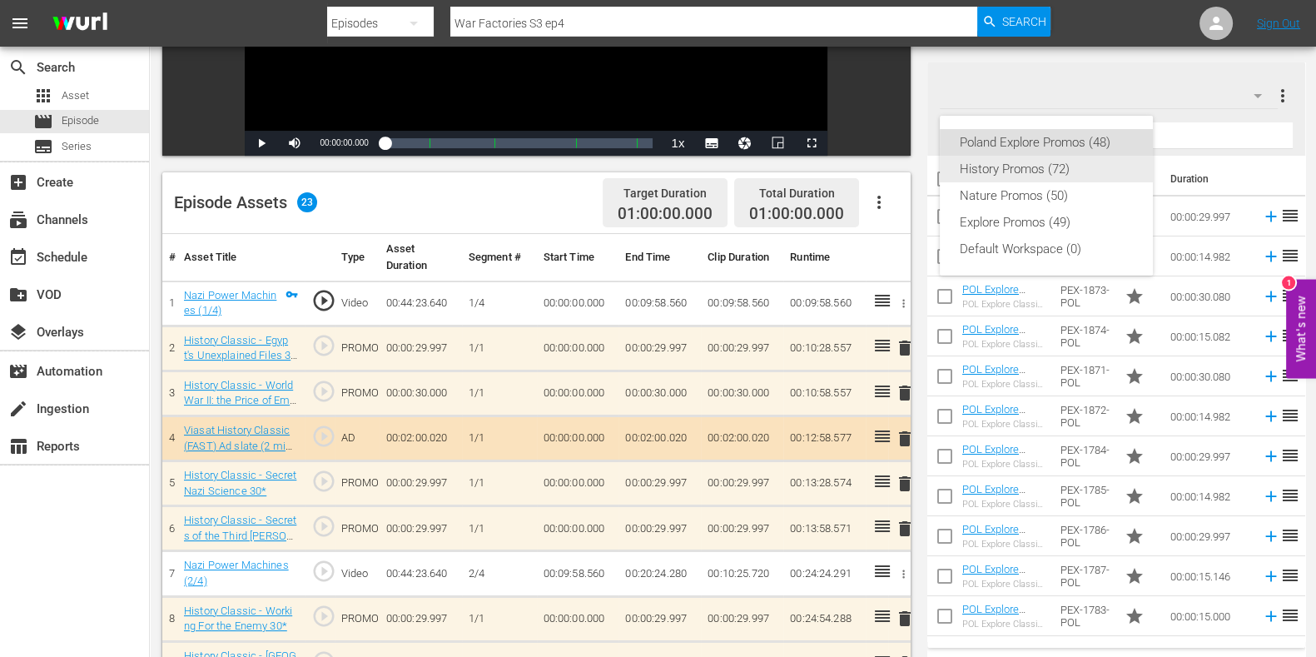
click at [1036, 166] on div "History Promos (72)" at bounding box center [1046, 169] width 173 height 27
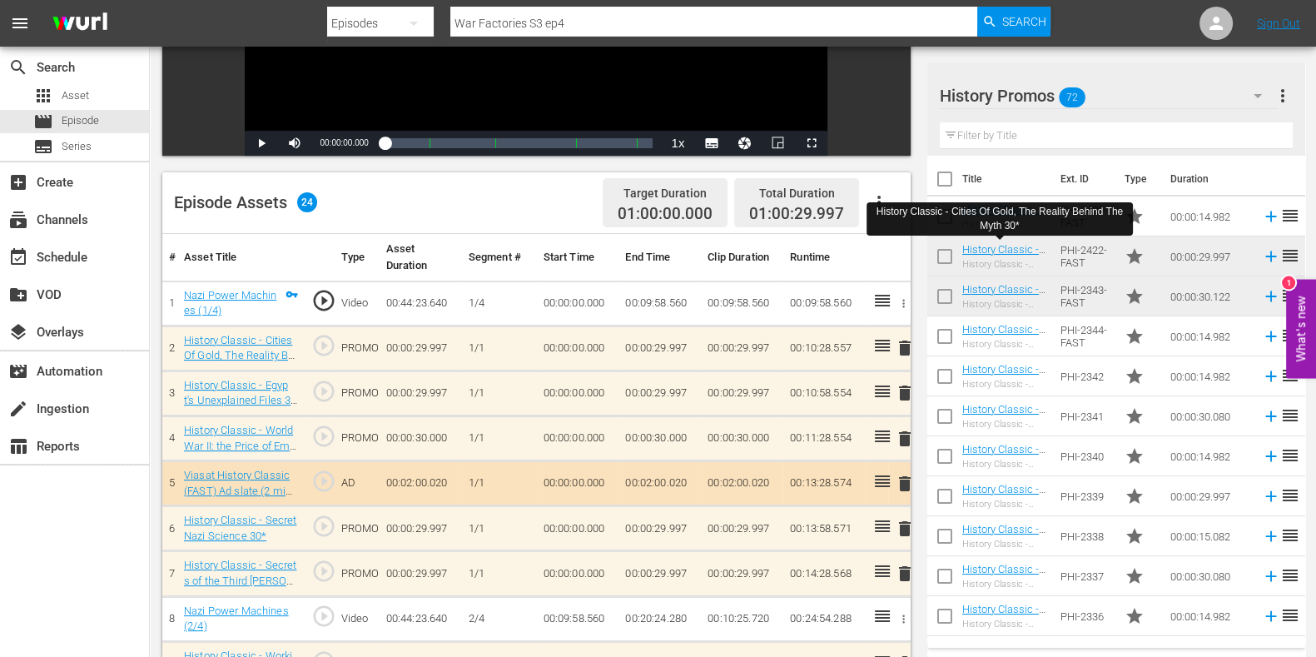
click at [903, 391] on span "delete" at bounding box center [905, 393] width 20 height 20
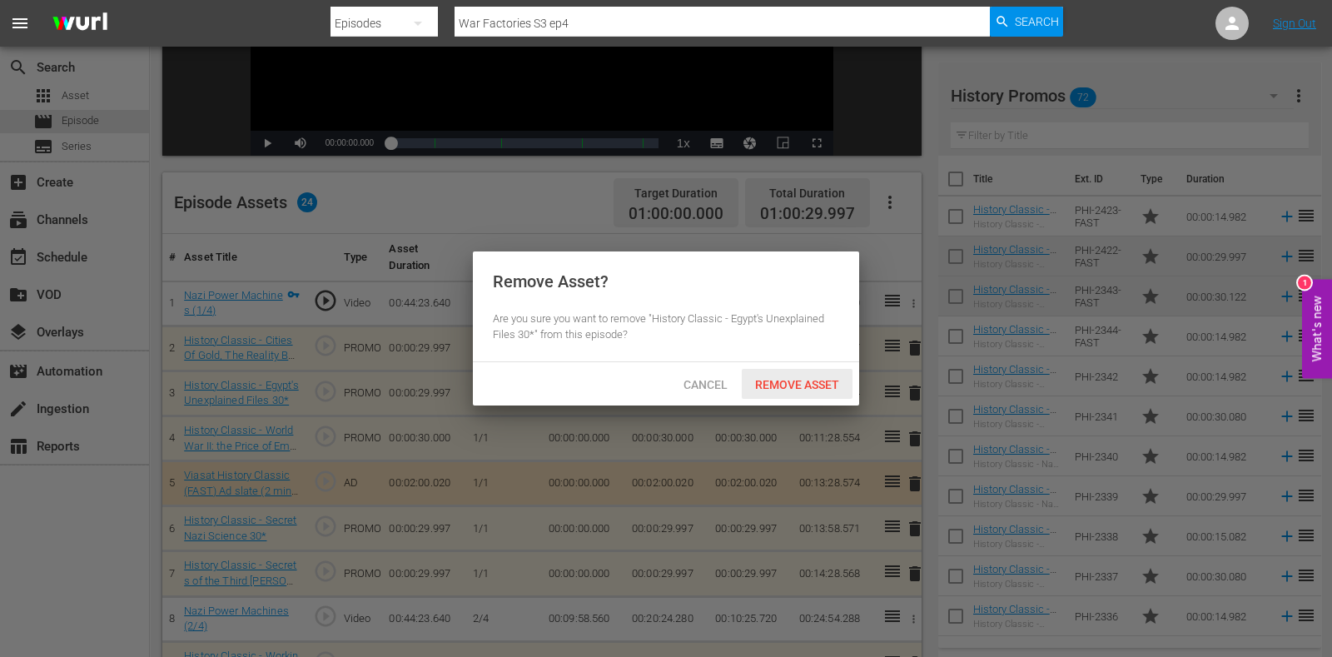
click at [761, 378] on span "Remove Asset" at bounding box center [797, 384] width 111 height 13
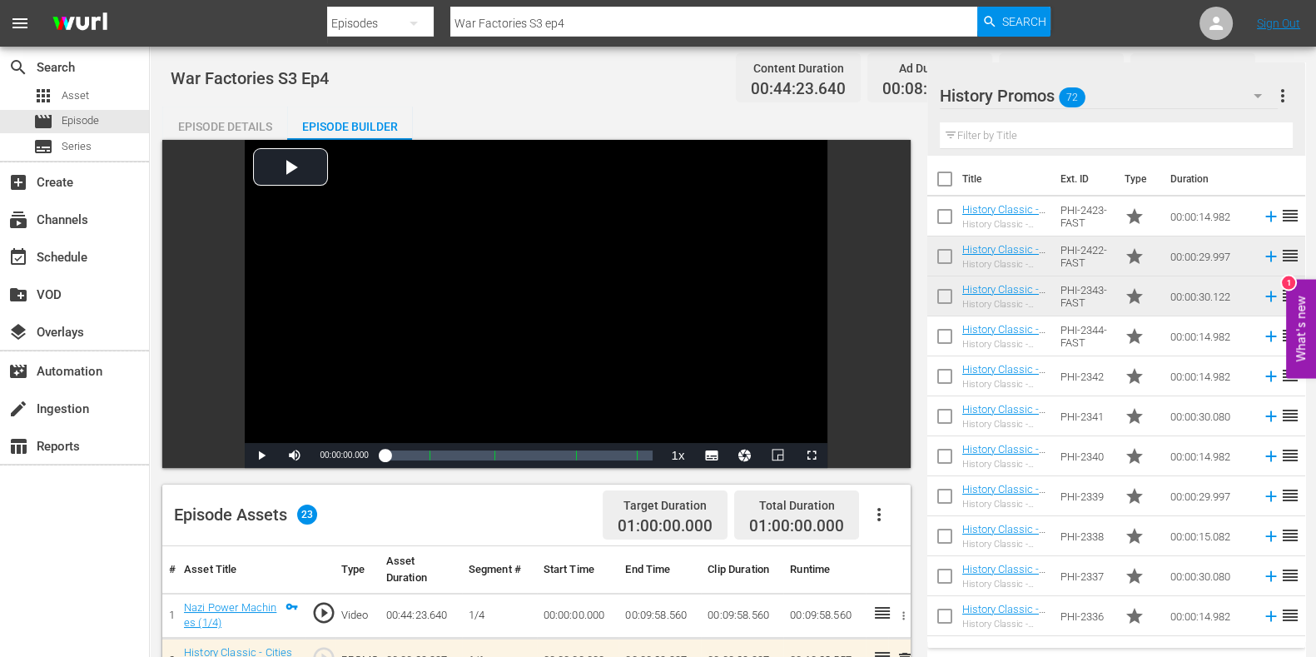
scroll to position [520, 0]
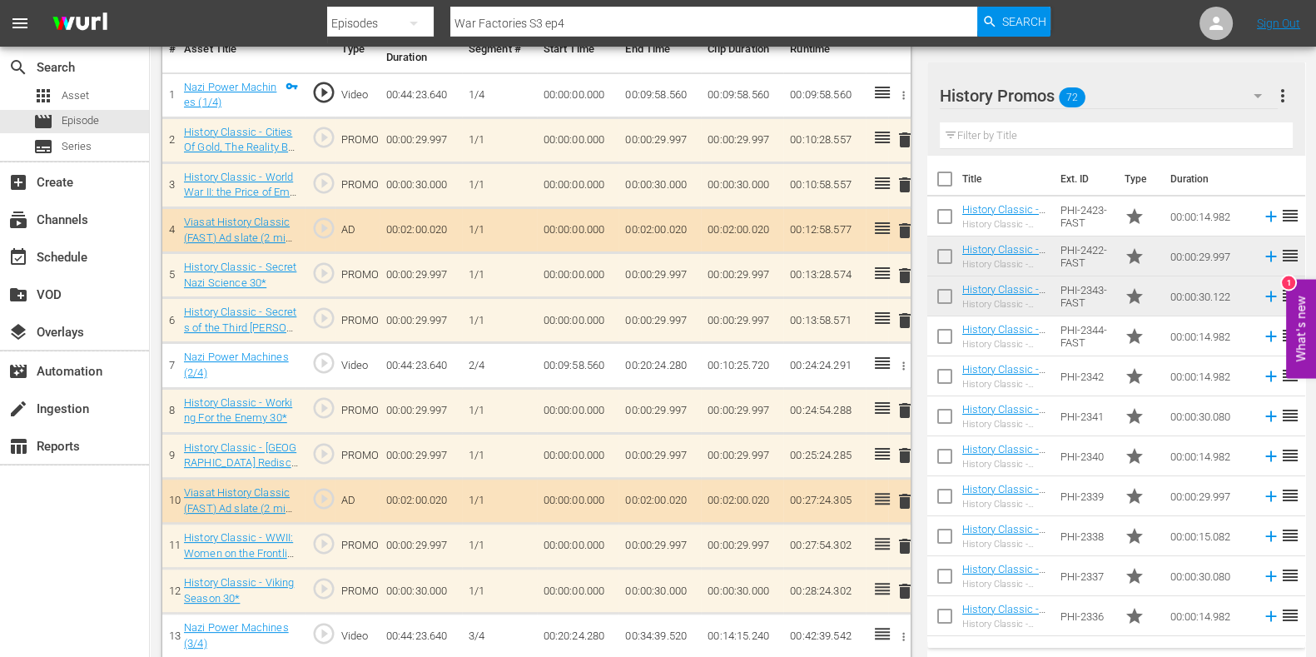
click at [1025, 128] on input "text" at bounding box center [1116, 135] width 353 height 27
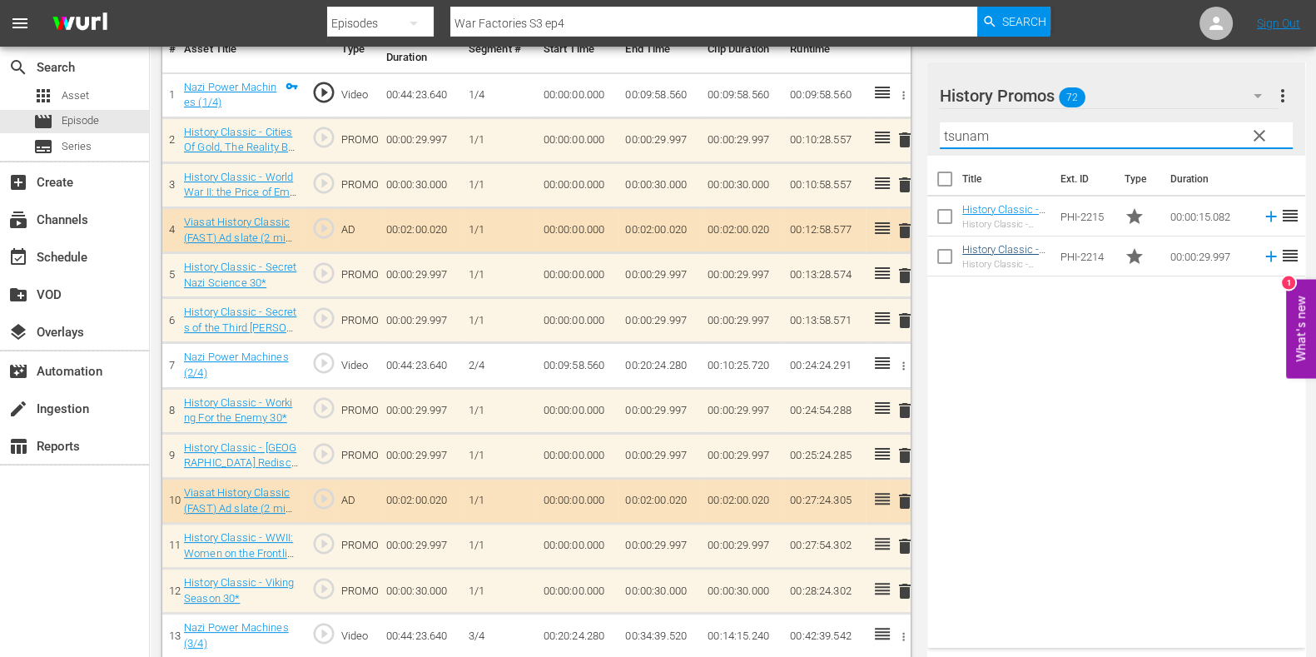
type input "tsunam"
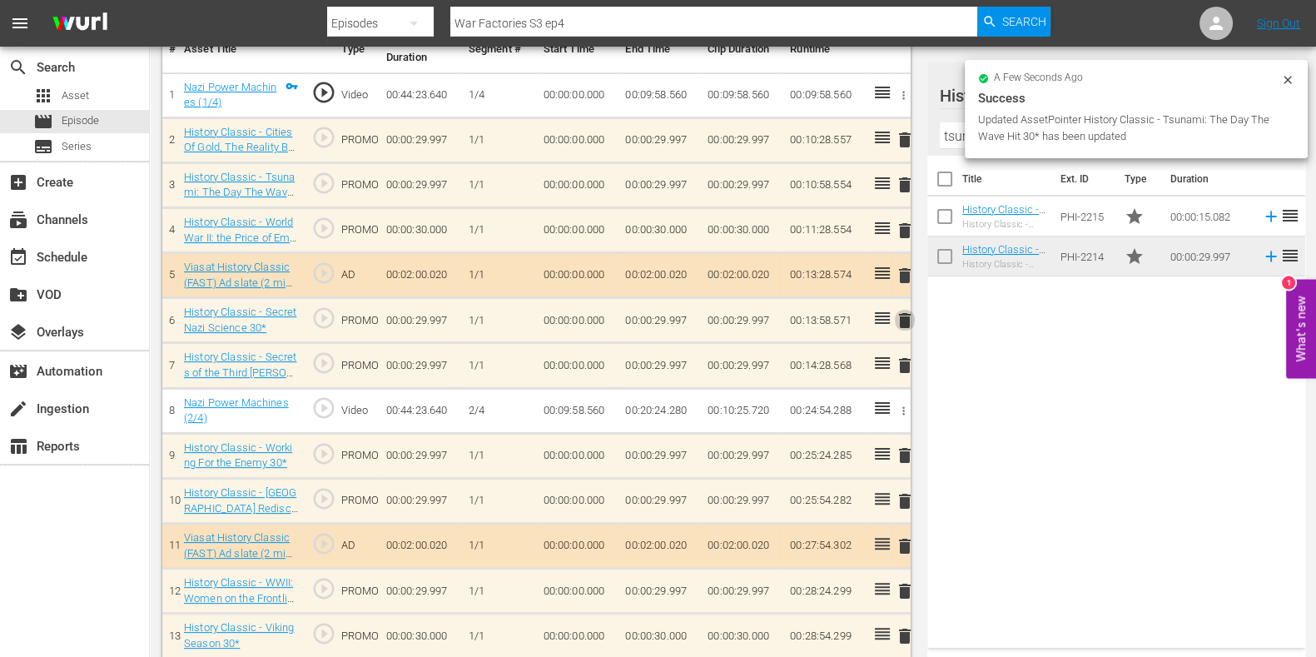
click at [908, 324] on span "delete" at bounding box center [905, 321] width 20 height 20
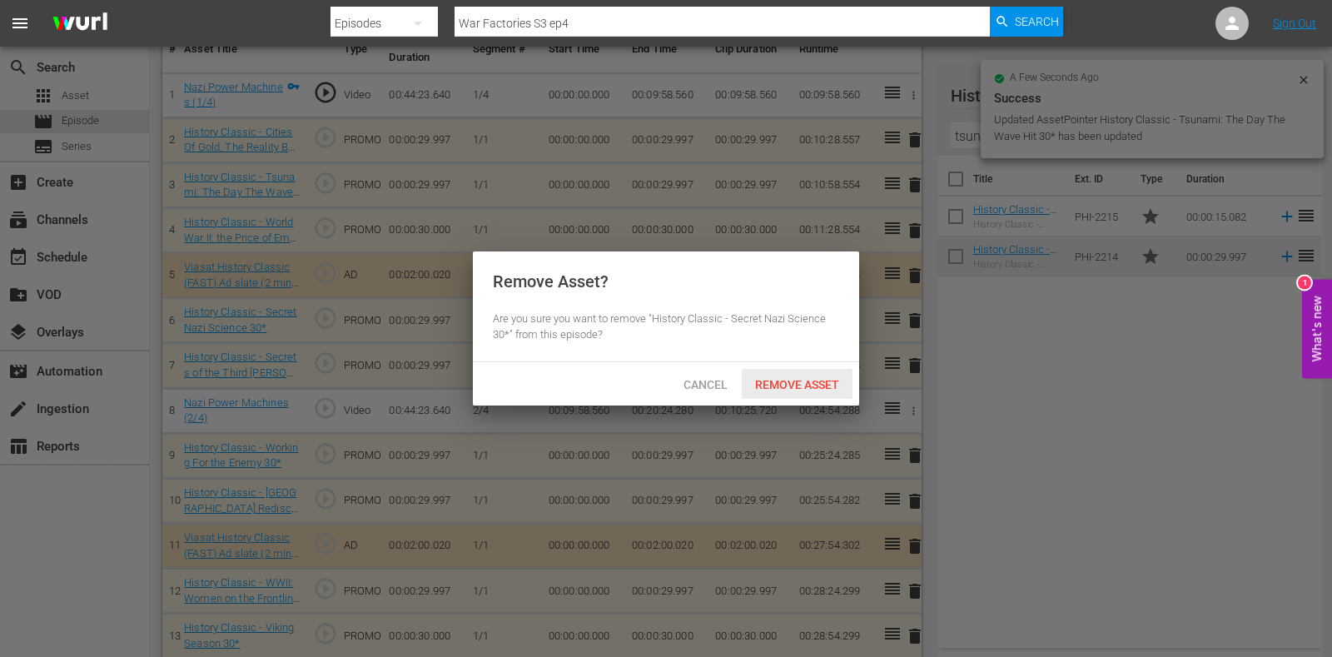
click at [802, 381] on span "Remove Asset" at bounding box center [797, 384] width 111 height 13
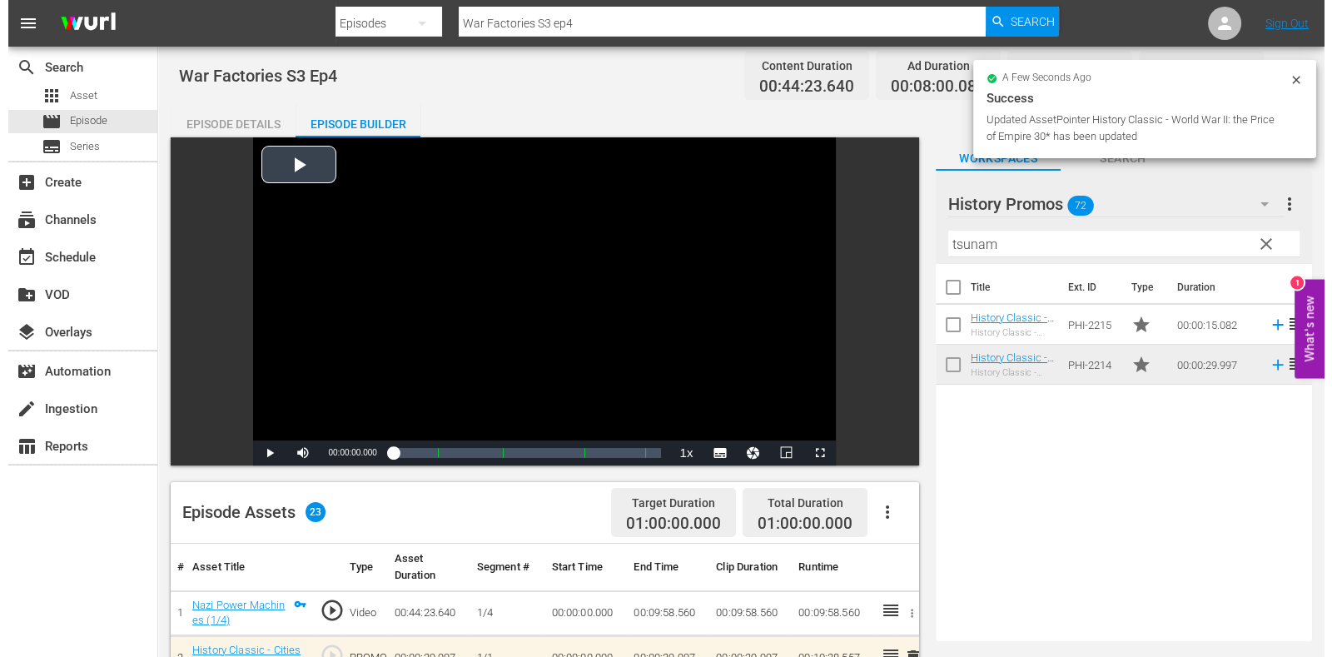
scroll to position [0, 0]
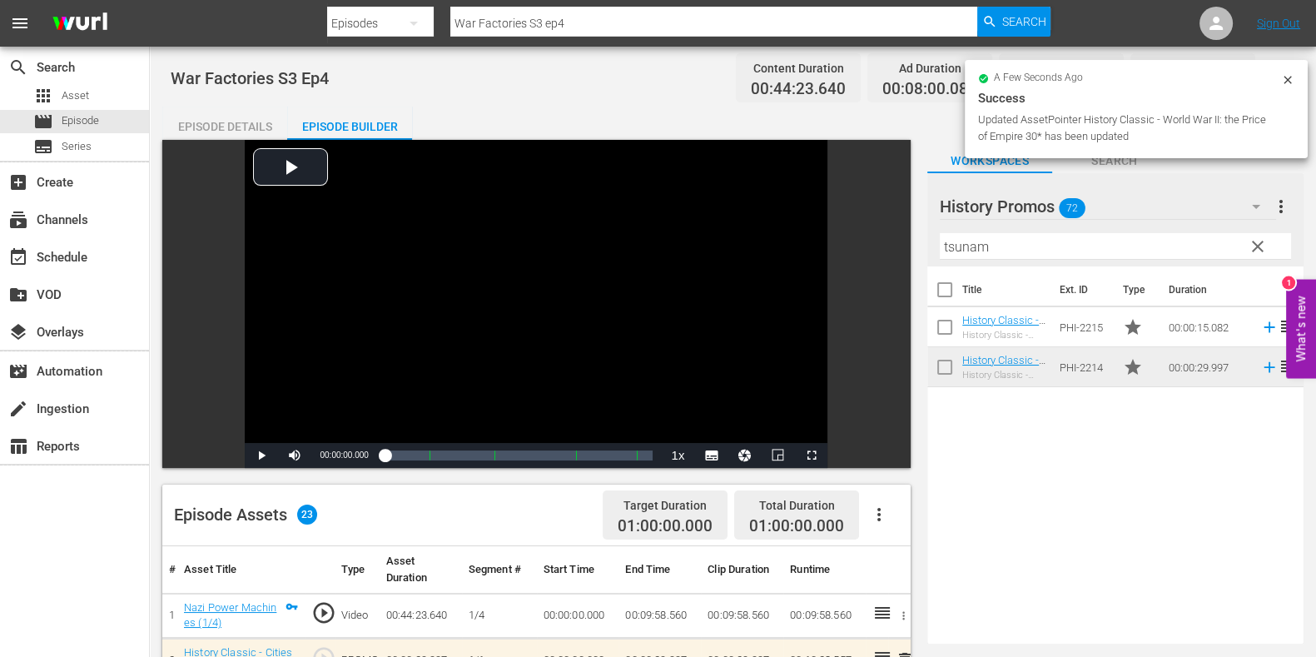
click at [229, 124] on div "Episode Details" at bounding box center [224, 127] width 125 height 40
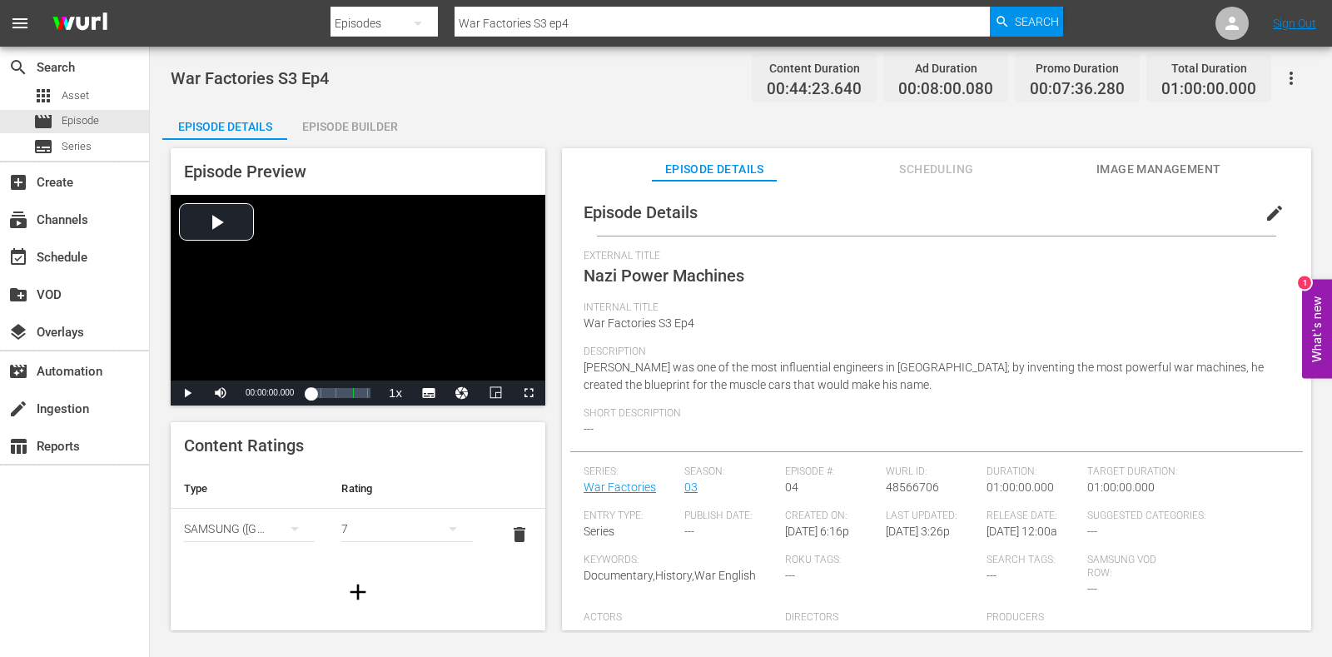
click at [925, 164] on span "Scheduling" at bounding box center [936, 169] width 125 height 21
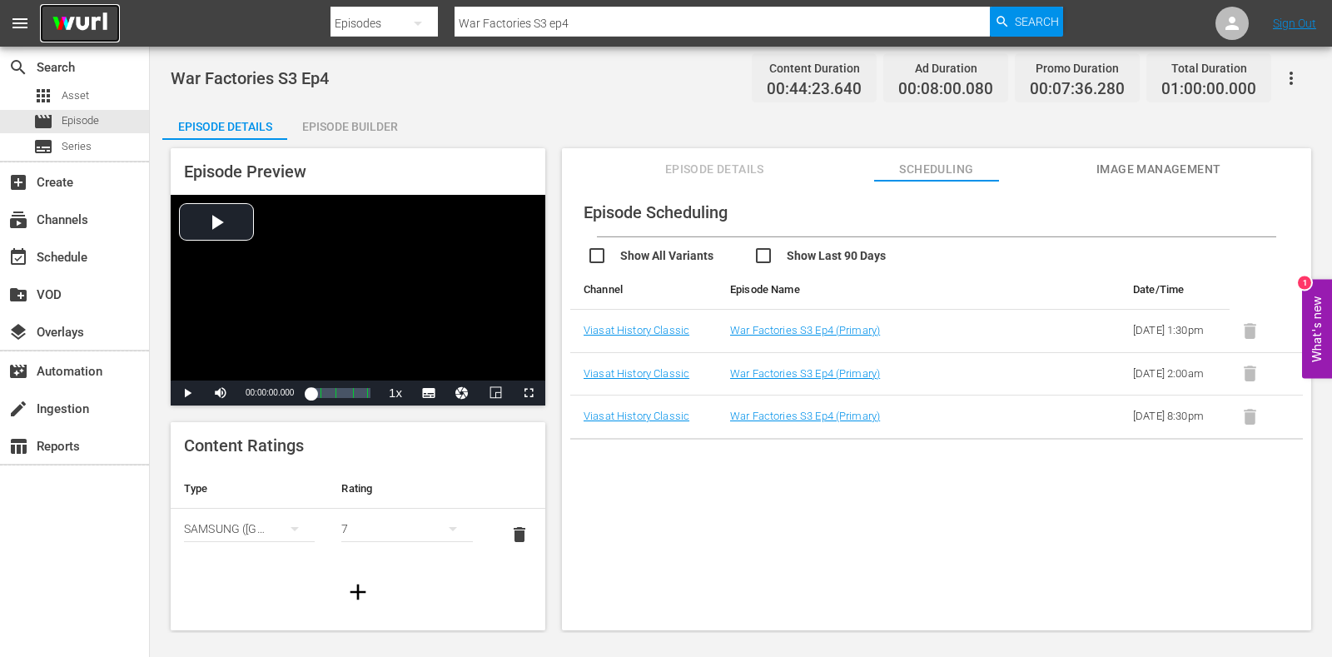
click at [96, 22] on img at bounding box center [80, 23] width 80 height 39
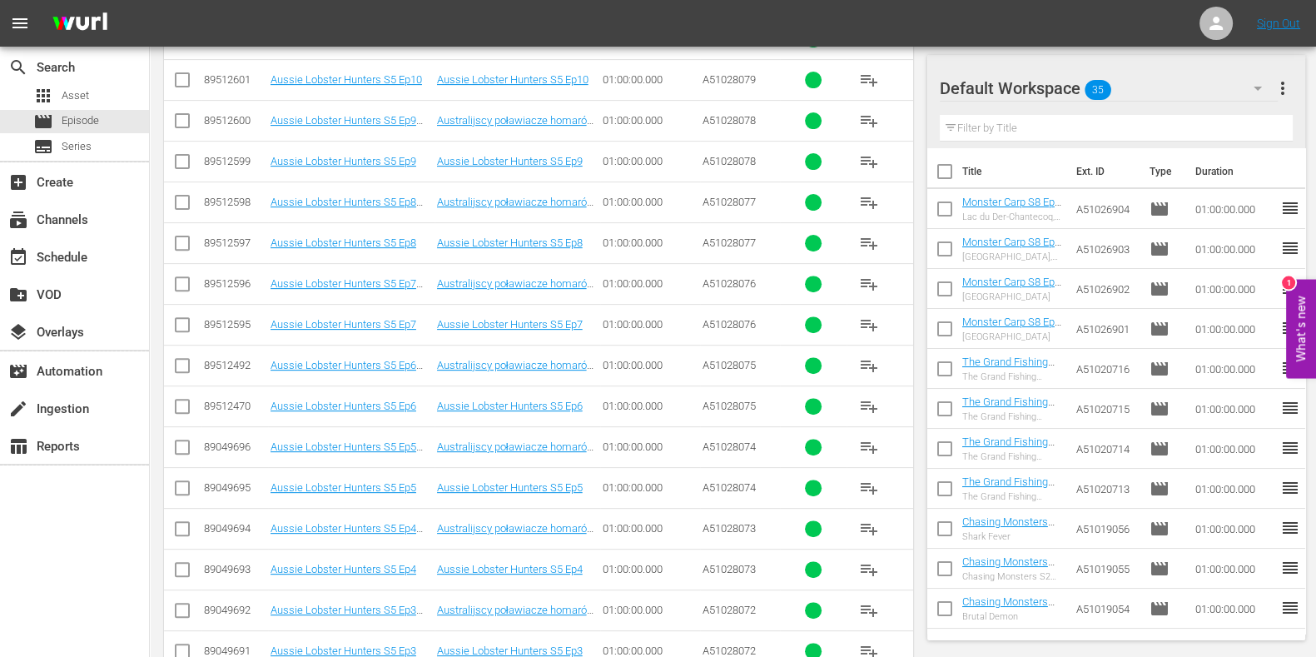
scroll to position [746, 0]
click at [109, 114] on div "movie Episode" at bounding box center [74, 121] width 149 height 23
click at [100, 117] on div "movie Episode" at bounding box center [74, 121] width 149 height 23
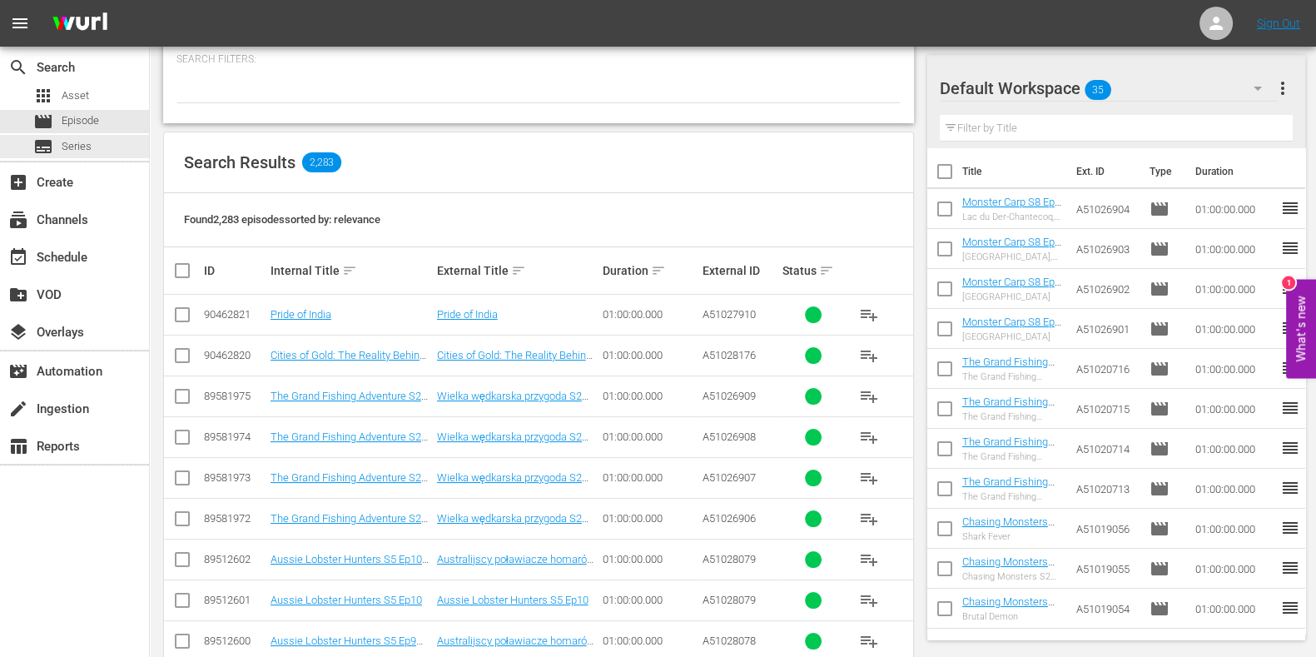
scroll to position [0, 0]
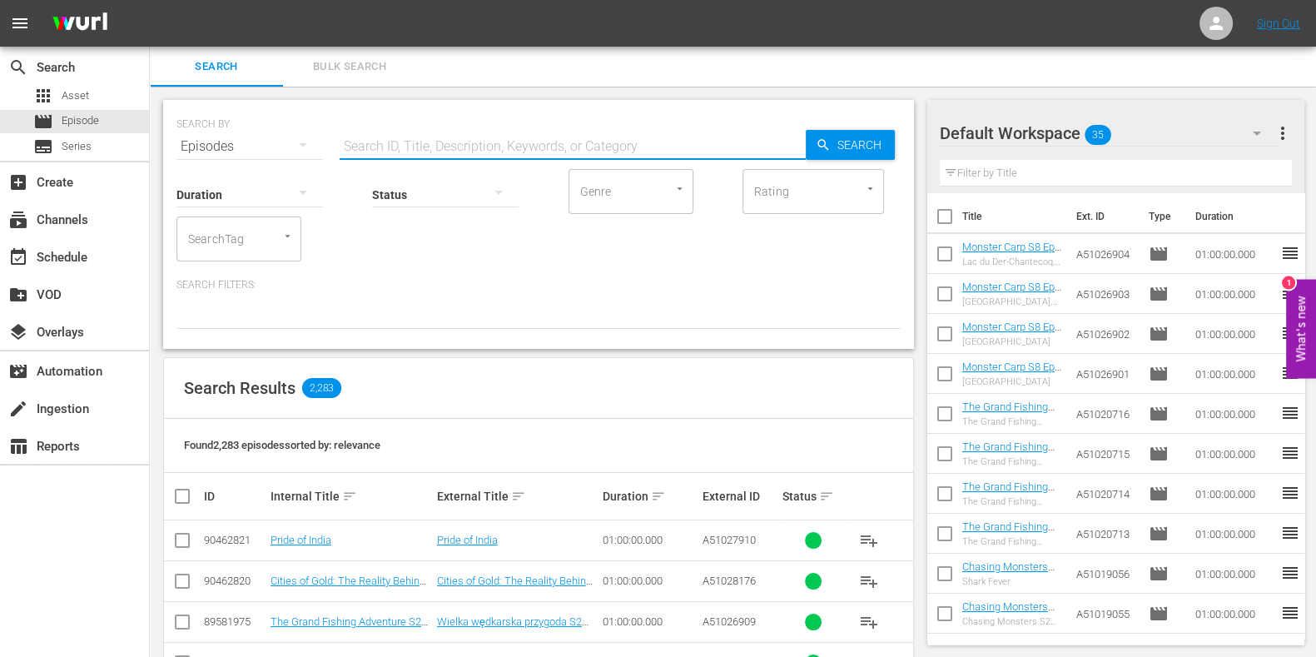
click at [410, 138] on input "text" at bounding box center [573, 147] width 466 height 40
paste input "Coastguard: Search and Rescue SOS E3"
type input "Coastguard: Search and Rescue SOS Ep3"
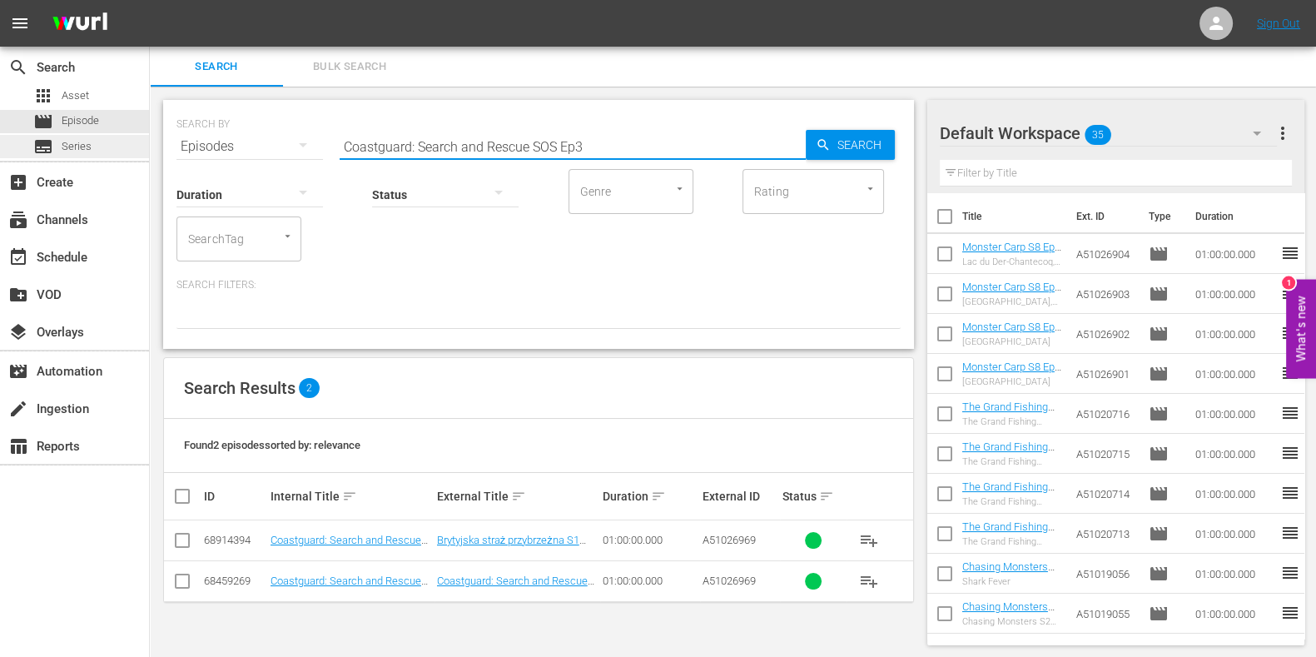
drag, startPoint x: 555, startPoint y: 147, endPoint x: 112, endPoint y: 143, distance: 443.0
click at [150, 0] on div "search Search apps Asset movie Episode subtitles Series add_box Create subscrip…" at bounding box center [733, 0] width 1167 height 0
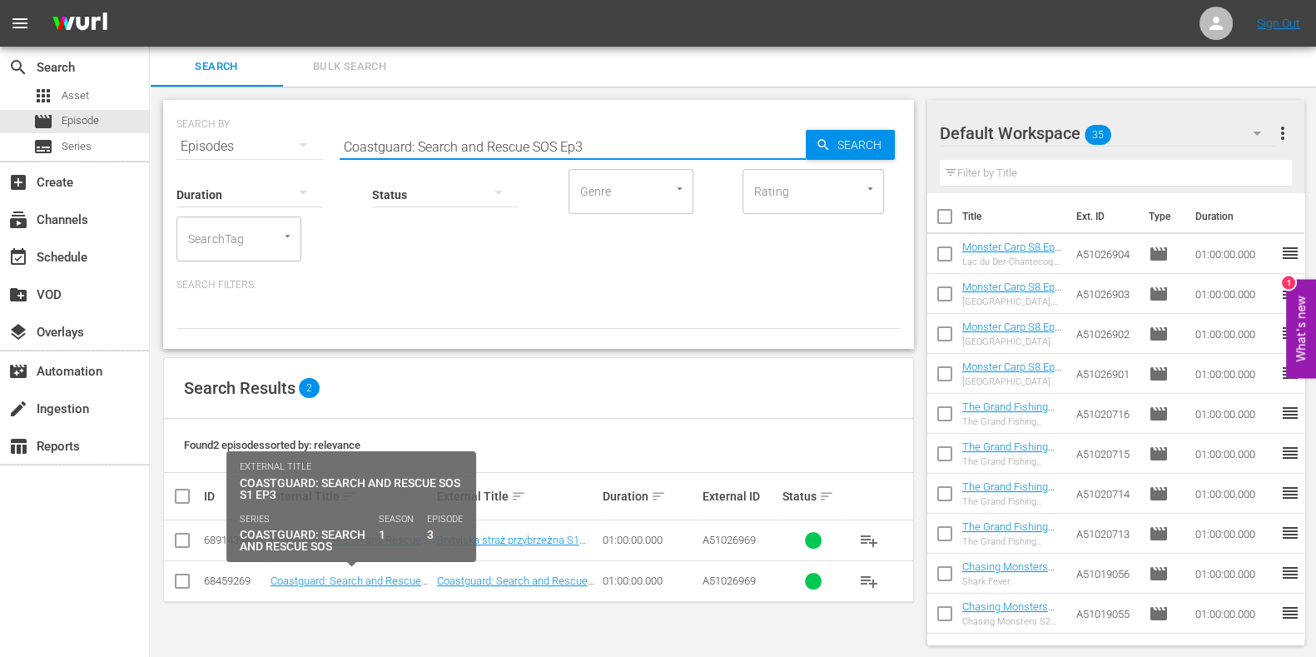
click at [393, 589] on td "Coastguard: Search and Rescue SOS S1 Ep3" at bounding box center [351, 580] width 167 height 41
click at [394, 585] on link "Coastguard: Search and Rescue SOS S1 Ep3" at bounding box center [346, 587] width 151 height 25
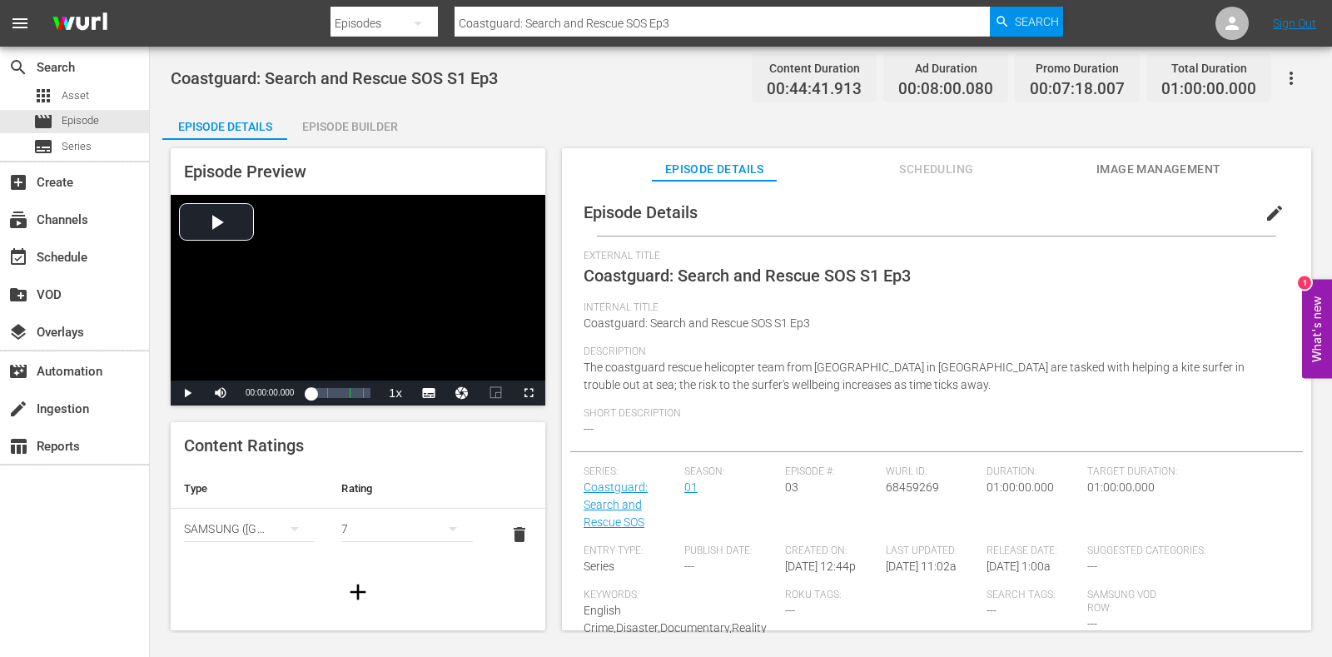
click at [367, 144] on div "Episode Preview Video Player is loading. Play Video Play Mute Current Time 00:0…" at bounding box center [740, 392] width 1157 height 504
click at [366, 127] on div "Episode Builder" at bounding box center [349, 127] width 125 height 40
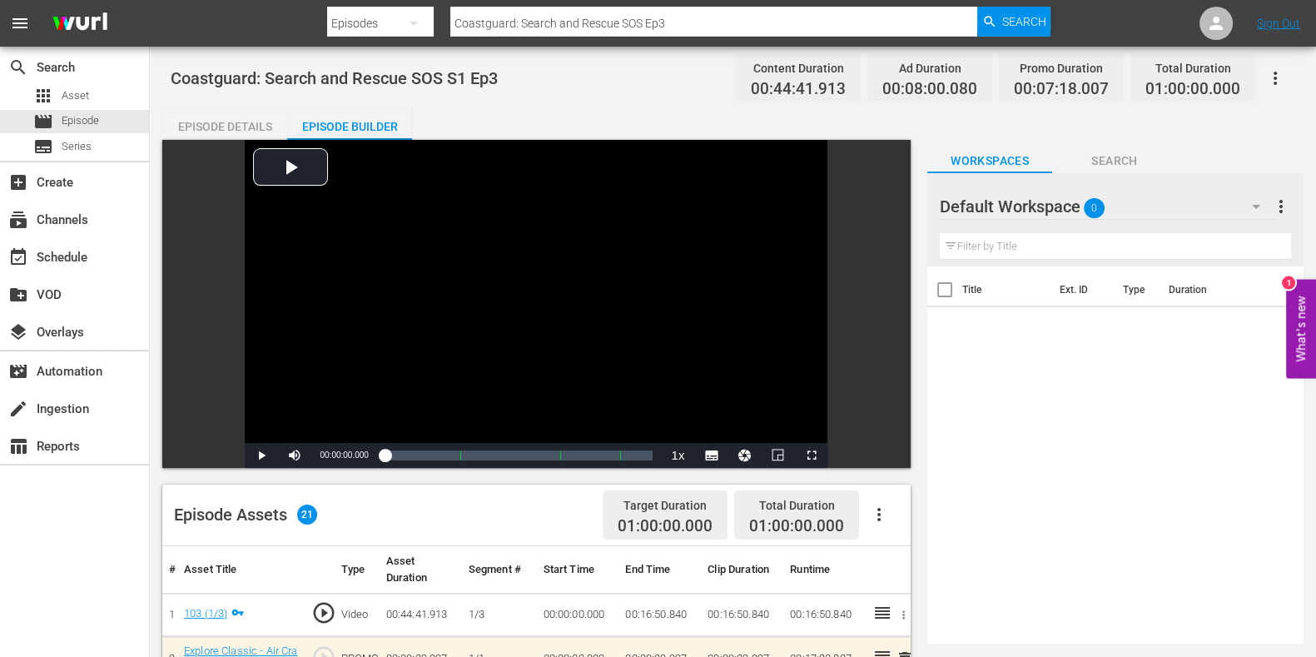
click at [1177, 204] on div "Default Workspace 0" at bounding box center [1108, 206] width 336 height 47
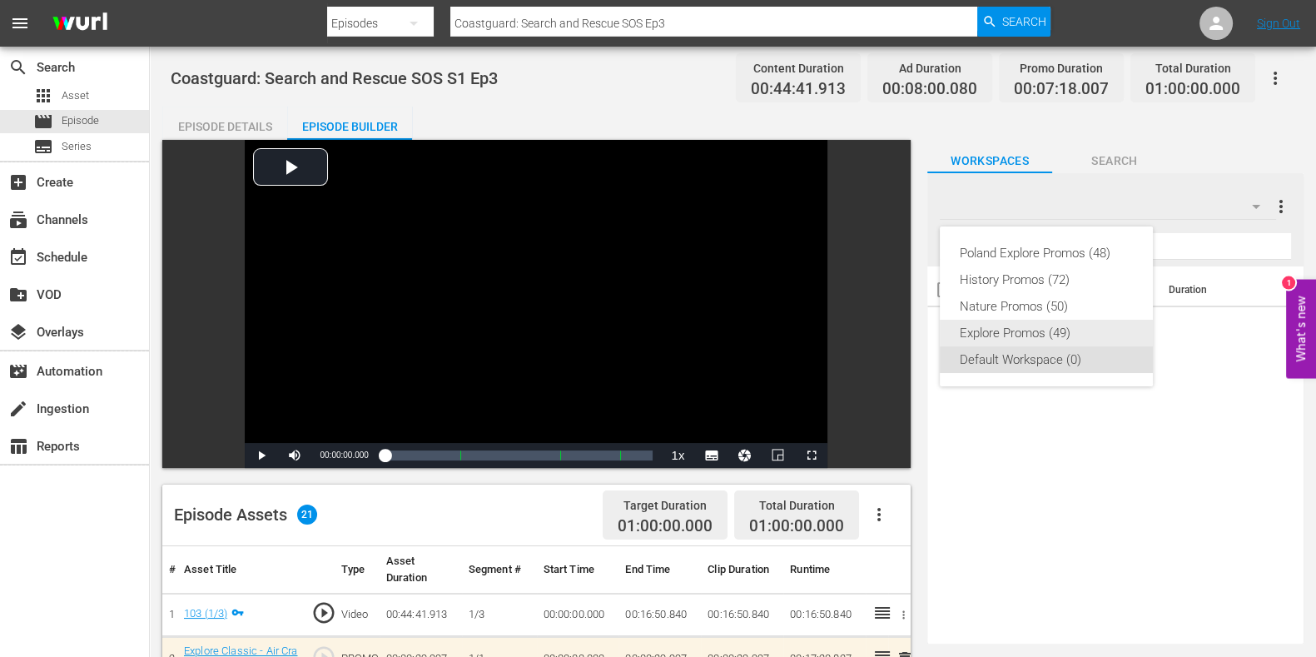
click at [1041, 334] on div "Explore Promos (49)" at bounding box center [1046, 333] width 173 height 27
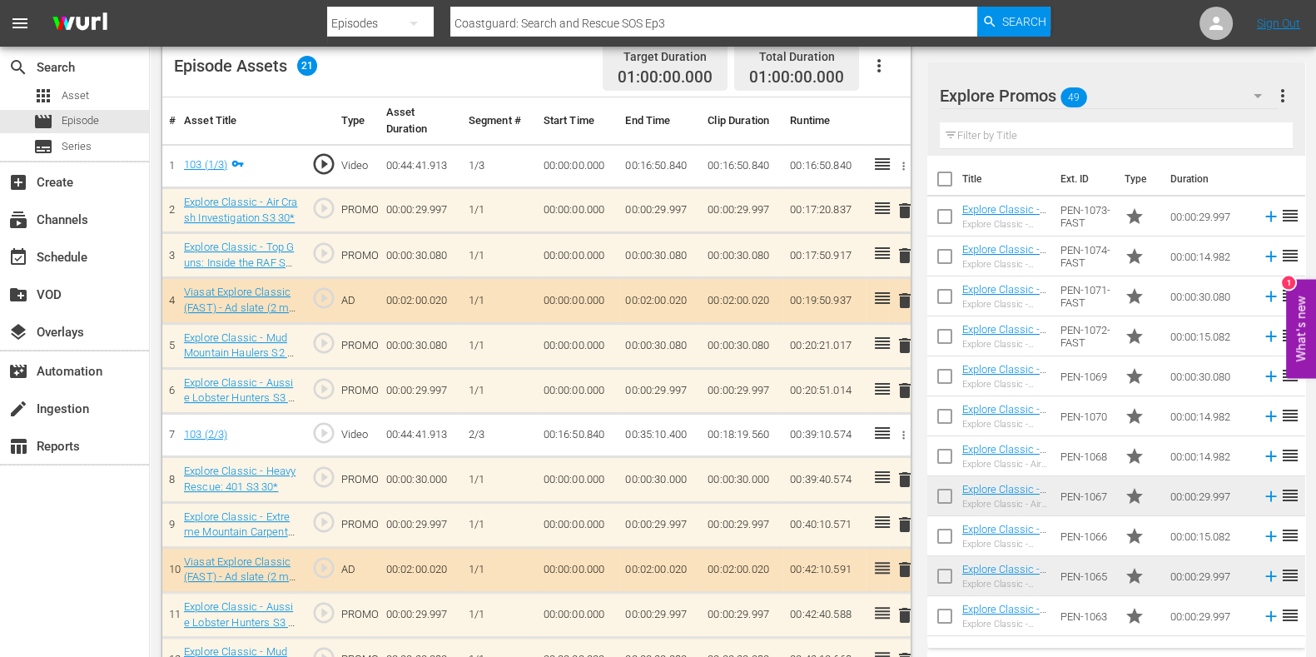
scroll to position [415, 0]
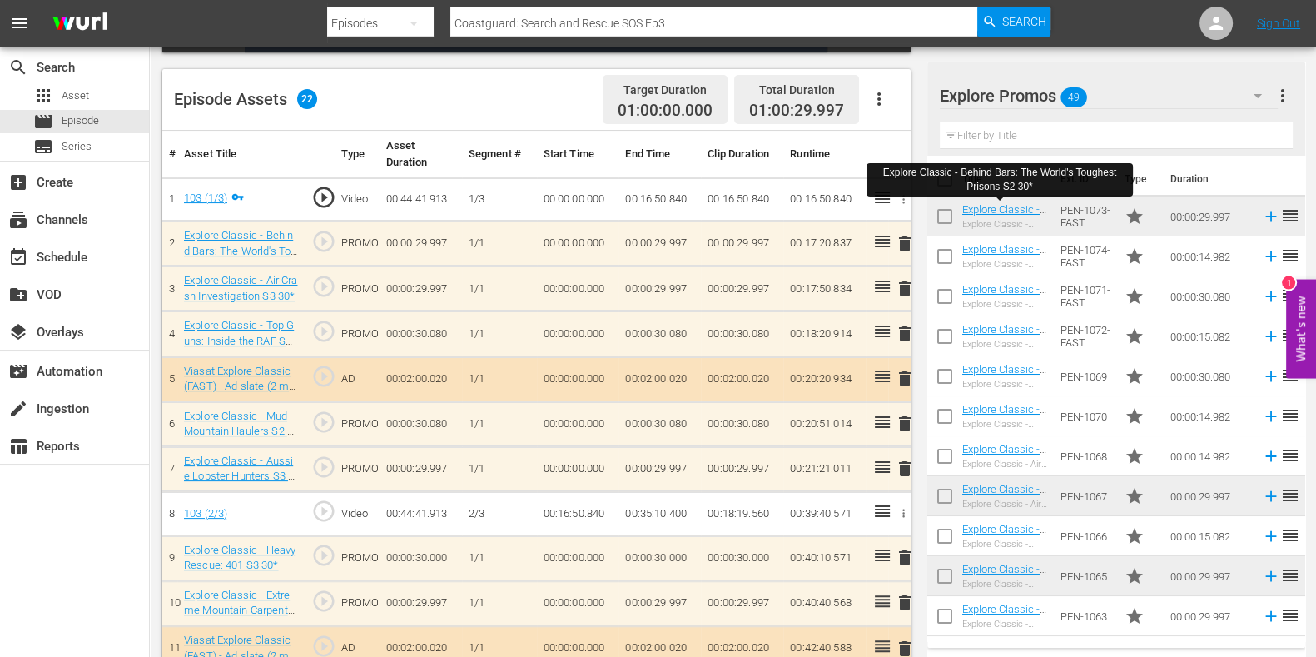
click at [906, 468] on span "delete" at bounding box center [905, 469] width 20 height 20
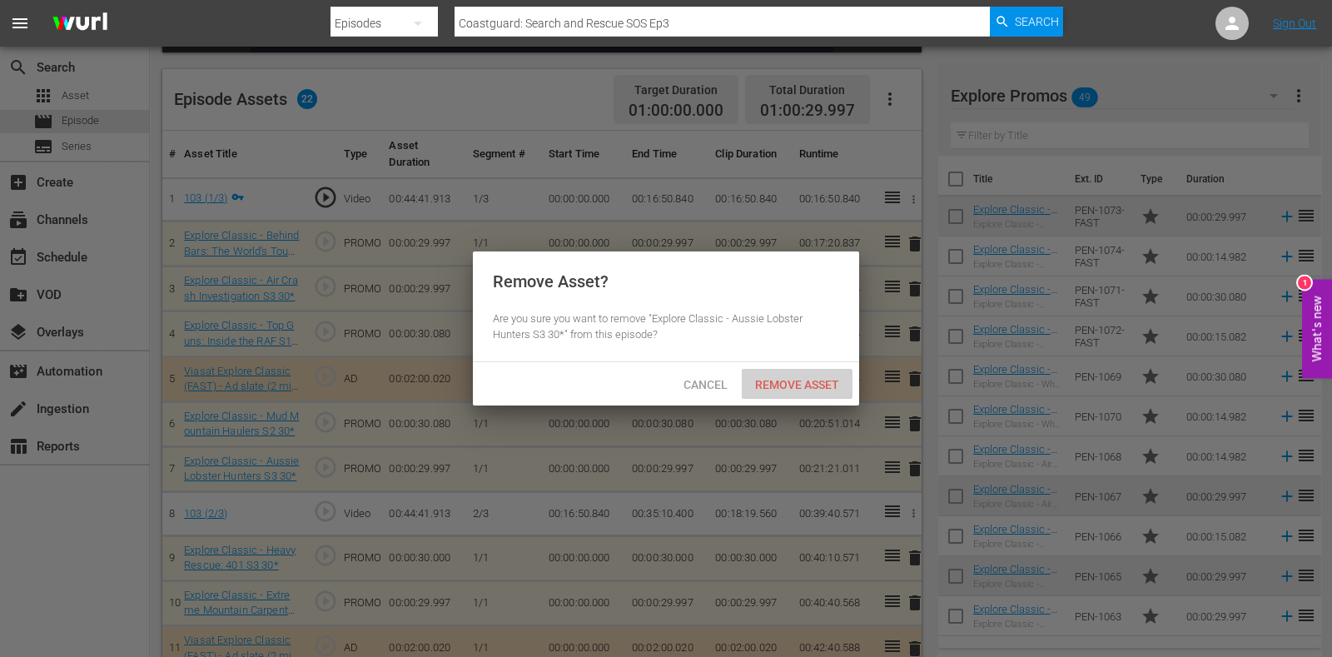
click at [774, 387] on span "Remove Asset" at bounding box center [797, 384] width 111 height 13
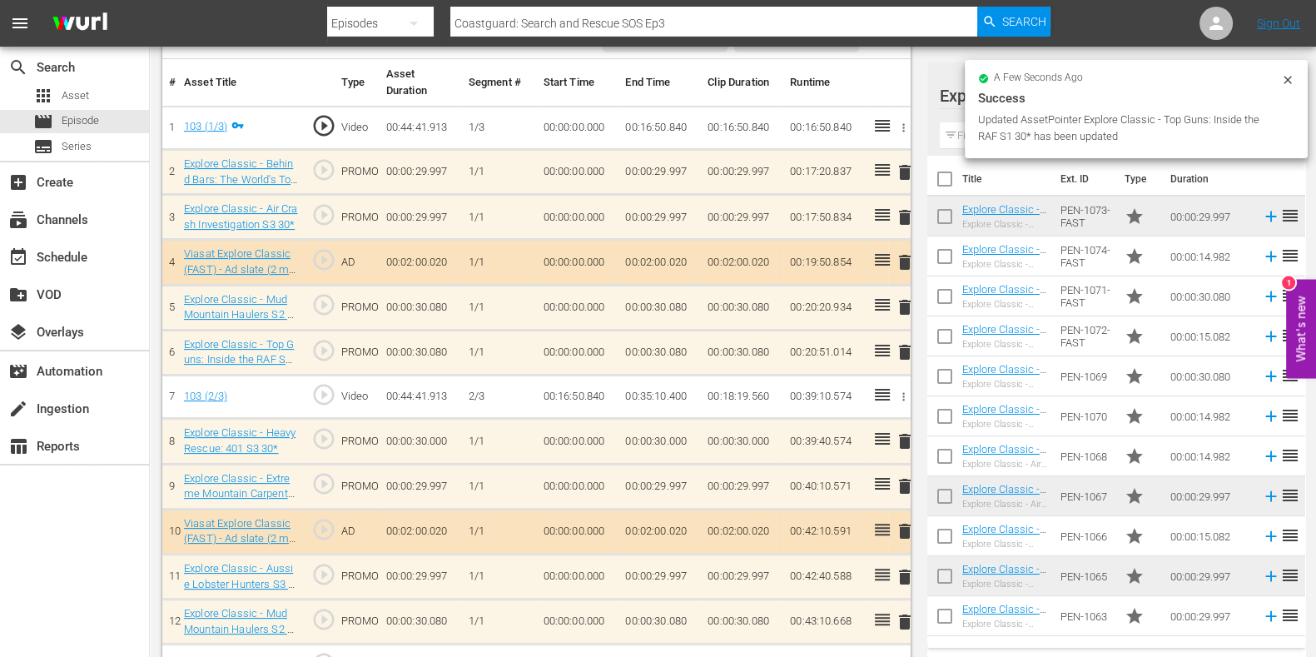
scroll to position [520, 0]
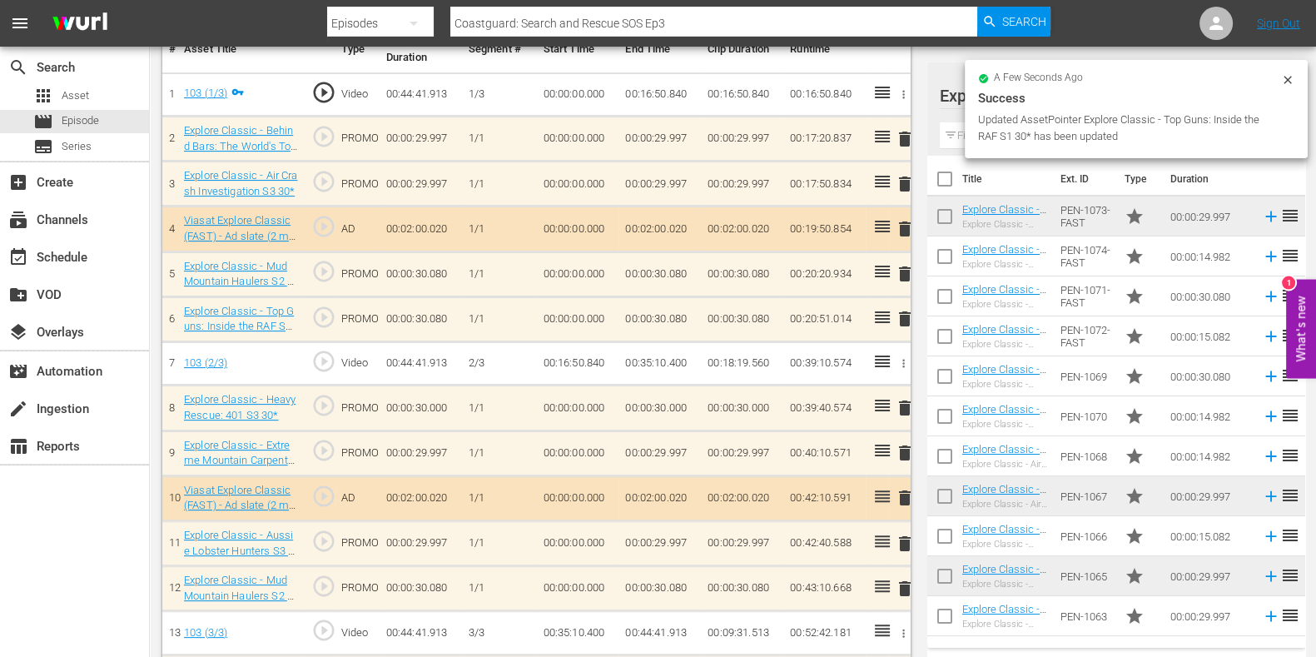
click at [899, 407] on span "delete" at bounding box center [905, 408] width 20 height 20
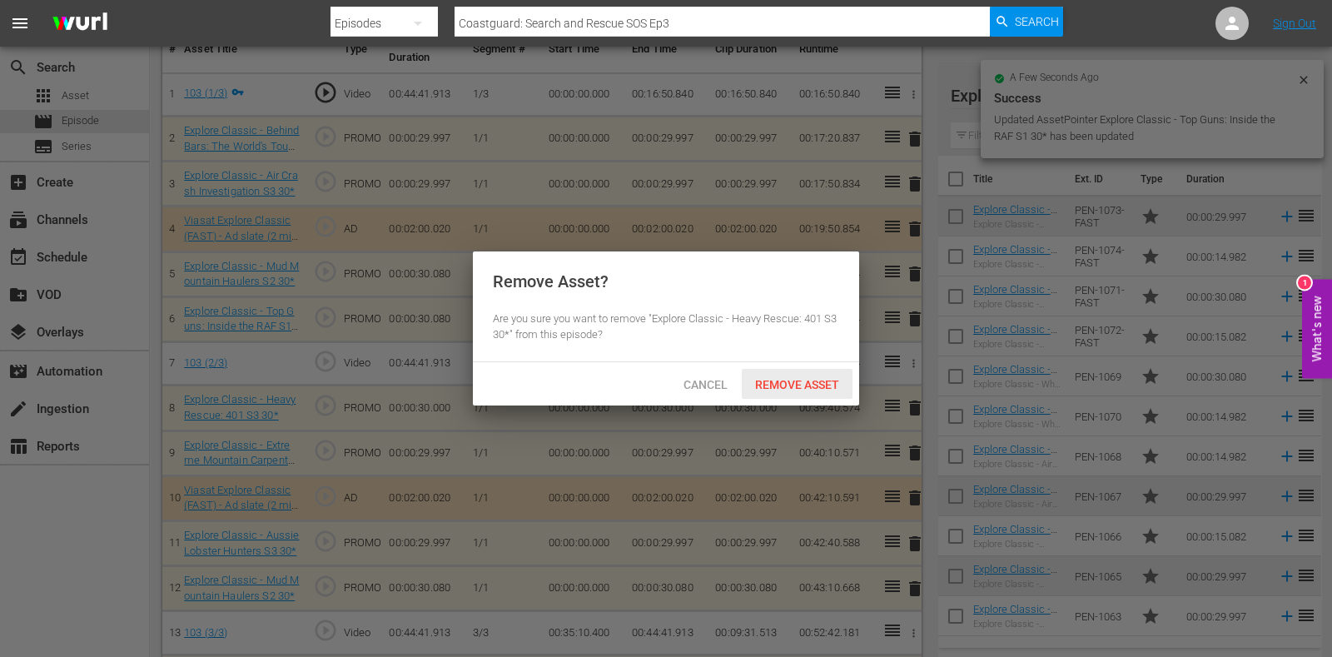
click at [824, 378] on span "Remove Asset" at bounding box center [797, 384] width 111 height 13
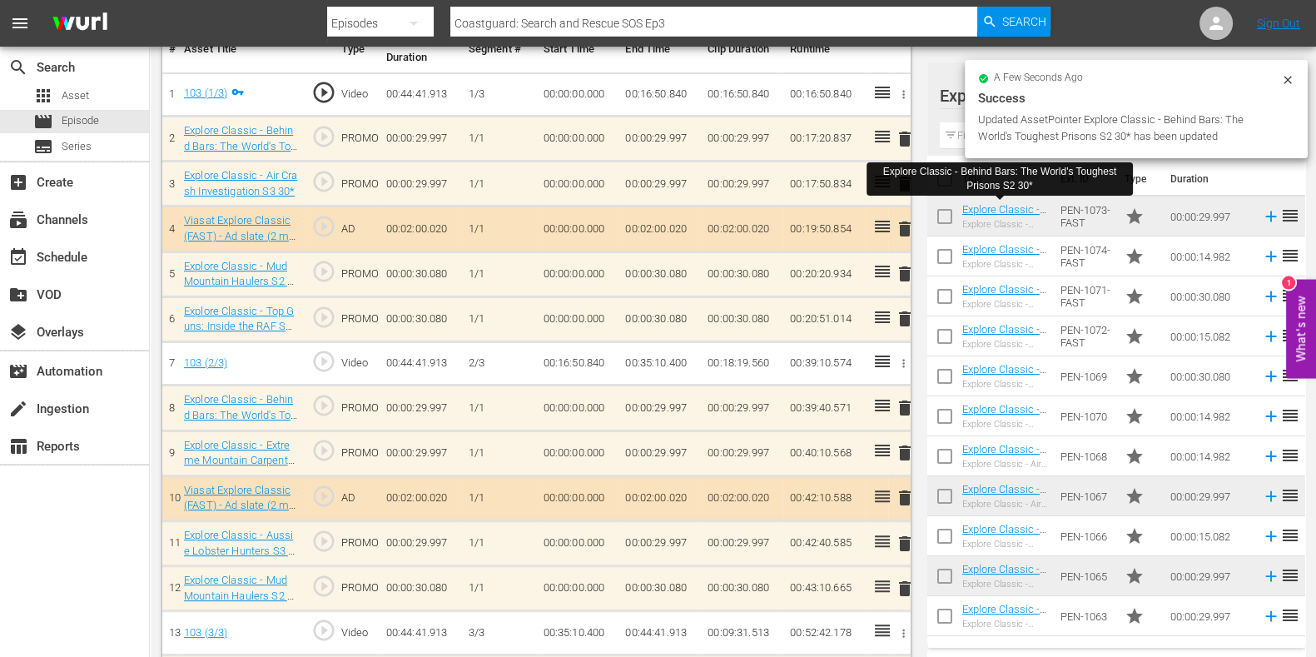
click at [958, 139] on input "text" at bounding box center [1116, 135] width 353 height 27
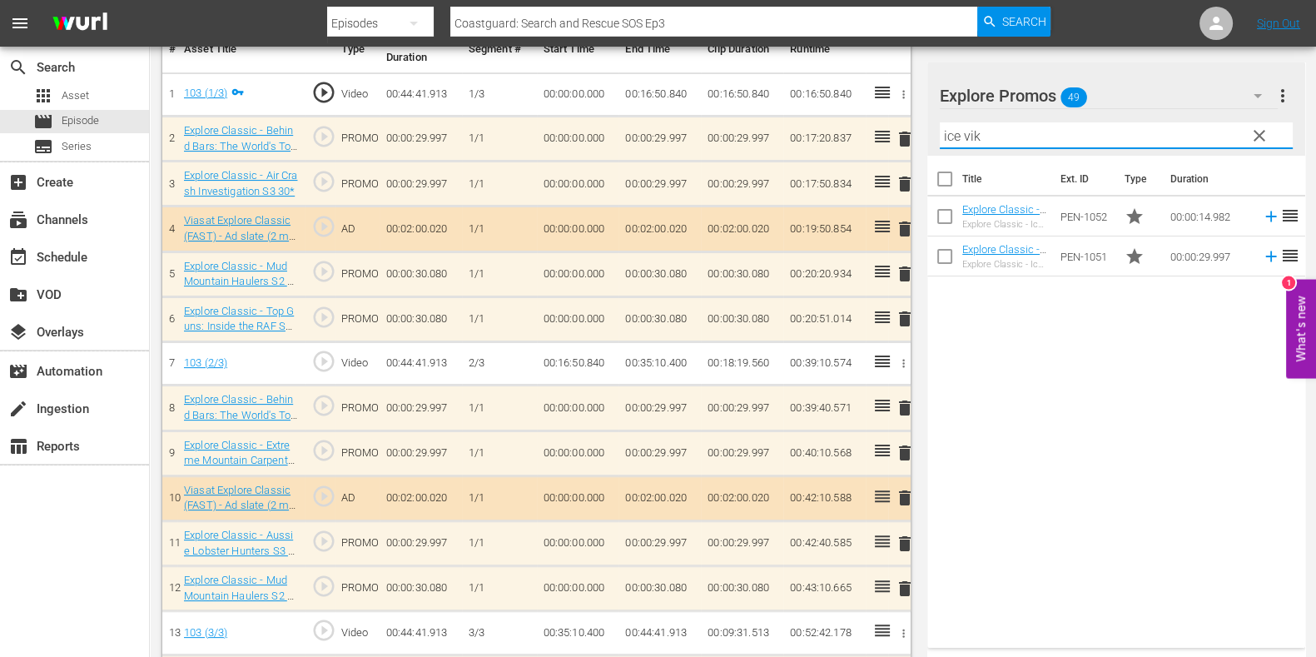
type input "ice vik"
click at [1194, 475] on div "Title Ext. ID Type Duration Explore Classic - Ice Vikings S3 15* Explore Classi…" at bounding box center [1117, 398] width 378 height 485
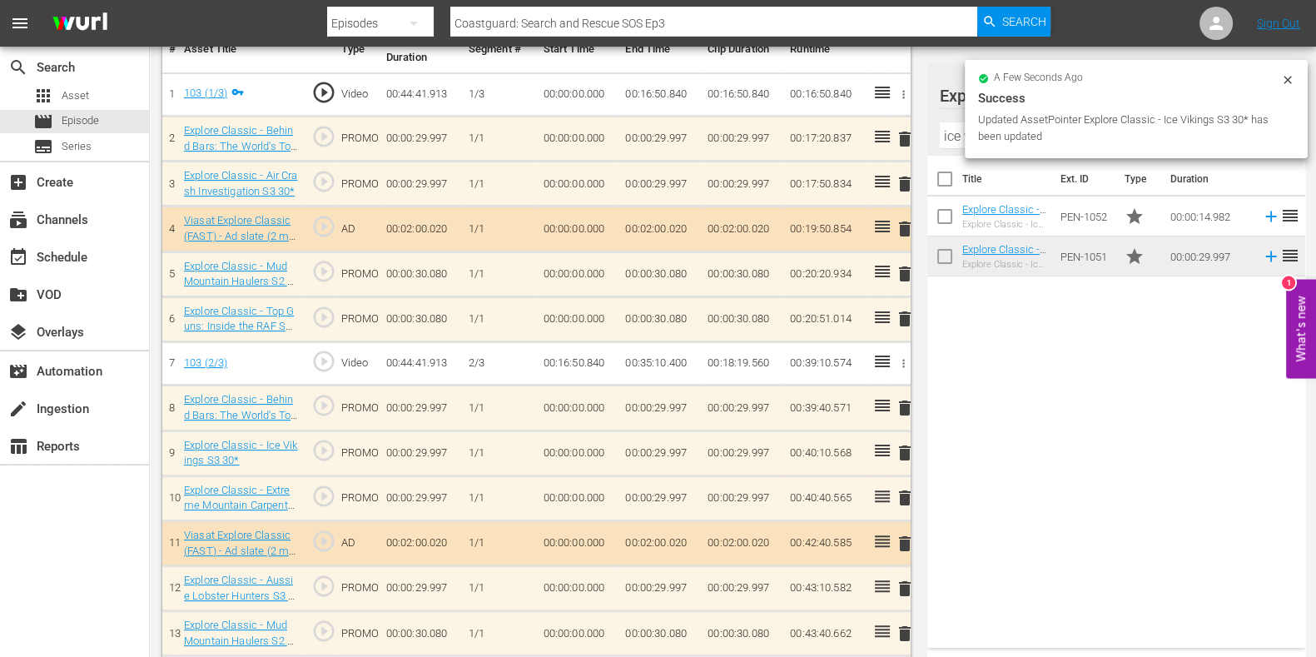
click at [908, 495] on span "delete" at bounding box center [905, 498] width 20 height 20
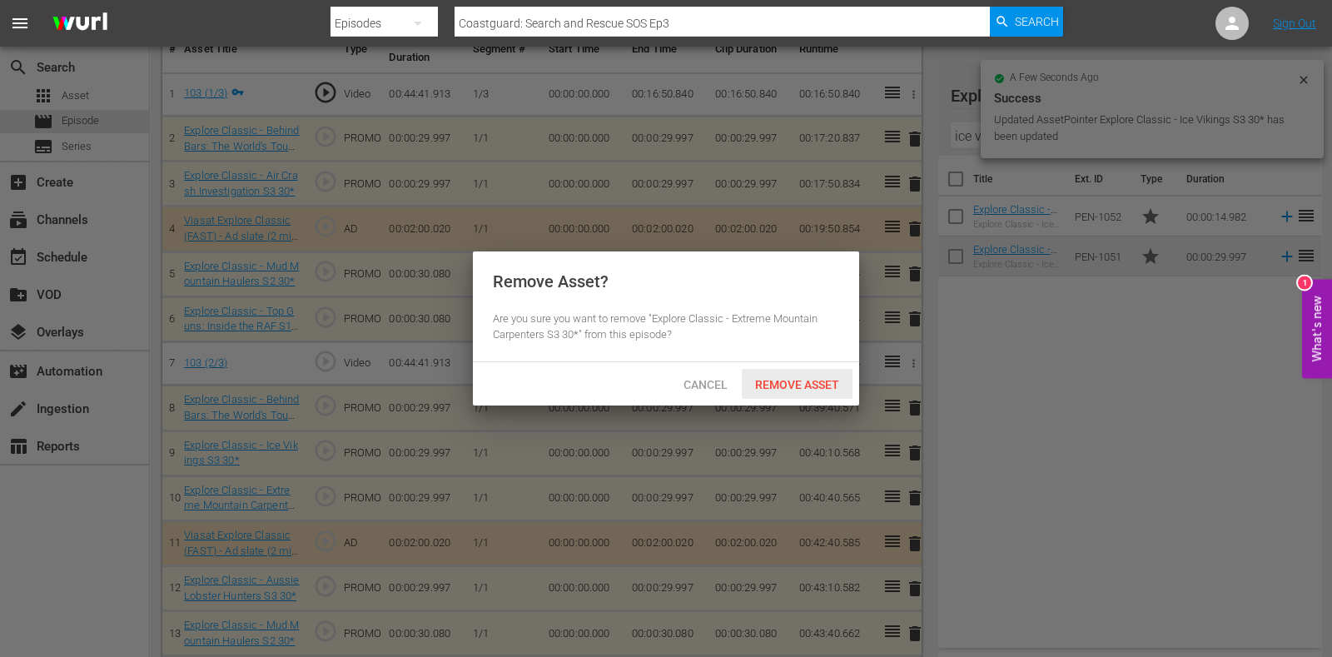
click at [803, 384] on span "Remove Asset" at bounding box center [797, 384] width 111 height 13
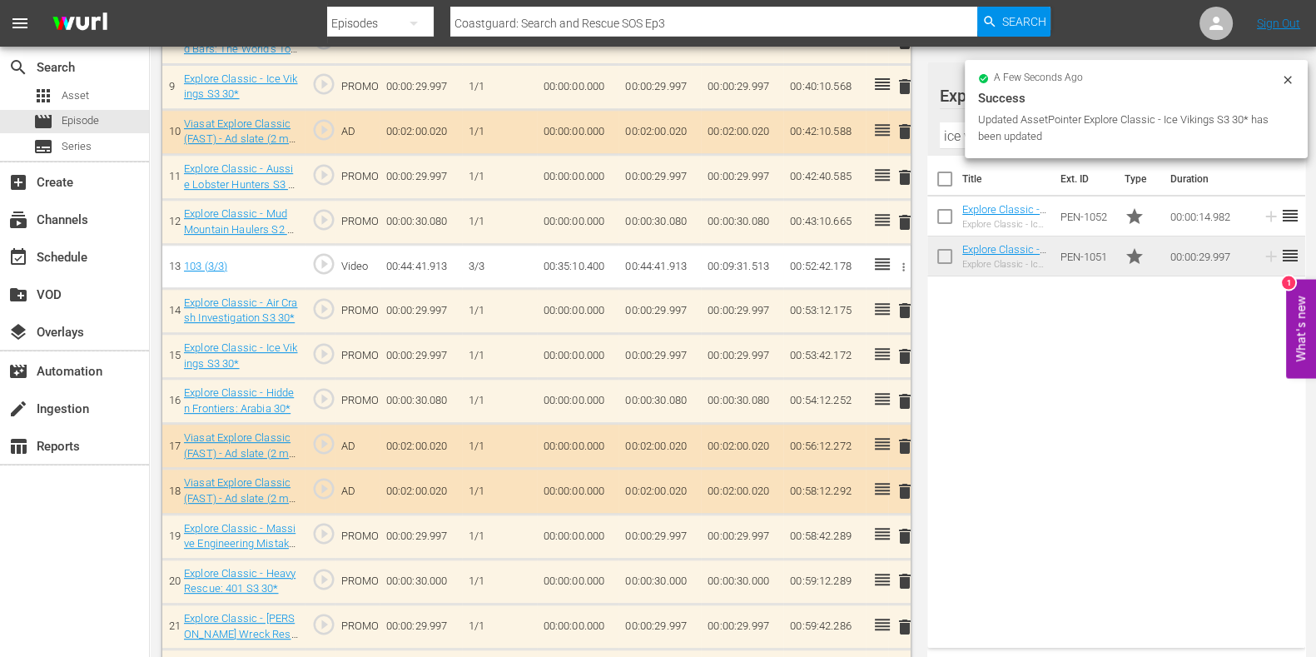
scroll to position [887, 0]
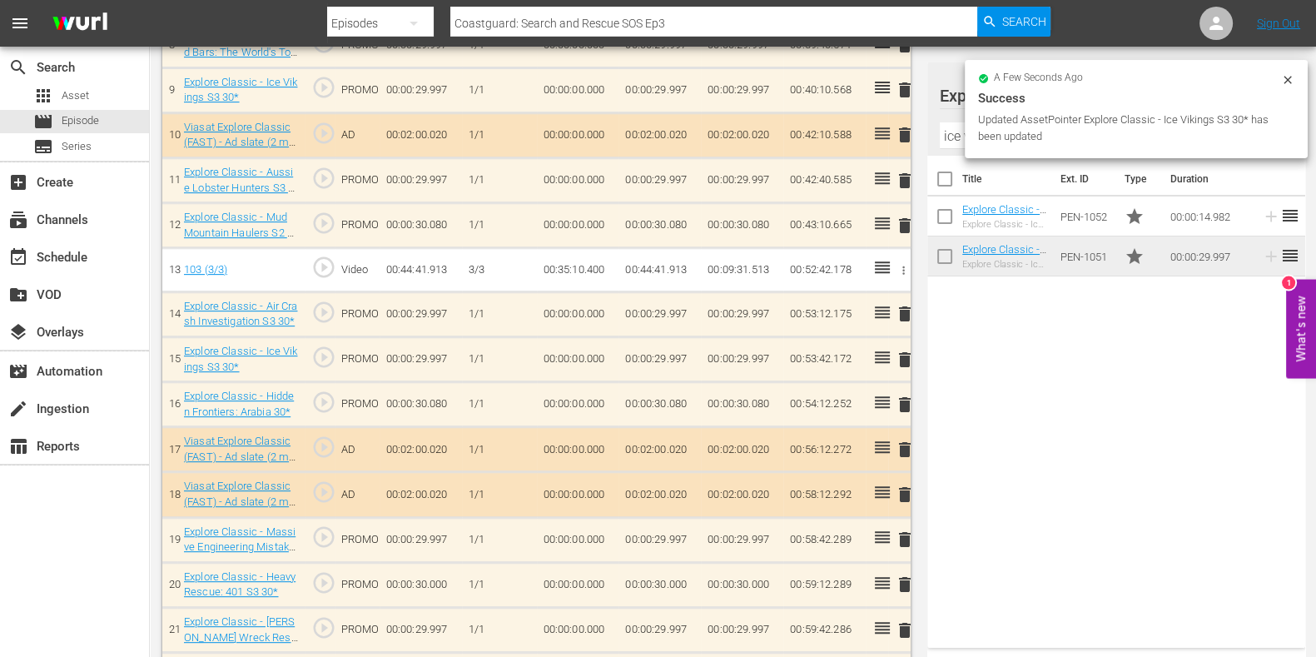
click at [909, 400] on td "delete" at bounding box center [899, 404] width 22 height 45
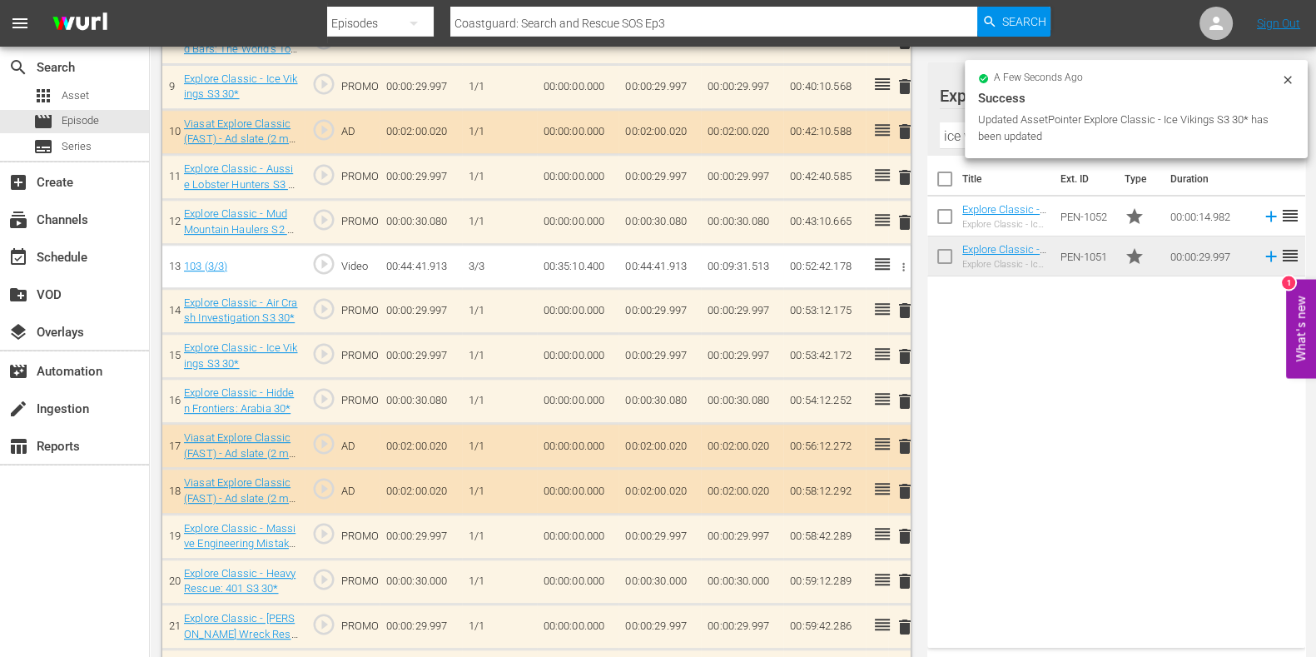
click at [902, 394] on span "delete" at bounding box center [905, 401] width 20 height 20
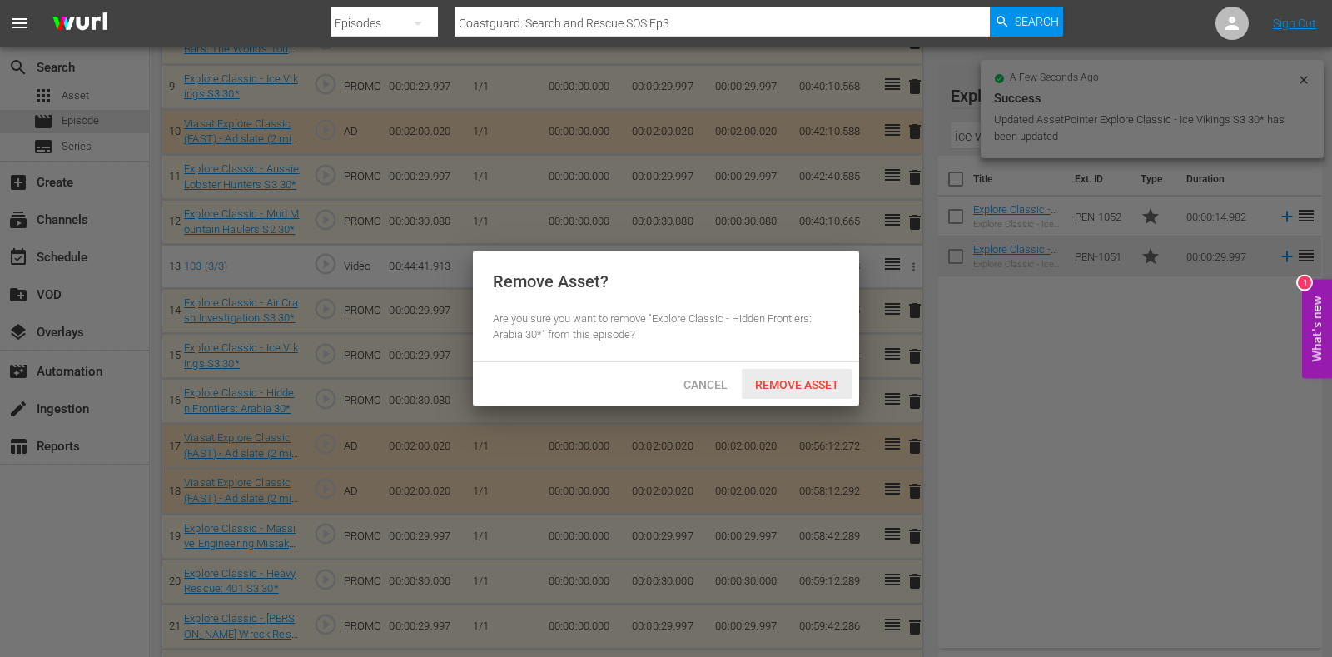
click at [773, 386] on span "Remove Asset" at bounding box center [797, 384] width 111 height 13
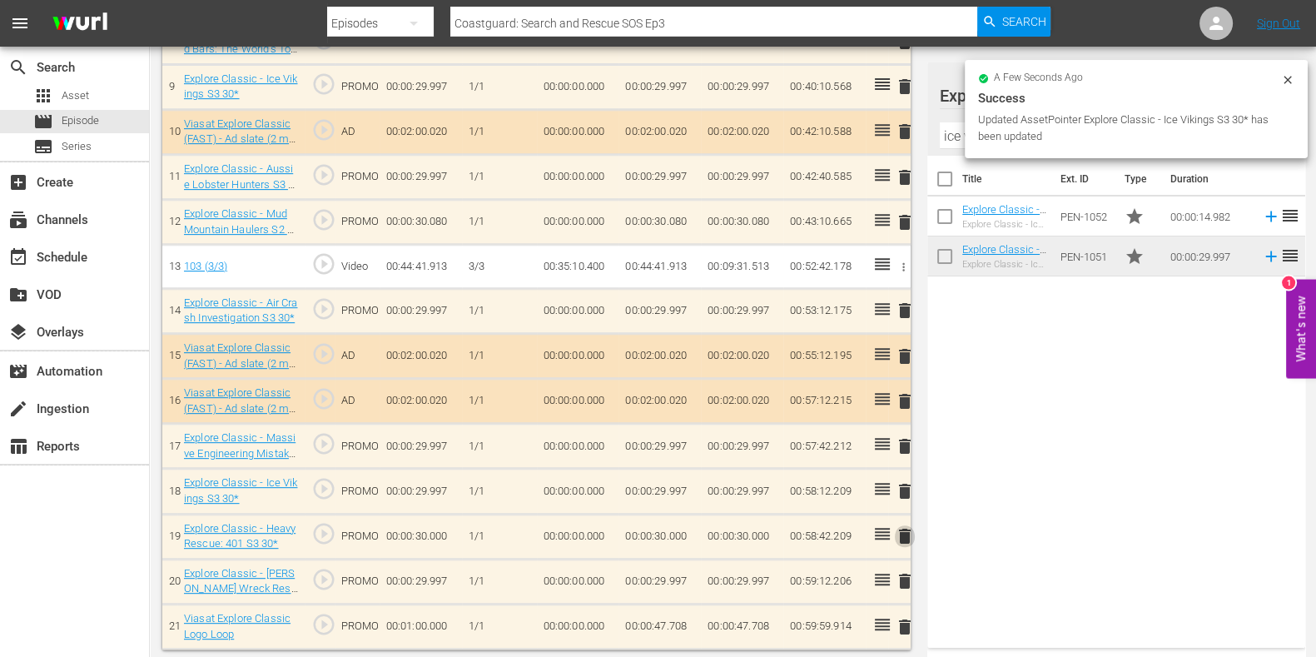
click at [897, 526] on span "delete" at bounding box center [905, 536] width 20 height 20
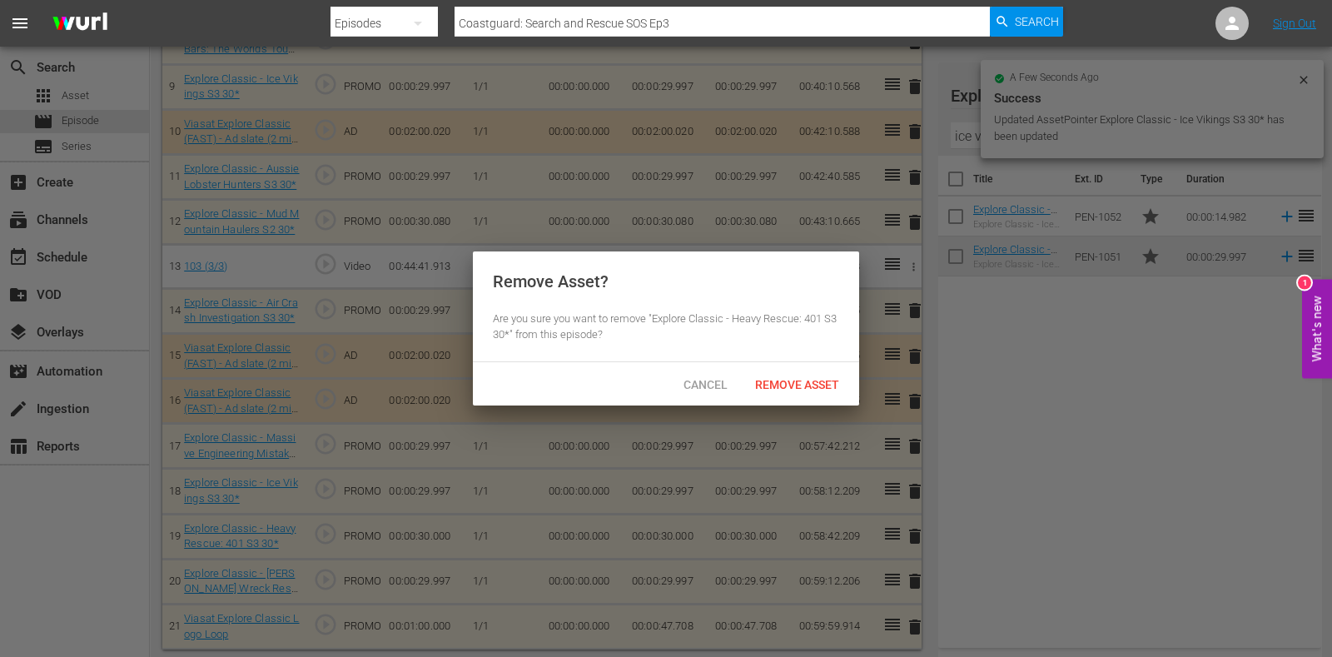
click at [810, 389] on span "Remove Asset" at bounding box center [797, 384] width 111 height 13
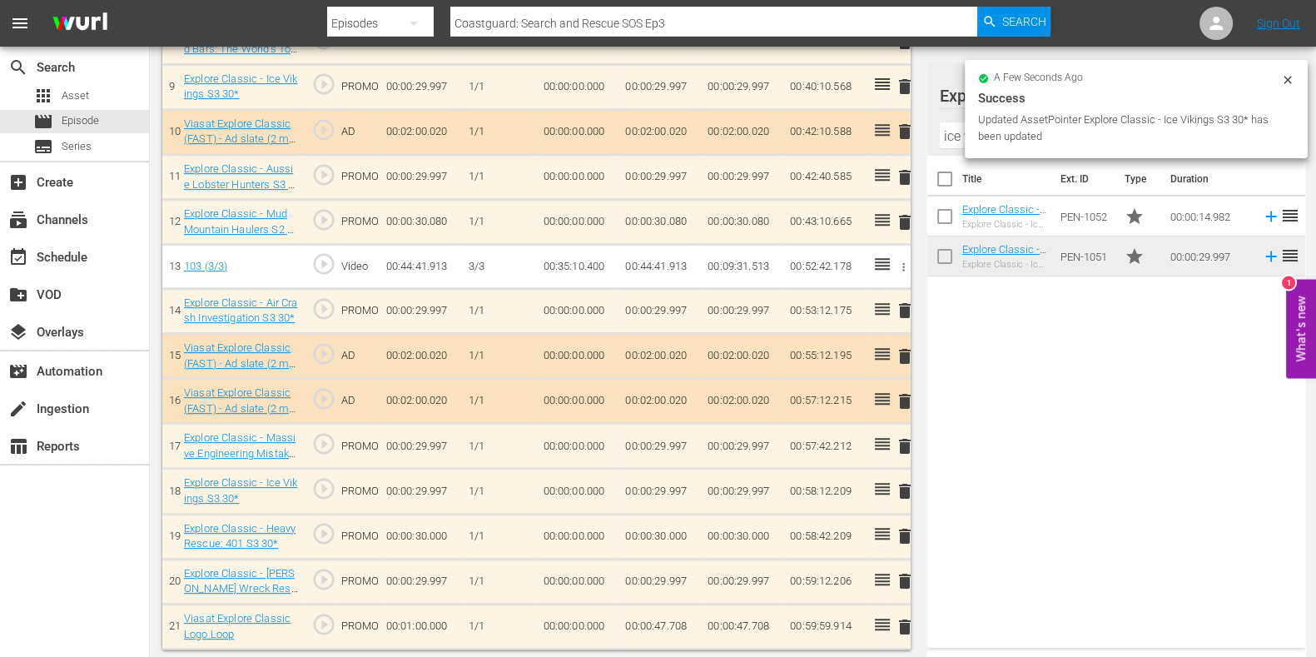
click at [954, 137] on input "ice vik" at bounding box center [1116, 135] width 353 height 27
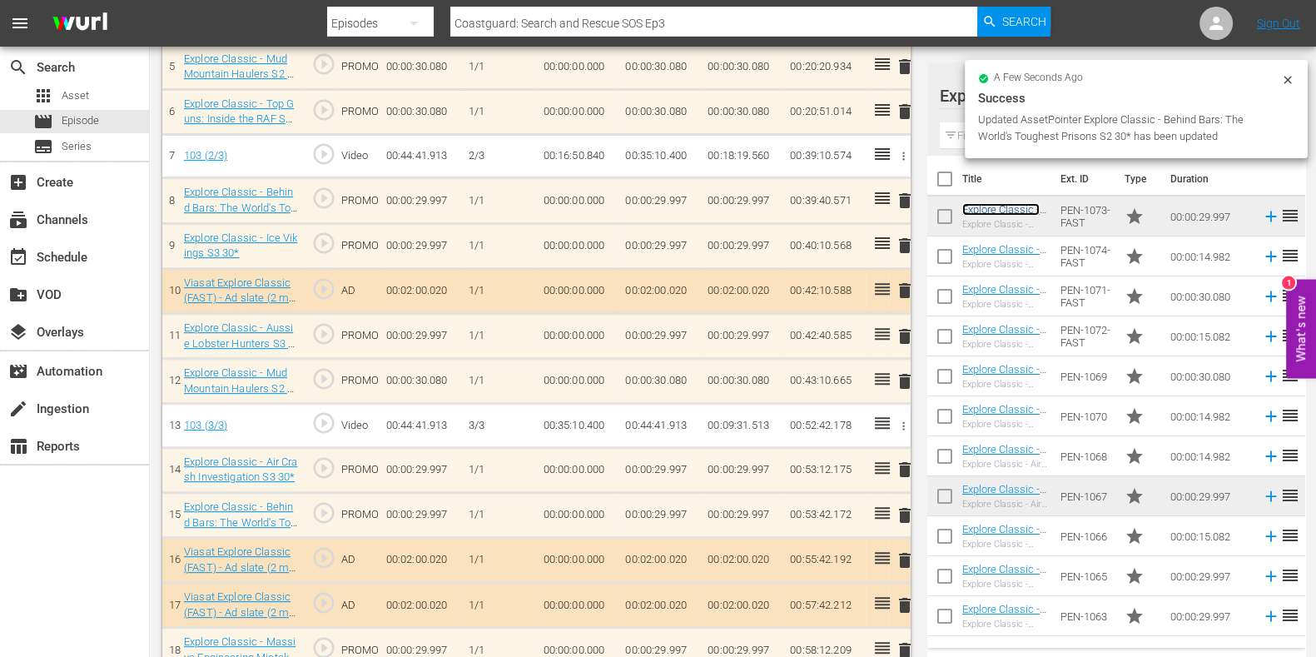
scroll to position [741, 0]
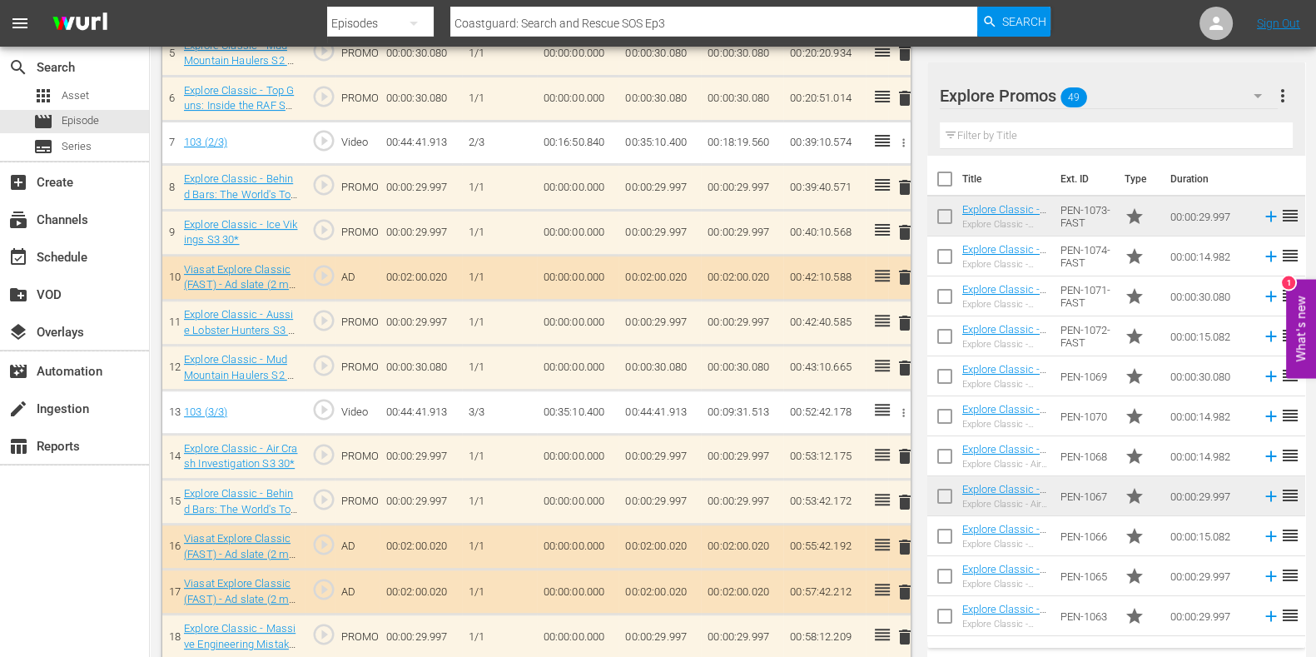
click at [968, 129] on input "text" at bounding box center [1116, 135] width 353 height 27
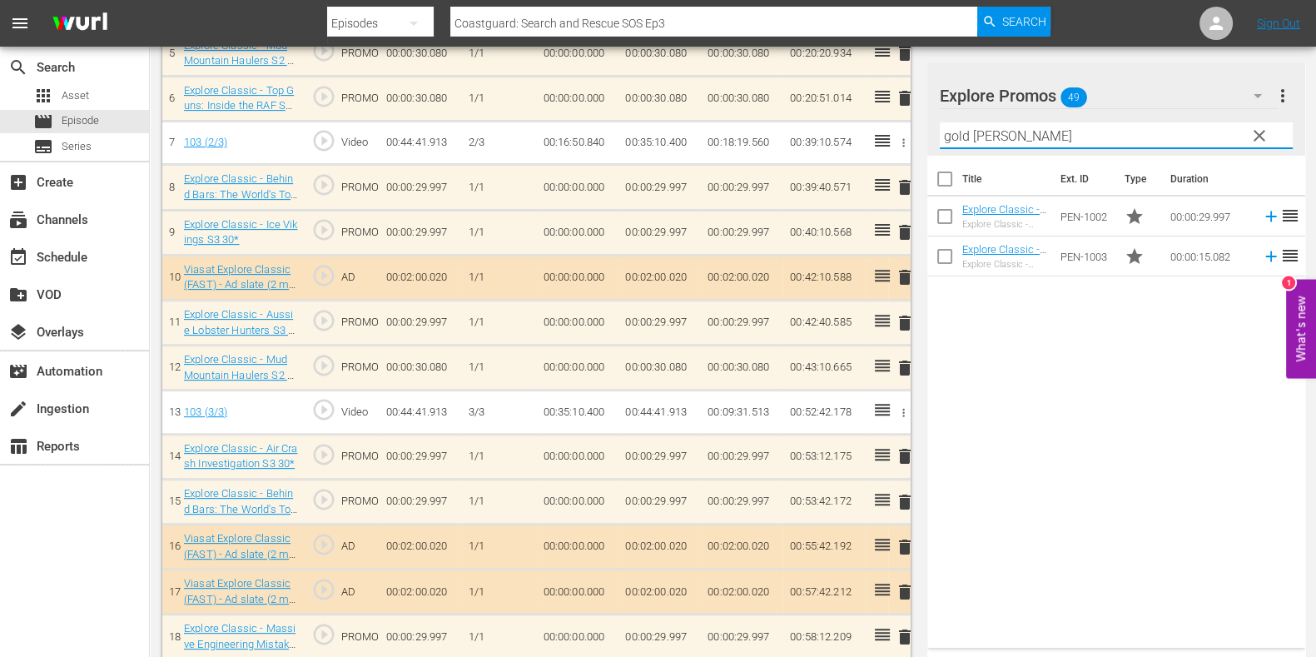
drag, startPoint x: 1154, startPoint y: 533, endPoint x: 1132, endPoint y: 490, distance: 47.7
click at [1154, 533] on div "Title Ext. ID Type Duration Explore Classic - Aussie Gold Hunters S3 30* Explor…" at bounding box center [1117, 398] width 378 height 485
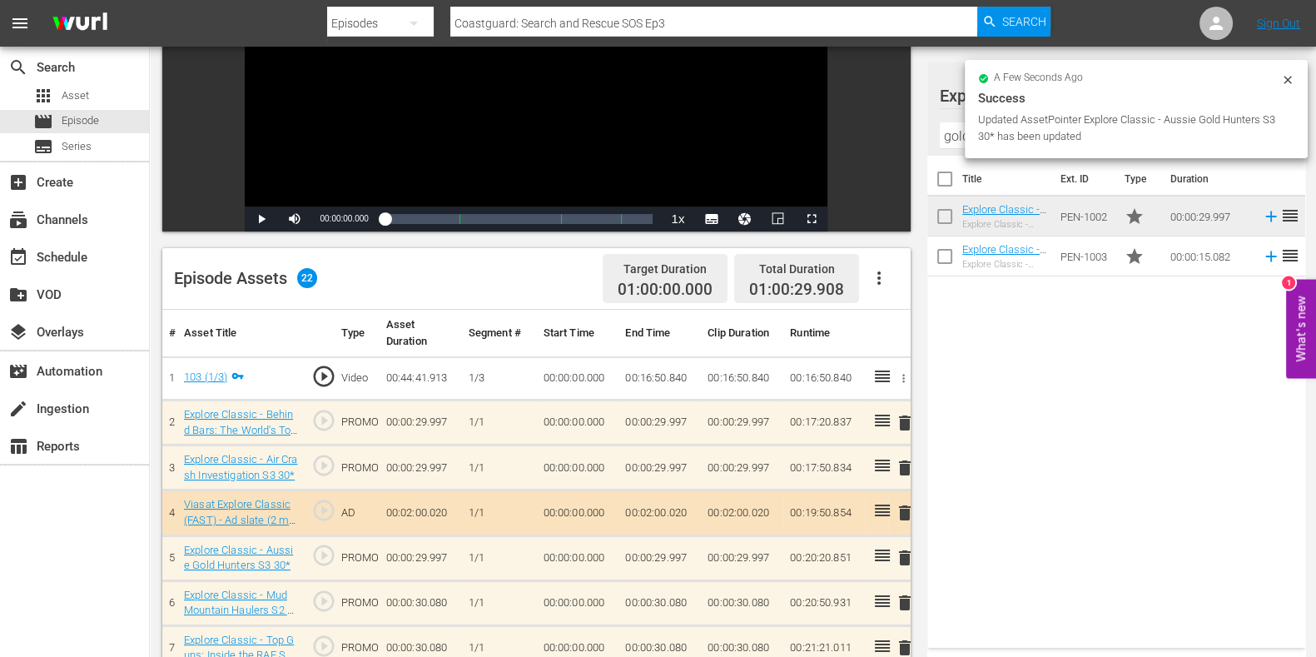
scroll to position [415, 0]
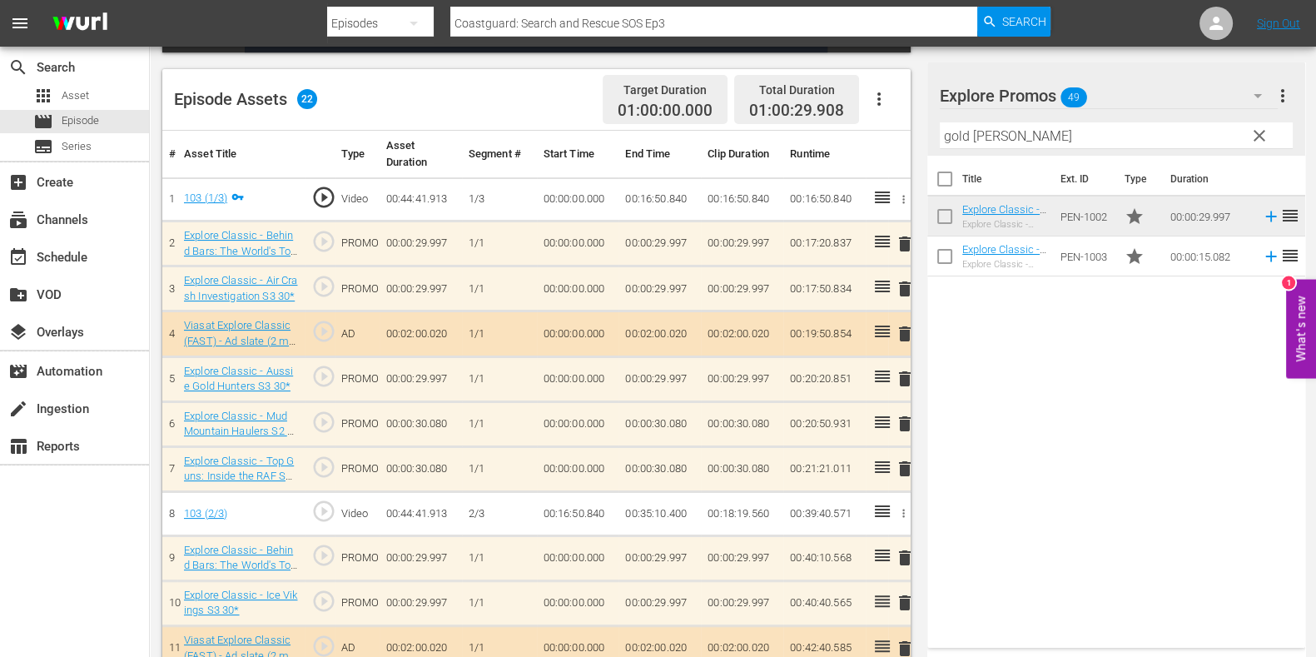
click at [899, 459] on span "delete" at bounding box center [905, 469] width 20 height 20
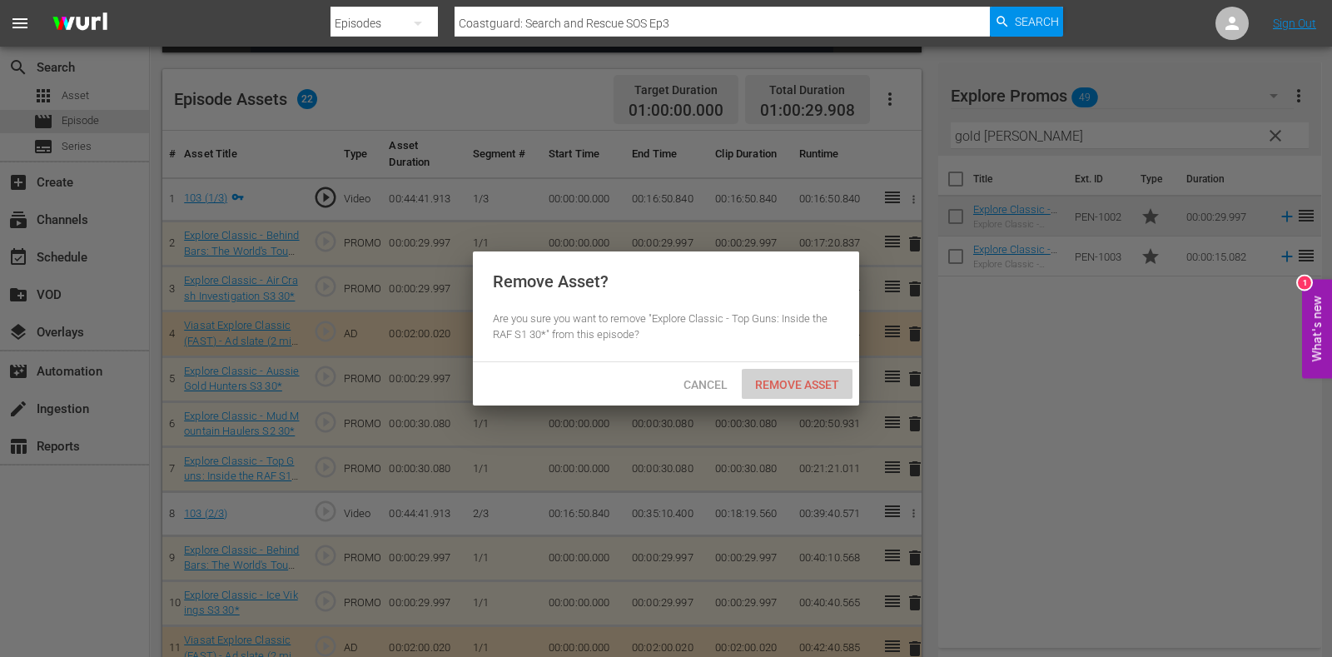
click at [805, 386] on span "Remove Asset" at bounding box center [797, 384] width 111 height 13
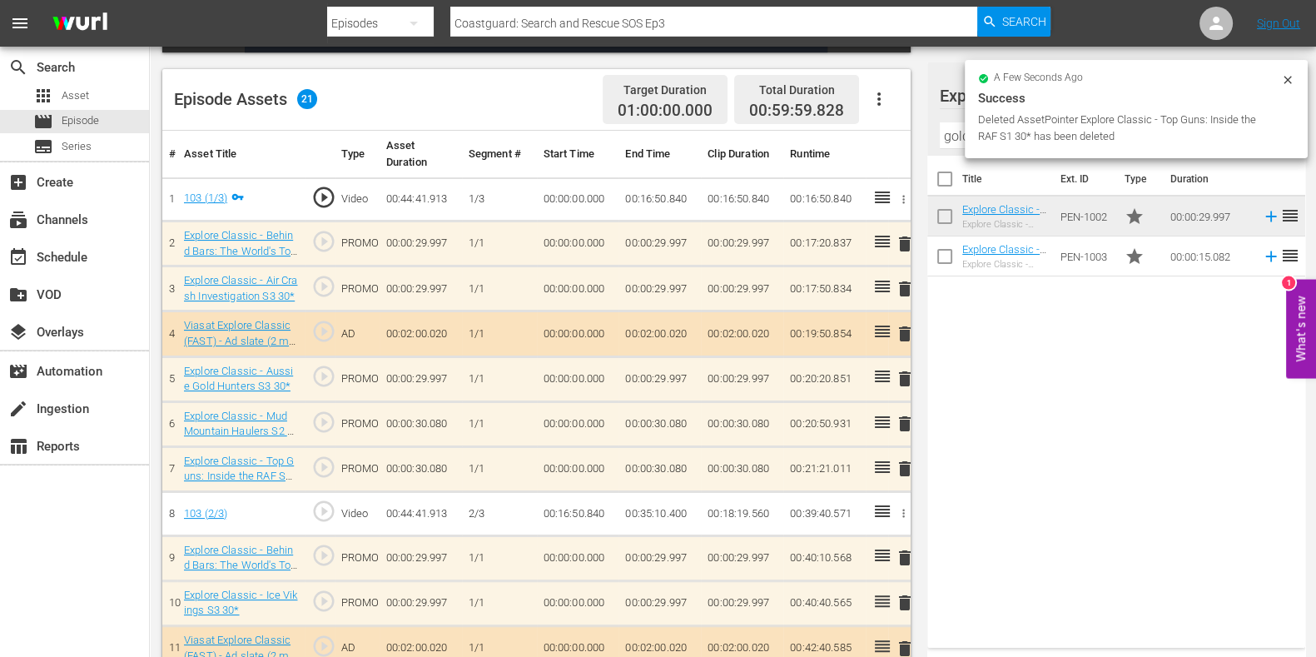
click at [958, 137] on input "gold [PERSON_NAME]" at bounding box center [1116, 135] width 353 height 27
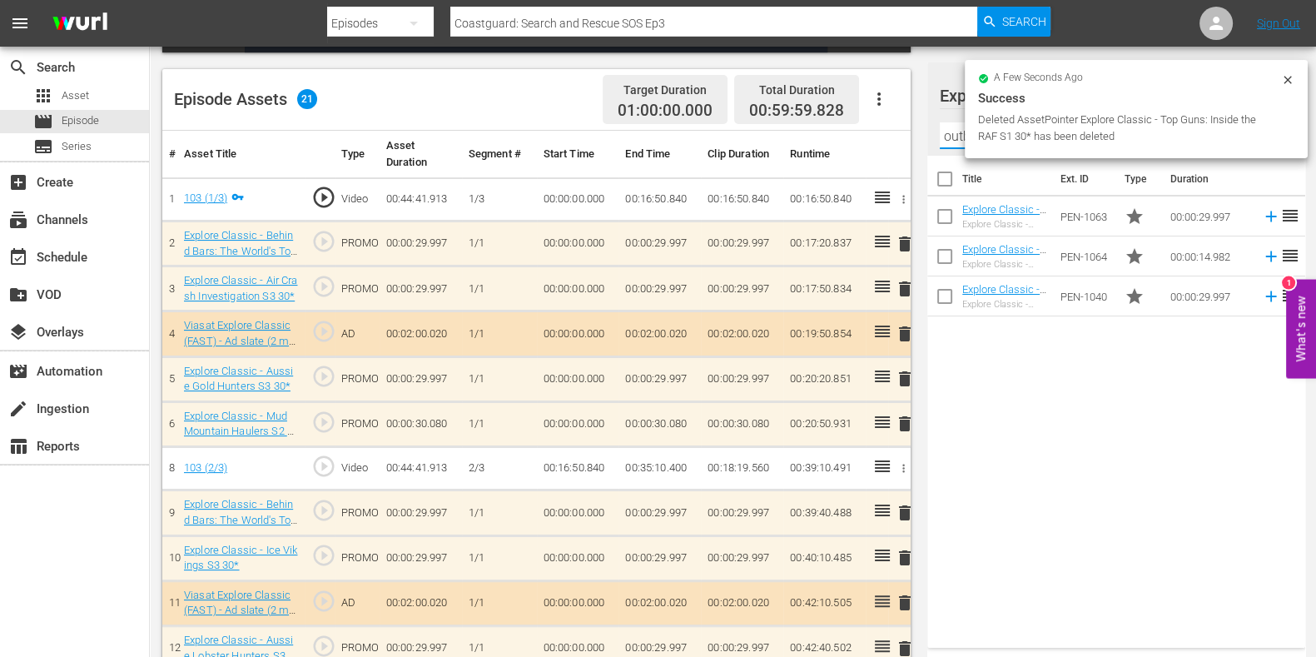
click at [1016, 444] on div "Title Ext. ID Type Duration Explore Classic - Outback Truckers S6 30* Explore C…" at bounding box center [1117, 398] width 378 height 485
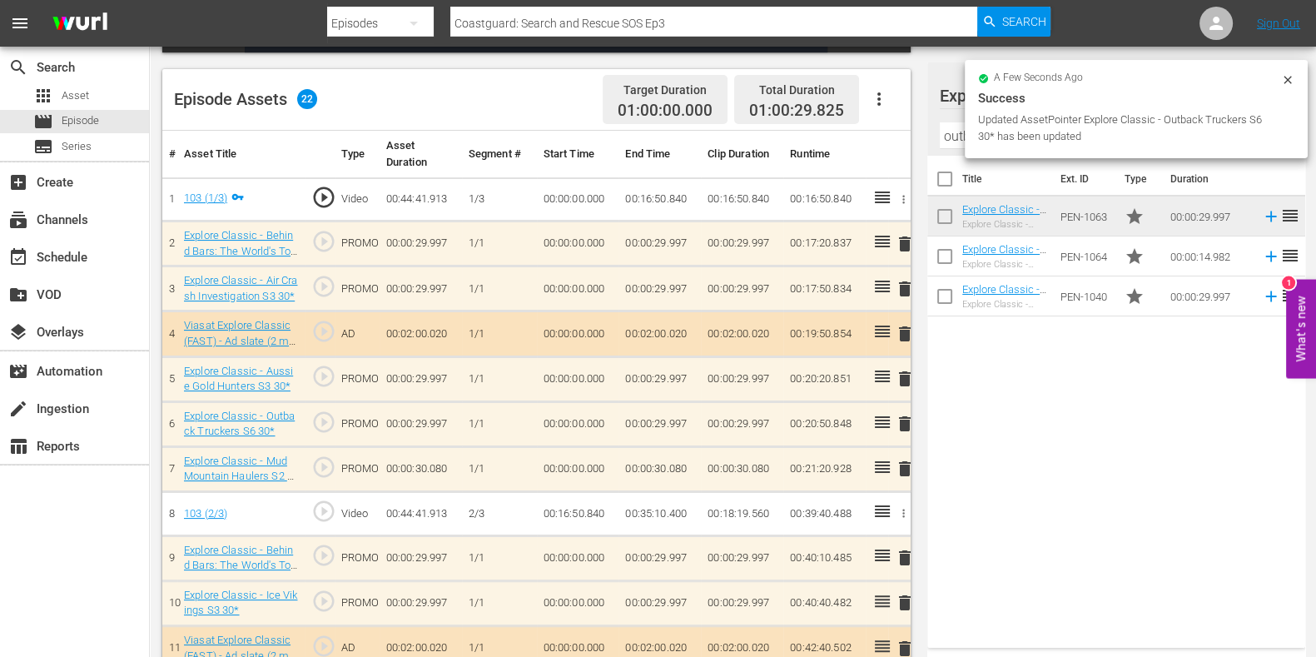
drag, startPoint x: 906, startPoint y: 470, endPoint x: 897, endPoint y: 462, distance: 11.8
click at [905, 470] on span "delete" at bounding box center [905, 469] width 20 height 20
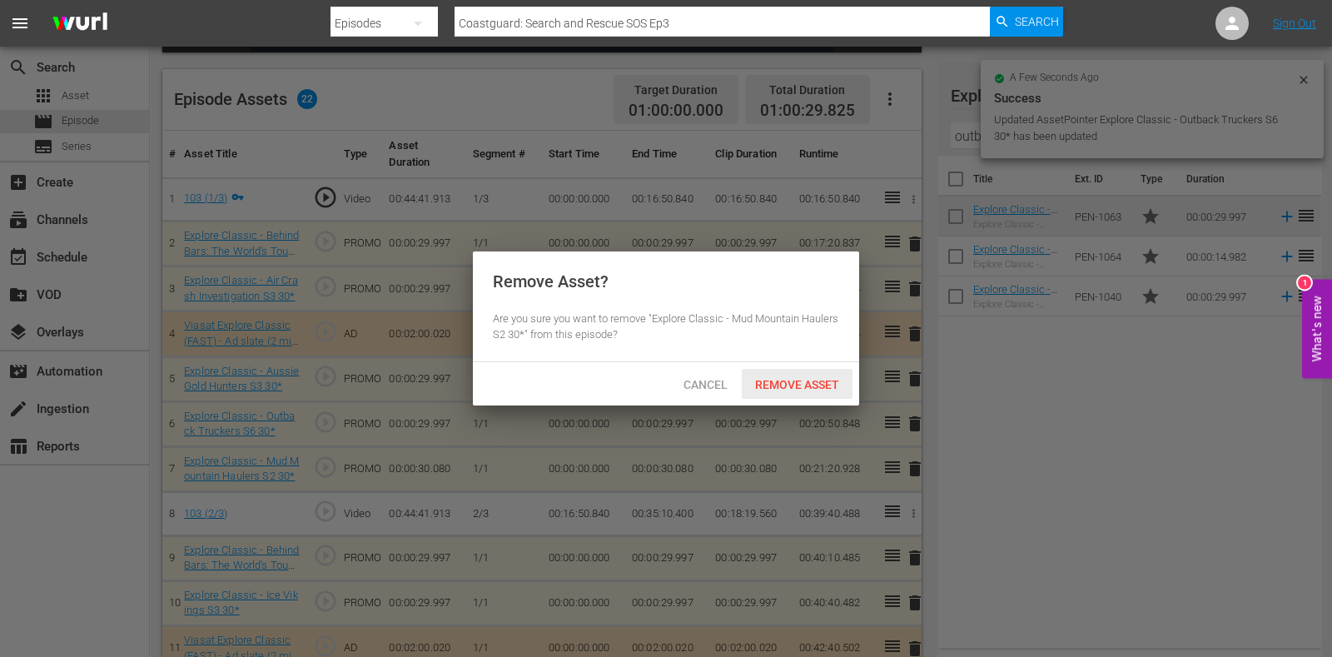
click at [776, 378] on span "Remove Asset" at bounding box center [797, 384] width 111 height 13
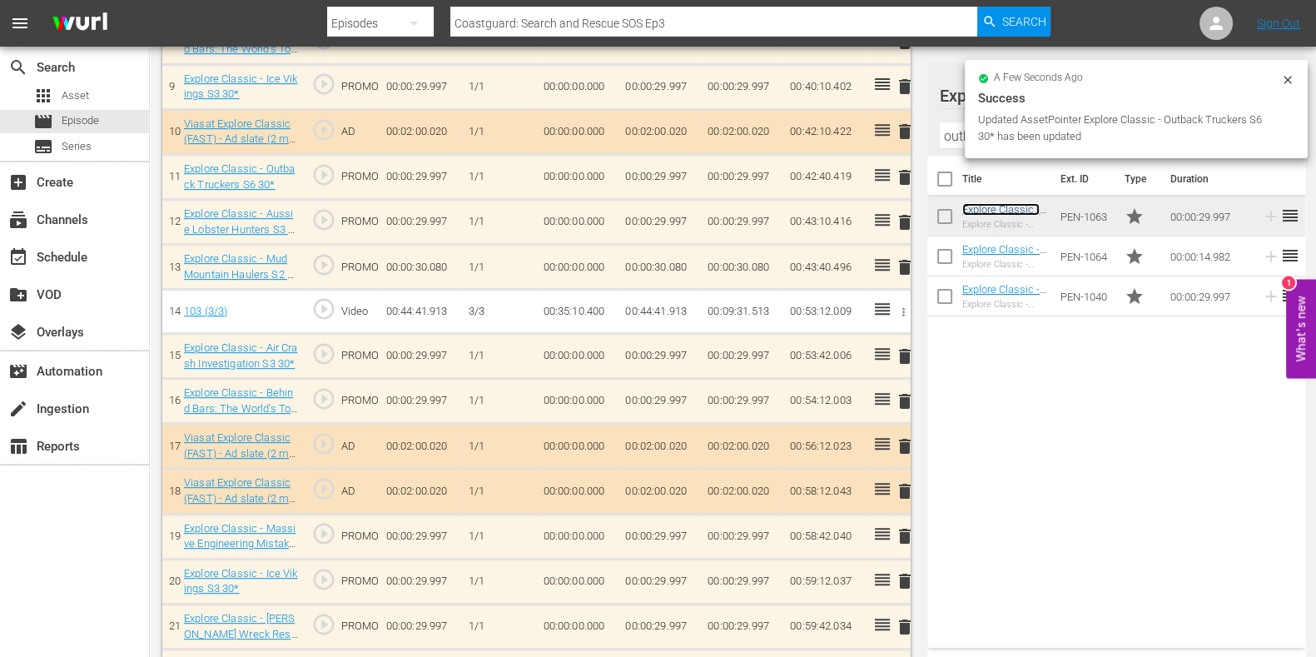
scroll to position [887, 0]
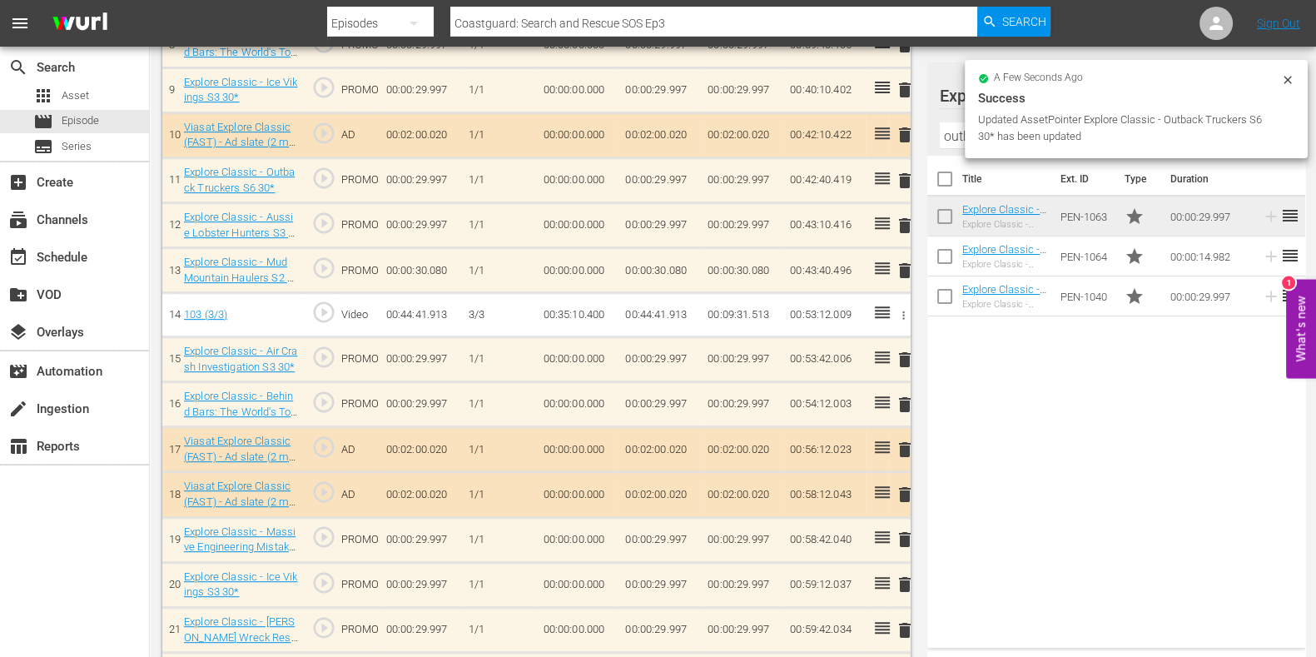
click at [906, 261] on span "delete" at bounding box center [905, 271] width 20 height 20
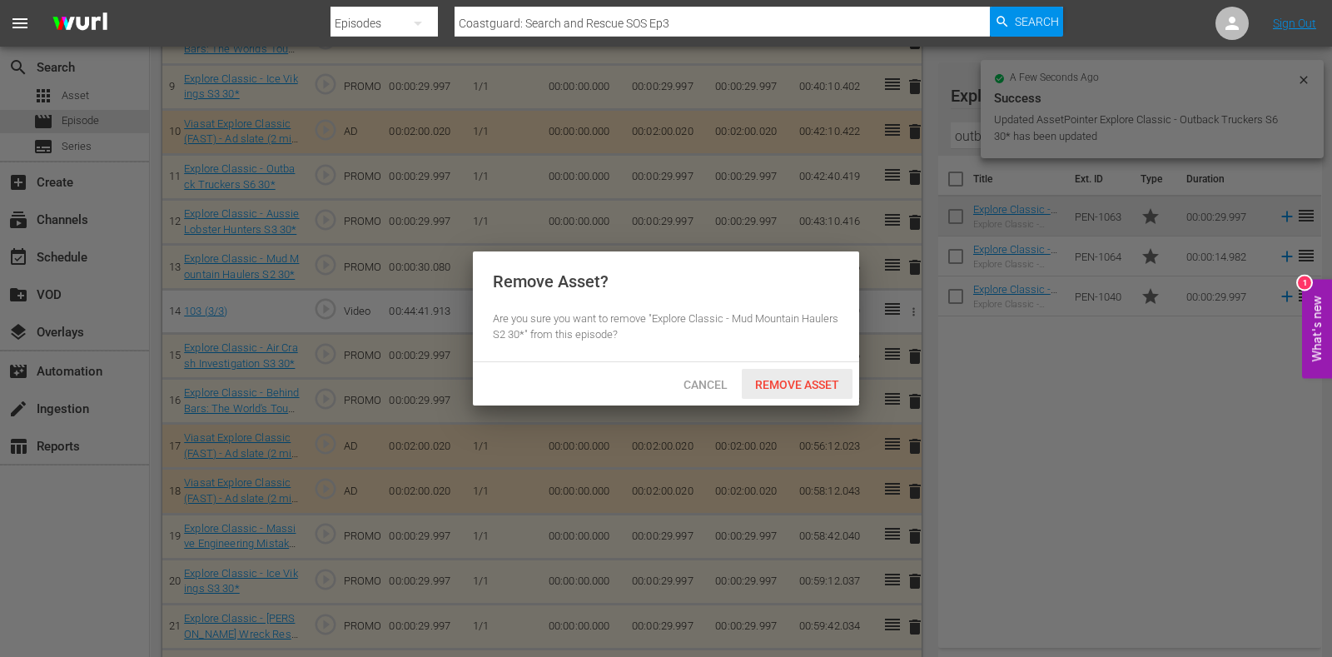
click at [758, 386] on span "Remove Asset" at bounding box center [797, 384] width 111 height 13
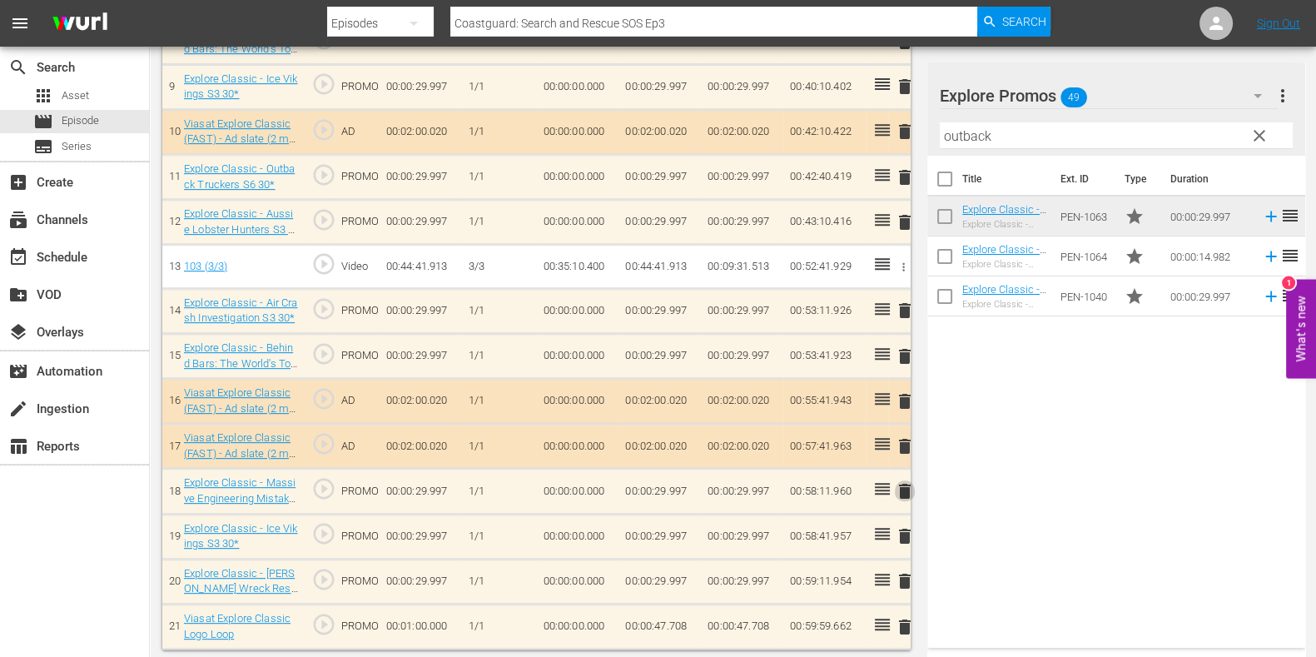
click at [911, 481] on span "delete" at bounding box center [905, 491] width 20 height 20
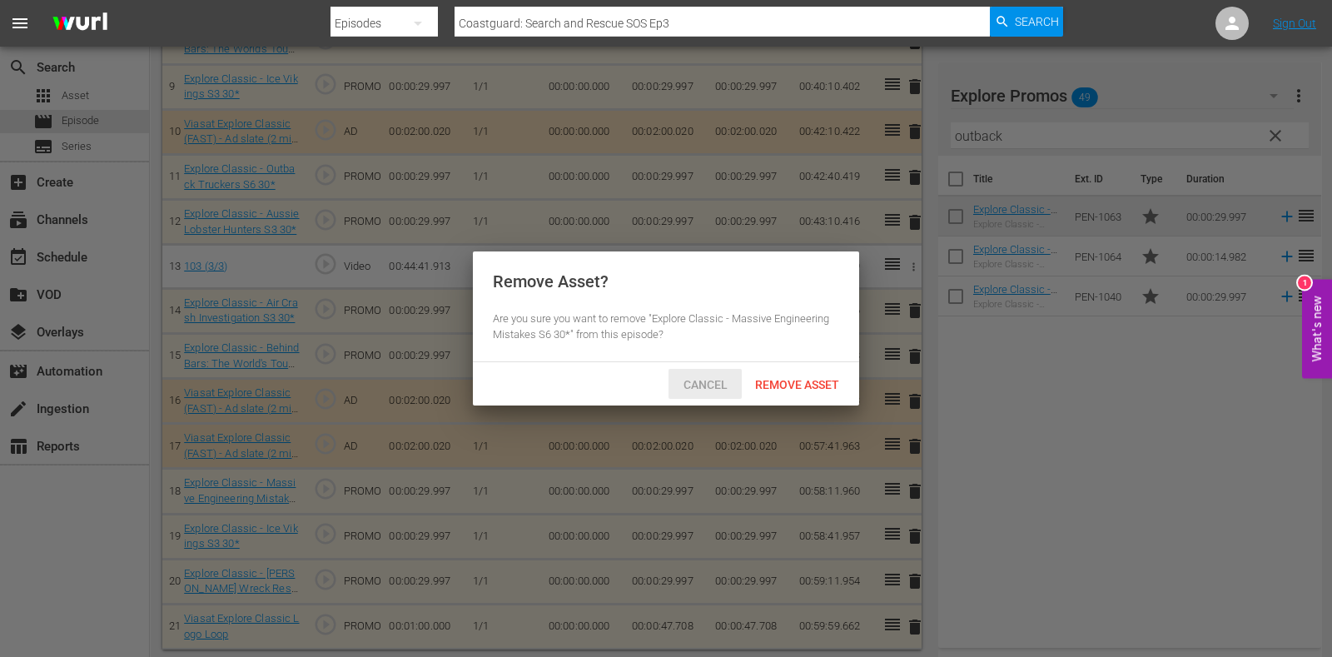
click at [688, 381] on span "Cancel" at bounding box center [705, 384] width 71 height 13
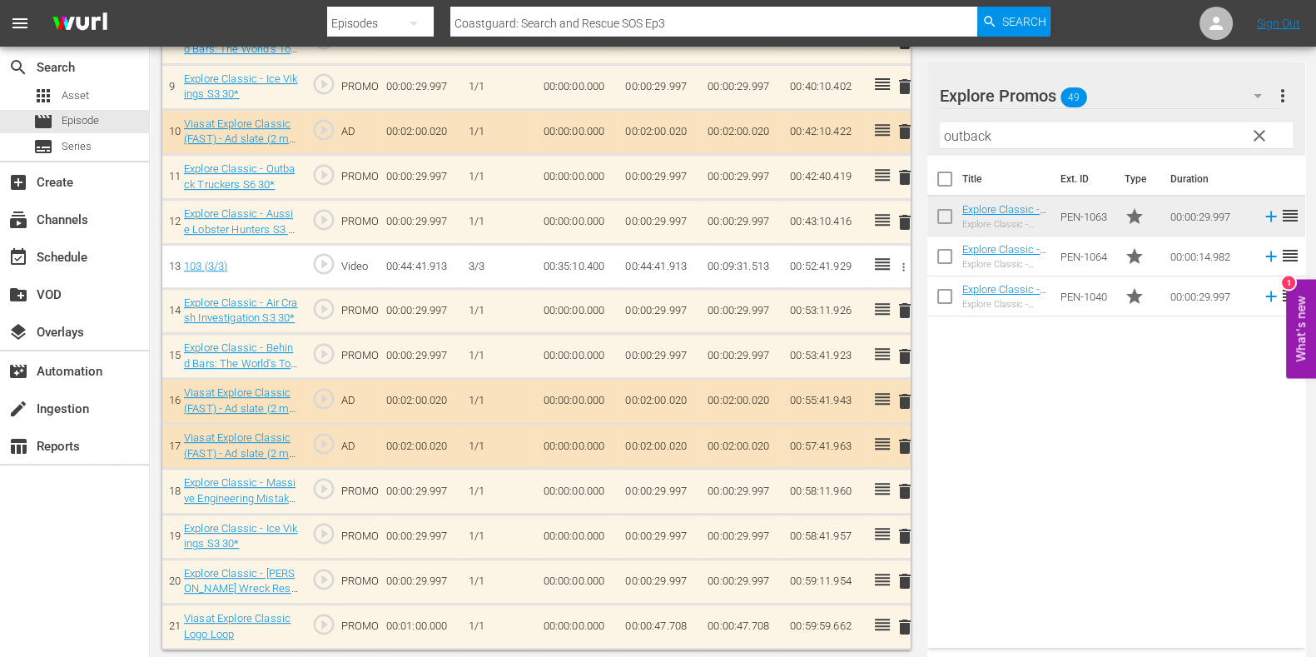
click at [677, 623] on td "00:00:47.708" at bounding box center [660, 626] width 82 height 45
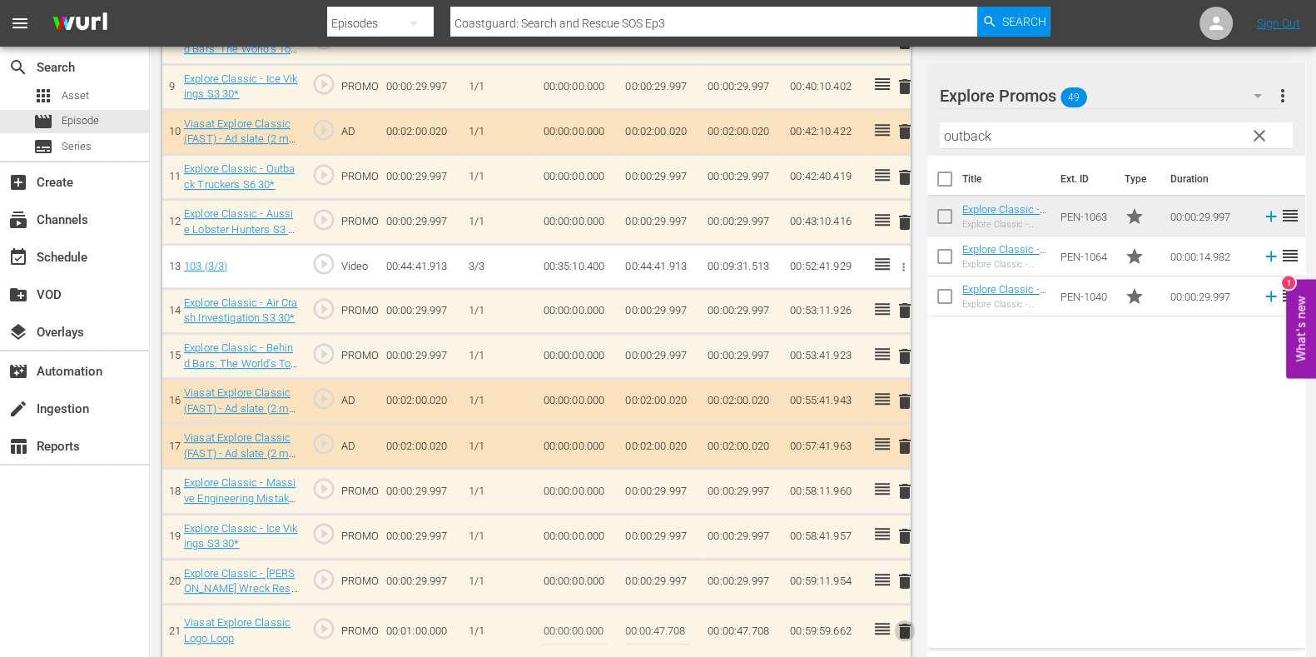
click at [903, 624] on span "delete" at bounding box center [905, 631] width 20 height 20
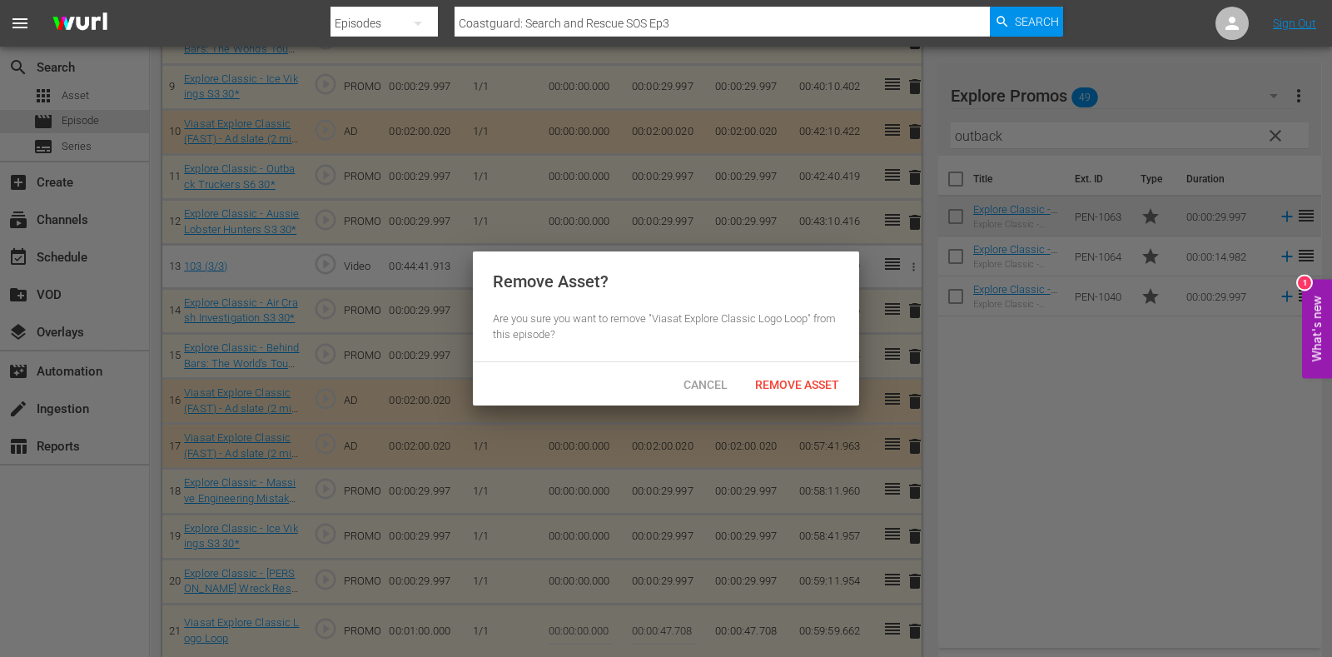
click at [780, 368] on div "Cancel Remove Asset" at bounding box center [666, 383] width 386 height 43
click at [793, 389] on span "Remove Asset" at bounding box center [797, 384] width 111 height 13
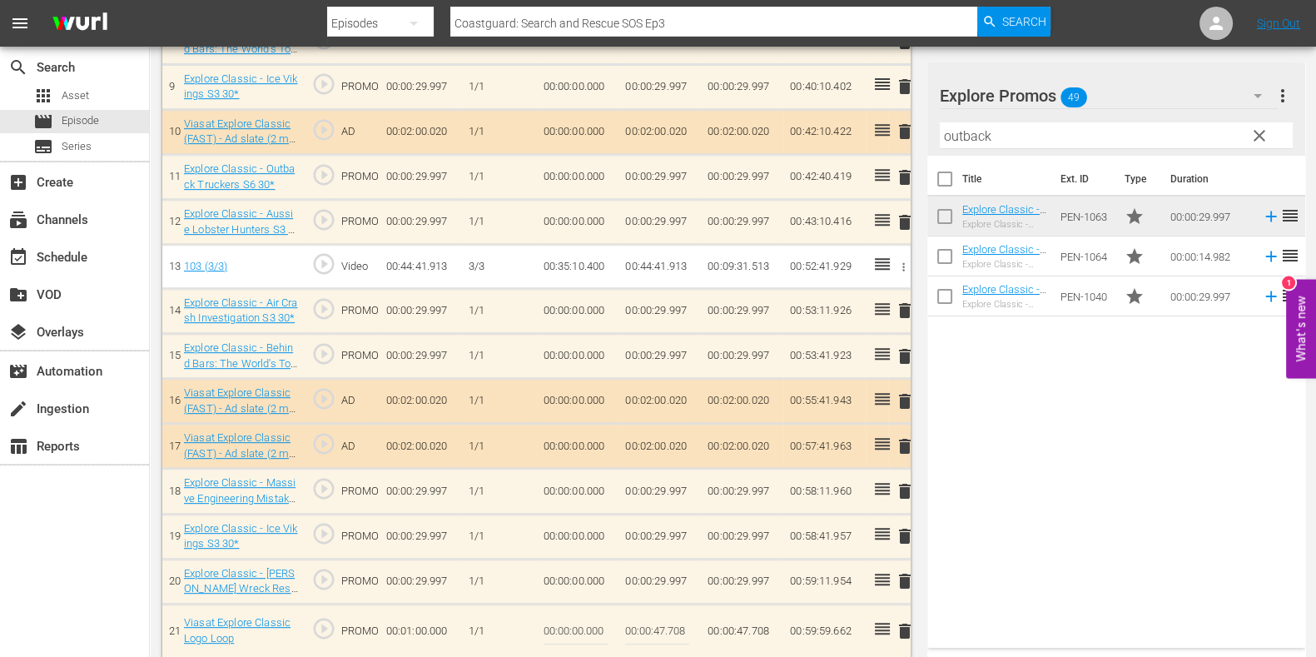
click at [966, 132] on input "outback" at bounding box center [1116, 135] width 353 height 27
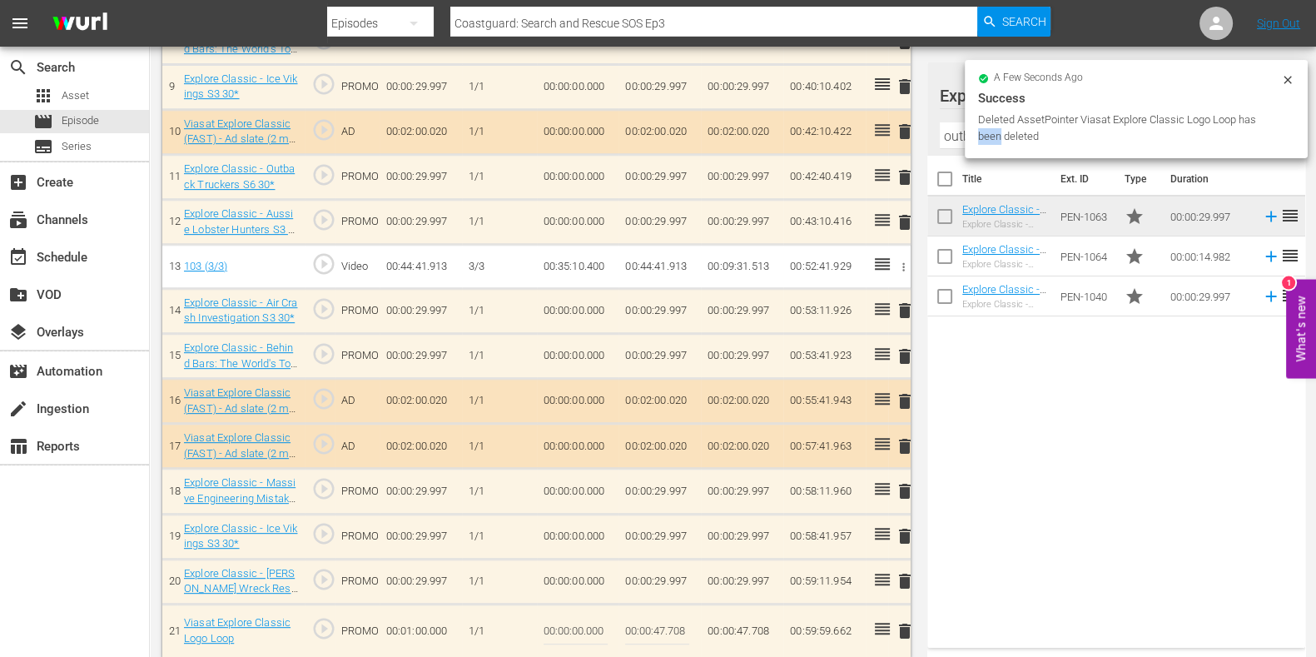
click at [966, 132] on div "a few seconds ago Success Deleted AssetPointer Viasat Explore Classic Logo Loop…" at bounding box center [1136, 109] width 343 height 98
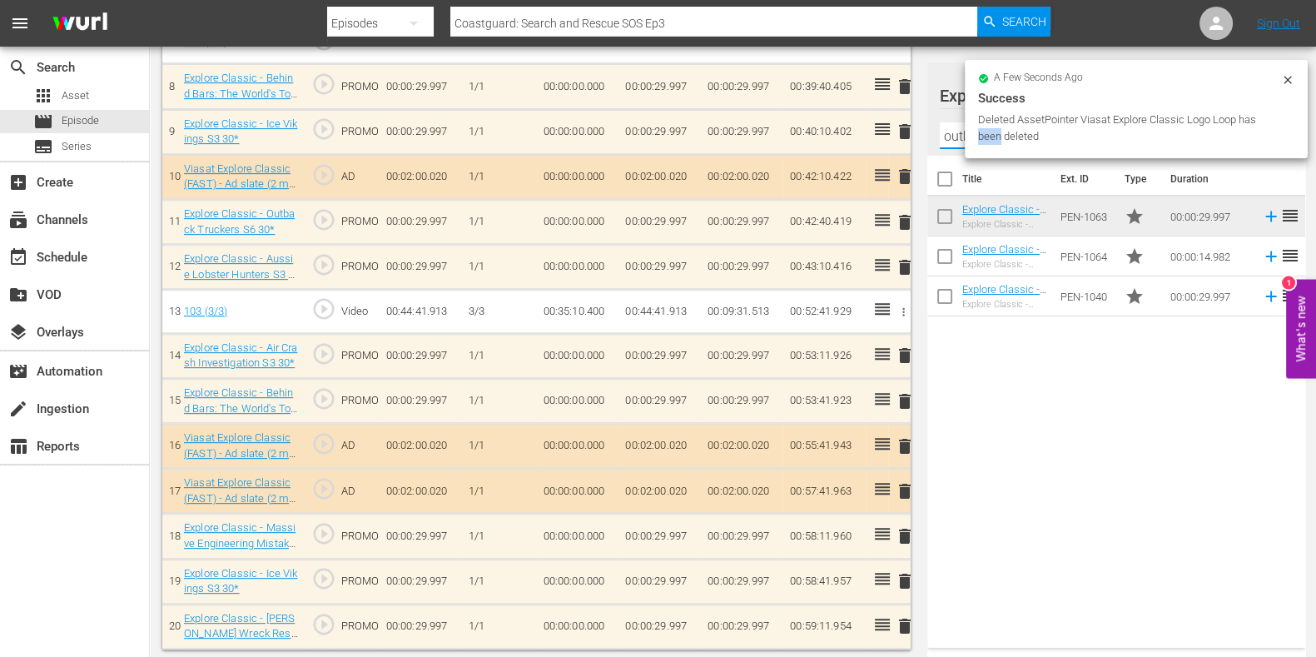
click at [959, 138] on input "outback" at bounding box center [1116, 135] width 353 height 27
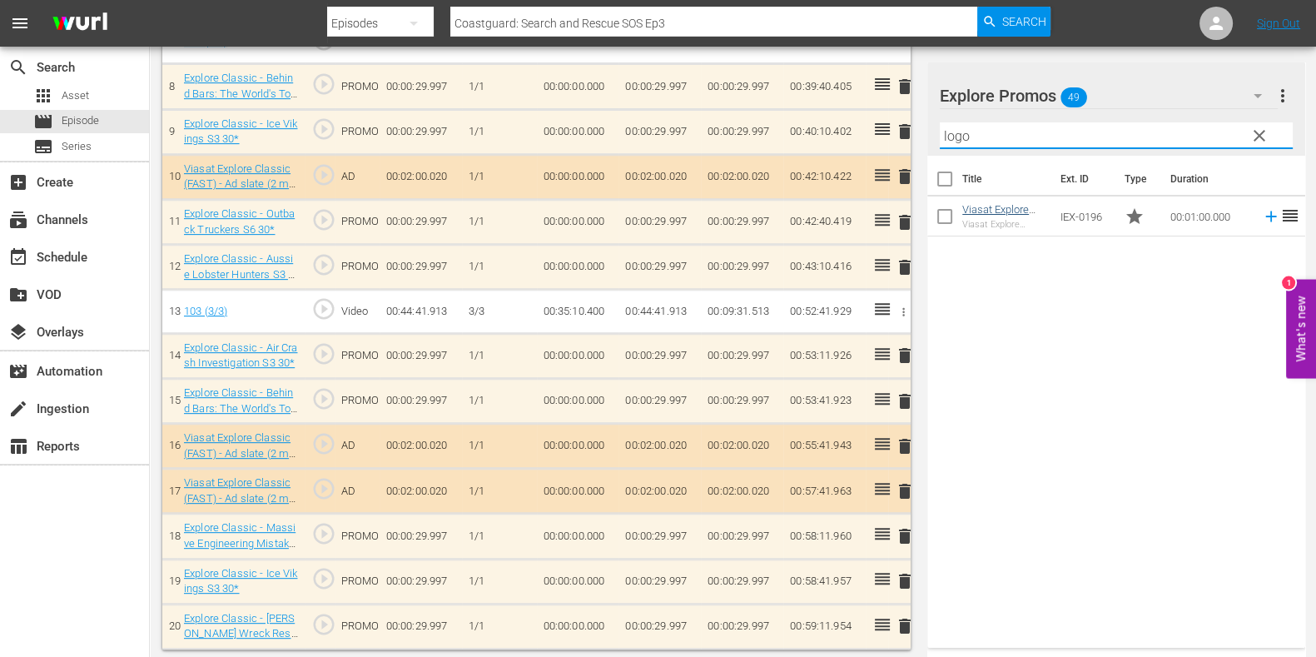
type input "logo"
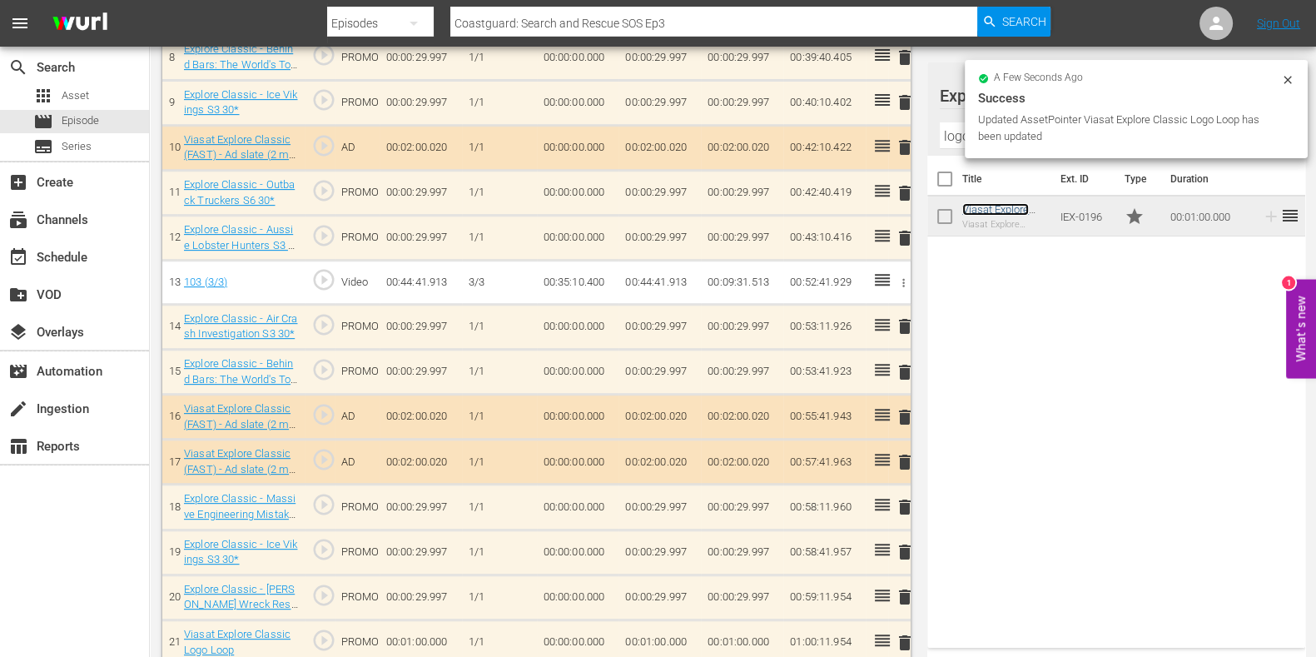
scroll to position [891, 0]
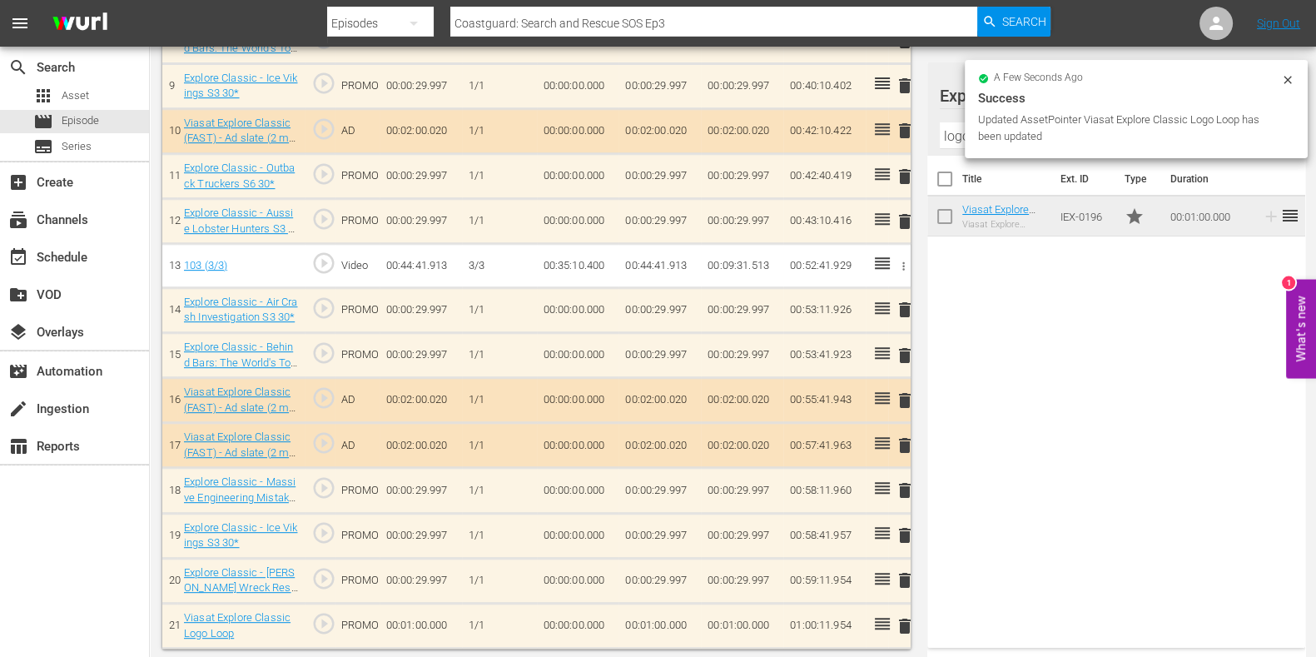
click at [648, 631] on td "00:01:00.000" at bounding box center [660, 625] width 82 height 45
click at [648, 629] on td "00:01:00.000" at bounding box center [660, 626] width 82 height 45
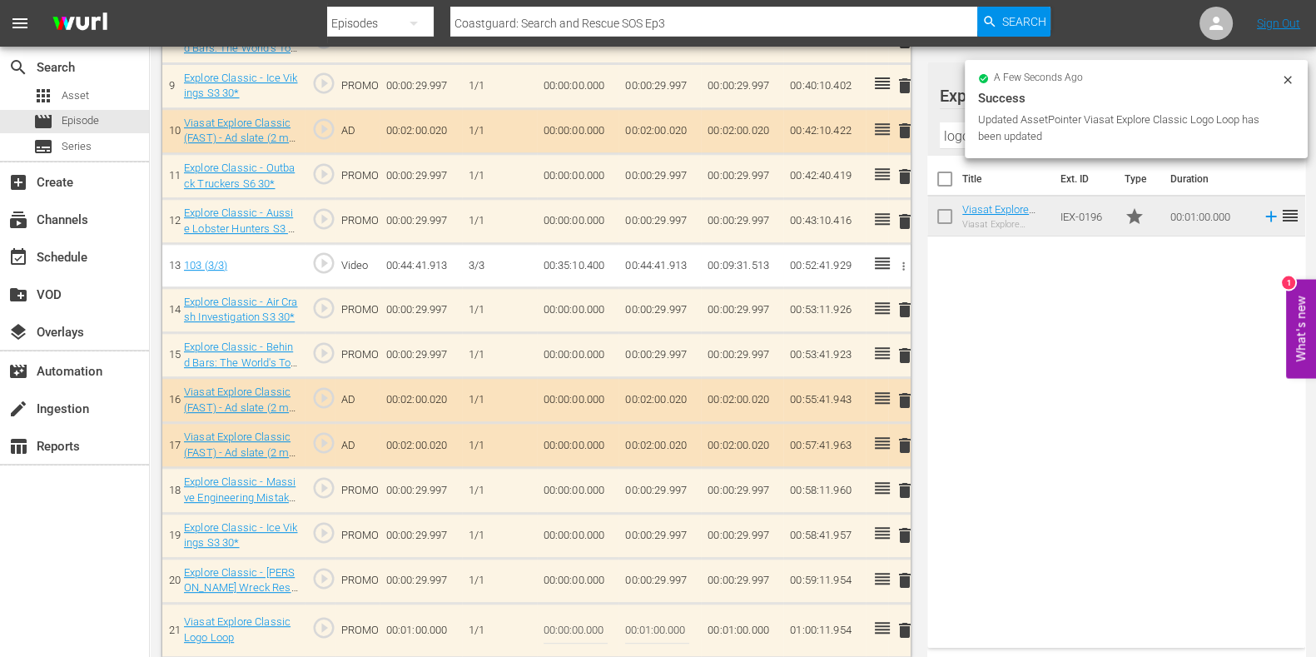
drag, startPoint x: 648, startPoint y: 630, endPoint x: 717, endPoint y: 622, distance: 69.6
click at [651, 622] on input "00:01:00.000" at bounding box center [657, 630] width 64 height 40
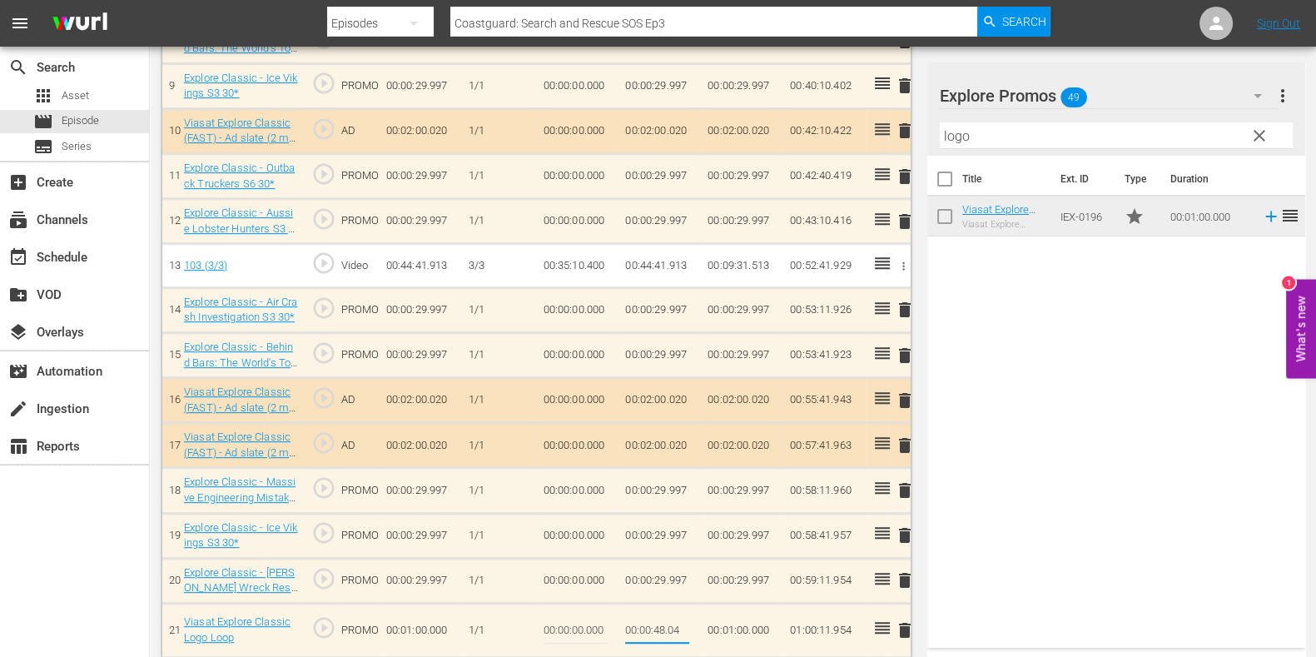
type input "00:00:48.046"
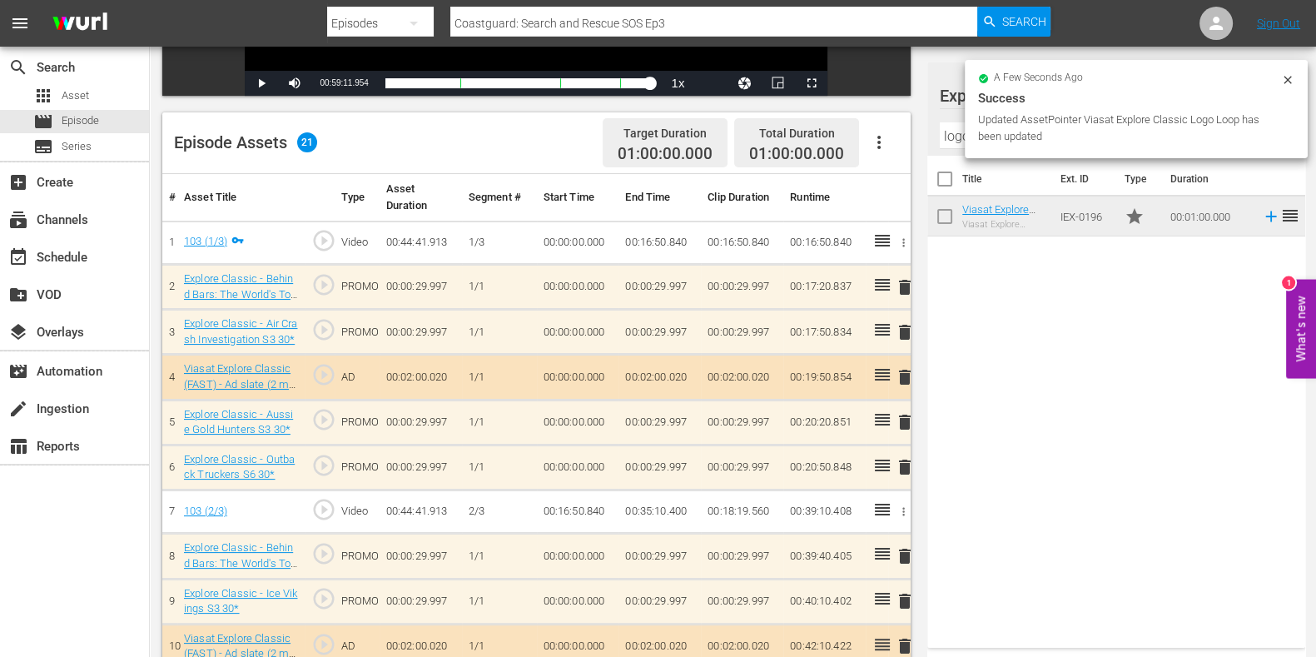
scroll to position [0, 0]
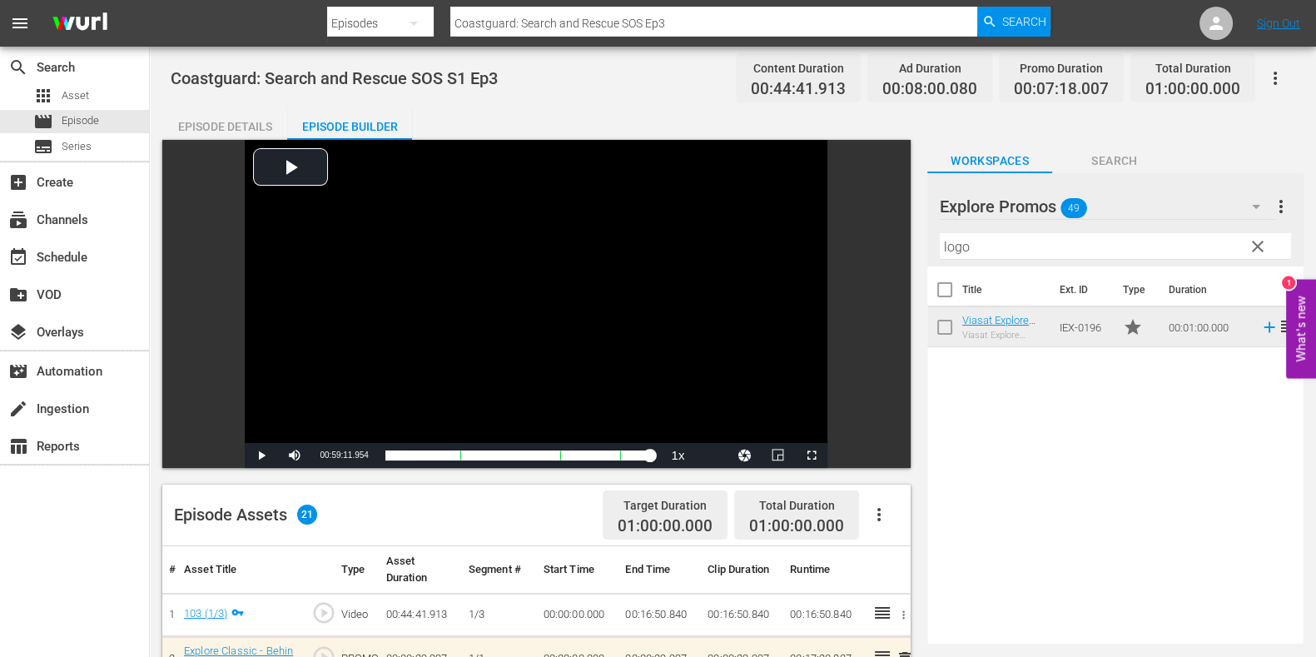
click at [681, 22] on input "Coastguard: Search and Rescue SOS Ep3" at bounding box center [713, 23] width 527 height 40
type input "Coastguard: Search and Rescue SOS Ep4"
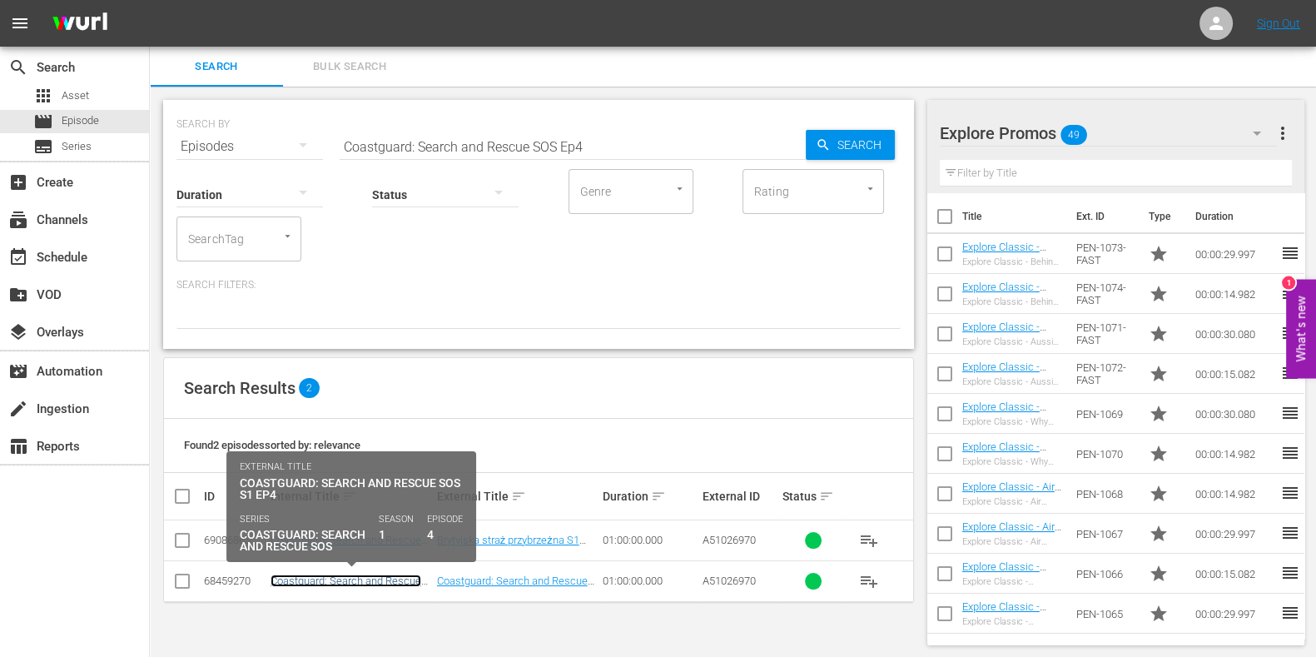
click at [342, 580] on link "Coastguard: Search and Rescue SOS S1 Ep4" at bounding box center [346, 587] width 151 height 25
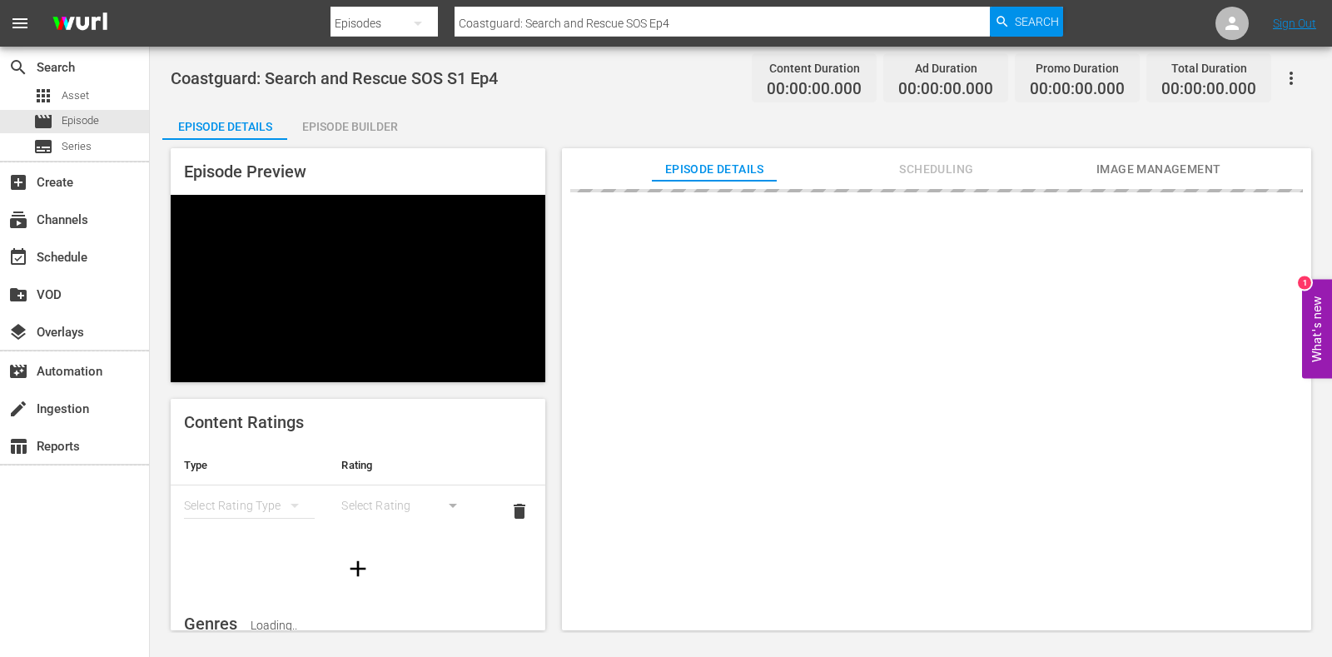
click at [356, 69] on span "Coastguard: Search and Rescue SOS S1 Ep4" at bounding box center [334, 78] width 327 height 20
click at [391, 143] on div "Episode Preview Content Ratings Type Rating Select Rating Type Select Rating de…" at bounding box center [740, 392] width 1157 height 504
click at [386, 130] on div "Episode Builder" at bounding box center [349, 127] width 125 height 40
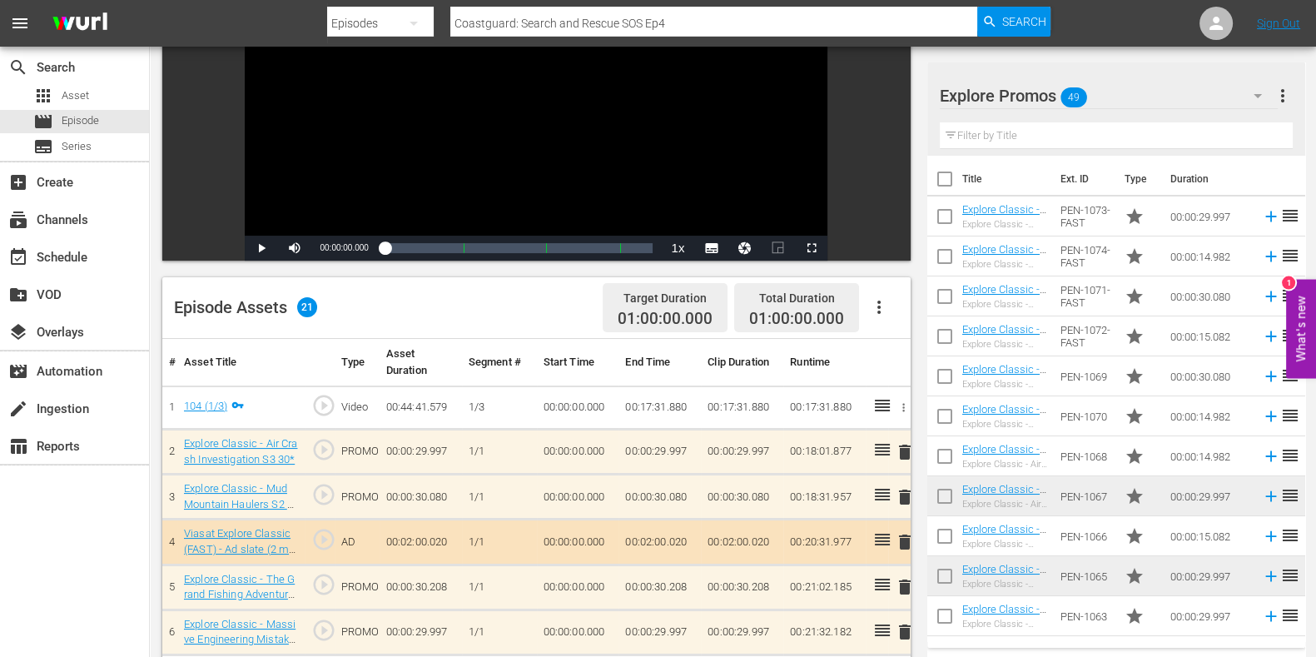
scroll to position [415, 0]
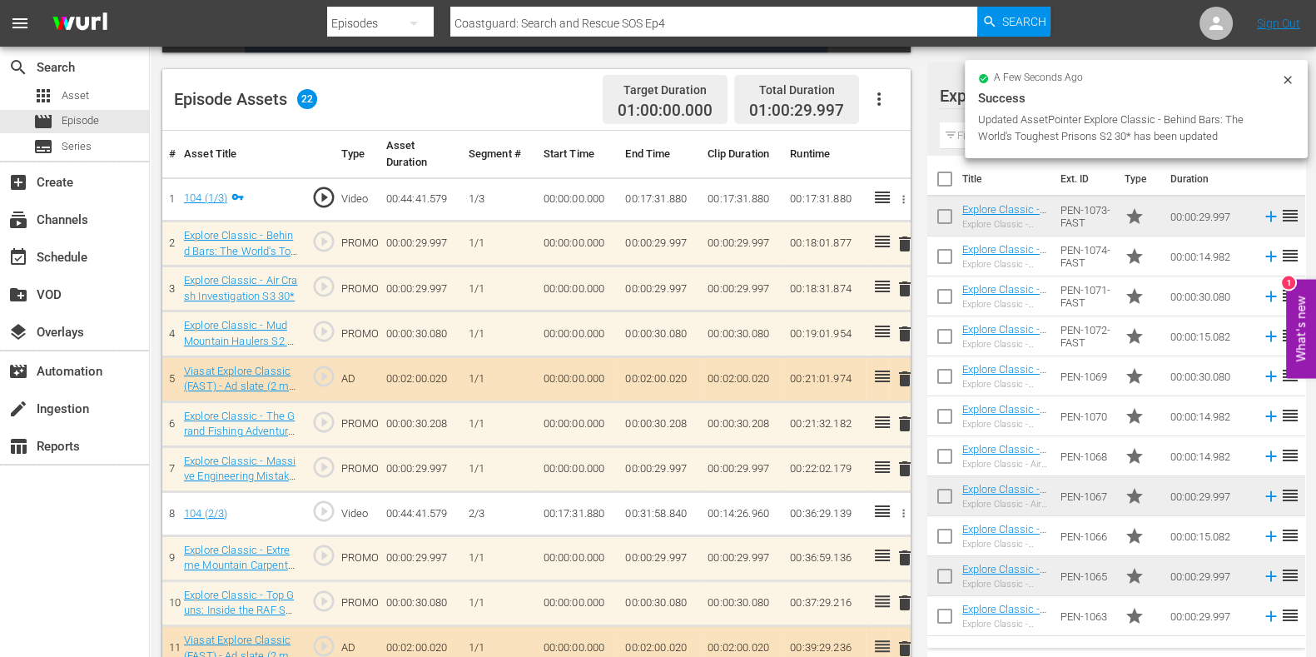
click at [903, 464] on span "delete" at bounding box center [905, 469] width 20 height 20
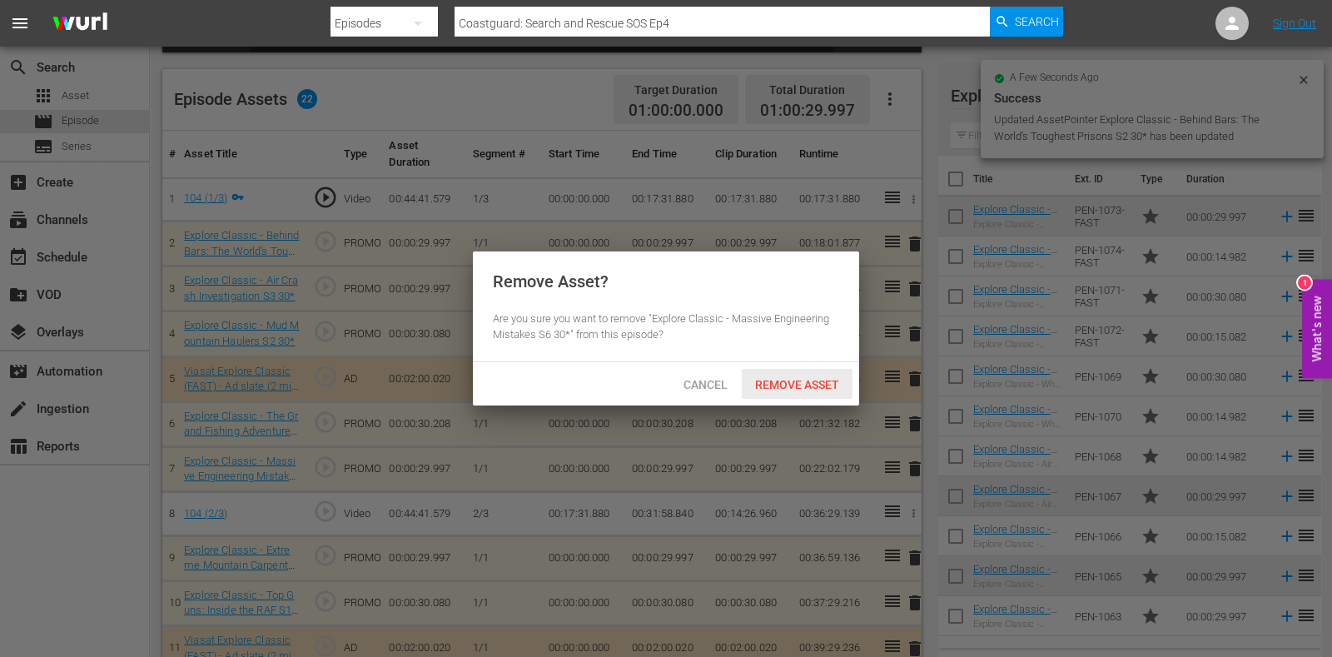
click at [817, 386] on span "Remove Asset" at bounding box center [797, 384] width 111 height 13
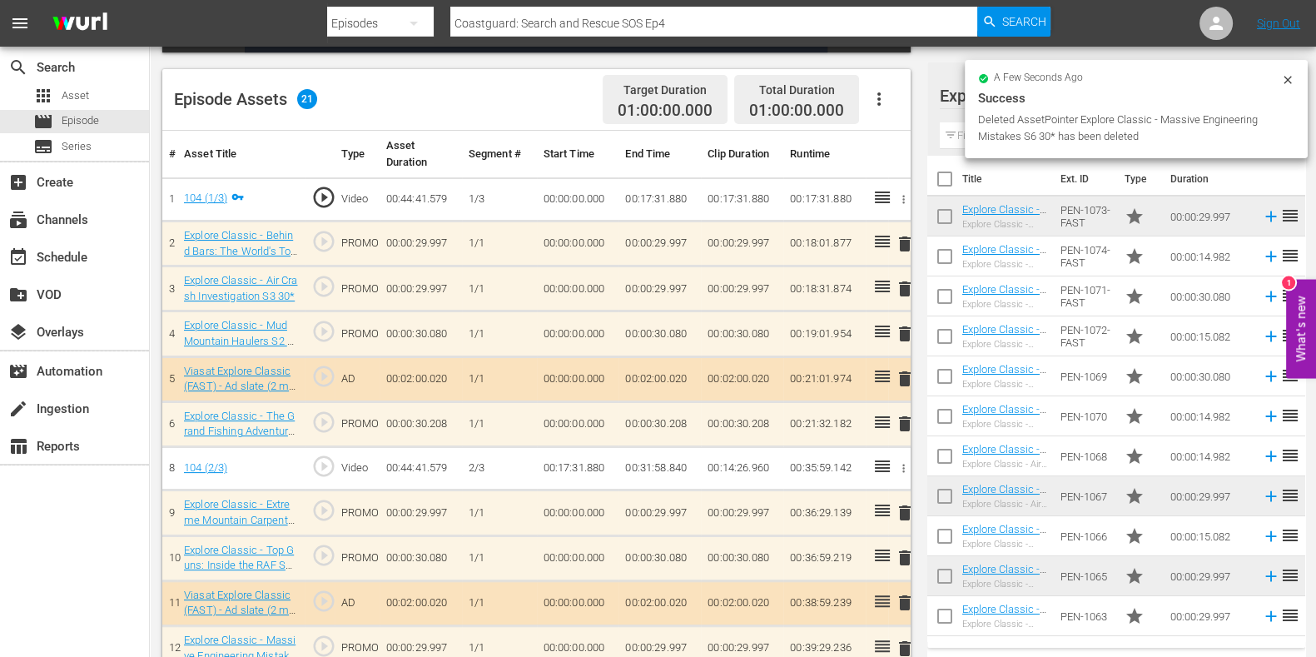
click at [966, 131] on div "a few seconds ago Success Deleted AssetPointer Explore Classic - Massive Engine…" at bounding box center [1136, 109] width 343 height 98
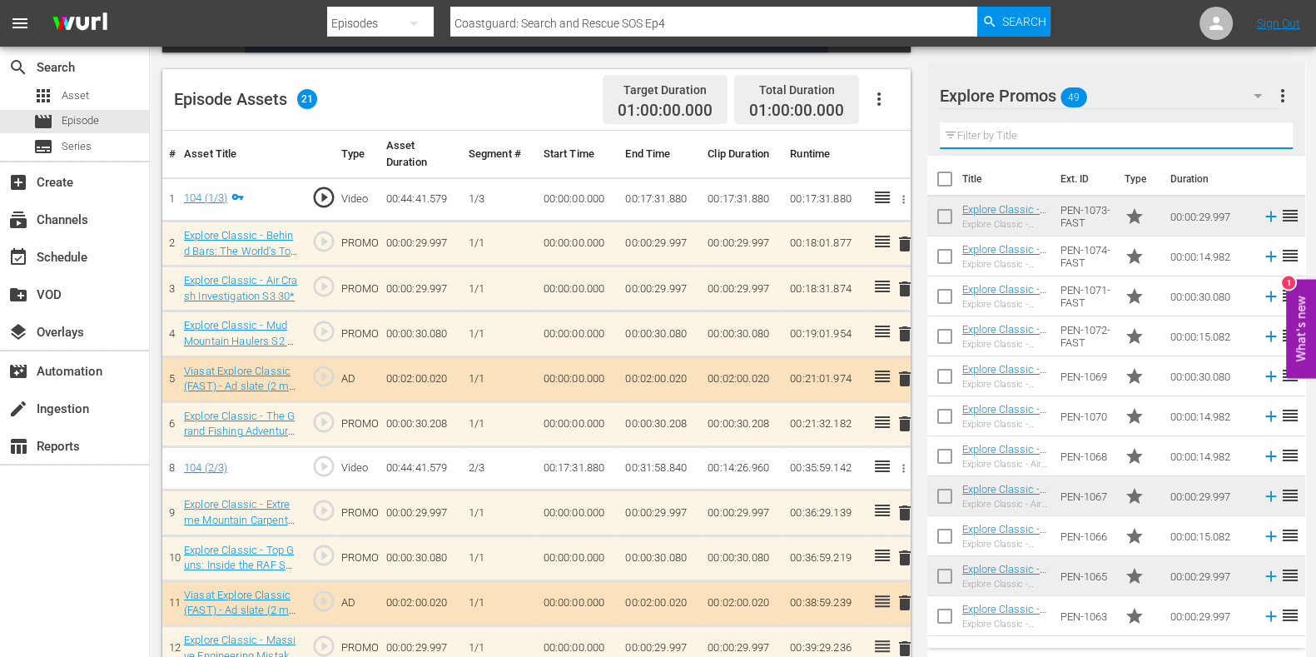
click at [960, 134] on input "text" at bounding box center [1116, 135] width 353 height 27
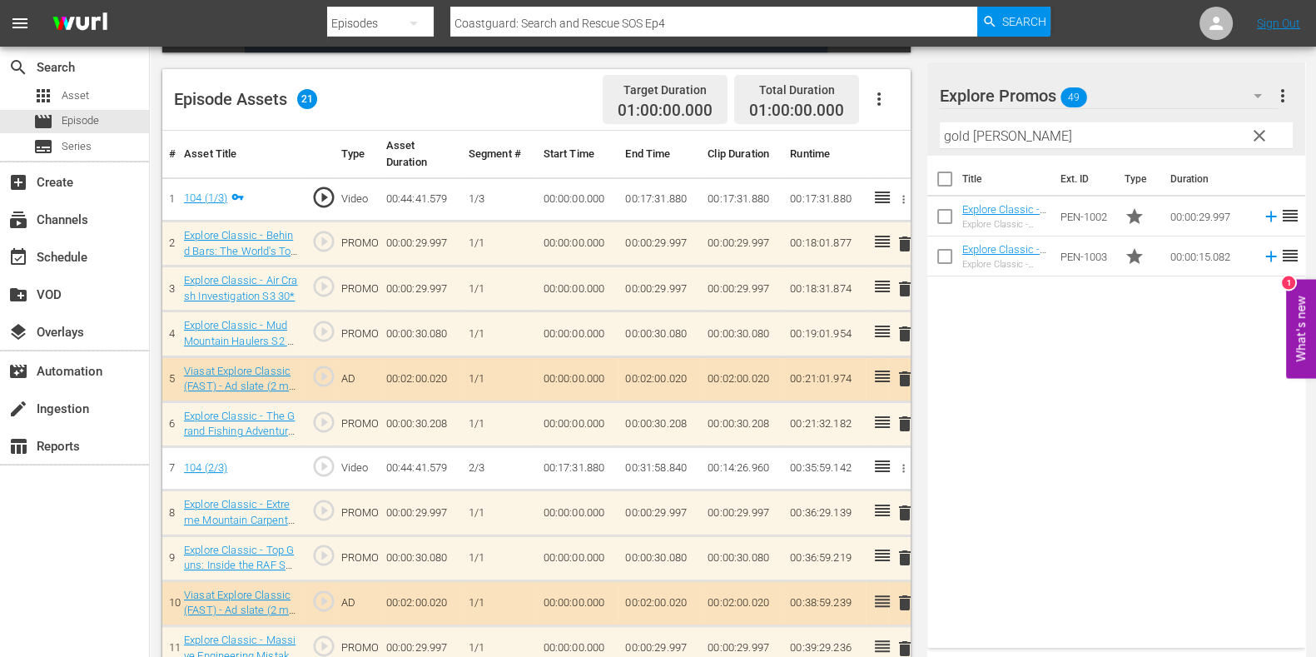
click at [1032, 367] on div "Title Ext. ID Type Duration Explore Classic - Aussie Gold Hunters S3 30* Explor…" at bounding box center [1117, 398] width 378 height 485
drag, startPoint x: 1036, startPoint y: 138, endPoint x: 871, endPoint y: 143, distance: 164.9
click at [871, 143] on div "Video Player is loading. Play Video Play Mute Current Time 00:00:00.000 / Durat…" at bounding box center [733, 422] width 1142 height 1396
click at [1087, 397] on div "Title Ext. ID Type Duration Explore Classic - Aussie Gold Hunters S3 30* Explor…" at bounding box center [1117, 398] width 378 height 485
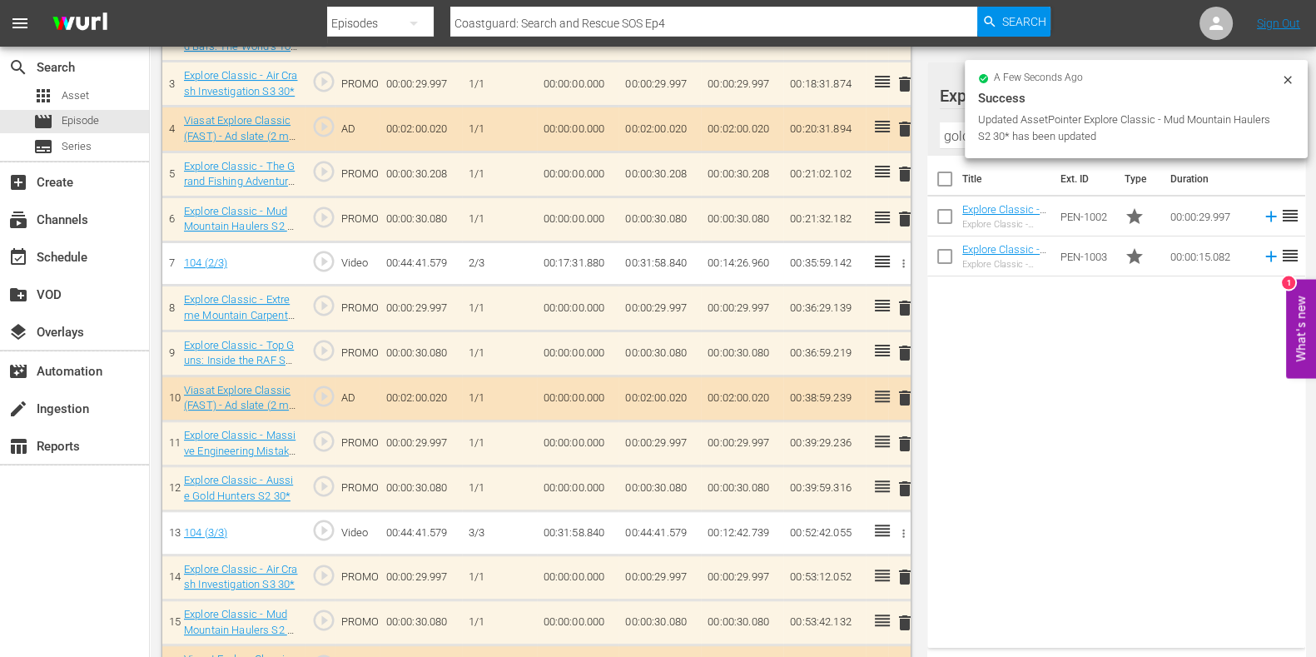
scroll to position [624, 0]
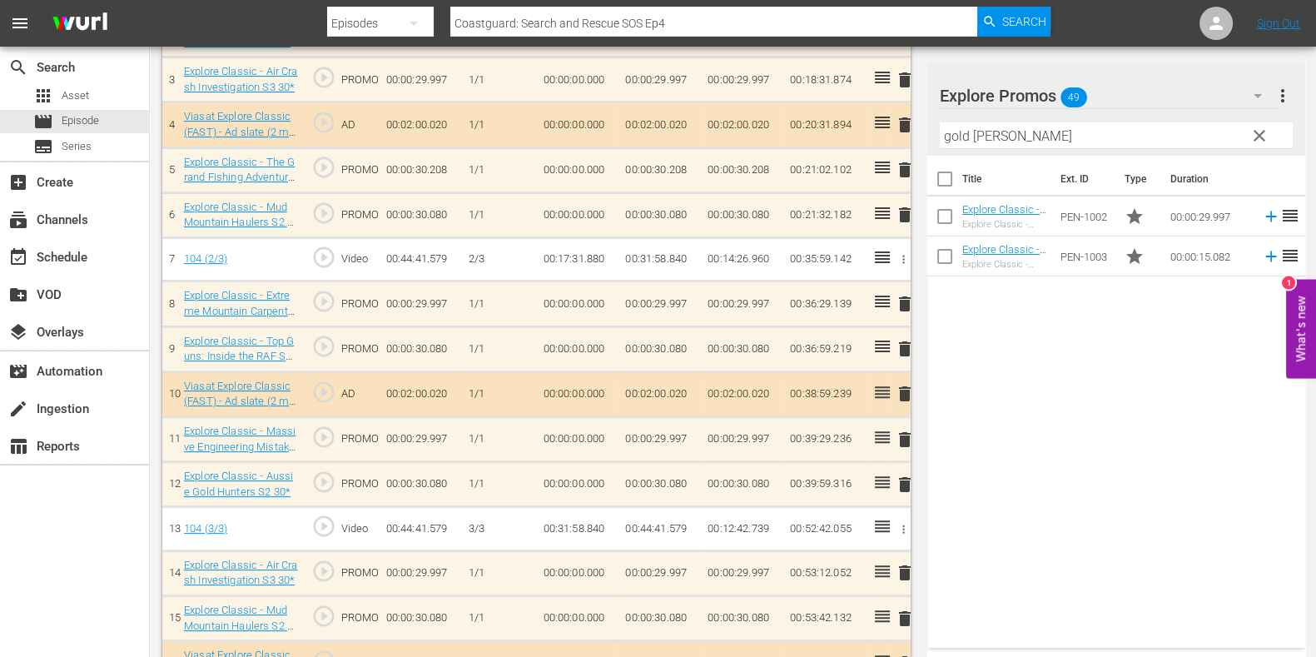
click at [903, 299] on span "delete" at bounding box center [905, 304] width 20 height 20
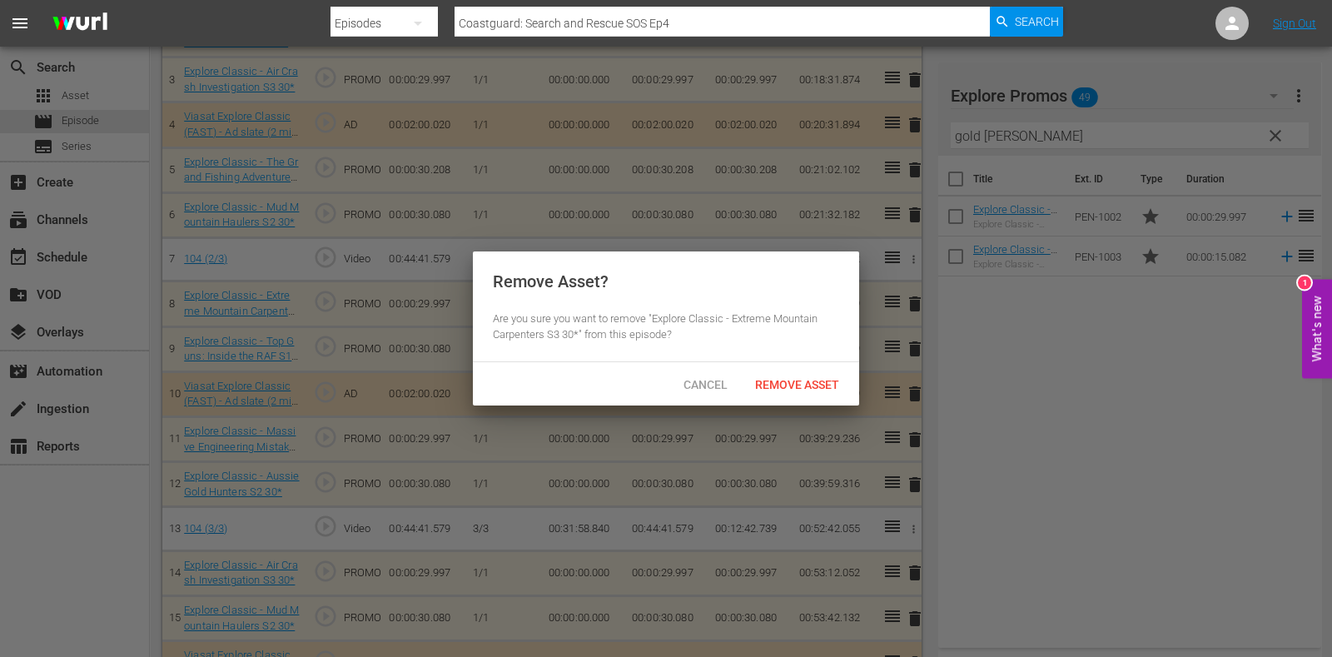
click at [787, 362] on div "Cancel Remove Asset" at bounding box center [666, 383] width 386 height 43
click at [787, 378] on span "Remove Asset" at bounding box center [797, 384] width 111 height 13
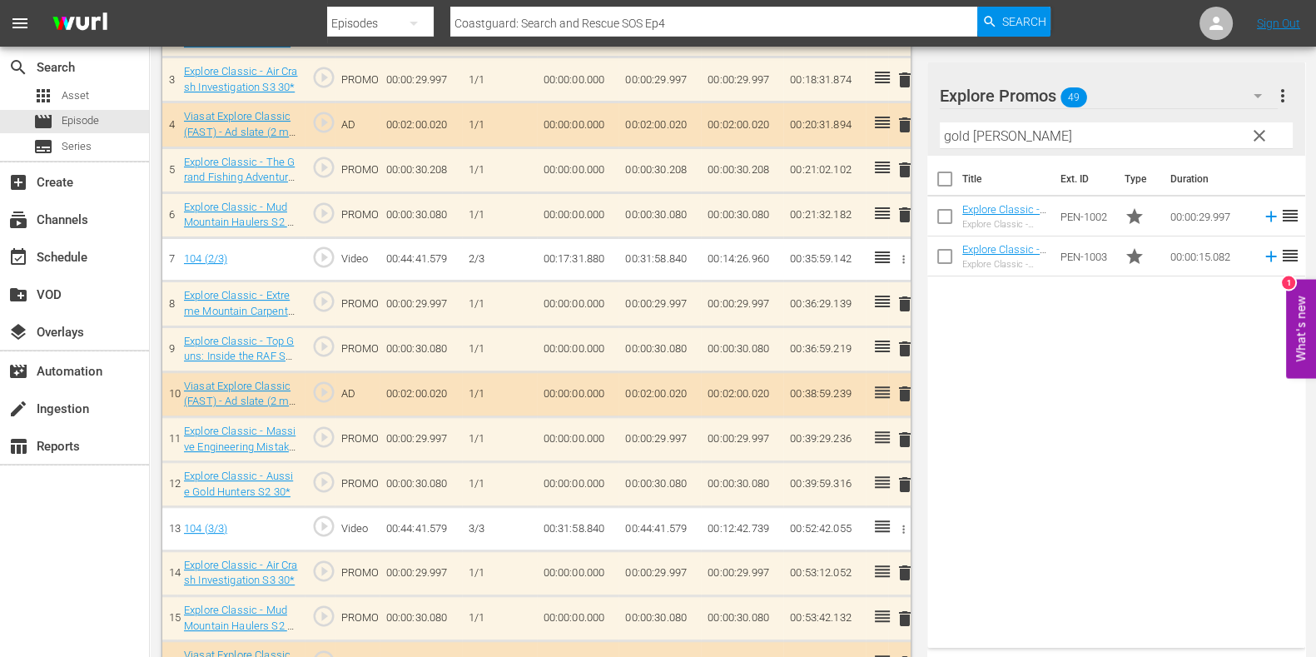
click at [946, 124] on input "gold [PERSON_NAME]" at bounding box center [1116, 135] width 353 height 27
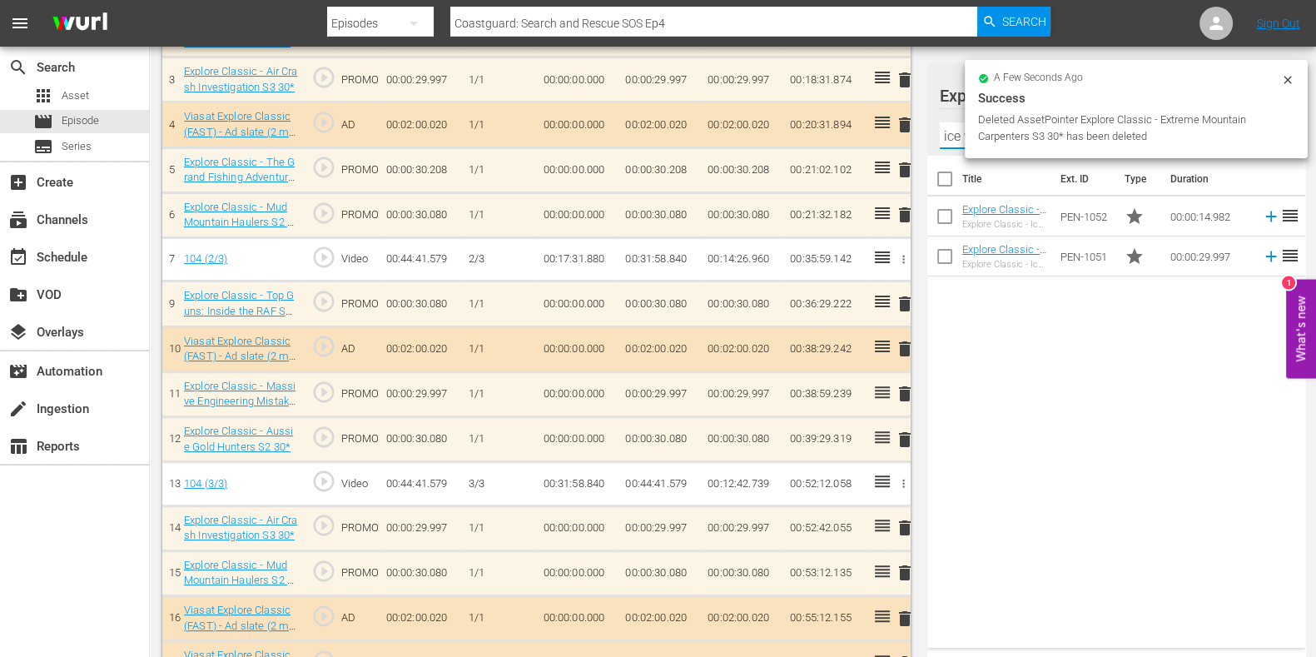
type input "ice vikin"
click at [1195, 467] on div "Title Ext. ID Type Duration Explore Classic - Ice Vikings S3 15* Explore Classi…" at bounding box center [1117, 398] width 378 height 485
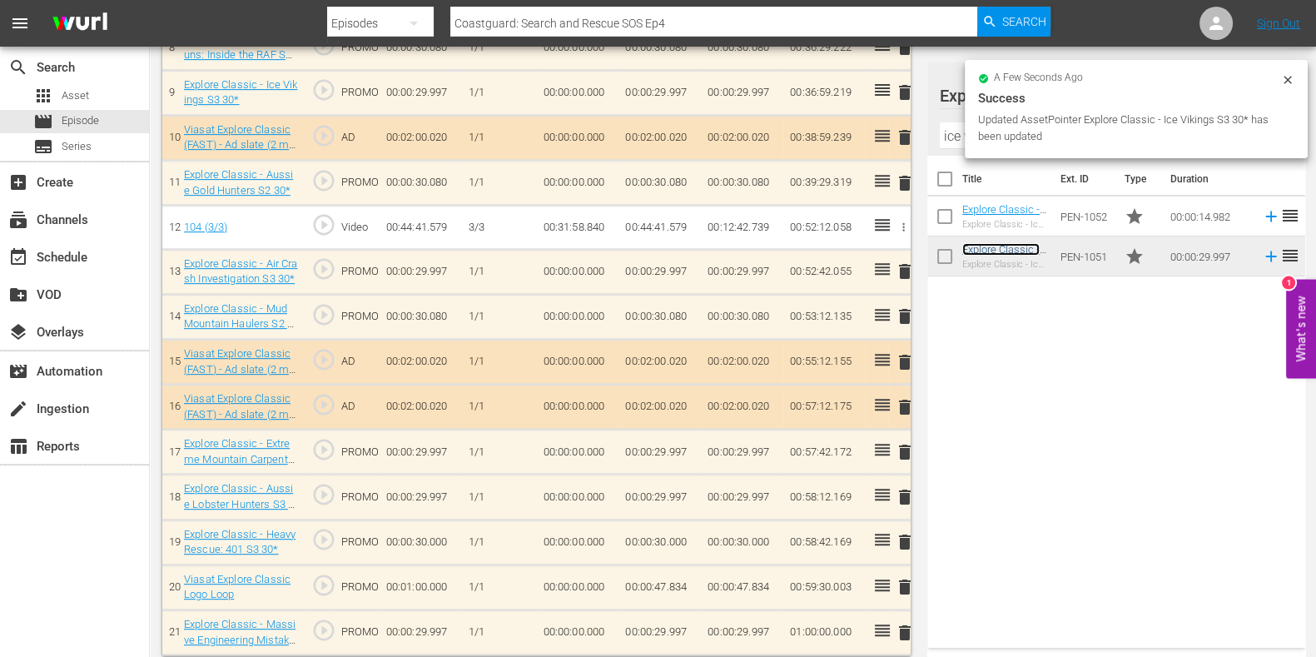
scroll to position [887, 0]
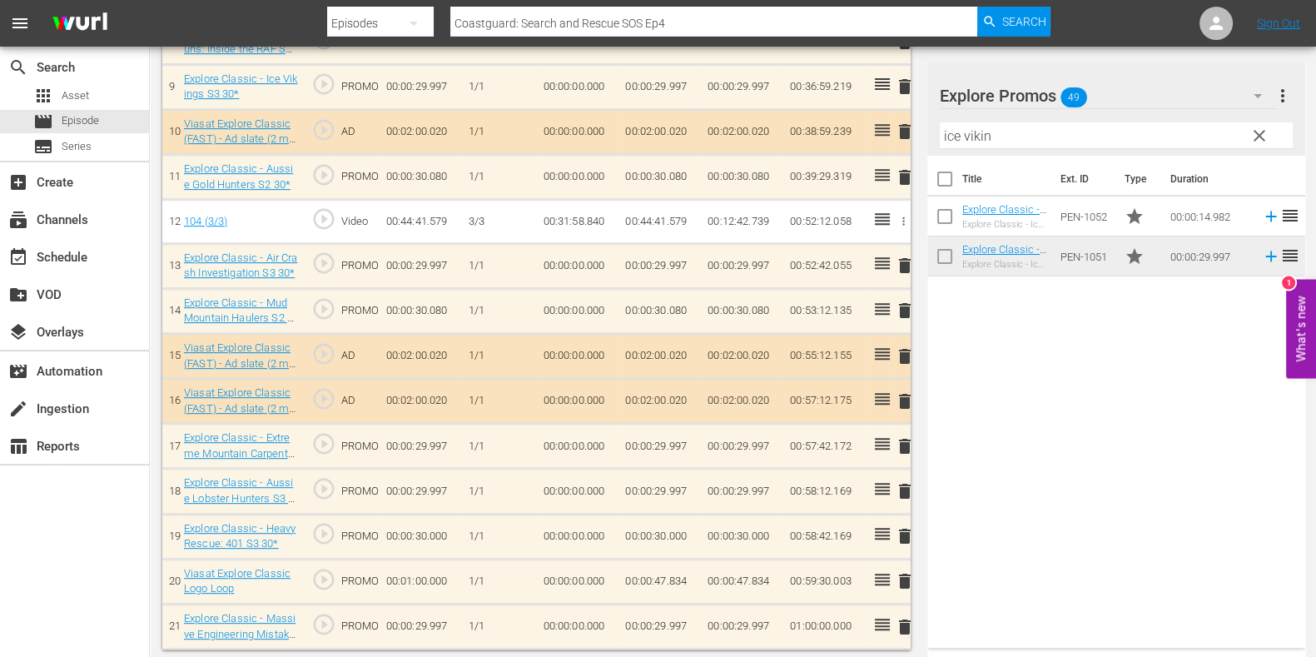
click at [911, 618] on span "delete" at bounding box center [905, 627] width 20 height 20
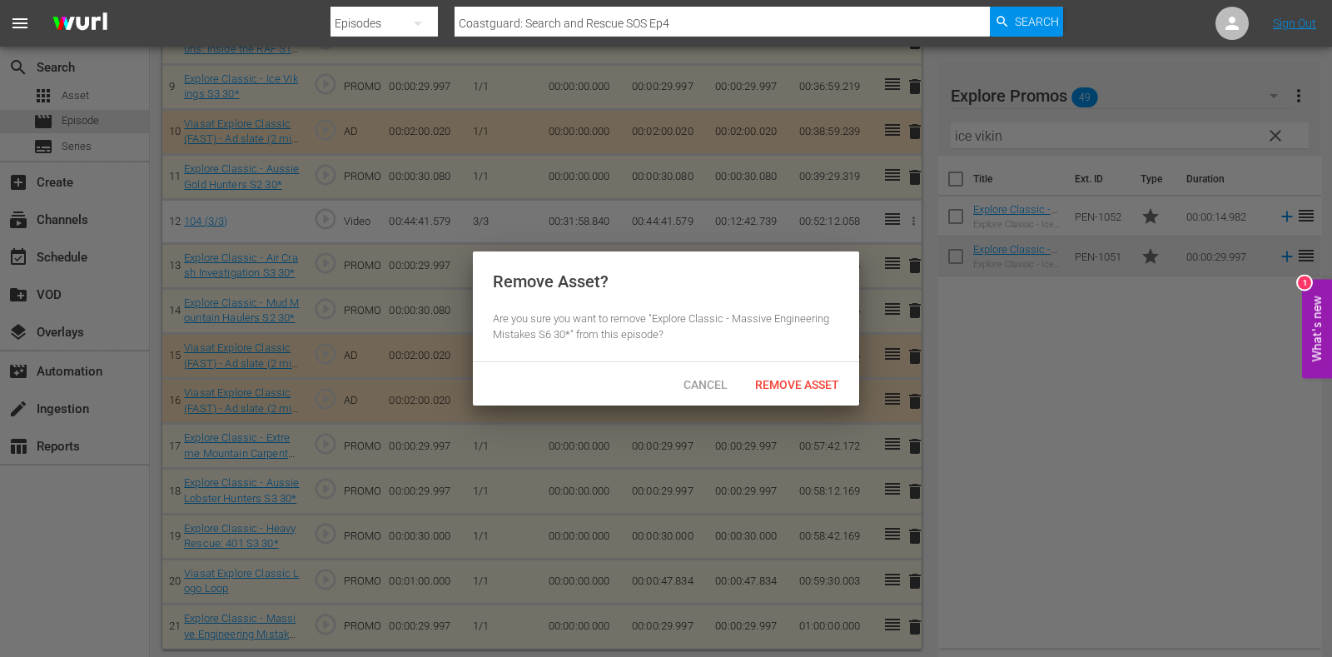
click at [810, 375] on div "Remove Asset" at bounding box center [797, 384] width 111 height 31
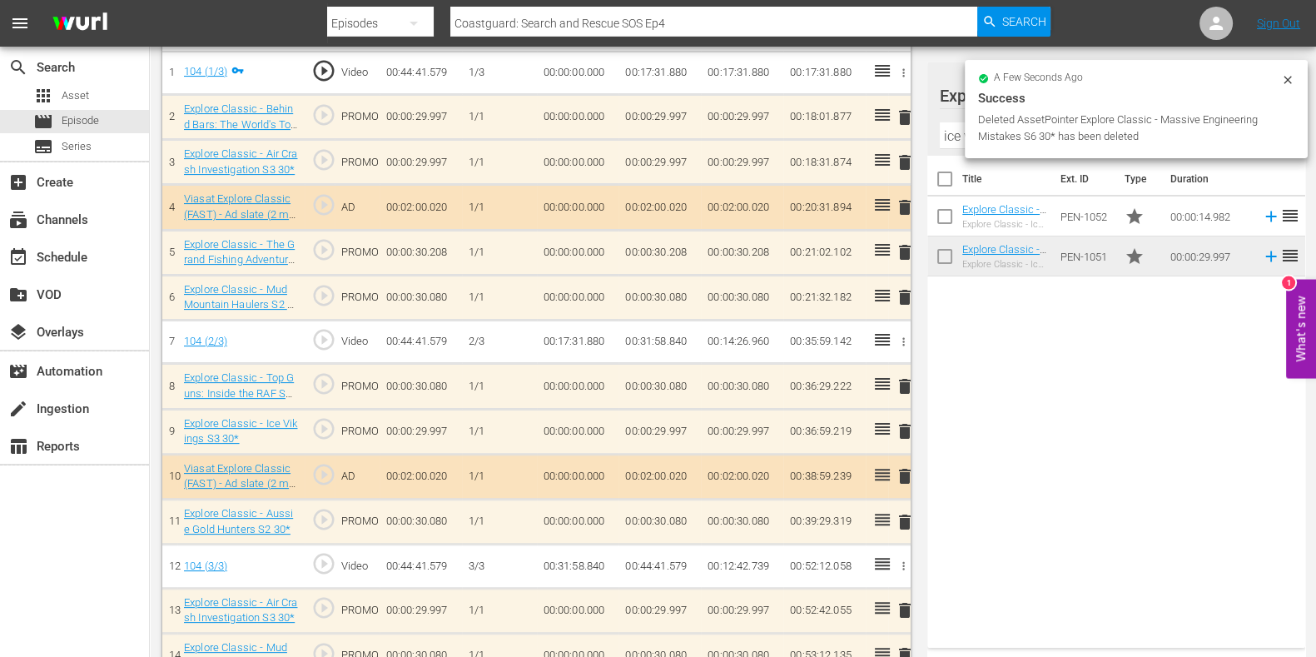
scroll to position [575, 0]
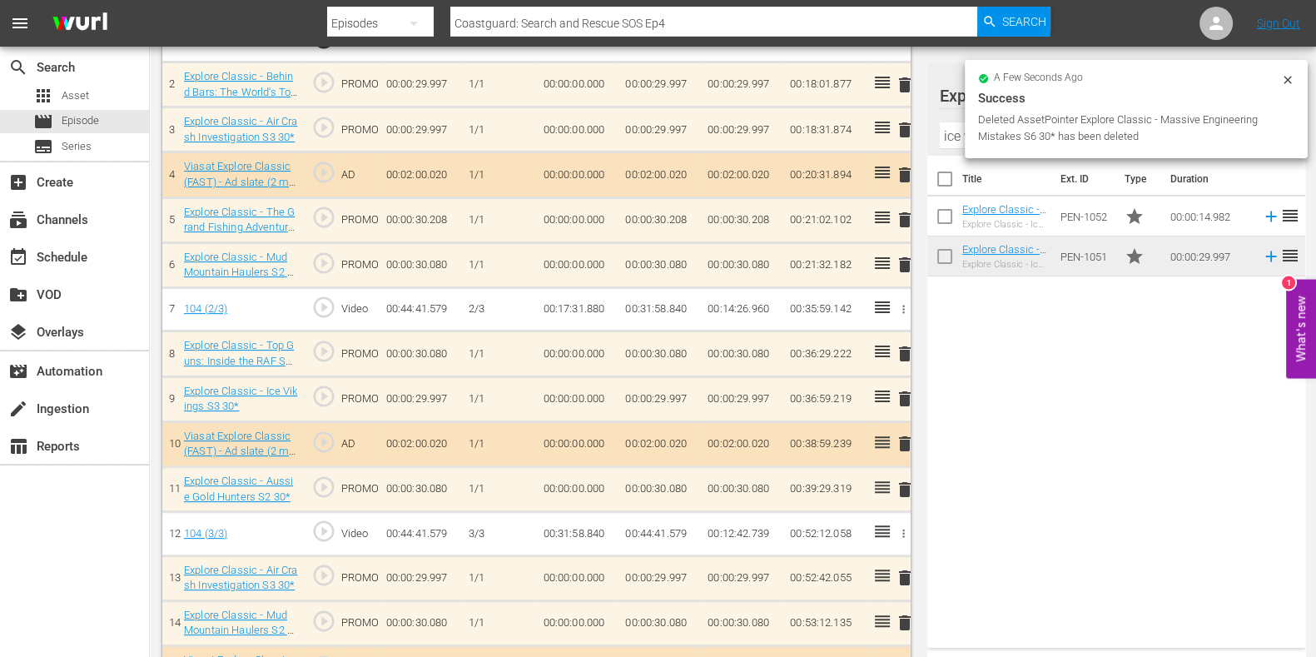
click at [1286, 77] on icon at bounding box center [1287, 79] width 7 height 7
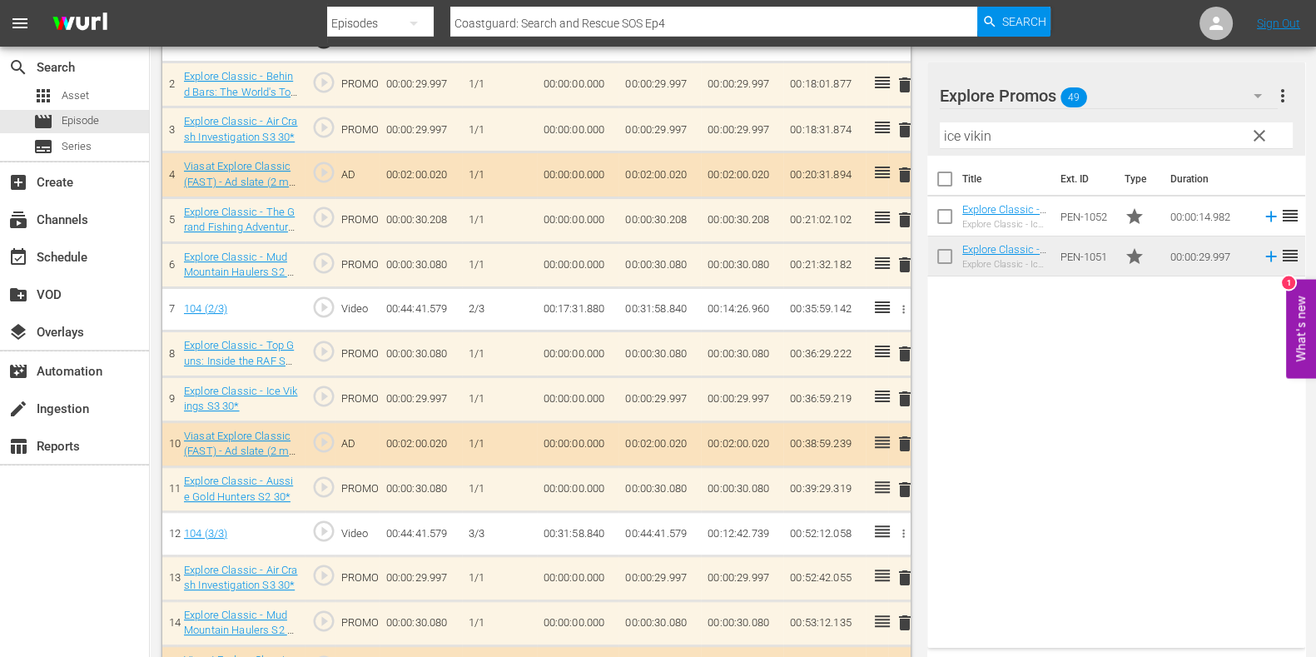
click at [1262, 131] on span "clear" at bounding box center [1260, 136] width 20 height 20
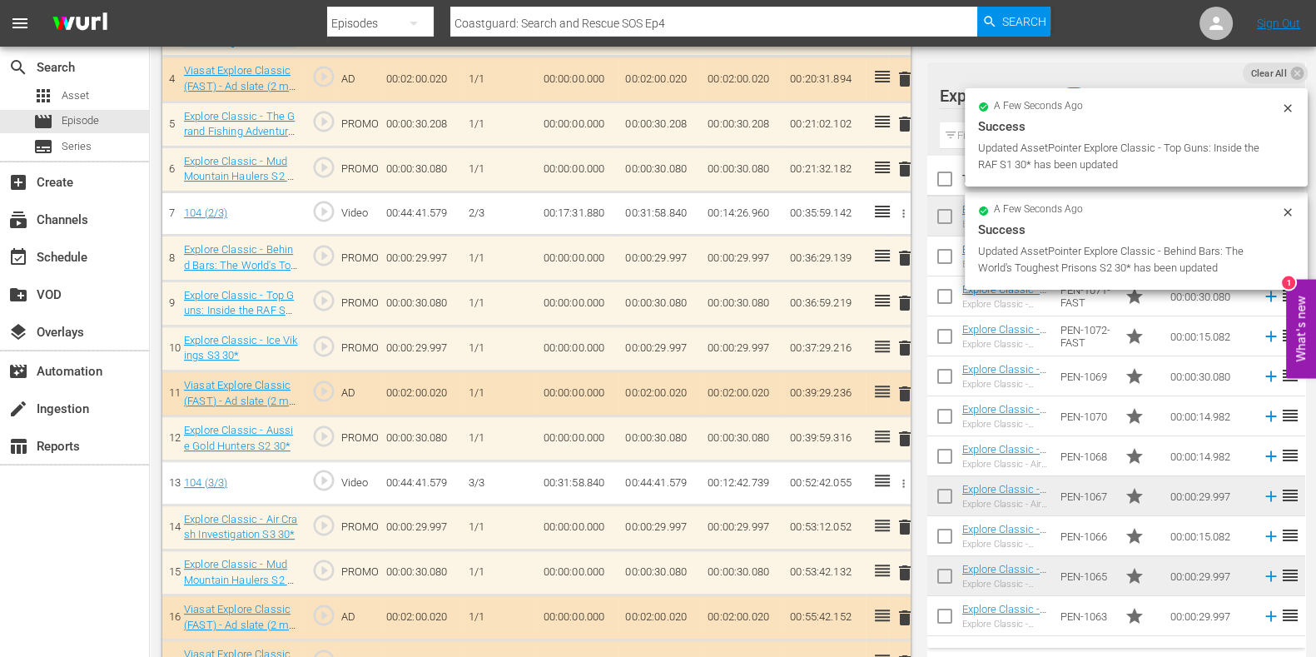
scroll to position [783, 0]
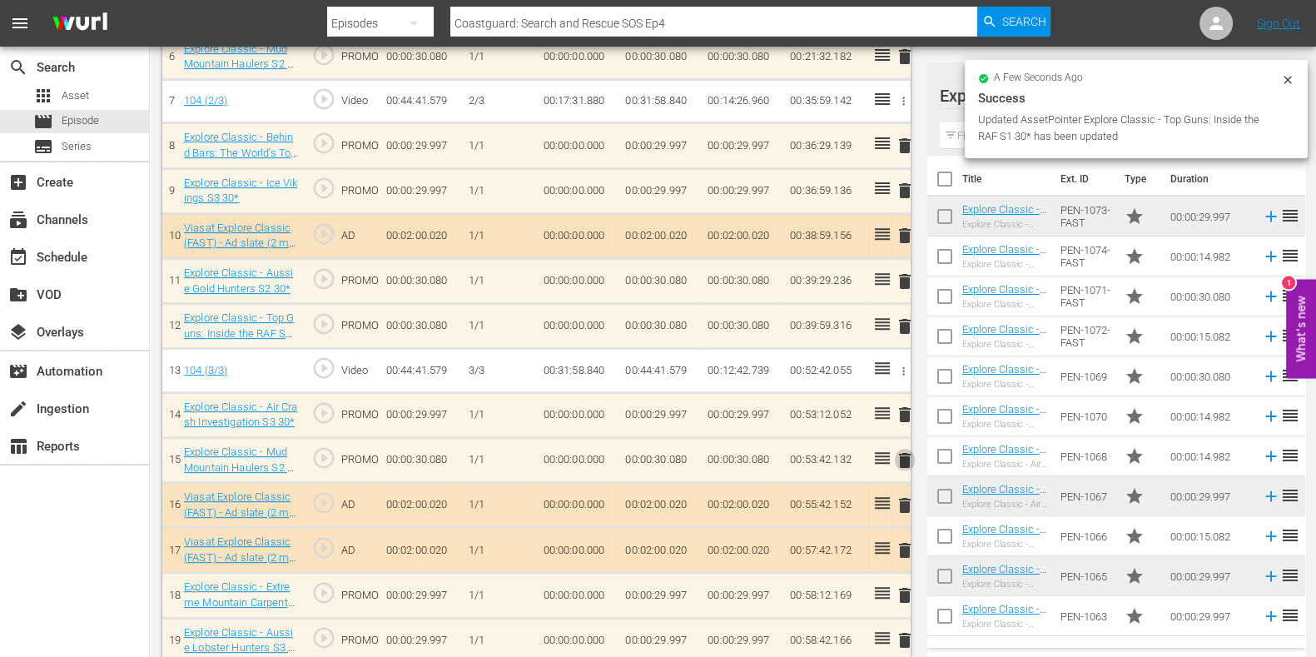
click at [904, 450] on span "delete" at bounding box center [905, 460] width 20 height 20
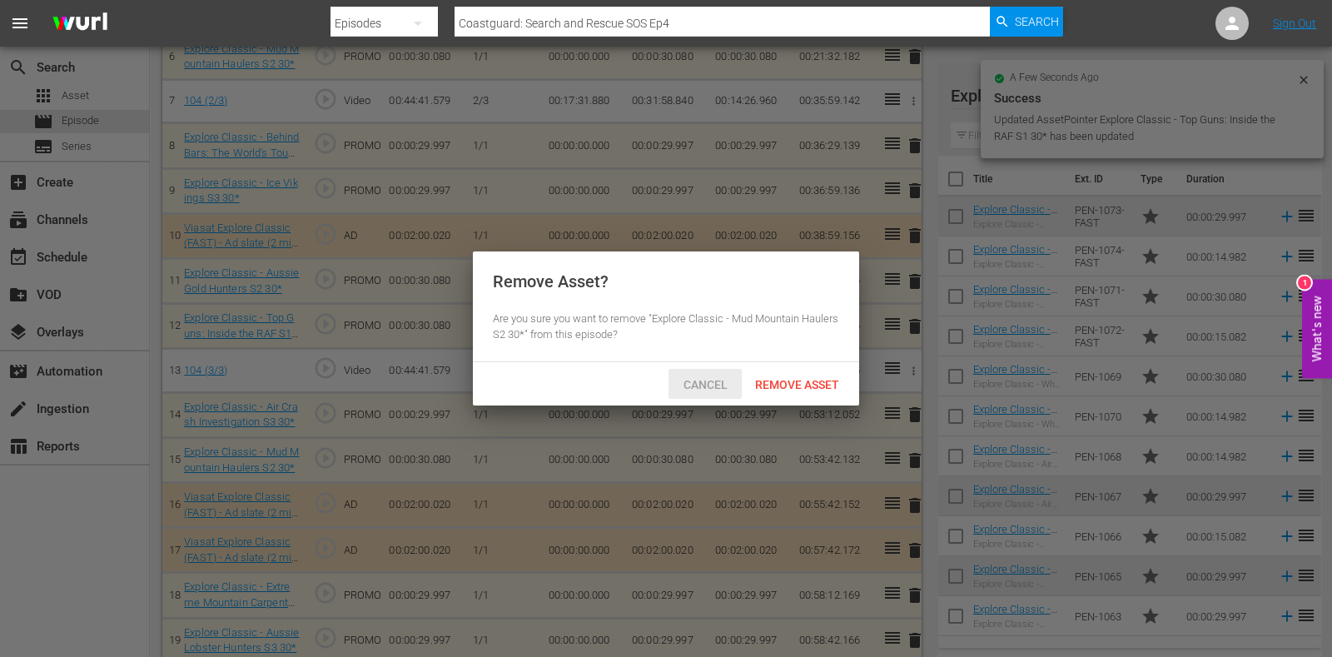
click at [689, 386] on span "Cancel" at bounding box center [705, 384] width 71 height 13
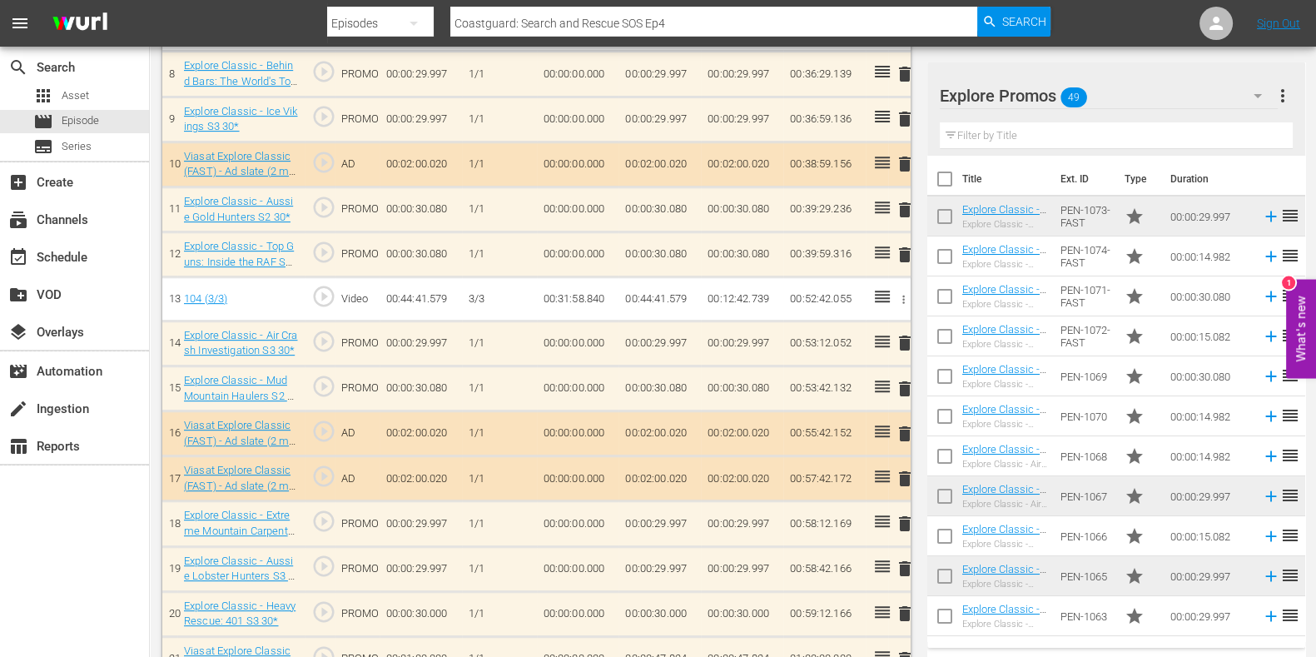
scroll to position [887, 0]
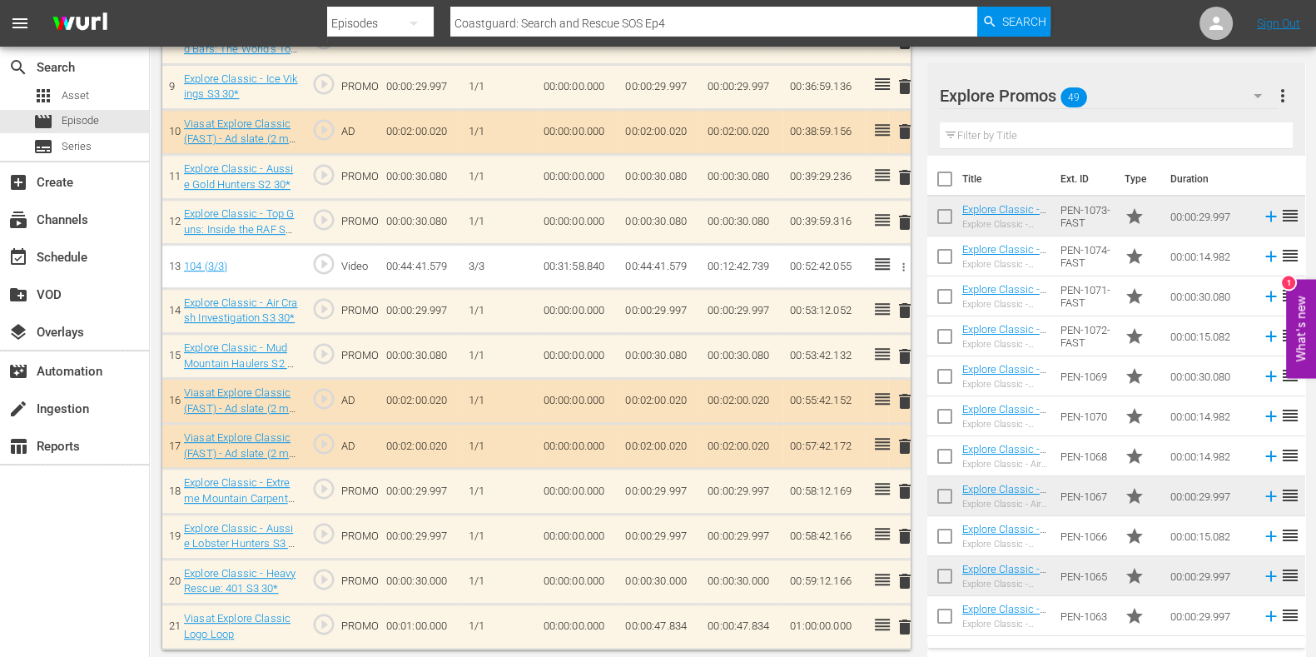
click at [906, 578] on span "delete" at bounding box center [905, 581] width 20 height 20
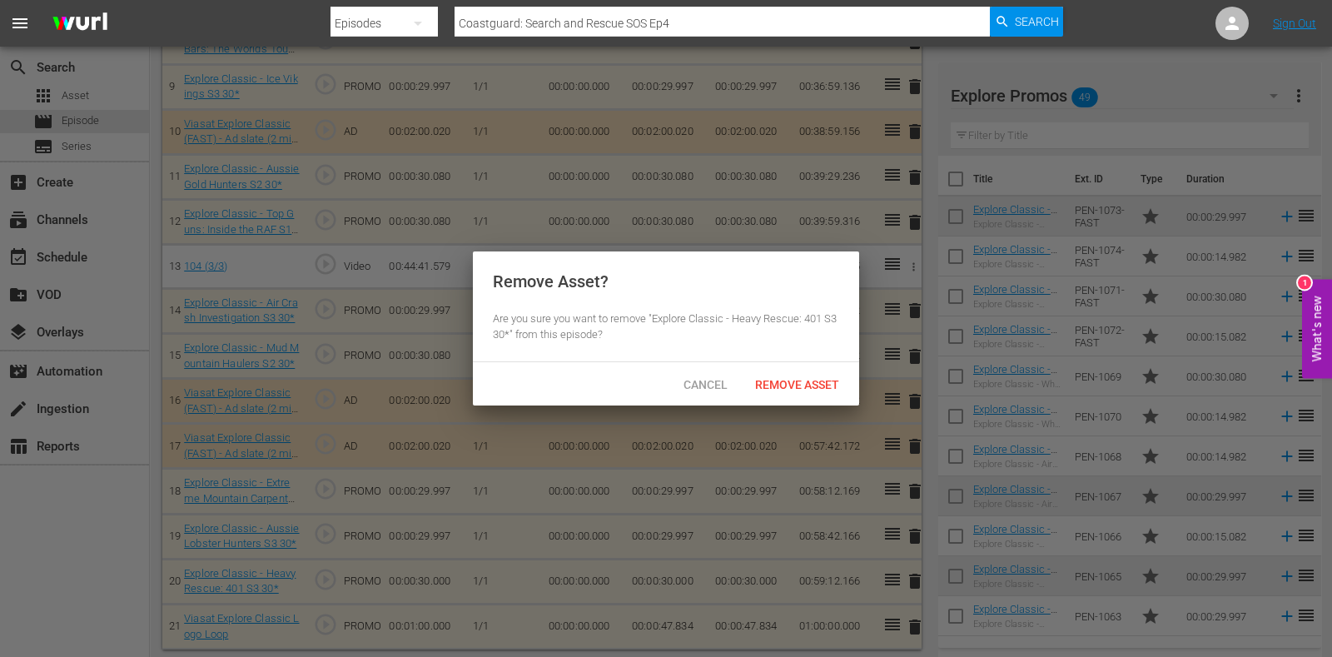
click at [806, 401] on div "Cancel Remove Asset" at bounding box center [666, 383] width 386 height 43
click at [805, 392] on div "Remove Asset" at bounding box center [797, 384] width 111 height 31
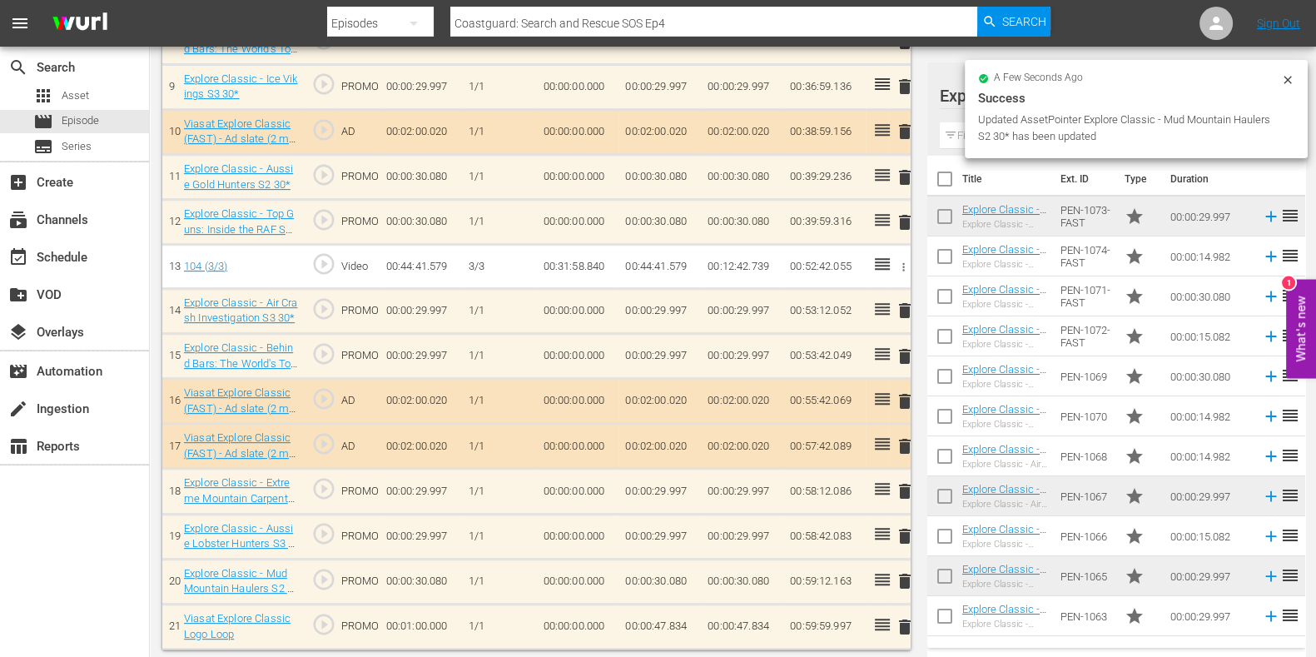
click at [958, 134] on input "text" at bounding box center [1116, 135] width 353 height 27
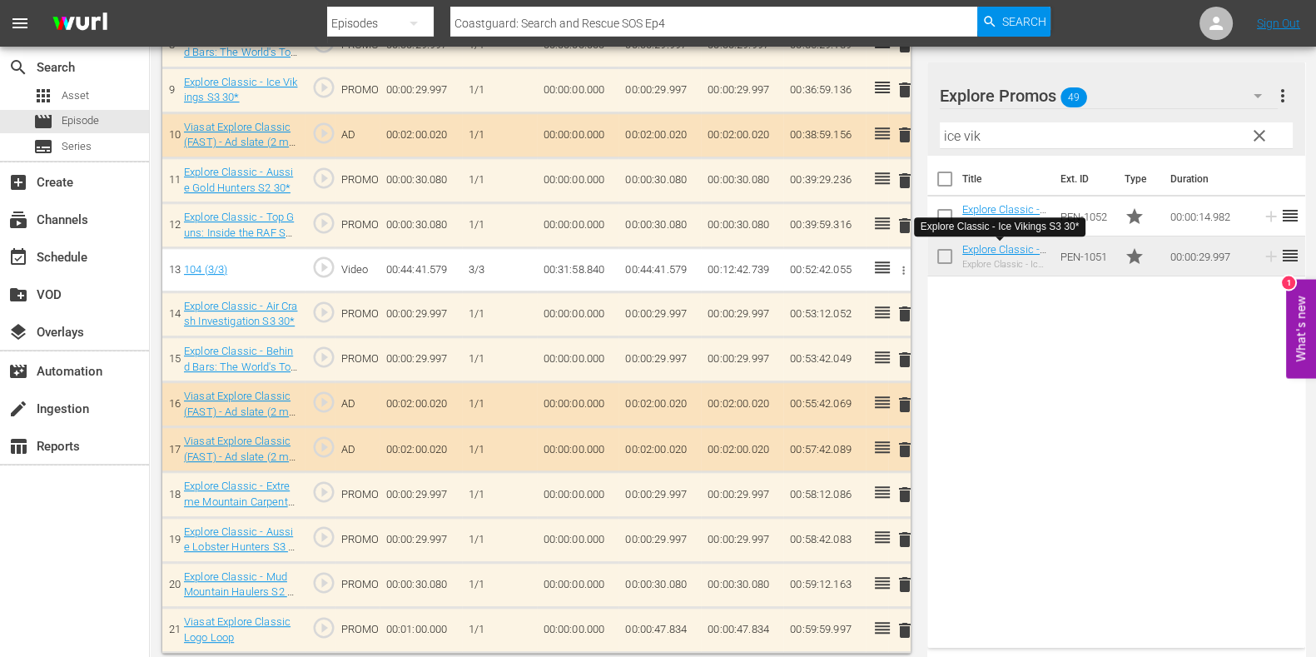
scroll to position [890, 0]
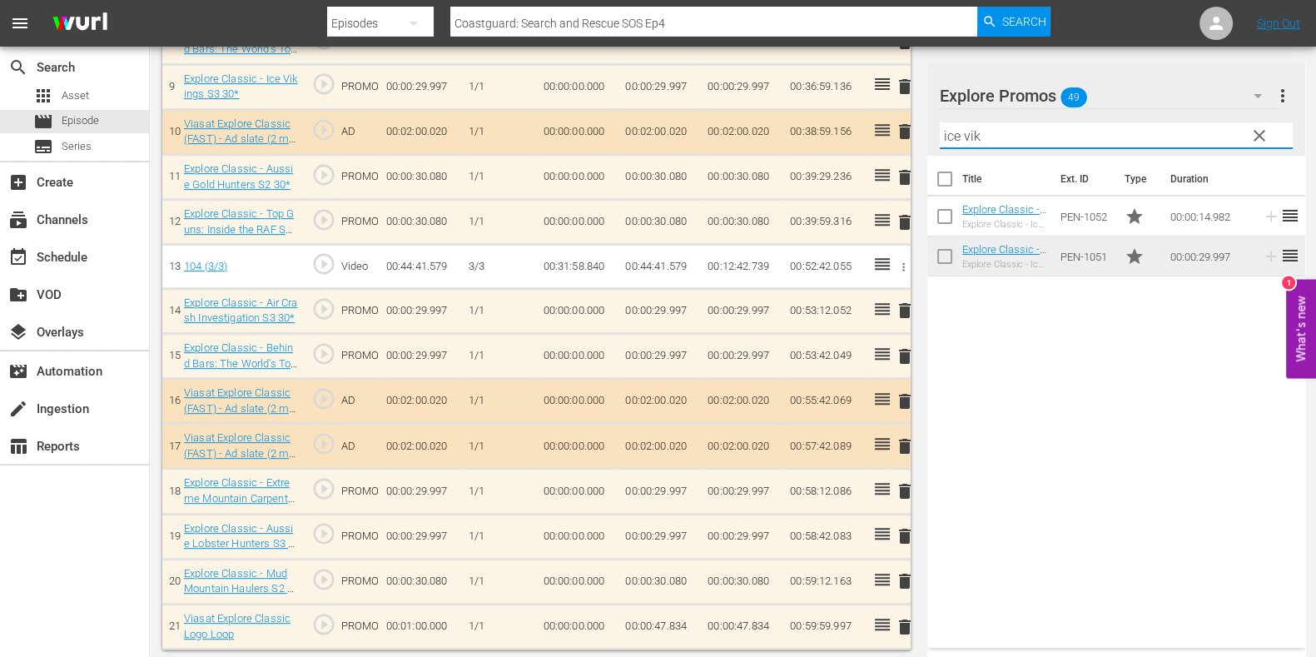
click at [964, 130] on input "ice vik" at bounding box center [1116, 135] width 353 height 27
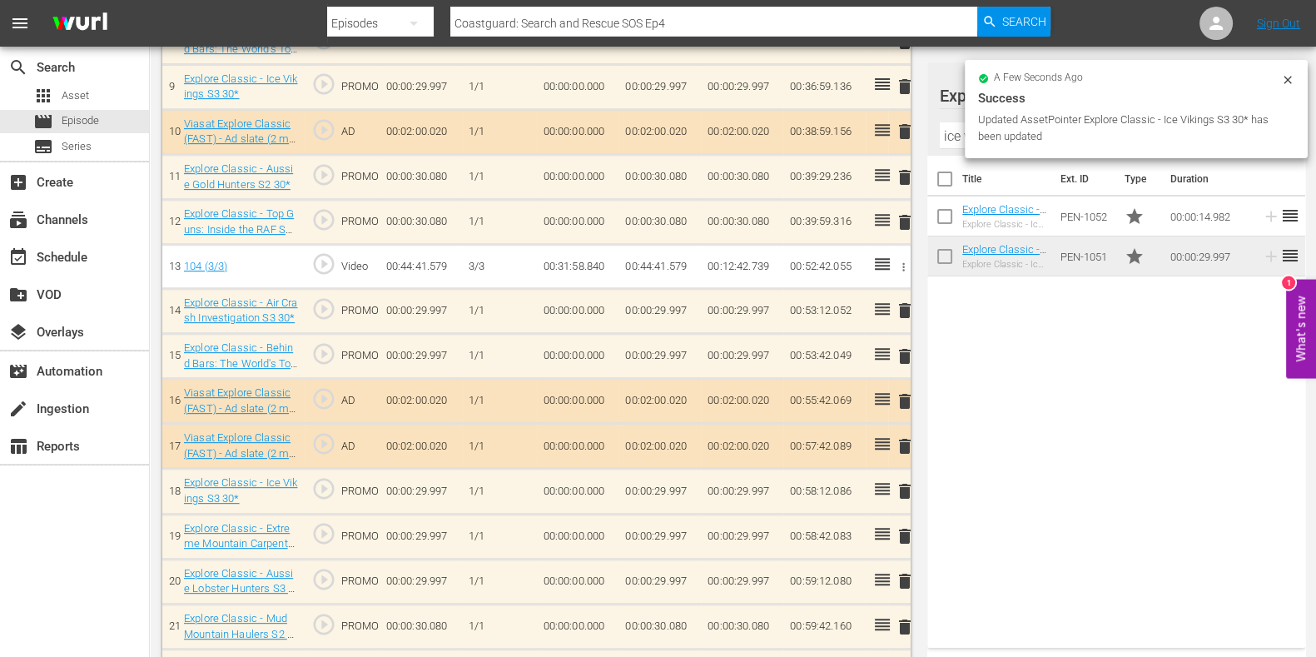
click at [962, 133] on input "ice vik" at bounding box center [1116, 135] width 353 height 27
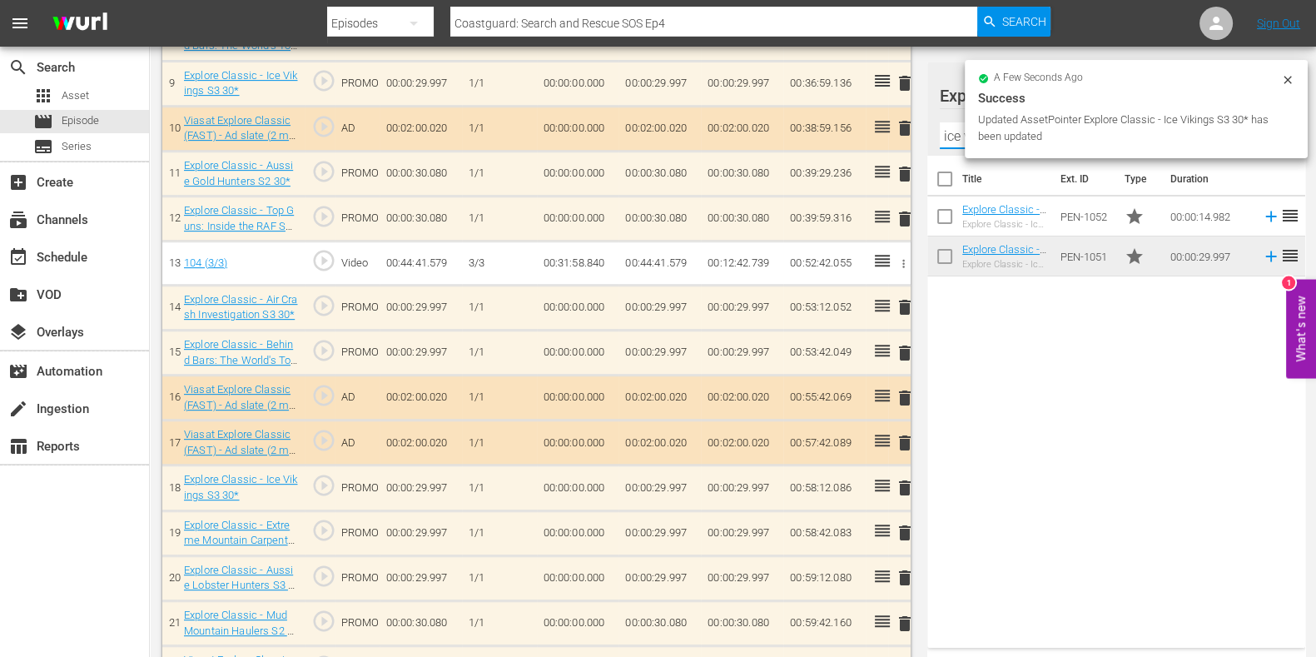
scroll to position [887, 0]
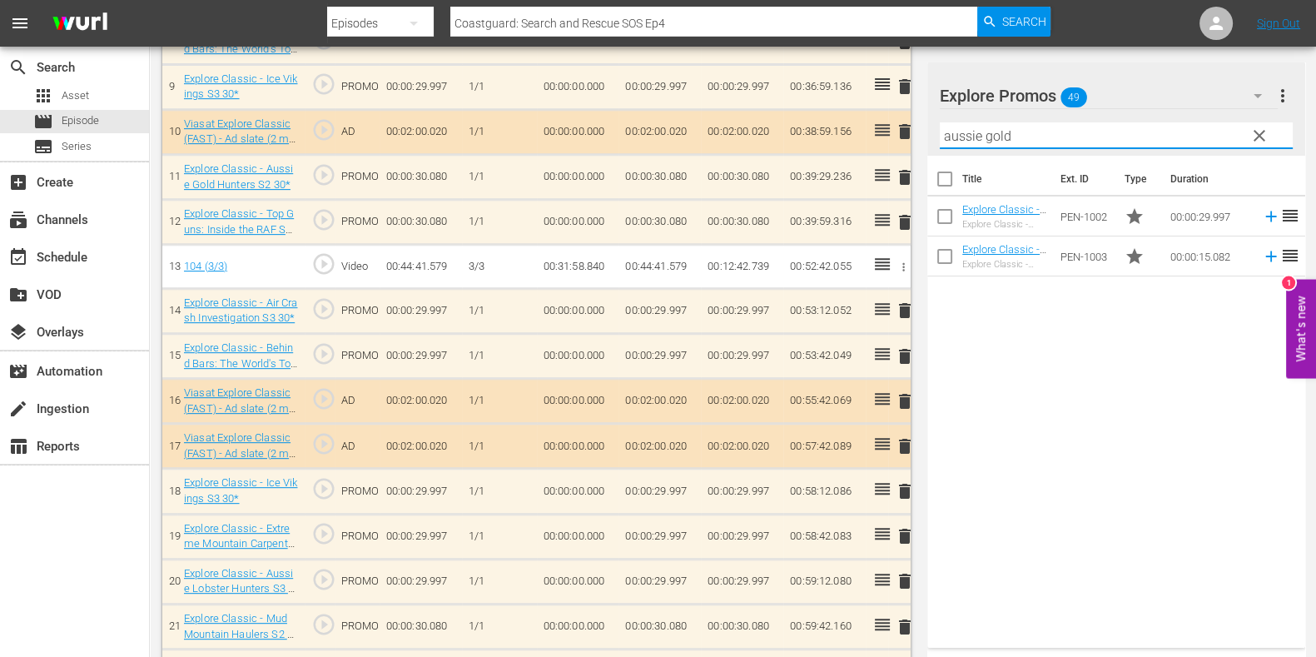
click at [1079, 326] on div "Title Ext. ID Type Duration Explore Classic - Aussie Gold Hunters S3 30* Explor…" at bounding box center [1117, 398] width 378 height 485
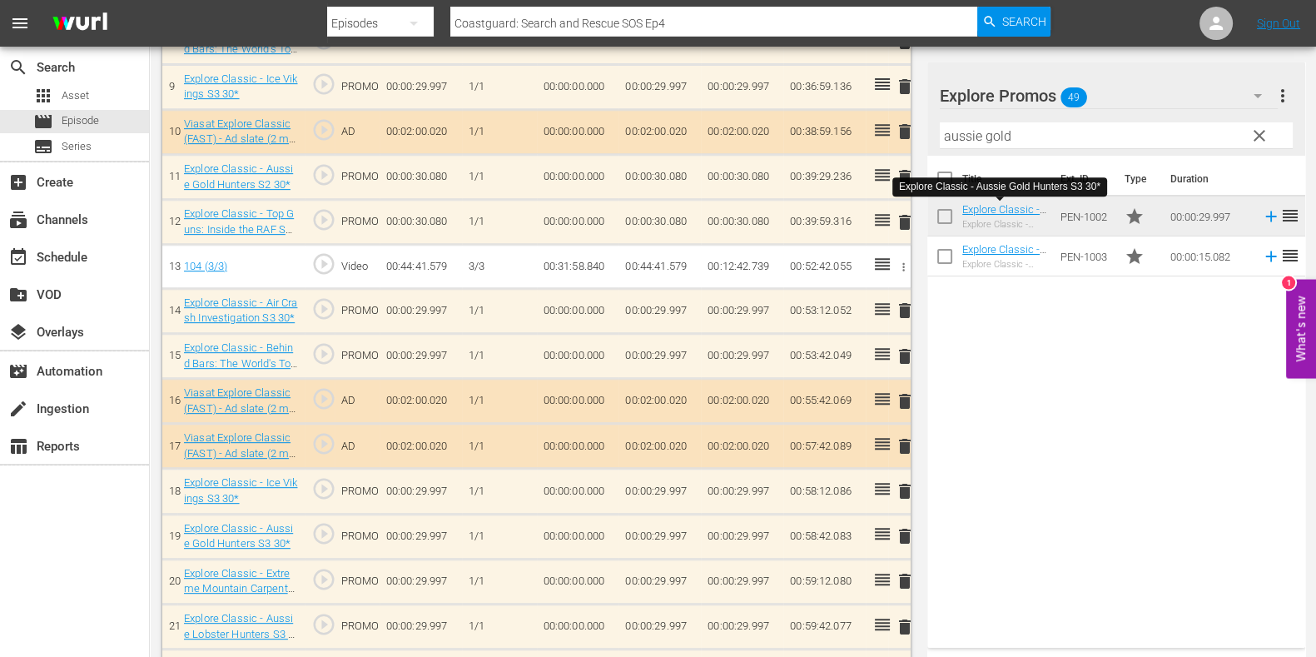
click at [954, 130] on input "aussie gold" at bounding box center [1116, 135] width 353 height 27
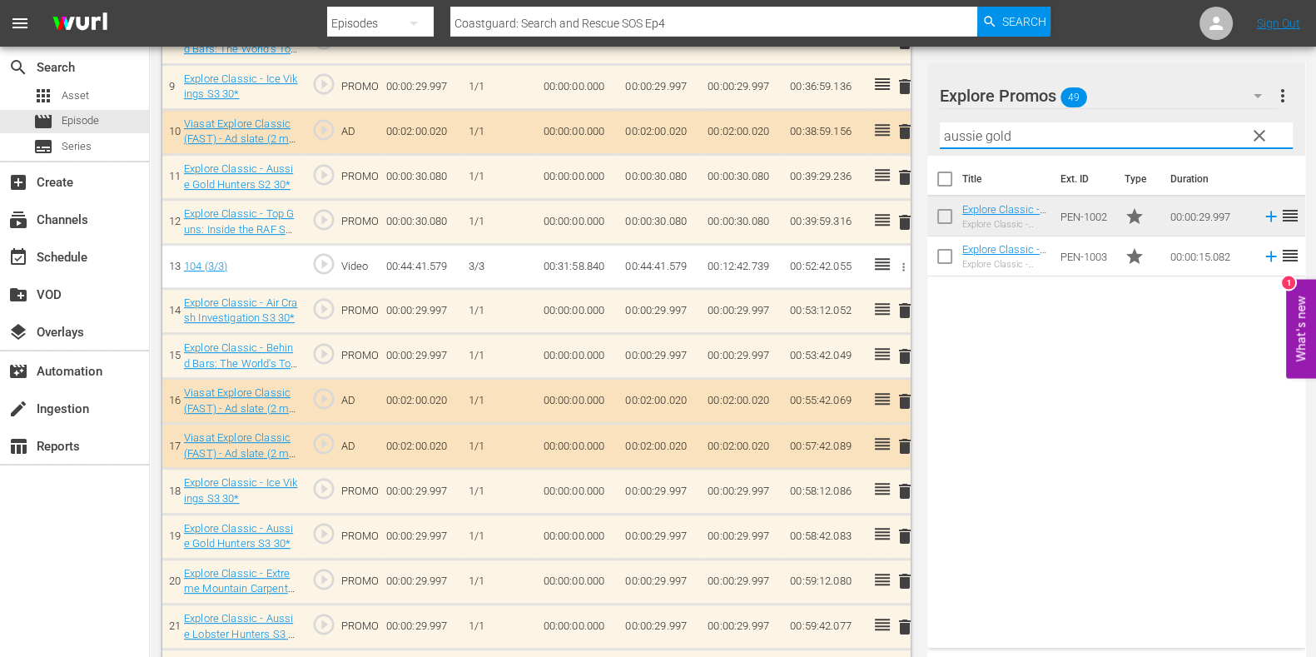
click at [954, 130] on input "aussie gold" at bounding box center [1116, 135] width 353 height 27
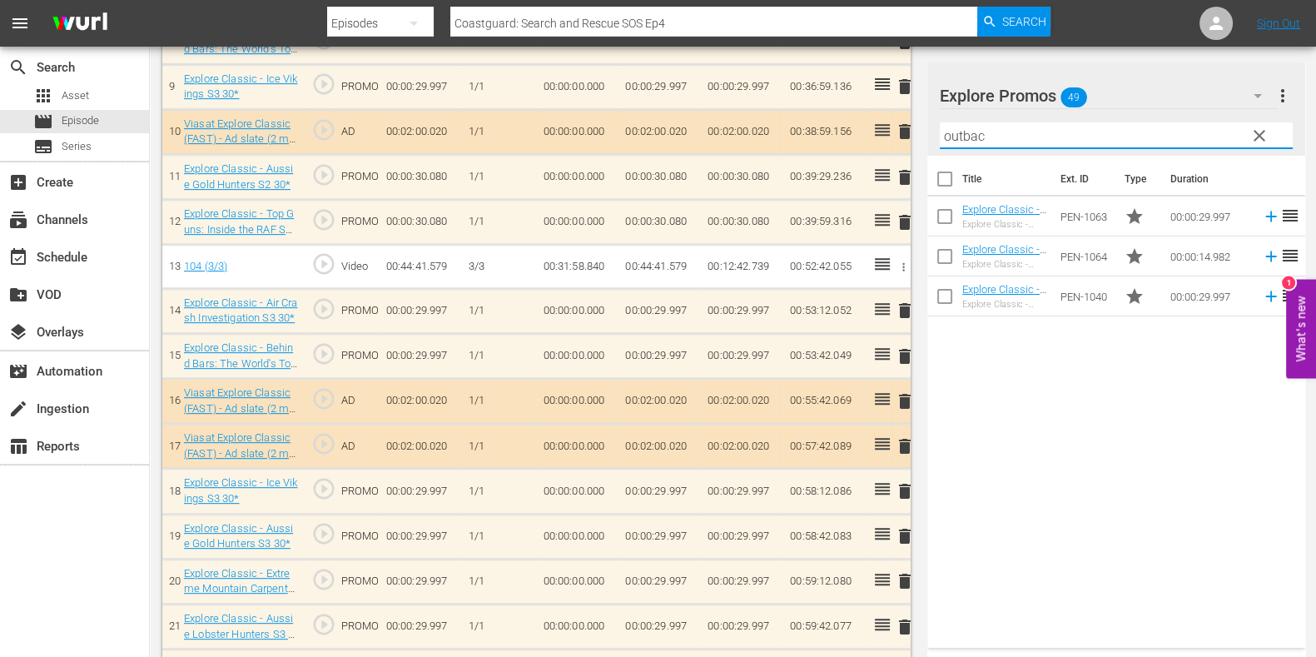
scroll to position [978, 0]
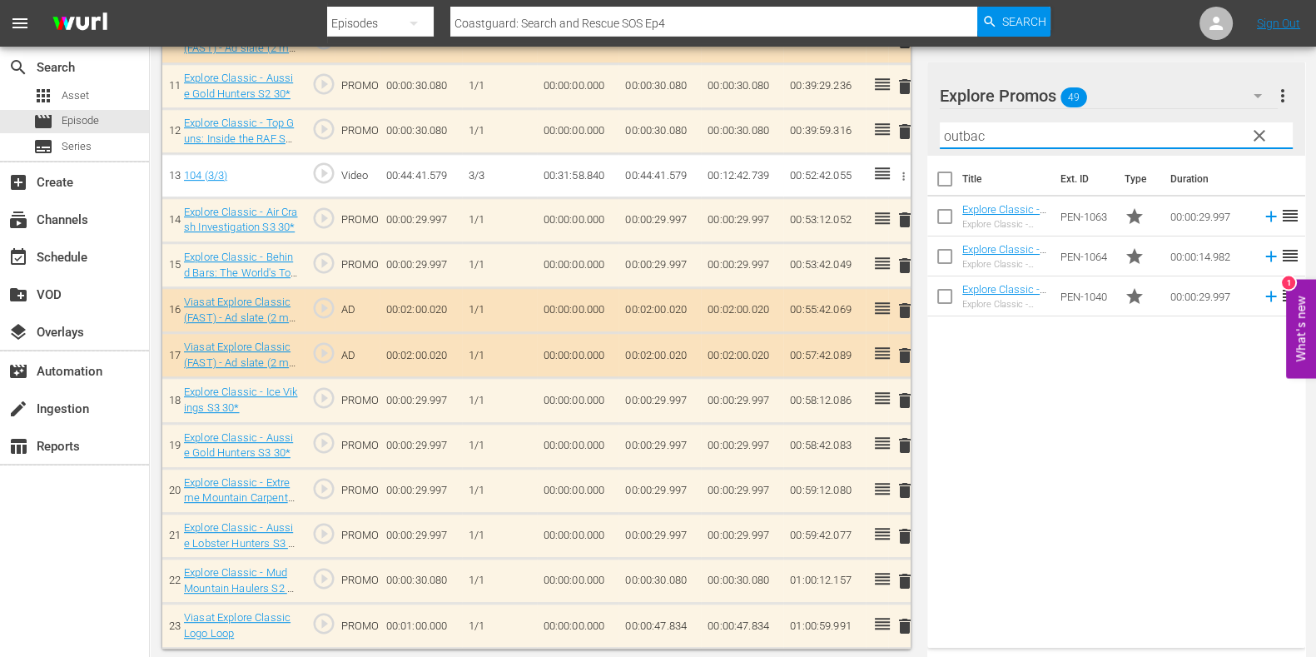
type input "outbac"
click at [1022, 455] on div "Title Ext. ID Type Duration Explore Classic - Outback Truckers S6 30* Explore C…" at bounding box center [1117, 398] width 378 height 485
click at [905, 518] on td "delete" at bounding box center [899, 535] width 22 height 45
click at [903, 526] on span "delete" at bounding box center [905, 536] width 20 height 20
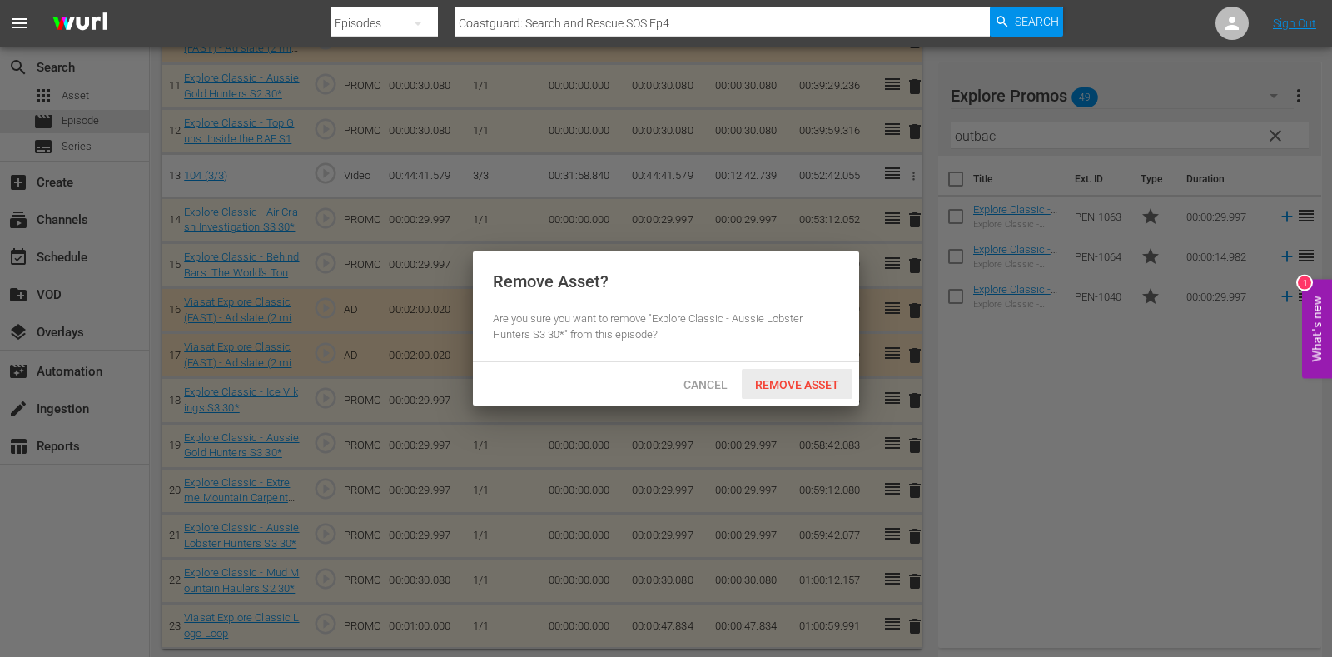
click at [824, 374] on div "Remove Asset" at bounding box center [797, 384] width 111 height 31
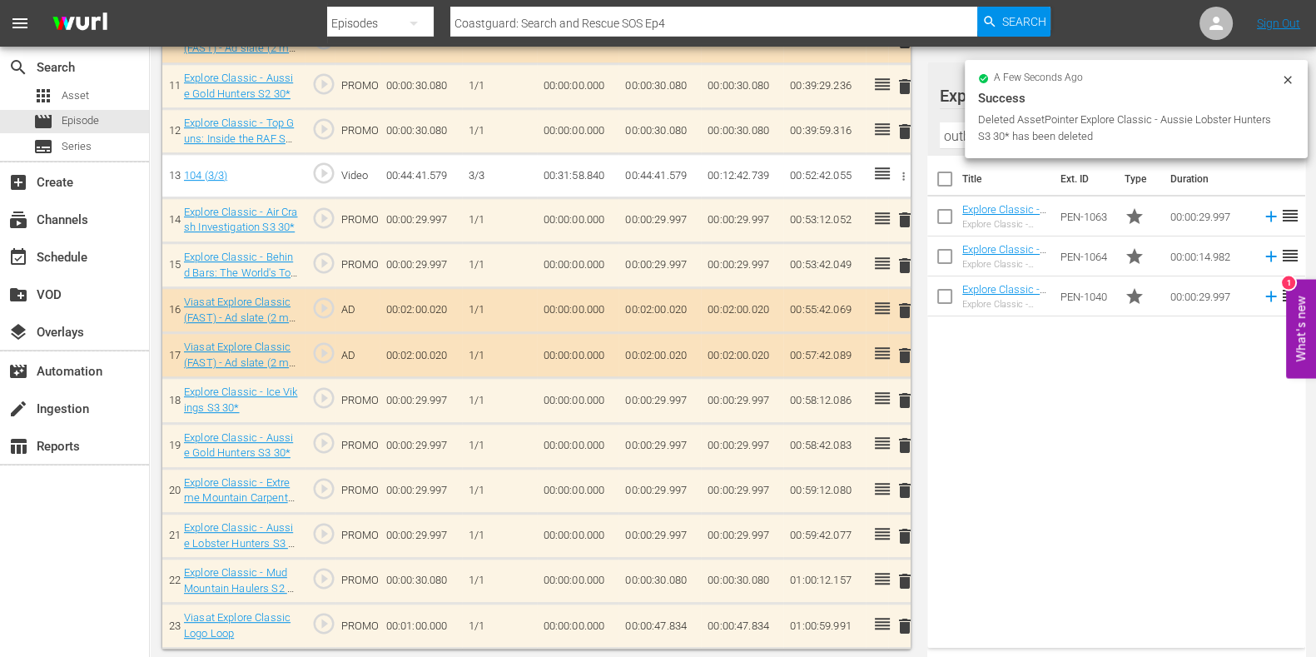
scroll to position [933, 0]
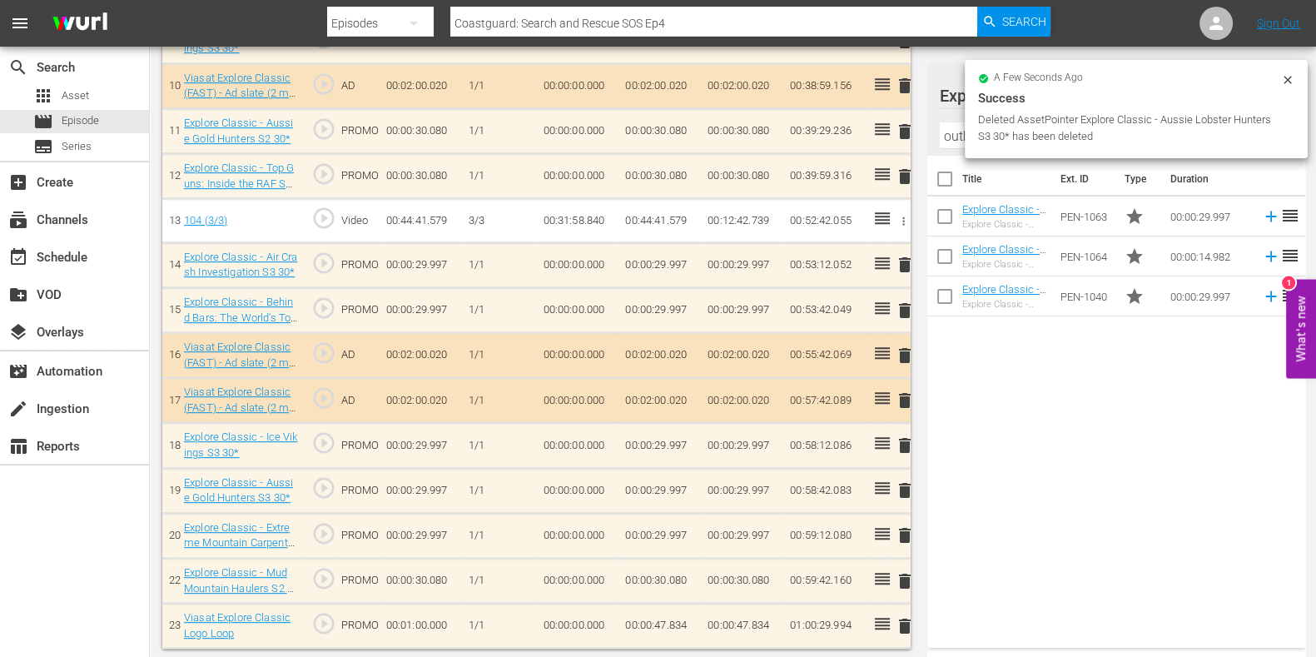
click at [903, 525] on span "delete" at bounding box center [905, 535] width 20 height 20
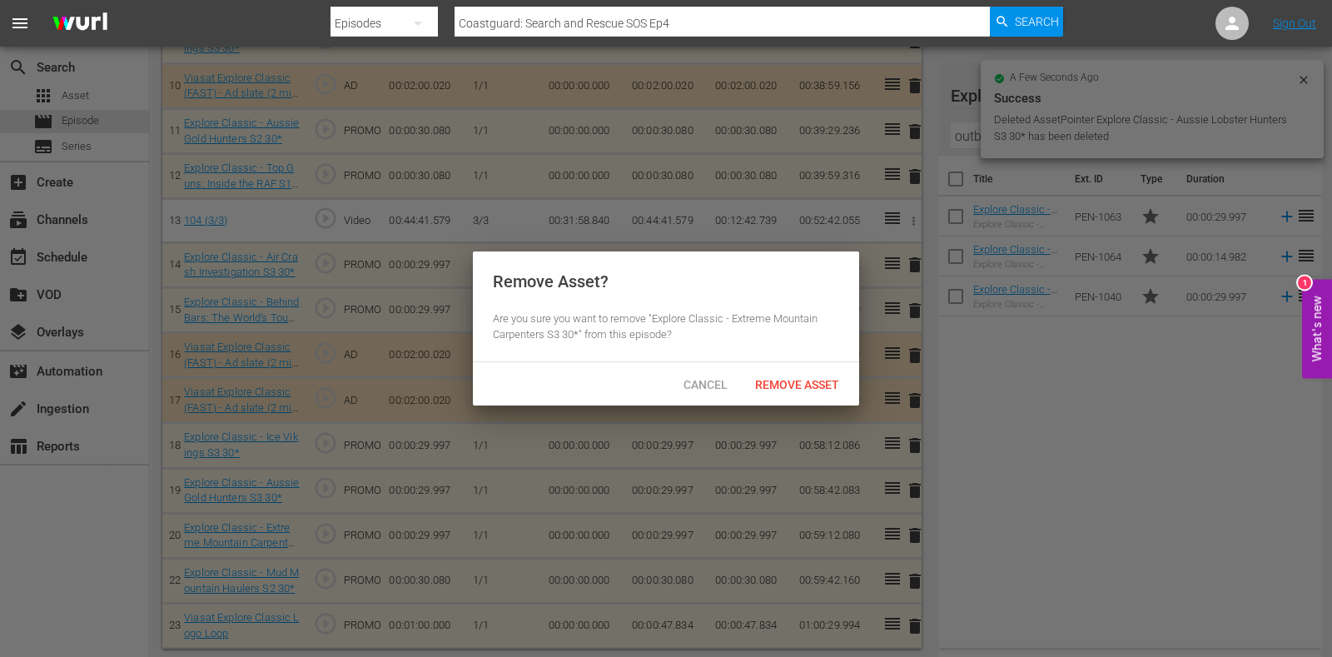
click at [830, 395] on div "Remove Asset" at bounding box center [797, 384] width 111 height 31
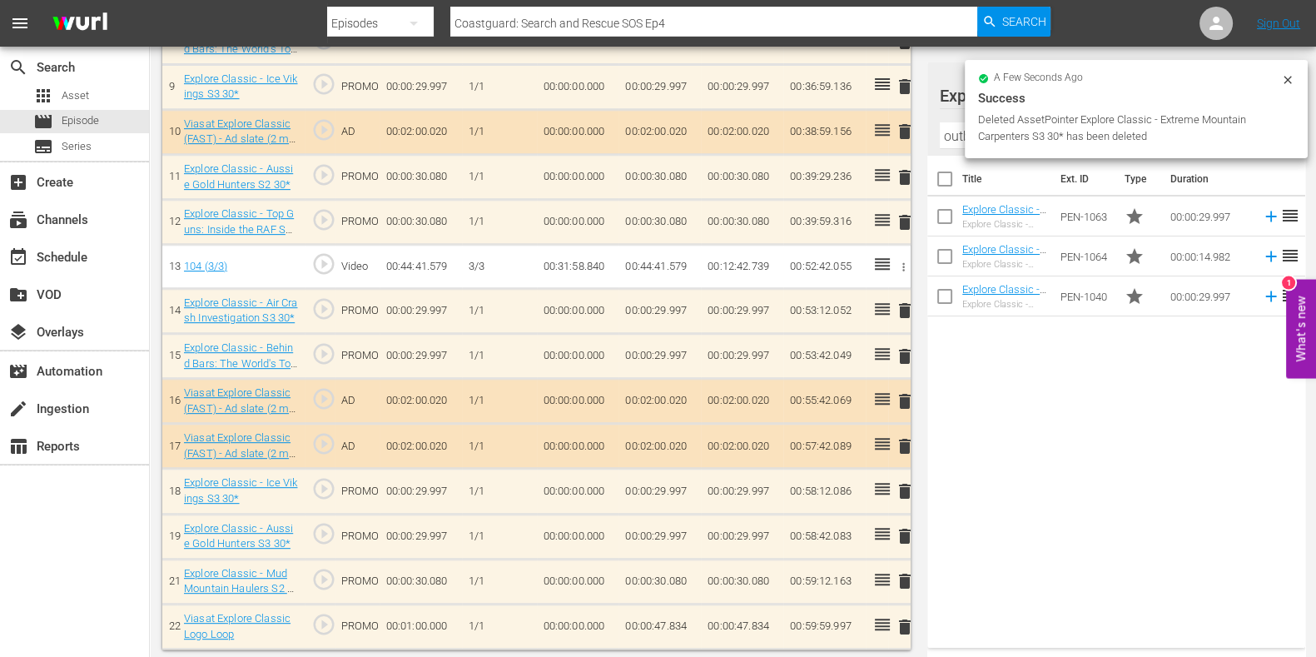
click at [695, 622] on td "00:00:47.834" at bounding box center [660, 626] width 82 height 45
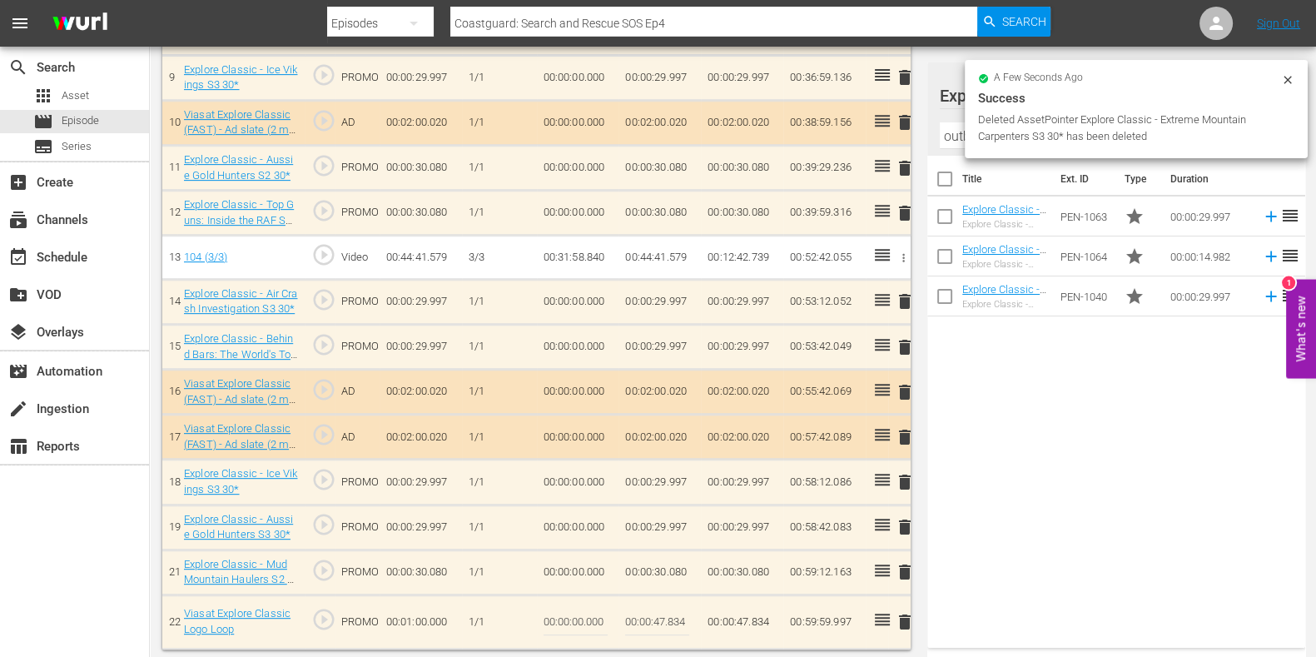
click at [685, 622] on input "00:00:47.834" at bounding box center [657, 622] width 64 height 40
drag, startPoint x: 694, startPoint y: 622, endPoint x: 707, endPoint y: 622, distance: 13.3
click at [707, 622] on tr "21 Viasat Explore Classic Logo Loop play_circle_outline PROMO 00:01:00.000 [DAT…" at bounding box center [536, 621] width 749 height 54
type input "00:00:47.837"
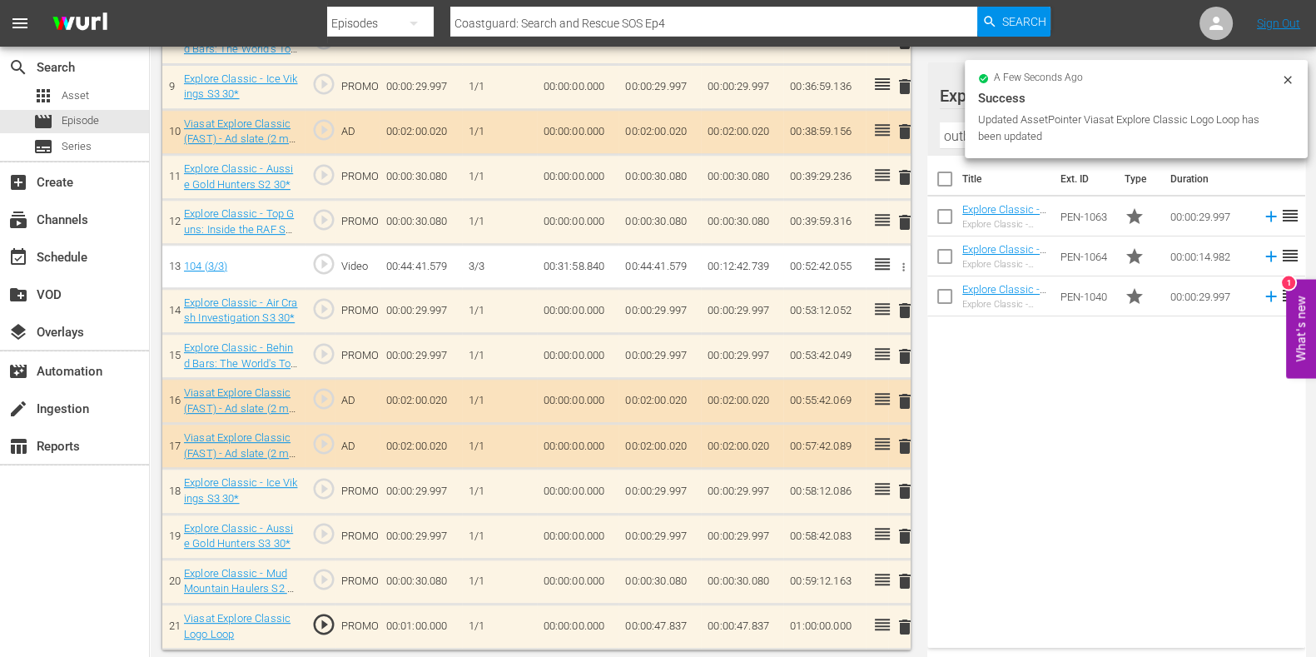
scroll to position [0, 0]
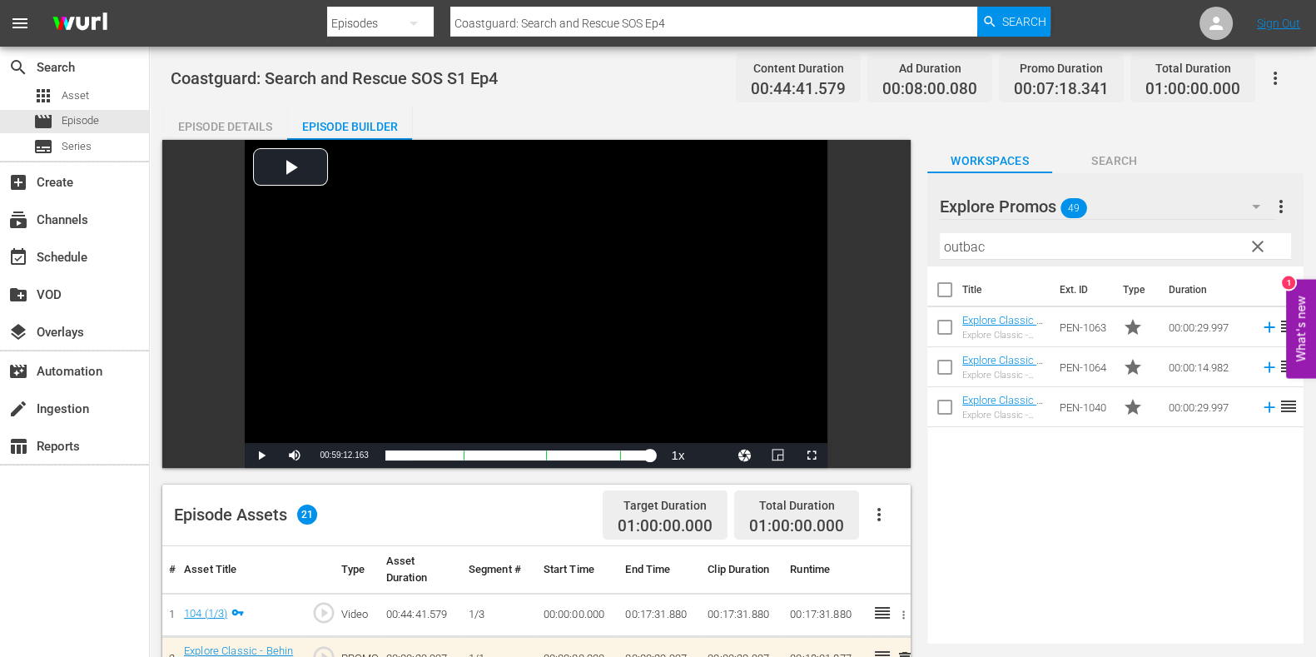
click at [722, 26] on input "Coastguard: Search and Rescue SOS Ep4" at bounding box center [713, 23] width 527 height 40
type input "Coastguard: Search and Rescue SOS Ep5"
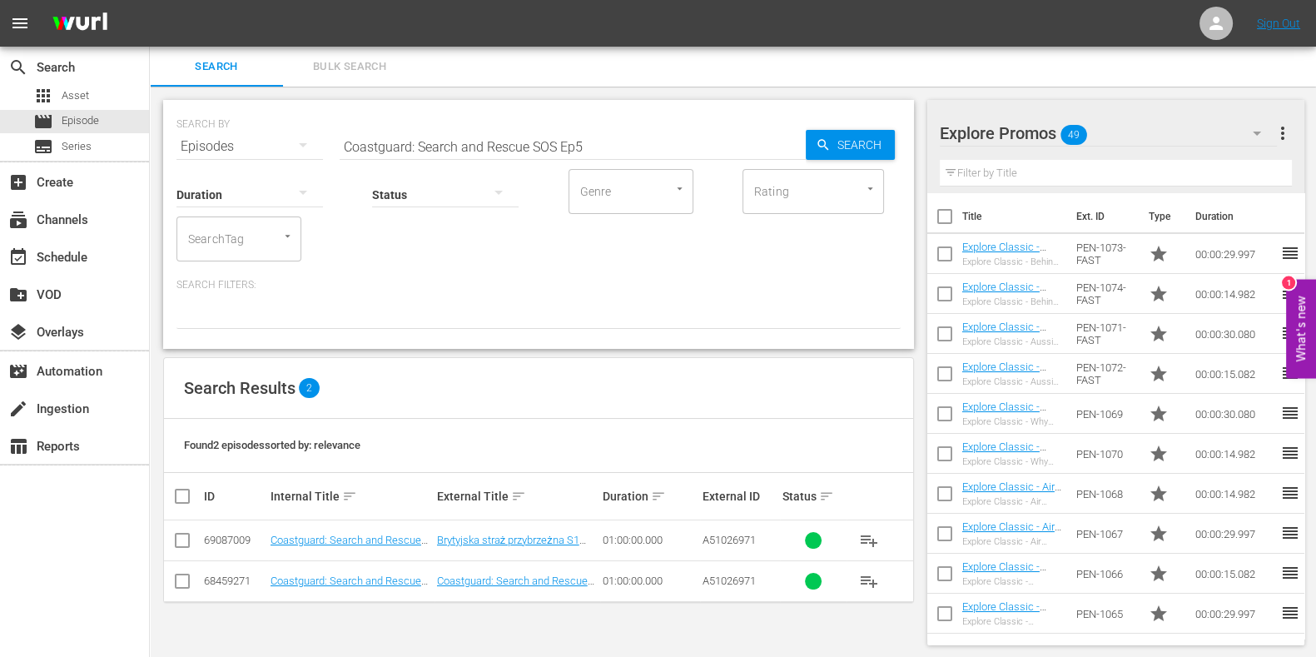
click at [405, 572] on td "Coastguard: Search and Rescue SOS S1 Ep5" at bounding box center [351, 580] width 167 height 41
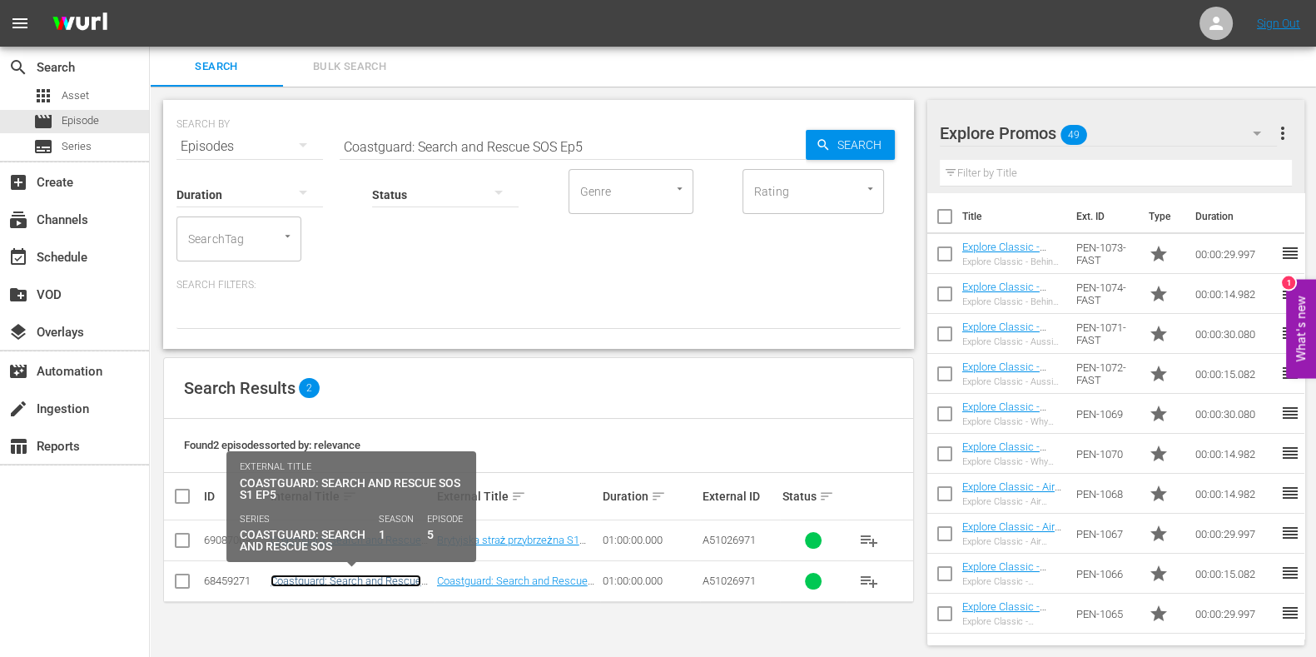
click at [404, 575] on link "Coastguard: Search and Rescue SOS S1 Ep5" at bounding box center [346, 587] width 151 height 25
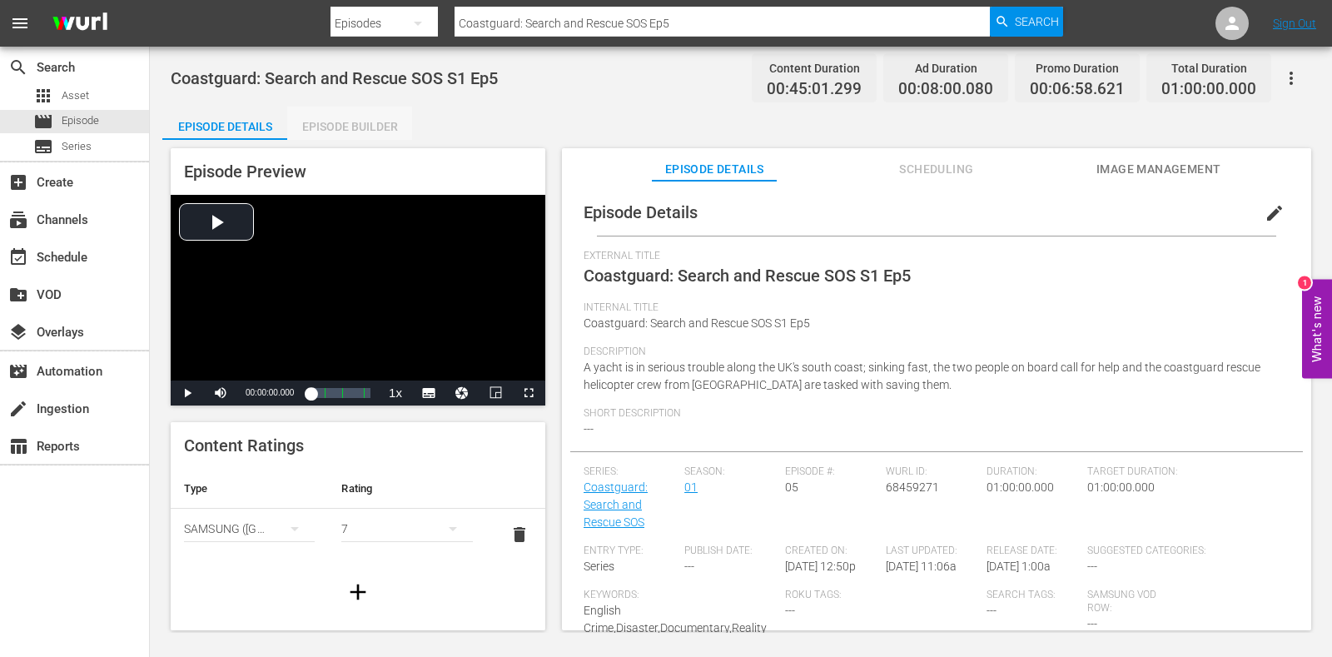
click at [328, 124] on div "Episode Builder" at bounding box center [349, 127] width 125 height 40
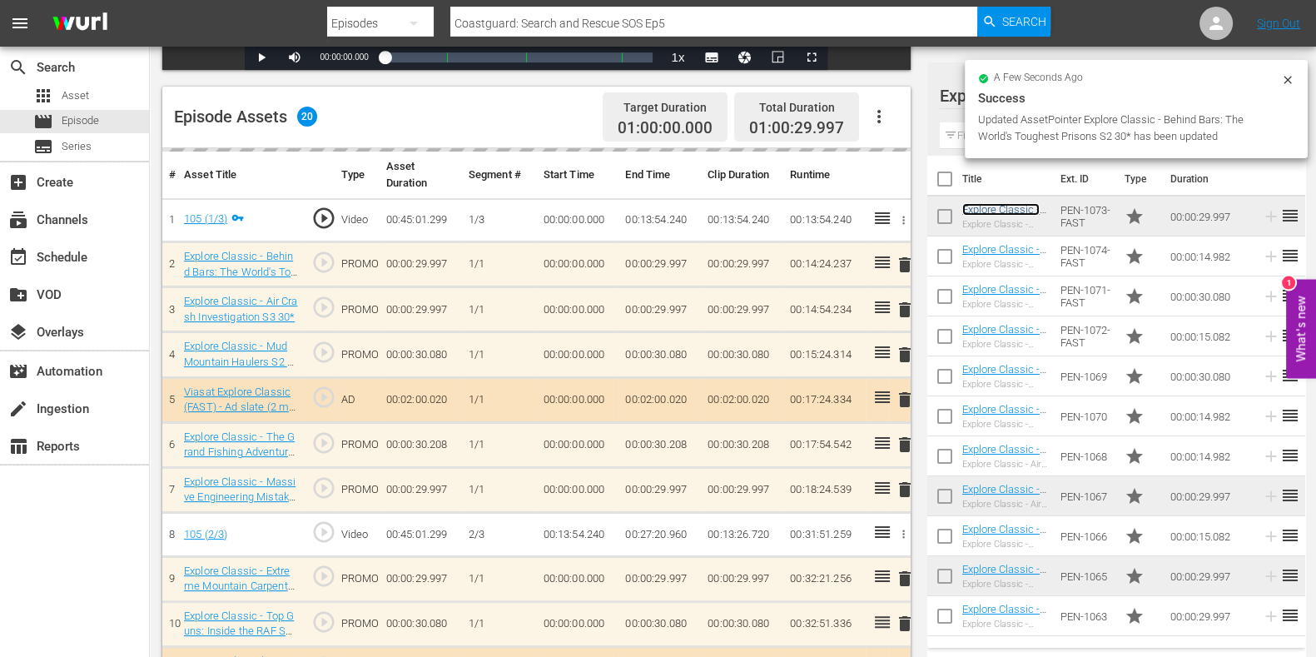
scroll to position [520, 0]
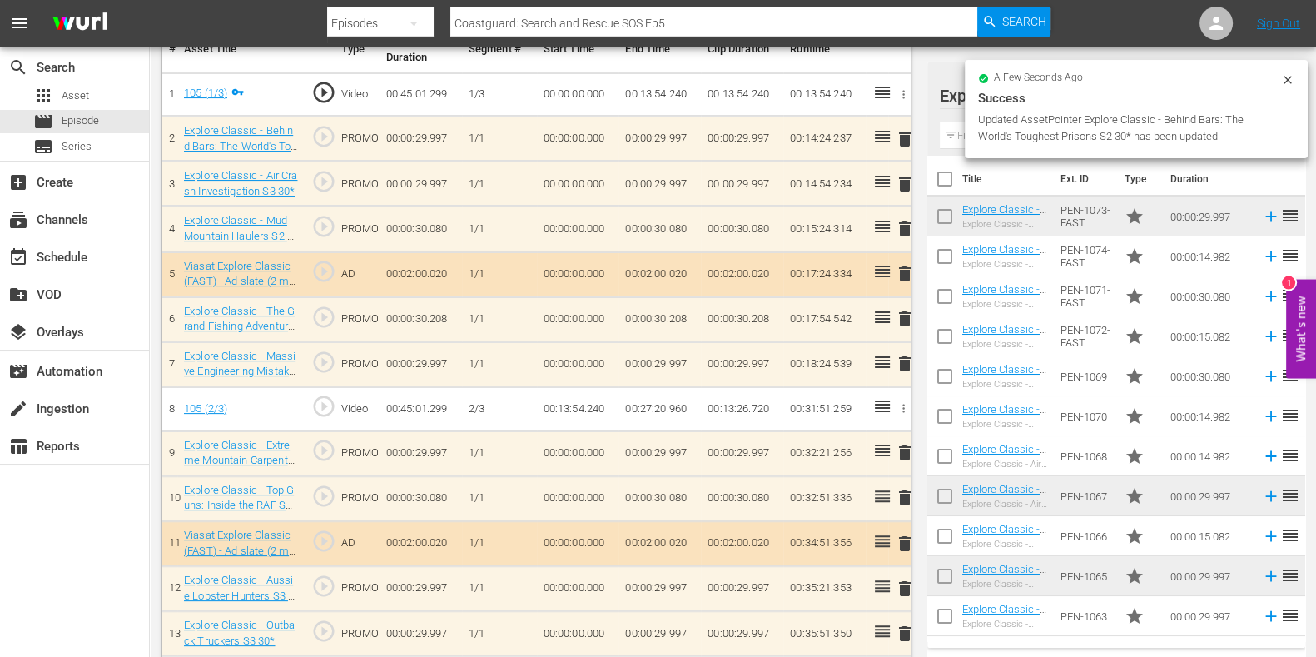
click at [910, 366] on span "delete" at bounding box center [905, 364] width 20 height 20
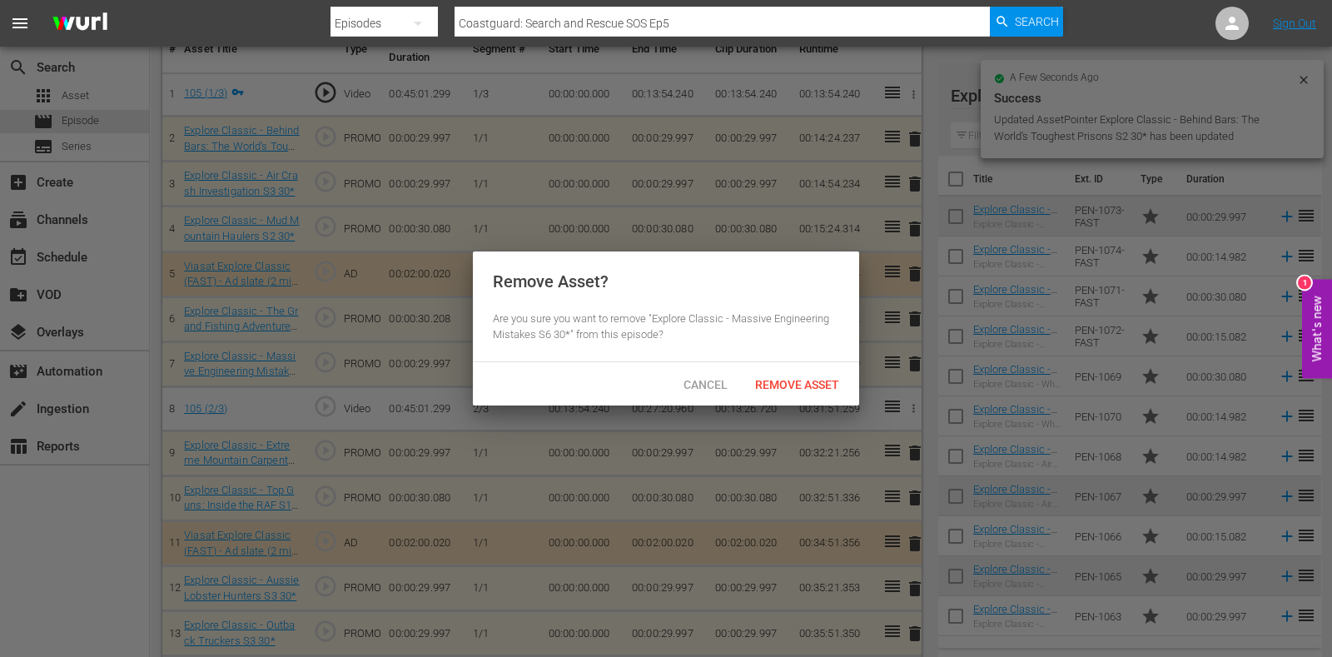
click at [813, 376] on div "Remove Asset" at bounding box center [797, 384] width 111 height 31
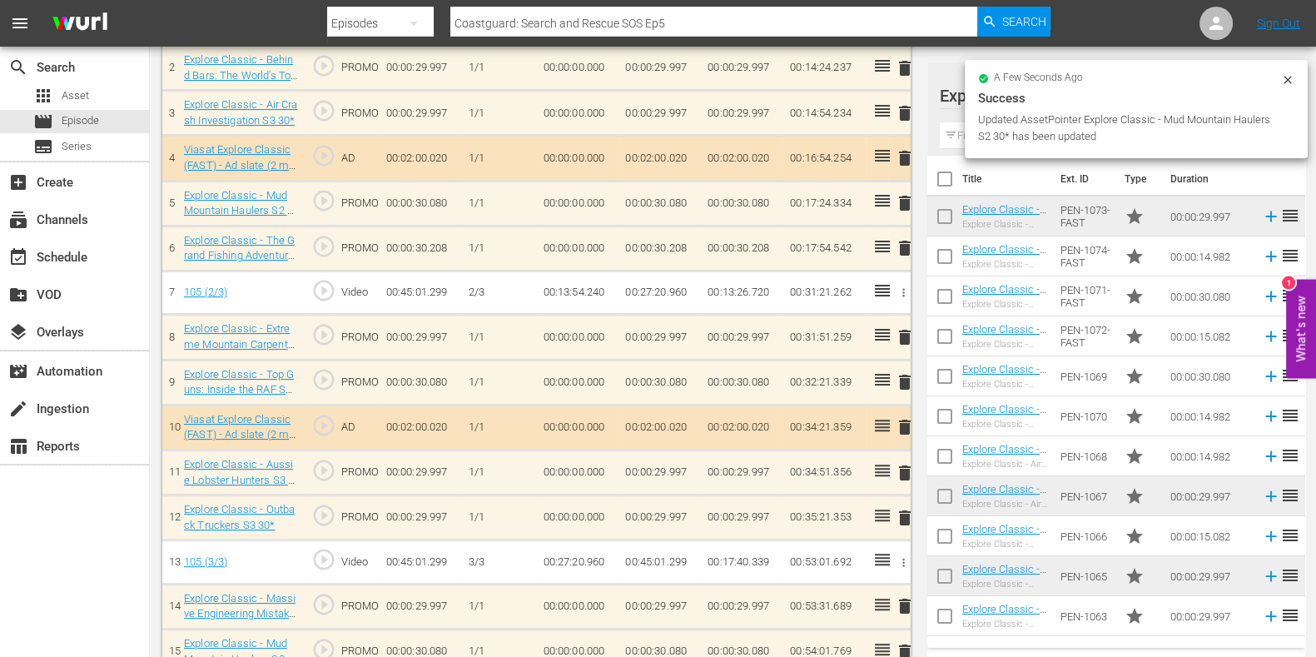
scroll to position [624, 0]
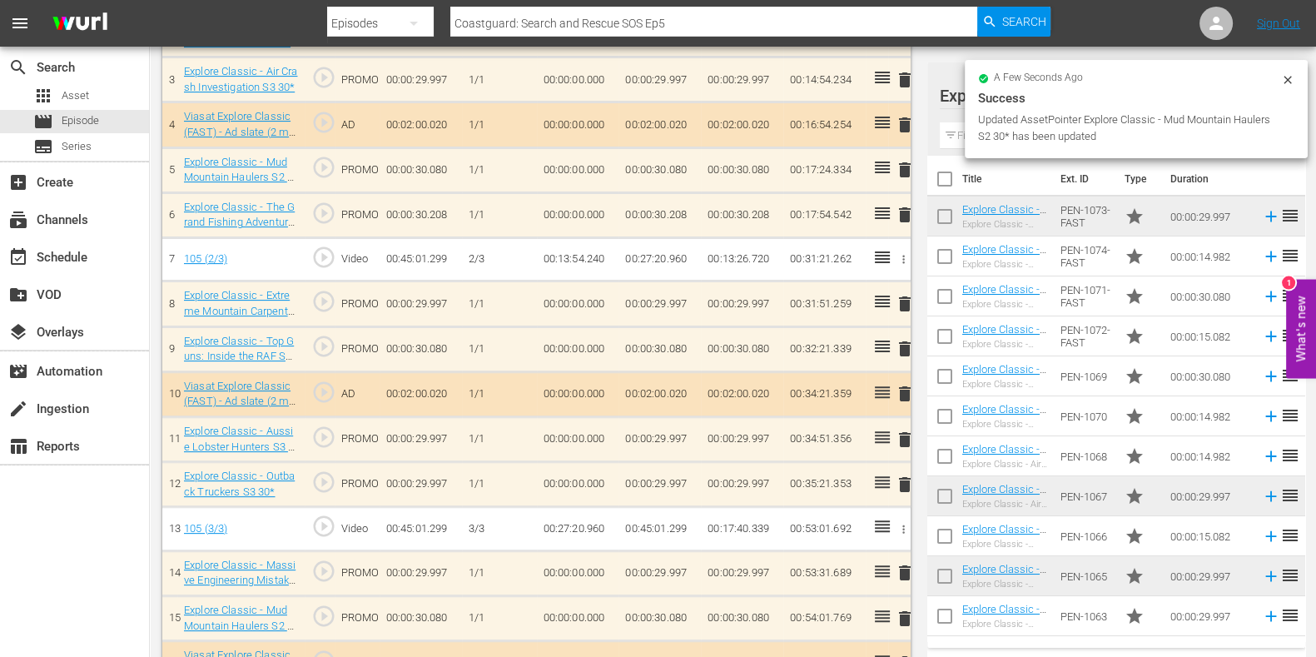
click at [903, 296] on span "delete" at bounding box center [905, 304] width 20 height 20
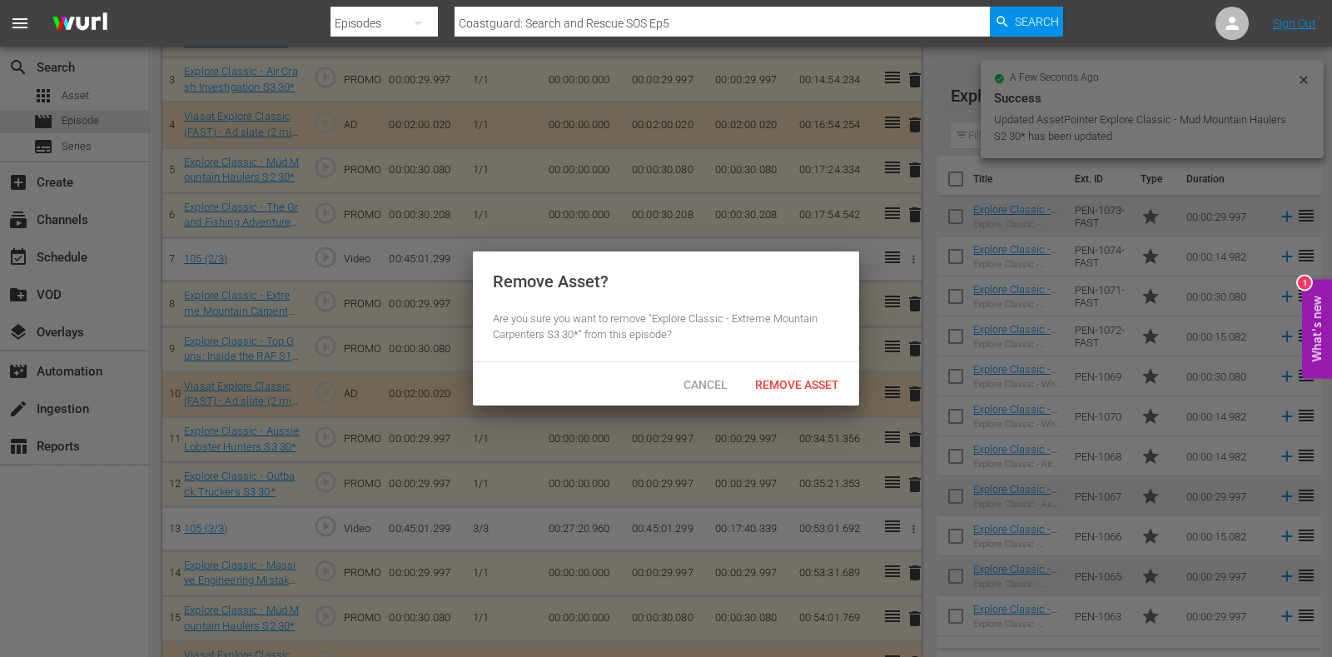
click at [809, 378] on span "Remove Asset" at bounding box center [797, 384] width 111 height 13
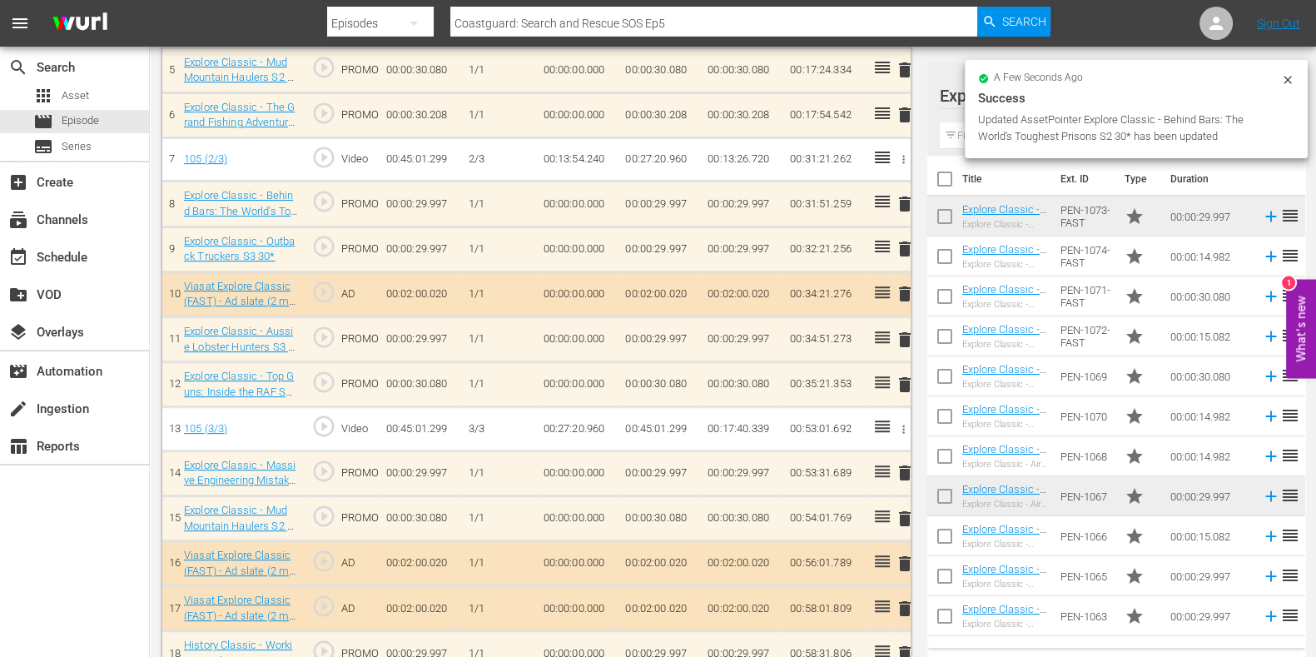
scroll to position [828, 0]
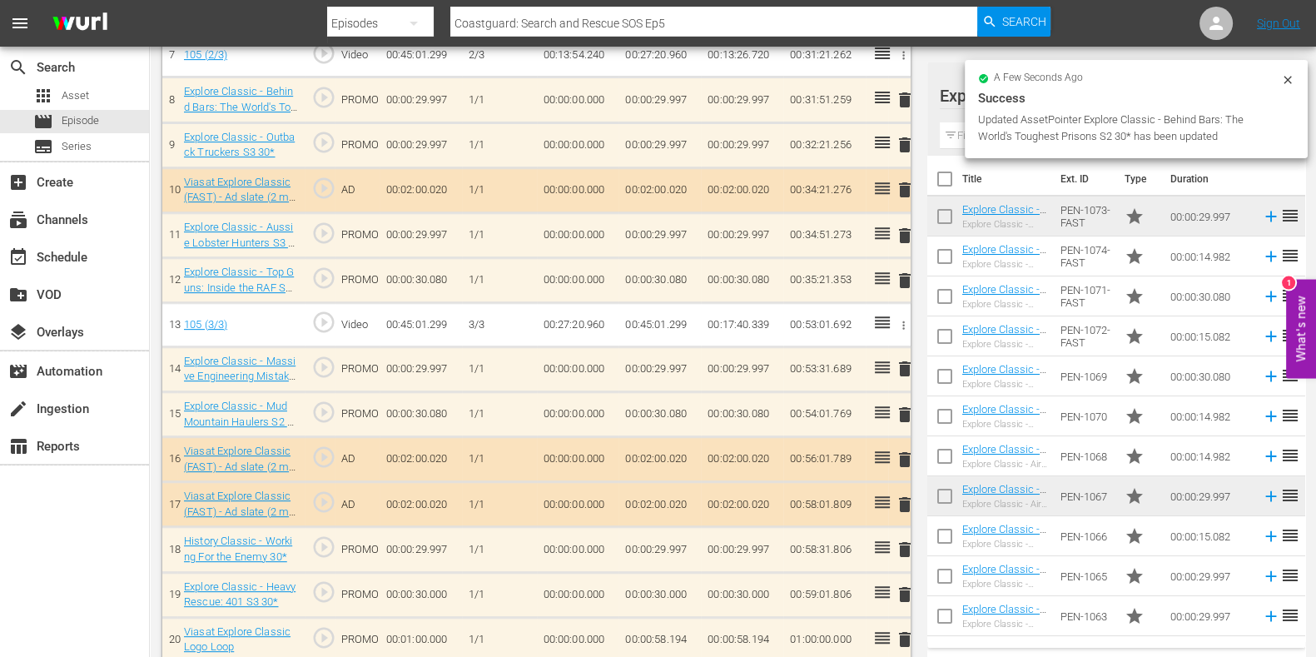
click at [965, 137] on div "a few seconds ago Success Updated AssetPointer Explore Classic - Behind Bars: T…" at bounding box center [1136, 109] width 343 height 98
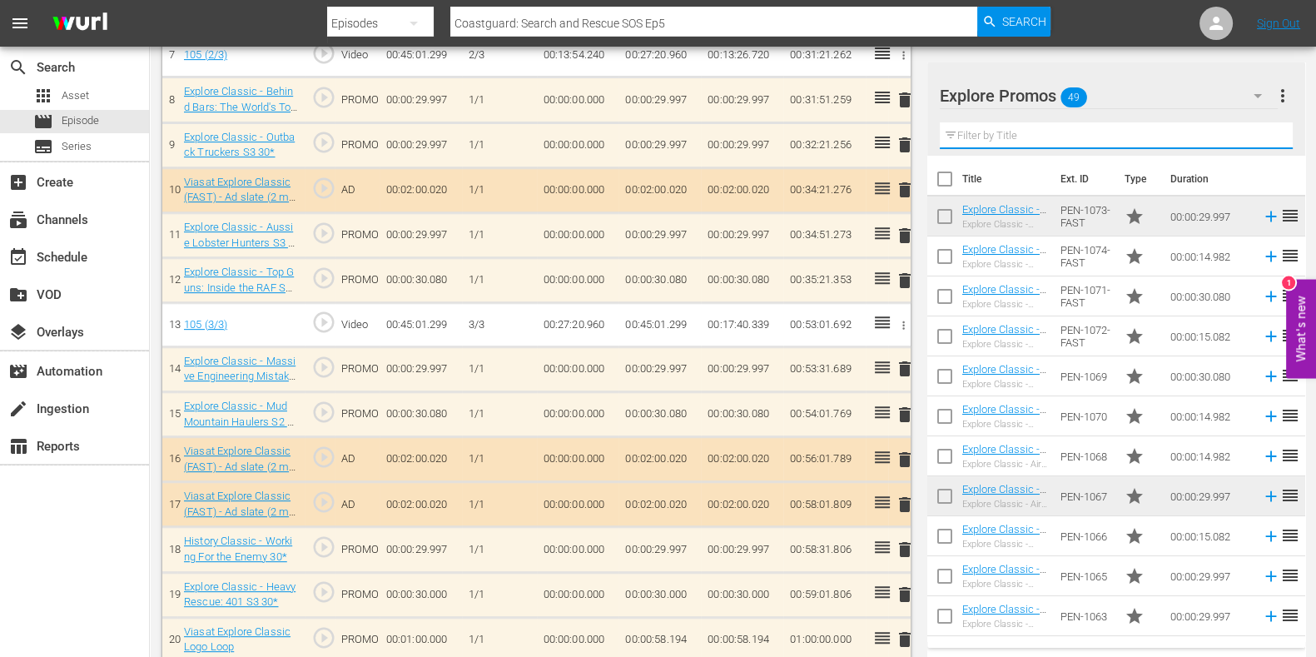
click at [963, 141] on input "text" at bounding box center [1116, 135] width 353 height 27
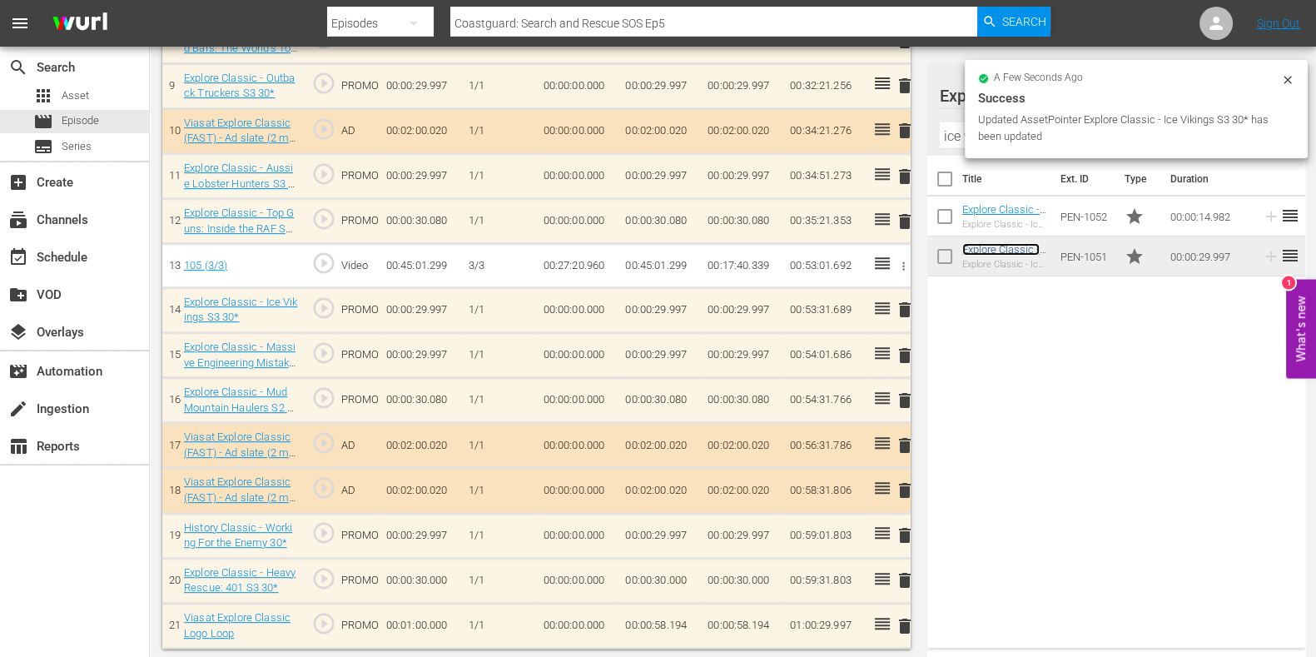
scroll to position [887, 0]
click at [900, 571] on span "delete" at bounding box center [905, 581] width 20 height 20
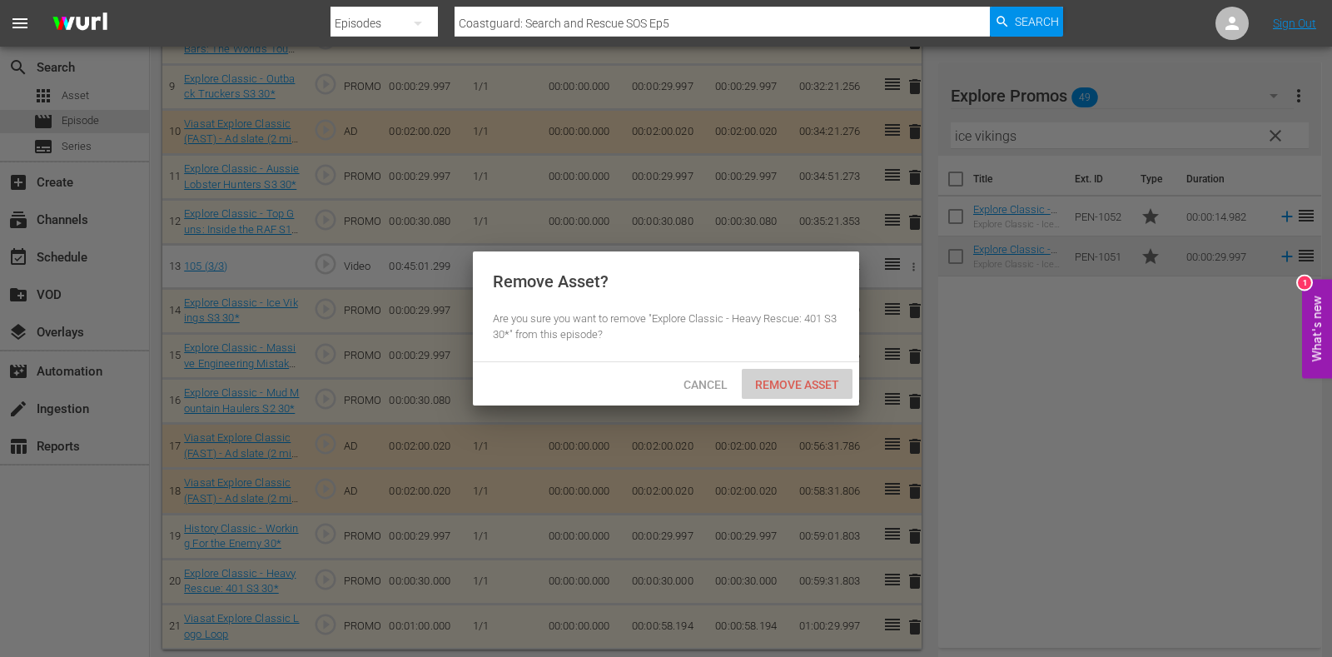
click at [805, 390] on div "Remove Asset" at bounding box center [797, 384] width 111 height 31
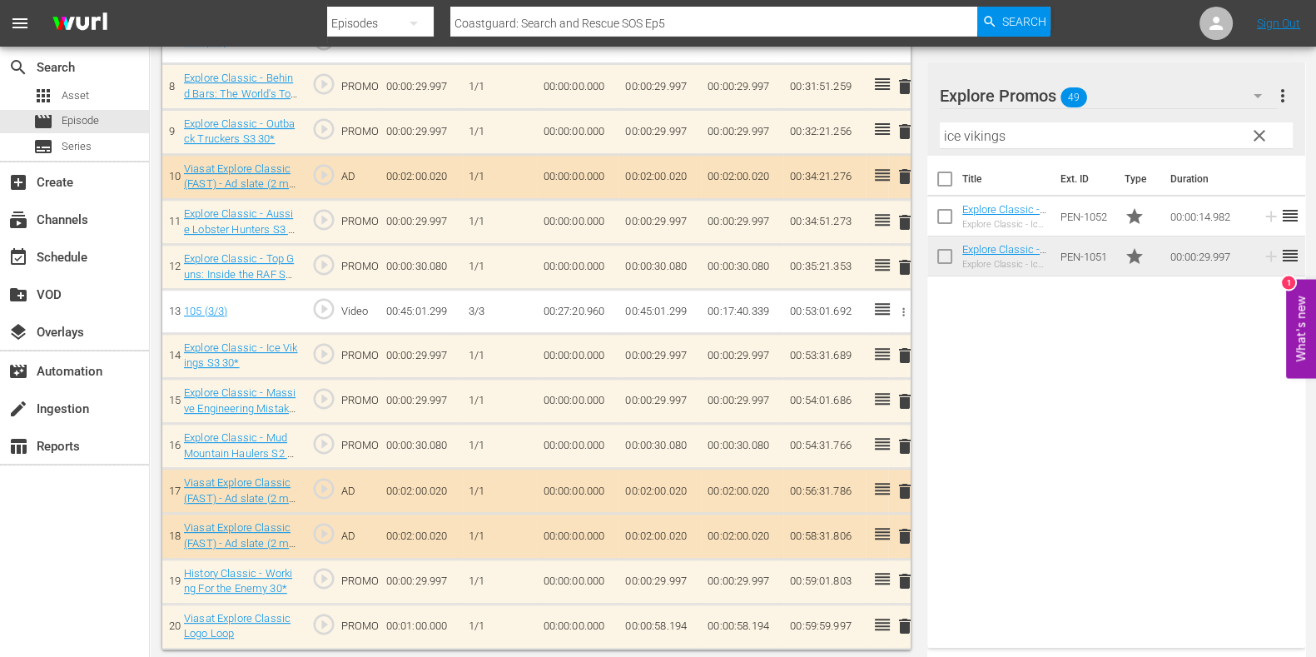
scroll to position [842, 0]
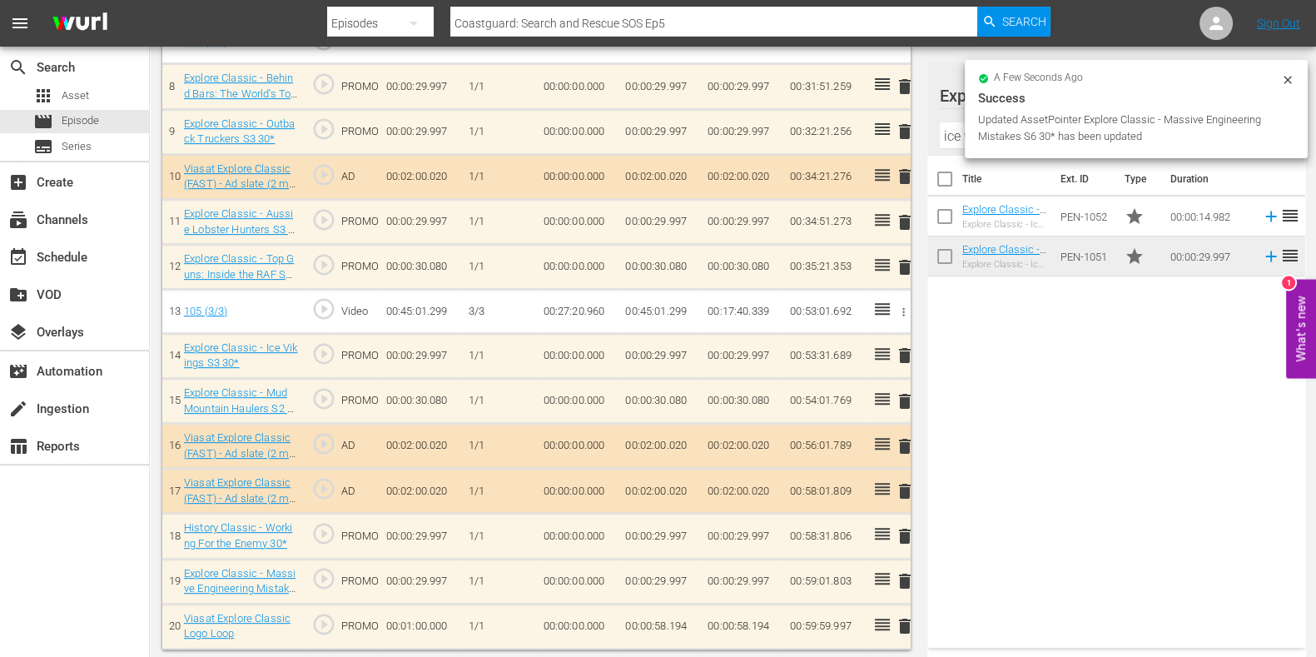
click at [953, 138] on input "ice vikings" at bounding box center [1116, 135] width 353 height 27
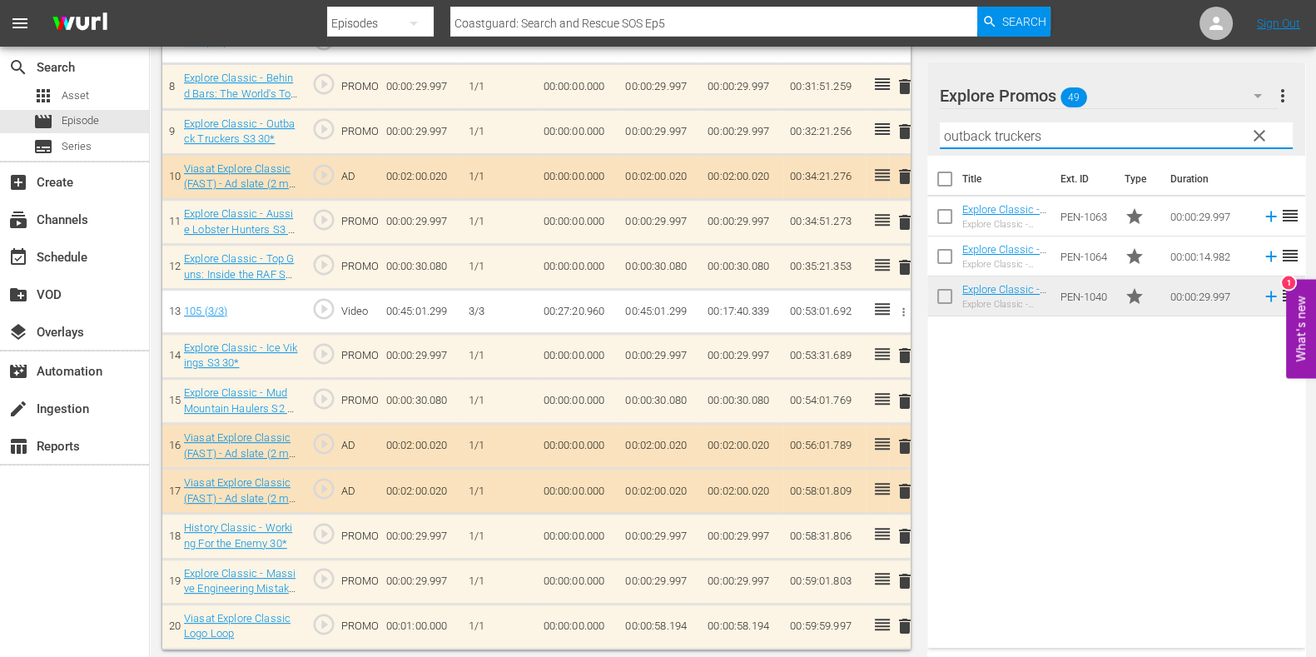
click at [1070, 348] on div "Title Ext. ID Type Duration Explore Classic - Outback Truckers S6 30* Explore C…" at bounding box center [1117, 398] width 378 height 485
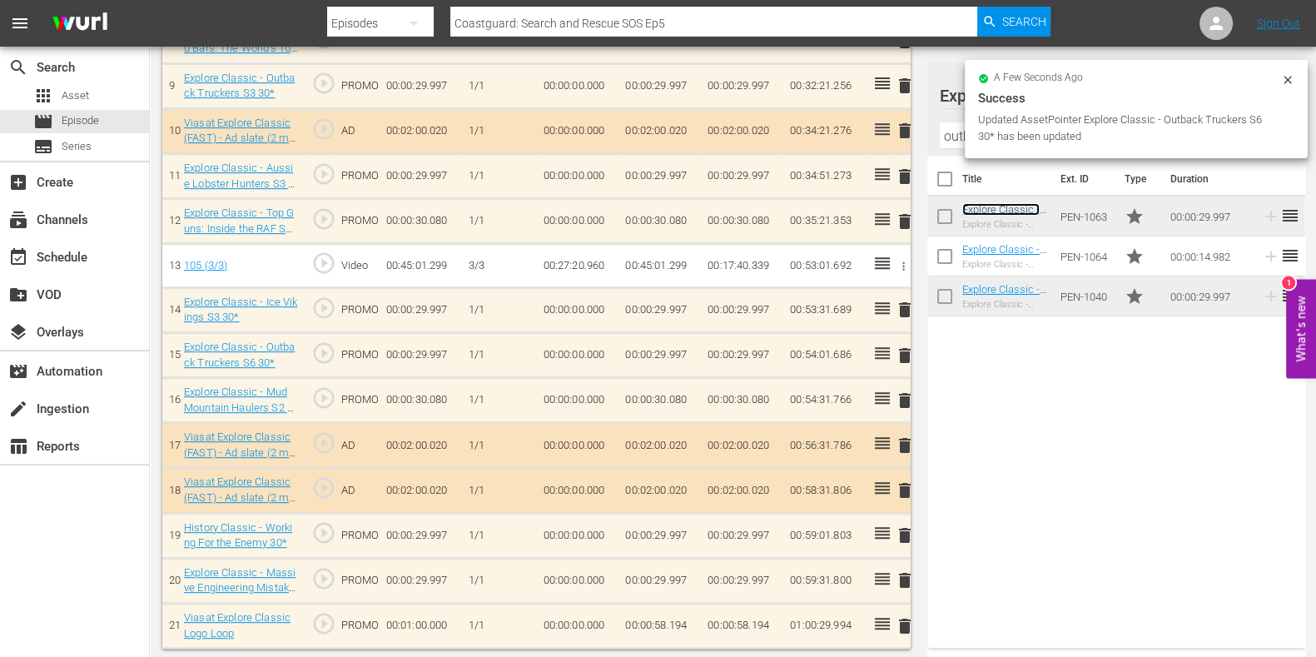
scroll to position [887, 0]
click at [907, 534] on span "delete" at bounding box center [905, 536] width 20 height 20
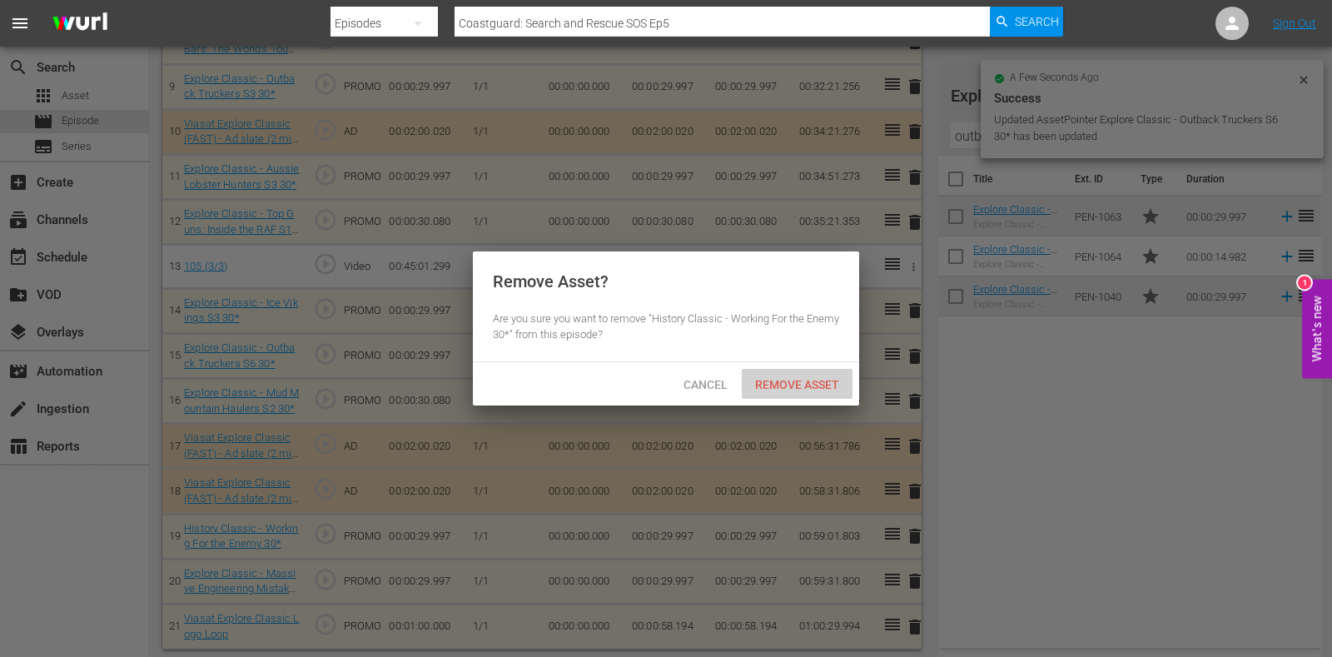
click at [812, 389] on span "Remove Asset" at bounding box center [797, 384] width 111 height 13
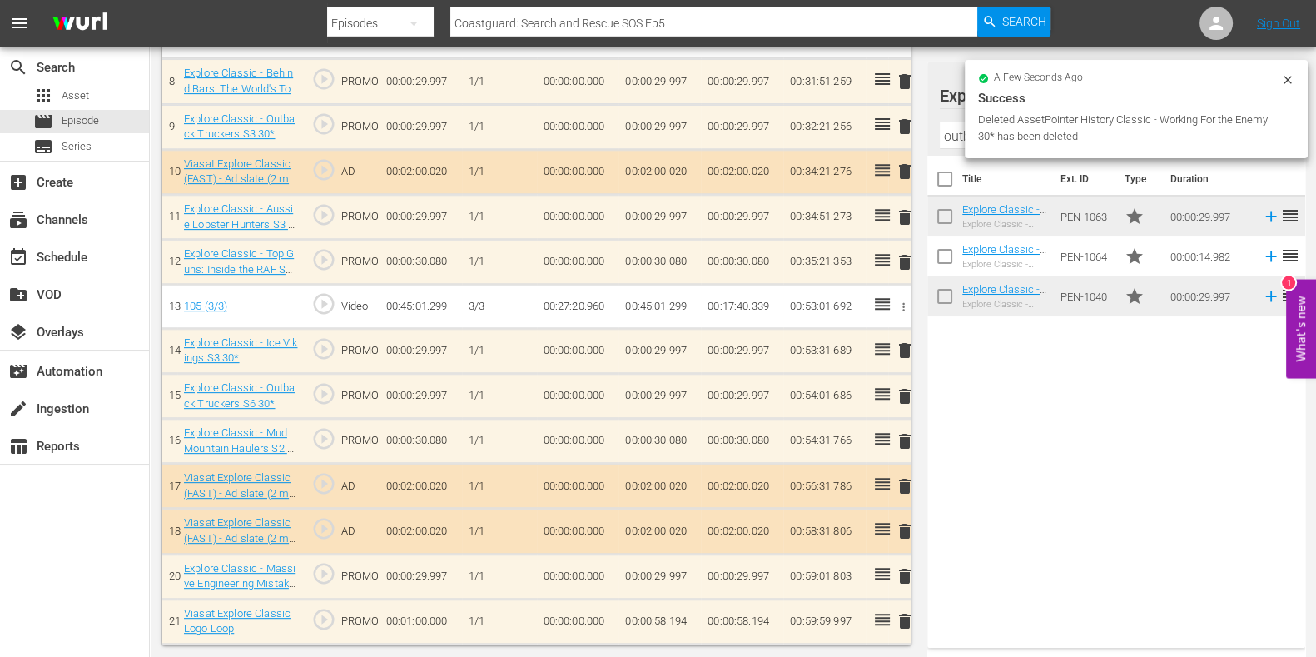
scroll to position [842, 0]
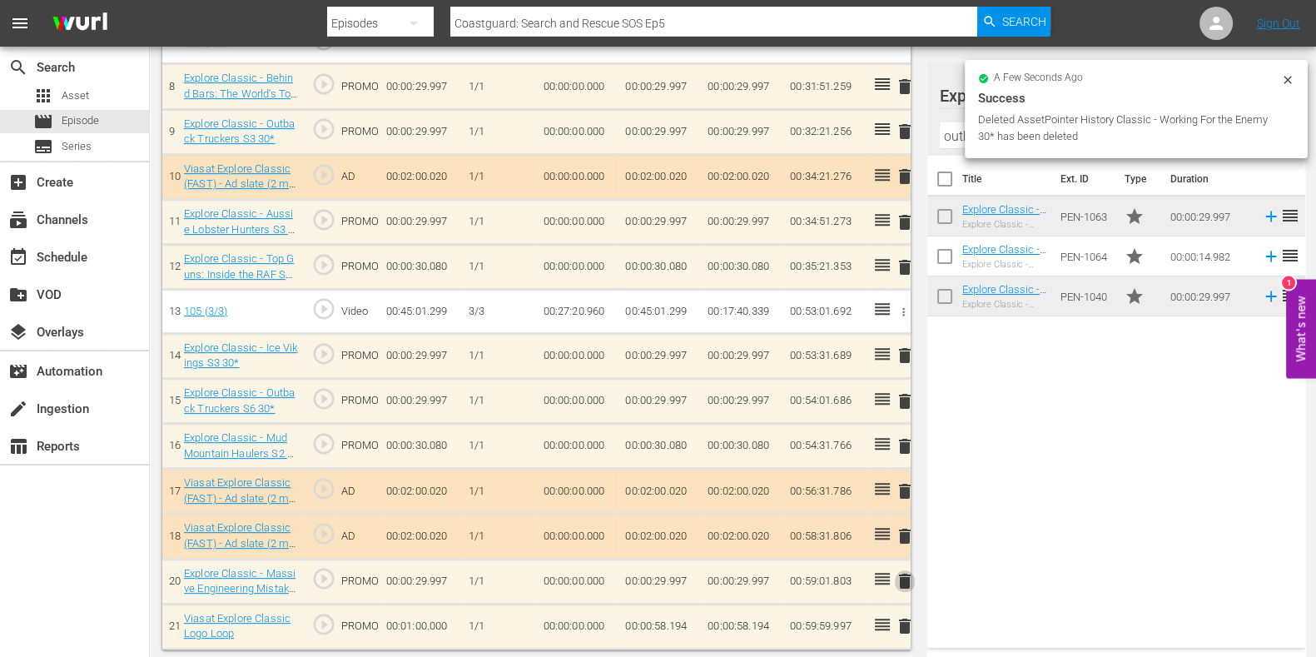
click at [903, 585] on span "delete" at bounding box center [905, 581] width 20 height 20
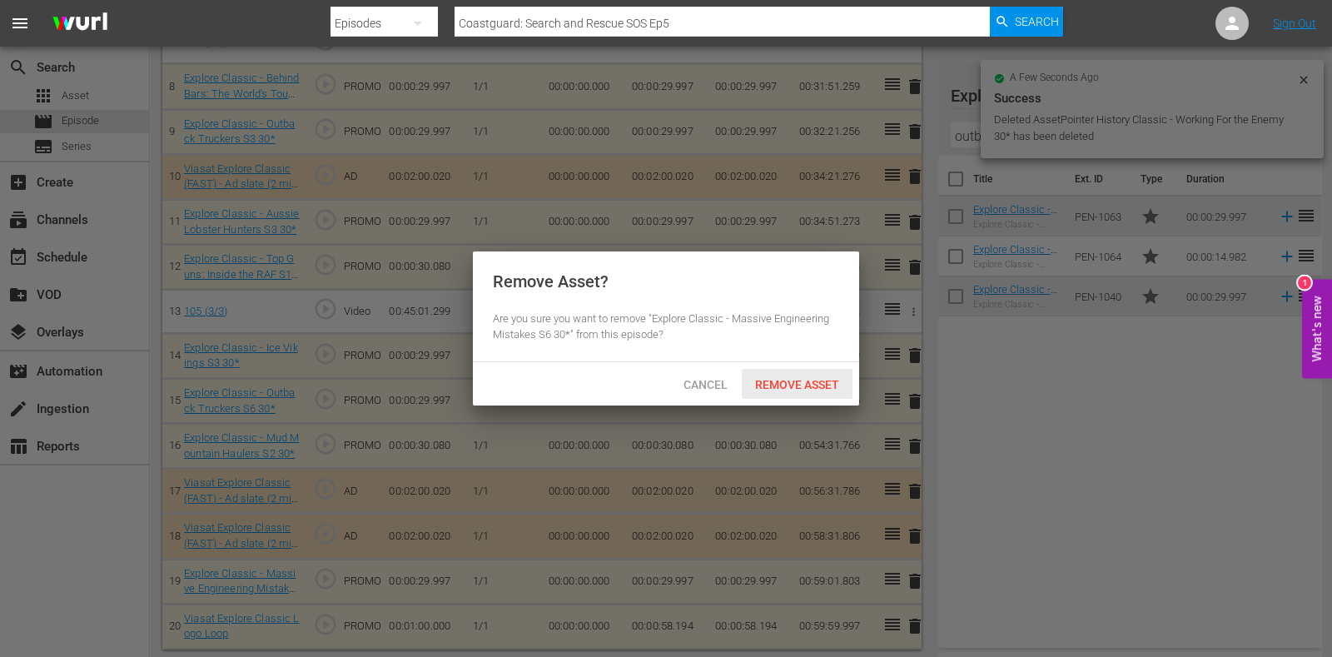
click at [774, 381] on span "Remove Asset" at bounding box center [797, 384] width 111 height 13
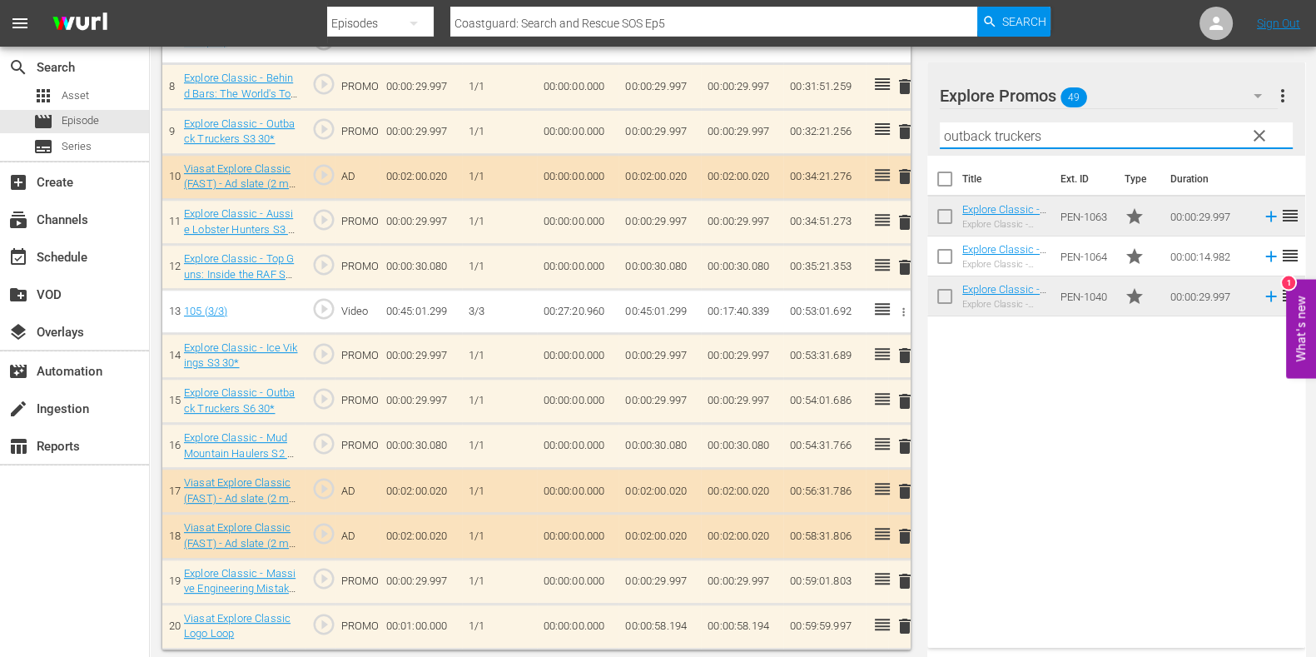
click at [966, 136] on input "outback truckers" at bounding box center [1116, 135] width 353 height 27
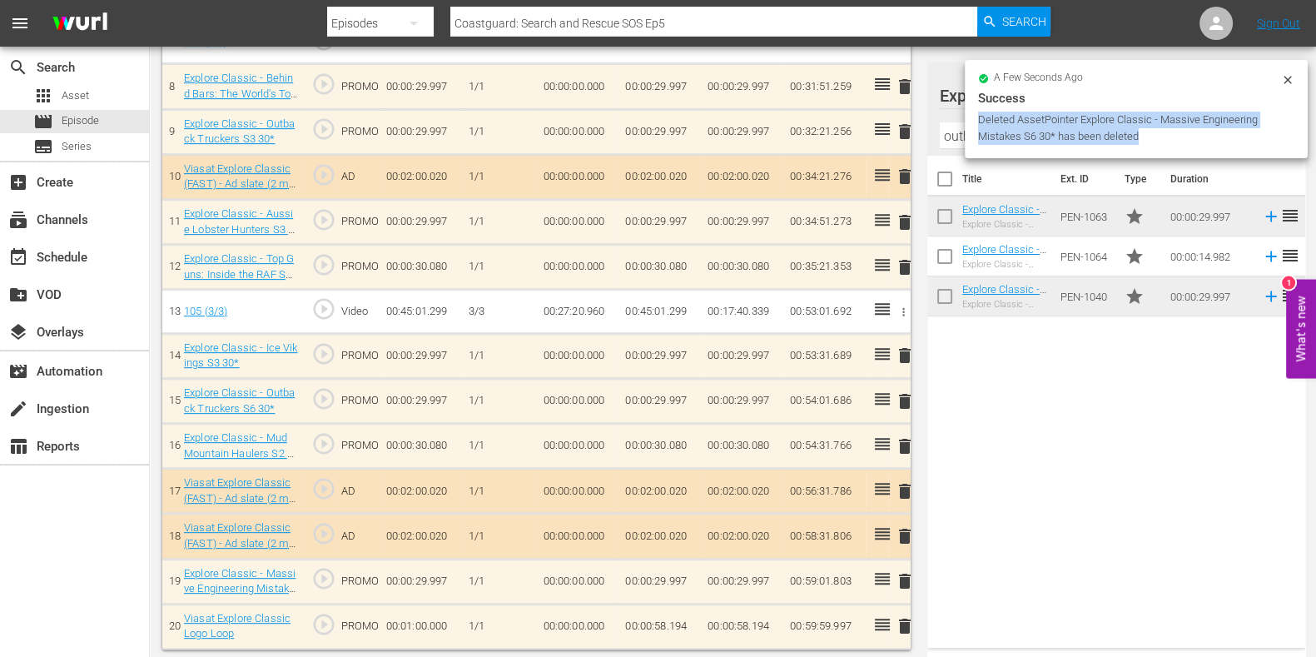
click at [966, 136] on div "a few seconds ago Success Deleted AssetPointer Explore Classic - Massive Engine…" at bounding box center [1136, 109] width 343 height 98
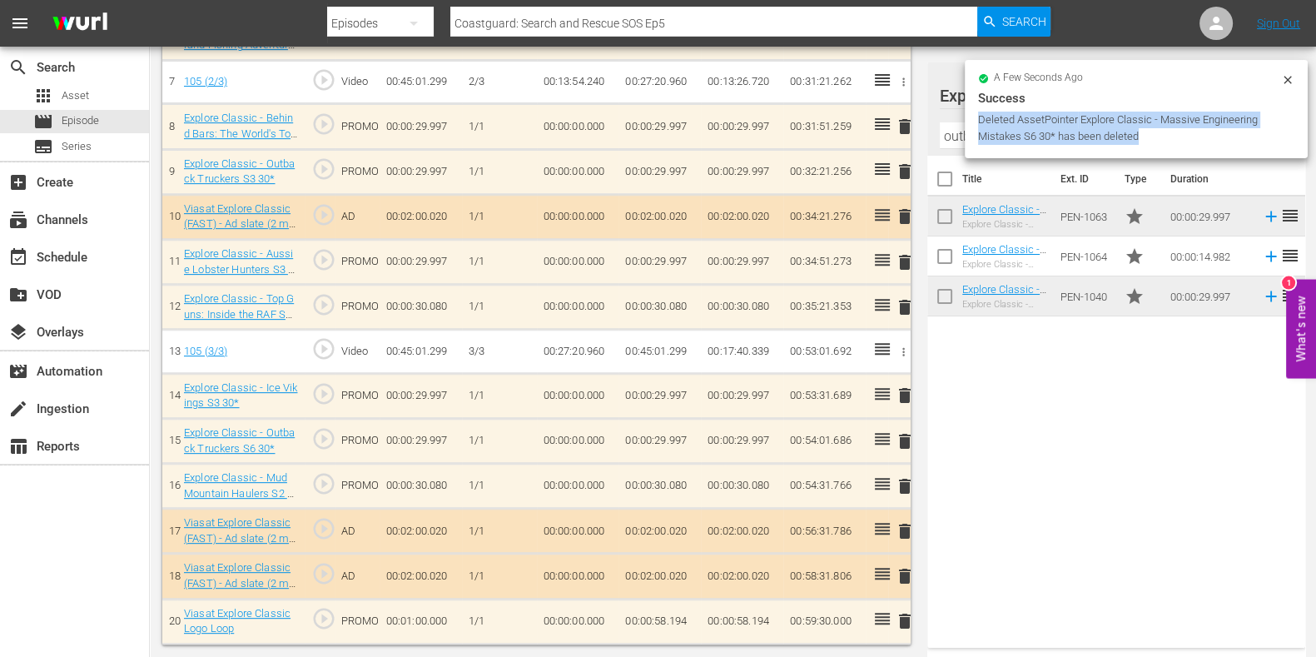
scroll to position [798, 0]
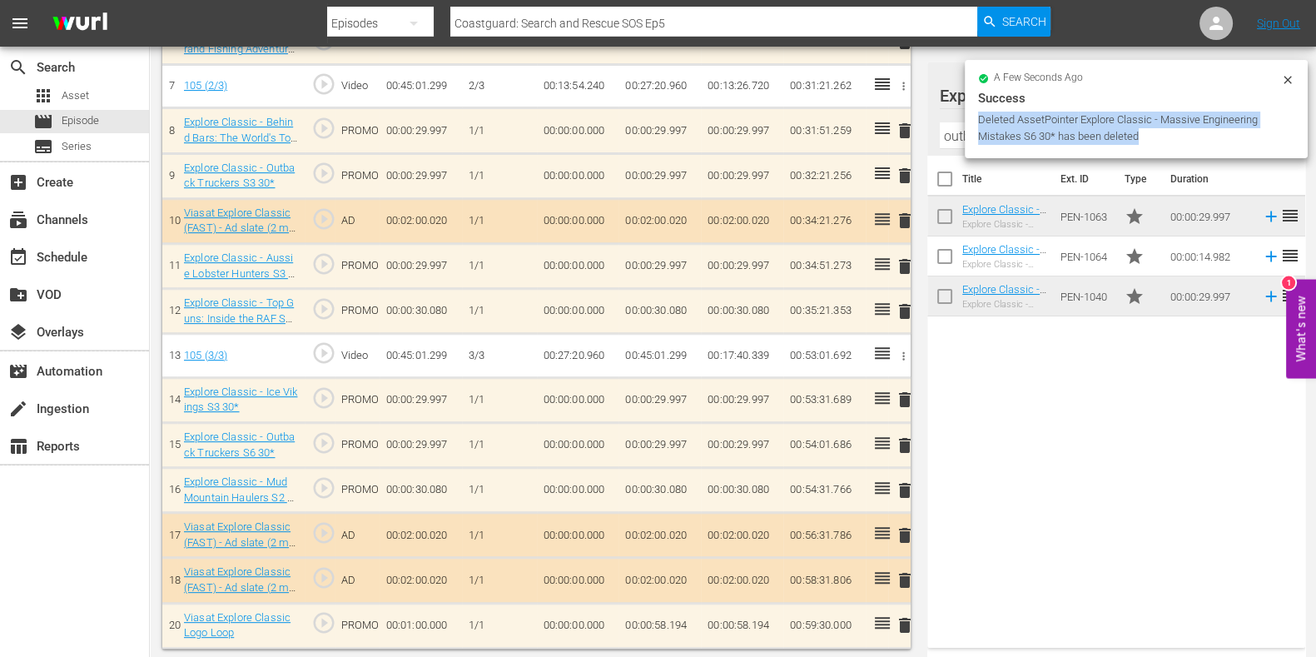
click at [962, 137] on input "outback truckers" at bounding box center [1116, 135] width 353 height 27
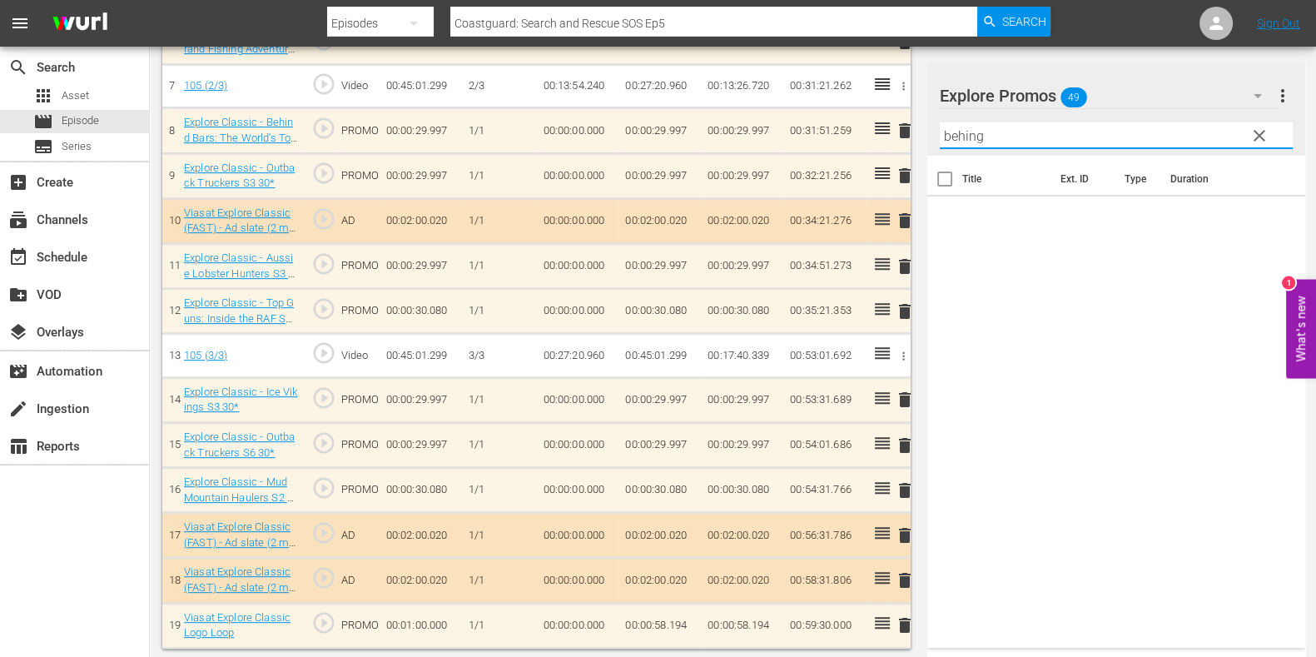
click at [1062, 266] on div "Title Ext. ID Type Duration" at bounding box center [1117, 398] width 378 height 485
click at [1033, 132] on input "behing" at bounding box center [1116, 135] width 353 height 27
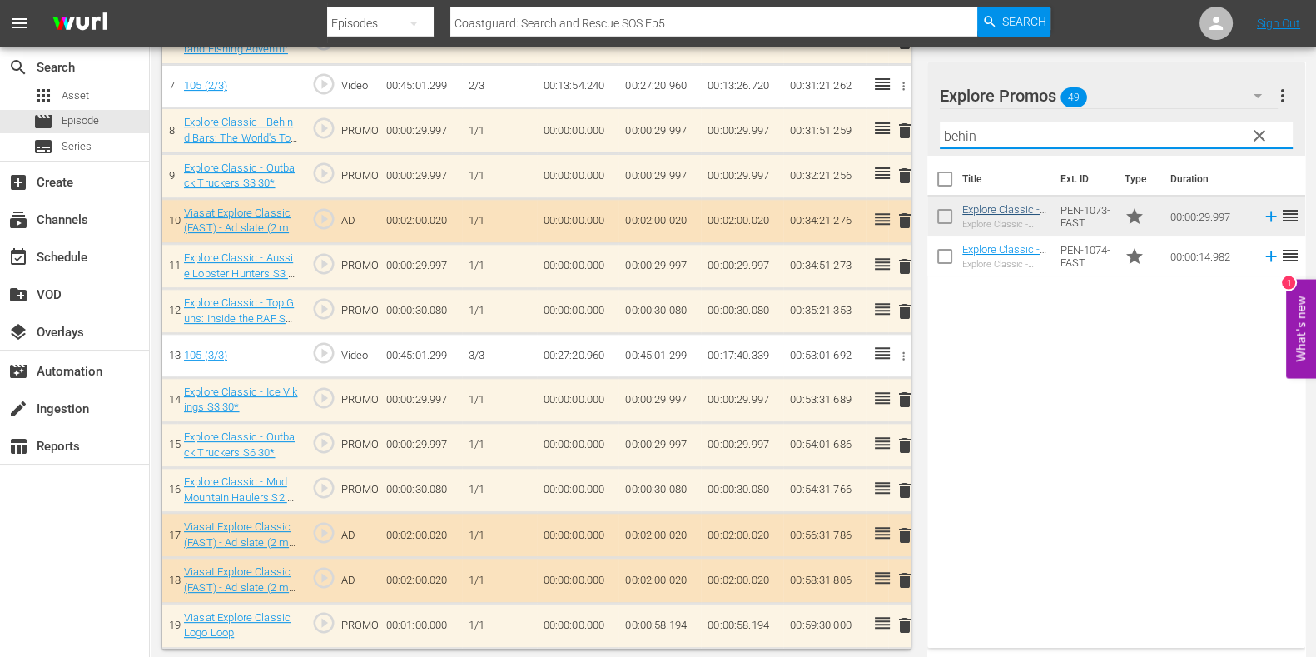
type input "behin"
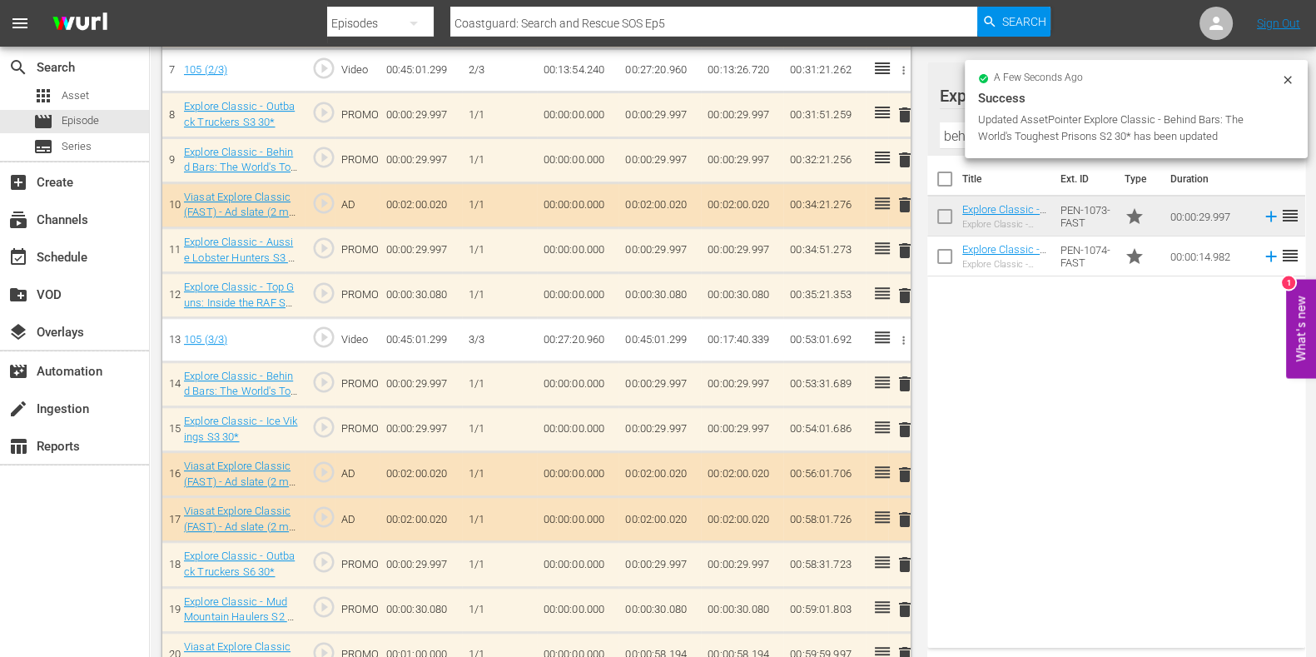
scroll to position [842, 0]
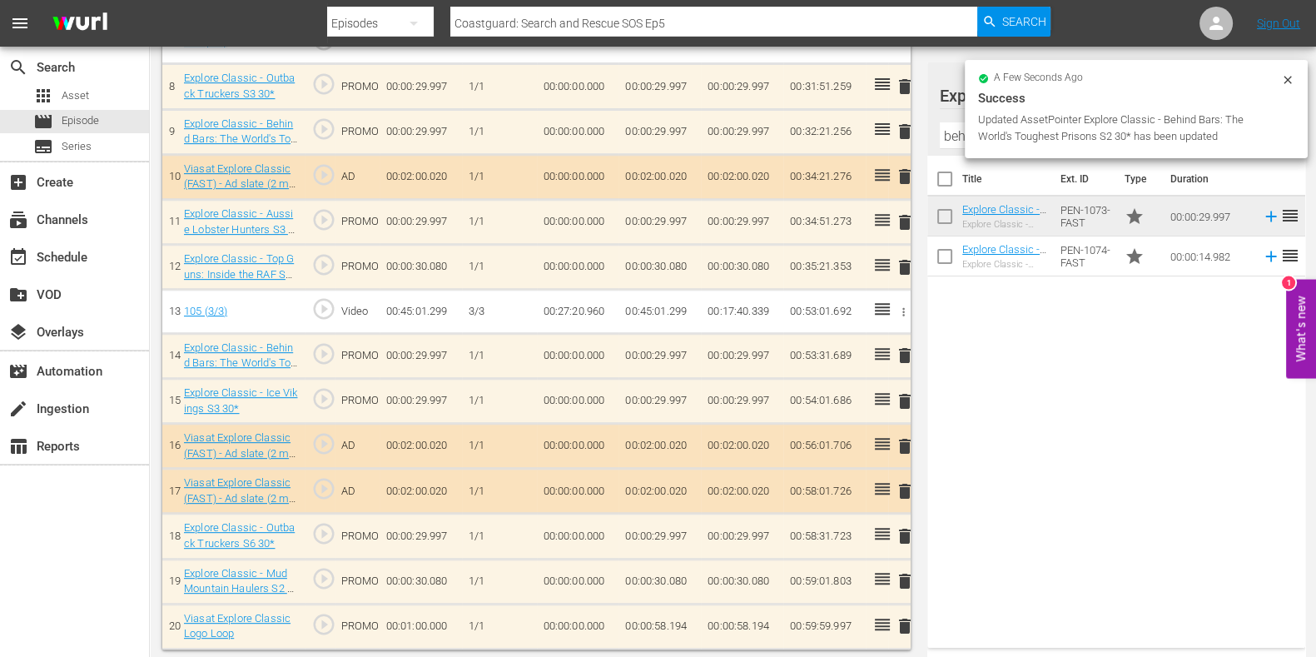
click at [684, 616] on td "00:00:58.194" at bounding box center [660, 626] width 82 height 45
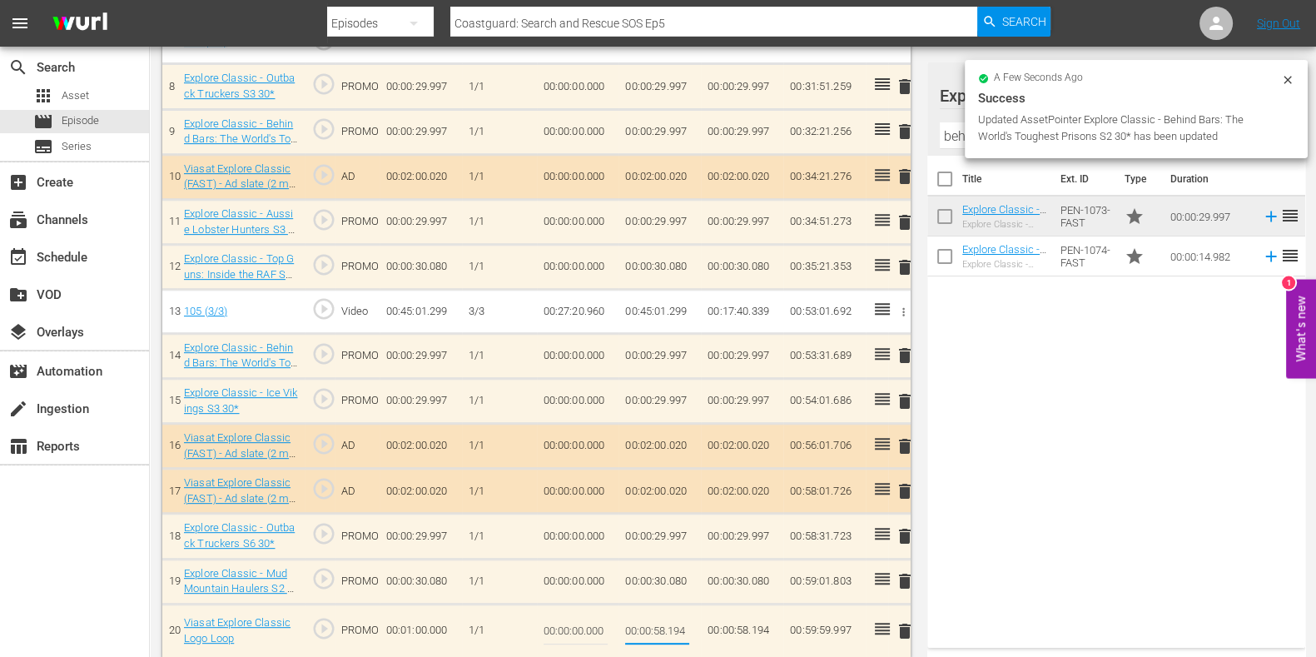
drag, startPoint x: 681, startPoint y: 628, endPoint x: 704, endPoint y: 630, distance: 22.6
click at [704, 630] on tr "20 Viasat Explore Classic Logo Loop play_circle_outline PROMO 00:01:00.000 [DAT…" at bounding box center [536, 631] width 749 height 54
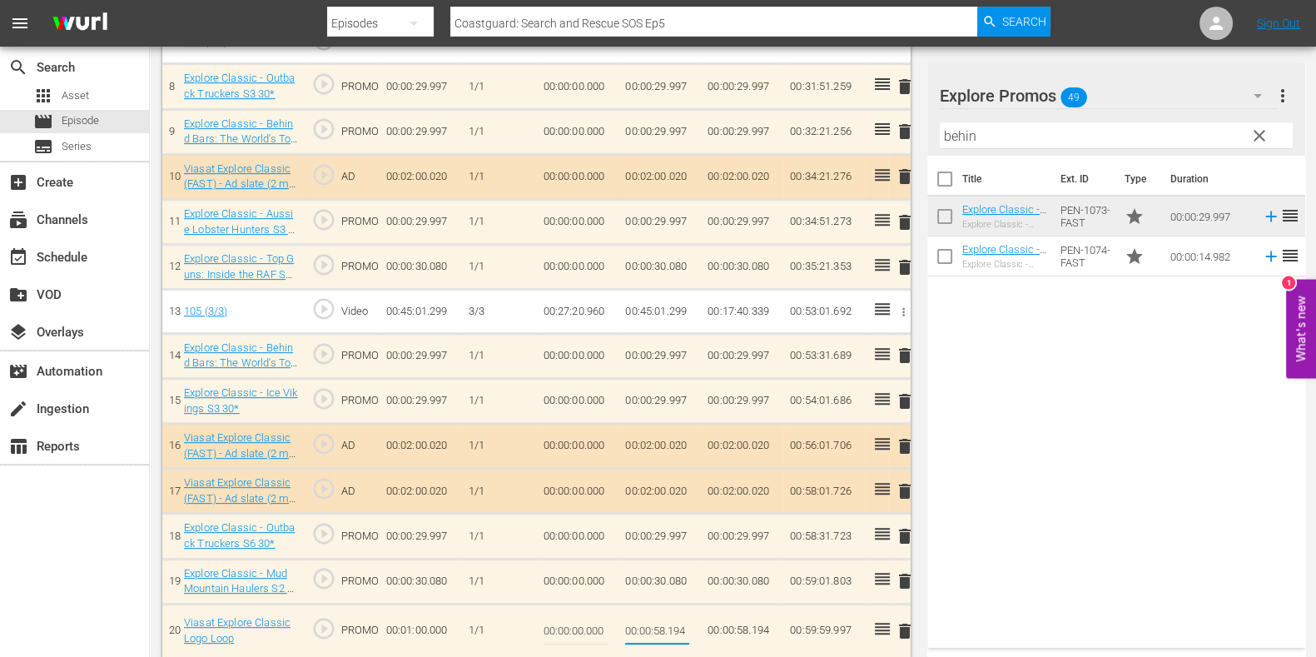
type input "00:00:58.197"
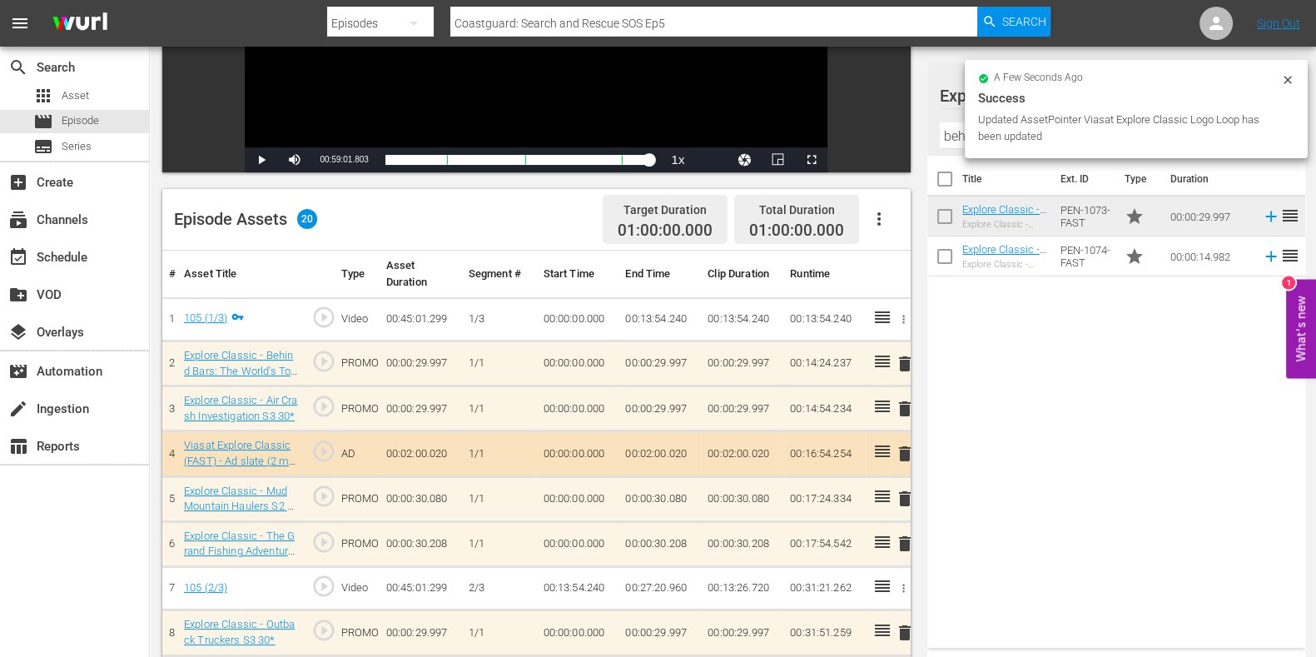
scroll to position [0, 0]
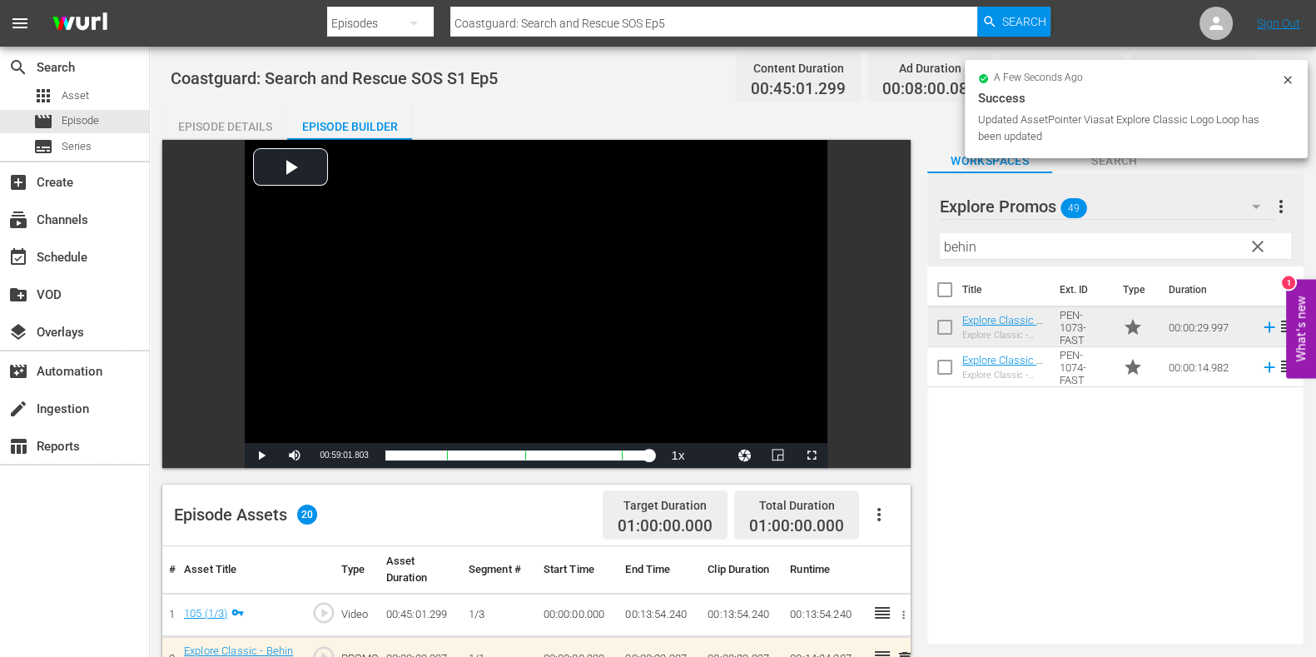
click at [740, 10] on input "Coastguard: Search and Rescue SOS Ep5" at bounding box center [713, 23] width 527 height 40
type input "Coastguard: Search and Rescue SOS Ep6"
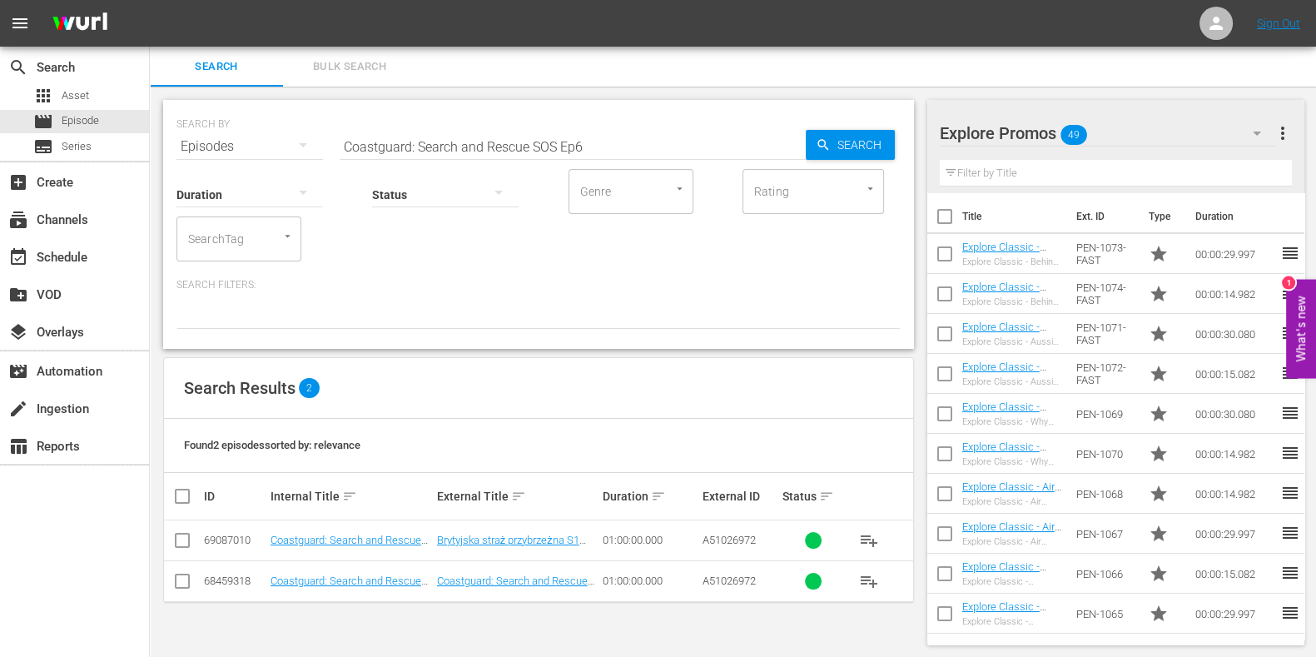
click at [362, 588] on td "Coastguard: Search and Rescue SOS S1 Ep6" at bounding box center [351, 580] width 167 height 41
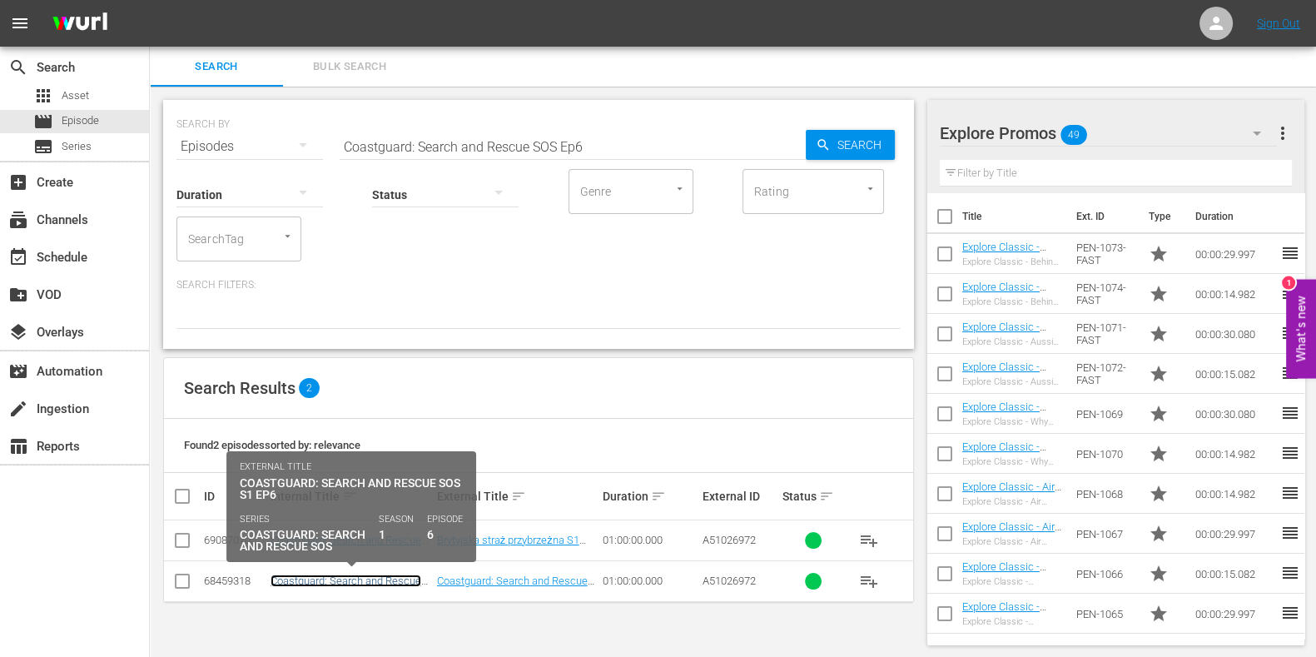
click at [362, 580] on link "Coastguard: Search and Rescue SOS S1 Ep6" at bounding box center [346, 587] width 151 height 25
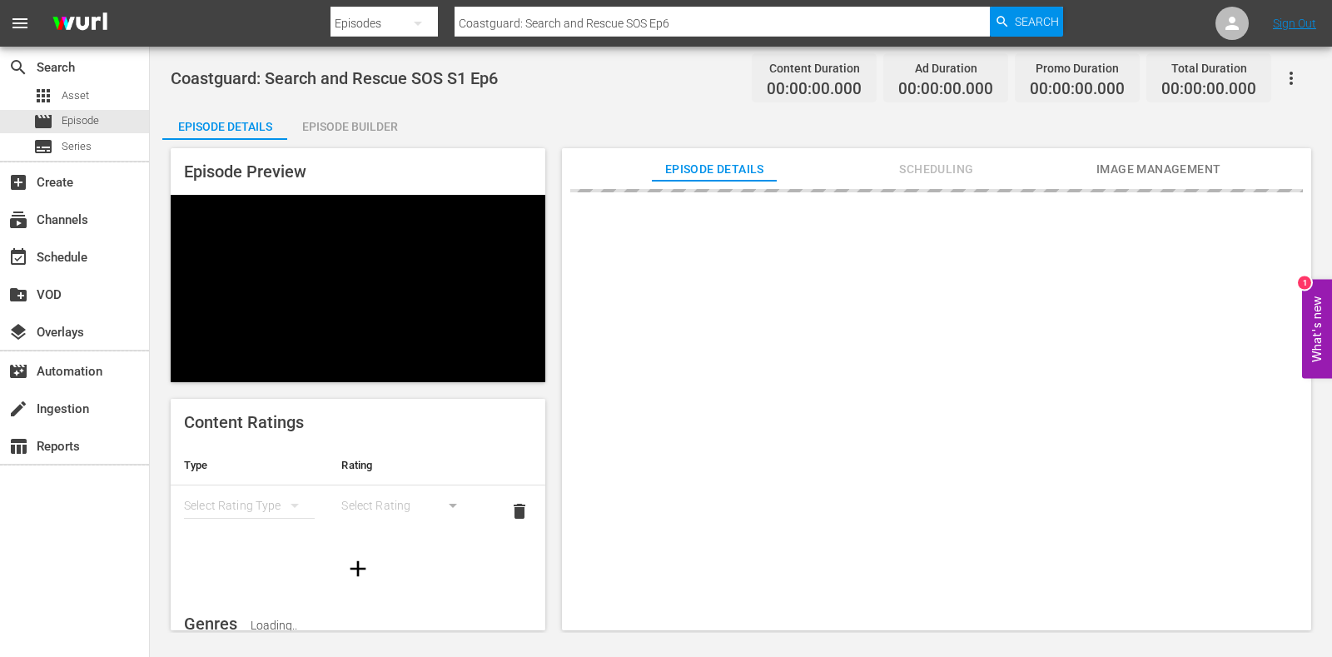
click at [321, 110] on div "Episode Builder" at bounding box center [349, 127] width 125 height 40
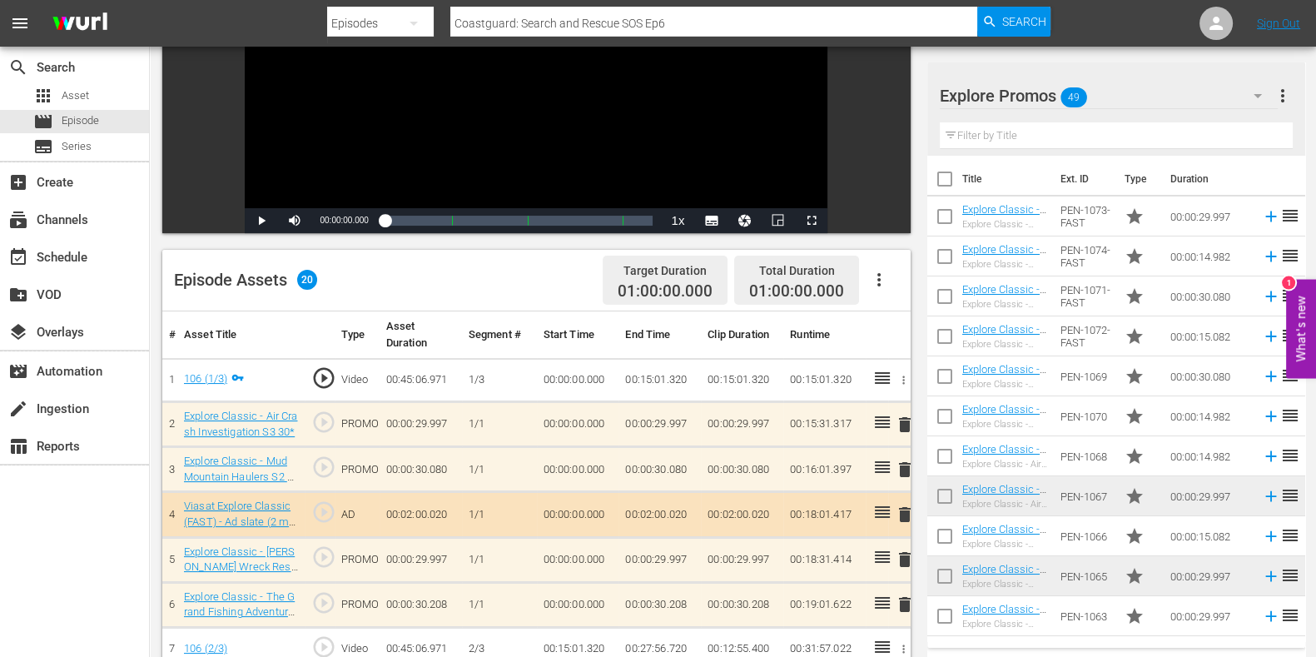
scroll to position [312, 0]
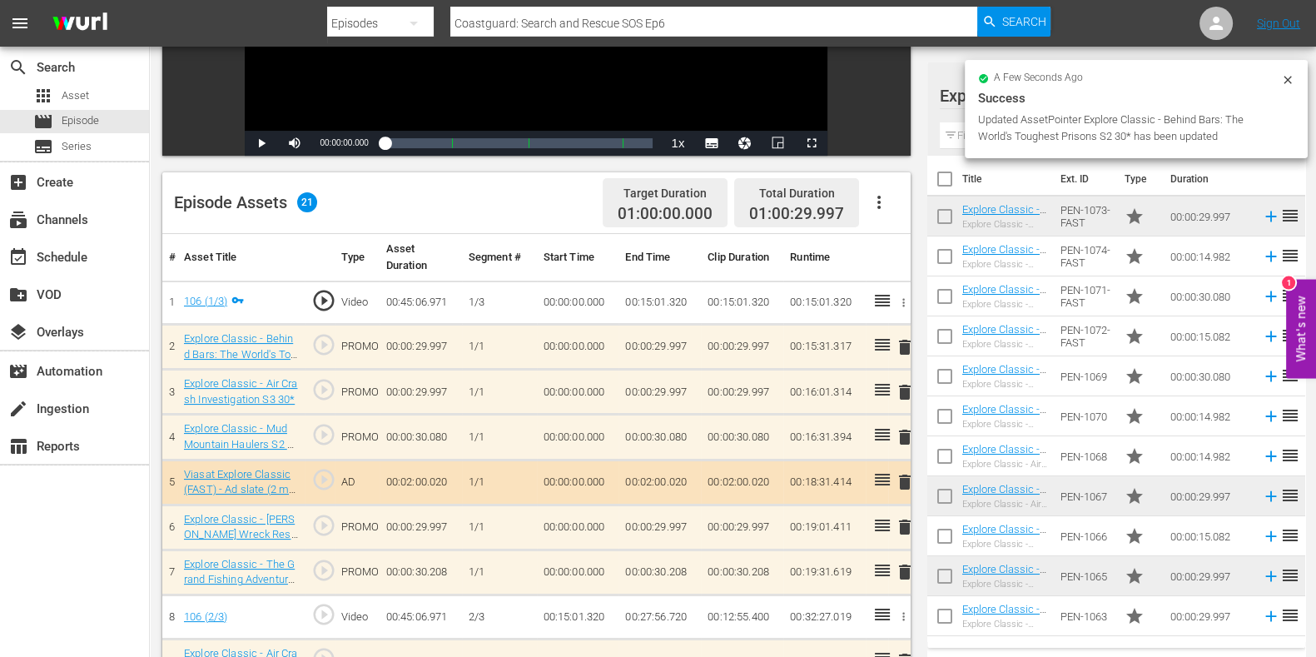
click at [906, 526] on span "delete" at bounding box center [905, 527] width 20 height 20
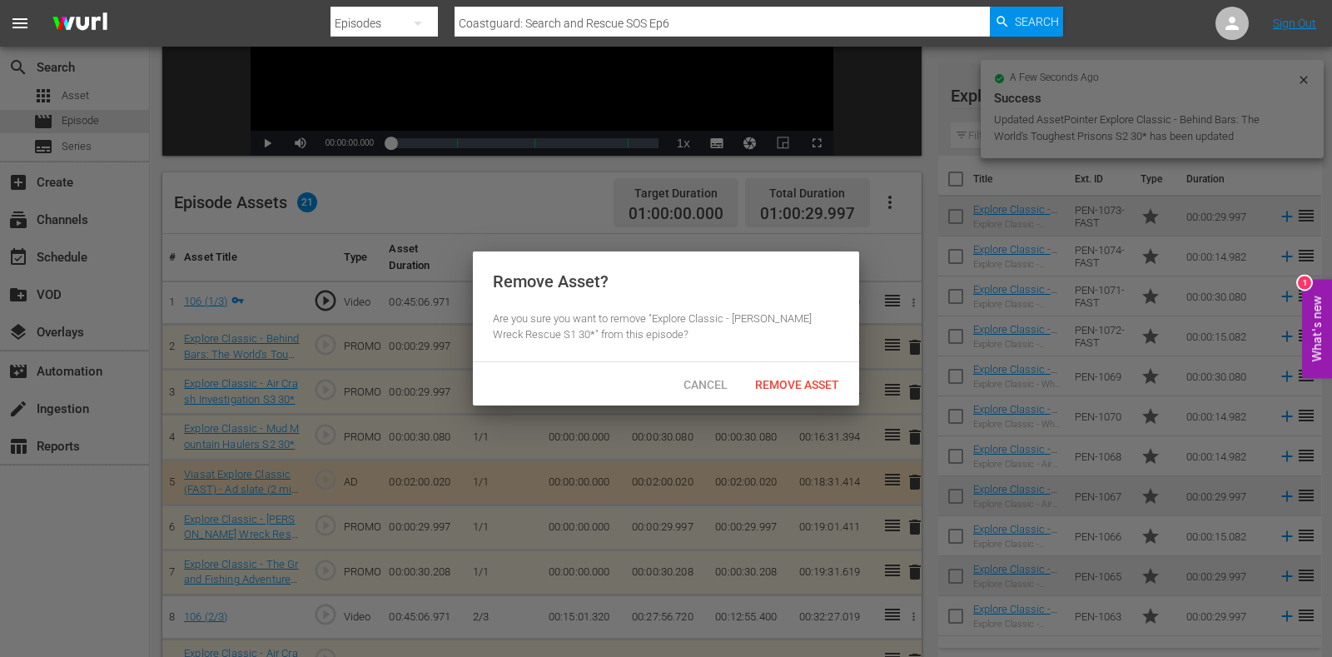
click at [803, 414] on div at bounding box center [666, 328] width 1332 height 657
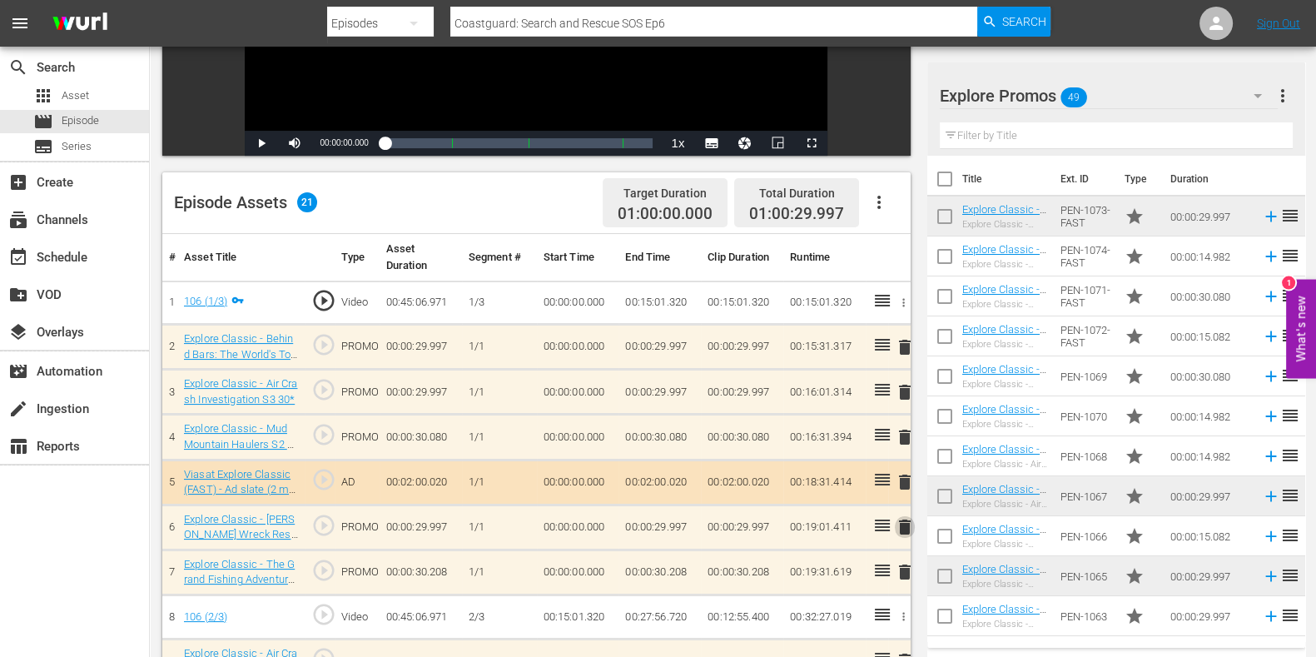
click at [909, 531] on span "delete" at bounding box center [905, 527] width 20 height 20
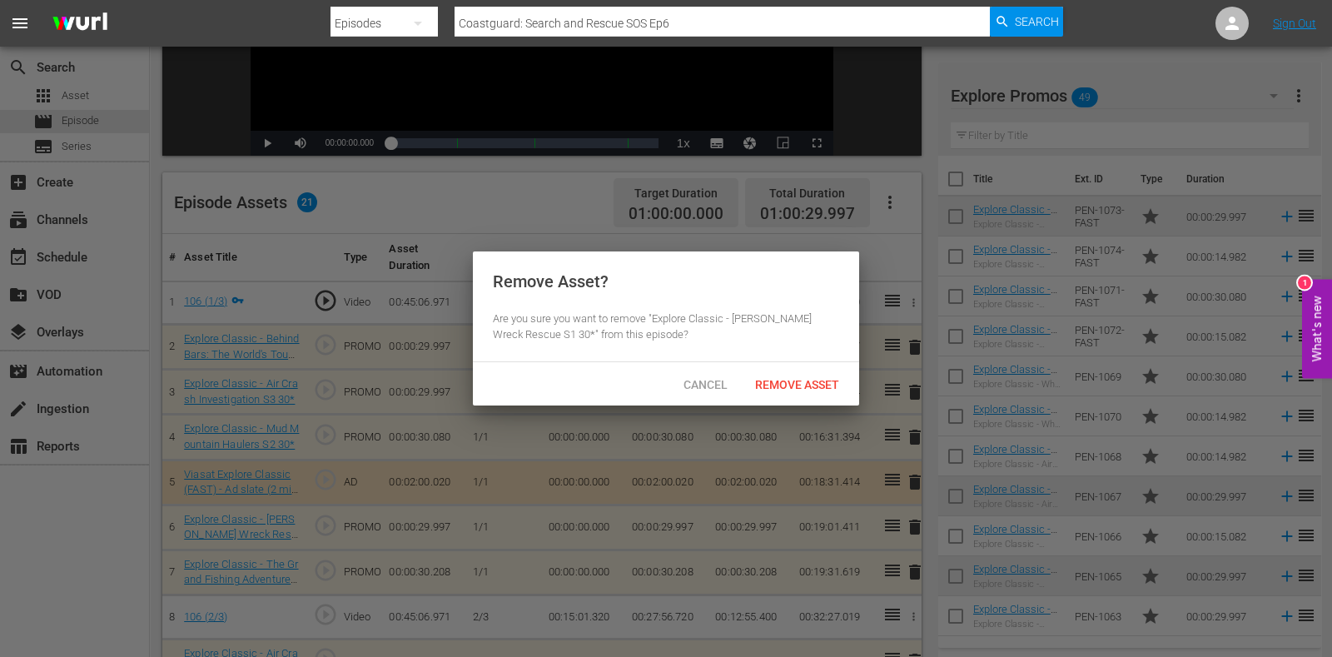
click at [812, 378] on span "Remove Asset" at bounding box center [797, 384] width 111 height 13
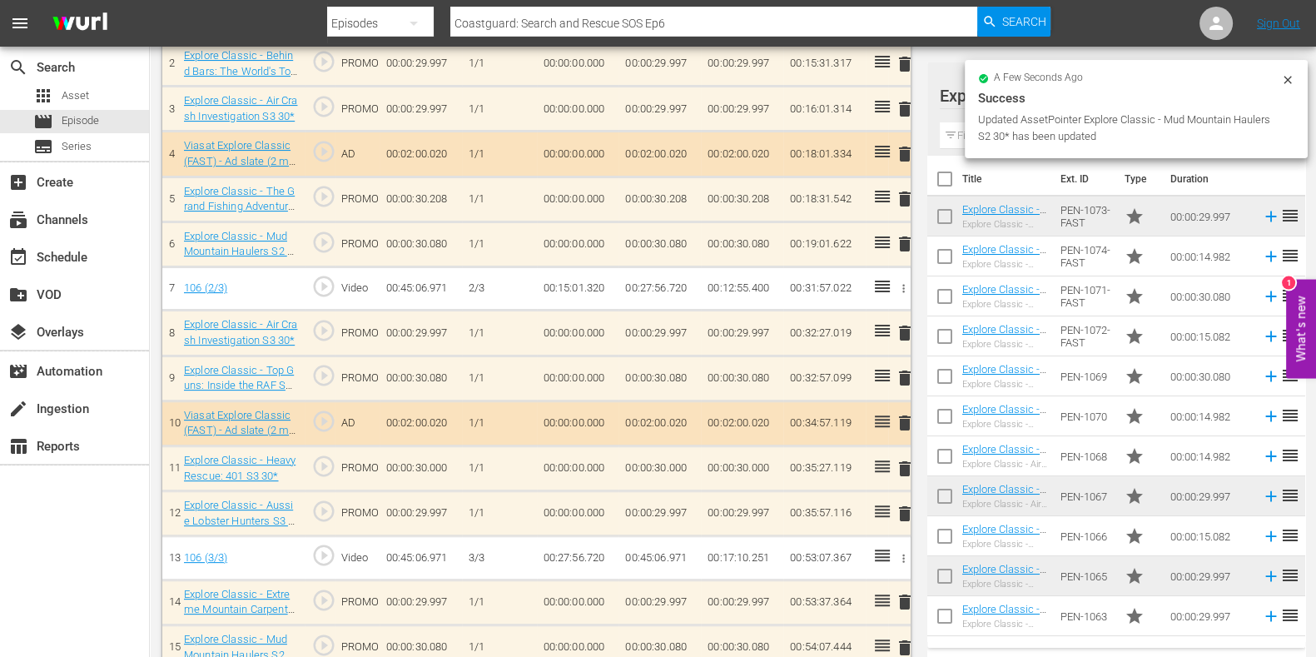
scroll to position [624, 0]
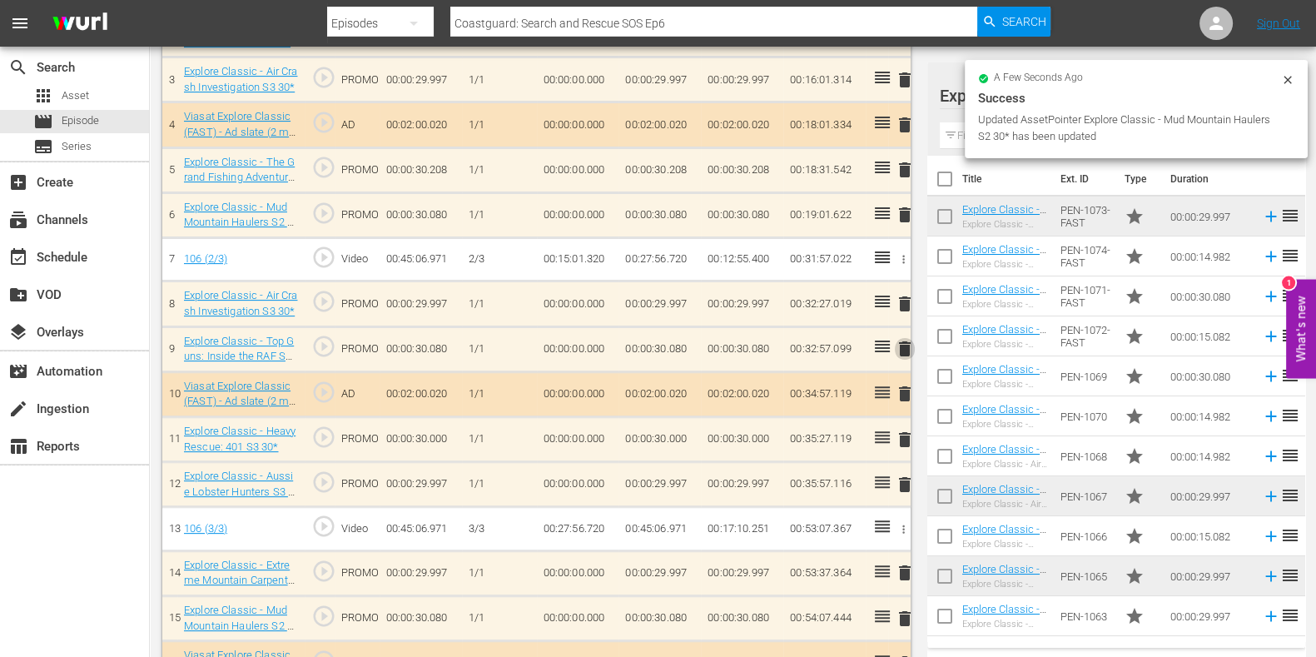
click at [902, 347] on span "delete" at bounding box center [905, 349] width 20 height 20
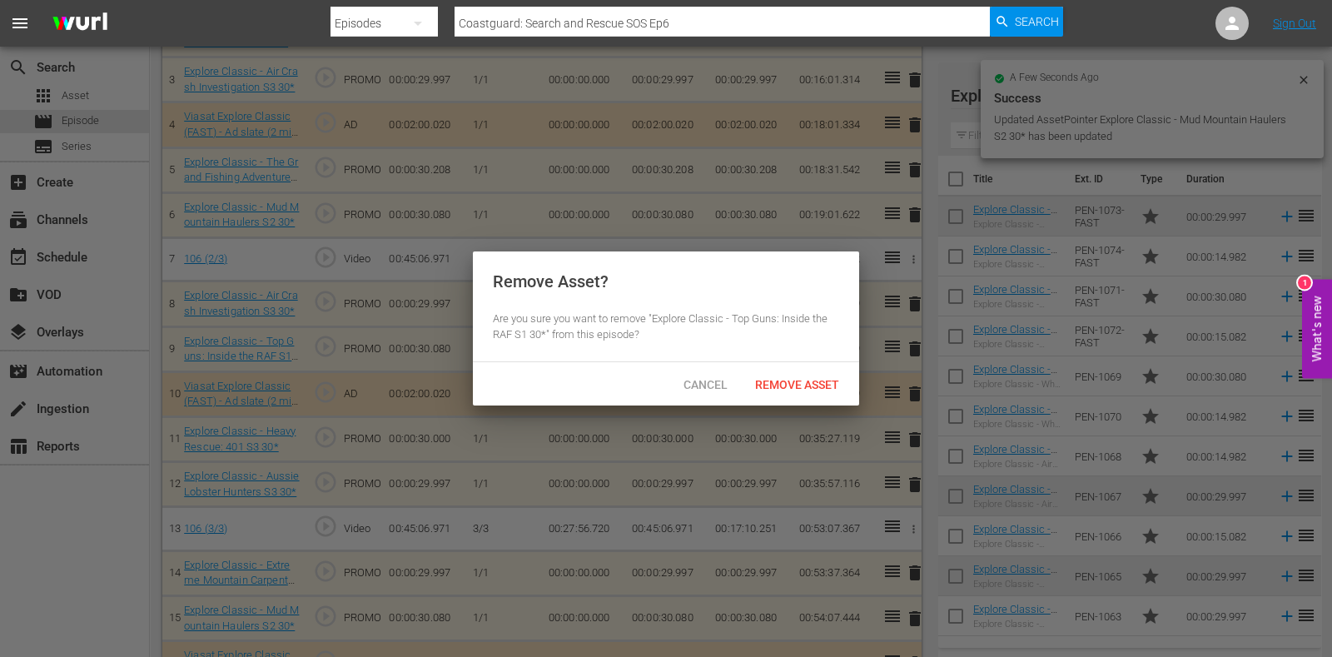
click at [801, 404] on div "Cancel Remove Asset" at bounding box center [666, 383] width 386 height 43
click at [716, 384] on span "Cancel" at bounding box center [705, 384] width 71 height 13
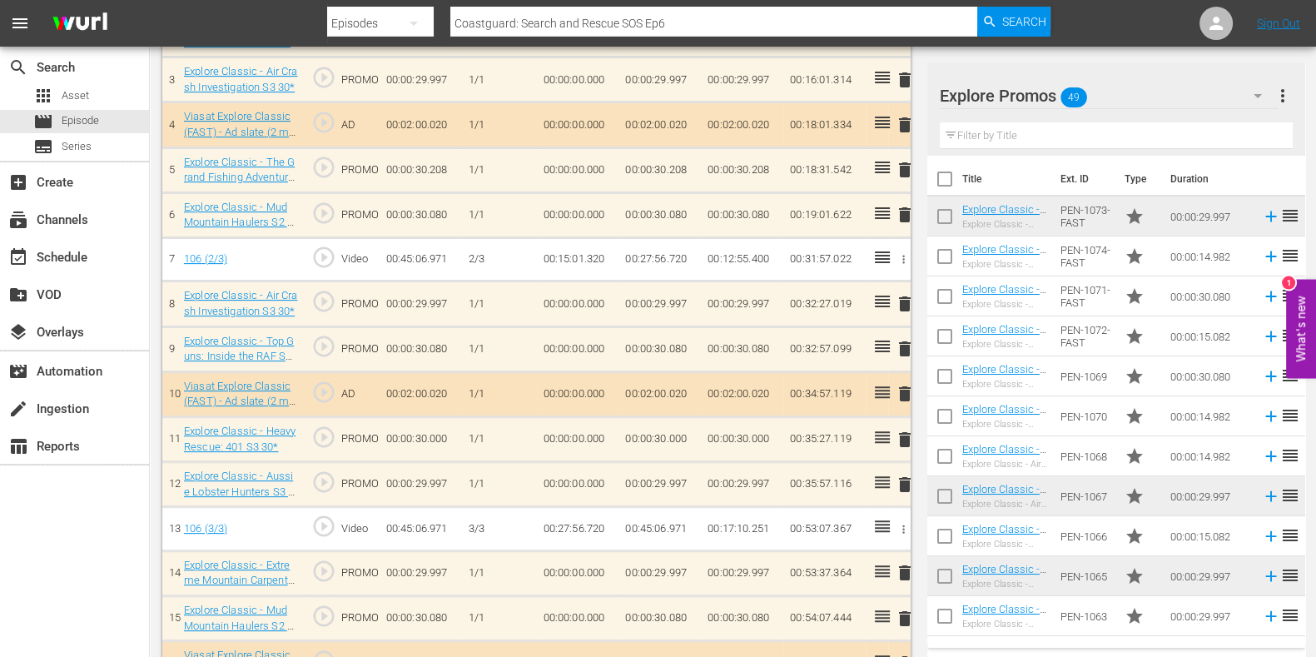
click at [912, 442] on span "delete" at bounding box center [905, 440] width 20 height 20
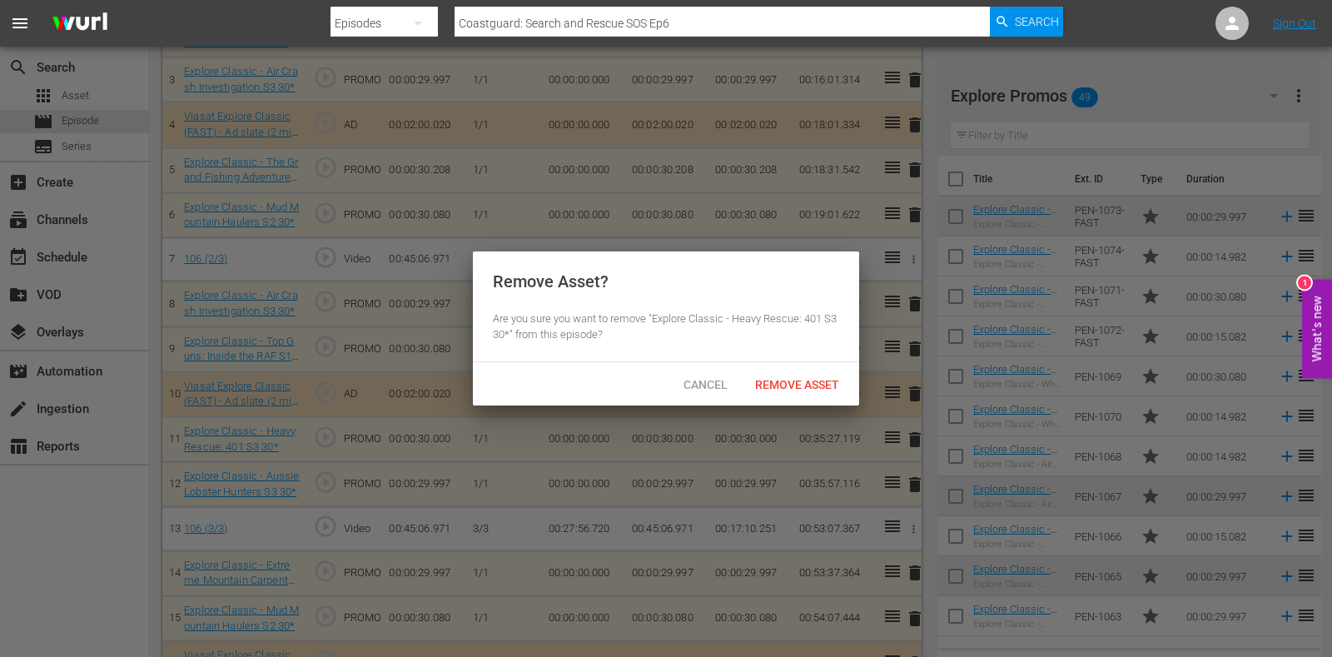
click at [838, 395] on div "Remove Asset" at bounding box center [797, 384] width 111 height 31
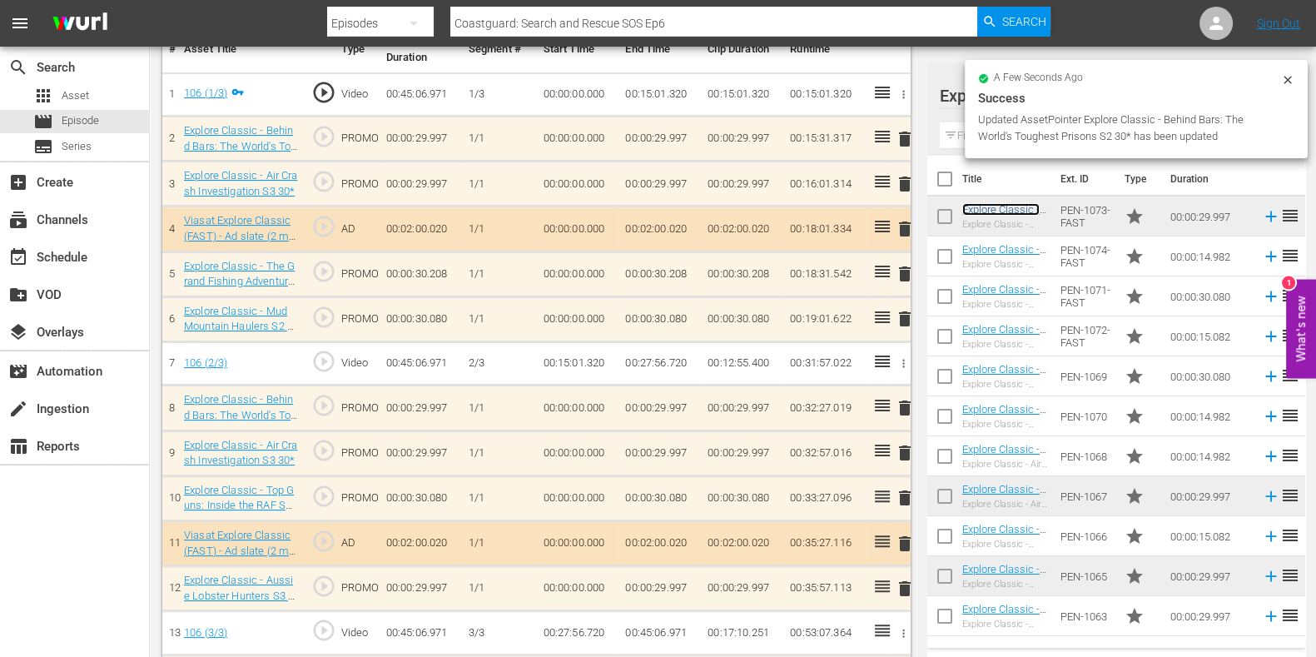
scroll to position [728, 0]
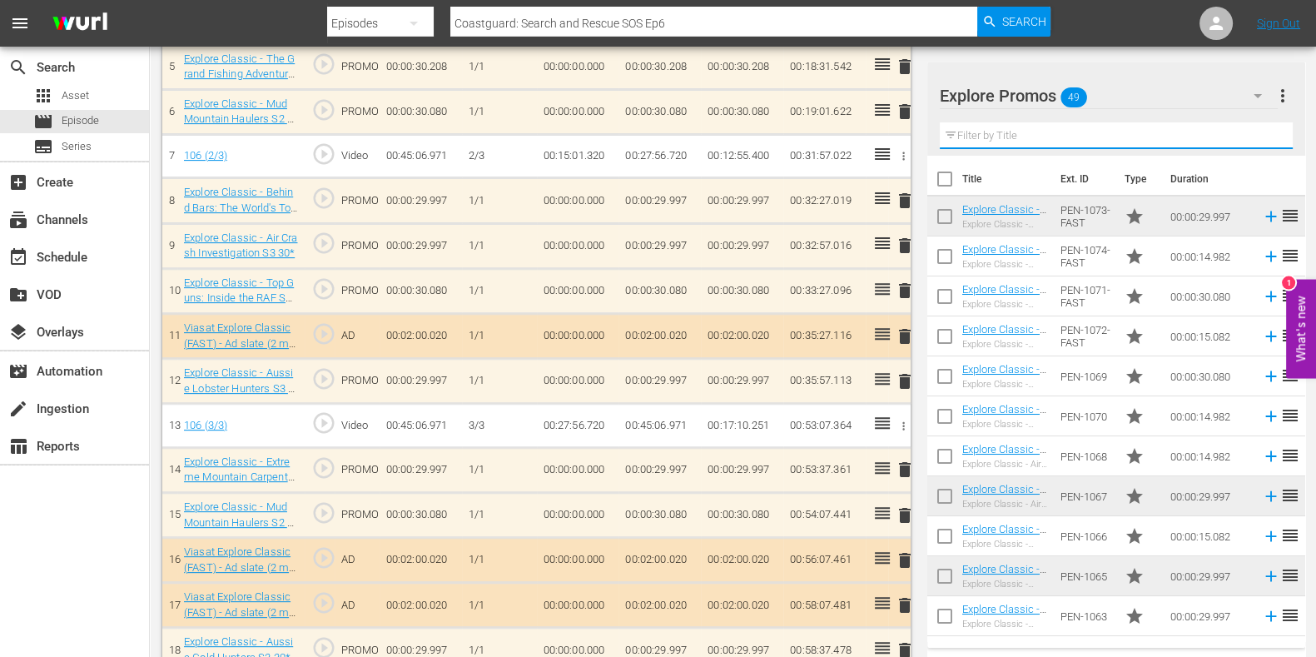
click at [970, 131] on input "text" at bounding box center [1116, 135] width 353 height 27
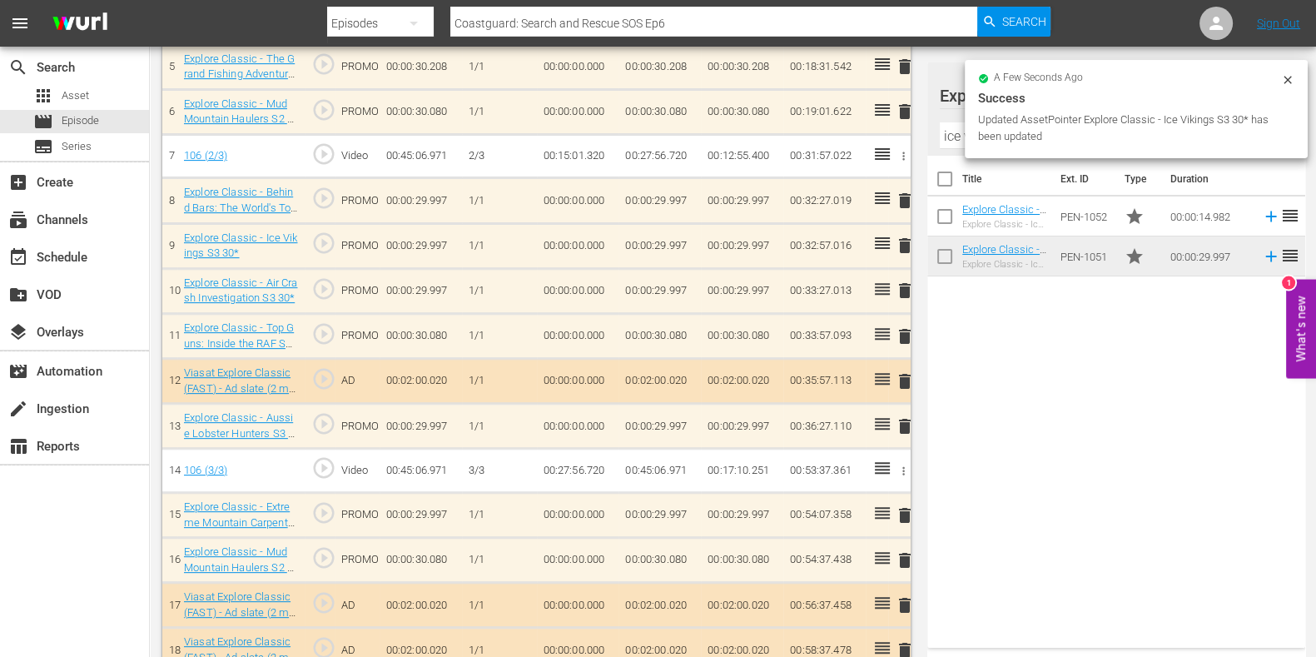
click at [907, 426] on span "delete" at bounding box center [905, 426] width 20 height 20
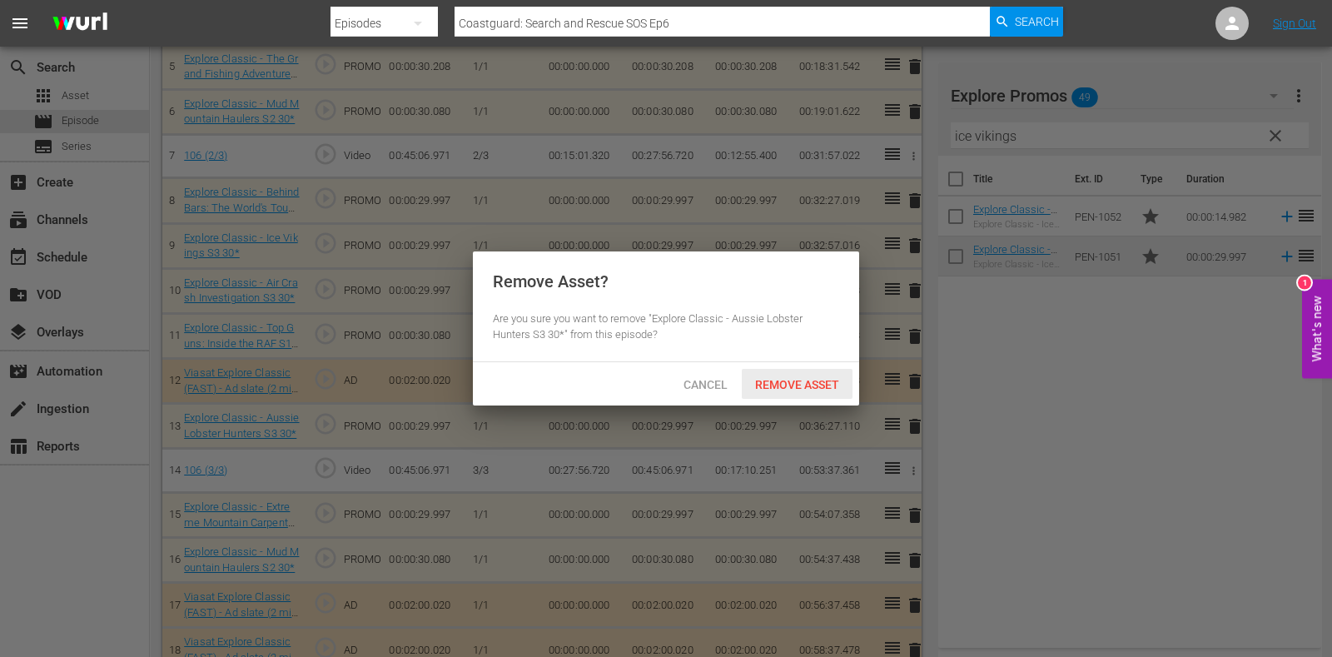
click at [824, 391] on div "Remove Asset" at bounding box center [797, 384] width 111 height 31
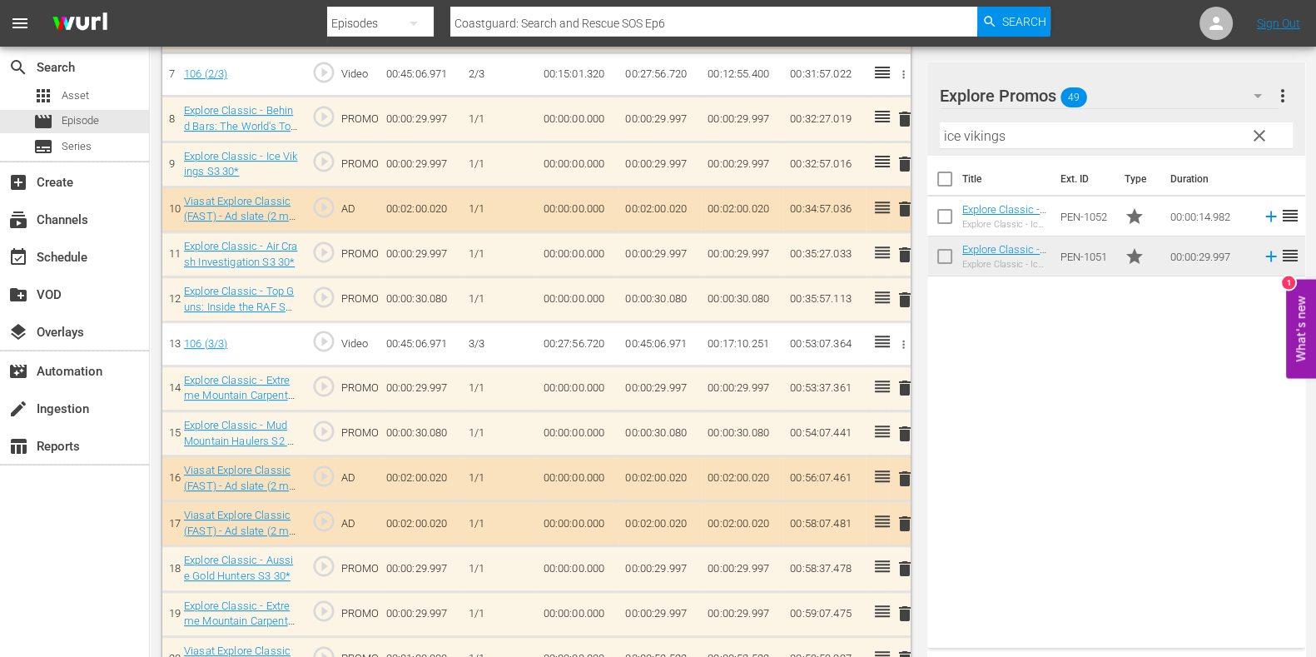
scroll to position [842, 0]
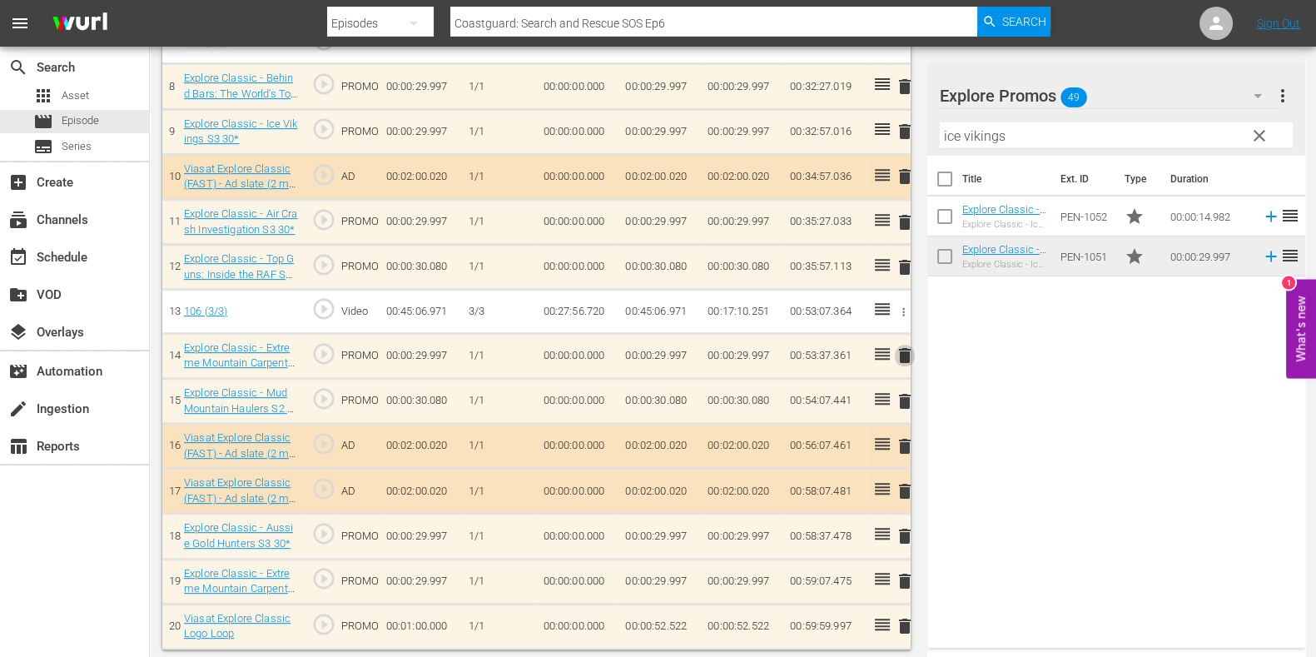
click at [913, 346] on span "delete" at bounding box center [905, 356] width 20 height 20
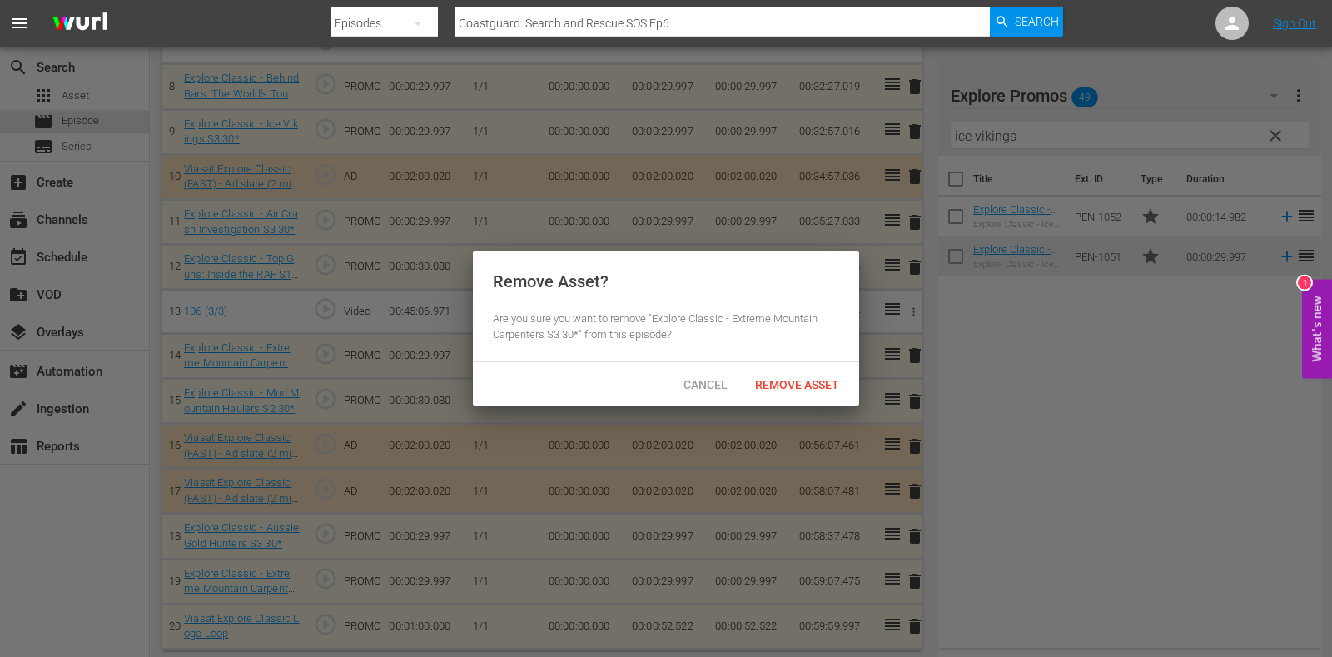
click at [853, 377] on div "Cancel Remove Asset" at bounding box center [666, 383] width 386 height 43
click at [846, 381] on span "Remove Asset" at bounding box center [797, 384] width 111 height 13
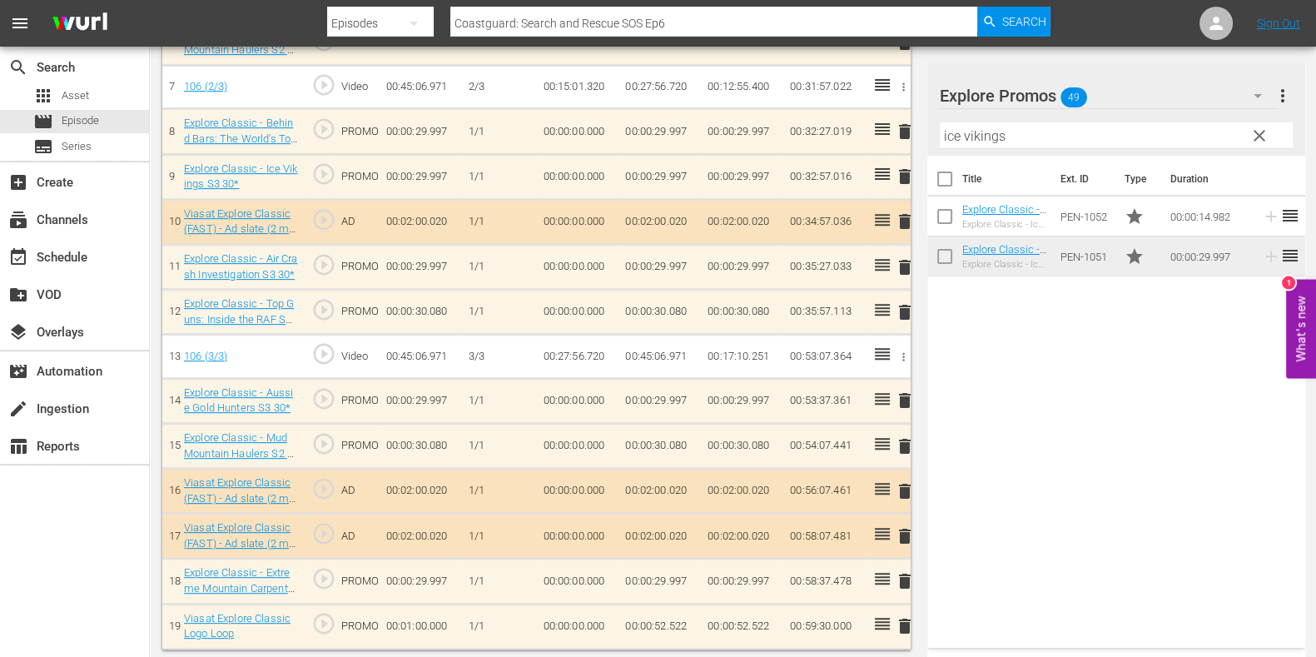
scroll to position [798, 0]
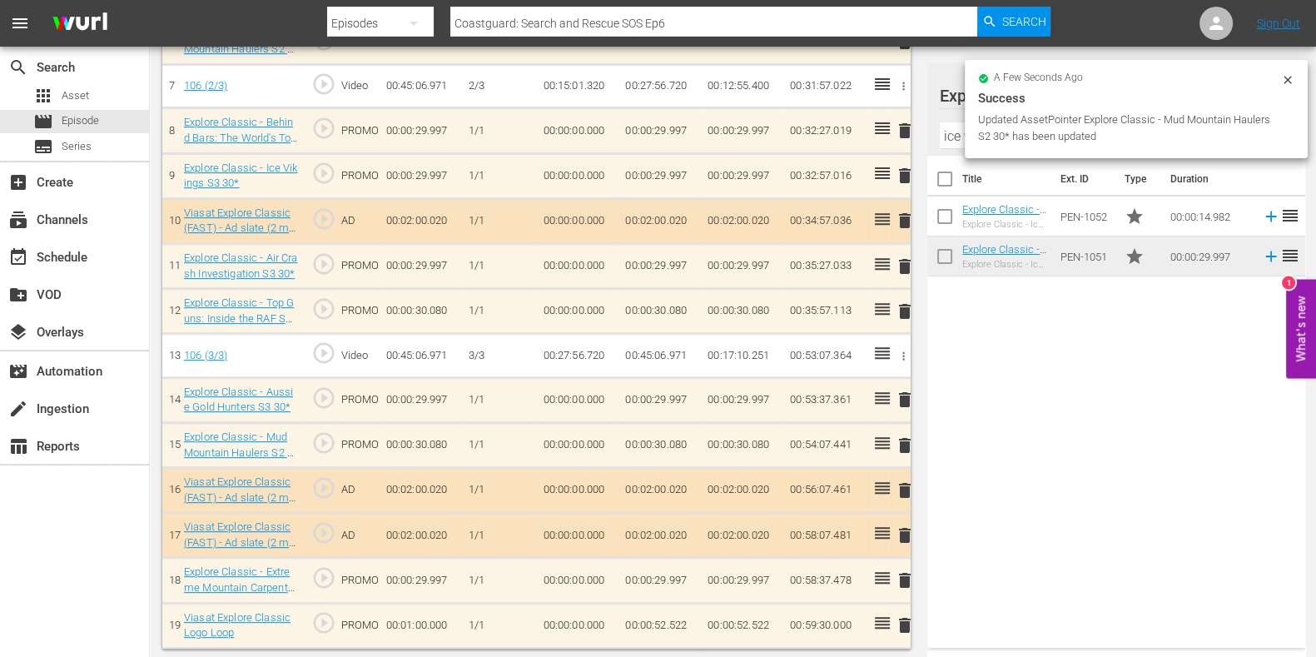
click at [955, 128] on input "ice vikings" at bounding box center [1116, 135] width 353 height 27
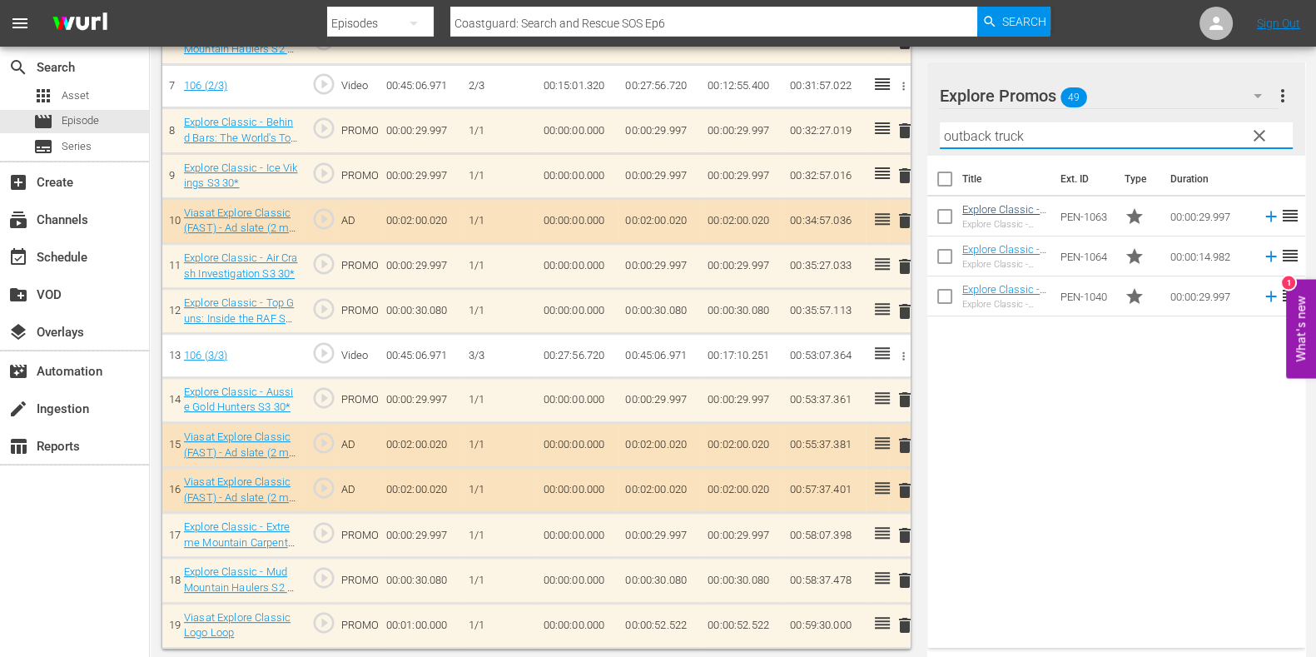
type input "outback truck"
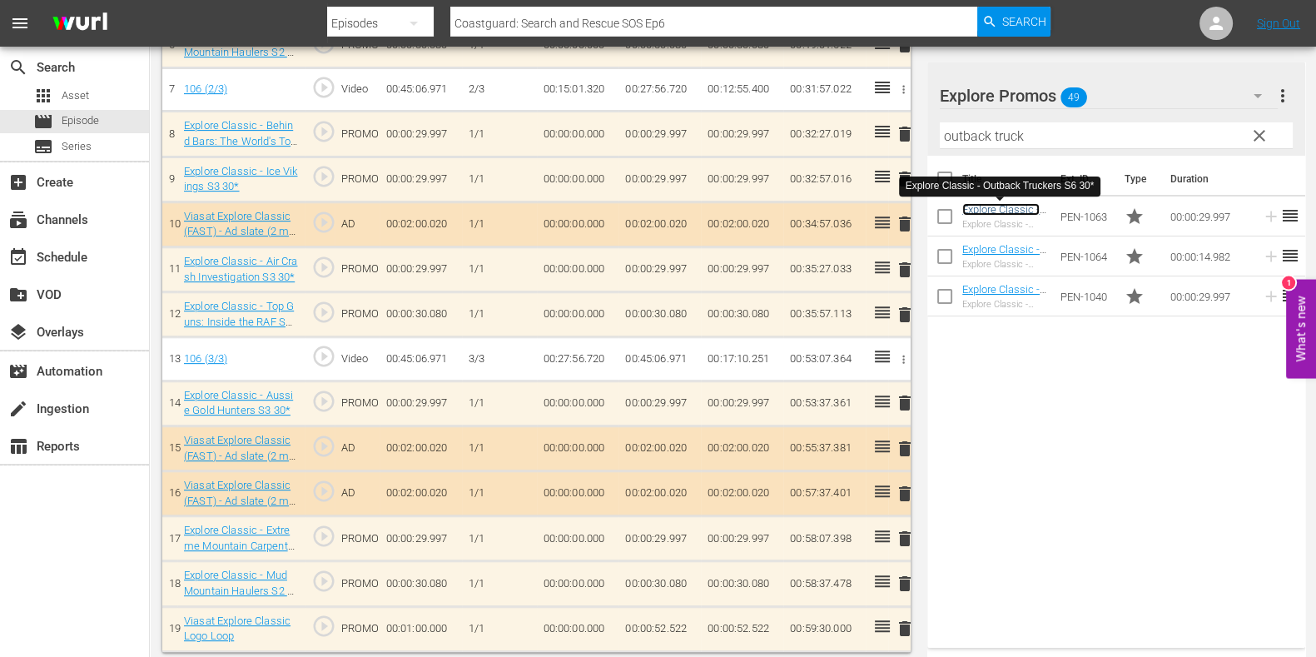
scroll to position [800, 0]
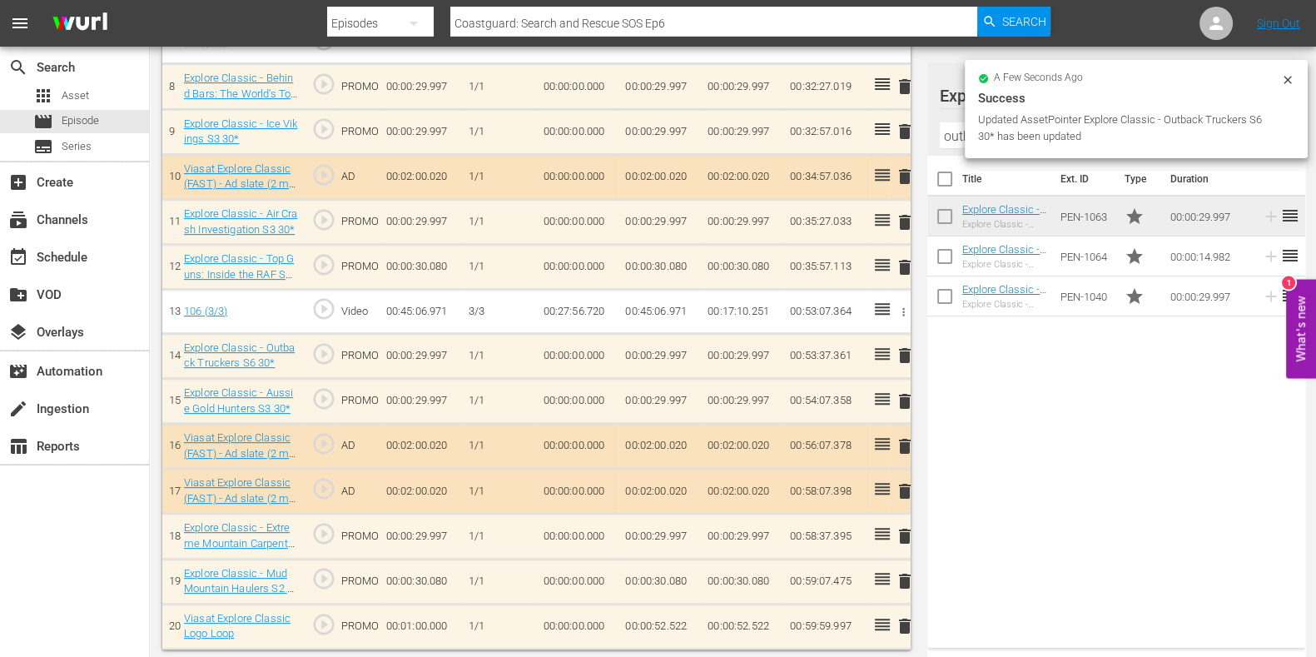
click at [674, 611] on td "00:00:52.522" at bounding box center [660, 626] width 82 height 45
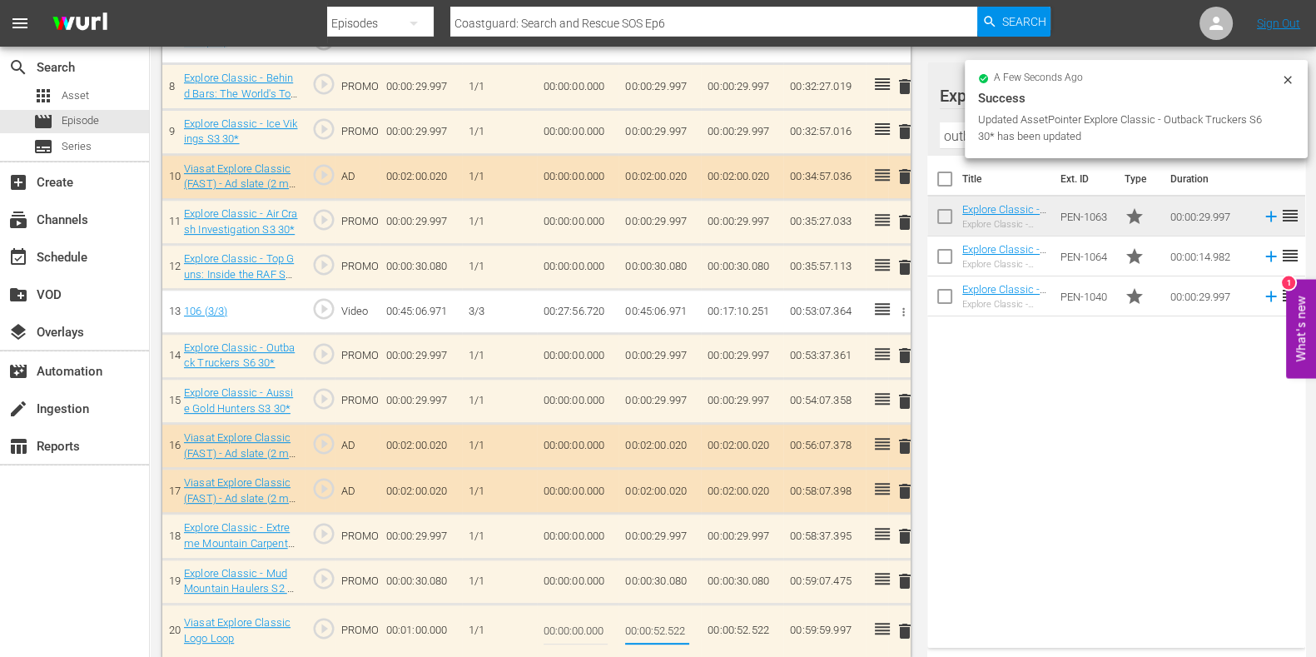
click at [710, 626] on tr "20 Viasat Explore Classic Logo Loop play_circle_outline PROMO 00:01:00.000 [DAT…" at bounding box center [536, 631] width 749 height 54
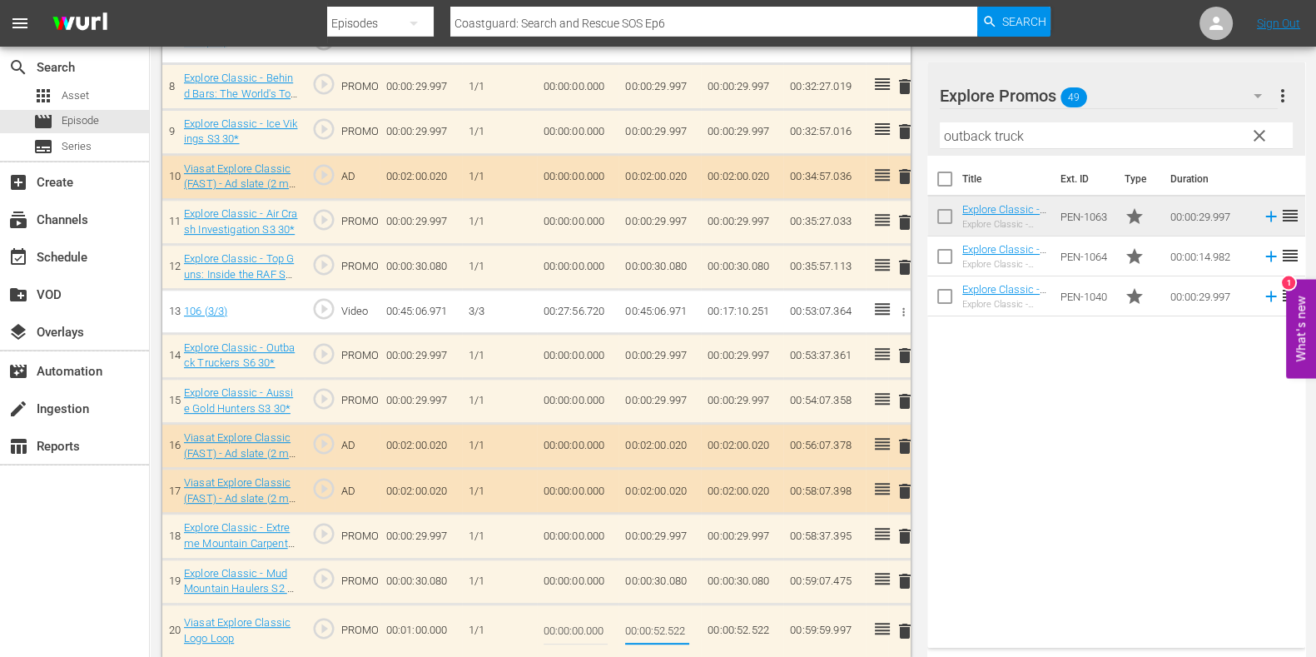
type input "00:00:52.525"
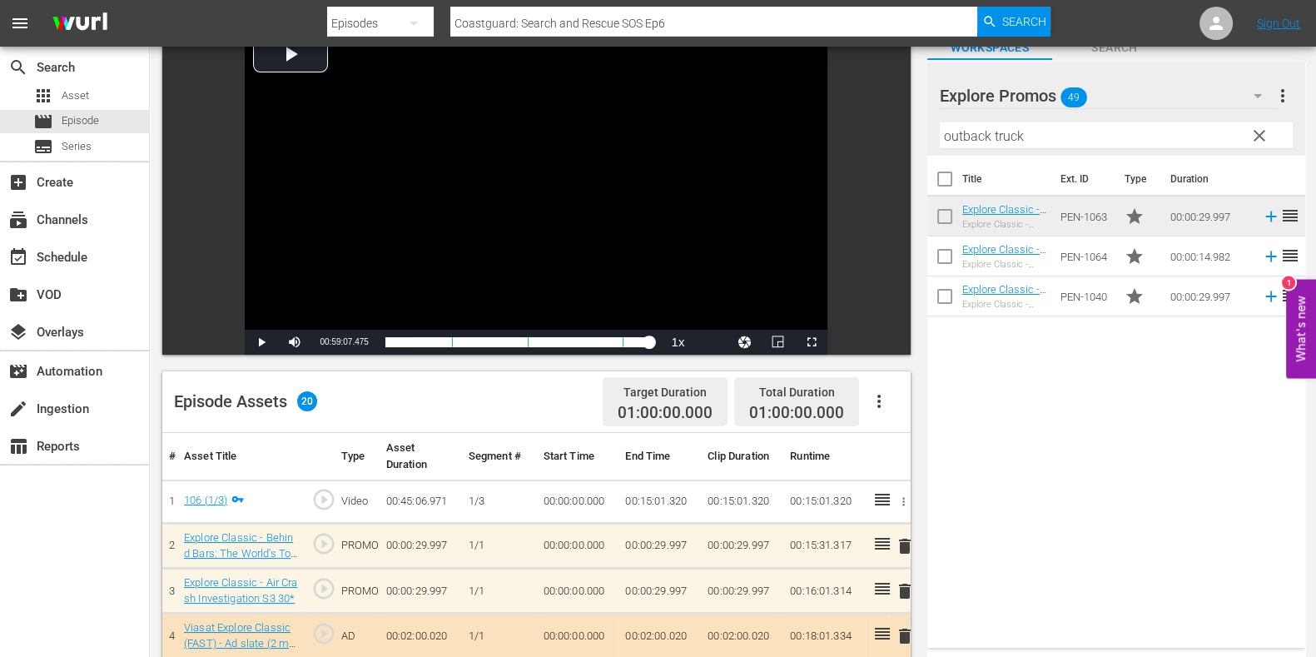
scroll to position [0, 0]
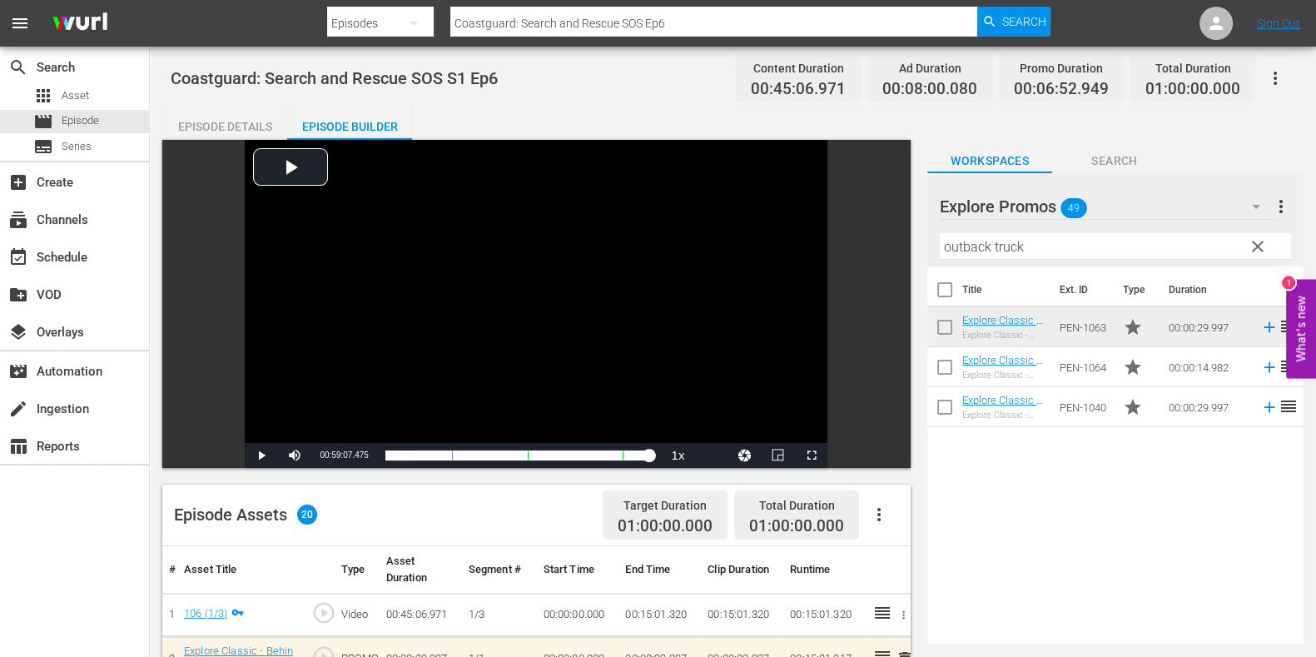
click at [713, 32] on input "Coastguard: Search and Rescue SOS Ep6" at bounding box center [713, 23] width 527 height 40
drag, startPoint x: 72, startPoint y: 18, endPoint x: 50, endPoint y: 22, distance: 21.9
click at [20, 22] on nav "menu Search By Episodes Search ID, Title, Description, Keywords, or Category Co…" at bounding box center [658, 23] width 1316 height 47
paste input "Ice Vikings S1E7"
type input "Ice Vikings S1 ep"
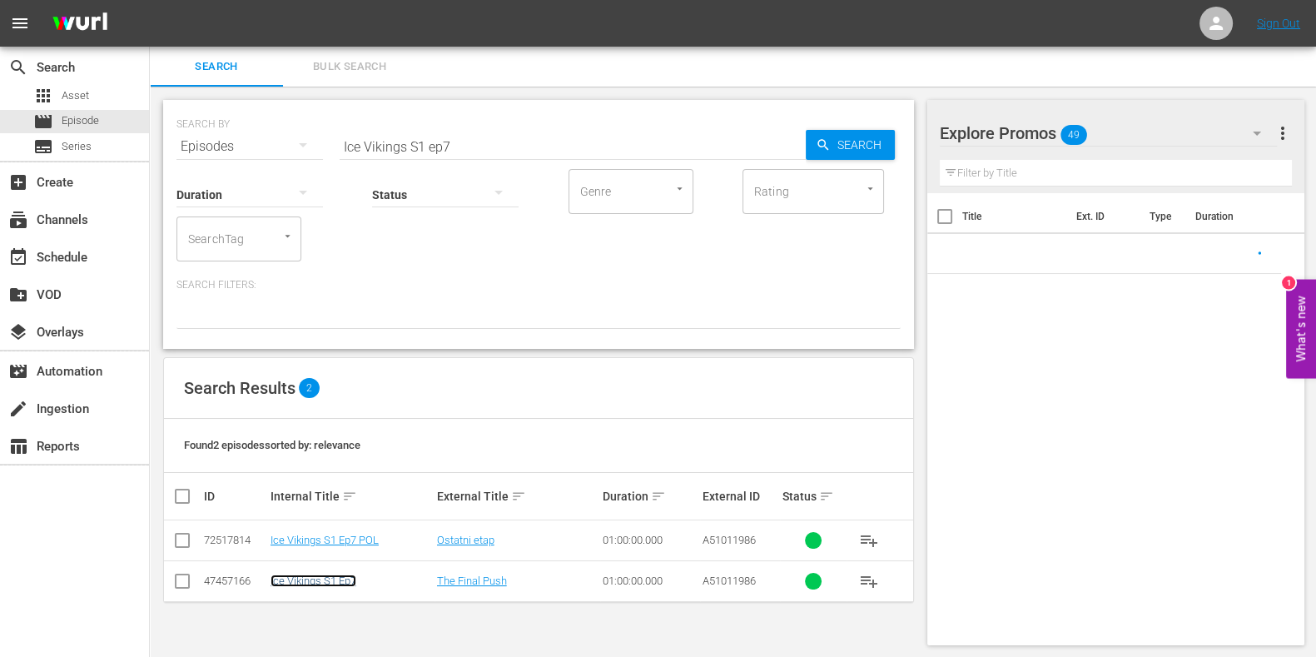
click at [341, 579] on link "Ice Vikings S1 Ep7" at bounding box center [314, 581] width 86 height 12
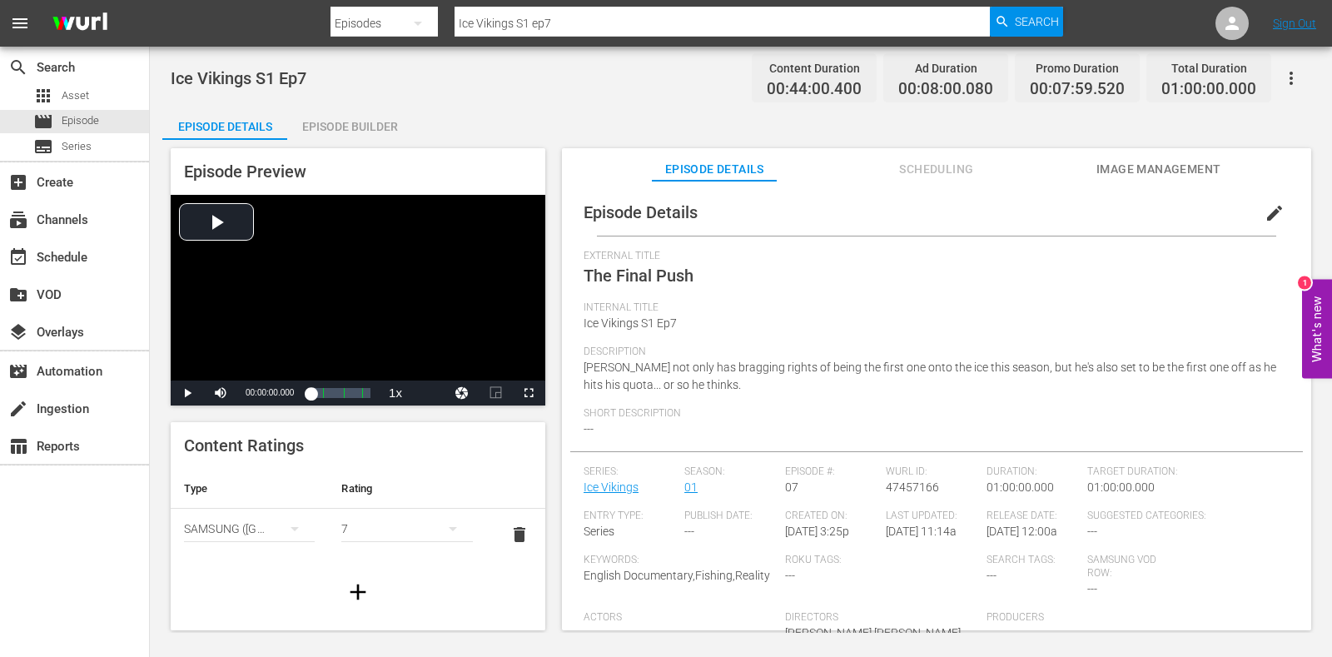
click at [350, 127] on div "Episode Builder" at bounding box center [349, 127] width 125 height 40
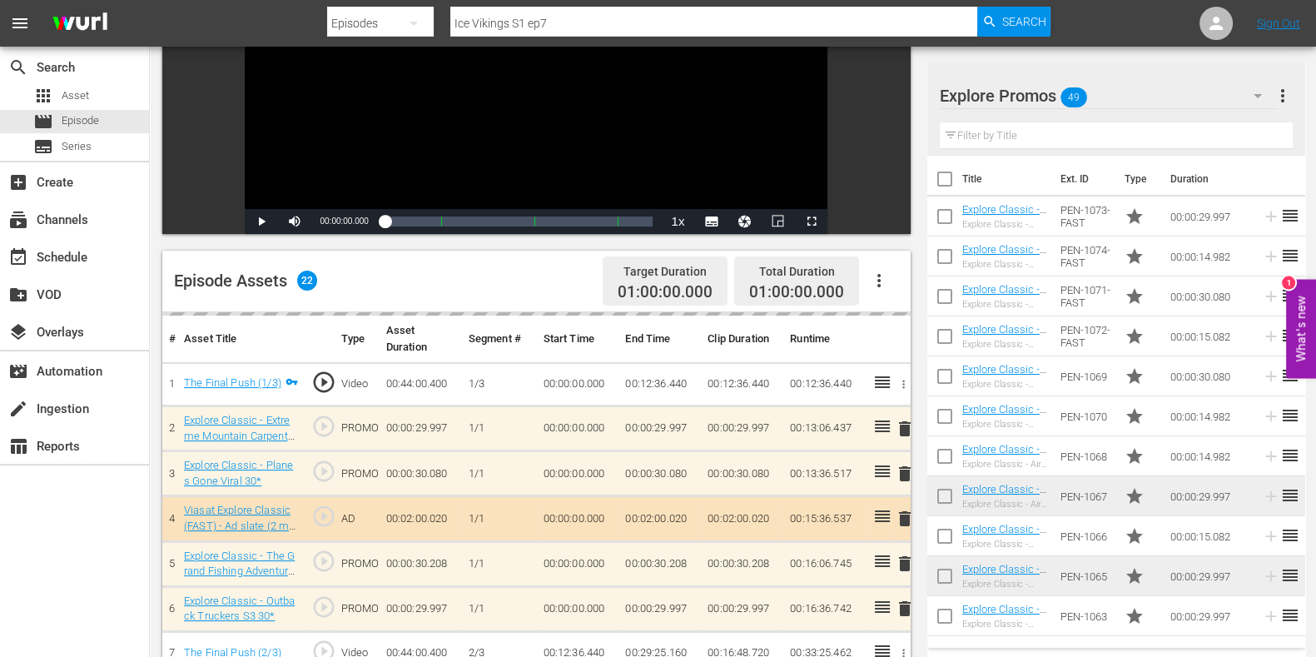
scroll to position [312, 0]
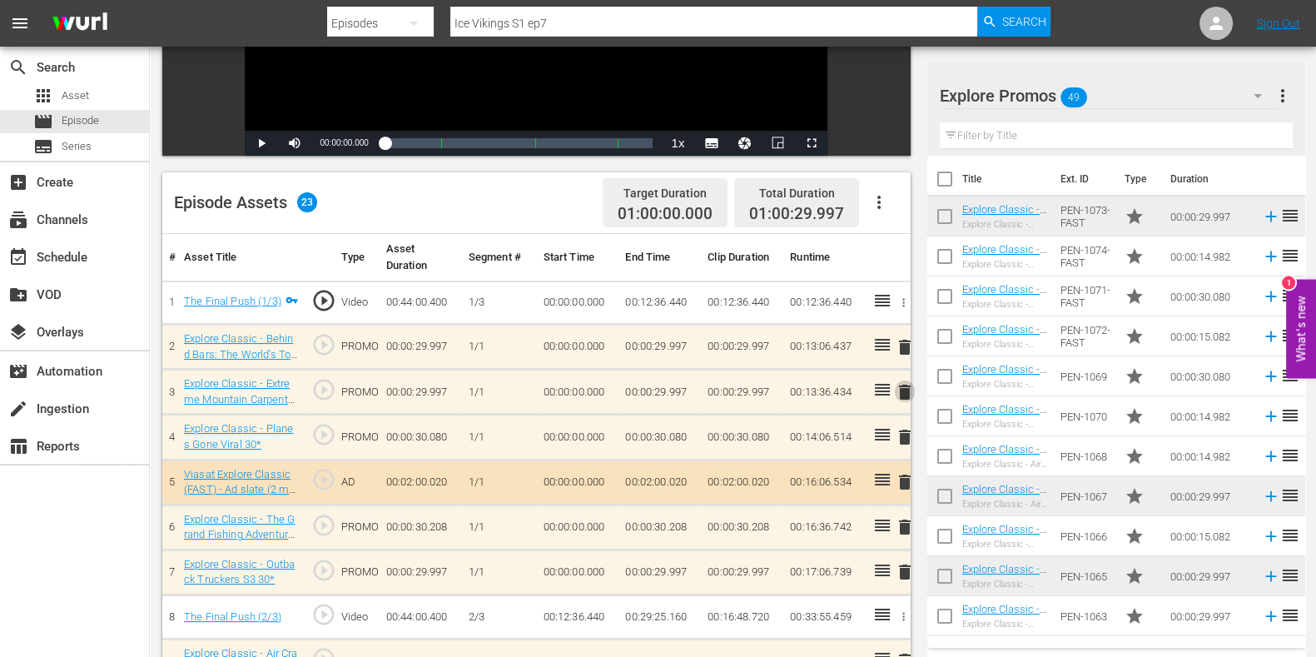
click at [896, 389] on span "delete" at bounding box center [905, 392] width 20 height 20
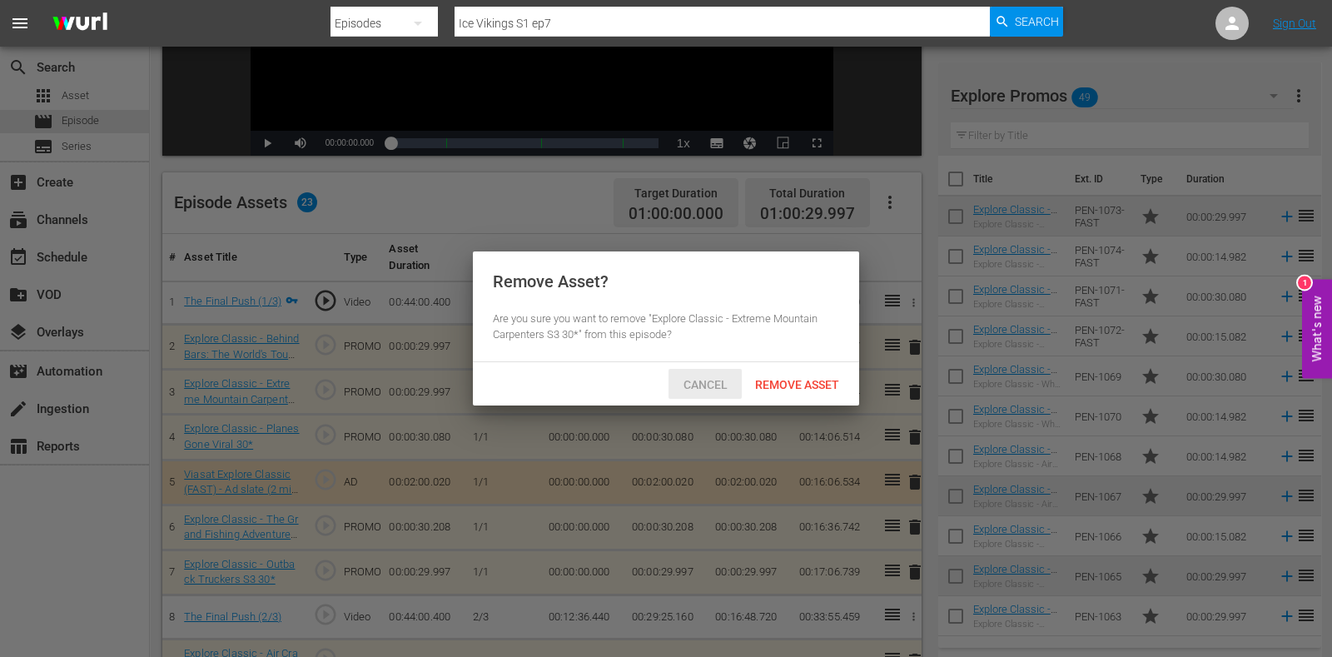
click at [702, 378] on span "Cancel" at bounding box center [705, 384] width 71 height 13
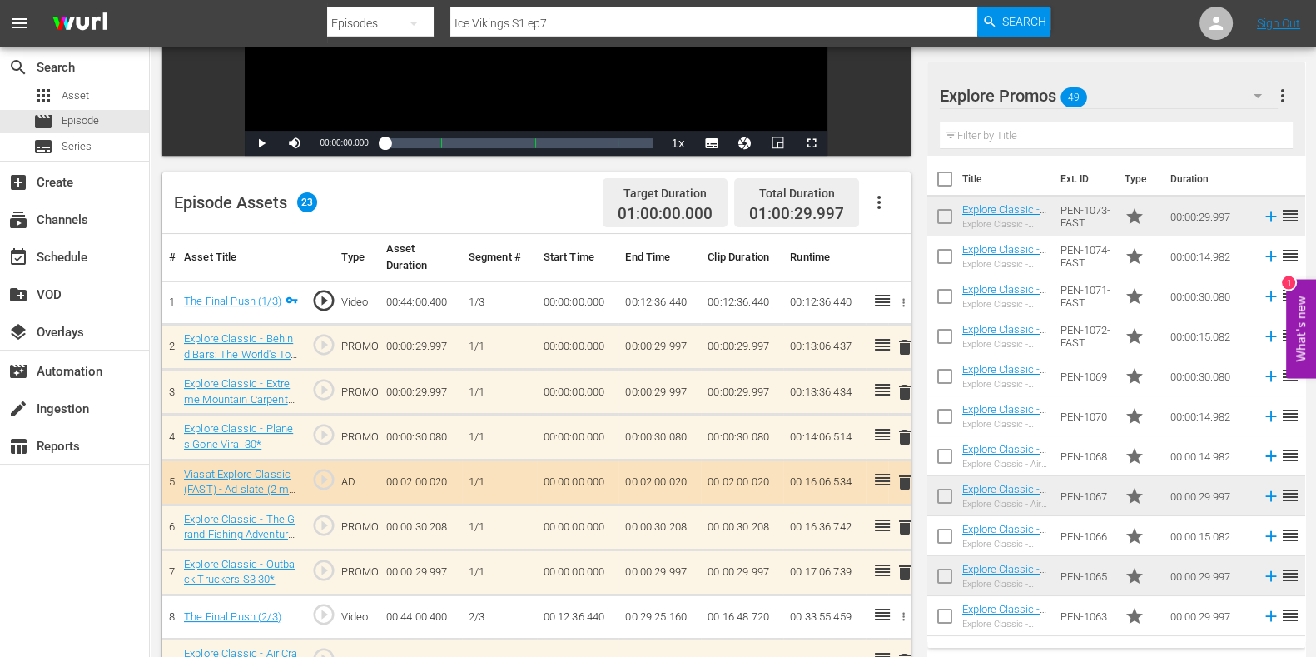
click at [903, 438] on span "delete" at bounding box center [905, 437] width 20 height 20
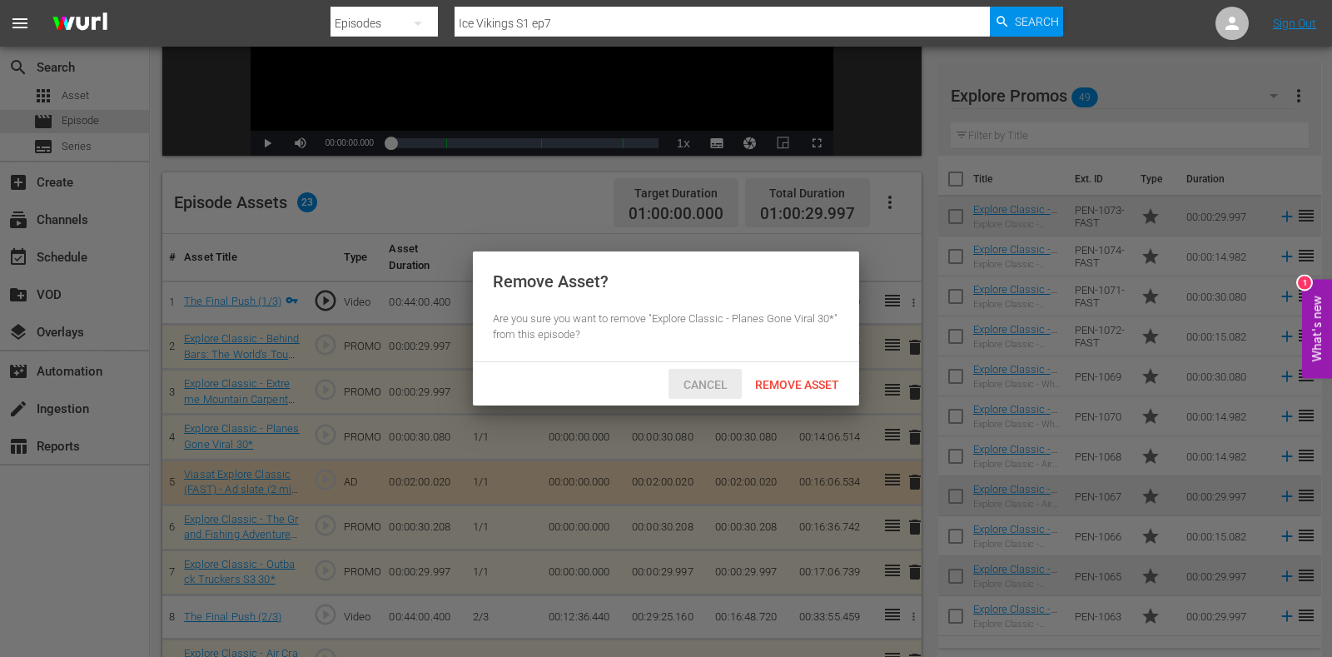
click at [711, 391] on div "Cancel" at bounding box center [705, 384] width 73 height 31
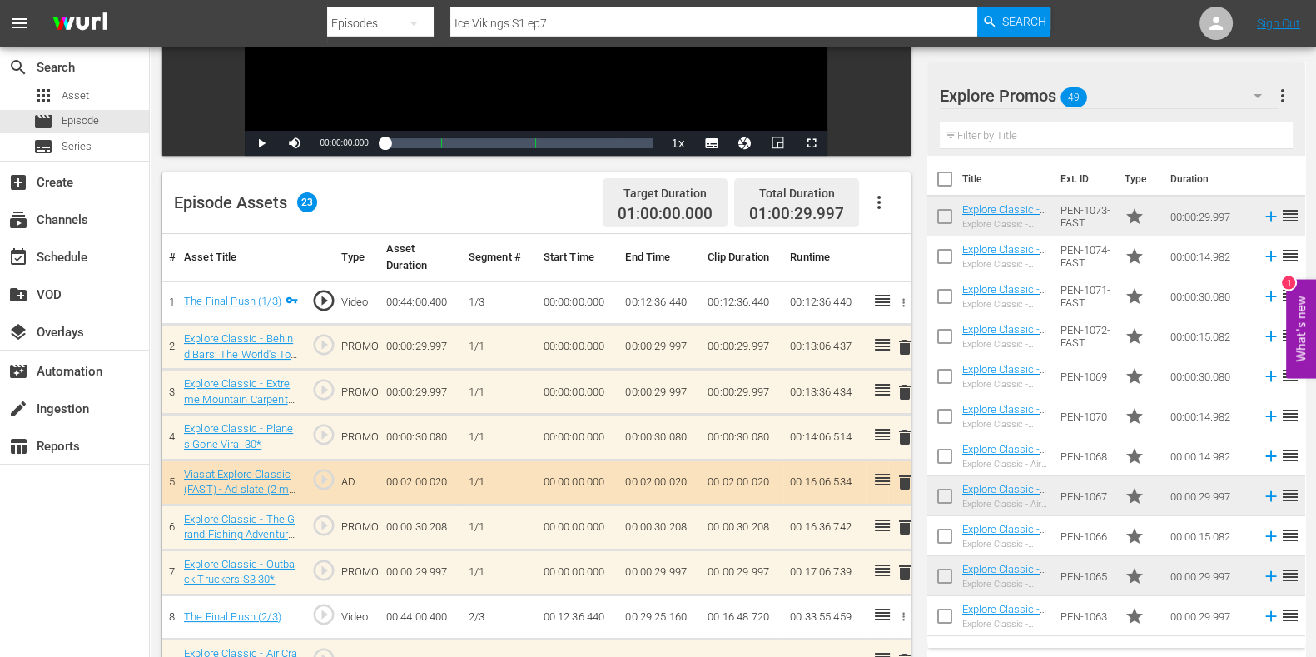
click at [903, 390] on span "delete" at bounding box center [905, 392] width 20 height 20
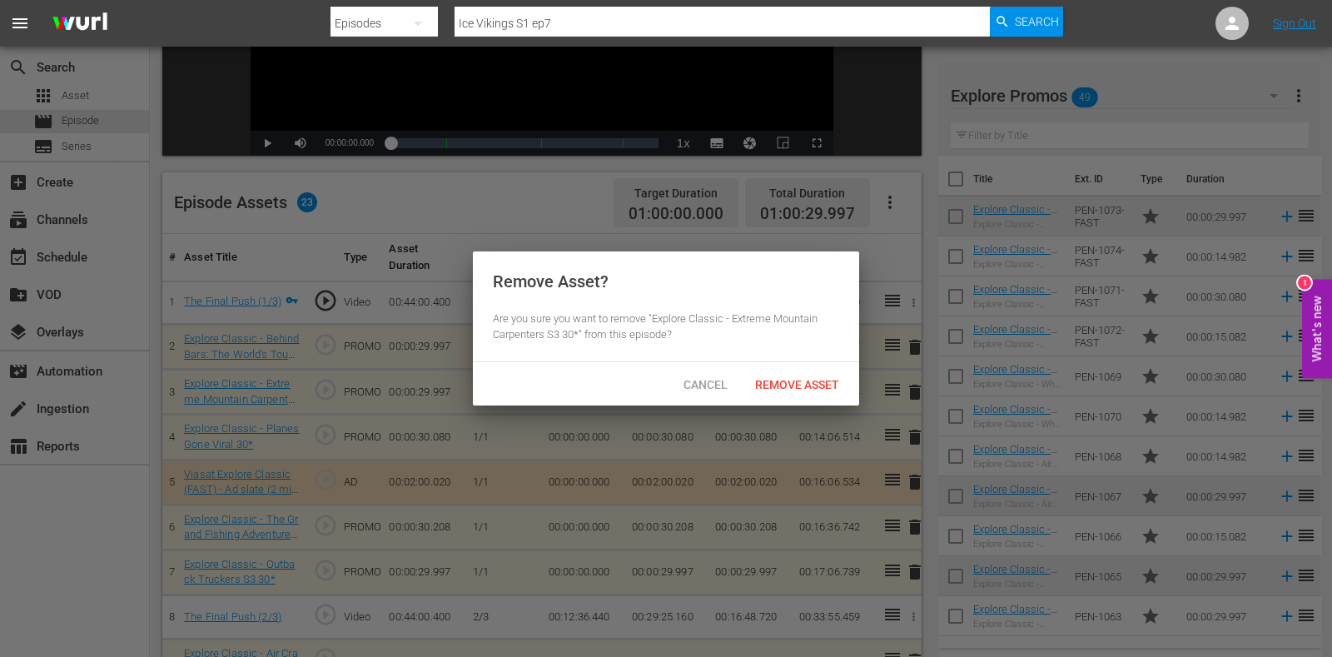
click at [819, 392] on div "Remove Asset" at bounding box center [797, 384] width 111 height 31
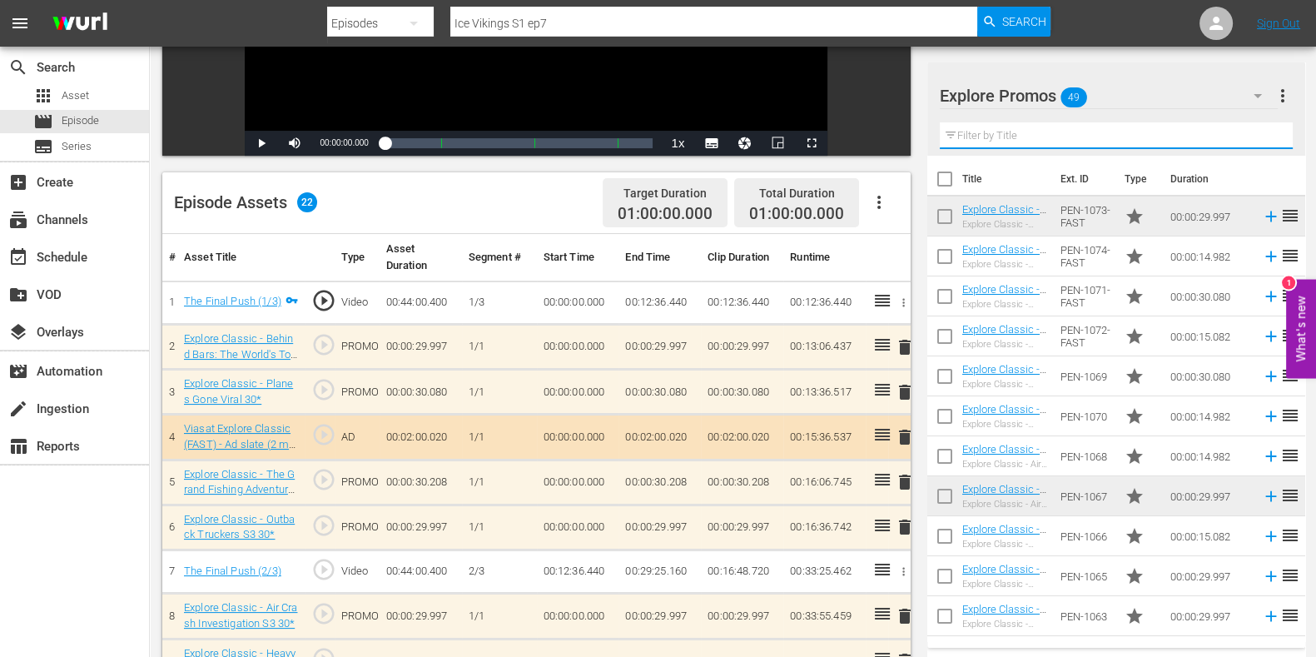
click at [981, 131] on input "text" at bounding box center [1116, 135] width 353 height 27
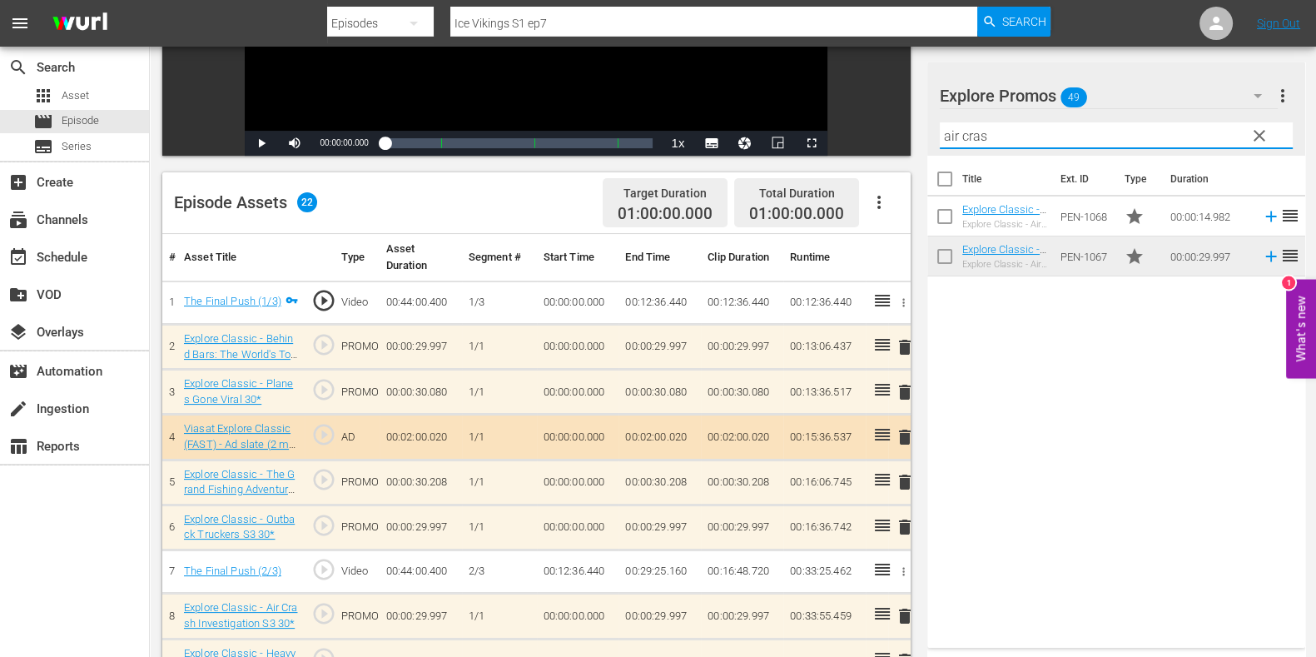
type input "air cras"
click at [1061, 320] on div "Title Ext. ID Type Duration Explore Classic - Air Crash Investigation S3 15* Ex…" at bounding box center [1117, 398] width 378 height 485
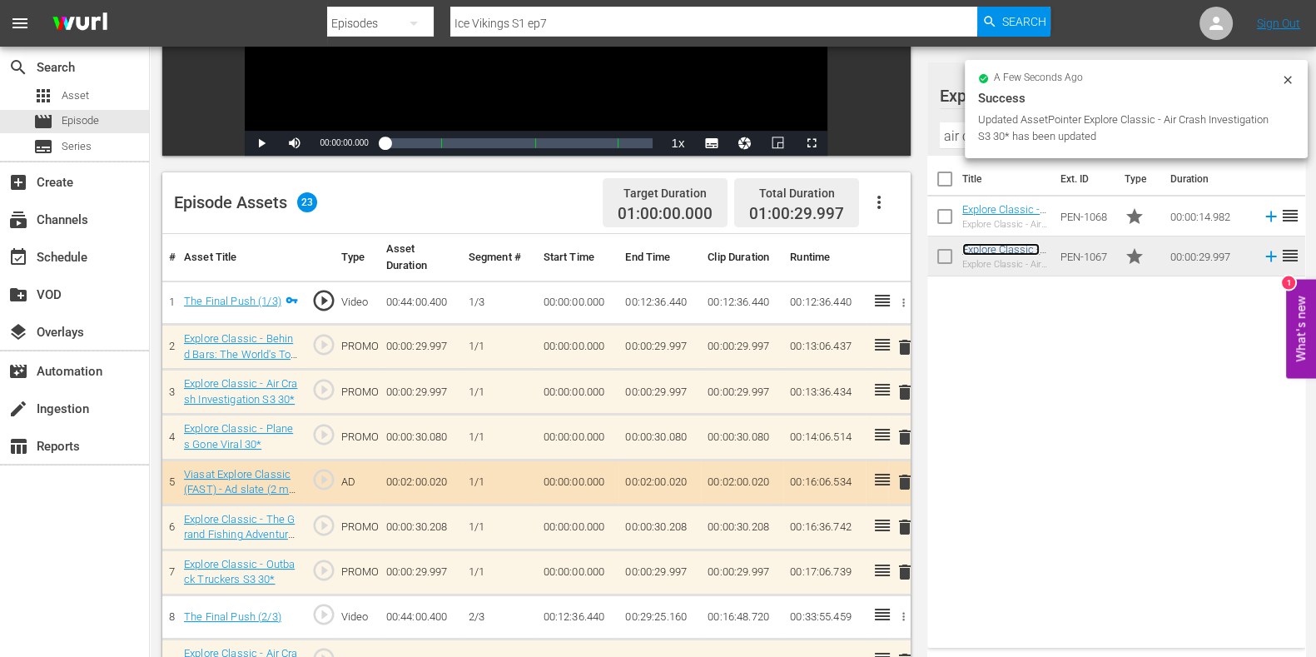
scroll to position [520, 0]
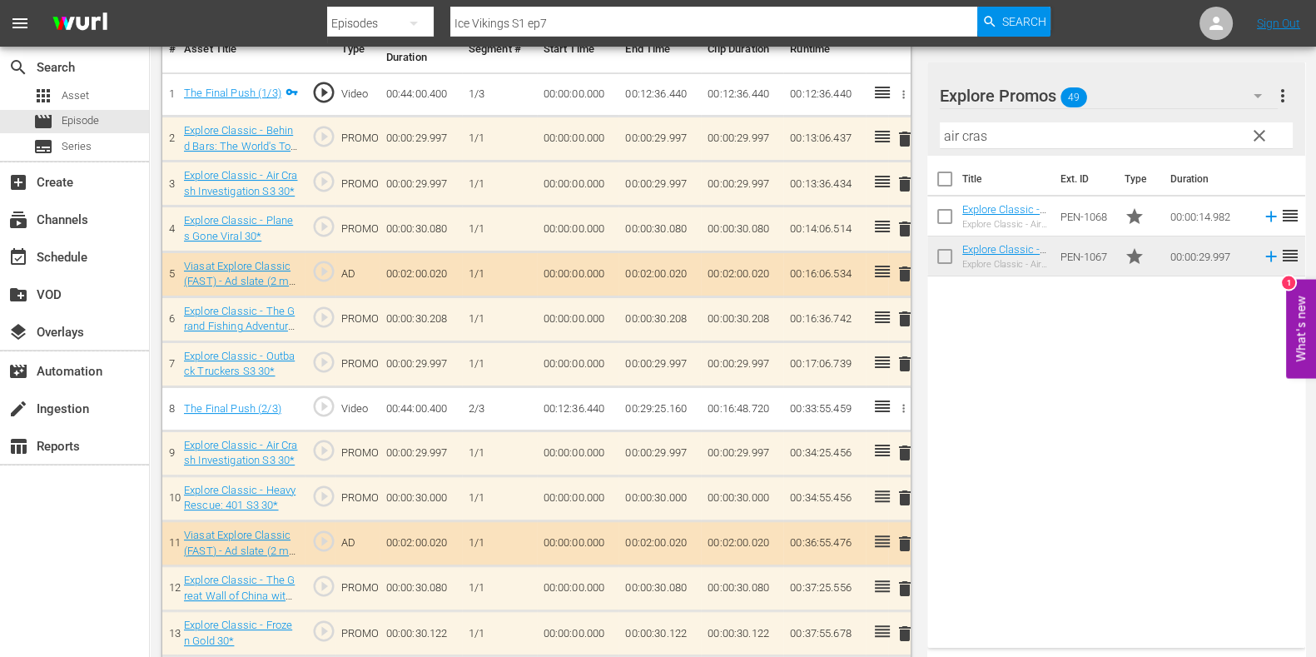
click at [912, 183] on span "delete" at bounding box center [905, 184] width 20 height 20
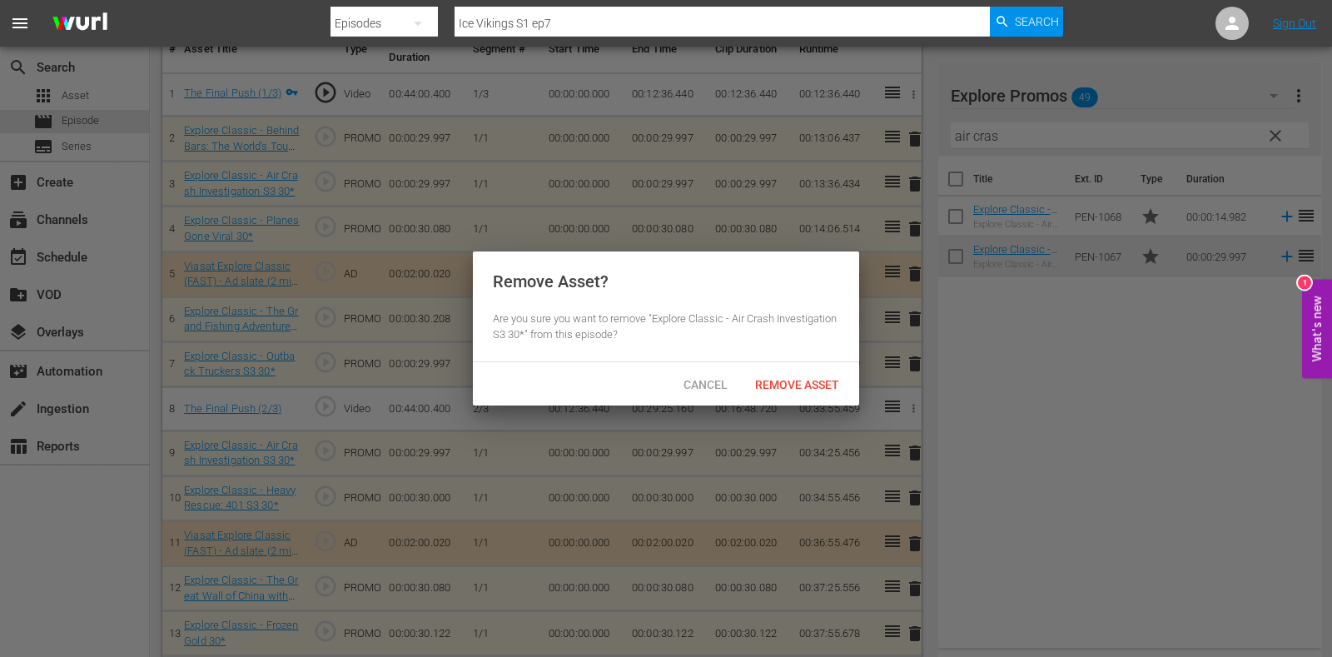
click at [800, 385] on span "Remove Asset" at bounding box center [797, 384] width 111 height 13
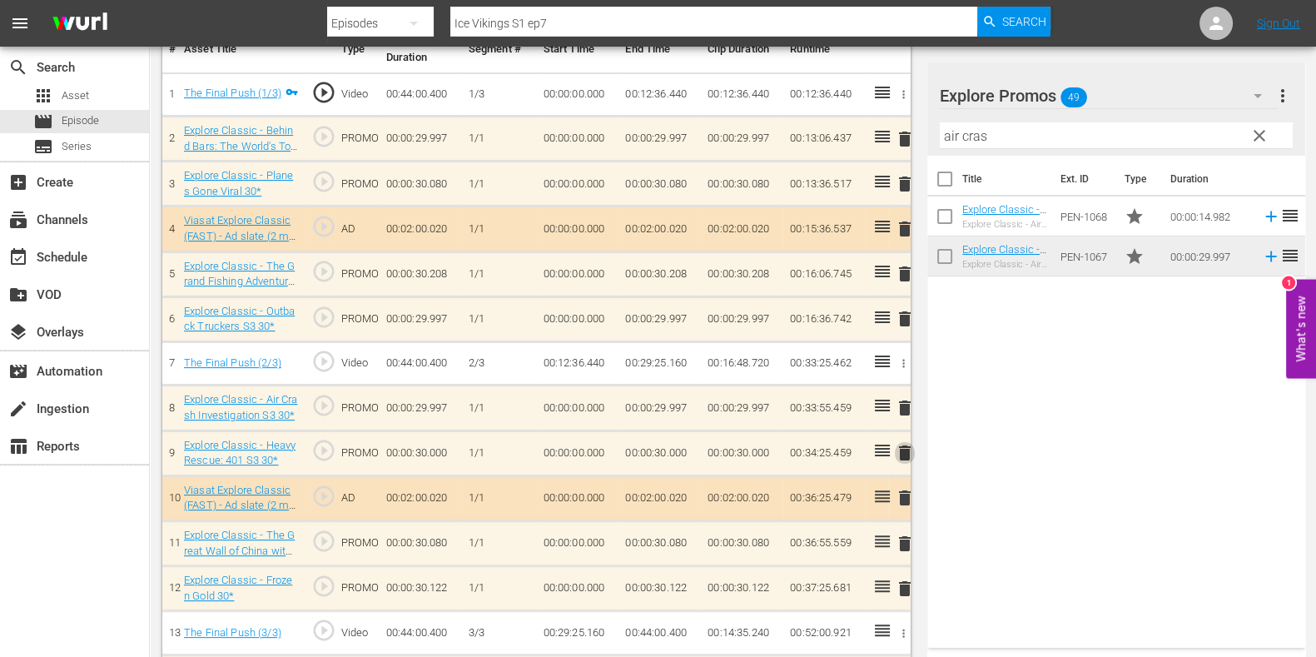
click at [909, 449] on span "delete" at bounding box center [905, 453] width 20 height 20
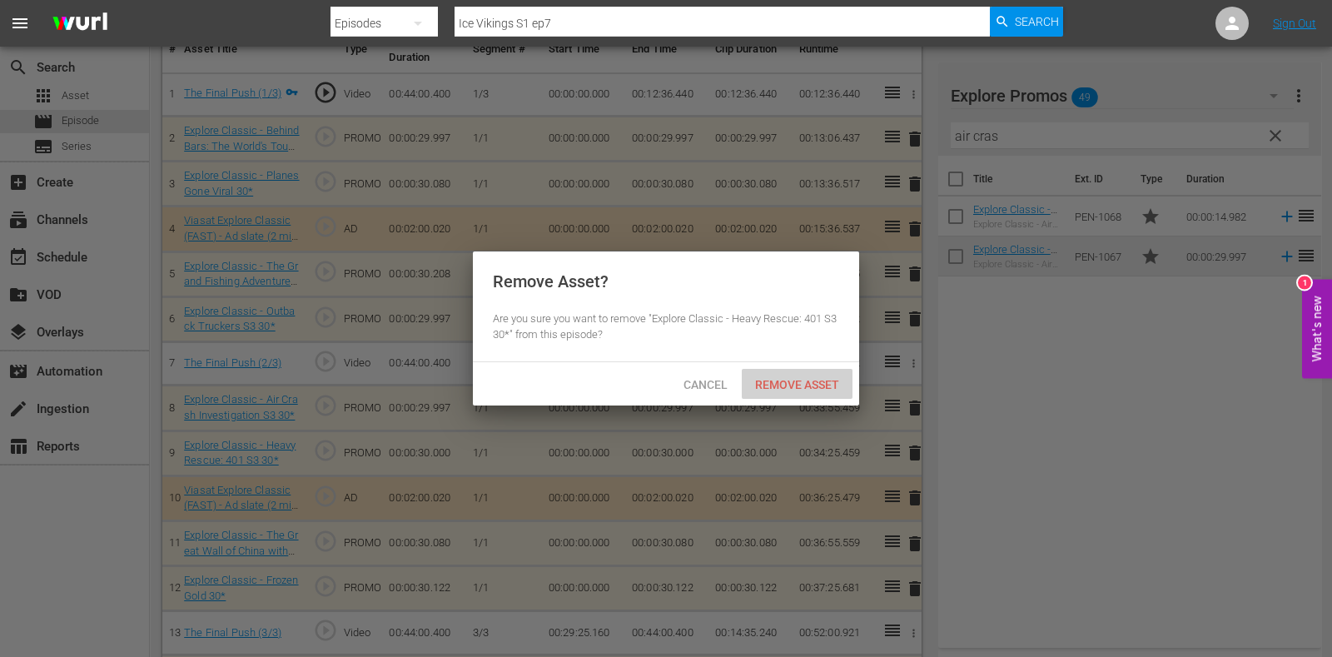
click at [833, 395] on div "Remove Asset" at bounding box center [797, 384] width 111 height 31
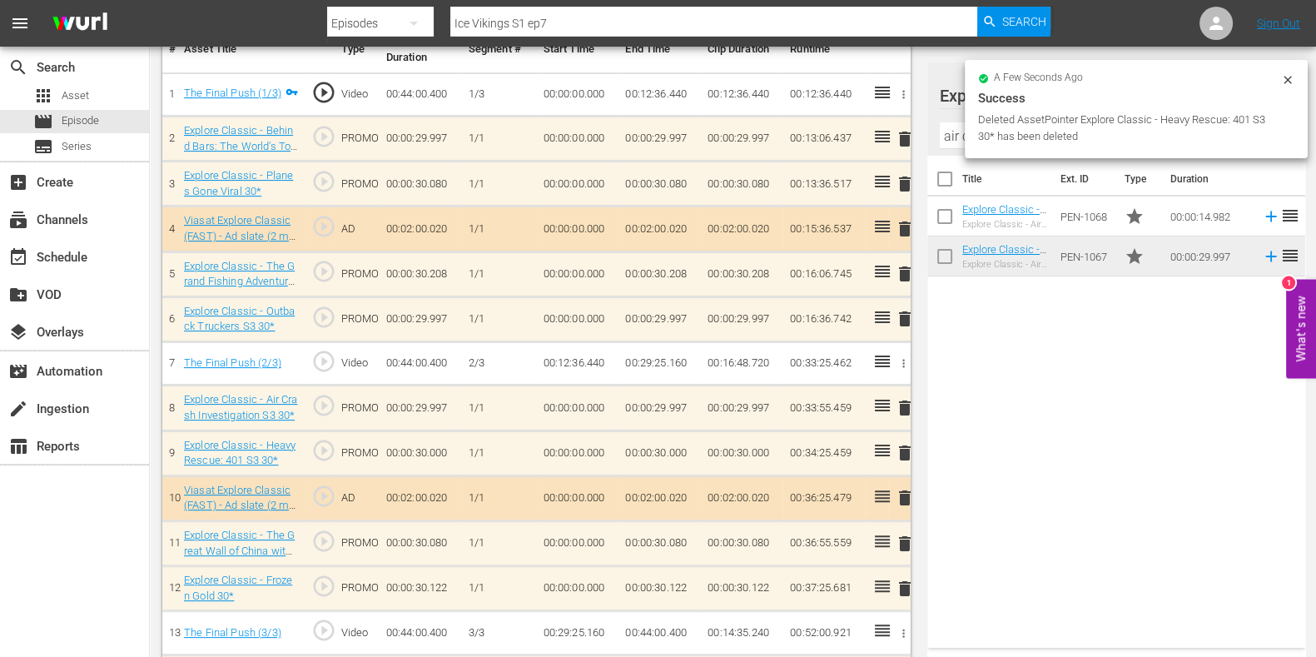
click at [1291, 83] on icon at bounding box center [1287, 79] width 13 height 13
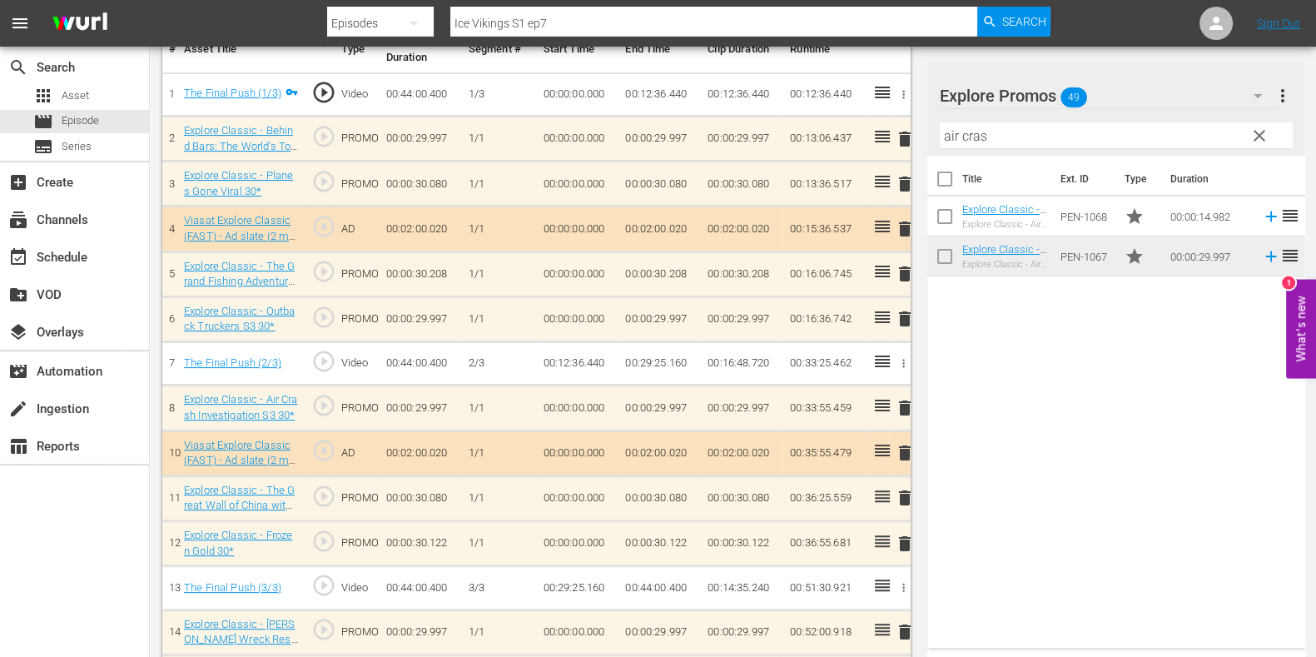
click at [1265, 128] on span "clear" at bounding box center [1260, 136] width 20 height 20
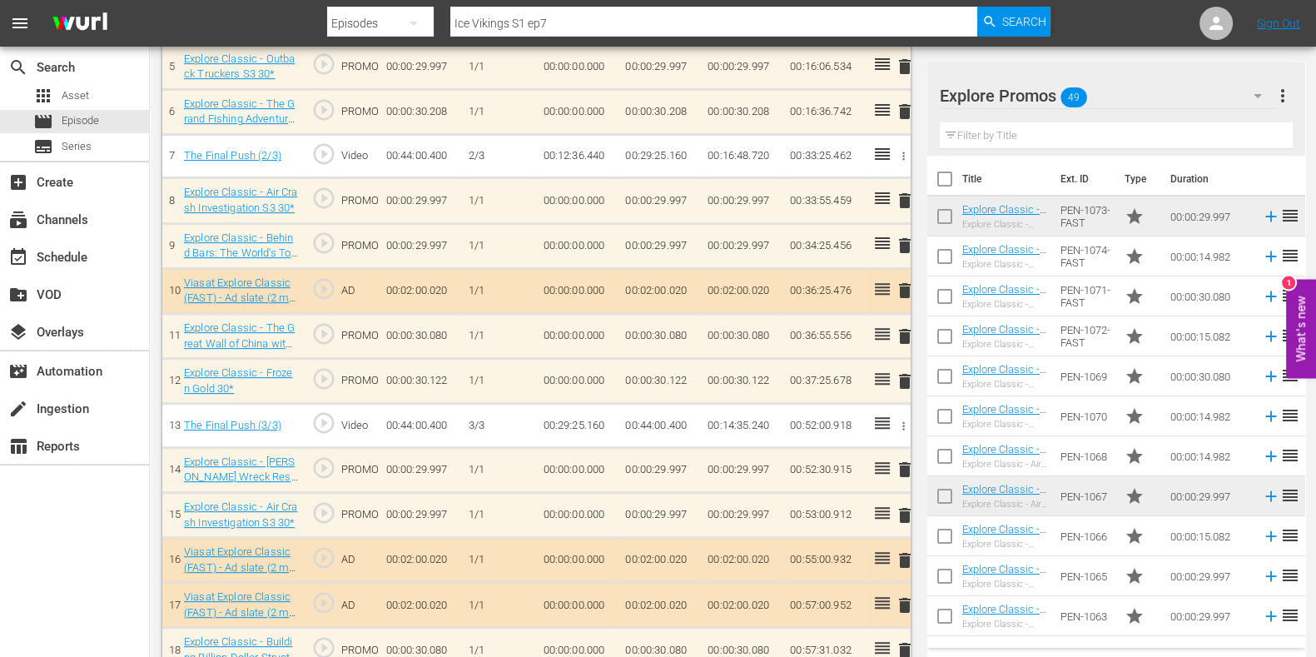
scroll to position [832, 0]
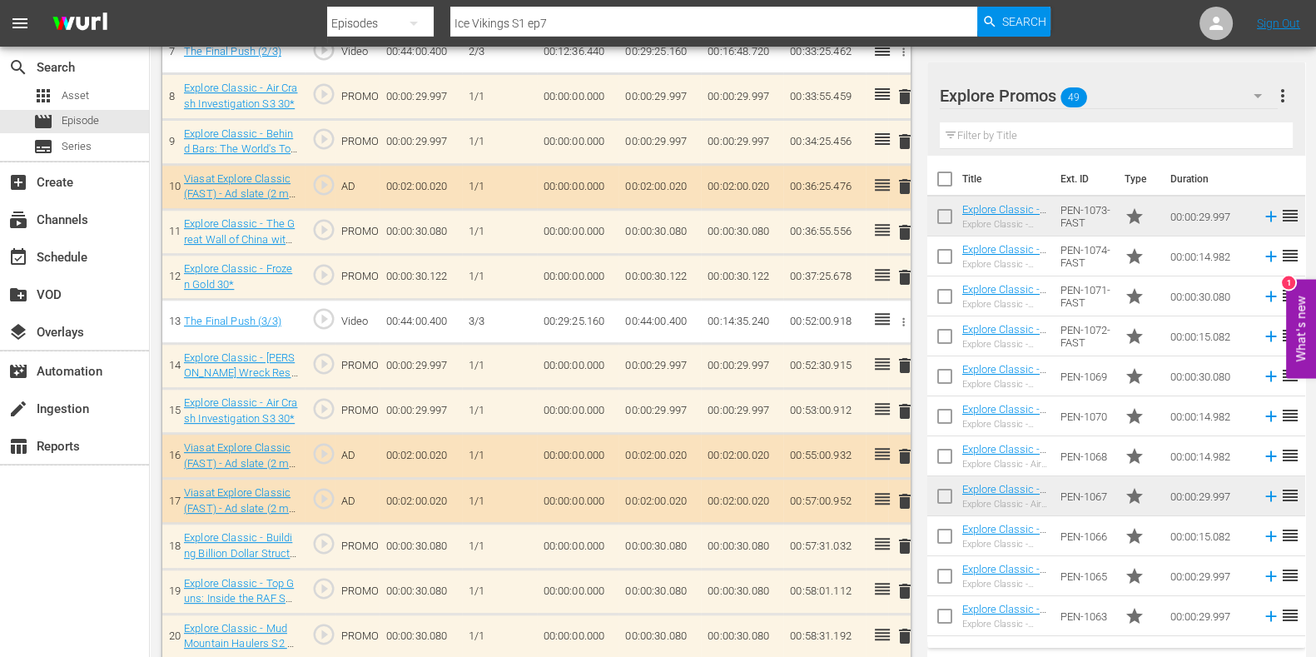
click at [979, 137] on input "text" at bounding box center [1116, 135] width 353 height 27
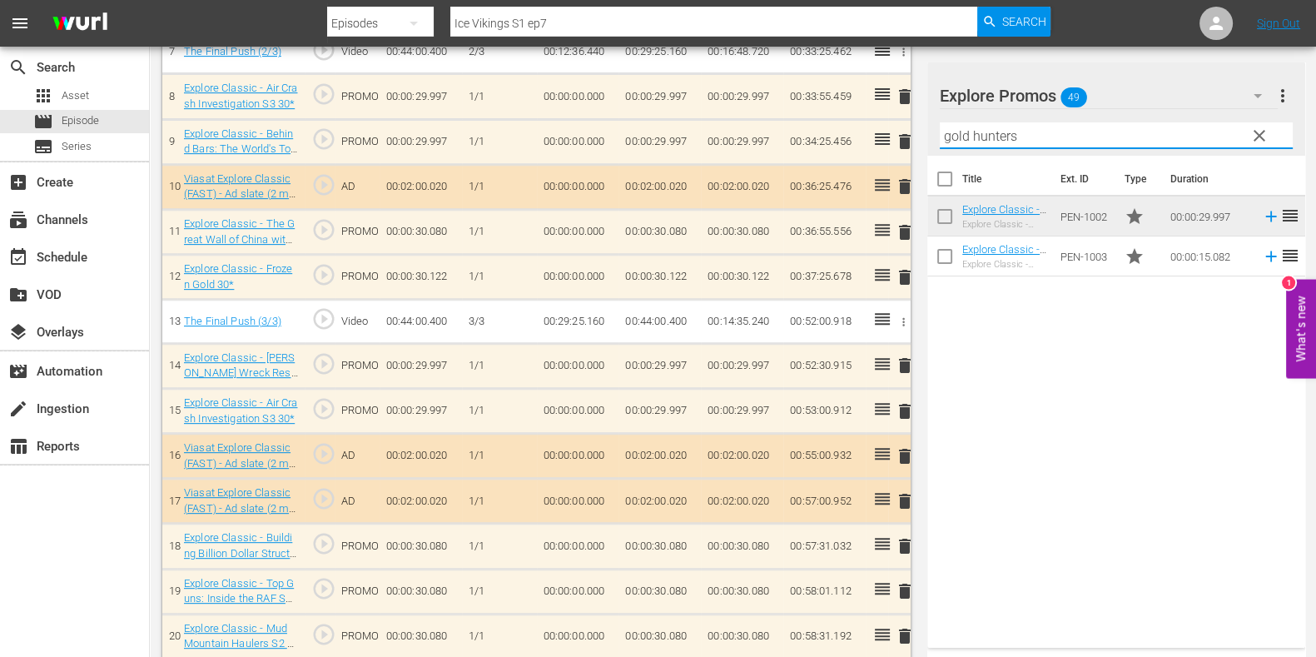
type input "gold hunters"
click at [1019, 363] on div "Title Ext. ID Type Duration Explore Classic - Aussie Gold Hunters S3 30* Explor…" at bounding box center [1117, 398] width 378 height 485
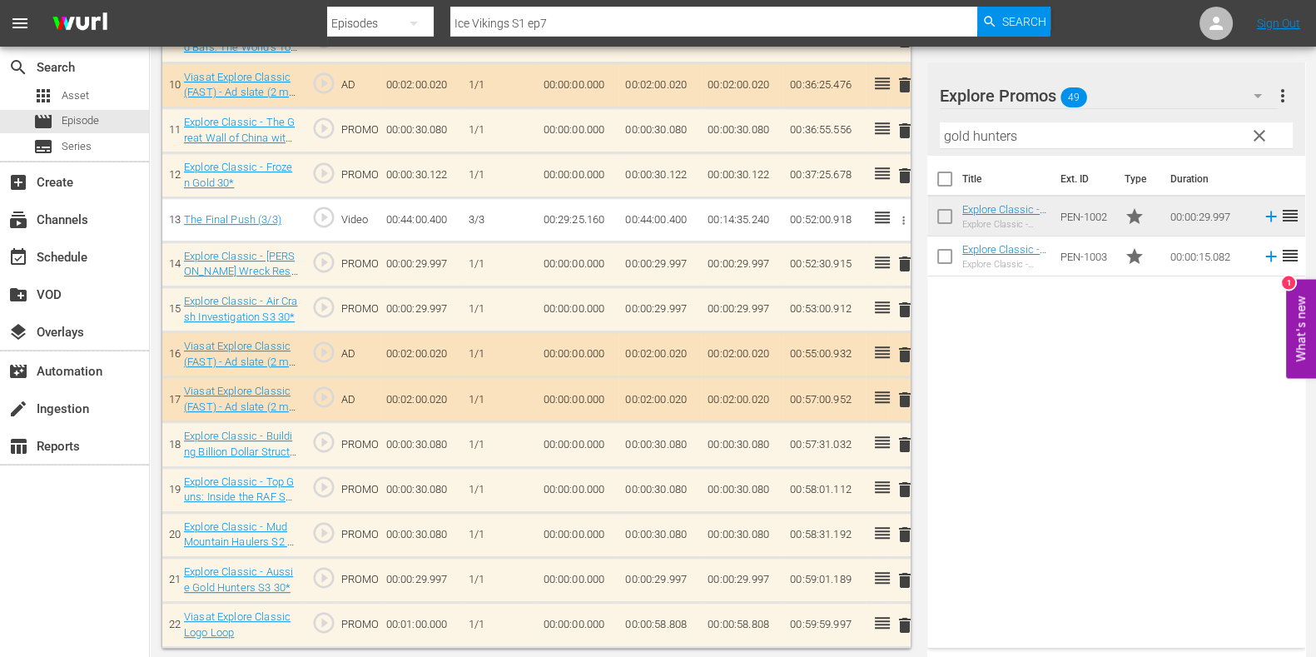
click at [902, 254] on span "delete" at bounding box center [905, 264] width 20 height 20
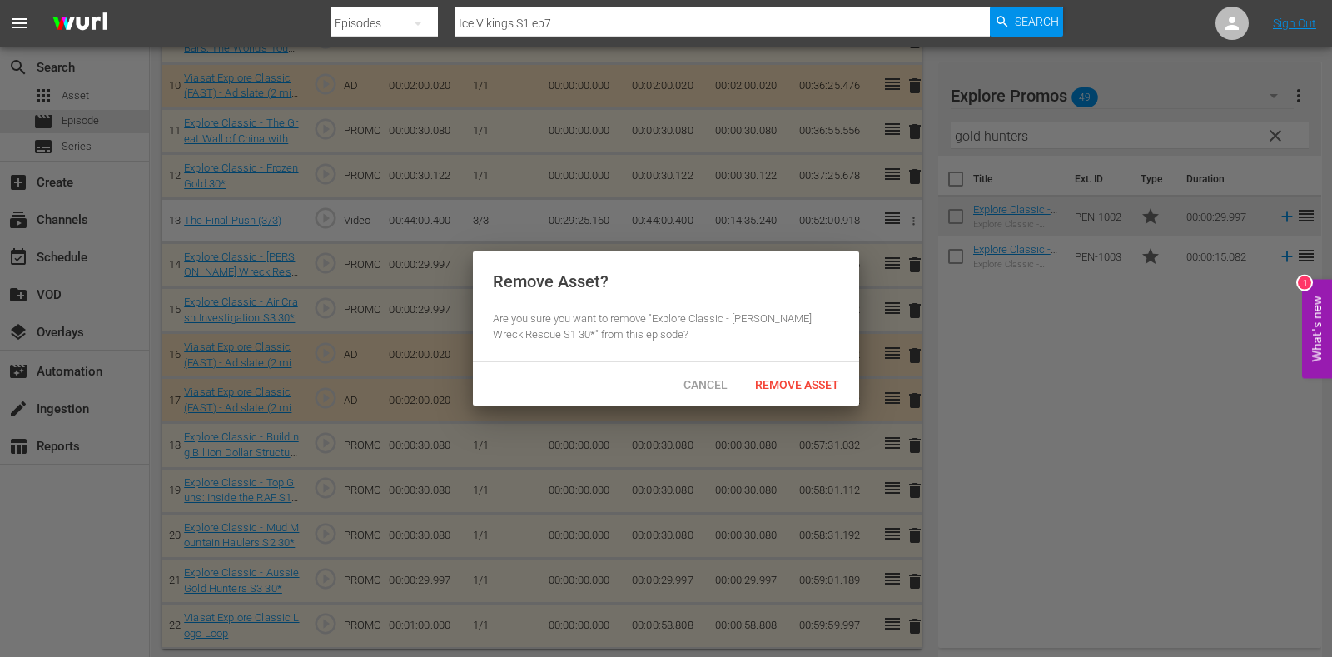
click at [841, 375] on div "Remove Asset" at bounding box center [797, 384] width 111 height 31
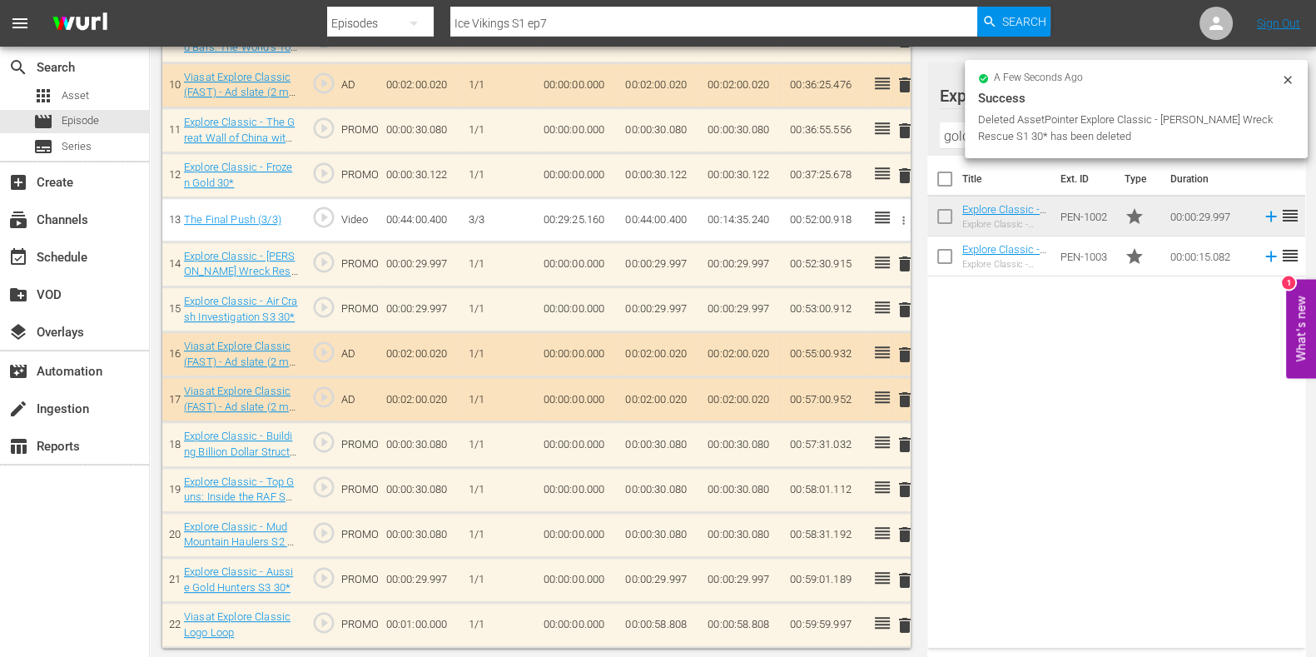
click at [1294, 79] on icon at bounding box center [1287, 79] width 13 height 13
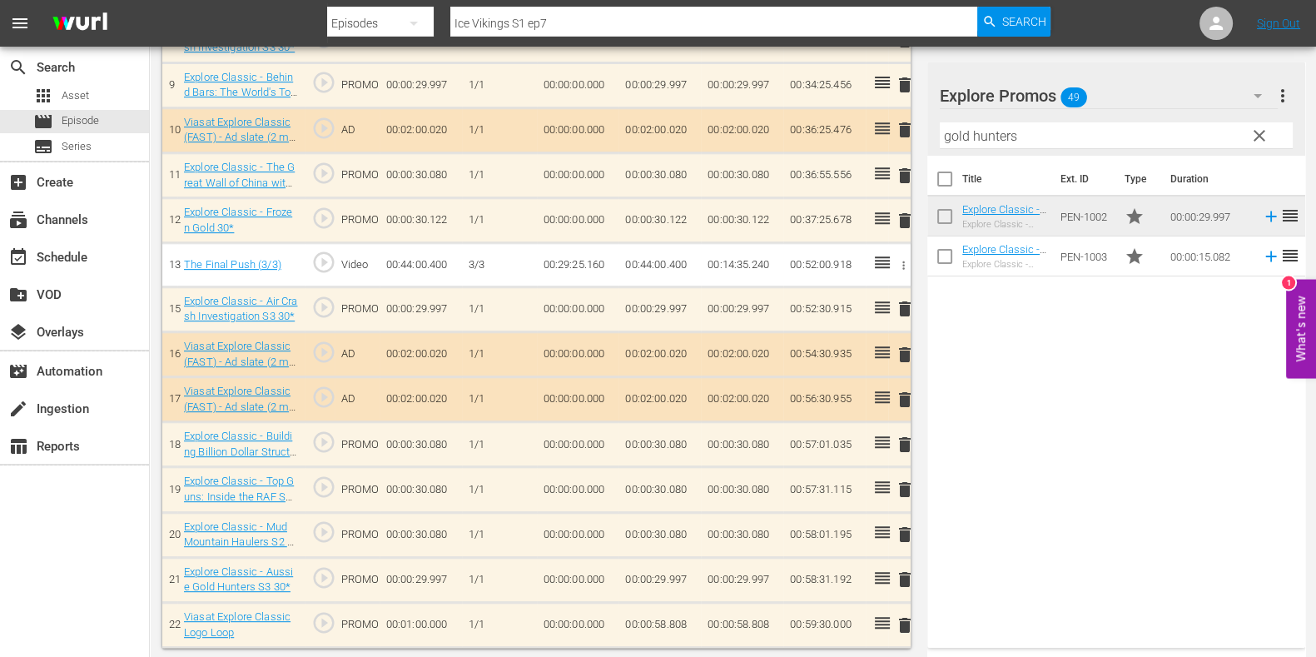
click at [1266, 127] on span "clear" at bounding box center [1260, 136] width 20 height 20
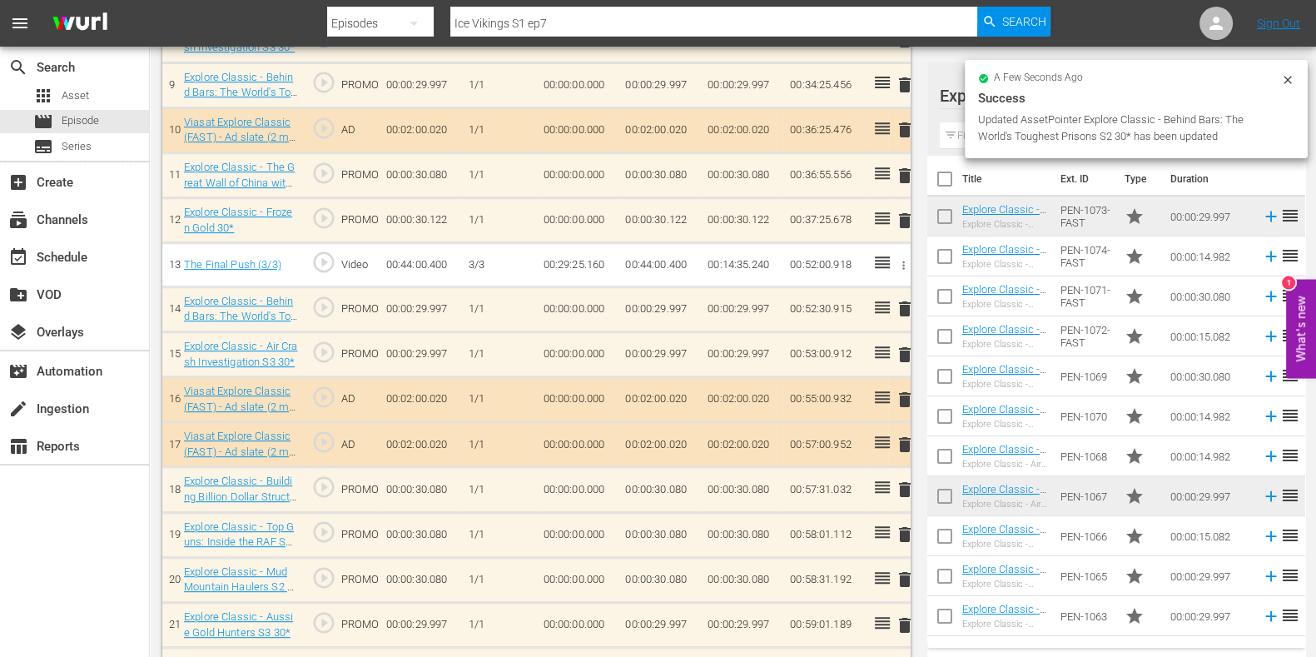
click at [963, 131] on input "text" at bounding box center [1116, 135] width 353 height 27
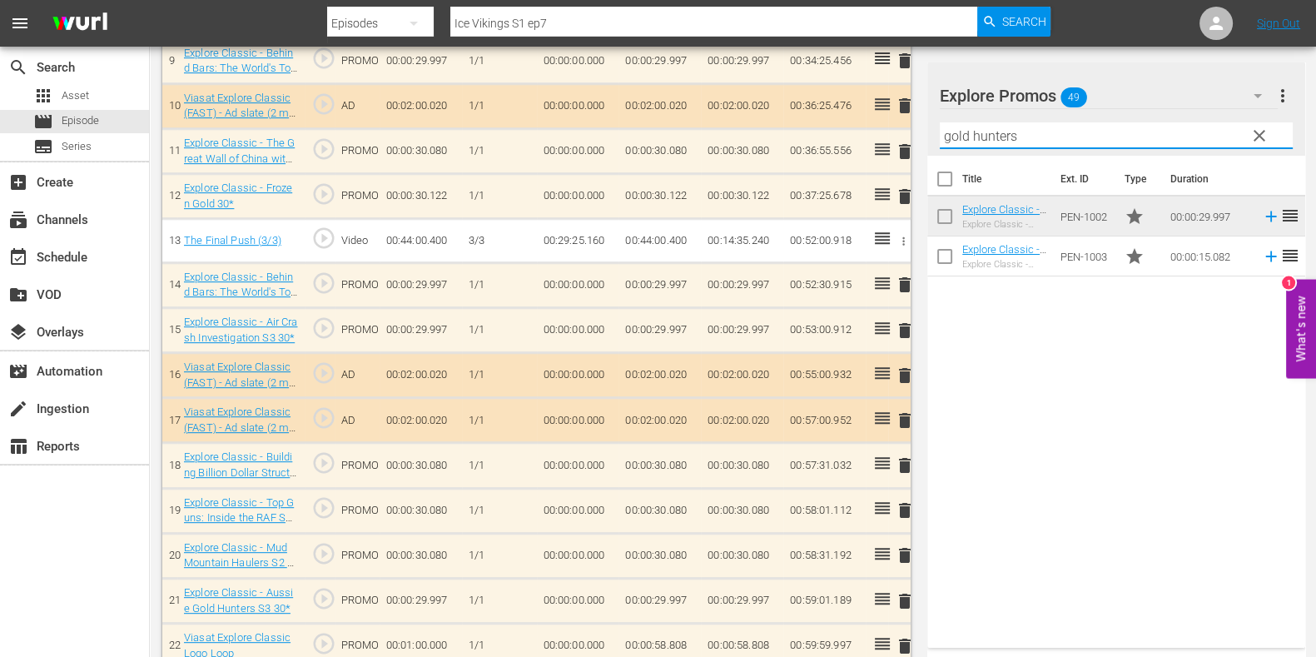
scroll to position [933, 0]
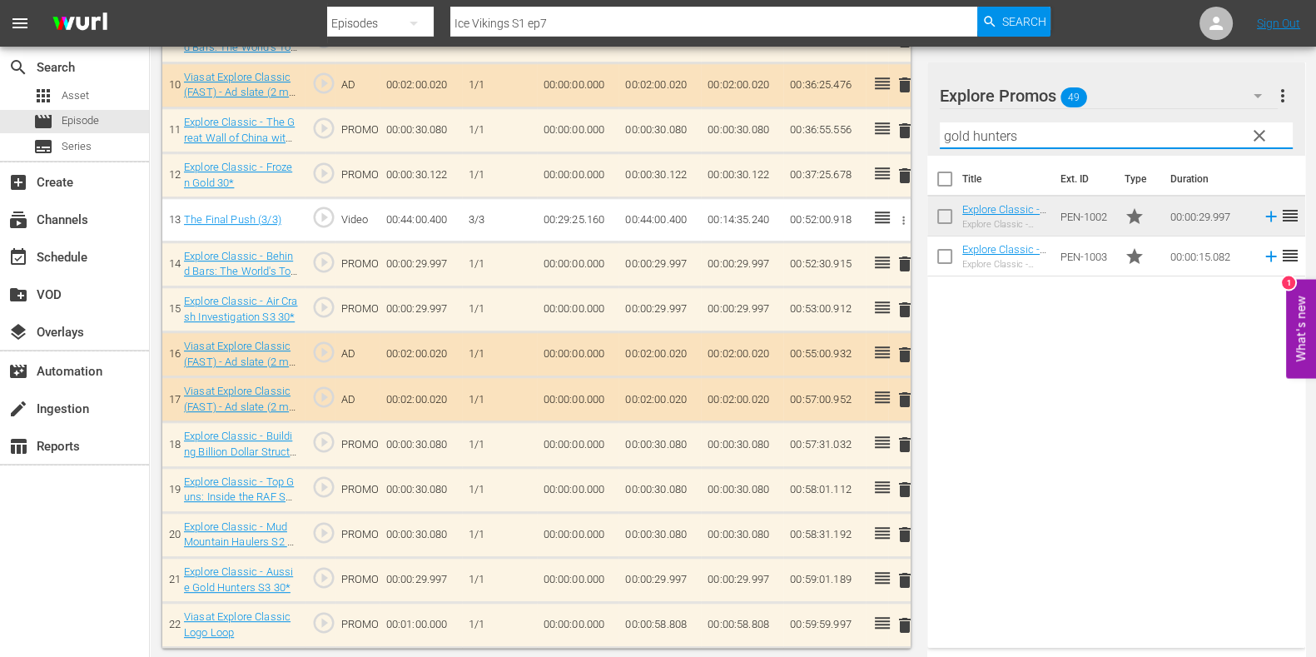
type input "gold hunters"
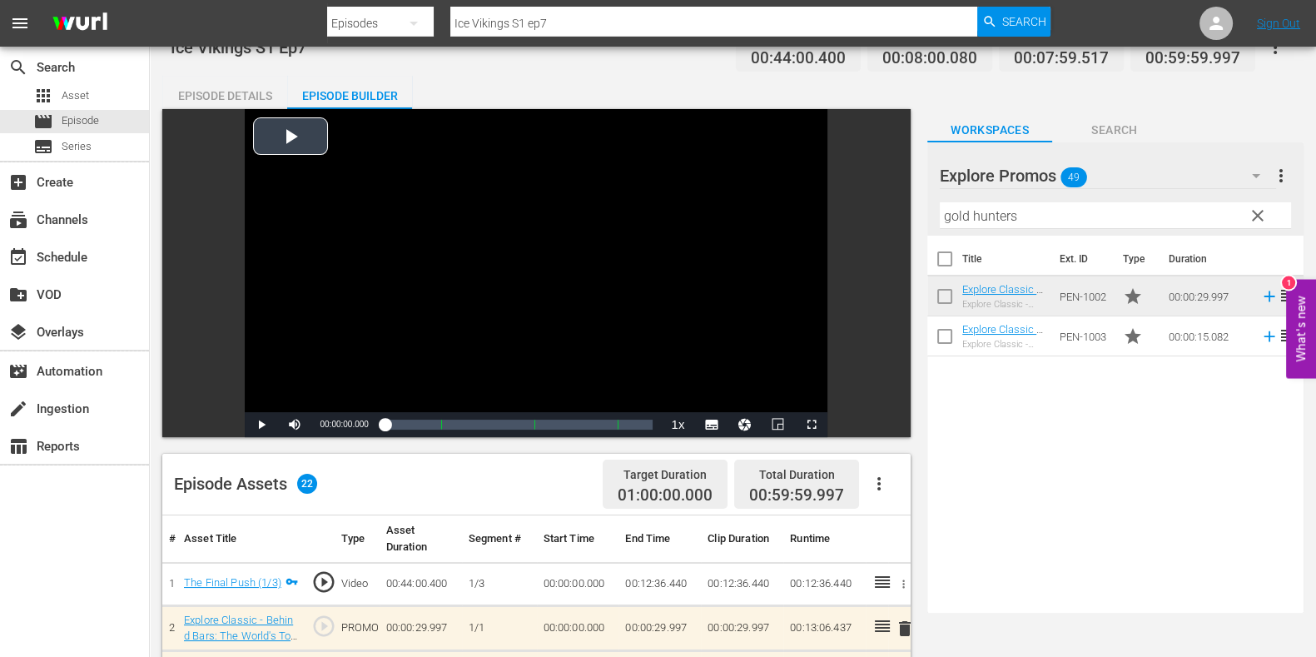
scroll to position [0, 0]
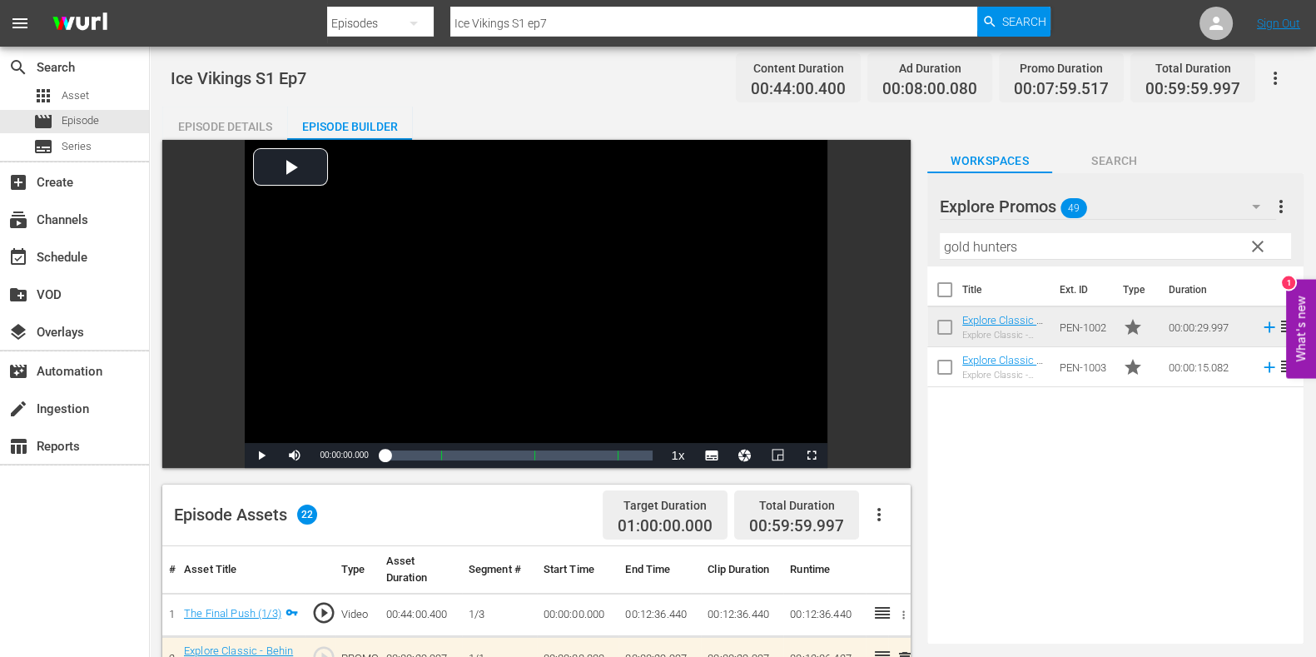
click at [586, 2] on nav "menu Search By Episodes Search ID, Title, Description, Keywords, or Category Ic…" at bounding box center [658, 23] width 1316 height 47
click at [589, 27] on input "Ice Vikings S1 ep7" at bounding box center [713, 23] width 527 height 40
type input "Ice Vikings S1 ep8"
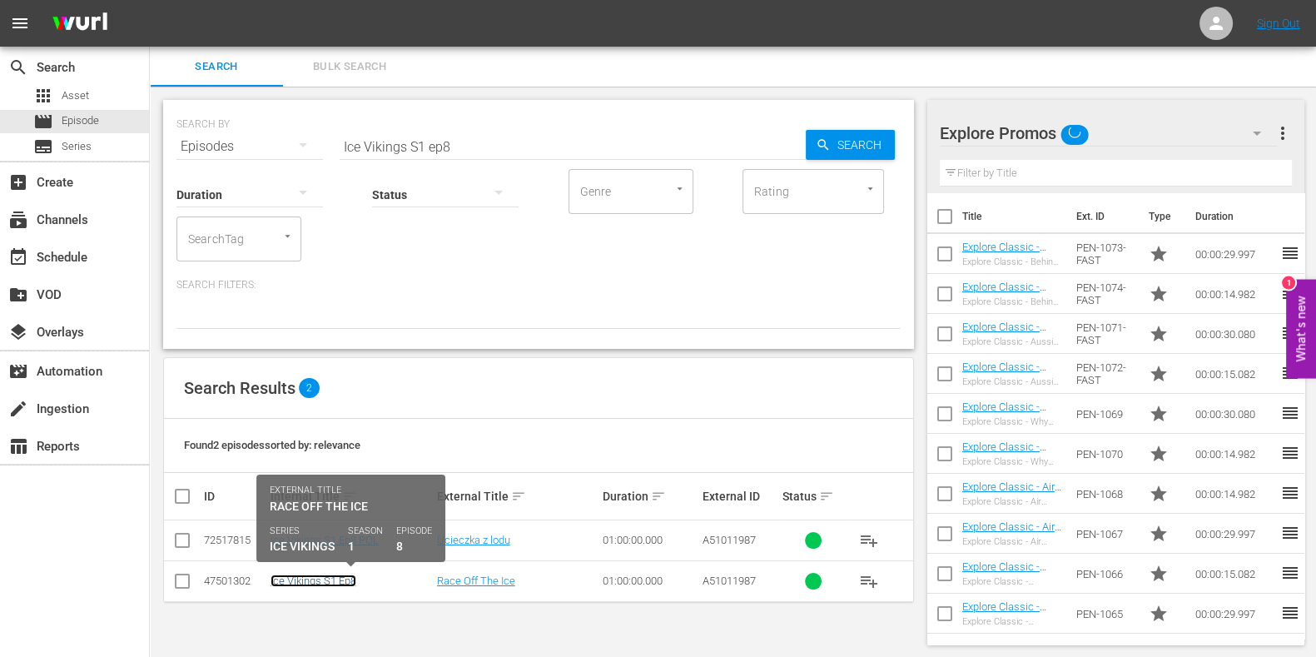
click at [341, 578] on link "Ice Vikings S1 Ep8" at bounding box center [314, 581] width 86 height 12
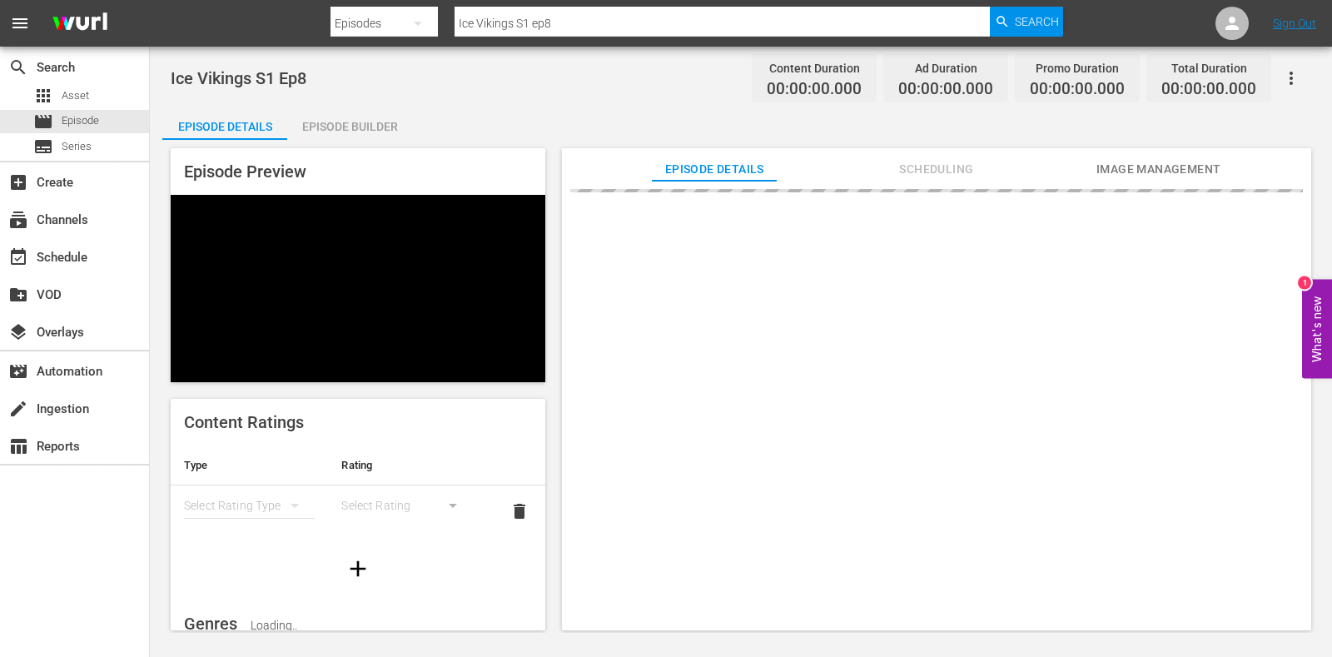
click at [385, 123] on div "Episode Builder" at bounding box center [349, 127] width 125 height 40
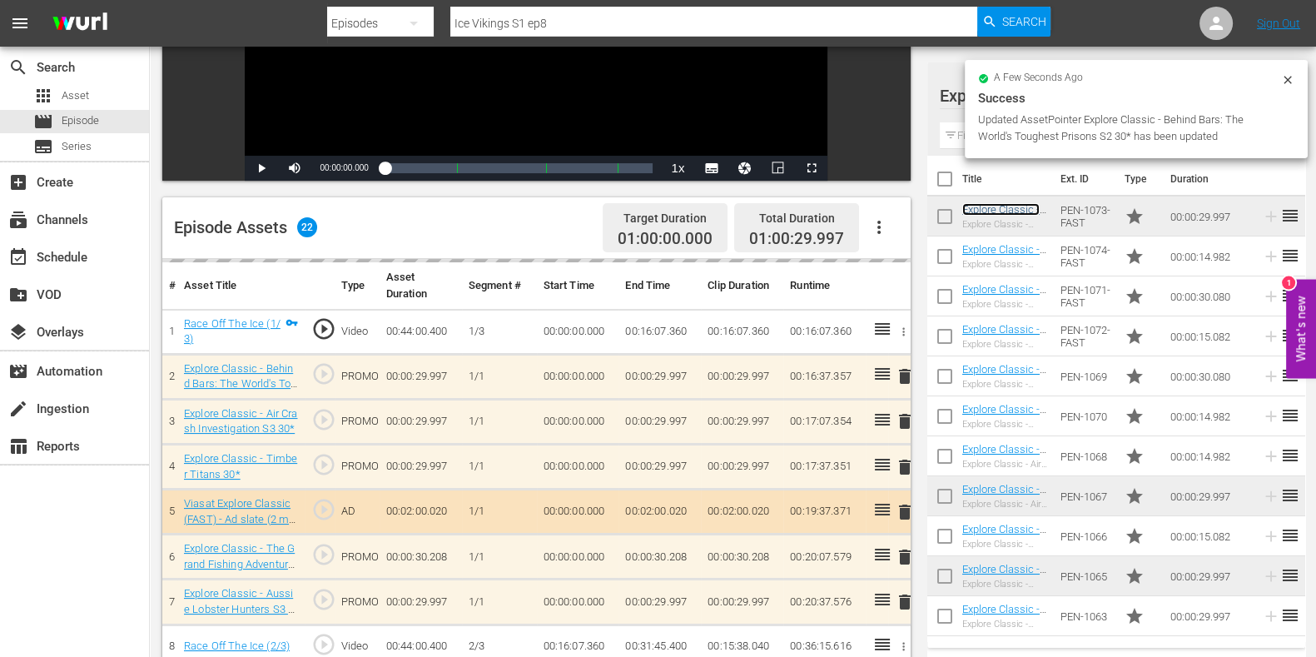
scroll to position [415, 0]
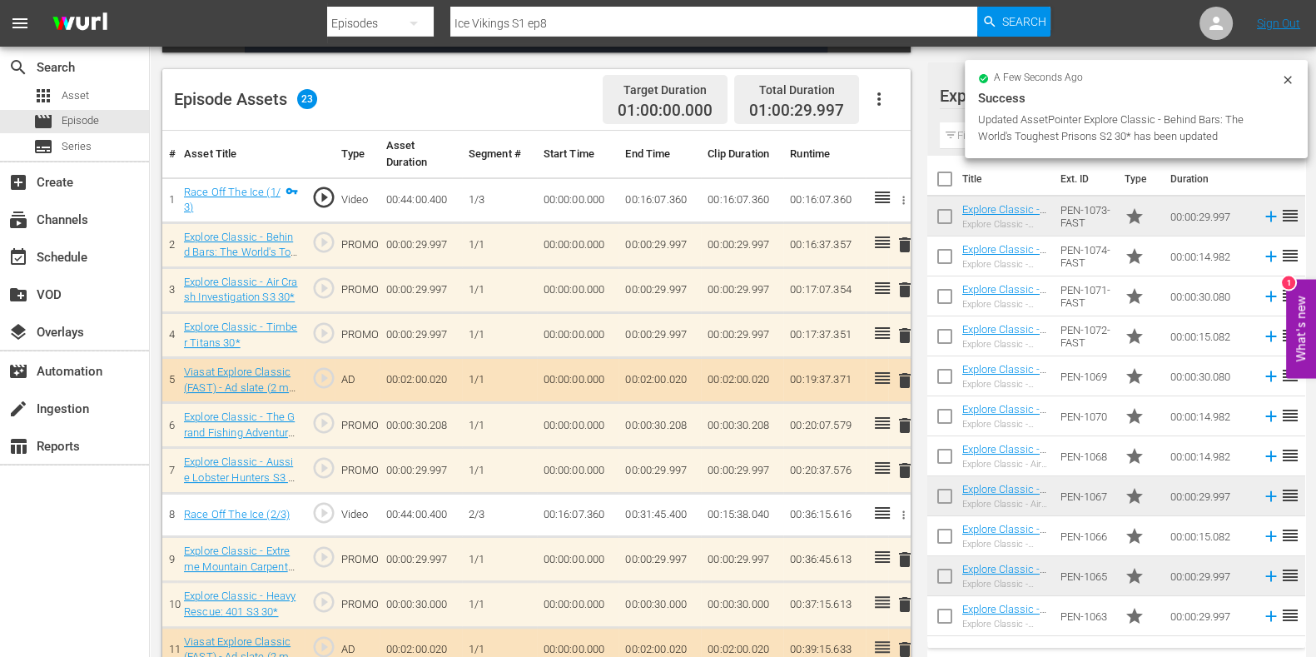
click at [901, 338] on span "delete" at bounding box center [905, 336] width 20 height 20
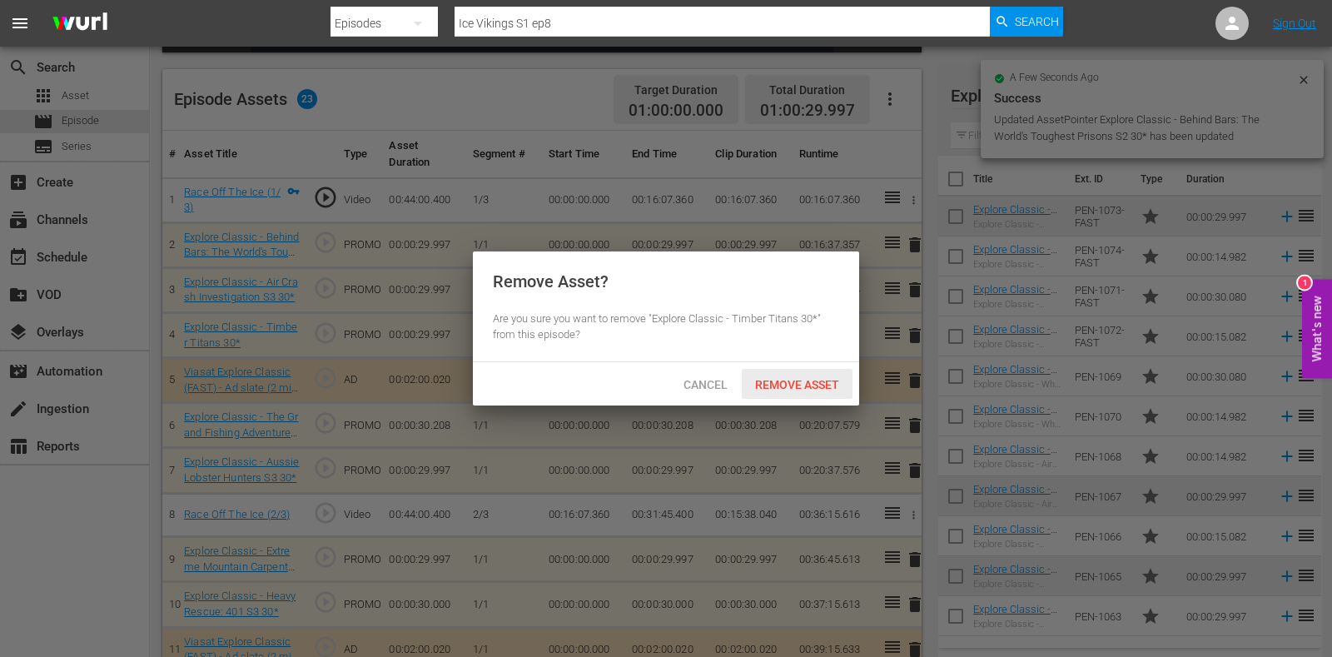
click at [812, 372] on div "Remove Asset" at bounding box center [797, 384] width 111 height 31
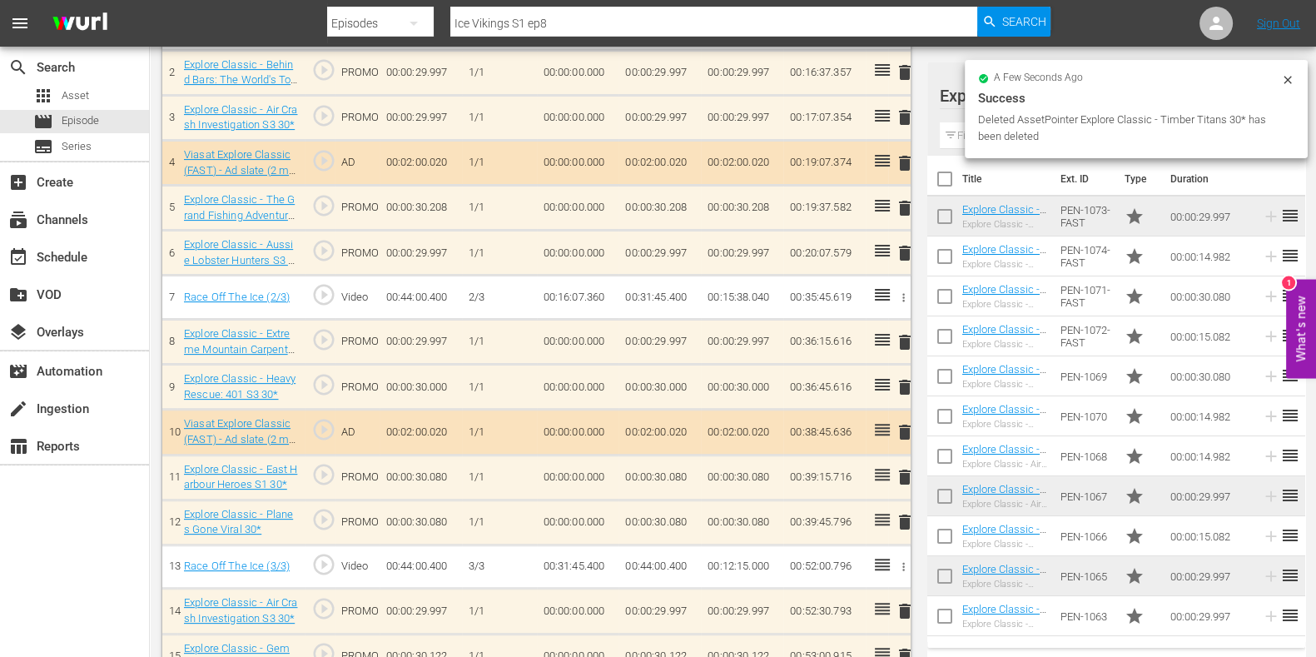
scroll to position [620, 0]
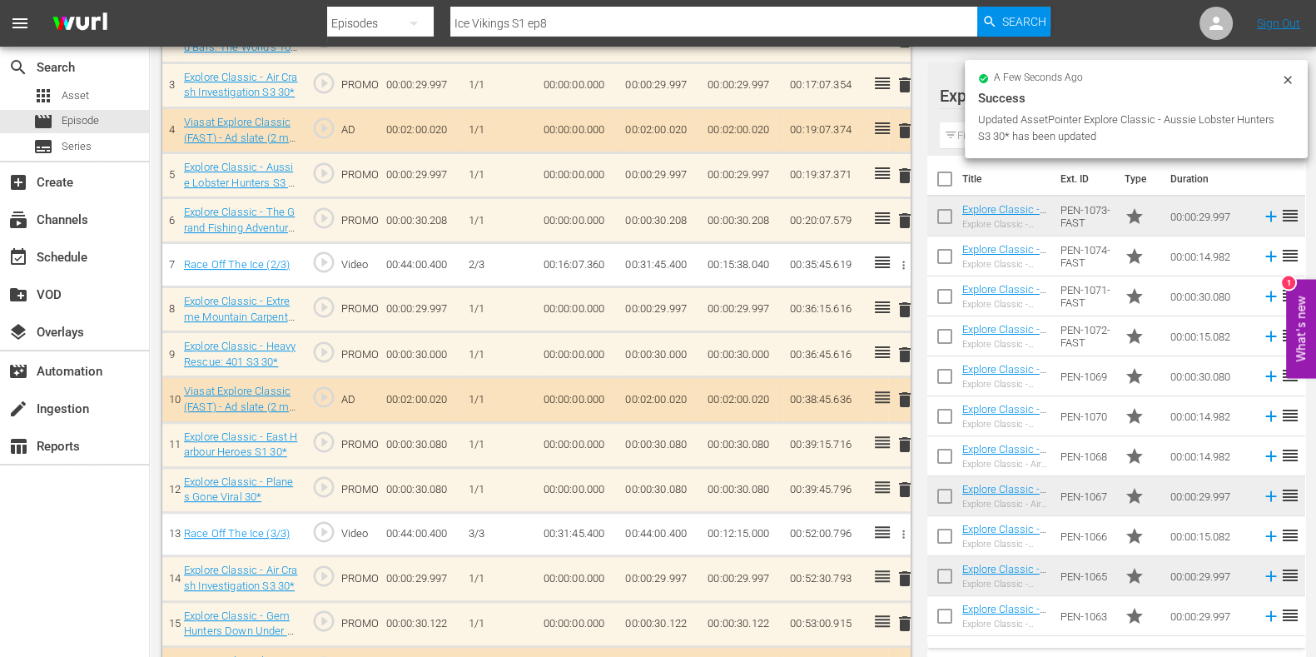
click at [898, 352] on span "delete" at bounding box center [905, 355] width 20 height 20
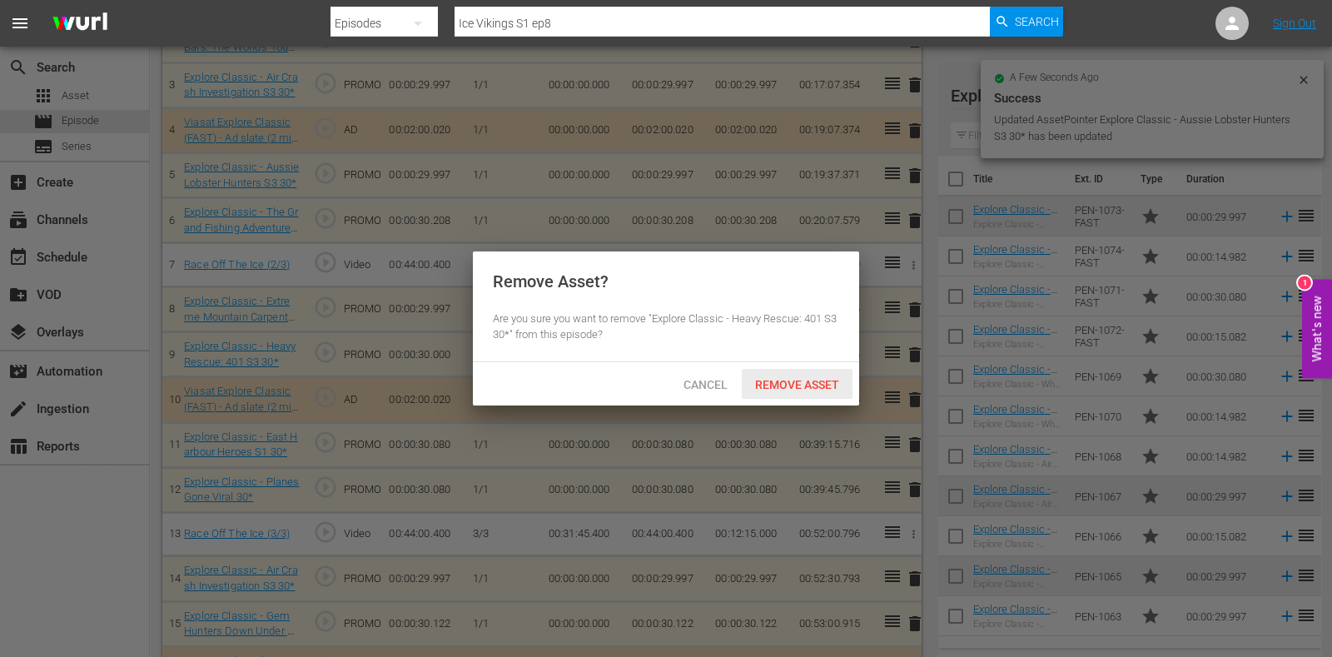
drag, startPoint x: 796, startPoint y: 395, endPoint x: 808, endPoint y: 381, distance: 18.9
click at [797, 395] on div "Remove Asset" at bounding box center [797, 384] width 111 height 31
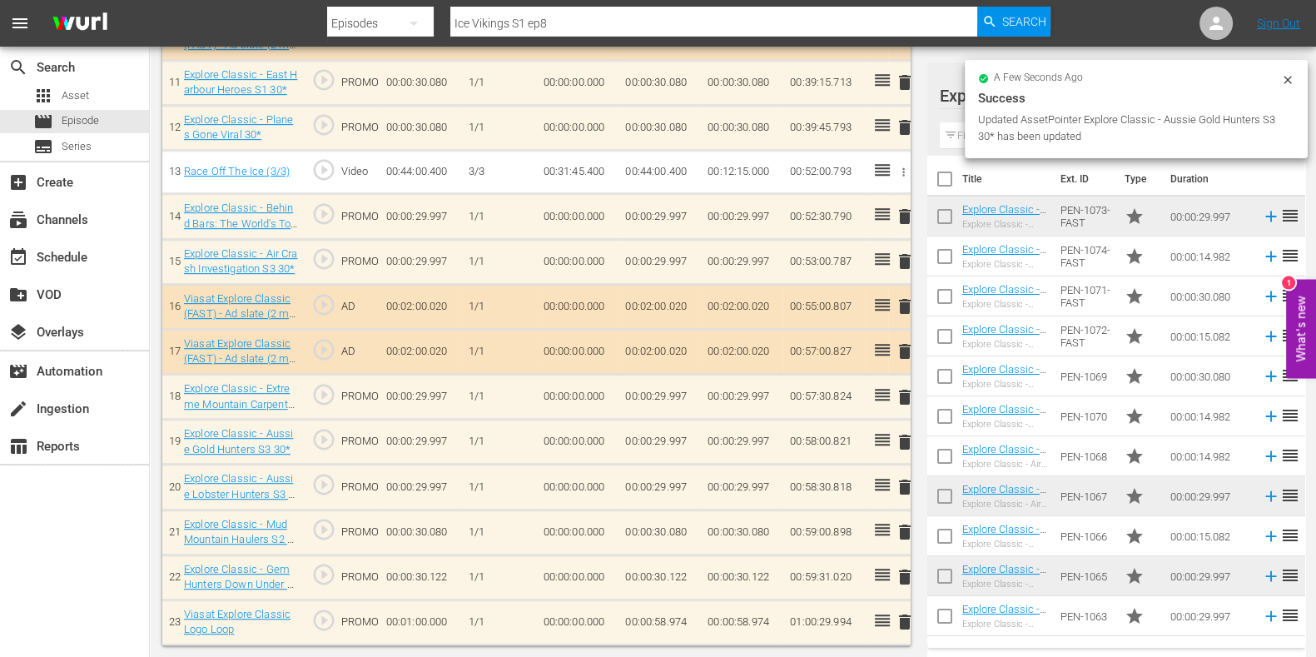
scroll to position [978, 0]
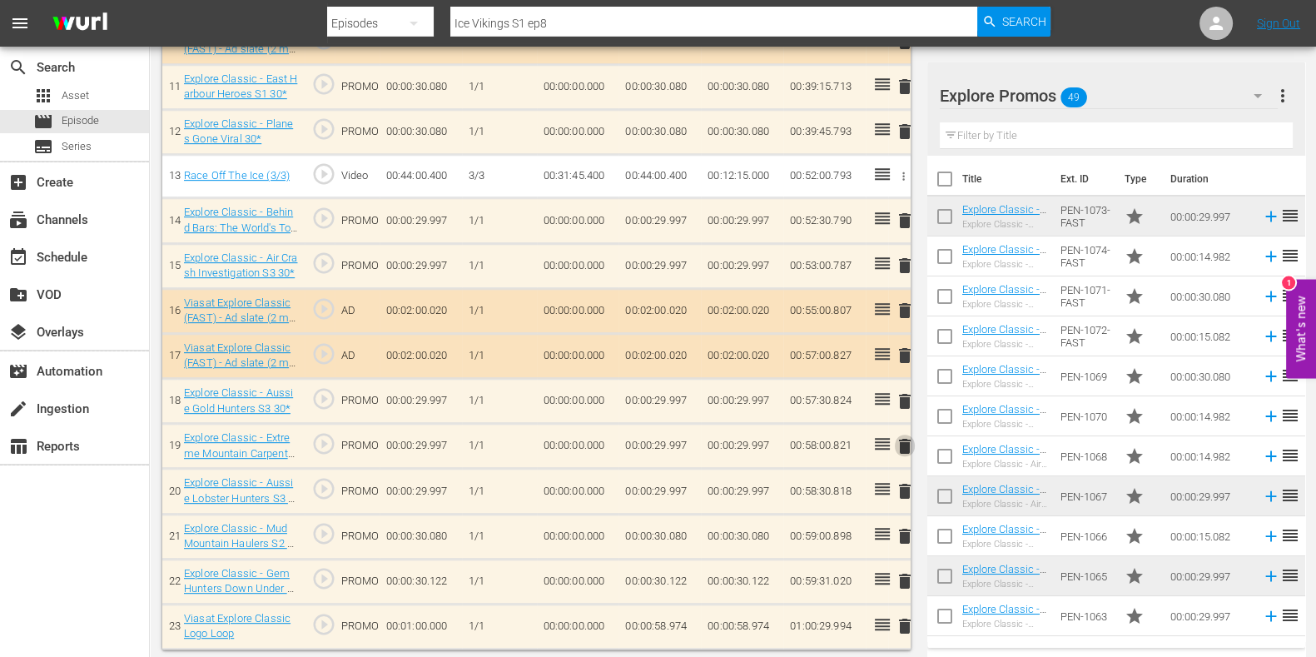
click at [908, 445] on span "delete" at bounding box center [905, 446] width 20 height 20
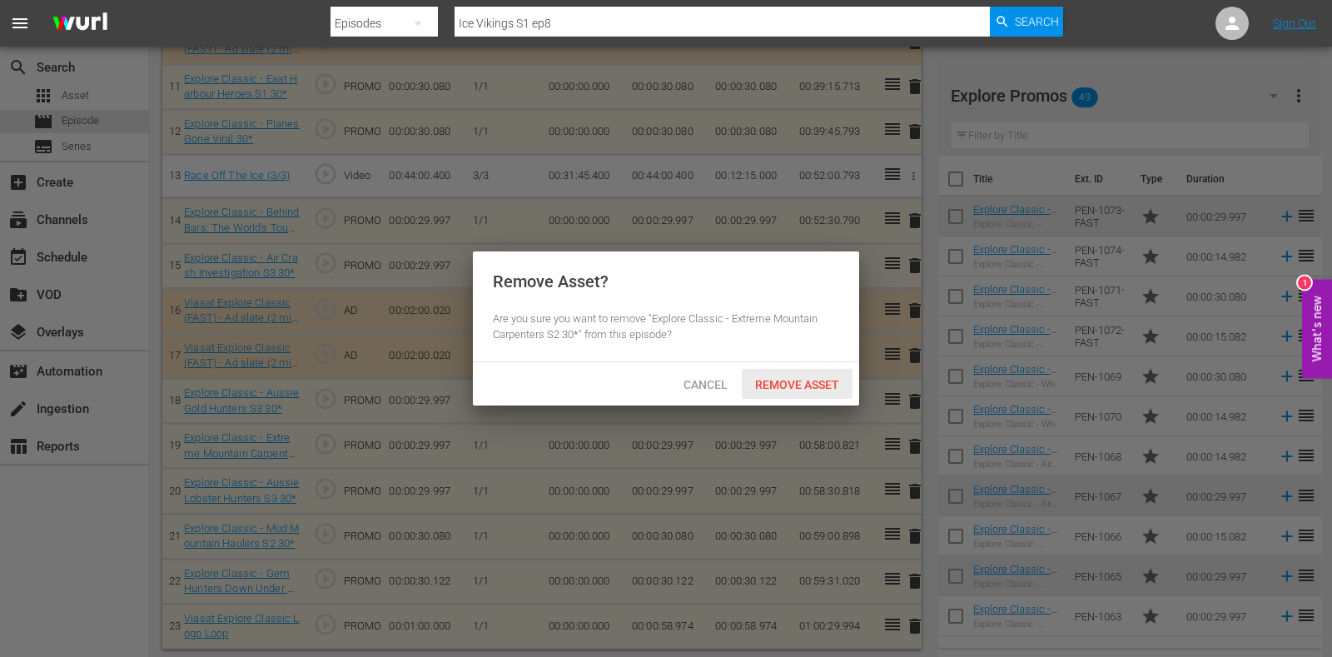
click at [803, 375] on div "Remove Asset" at bounding box center [797, 384] width 111 height 31
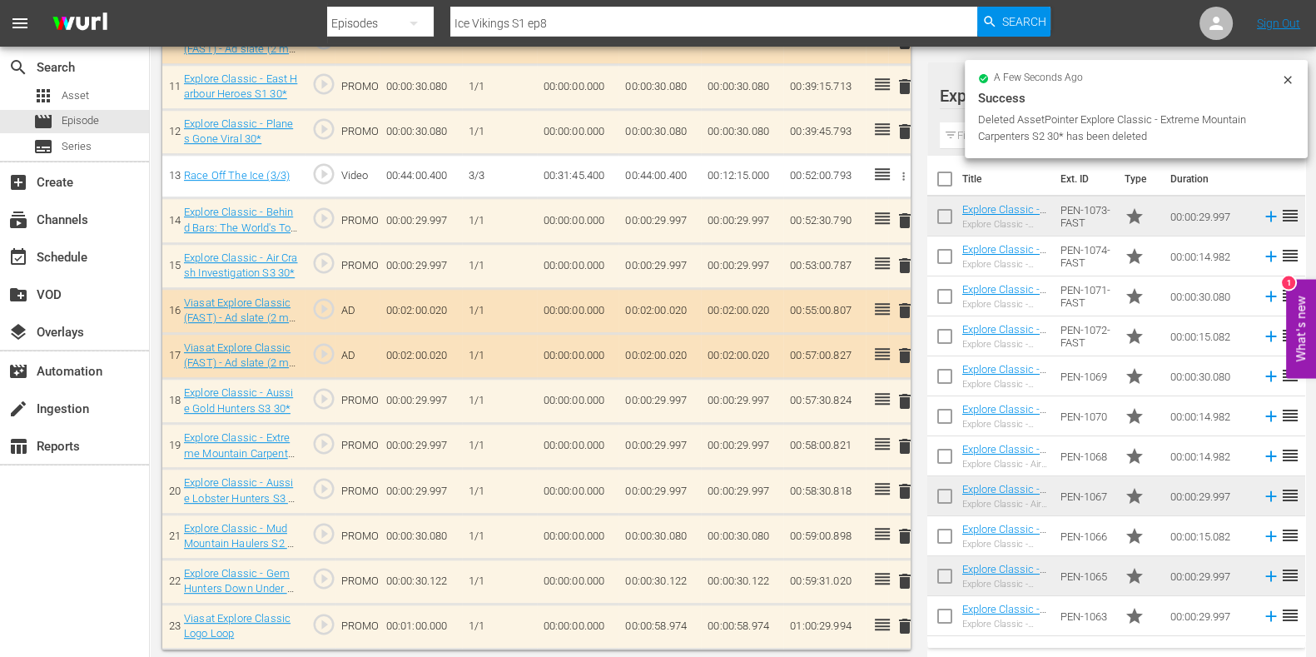
scroll to position [933, 0]
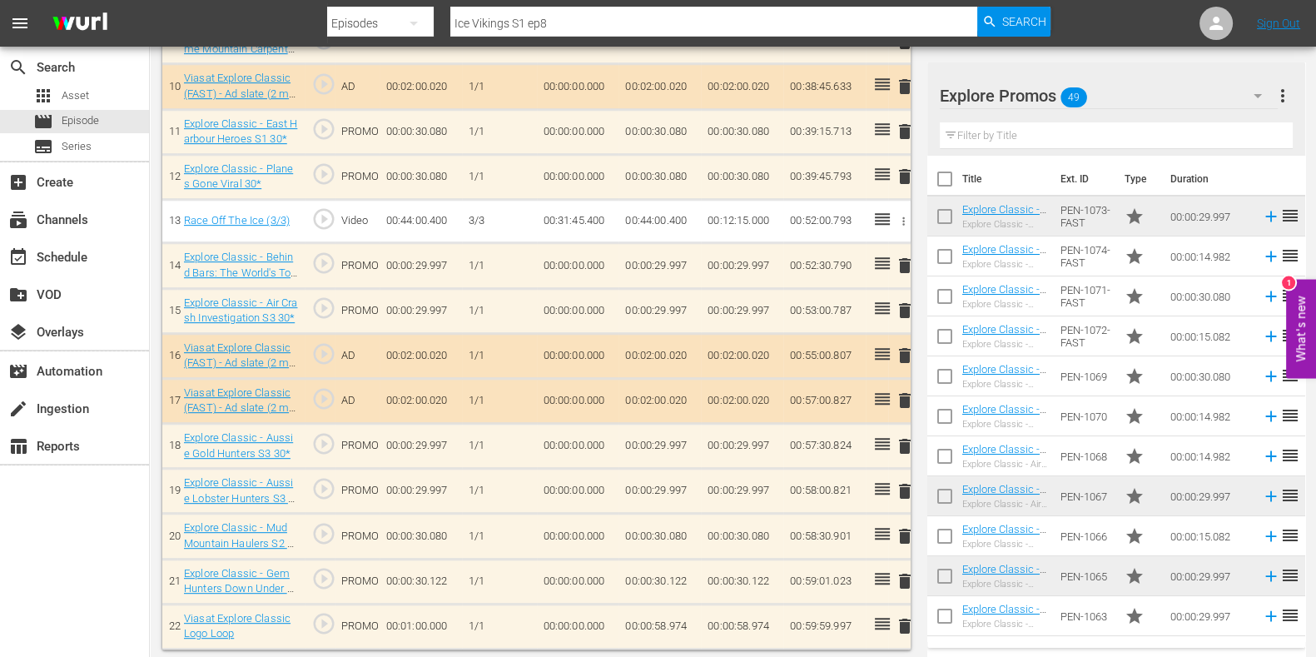
click at [679, 624] on td "00:00:58.974" at bounding box center [660, 626] width 82 height 45
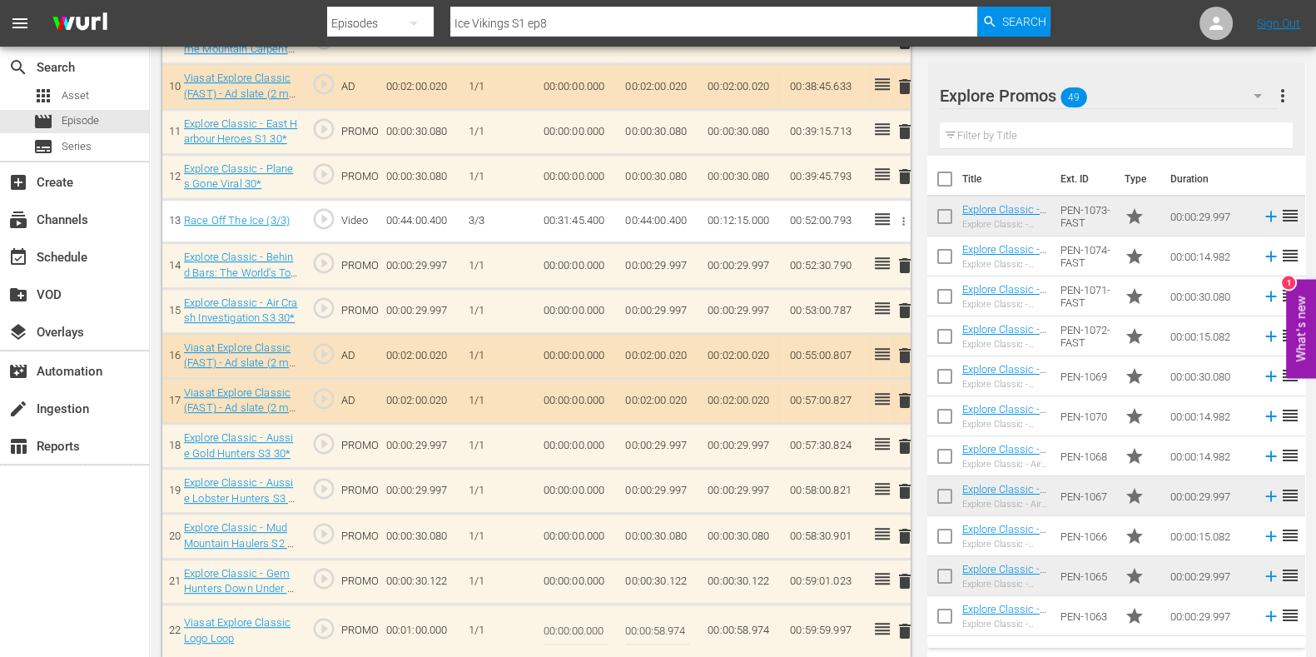
scroll to position [943, 0]
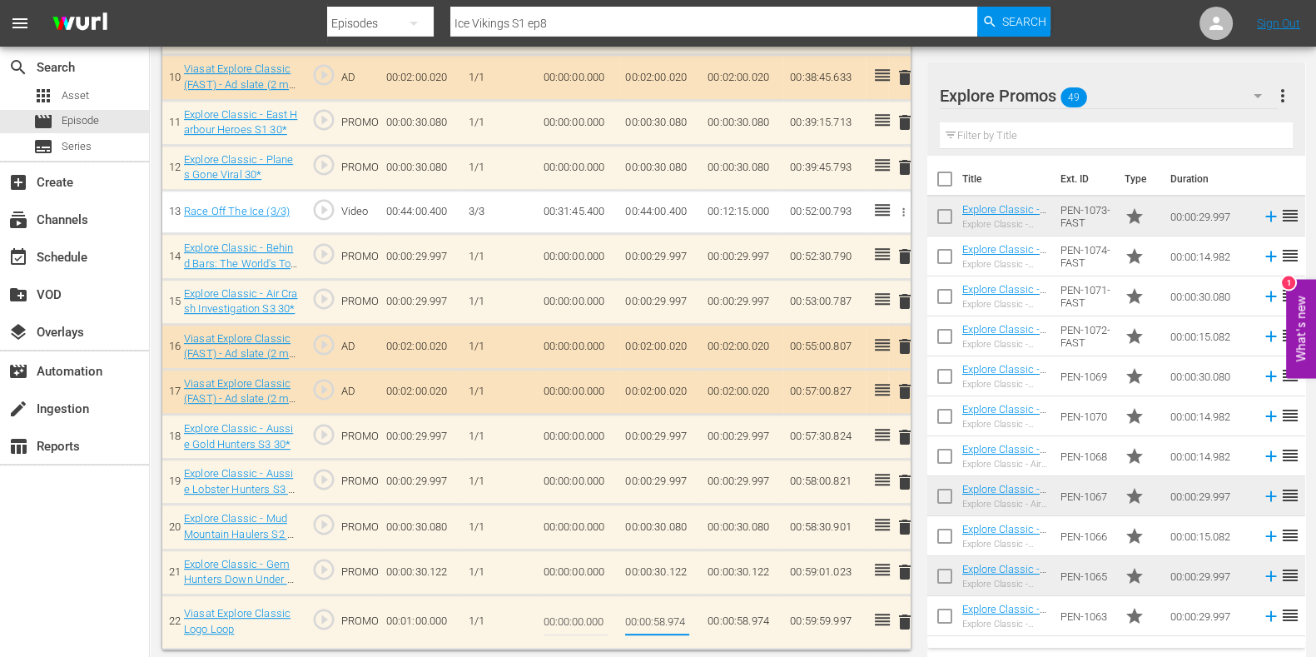
drag, startPoint x: 682, startPoint y: 619, endPoint x: 712, endPoint y: 619, distance: 30.0
click at [712, 619] on tr "22 Viasat Explore Classic Logo Loop play_circle_outline PROMO 00:01:00.000 [DAT…" at bounding box center [536, 621] width 749 height 54
type input "00:00:58.977"
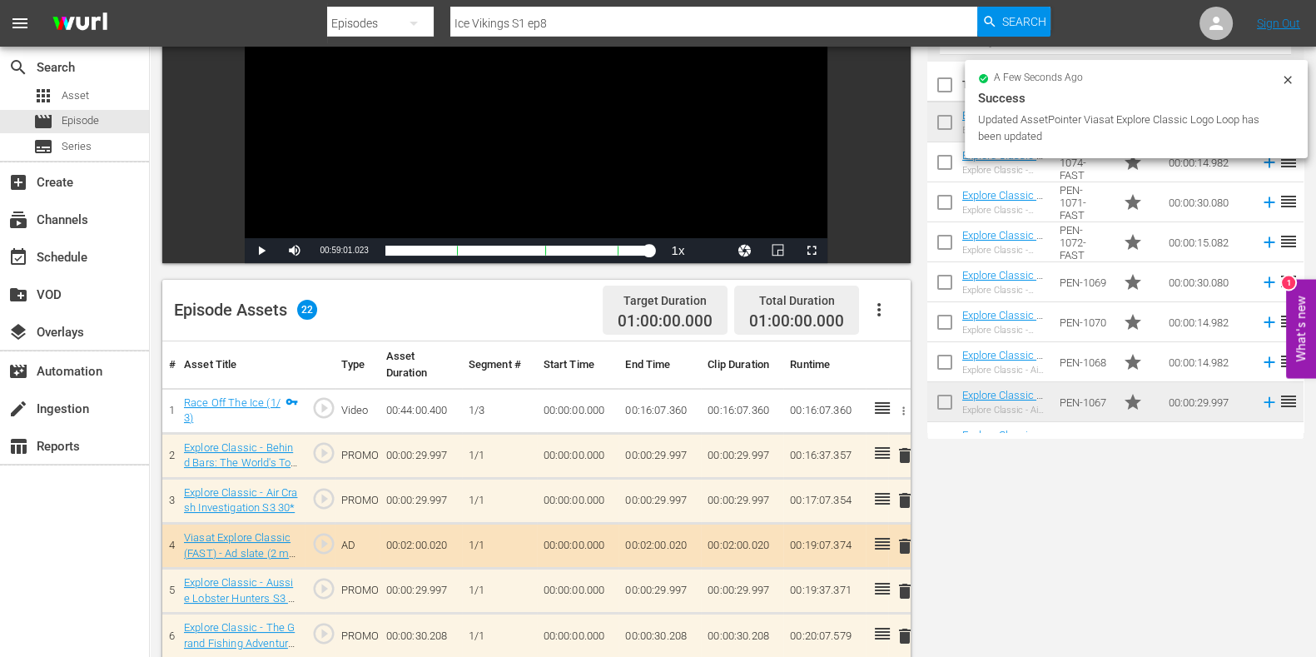
scroll to position [0, 0]
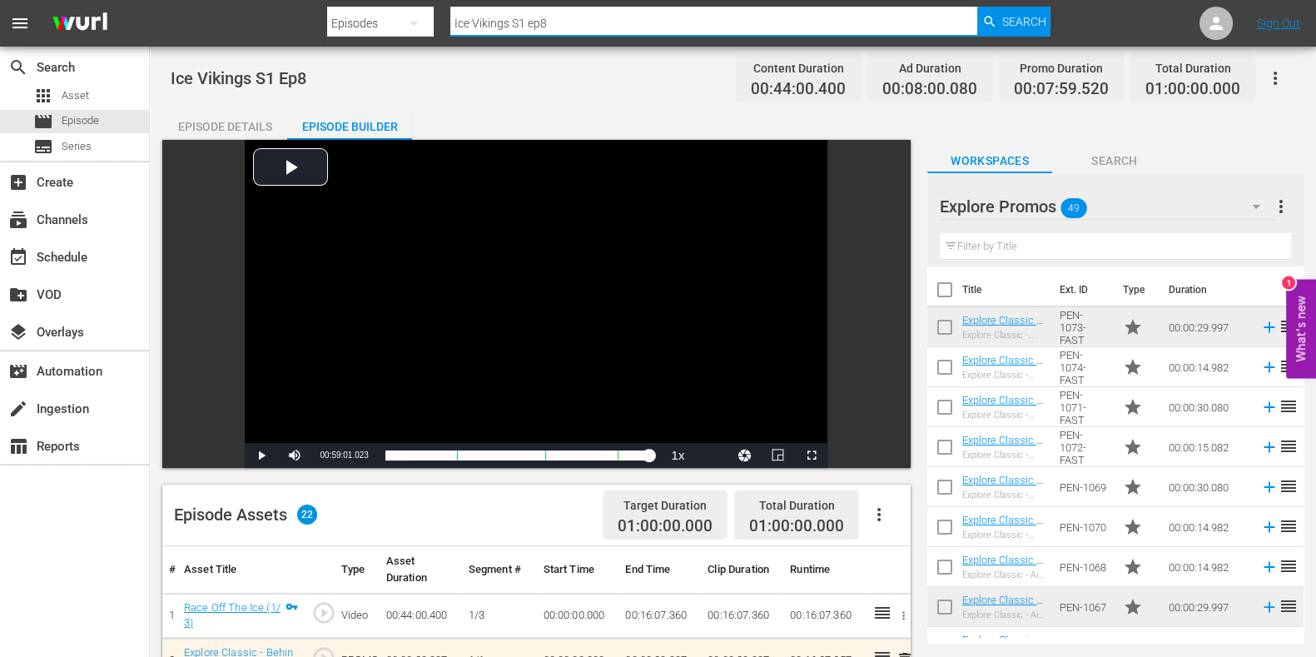
drag, startPoint x: 577, startPoint y: 27, endPoint x: 517, endPoint y: 27, distance: 59.9
click at [517, 27] on input "Ice Vikings S1 ep8" at bounding box center [713, 23] width 527 height 40
type input "Ice Vikings S2 ep1"
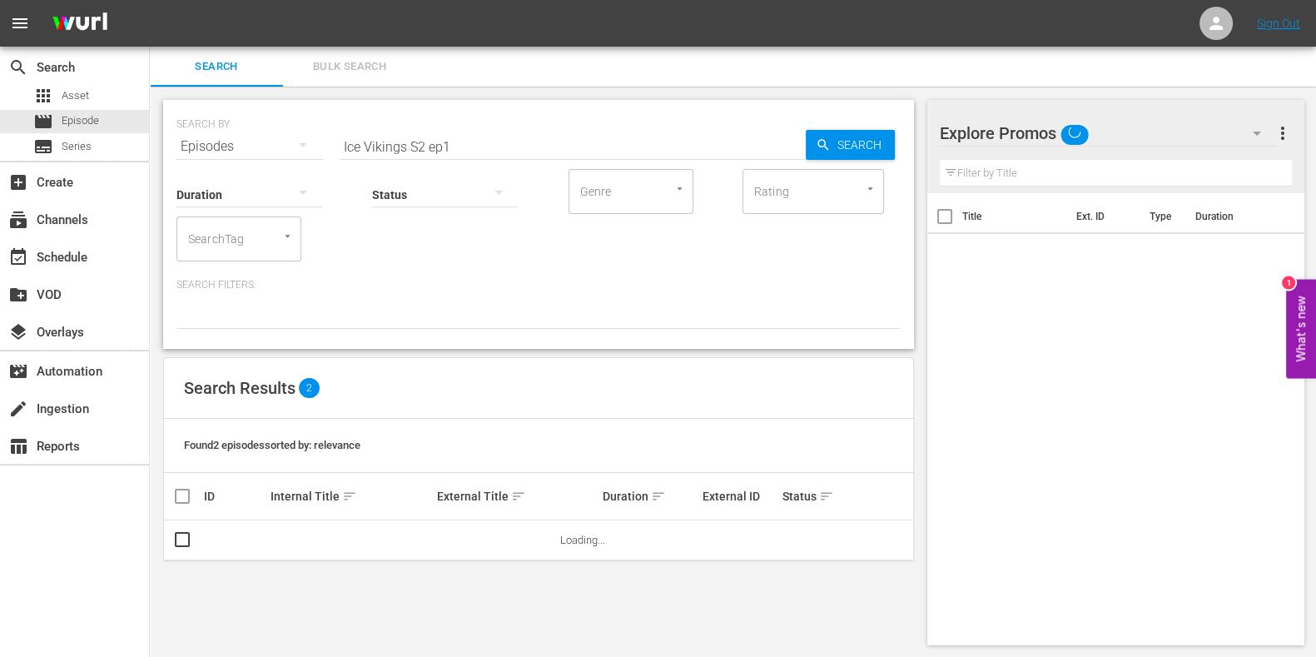
scroll to position [1, 0]
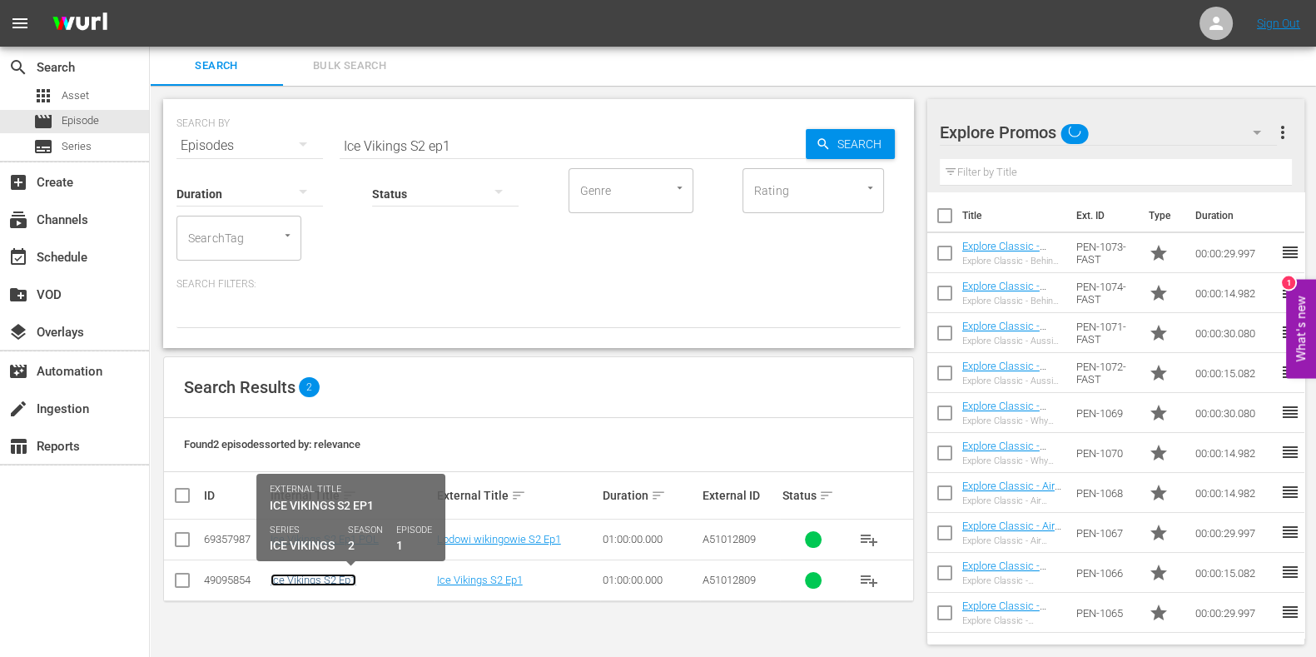
click at [319, 576] on link "Ice Vikings S2 Ep1" at bounding box center [314, 580] width 86 height 12
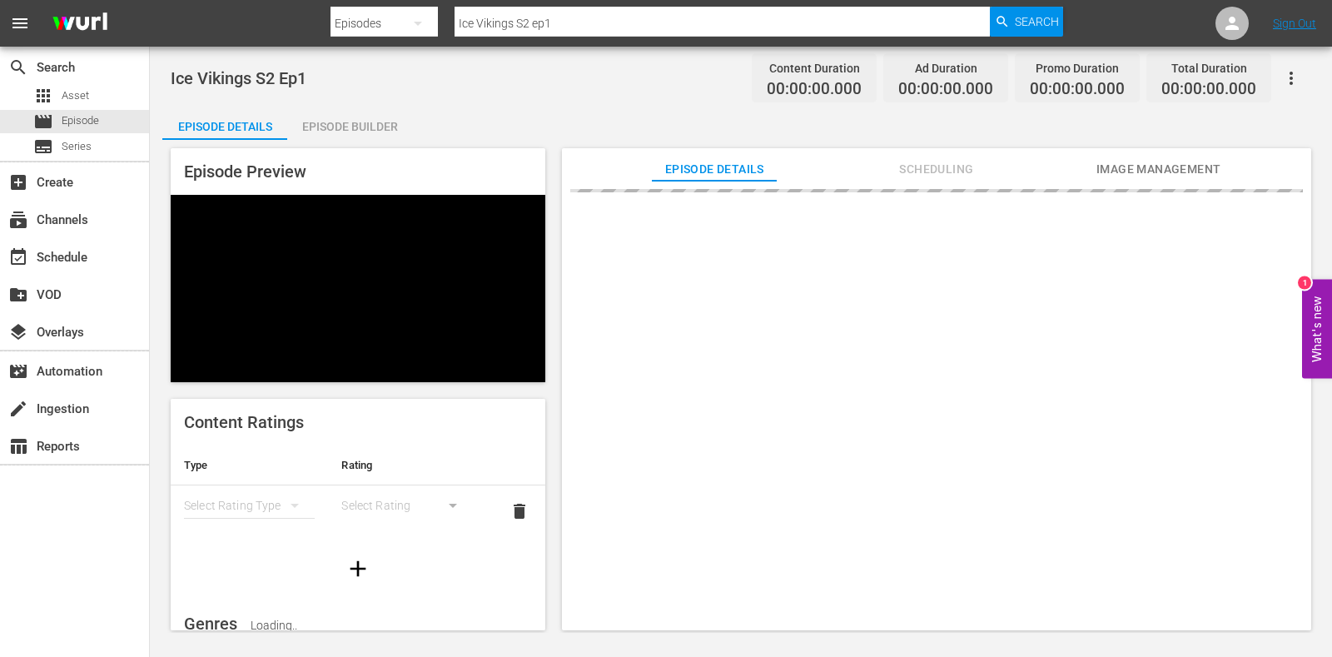
click at [325, 111] on div "Episode Builder" at bounding box center [349, 127] width 125 height 40
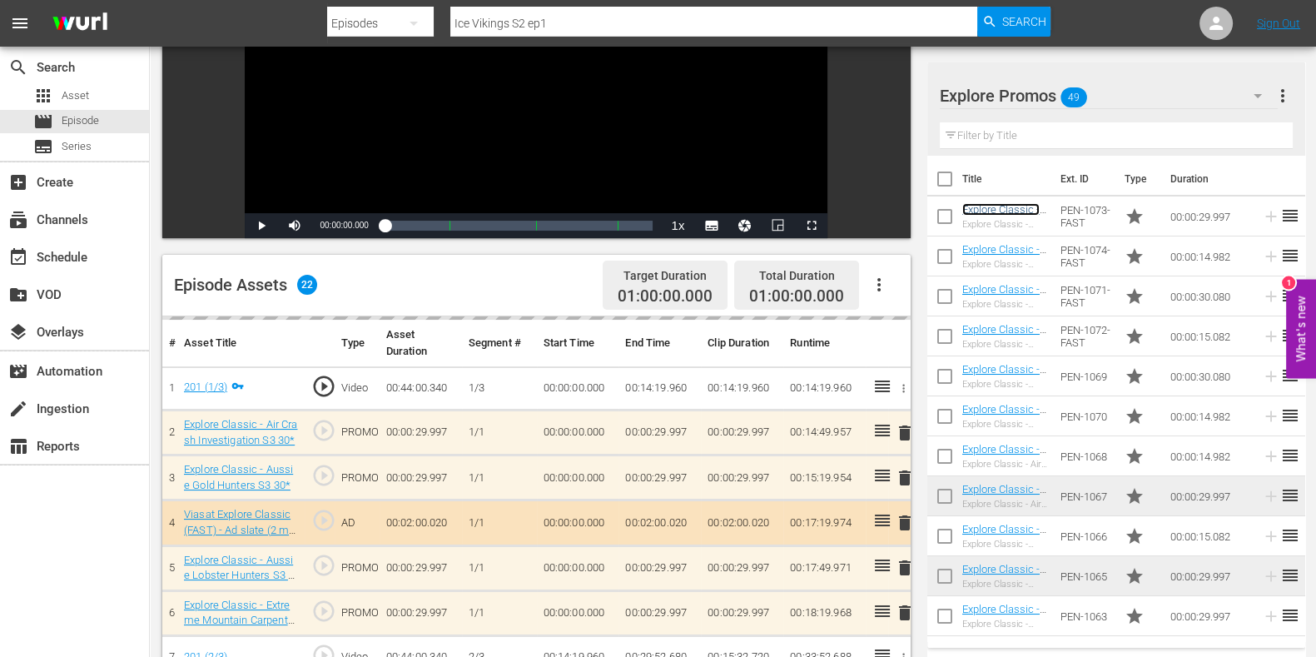
scroll to position [334, 0]
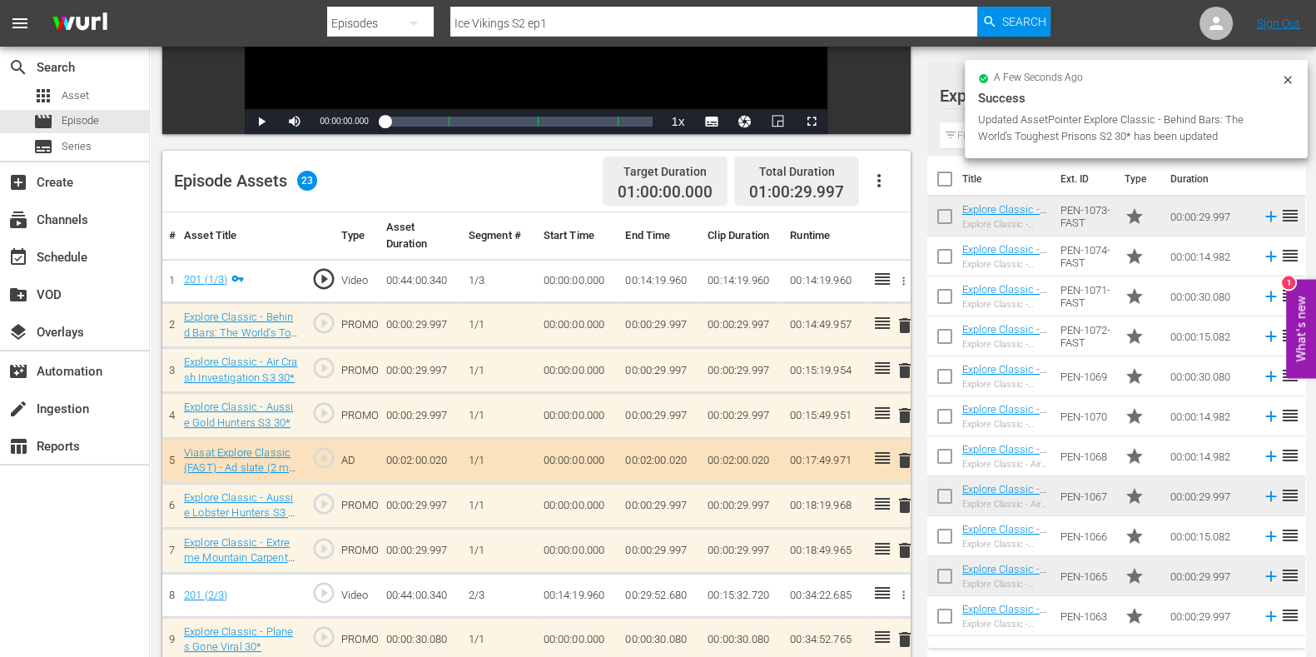
click at [908, 498] on span "delete" at bounding box center [905, 505] width 20 height 20
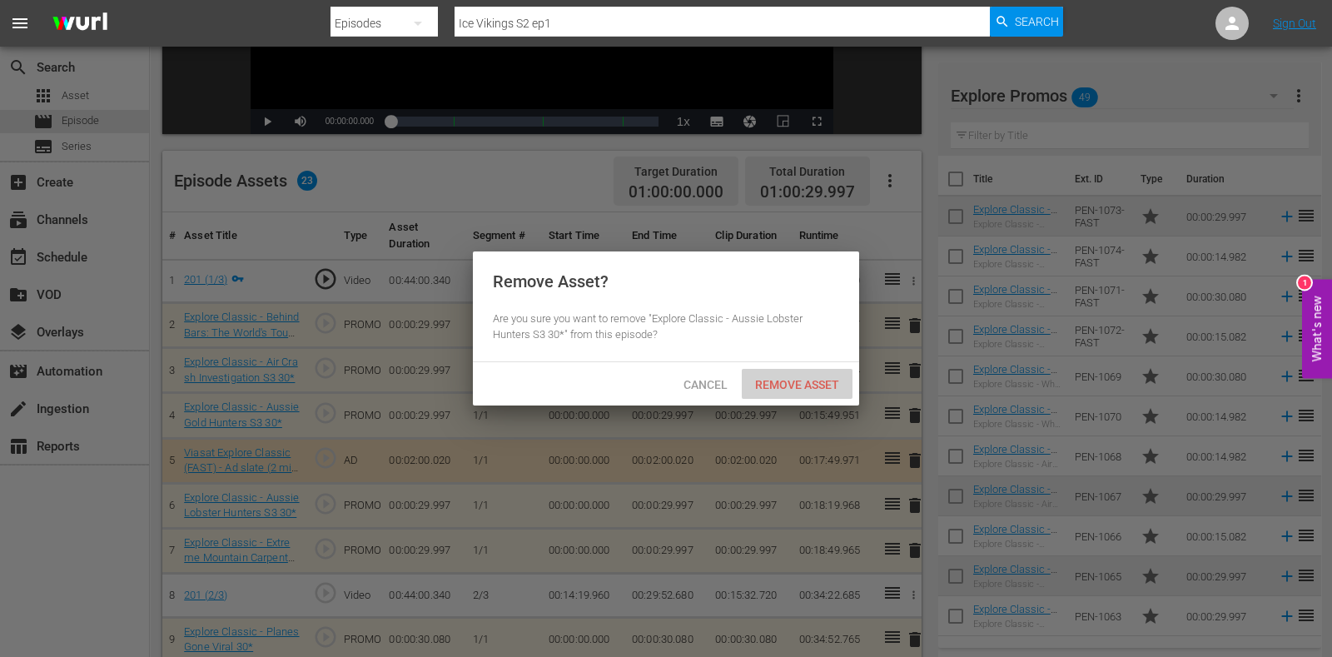
click at [818, 386] on span "Remove Asset" at bounding box center [797, 384] width 111 height 13
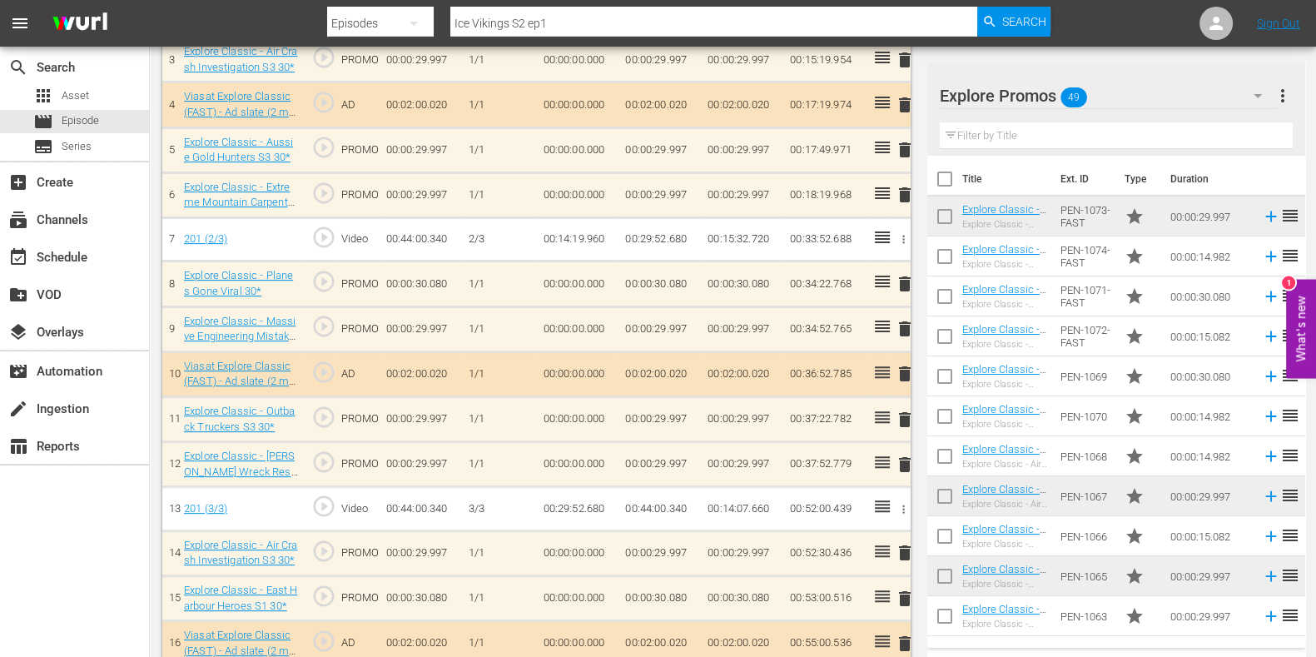
scroll to position [646, 0]
click at [910, 328] on span "delete" at bounding box center [905, 327] width 20 height 20
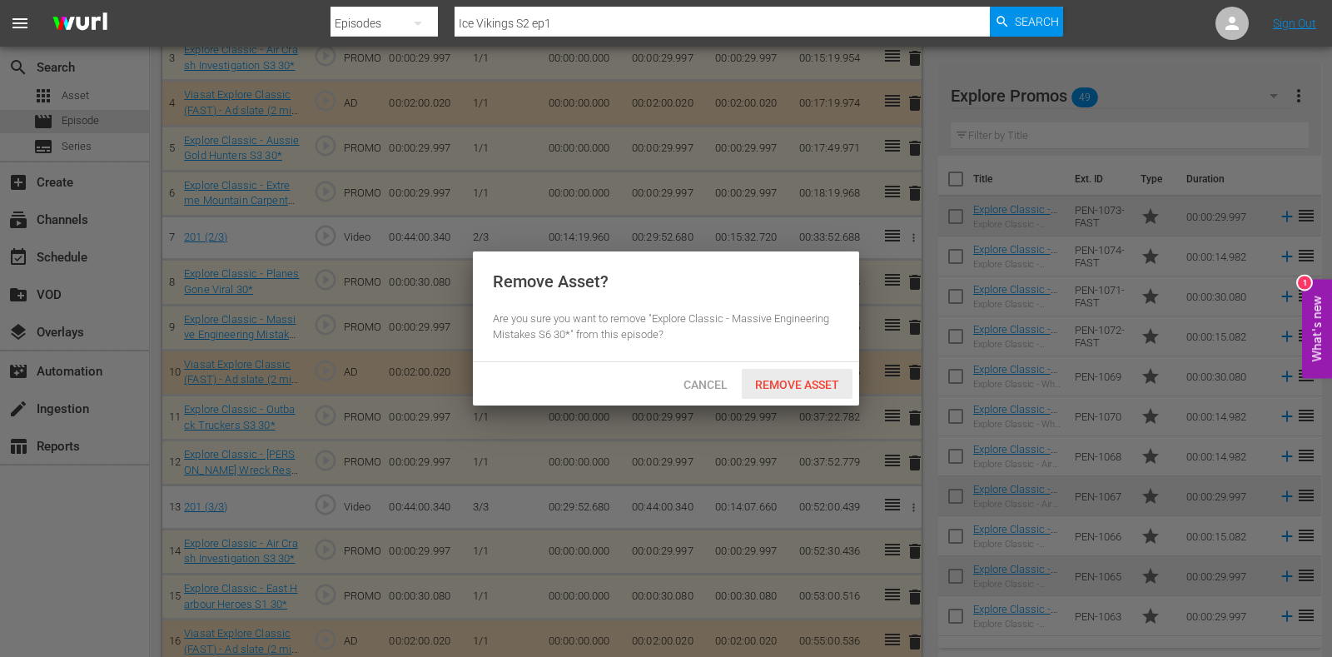
click at [808, 386] on span "Remove Asset" at bounding box center [797, 384] width 111 height 13
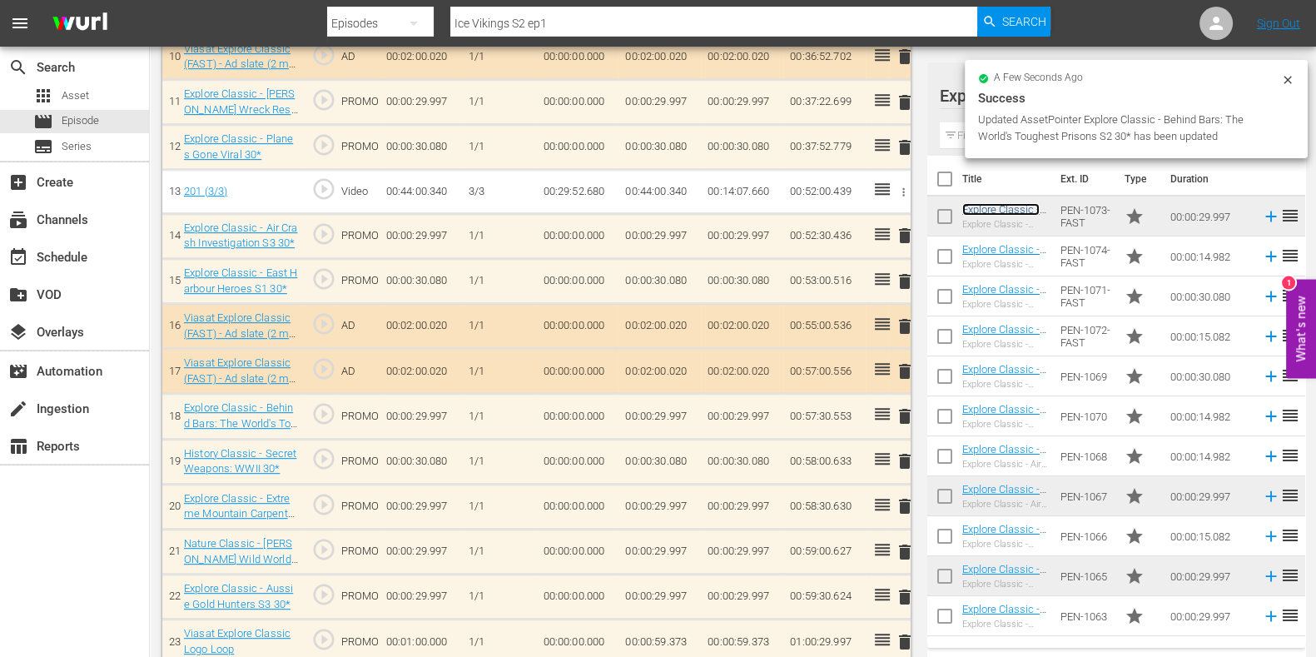
scroll to position [978, 0]
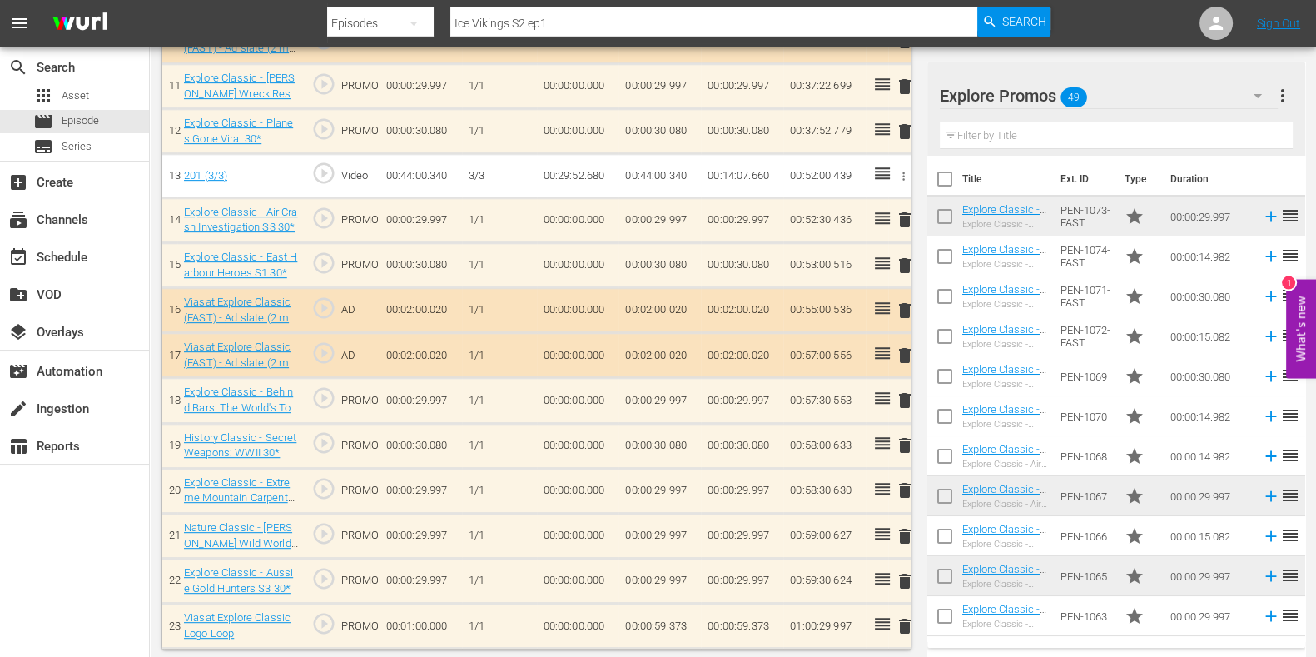
click at [903, 438] on span "delete" at bounding box center [905, 445] width 20 height 20
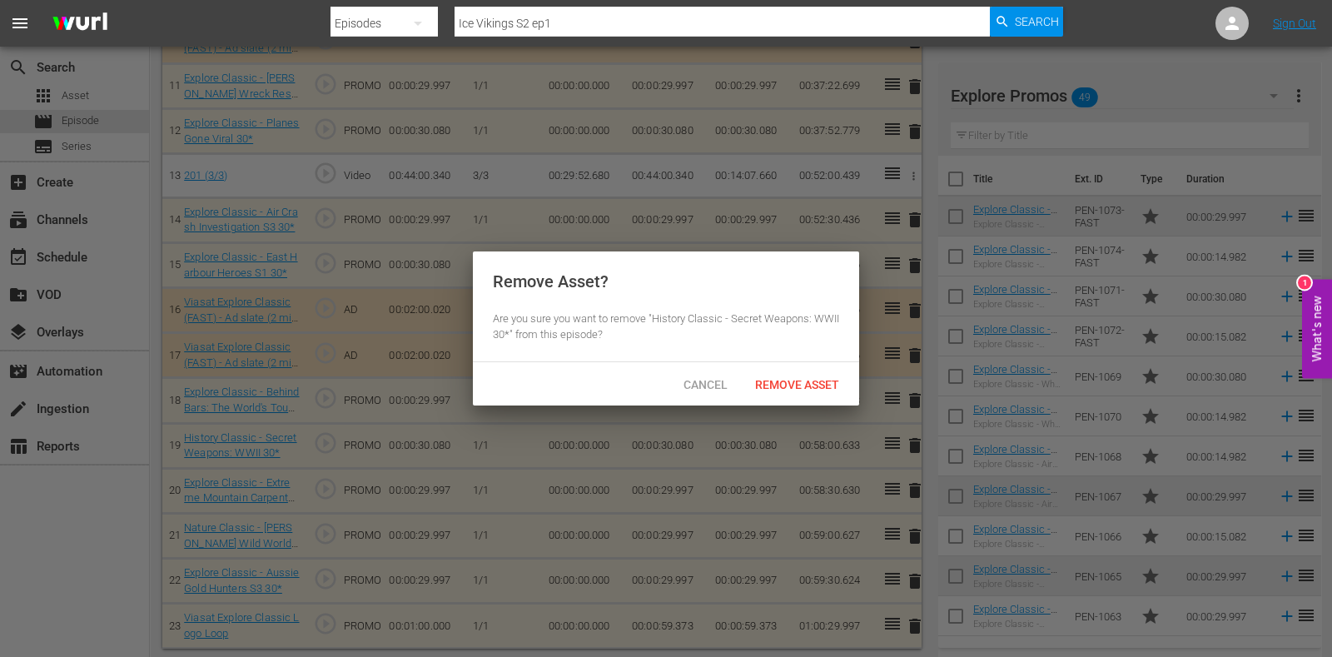
click at [827, 389] on span "Remove Asset" at bounding box center [797, 384] width 111 height 13
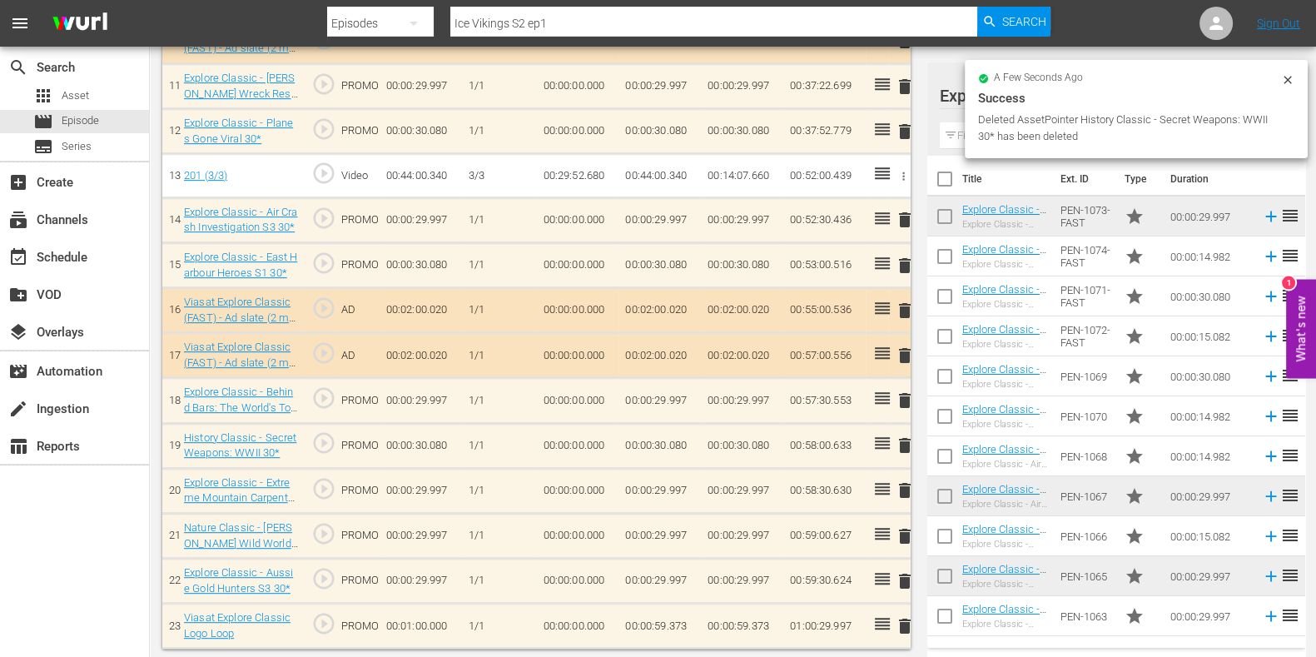
scroll to position [933, 0]
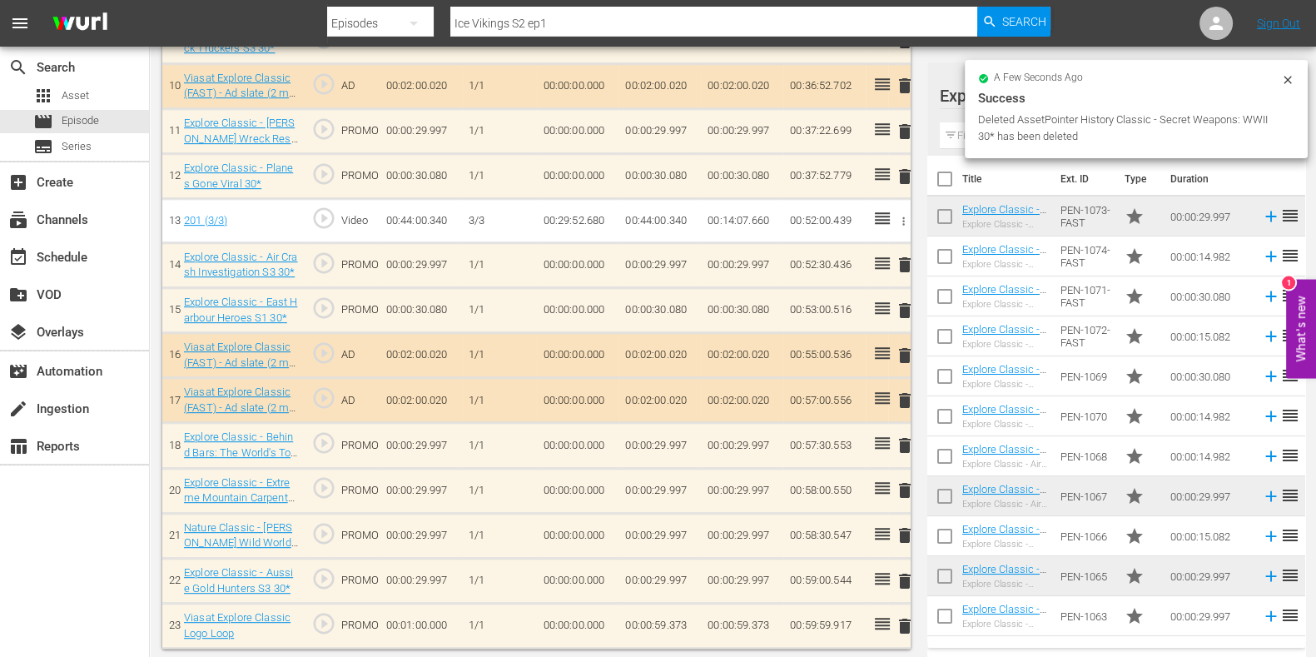
click at [908, 488] on span "delete" at bounding box center [905, 490] width 20 height 20
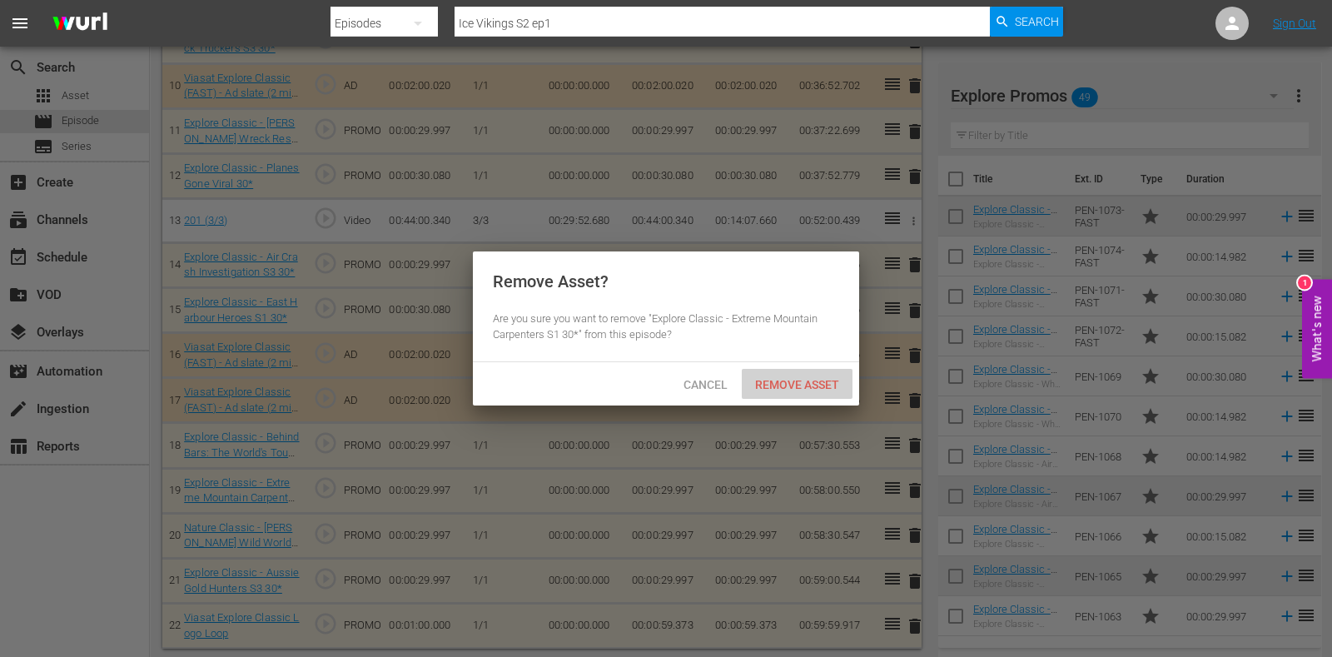
click at [807, 394] on div "Remove Asset" at bounding box center [797, 384] width 111 height 31
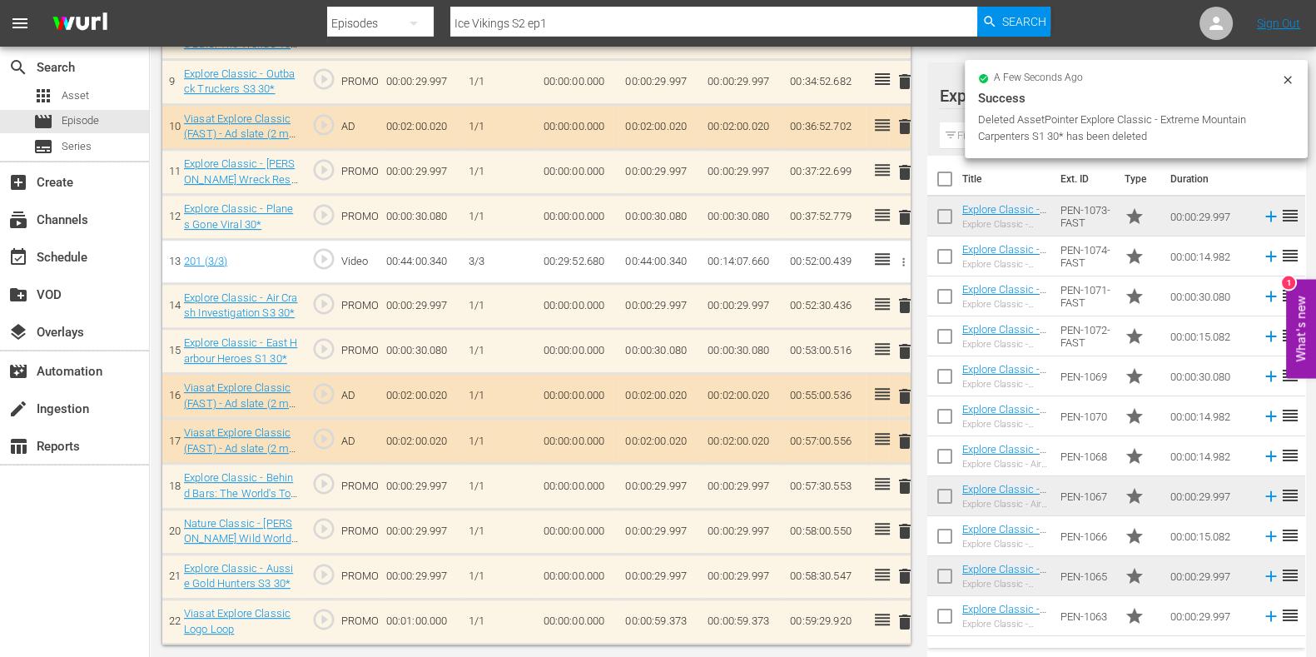
scroll to position [887, 0]
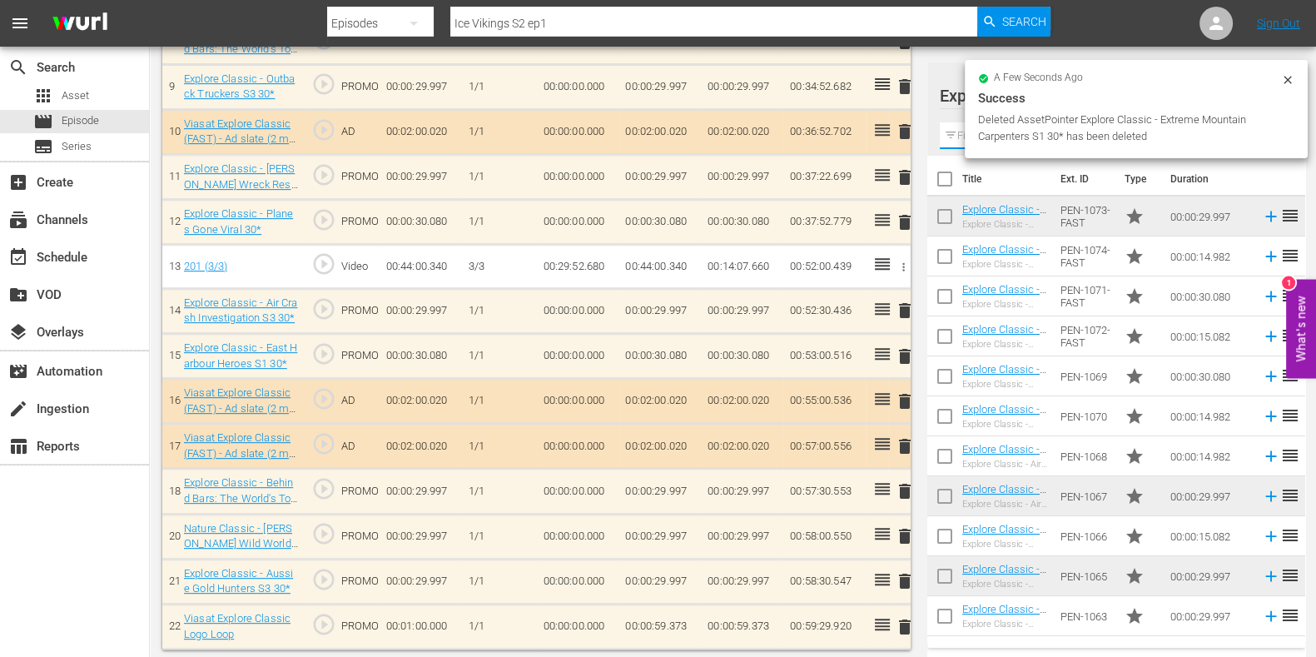
click at [957, 134] on input "text" at bounding box center [1116, 135] width 353 height 27
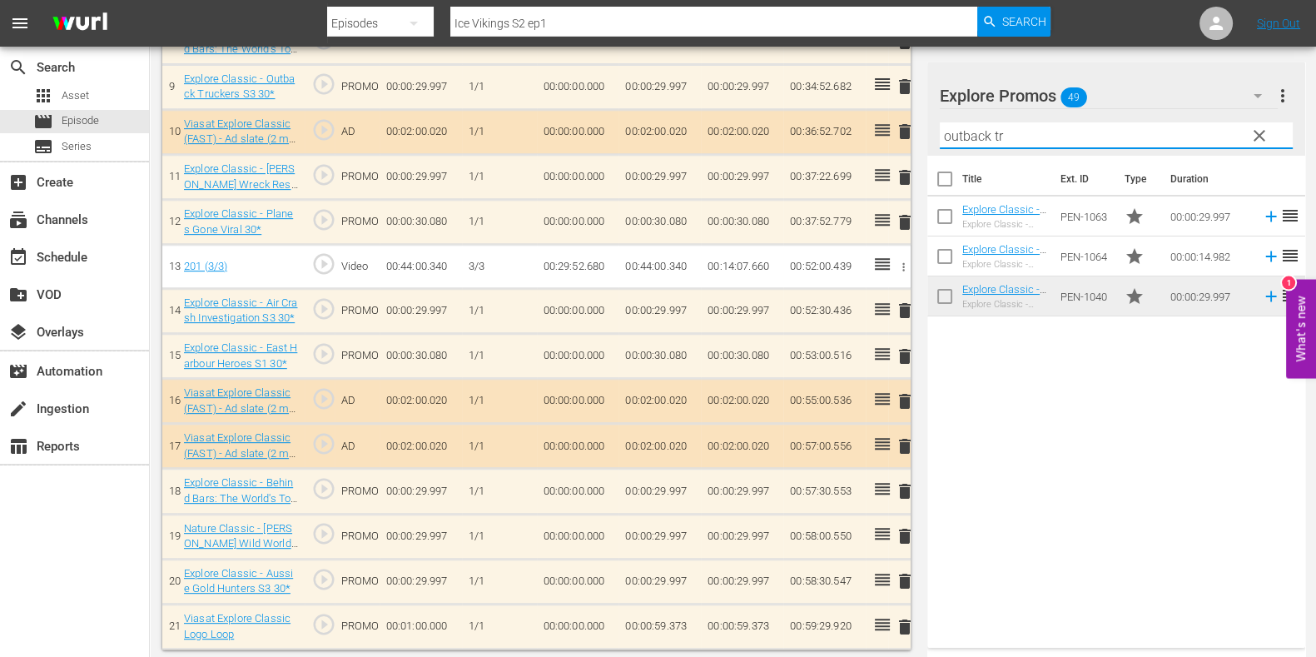
type input "outback tr"
click at [1077, 430] on div "Title Ext. ID Type Duration Explore Classic - Outback Truckers S6 30* Explore C…" at bounding box center [1117, 398] width 378 height 485
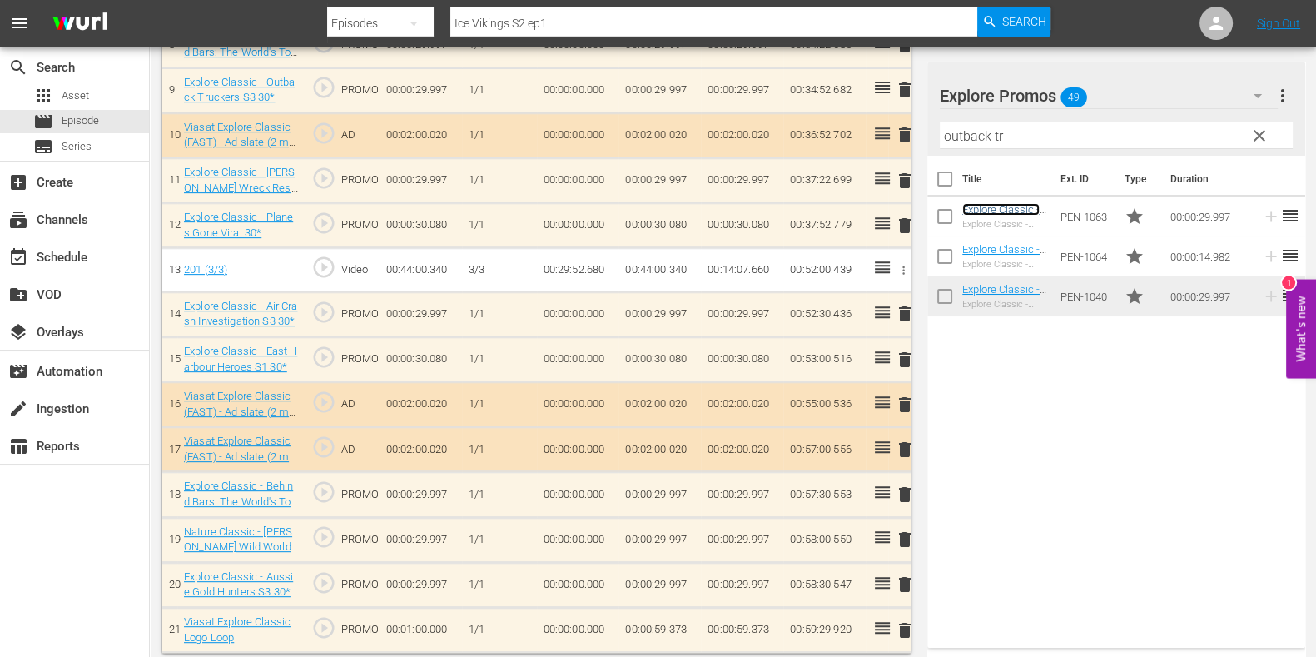
scroll to position [890, 0]
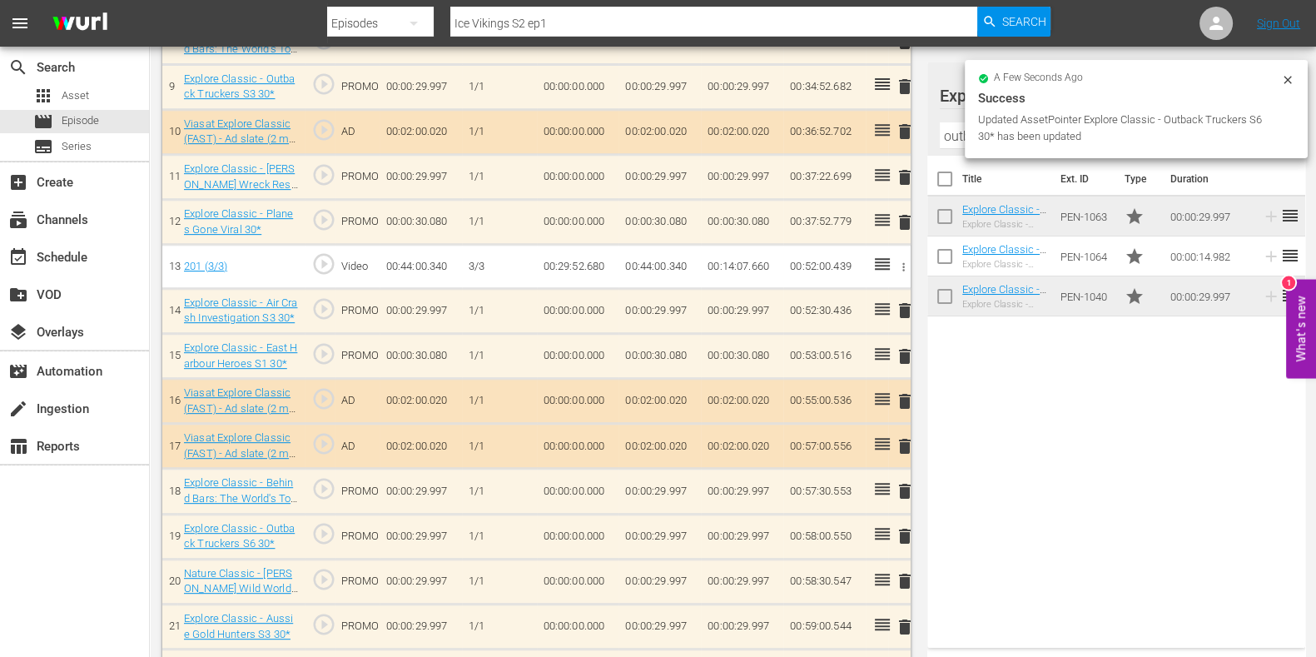
click at [907, 351] on span "delete" at bounding box center [905, 356] width 20 height 20
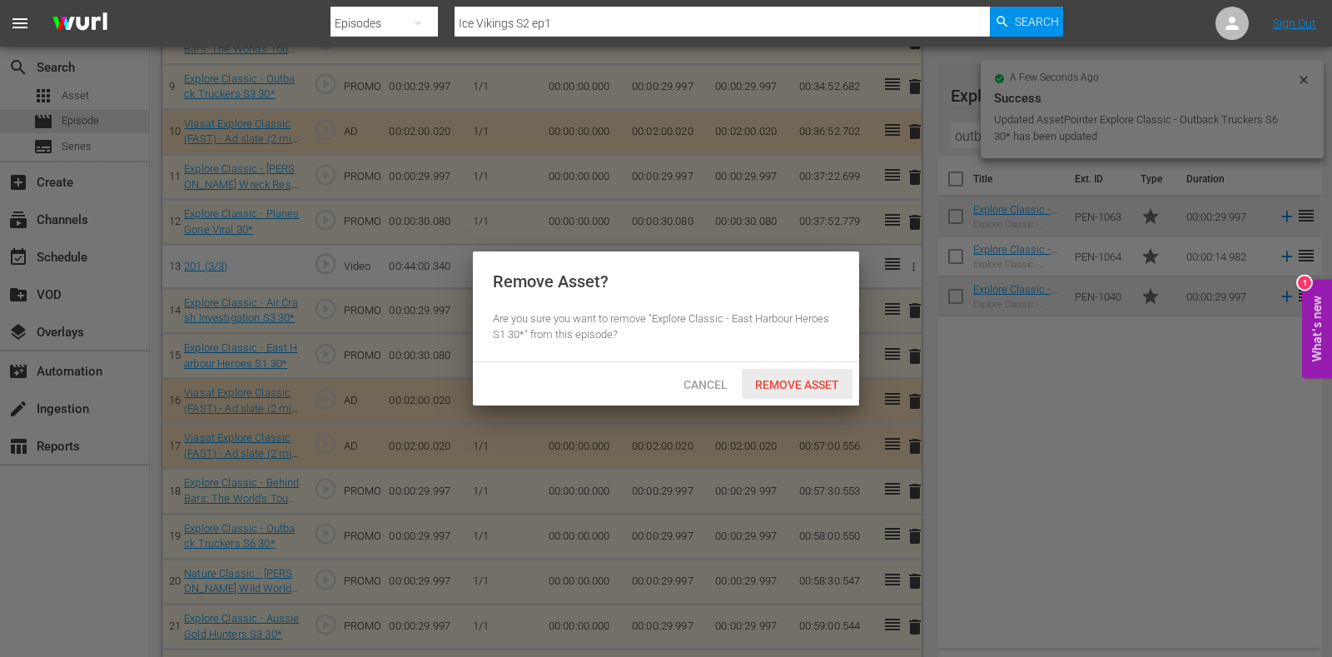
click at [799, 394] on div "Remove Asset" at bounding box center [797, 384] width 111 height 31
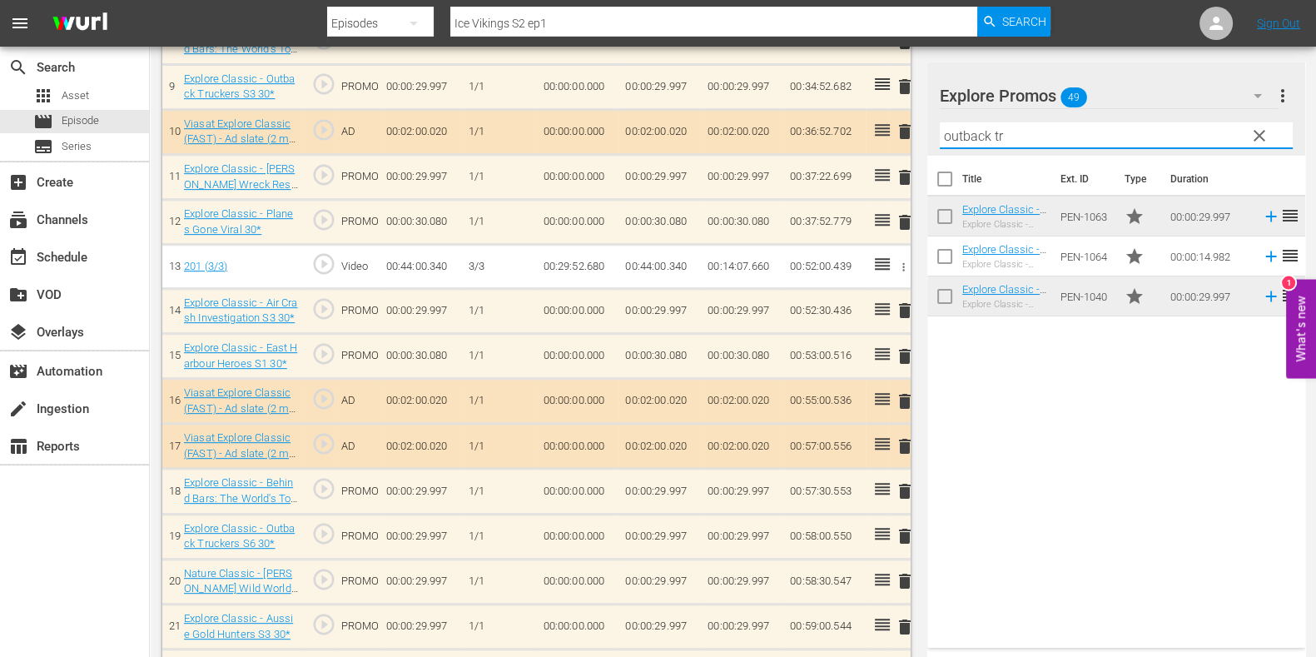
click at [947, 137] on input "outback tr" at bounding box center [1116, 135] width 353 height 27
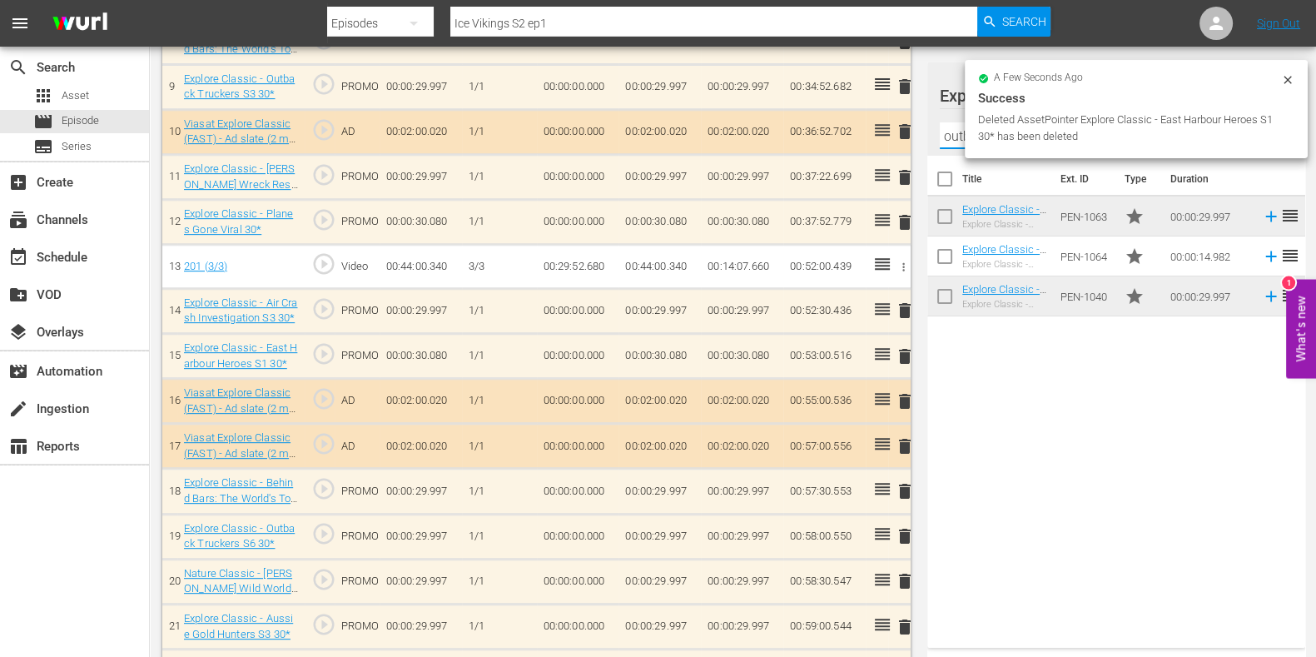
click at [947, 137] on input "outback tr" at bounding box center [1116, 135] width 353 height 27
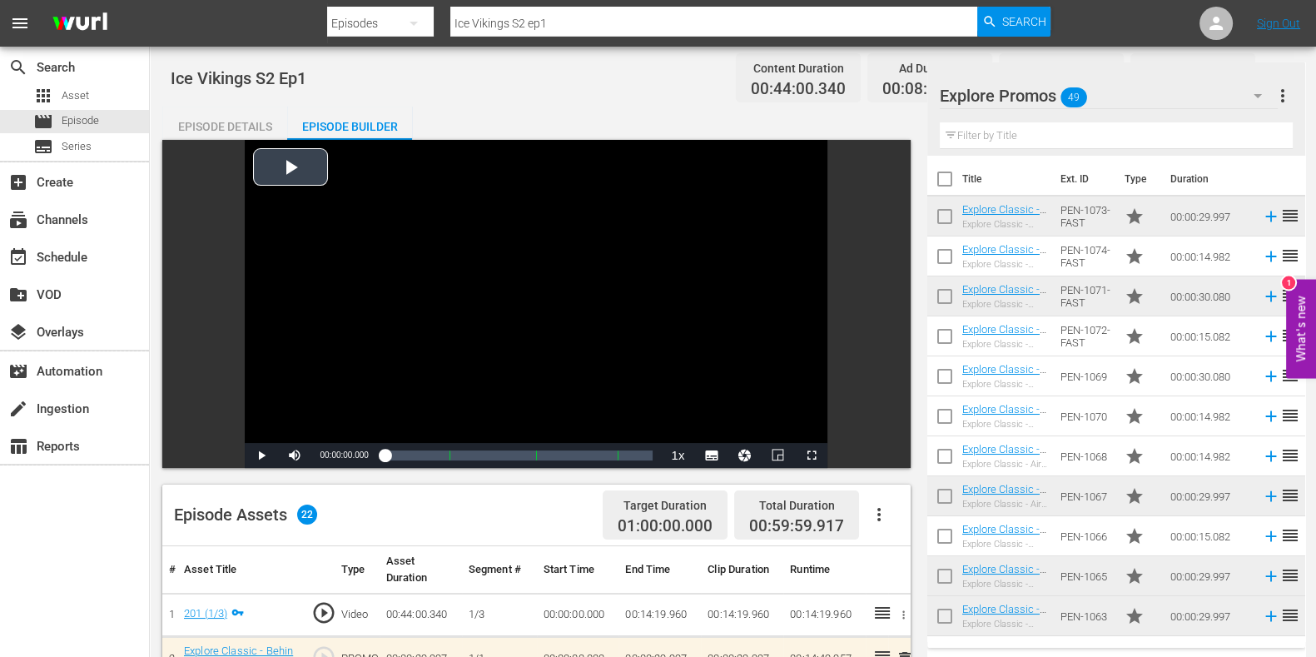
scroll to position [933, 0]
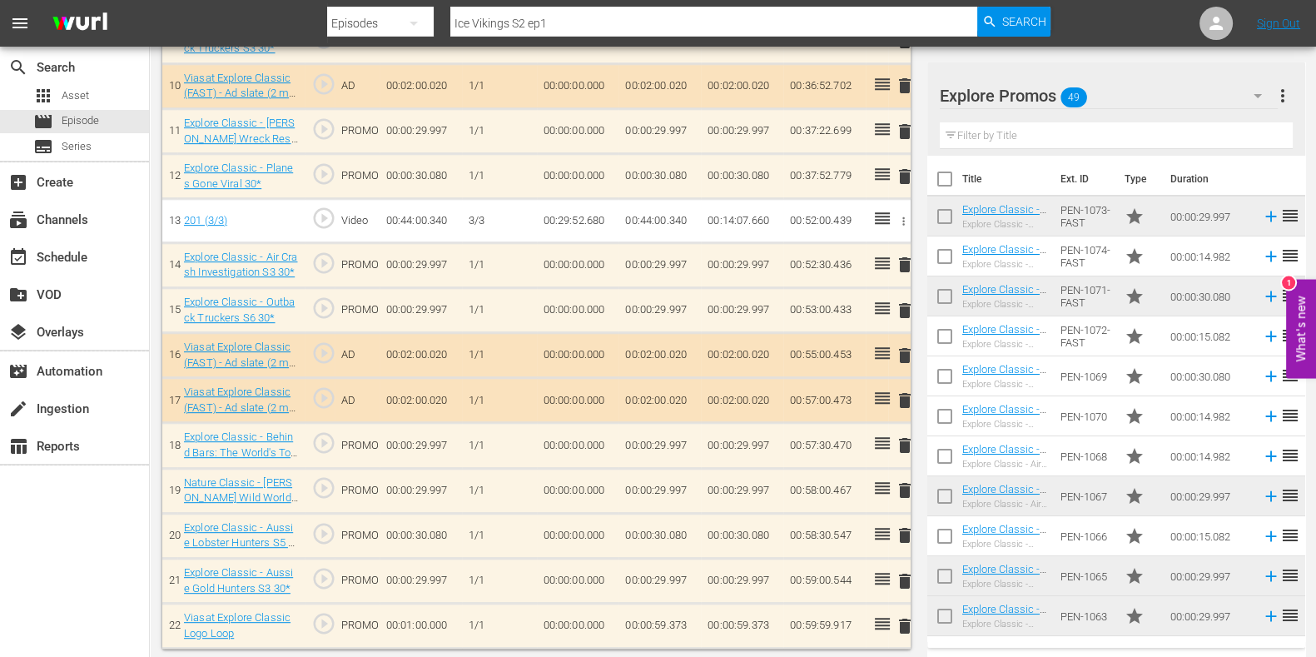
click at [670, 619] on td "00:00:59.373" at bounding box center [660, 626] width 82 height 45
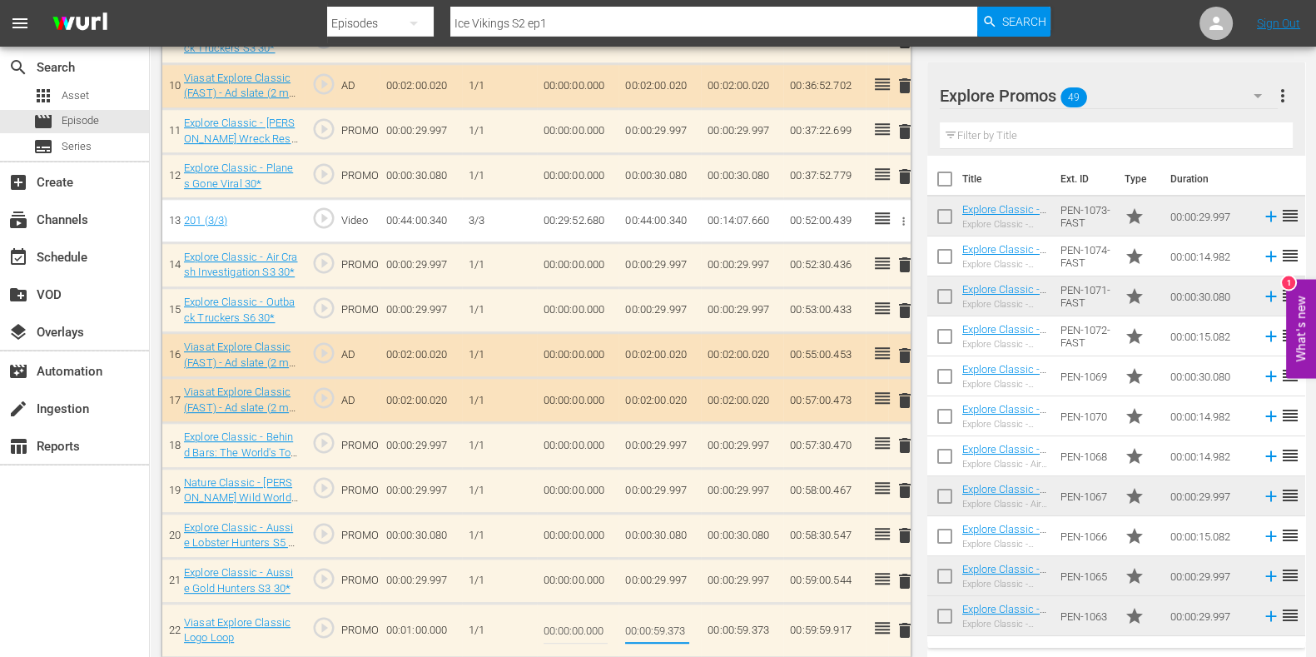
drag, startPoint x: 670, startPoint y: 626, endPoint x: 694, endPoint y: 630, distance: 23.7
click at [694, 630] on td "00:00:59.373" at bounding box center [660, 631] width 82 height 54
click at [683, 626] on input "00:00:59.373" at bounding box center [657, 630] width 64 height 40
drag, startPoint x: 681, startPoint y: 630, endPoint x: 670, endPoint y: 631, distance: 10.9
click at [670, 631] on input "00:00:59.373" at bounding box center [657, 630] width 64 height 40
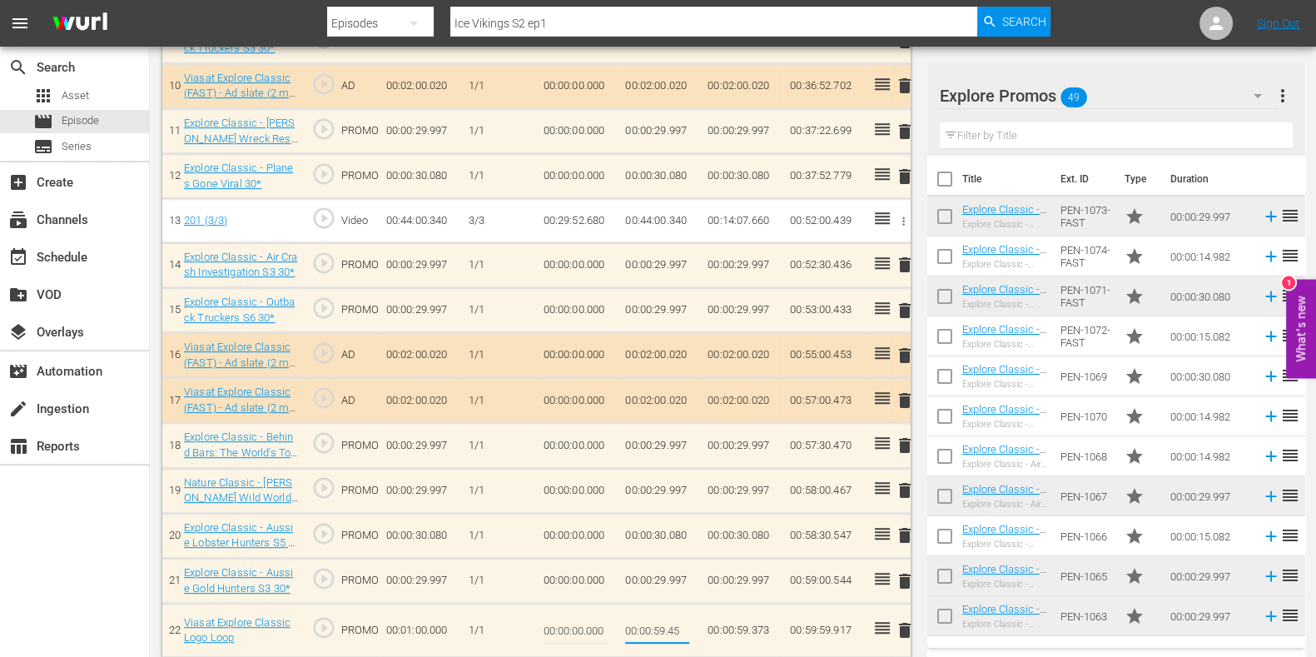
type input "00:00:59.456"
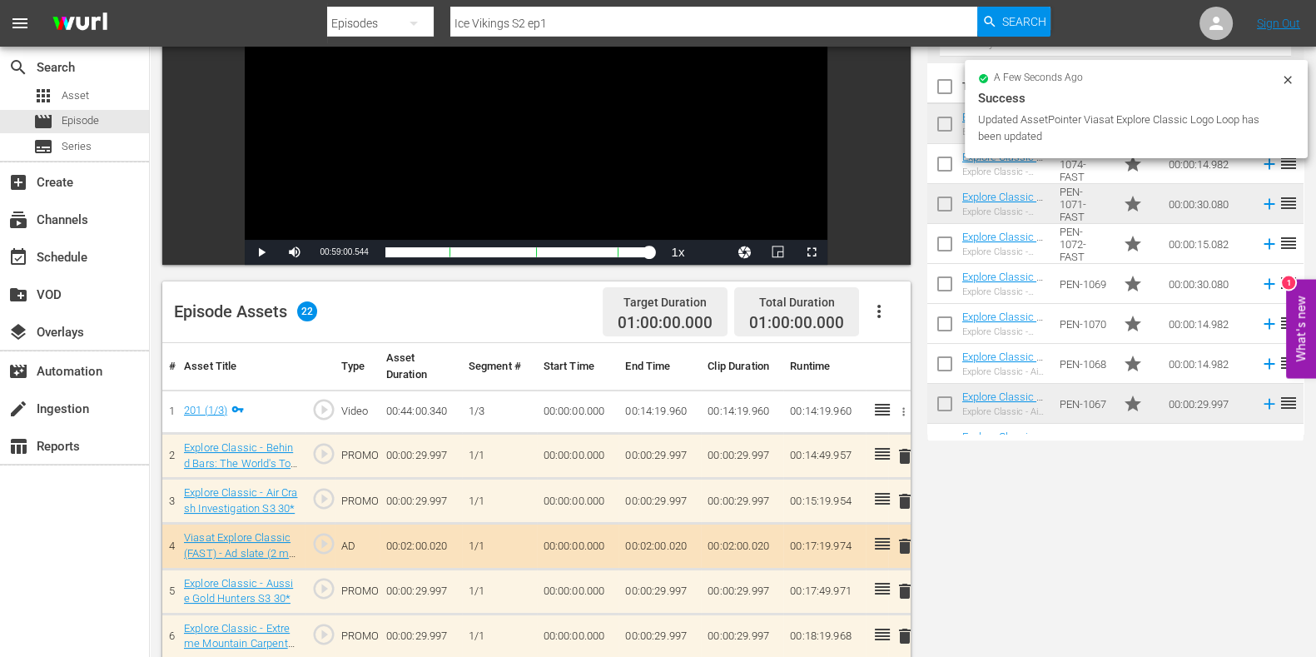
scroll to position [0, 0]
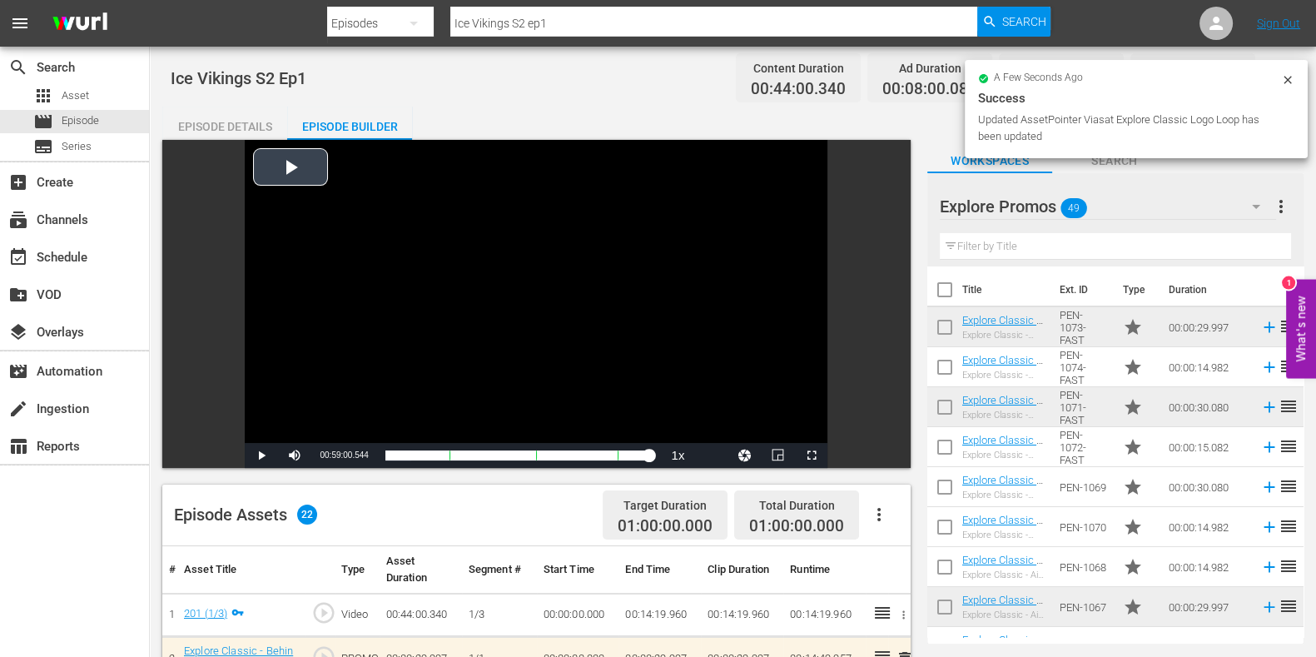
click at [615, 12] on input "Ice Vikings S2 ep1" at bounding box center [713, 23] width 527 height 40
type input "Ice Vikings S2 ep2"
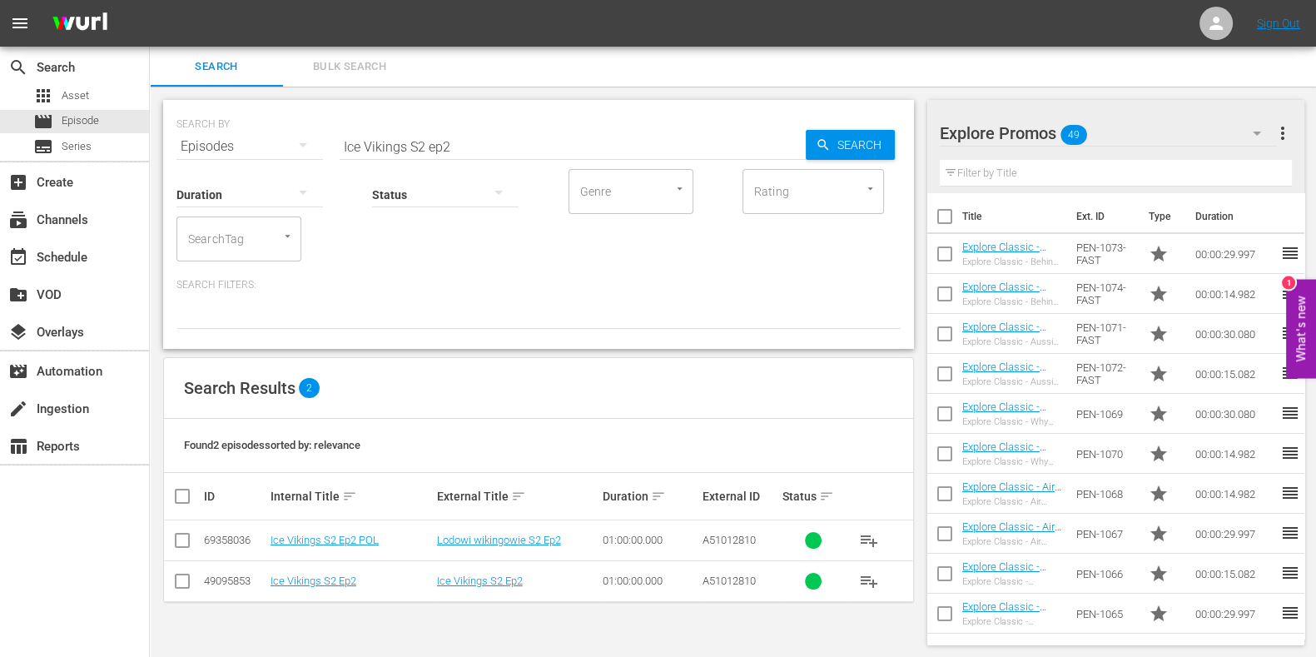
click at [345, 589] on td "Ice Vikings S2 Ep2" at bounding box center [351, 580] width 167 height 41
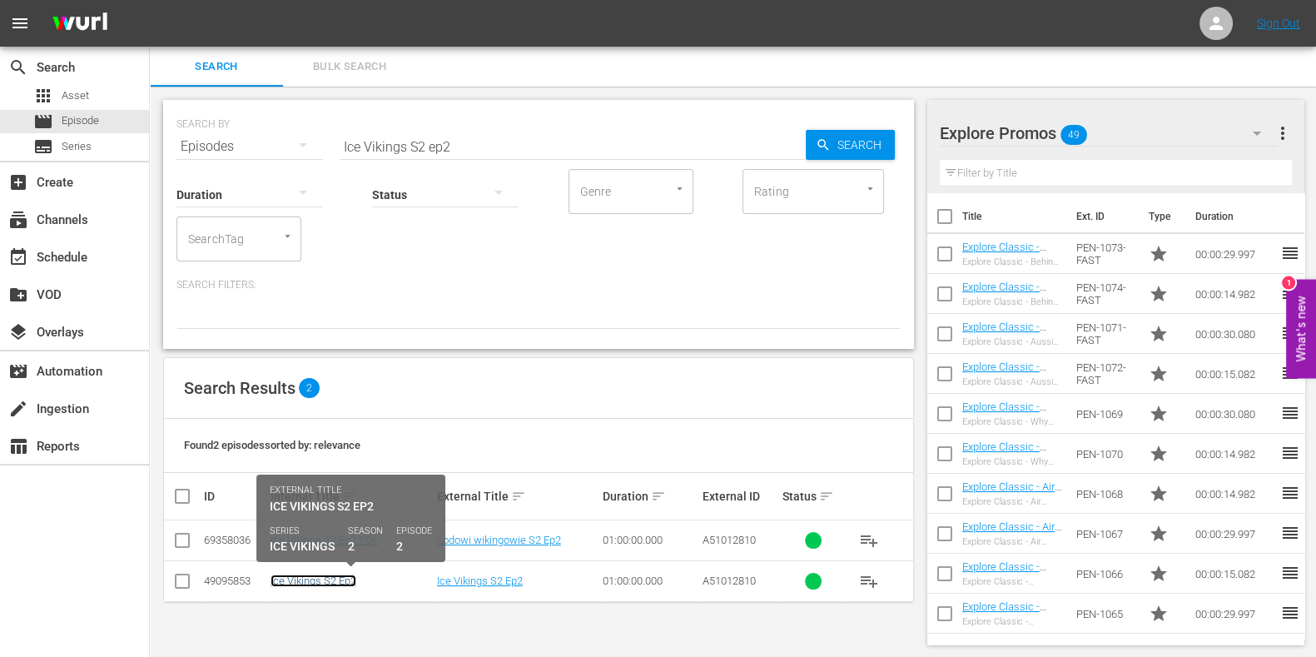
click at [345, 577] on link "Ice Vikings S2 Ep2" at bounding box center [314, 581] width 86 height 12
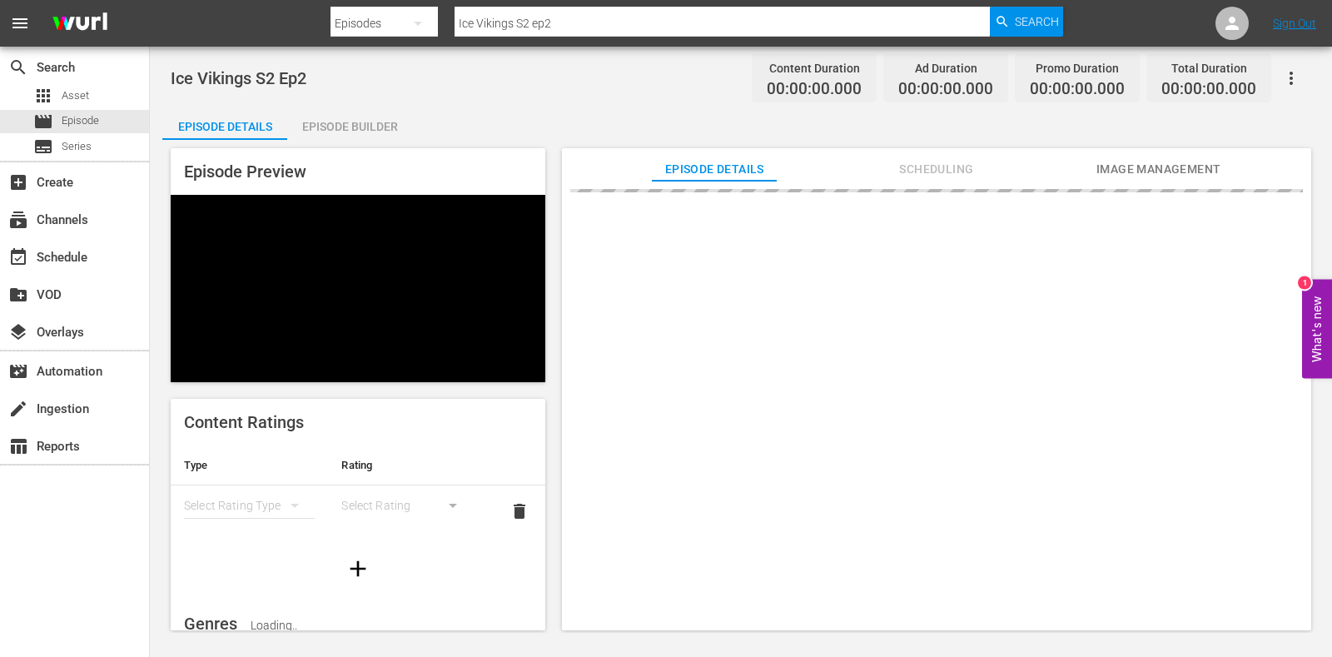
click at [337, 127] on div "Episode Builder" at bounding box center [349, 127] width 125 height 40
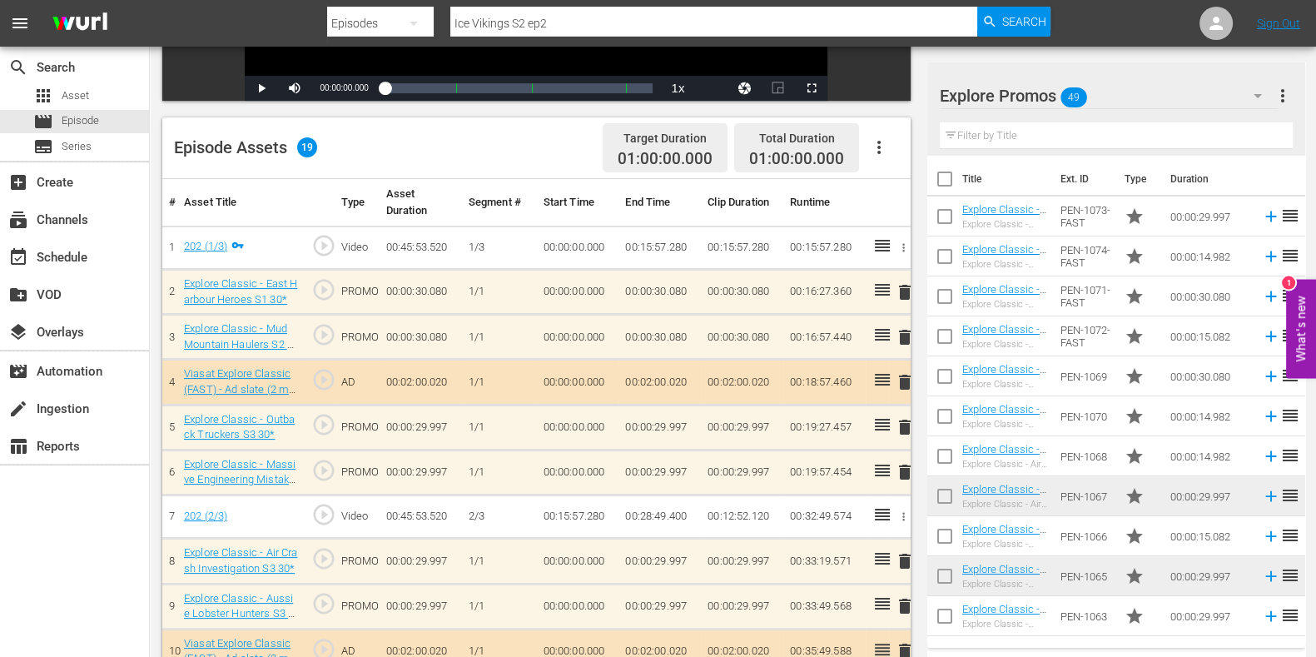
scroll to position [438, 0]
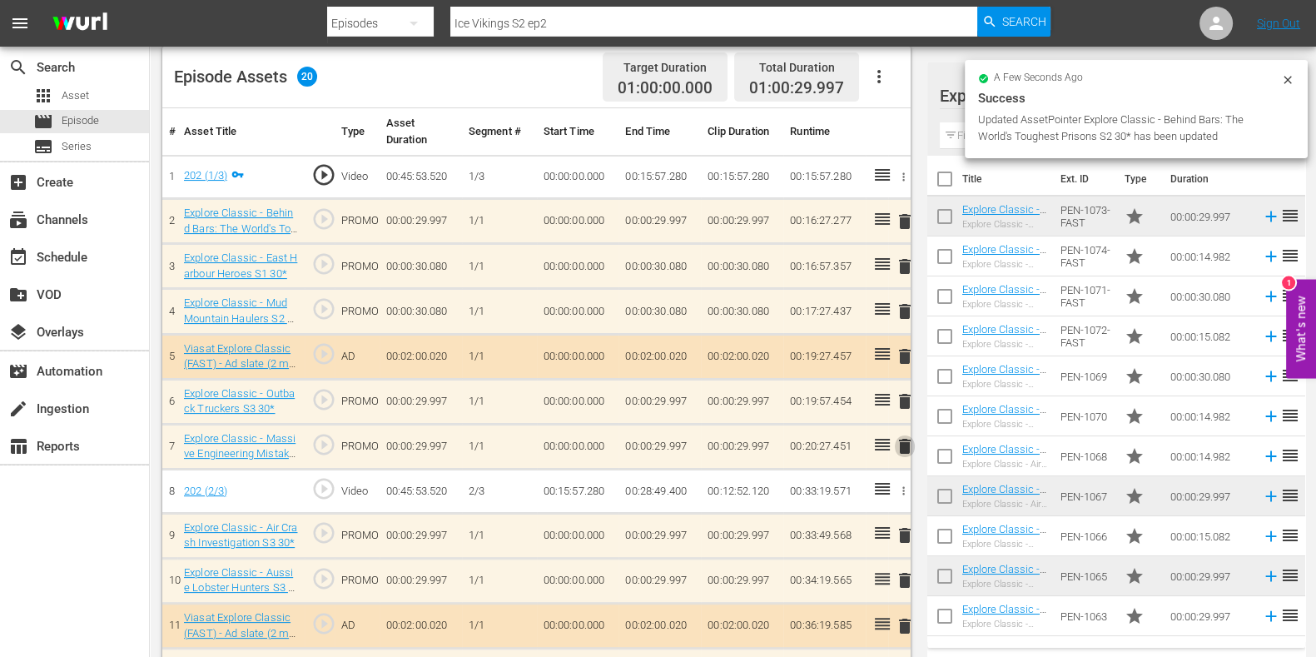
click at [906, 441] on span "delete" at bounding box center [905, 446] width 20 height 20
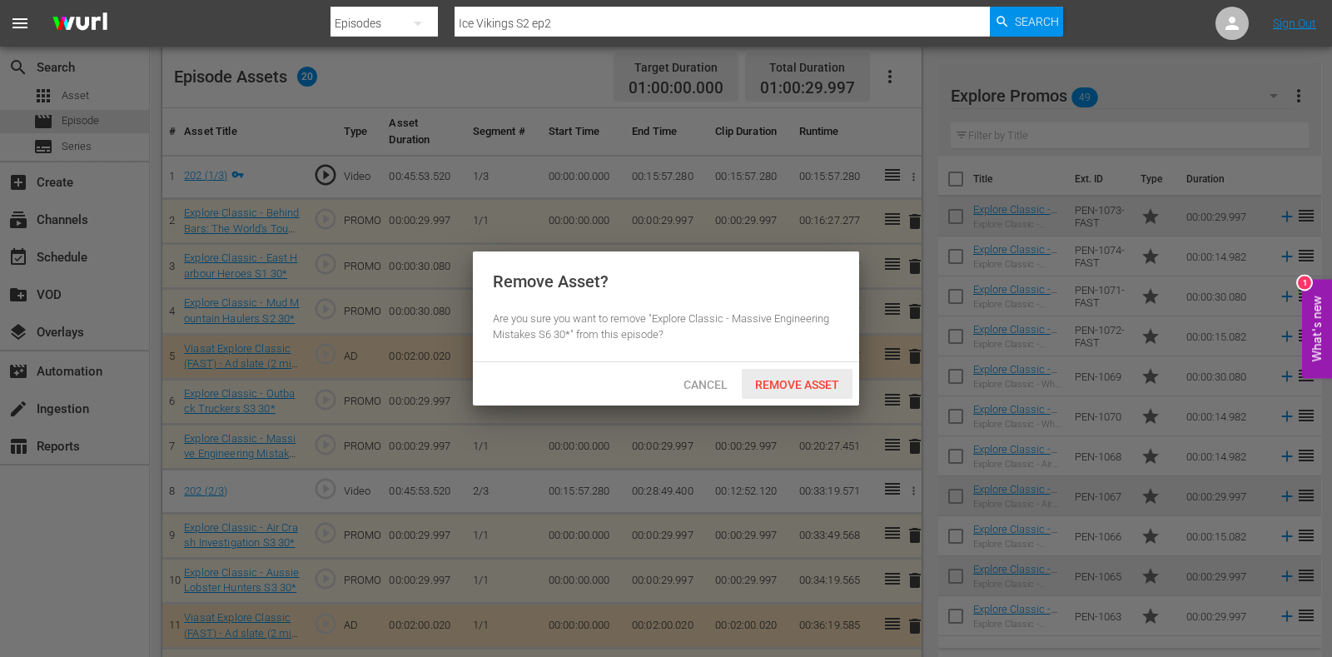
click at [789, 391] on div "Remove Asset" at bounding box center [797, 384] width 111 height 31
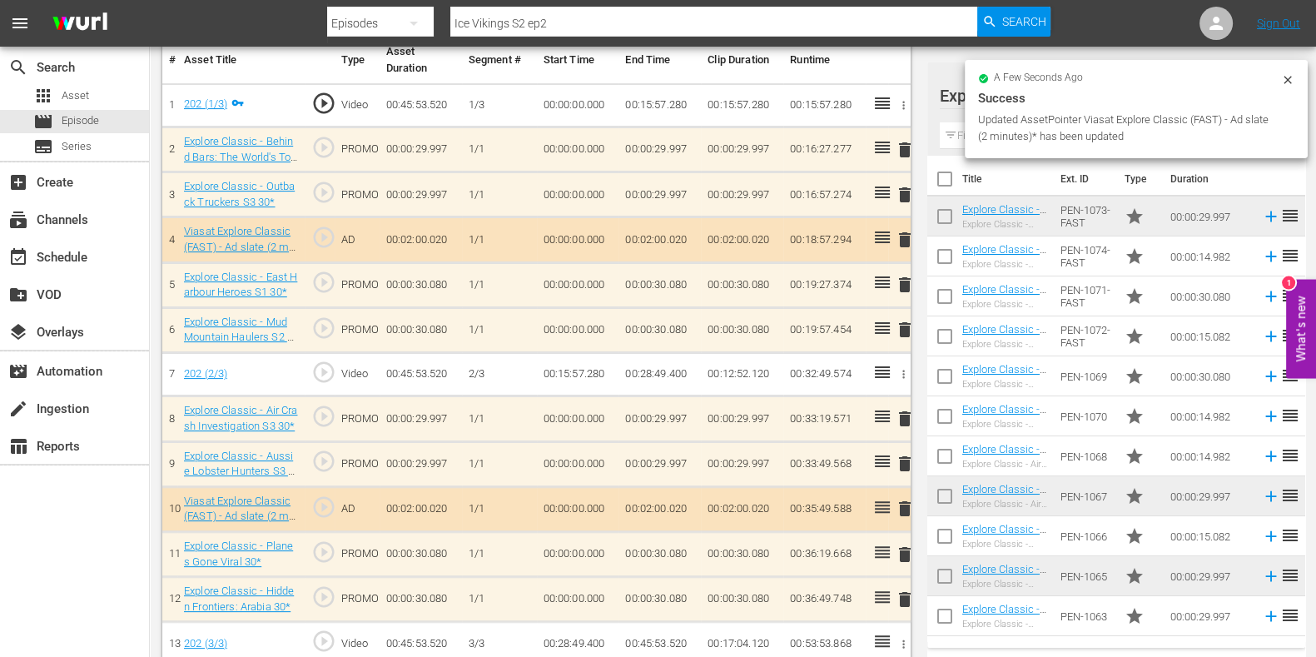
scroll to position [542, 0]
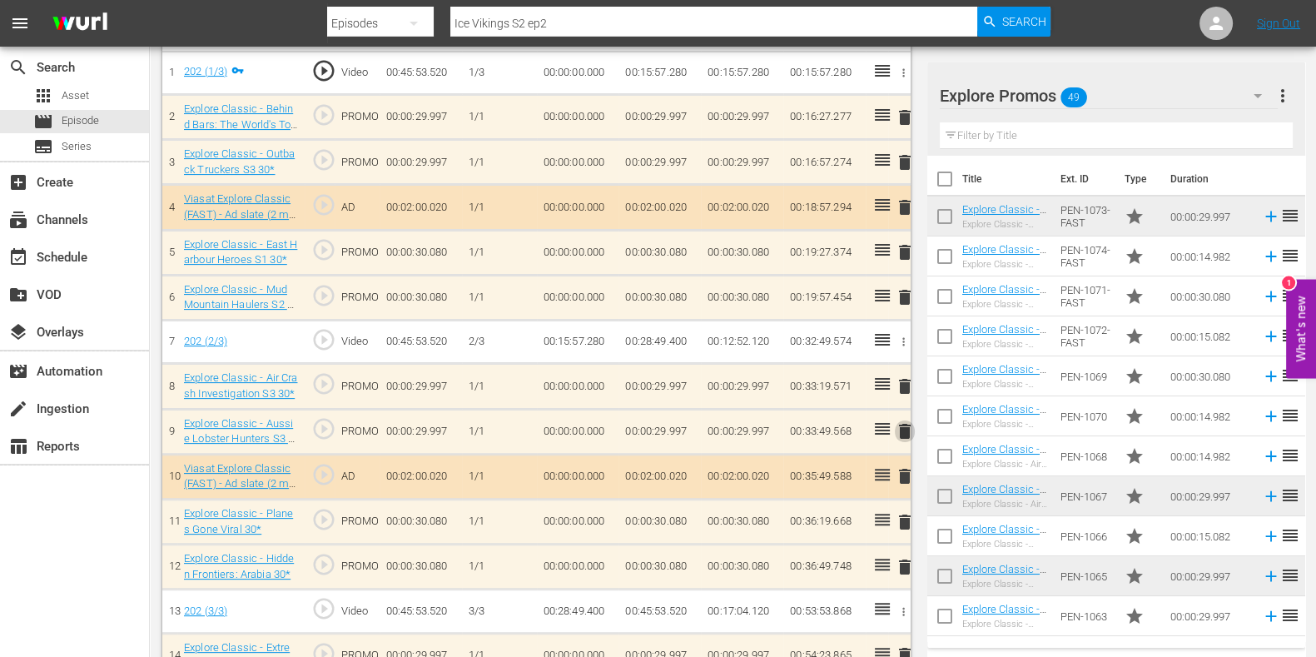
click at [908, 423] on span "delete" at bounding box center [905, 431] width 20 height 20
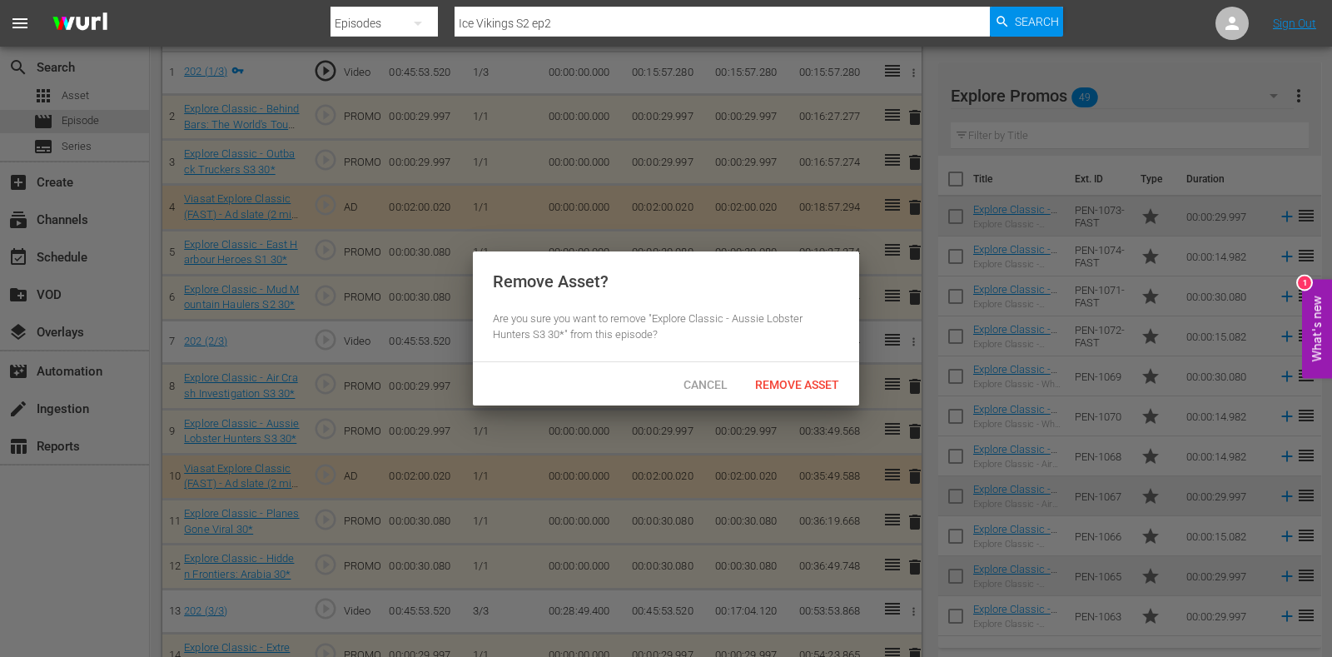
click at [806, 386] on span "Remove Asset" at bounding box center [797, 384] width 111 height 13
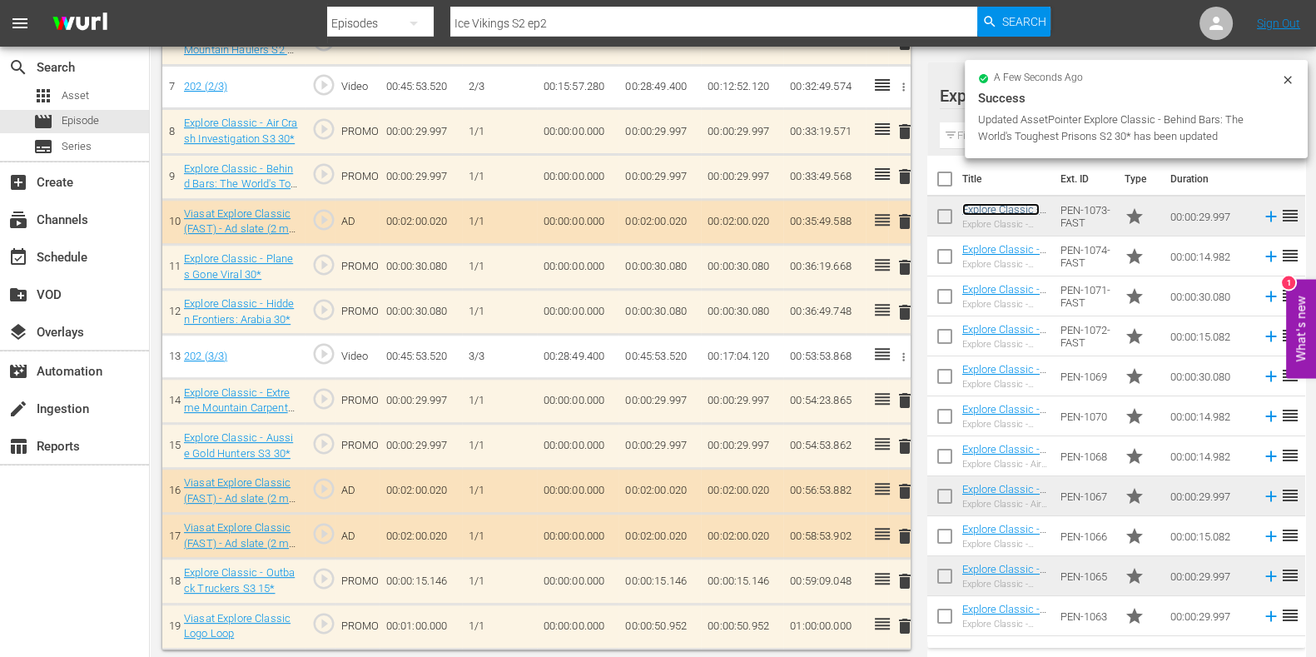
scroll to position [798, 0]
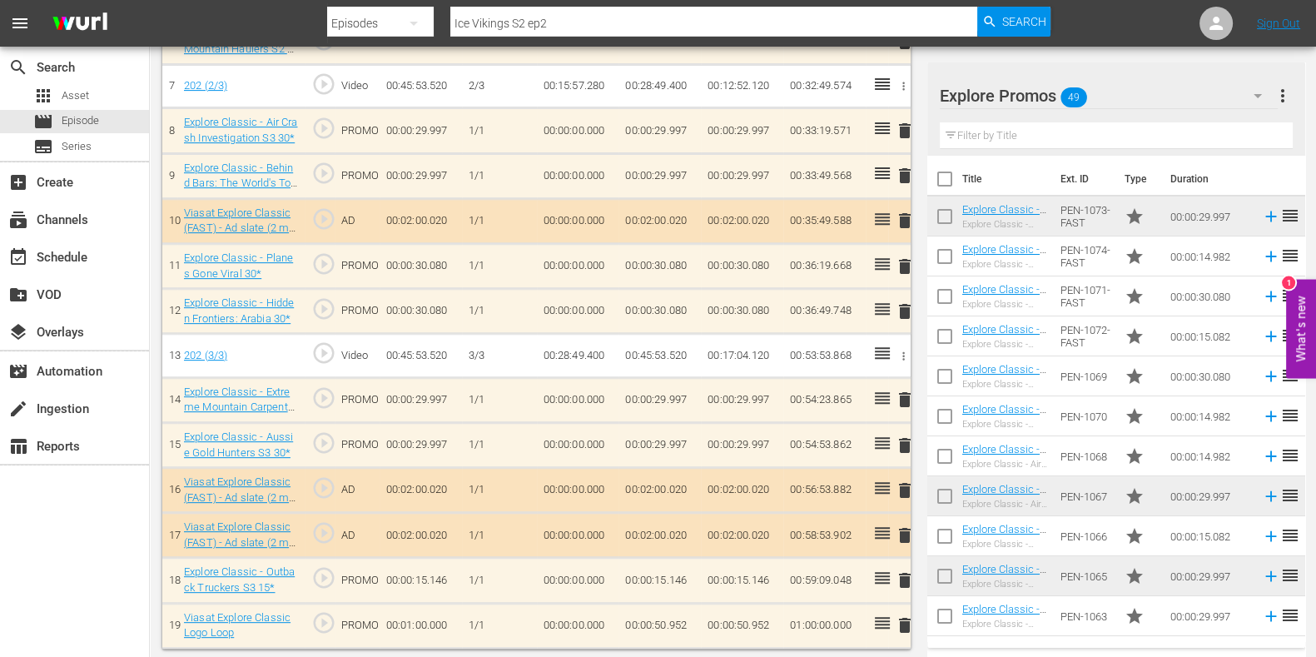
click at [903, 401] on span "delete" at bounding box center [905, 400] width 20 height 20
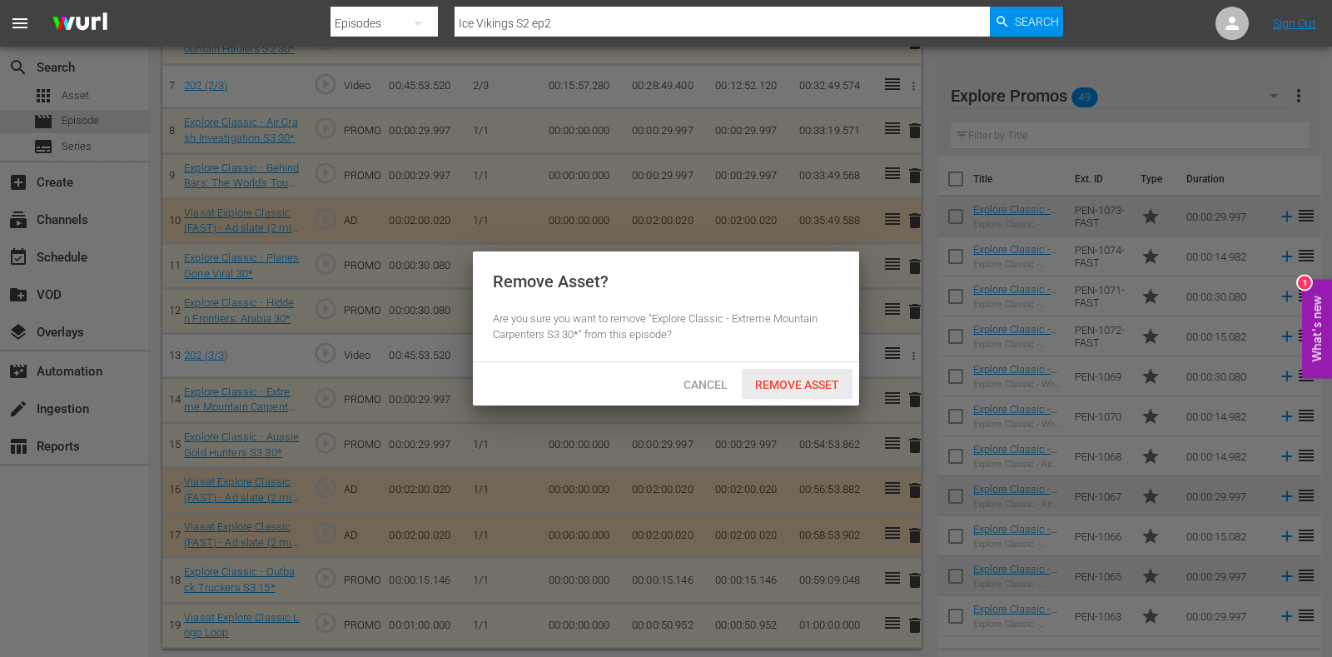
click at [809, 371] on div "Remove Asset" at bounding box center [797, 384] width 111 height 31
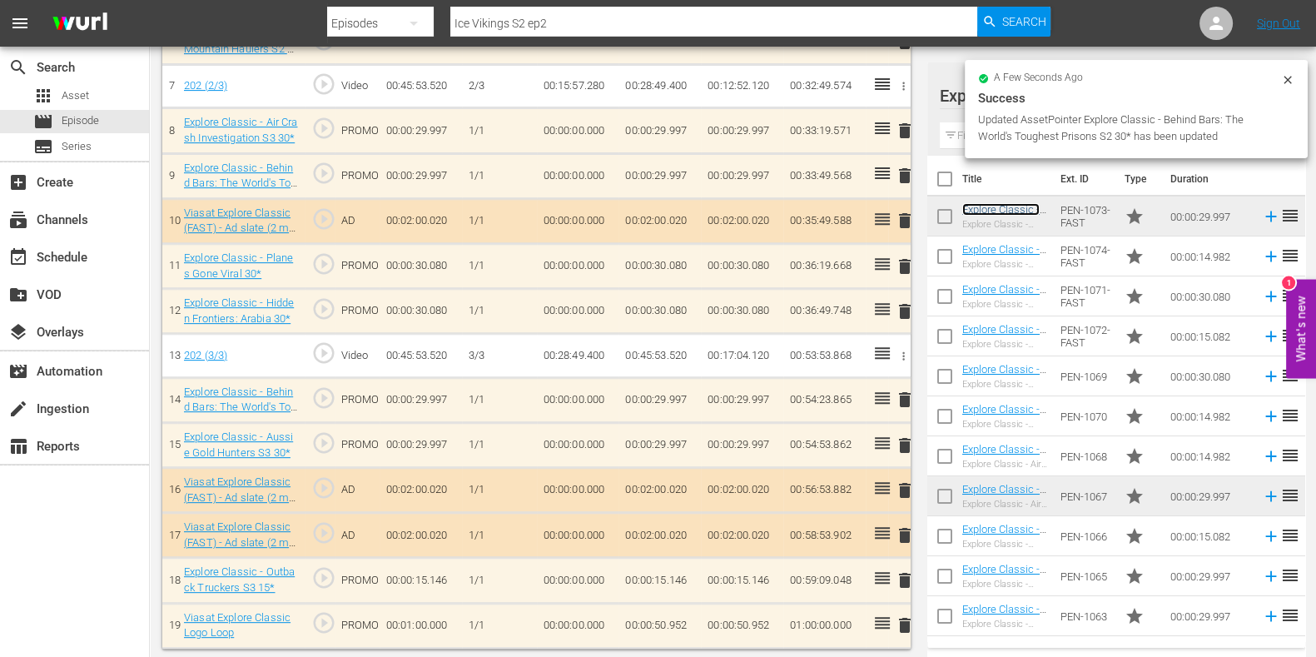
scroll to position [0, 0]
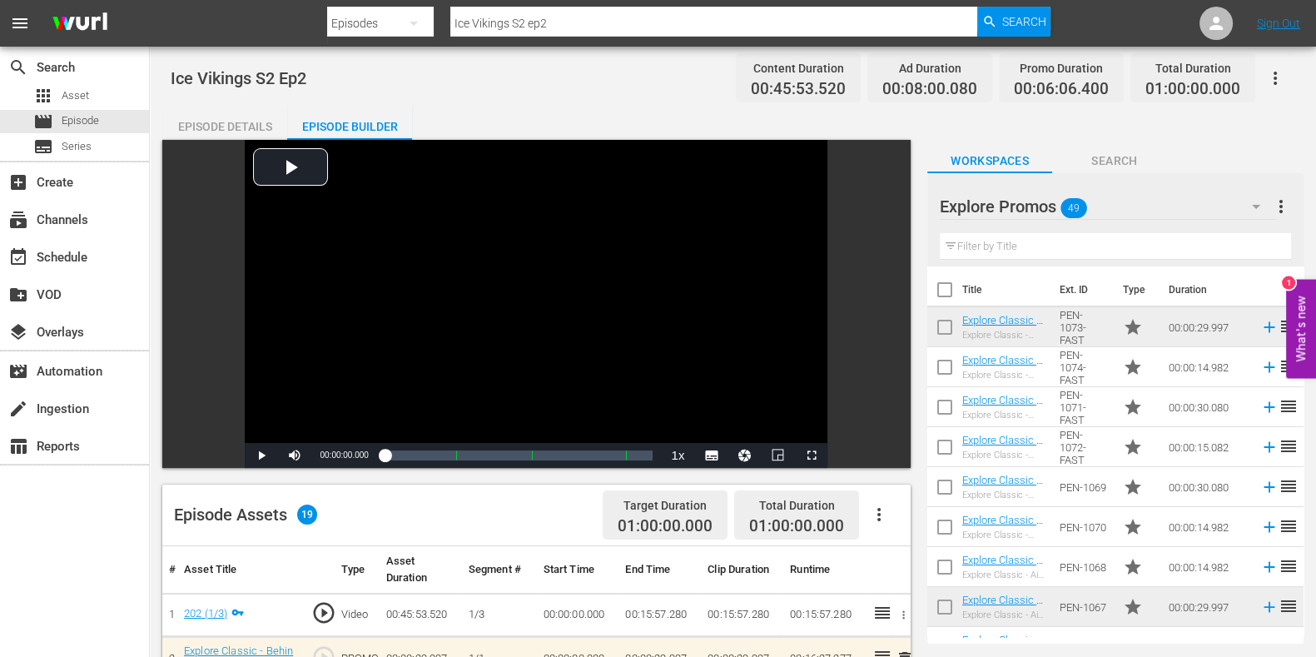
click at [605, 15] on input "Ice Vikings S2 ep2" at bounding box center [713, 23] width 527 height 40
type input "Ice Vikings S2 ep3"
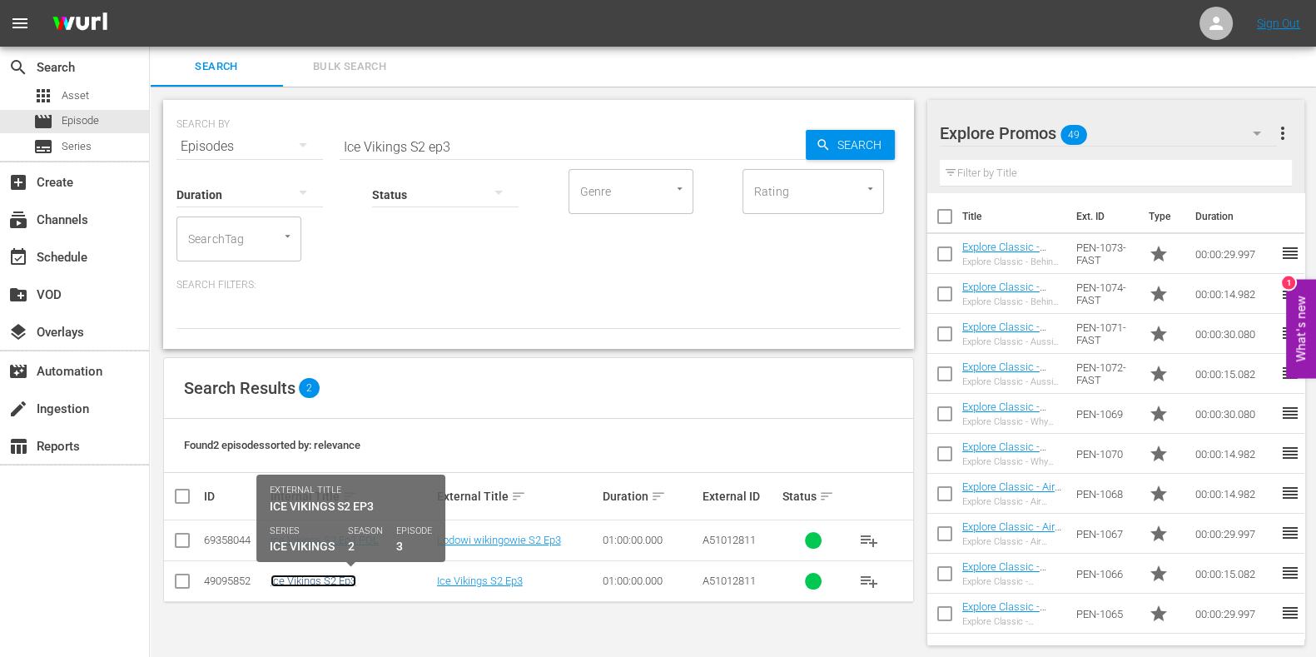
click at [309, 586] on link "Ice Vikings S2 Ep3" at bounding box center [314, 581] width 86 height 12
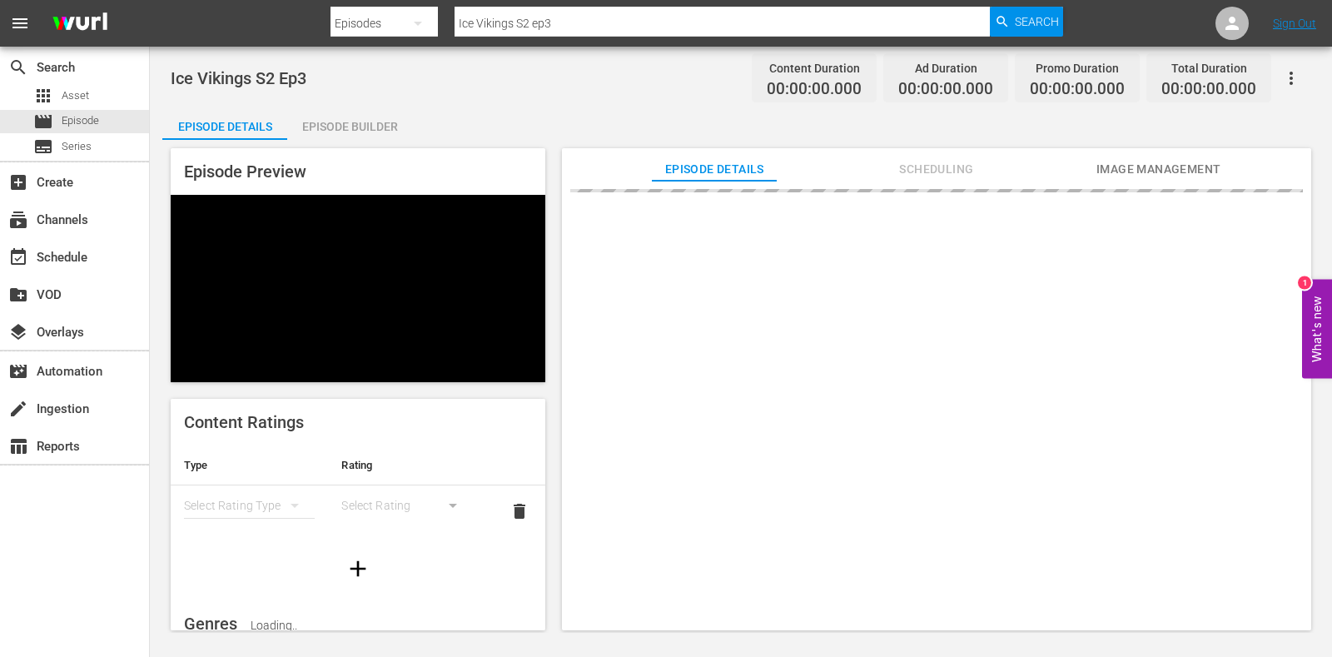
click at [354, 120] on div "Episode Builder" at bounding box center [349, 127] width 125 height 40
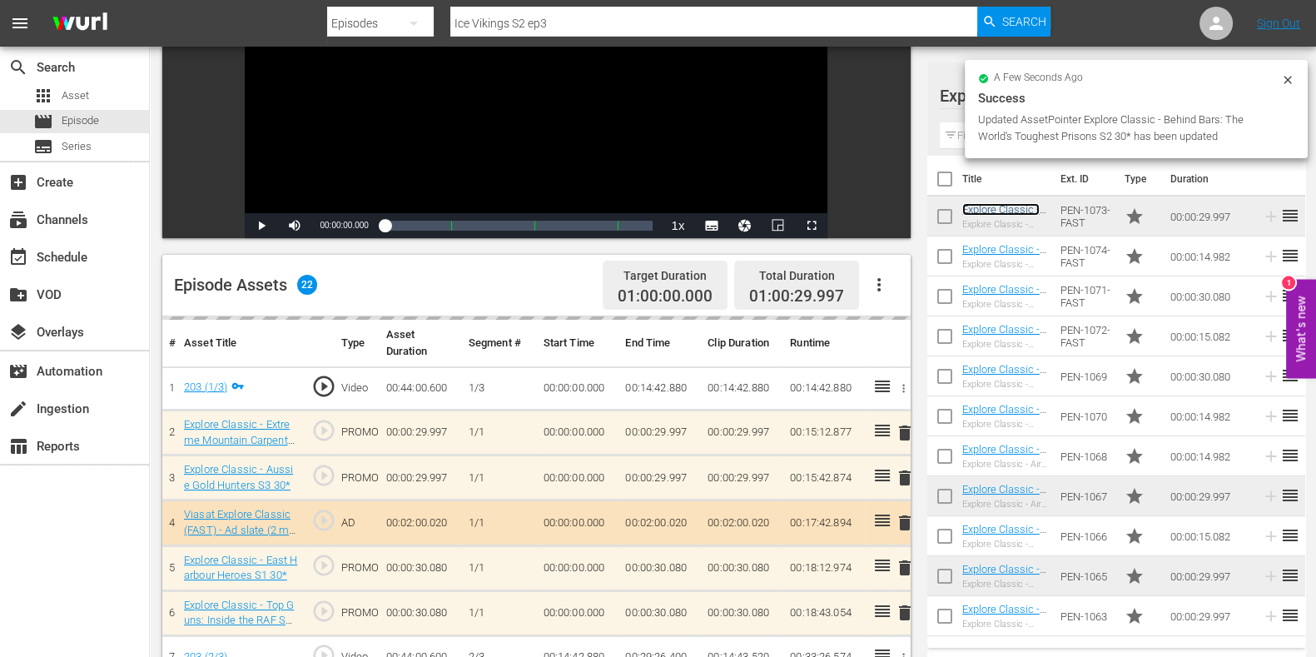
scroll to position [334, 0]
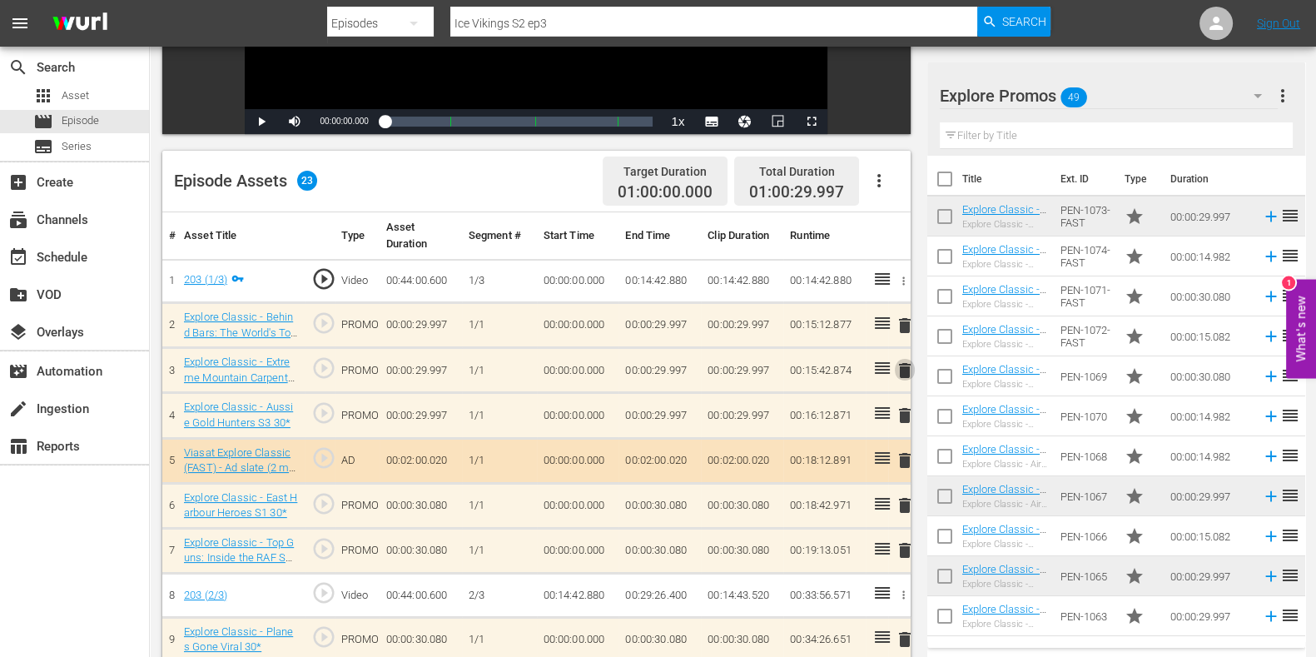
click at [908, 372] on span "delete" at bounding box center [905, 371] width 20 height 20
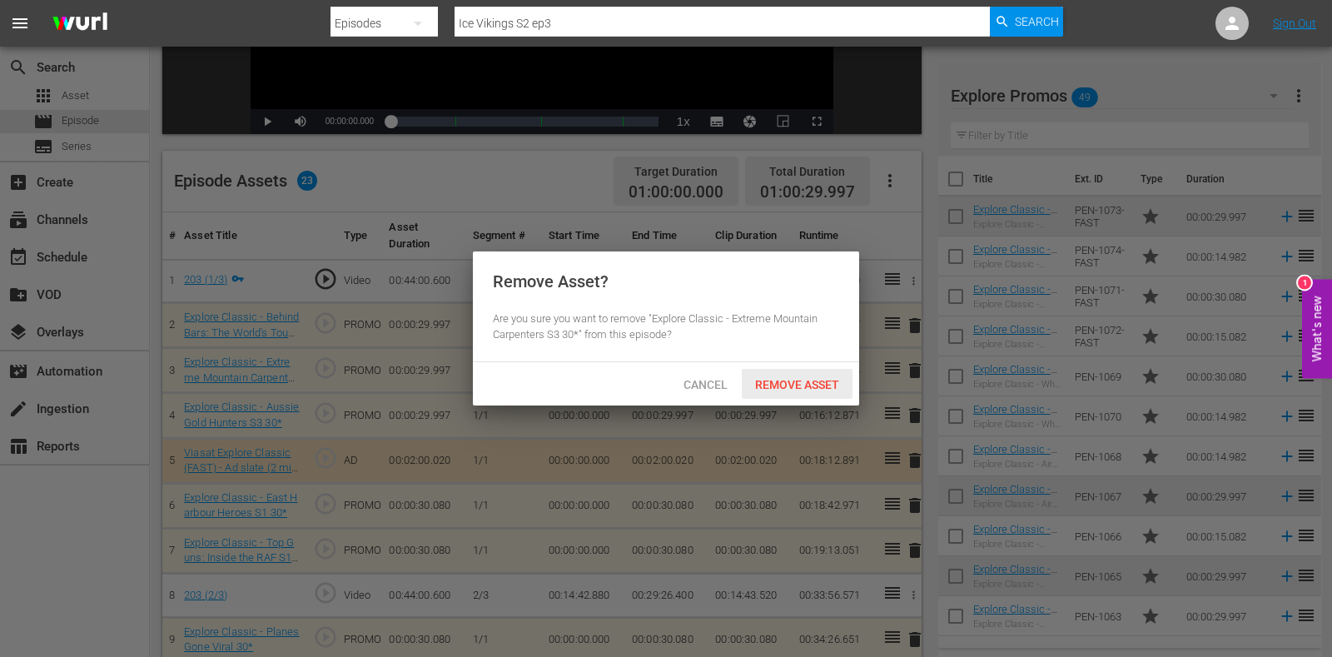
click at [763, 364] on div "Cancel Remove Asset" at bounding box center [666, 383] width 386 height 43
click at [762, 374] on div "Remove Asset" at bounding box center [797, 384] width 111 height 31
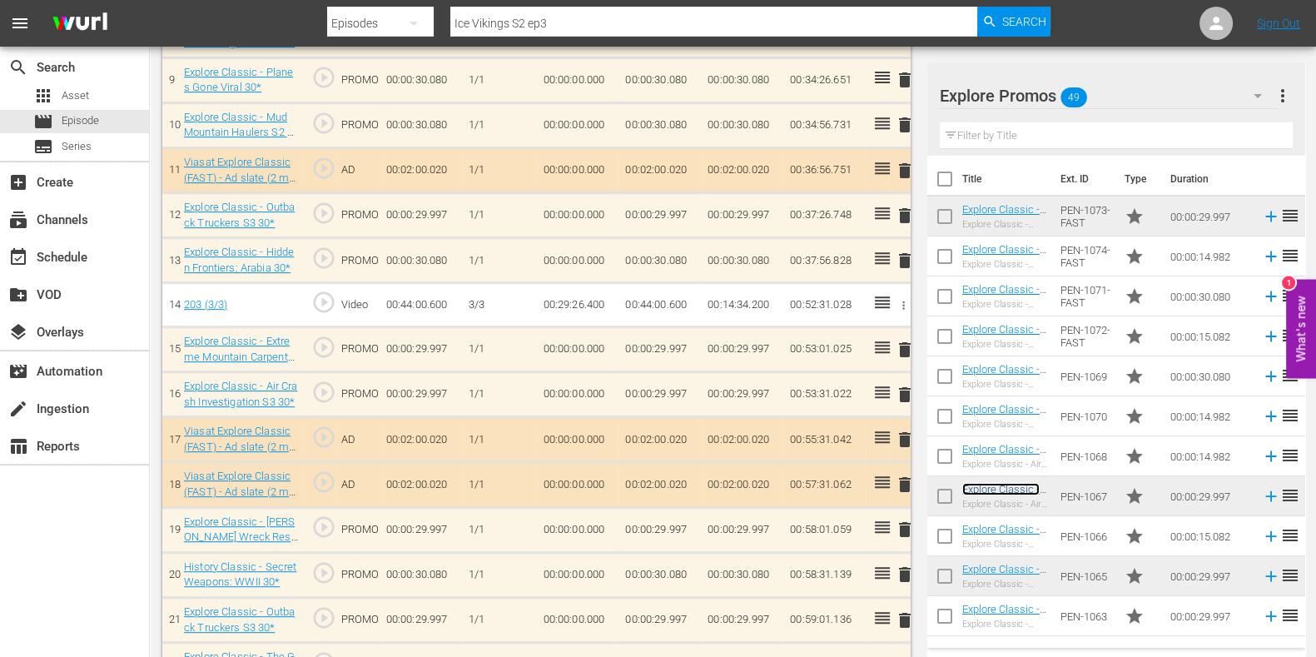
scroll to position [978, 0]
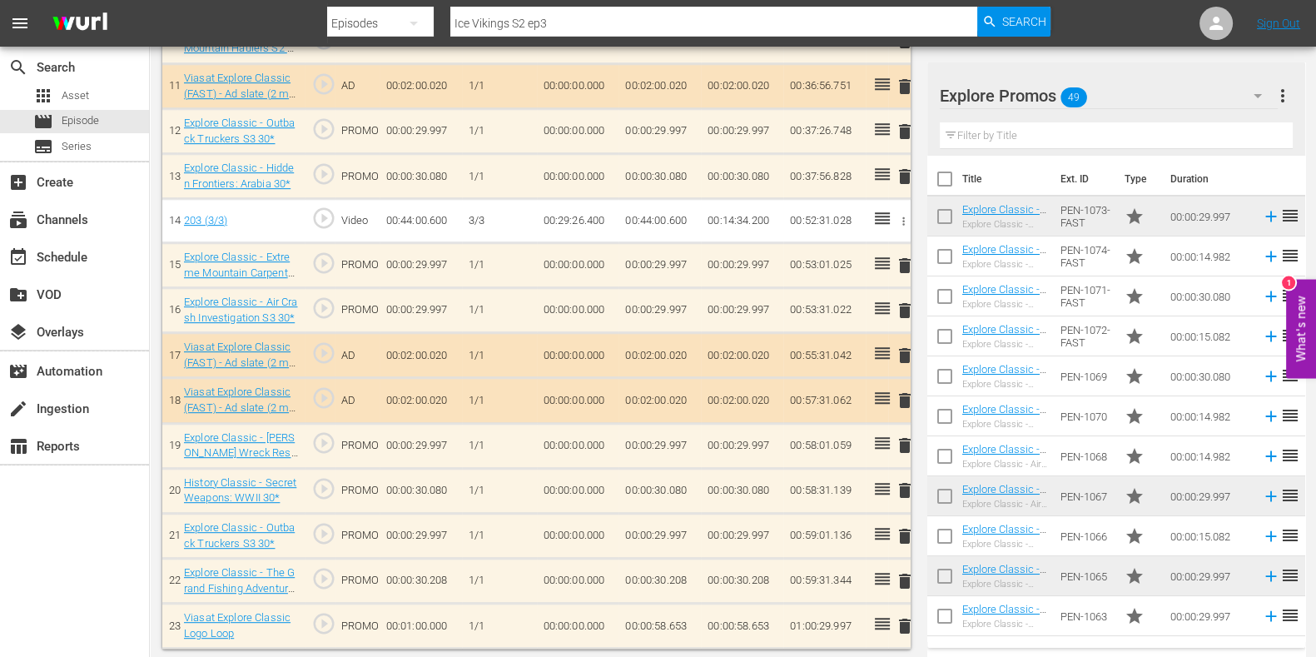
click at [903, 438] on span "delete" at bounding box center [905, 445] width 20 height 20
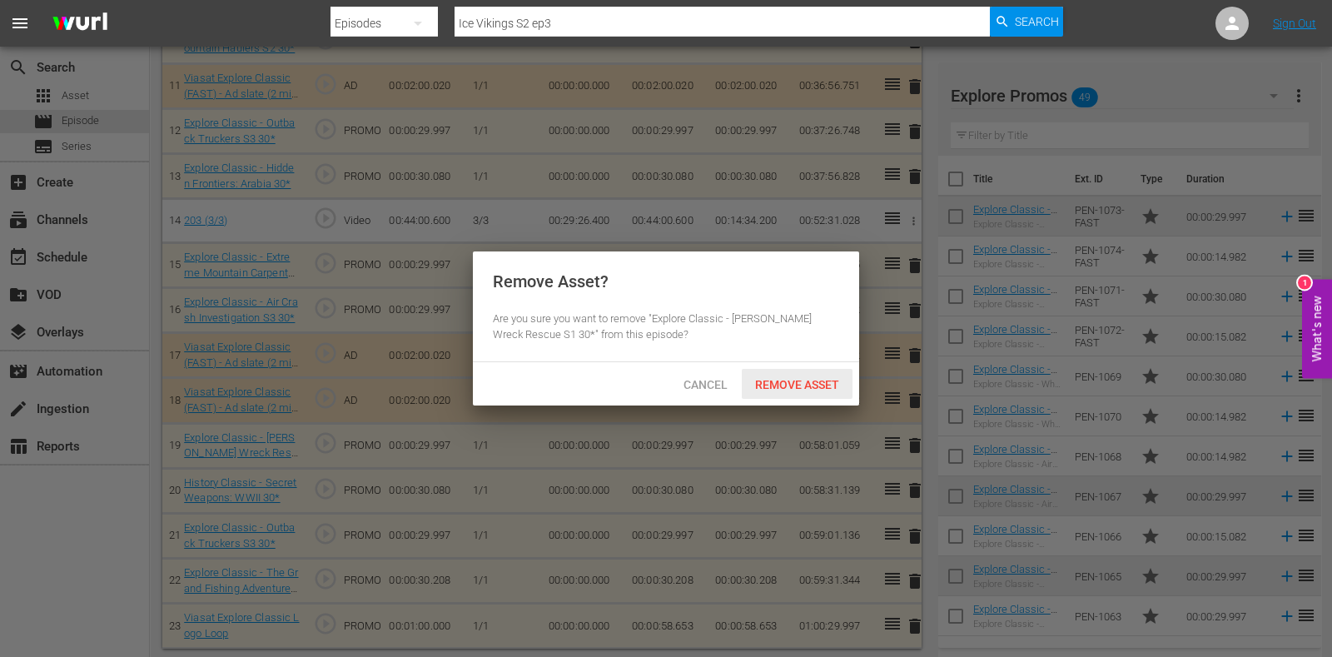
click at [838, 386] on span "Remove Asset" at bounding box center [797, 384] width 111 height 13
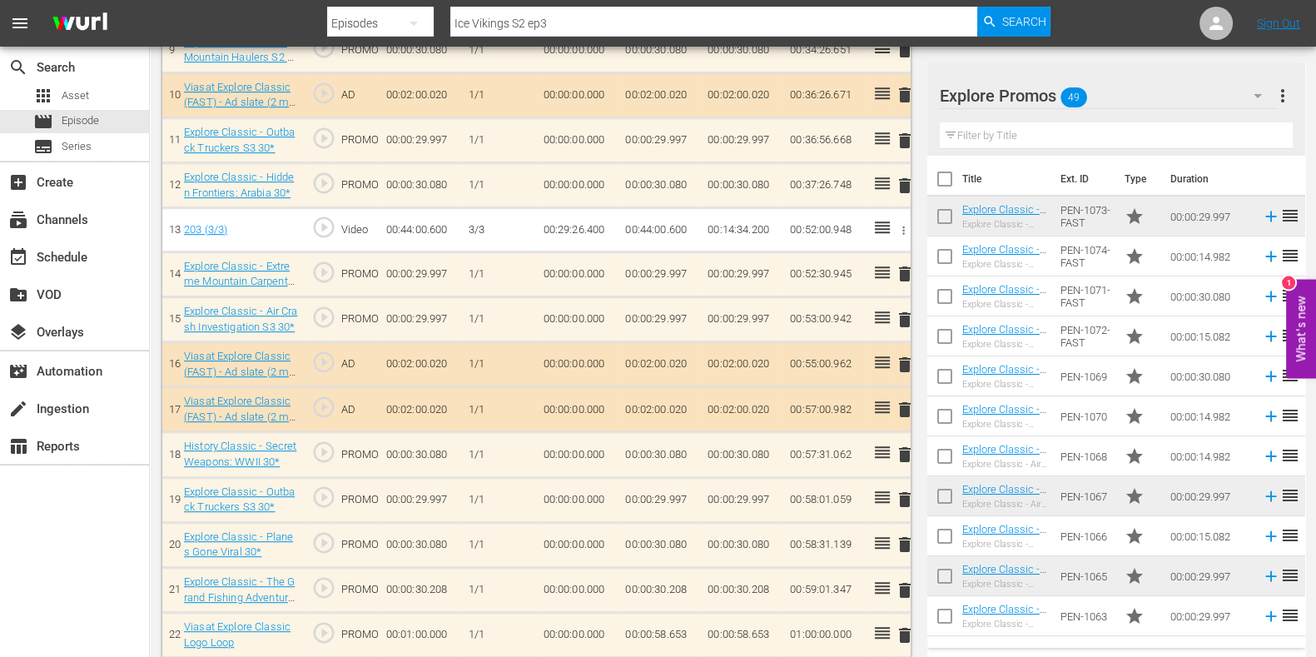
scroll to position [933, 0]
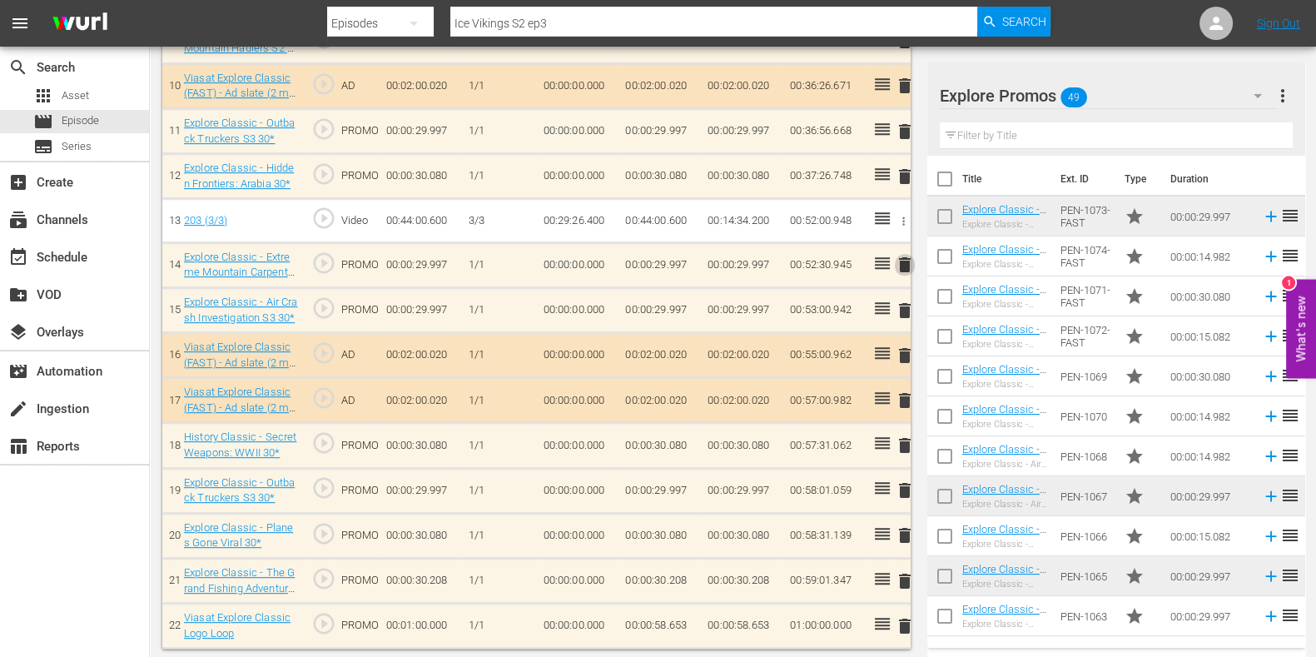
click at [898, 262] on span "delete" at bounding box center [905, 265] width 20 height 20
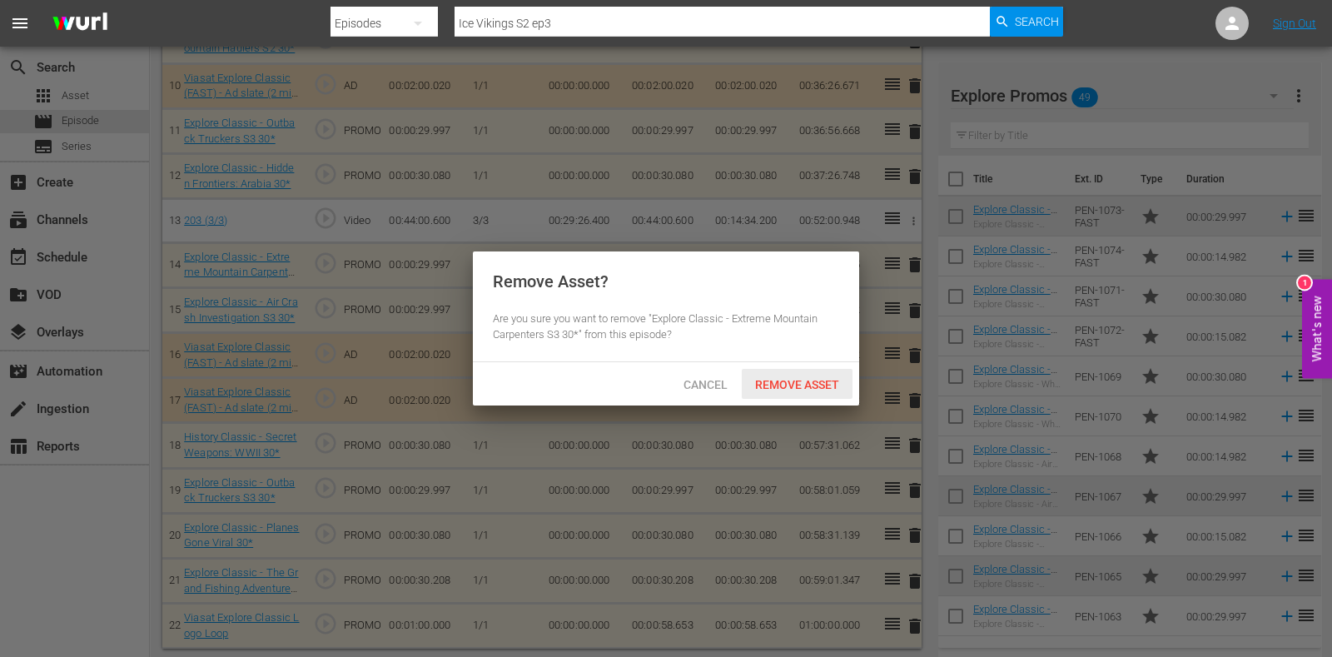
click at [799, 374] on div "Remove Asset" at bounding box center [797, 384] width 111 height 31
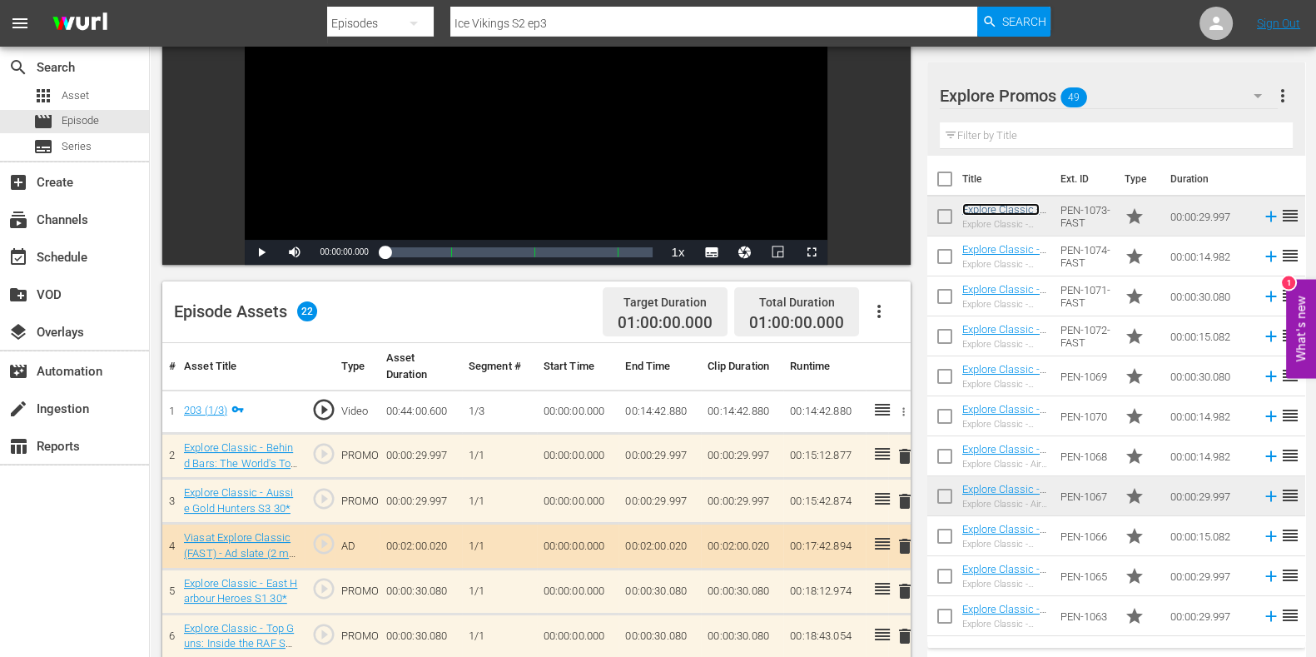
scroll to position [0, 0]
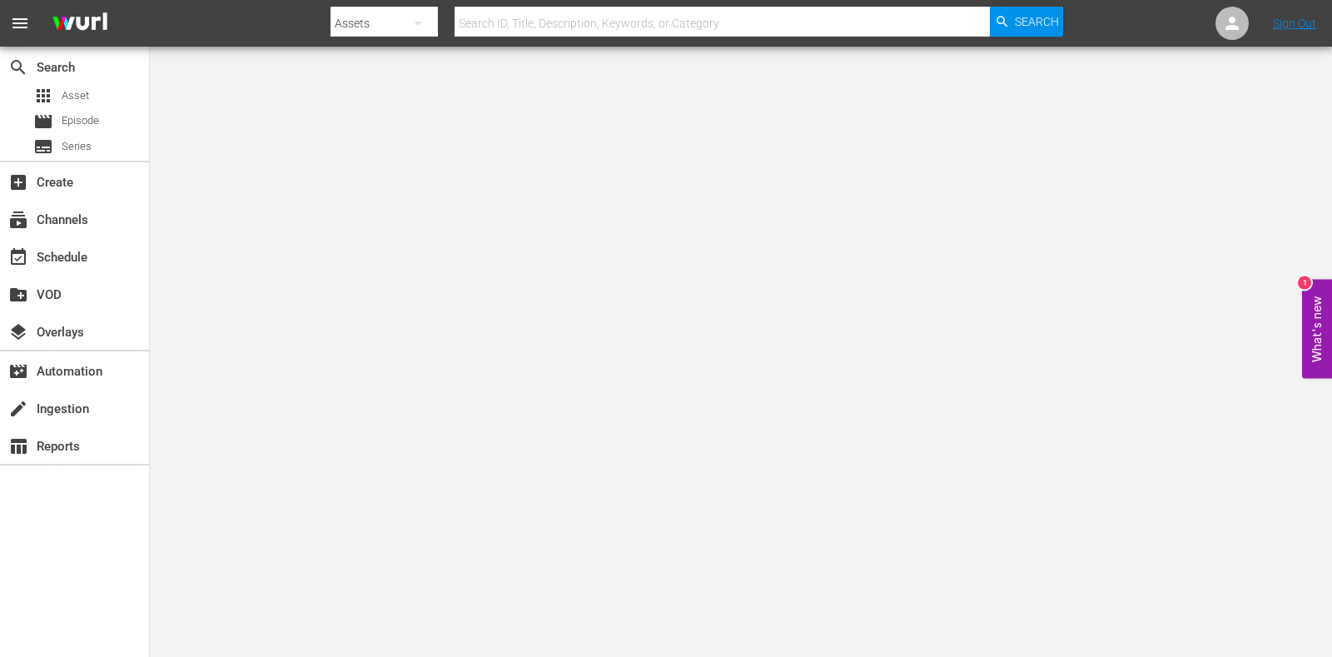
click at [601, 12] on input "text" at bounding box center [722, 23] width 535 height 40
click at [364, 16] on div "Assets" at bounding box center [384, 23] width 107 height 47
drag, startPoint x: 387, startPoint y: 94, endPoint x: 328, endPoint y: 93, distance: 59.1
click at [321, 87] on div "Channels Series Episodes Assets" at bounding box center [666, 328] width 1332 height 657
click at [395, 26] on div "Assets" at bounding box center [384, 23] width 107 height 47
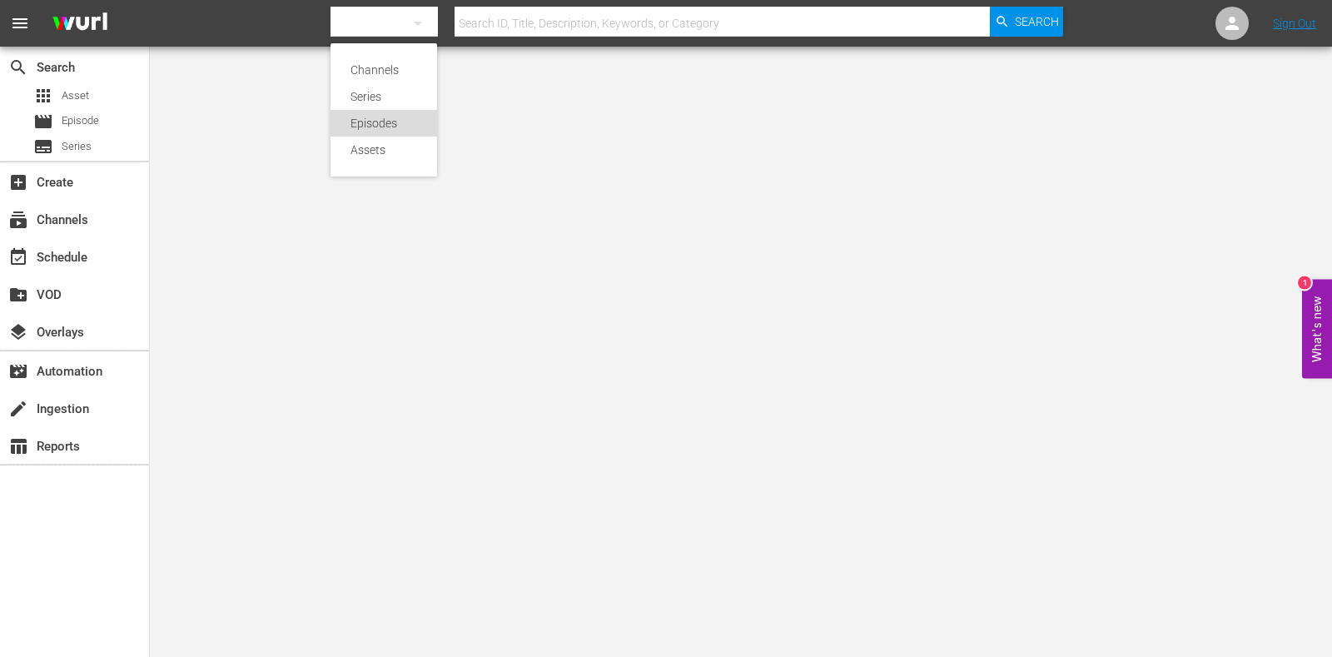
click at [394, 114] on div "Episodes" at bounding box center [384, 123] width 67 height 27
click at [530, 10] on div "Channels Series Episodes Assets" at bounding box center [666, 328] width 1332 height 657
click at [577, 18] on input "text" at bounding box center [722, 23] width 535 height 40
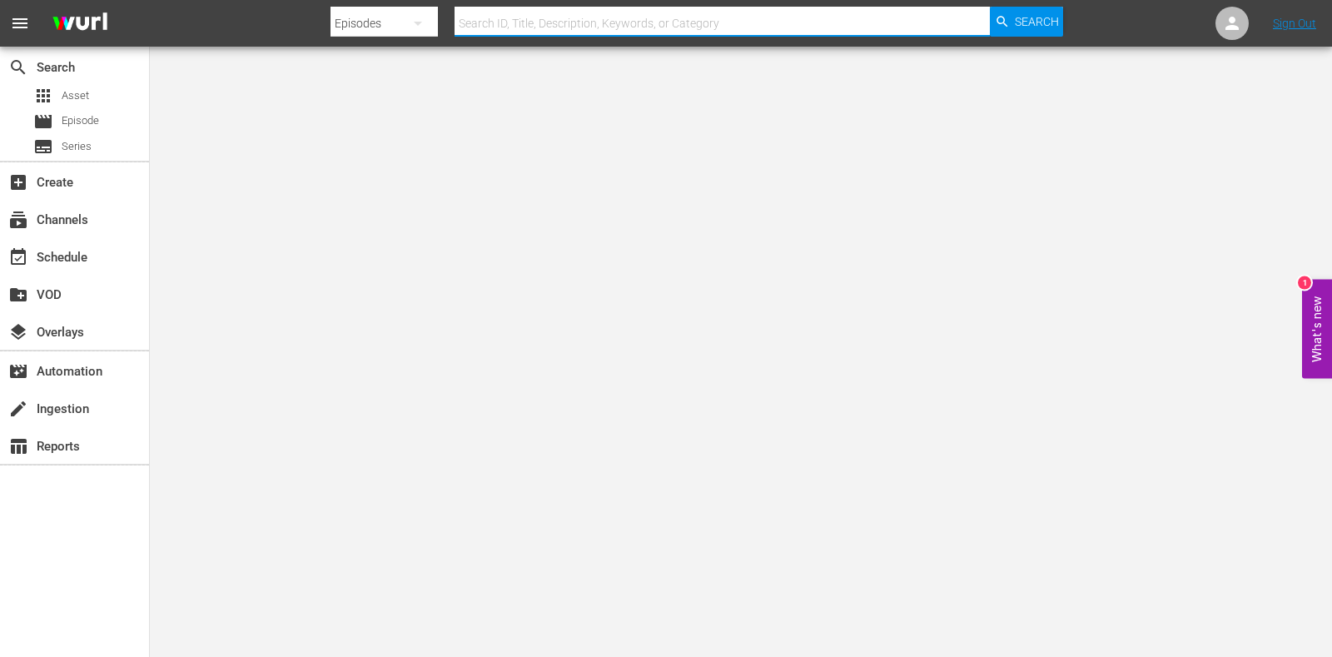
paste input "Tsunami: The Day The Wave Hit E1"
type input "Tsunami: The Day The Wave Hit"
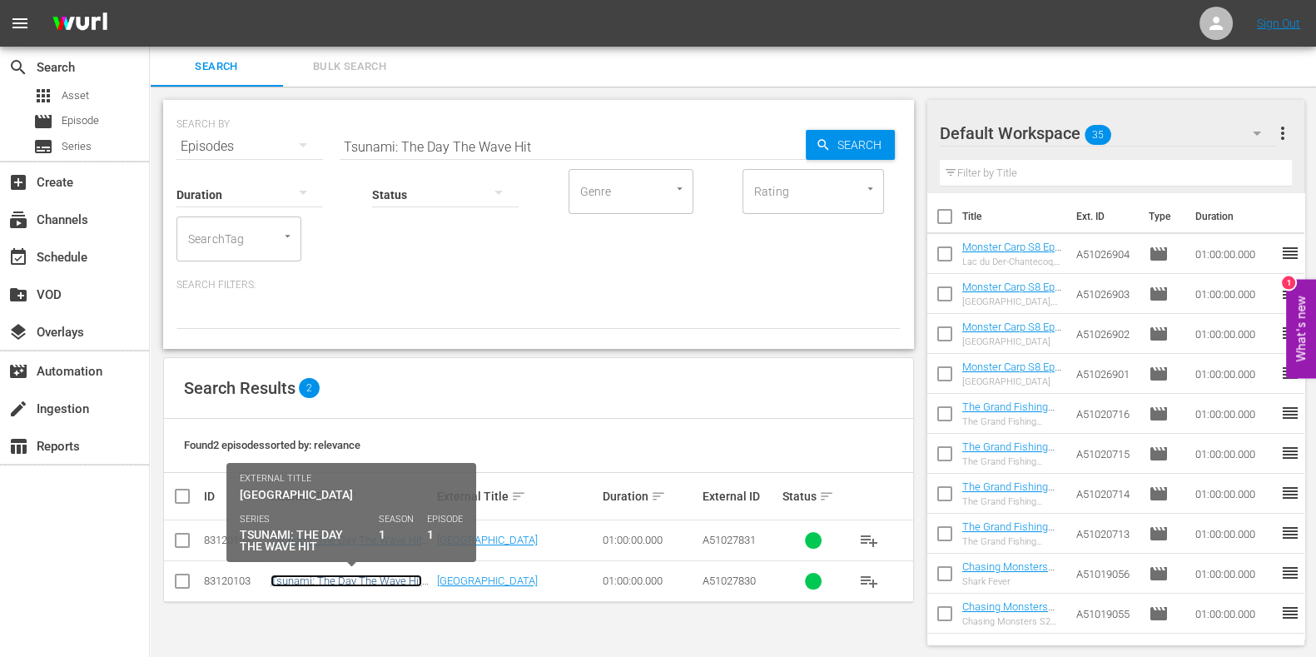
click at [338, 580] on link "Tsunami: The Day The Wave Hit Ep1" at bounding box center [347, 587] width 152 height 25
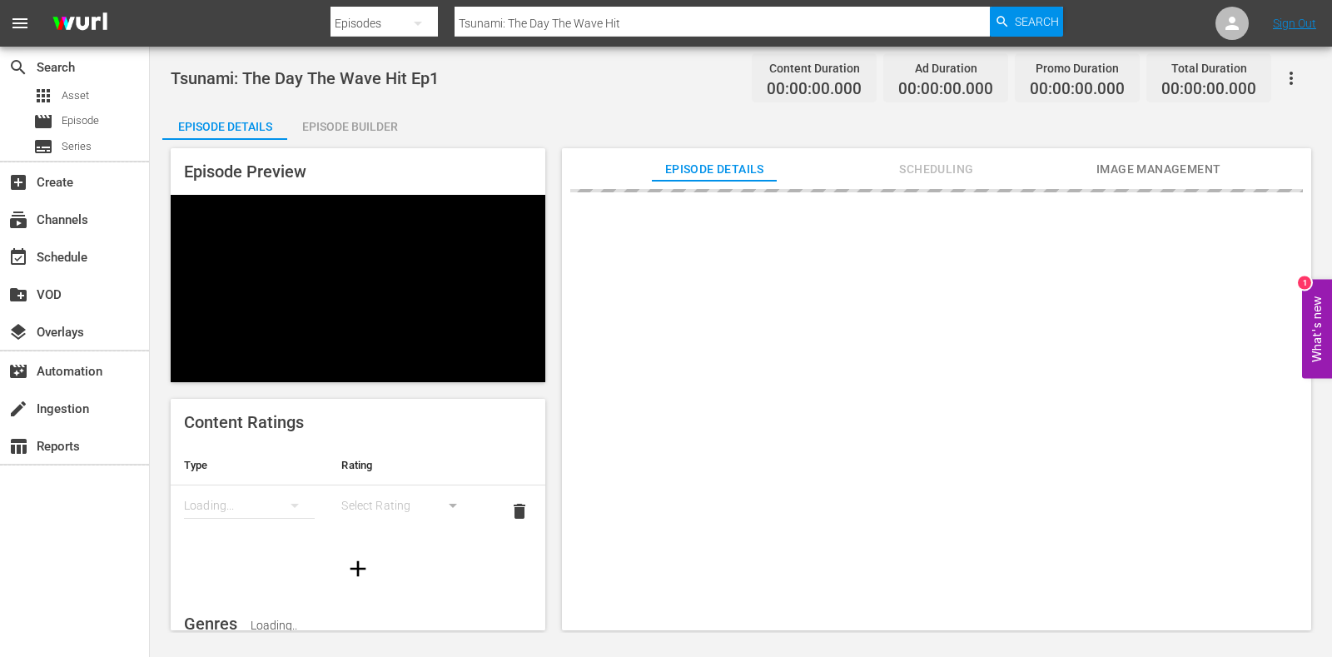
click at [325, 135] on div "Episode Builder" at bounding box center [349, 127] width 125 height 40
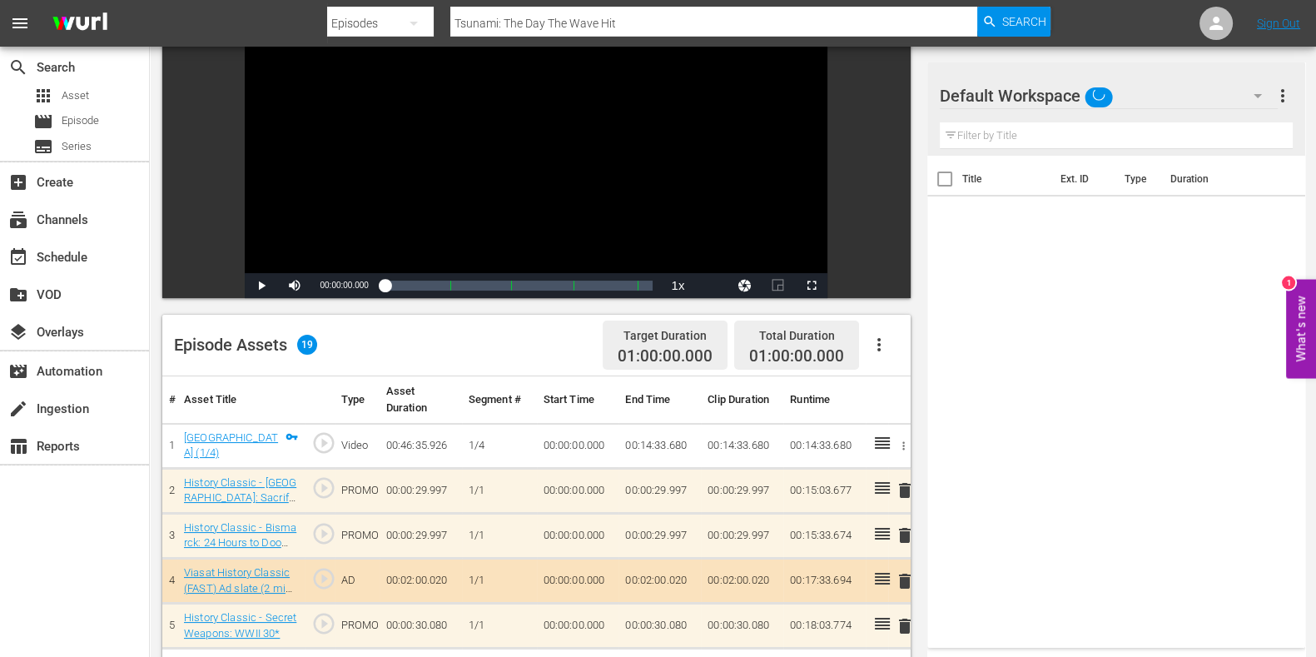
scroll to position [312, 0]
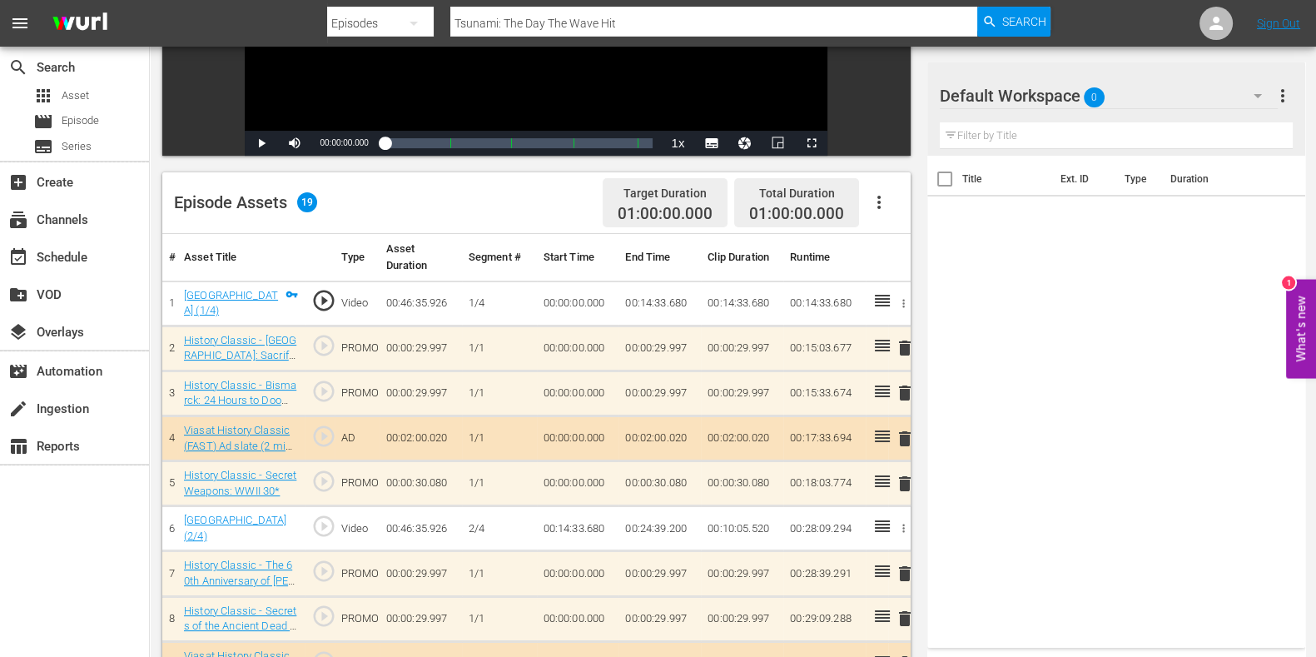
click at [1236, 87] on div "Default Workspace 0" at bounding box center [1109, 95] width 338 height 47
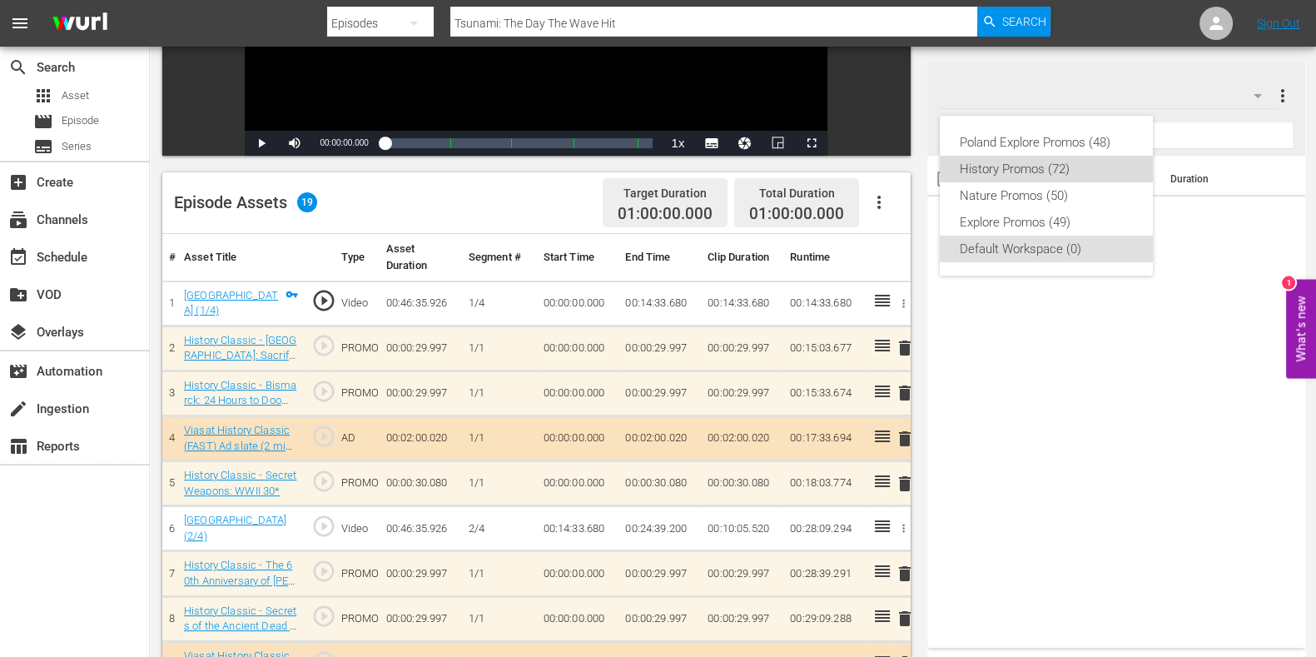
click at [994, 170] on div "History Promos (72)" at bounding box center [1046, 169] width 173 height 27
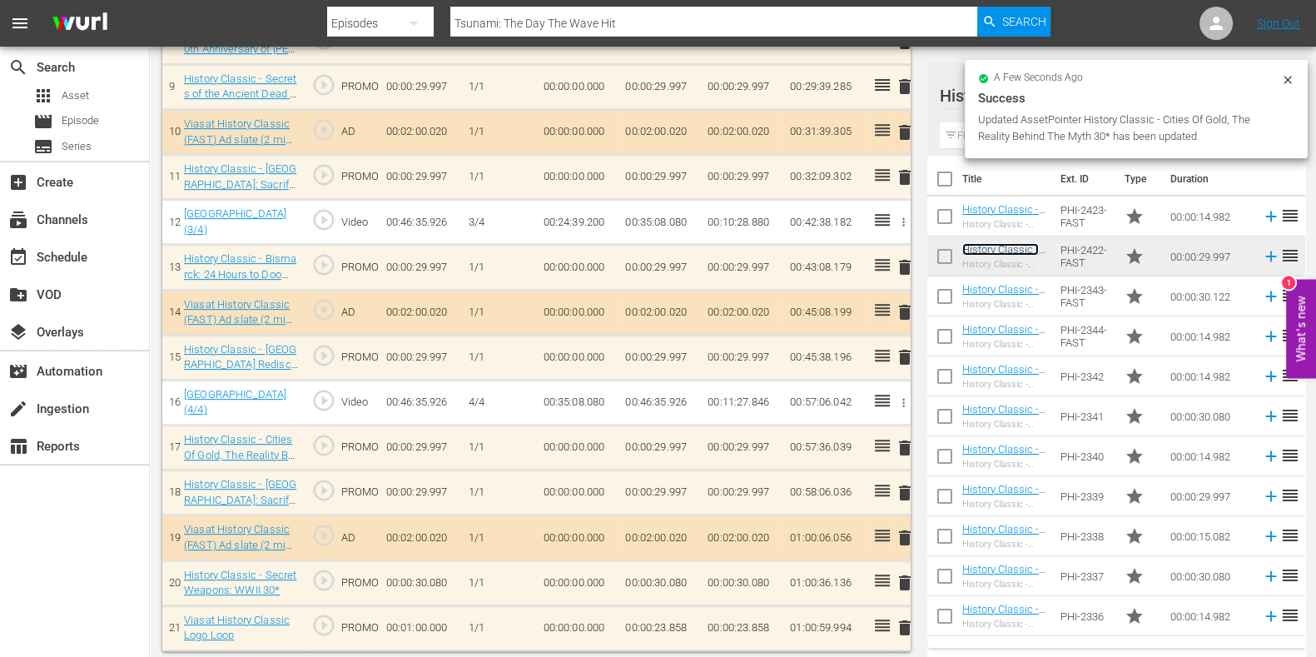
scroll to position [886, 0]
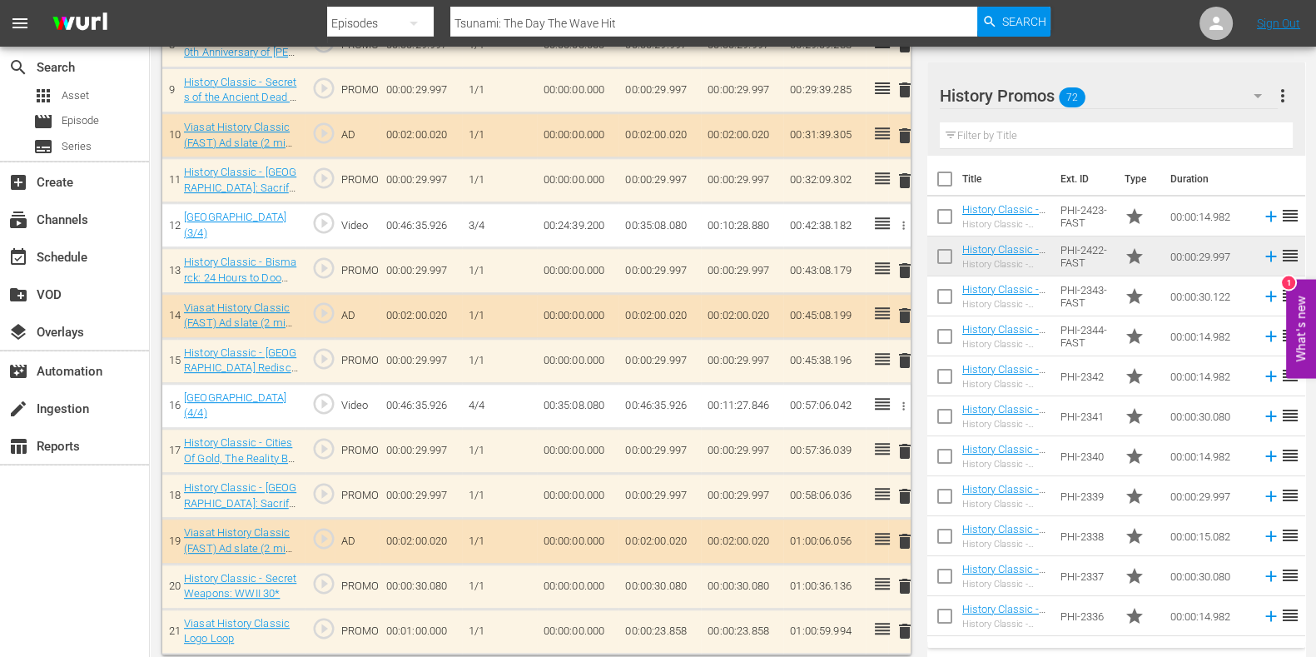
click at [901, 265] on span "delete" at bounding box center [905, 271] width 20 height 20
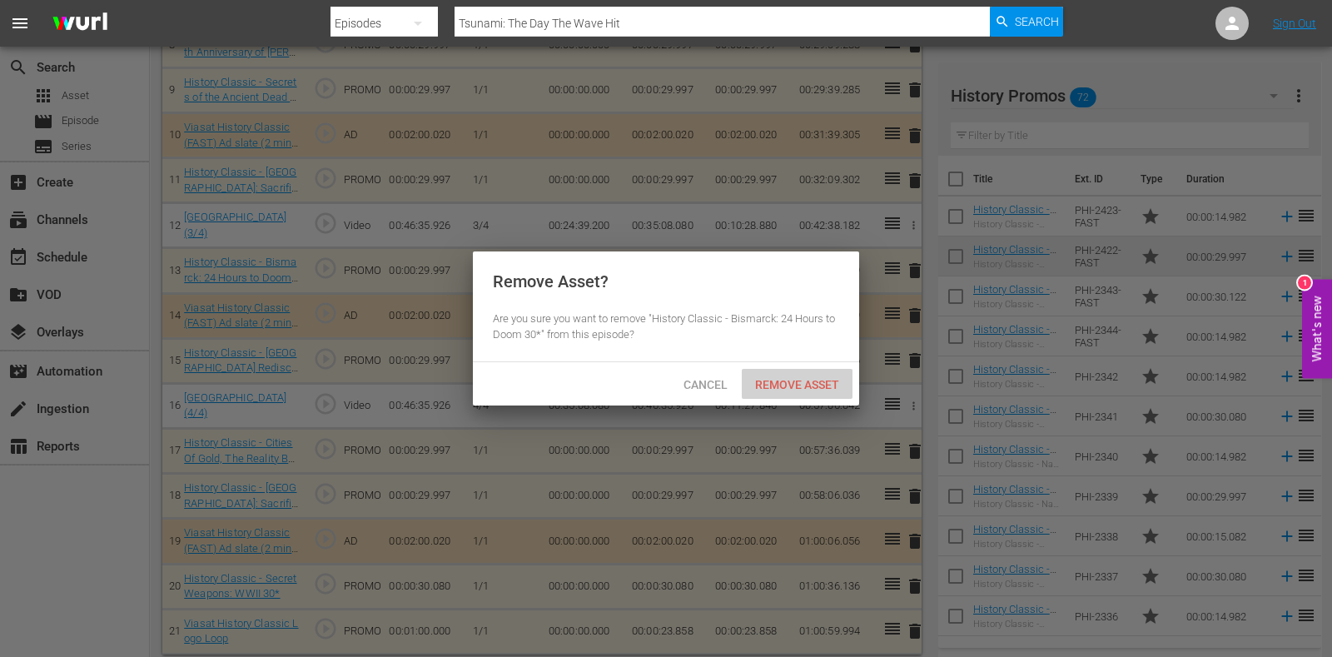
click at [816, 375] on div "Remove Asset" at bounding box center [797, 384] width 111 height 31
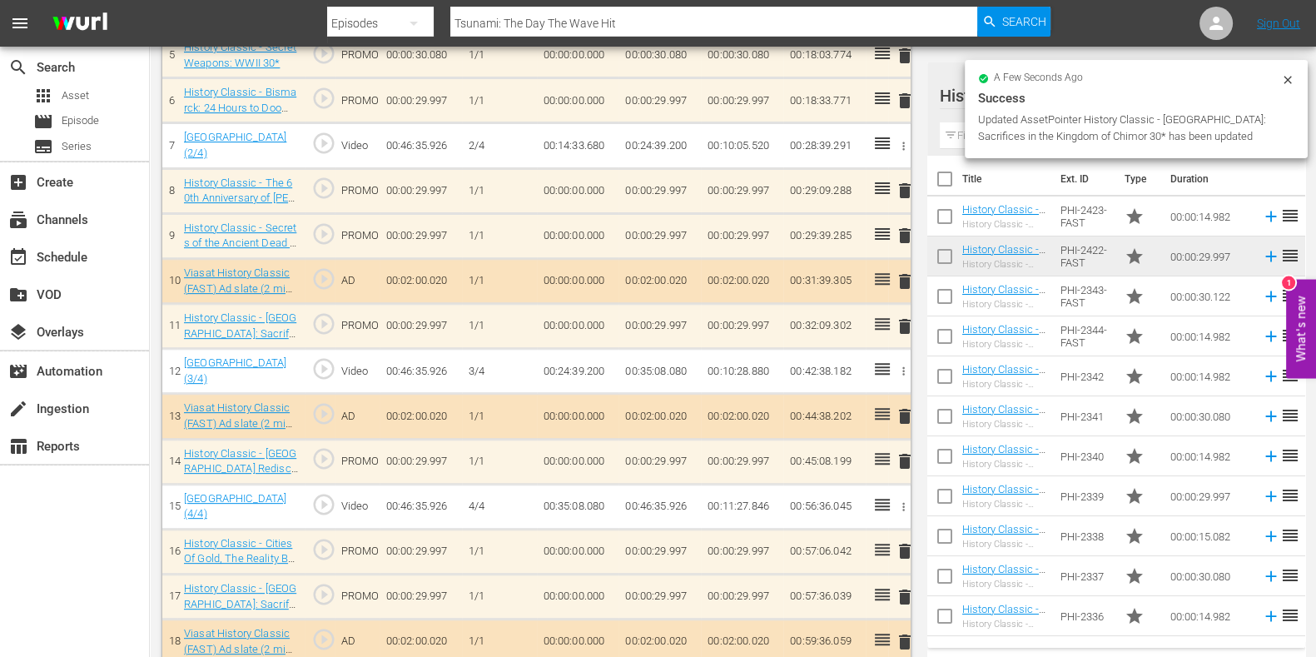
scroll to position [736, 0]
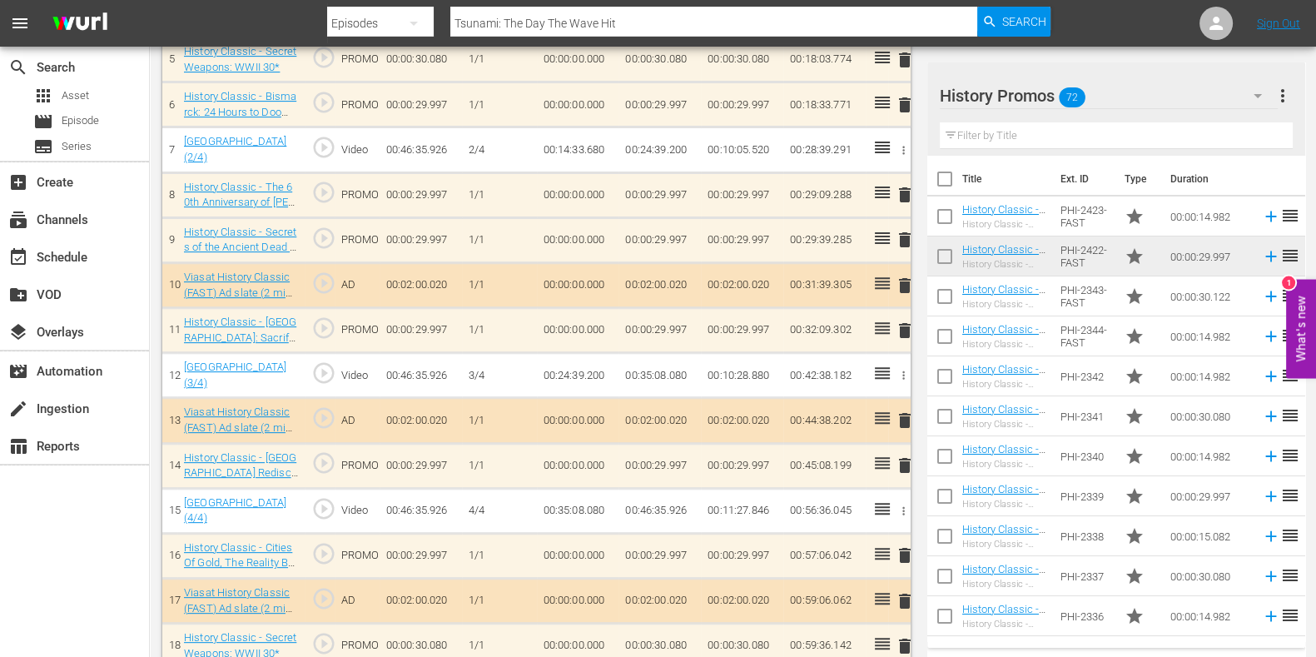
click at [984, 131] on input "text" at bounding box center [1116, 135] width 353 height 27
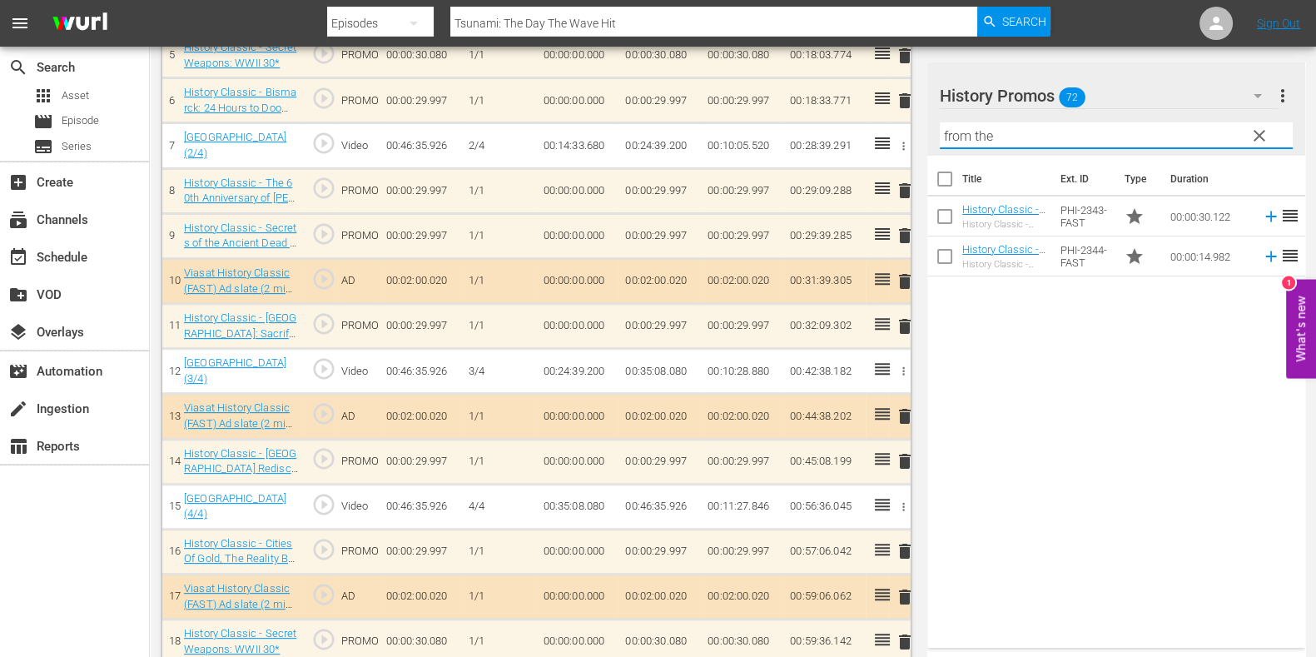
scroll to position [840, 0]
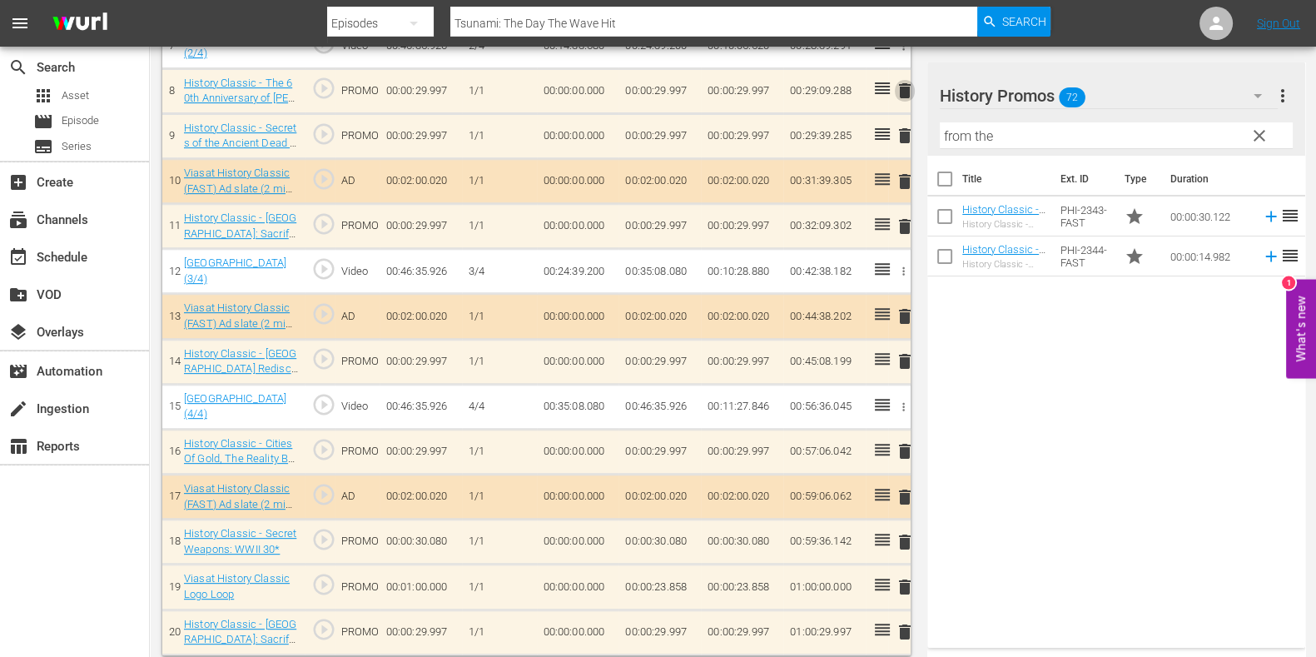
click at [907, 81] on span "delete" at bounding box center [905, 91] width 20 height 20
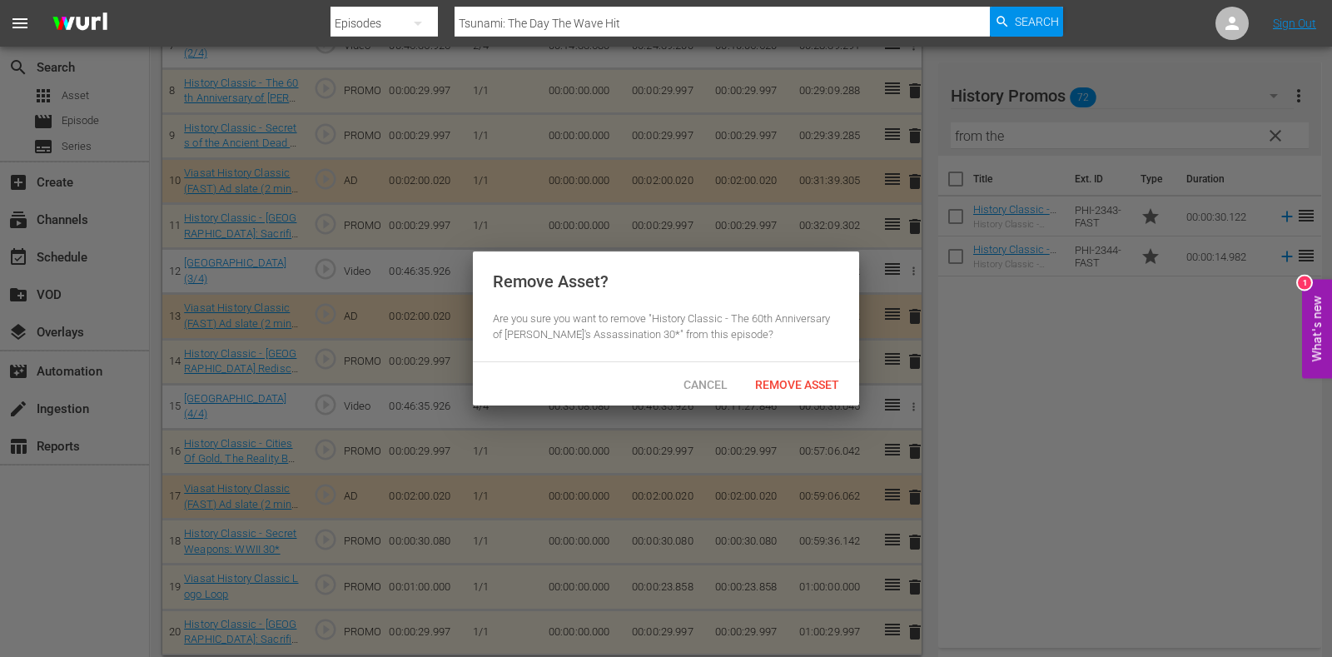
click at [769, 364] on div "Cancel Remove Asset" at bounding box center [666, 383] width 386 height 43
click at [761, 386] on span "Remove Asset" at bounding box center [797, 384] width 111 height 13
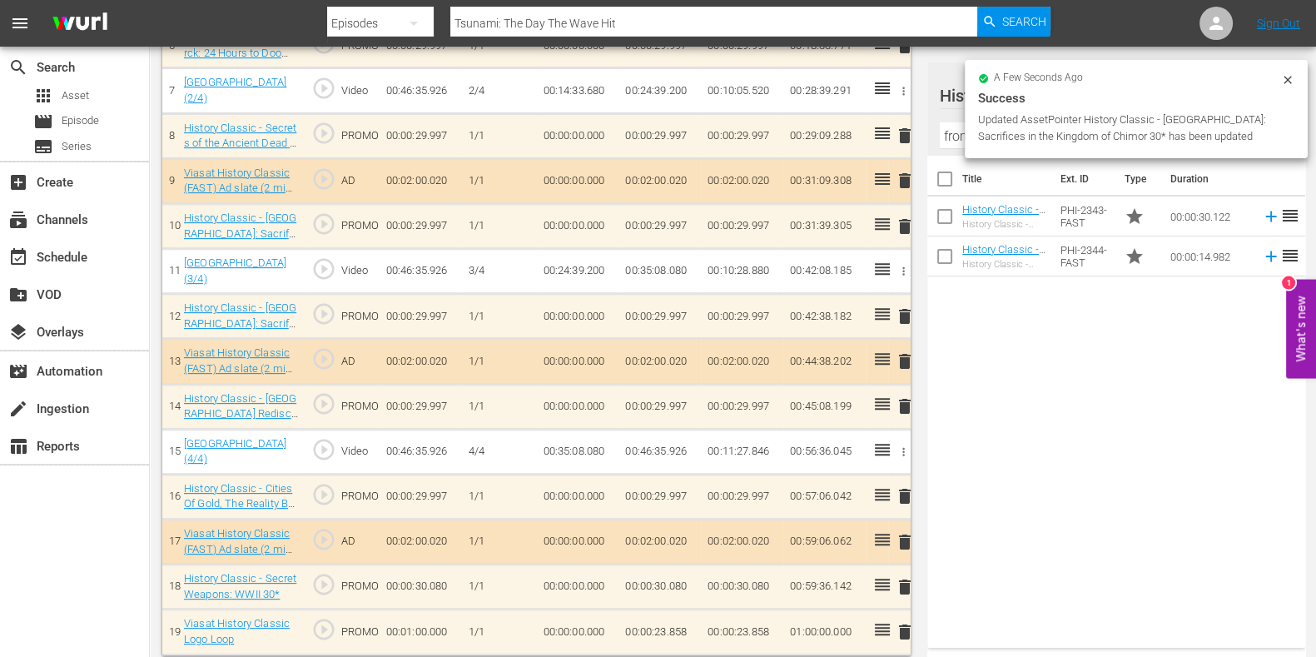
scroll to position [0, 0]
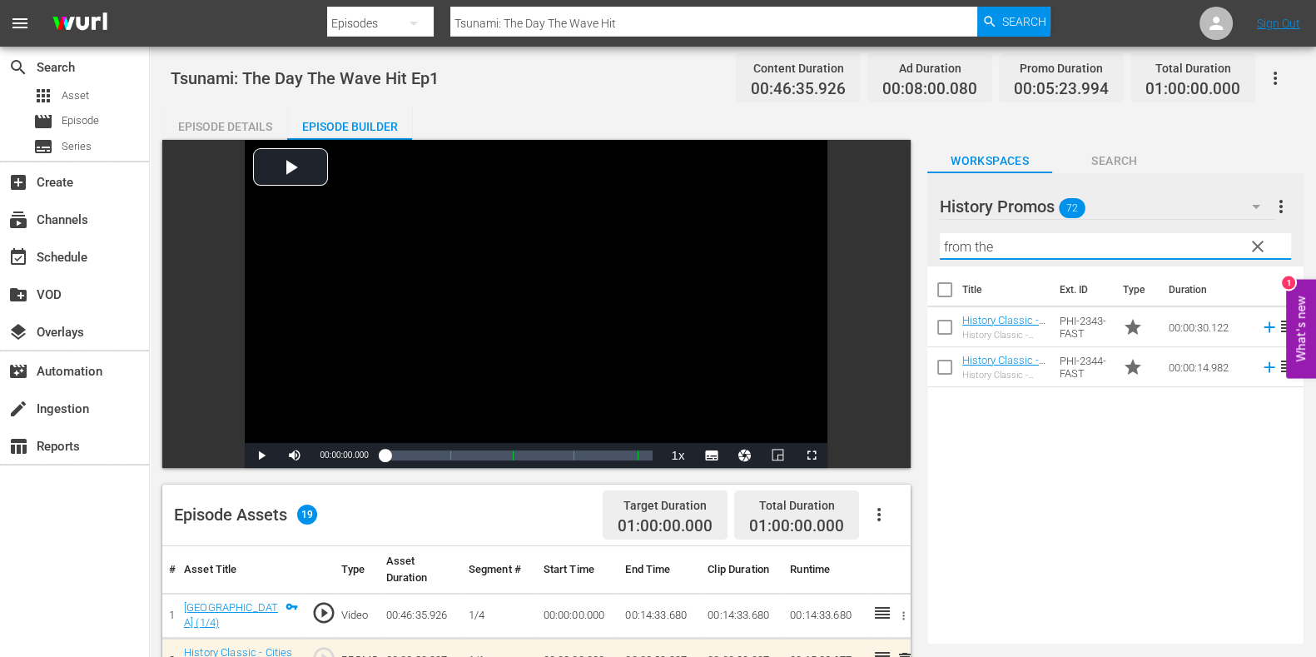
click at [992, 236] on input "from the" at bounding box center [1115, 246] width 351 height 27
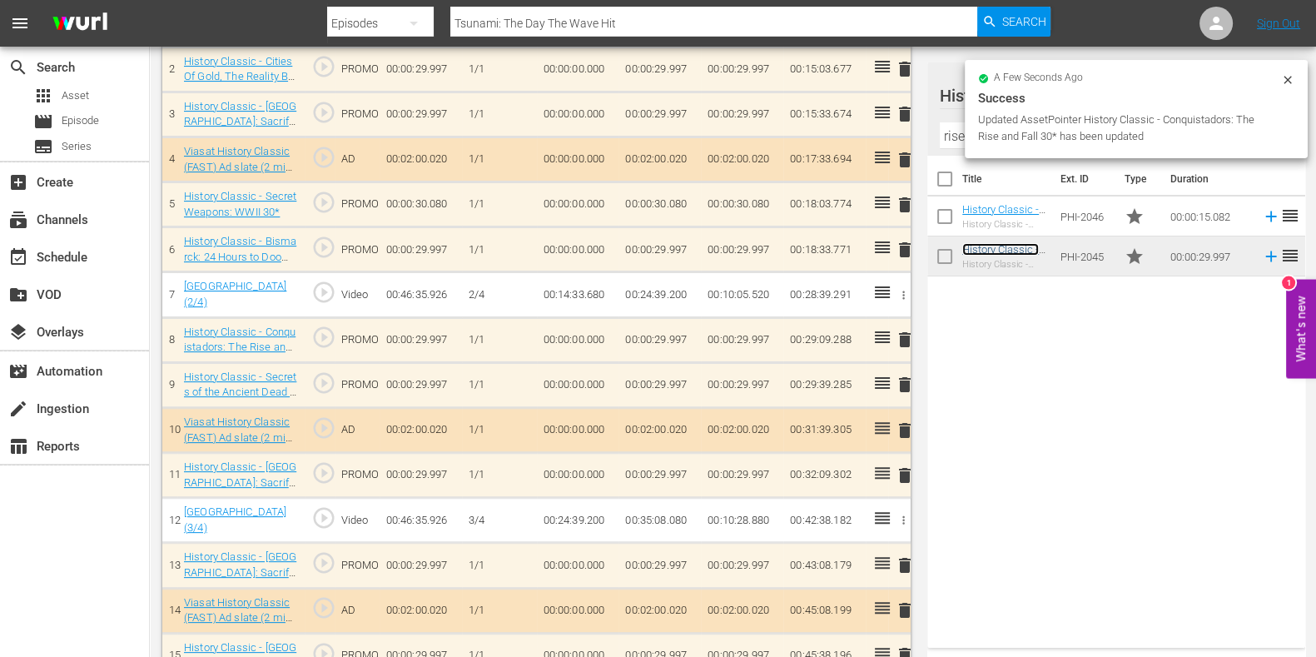
scroll to position [587, 0]
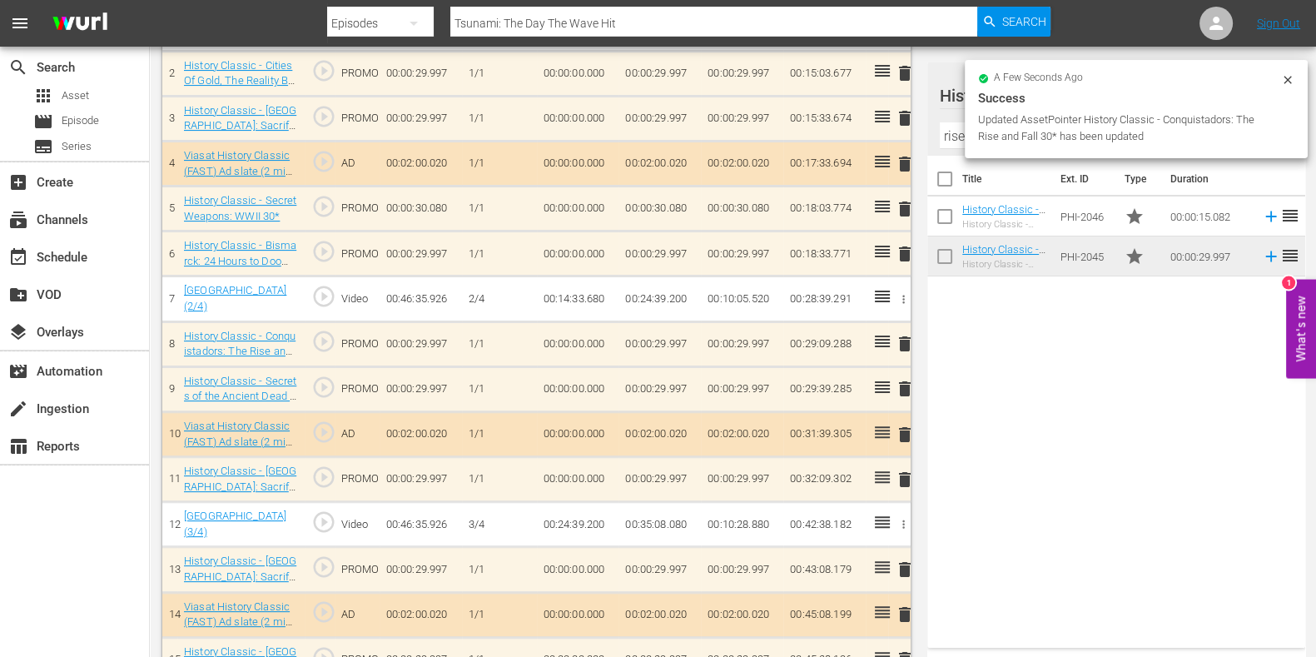
click at [908, 251] on span "delete" at bounding box center [905, 254] width 20 height 20
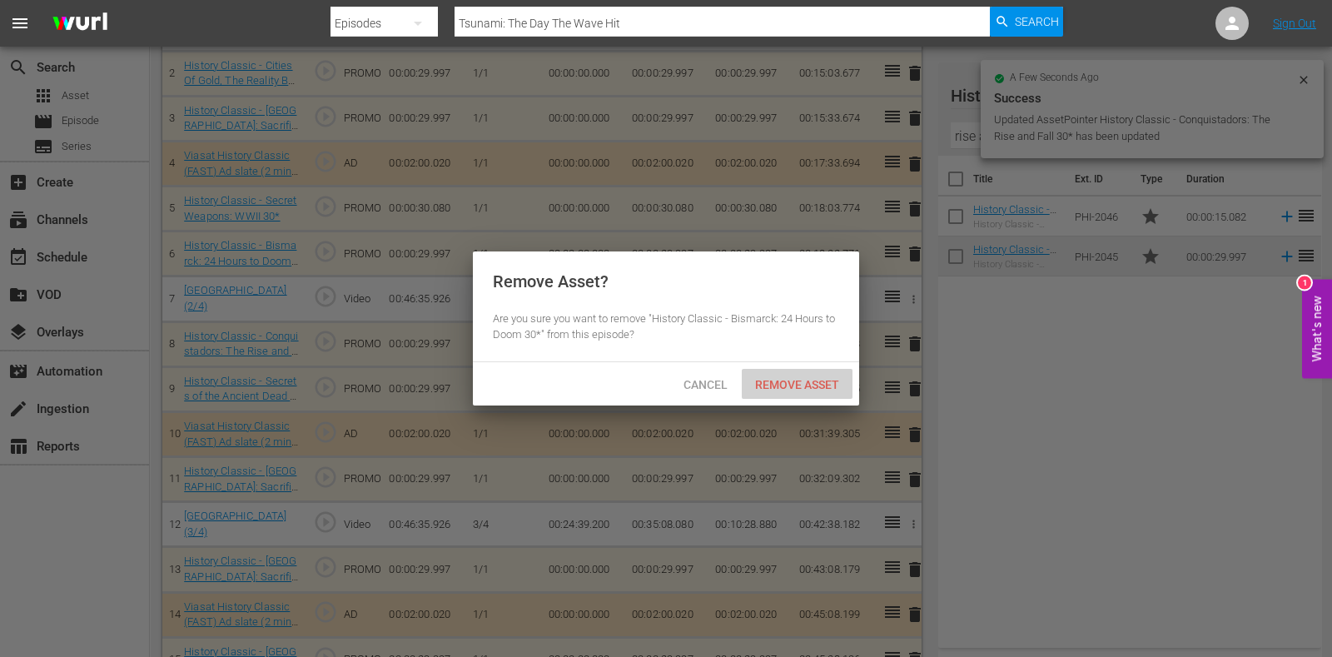
click at [833, 371] on div "Remove Asset" at bounding box center [797, 384] width 111 height 31
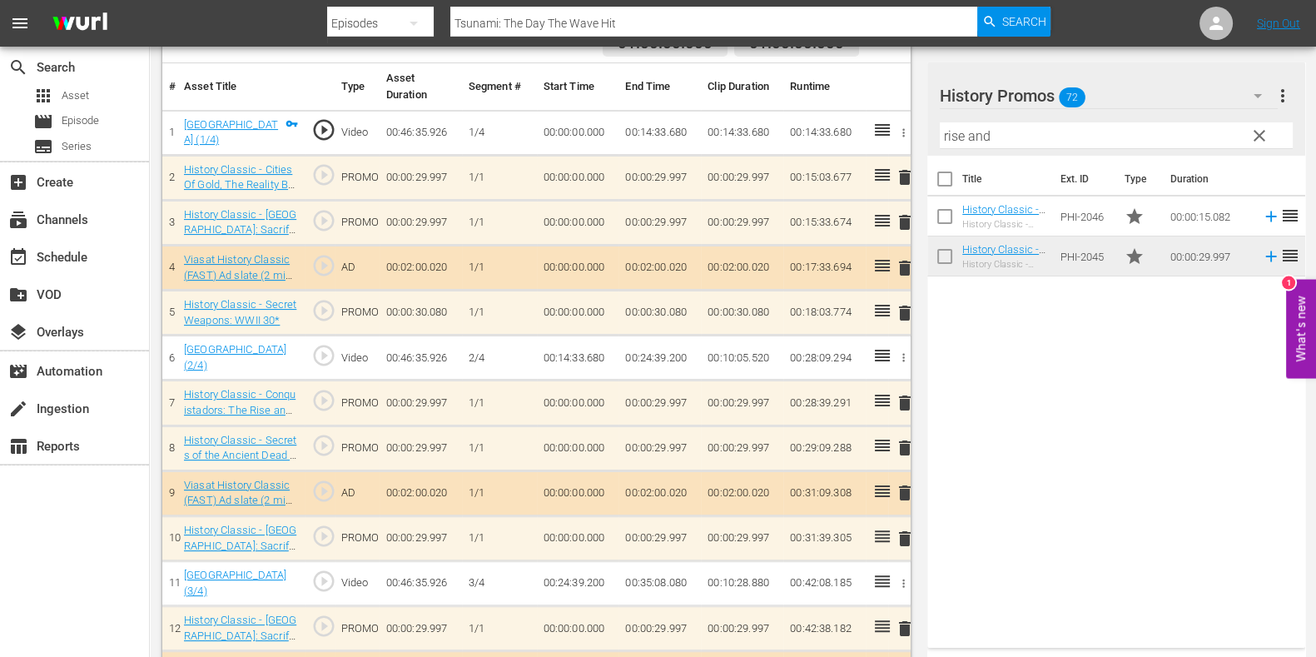
scroll to position [795, 0]
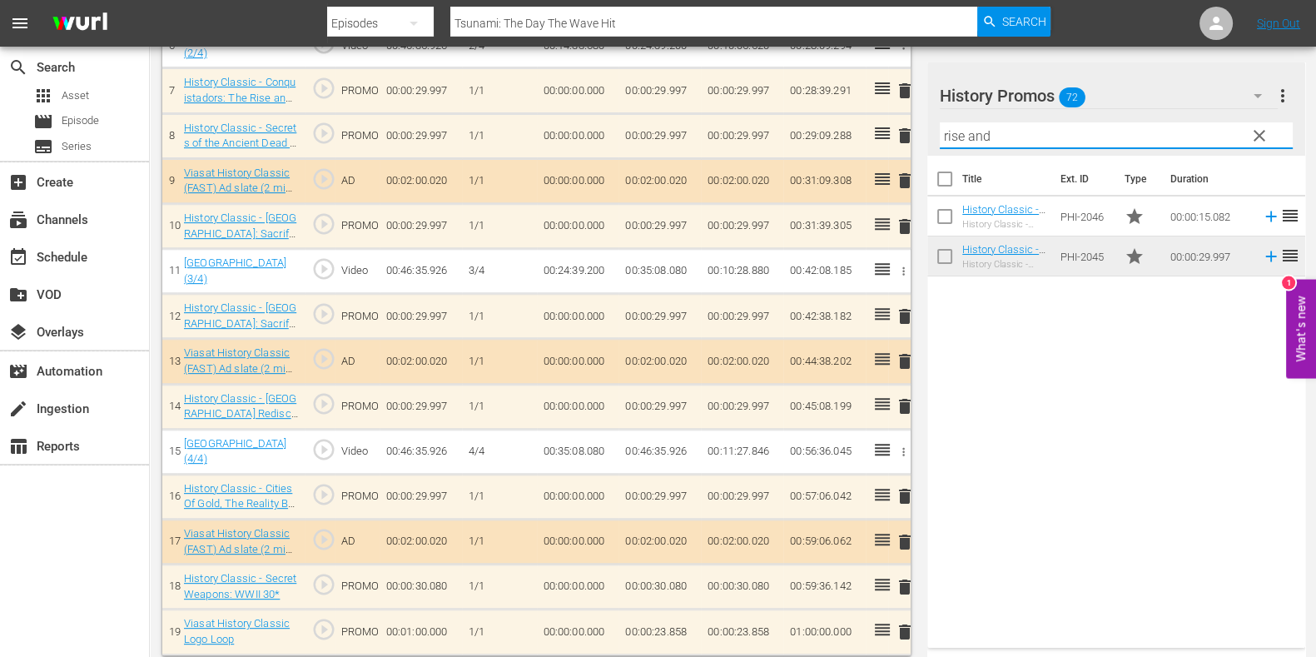
drag, startPoint x: 1010, startPoint y: 131, endPoint x: 832, endPoint y: 127, distance: 178.2
click at [832, 127] on div "Video Player is loading. Play Video Play Mute Current Time 00:00:00.000 / Durat…" at bounding box center [733, 0] width 1142 height 1311
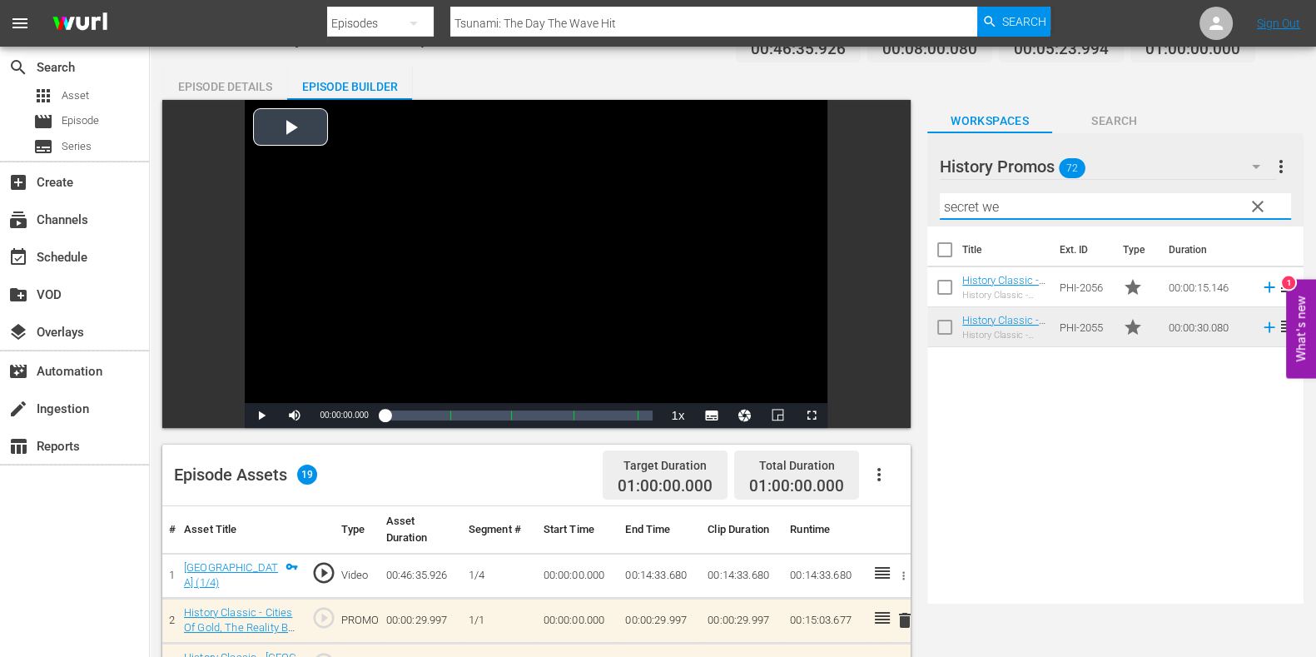
scroll to position [0, 0]
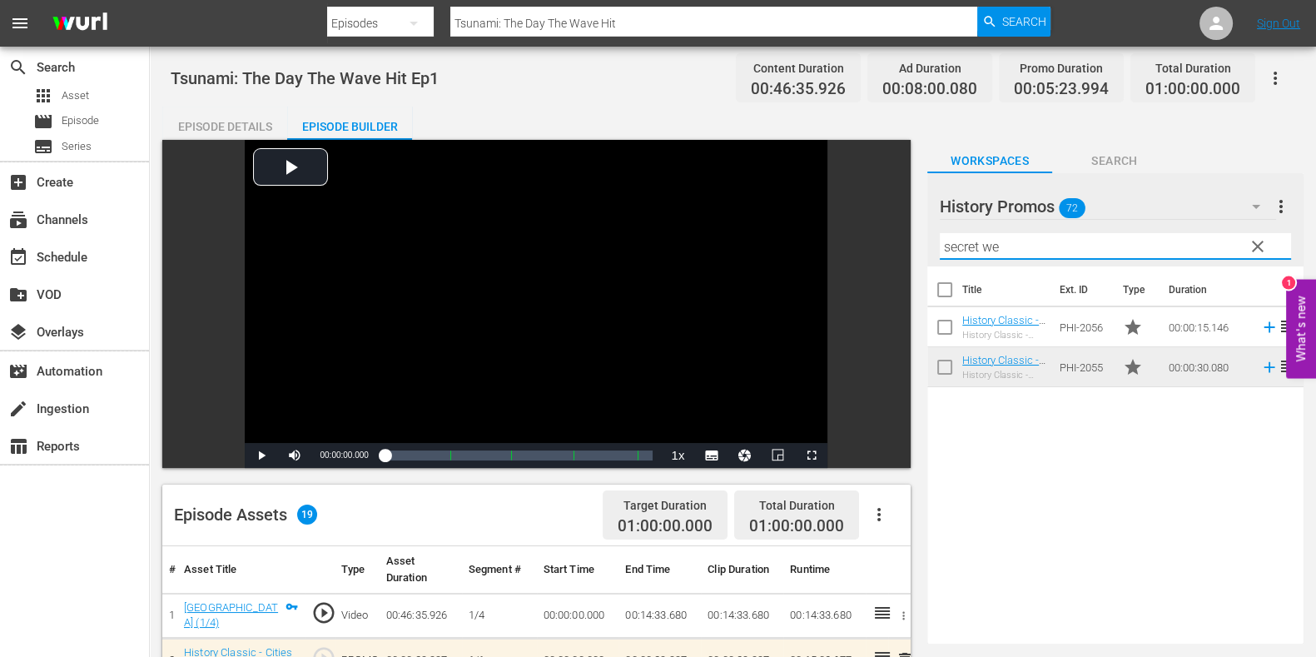
type input "secret we"
click at [623, 20] on input "Tsunami: The Day The Wave Hit" at bounding box center [713, 23] width 527 height 40
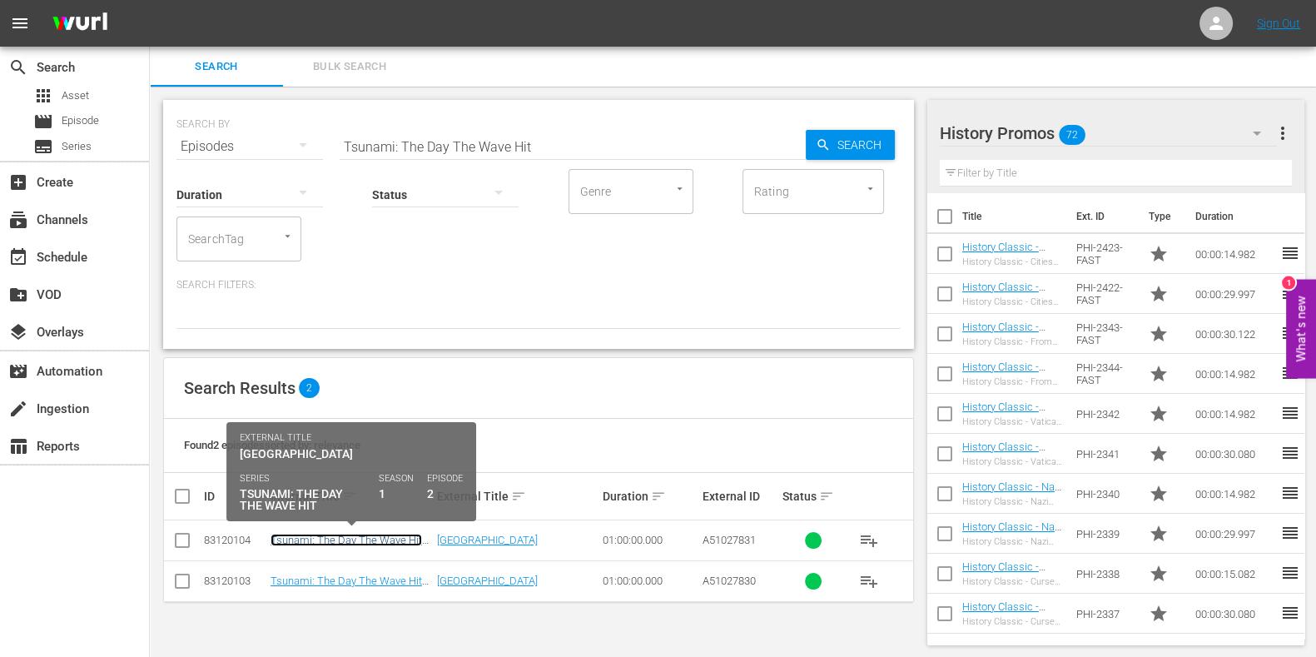
click at [384, 535] on link "Tsunami: The Day The Wave Hit Ep2" at bounding box center [347, 546] width 152 height 25
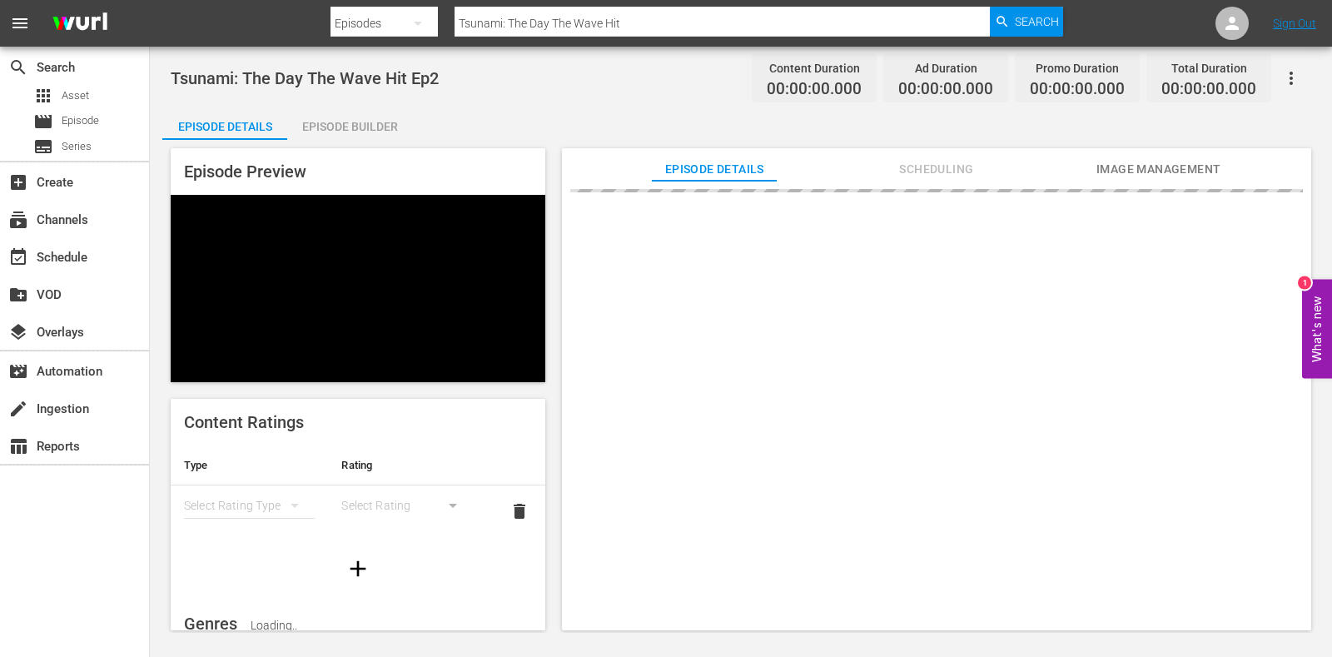
click at [345, 124] on div "Episode Builder" at bounding box center [349, 127] width 125 height 40
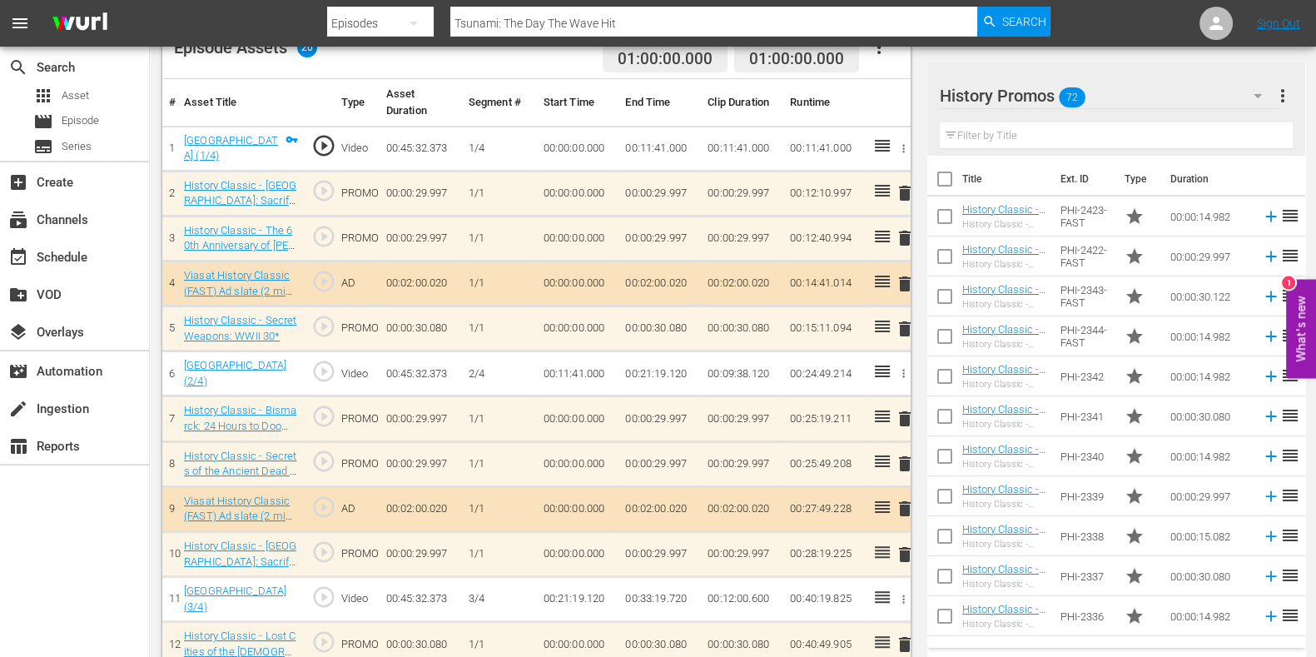
scroll to position [320, 0]
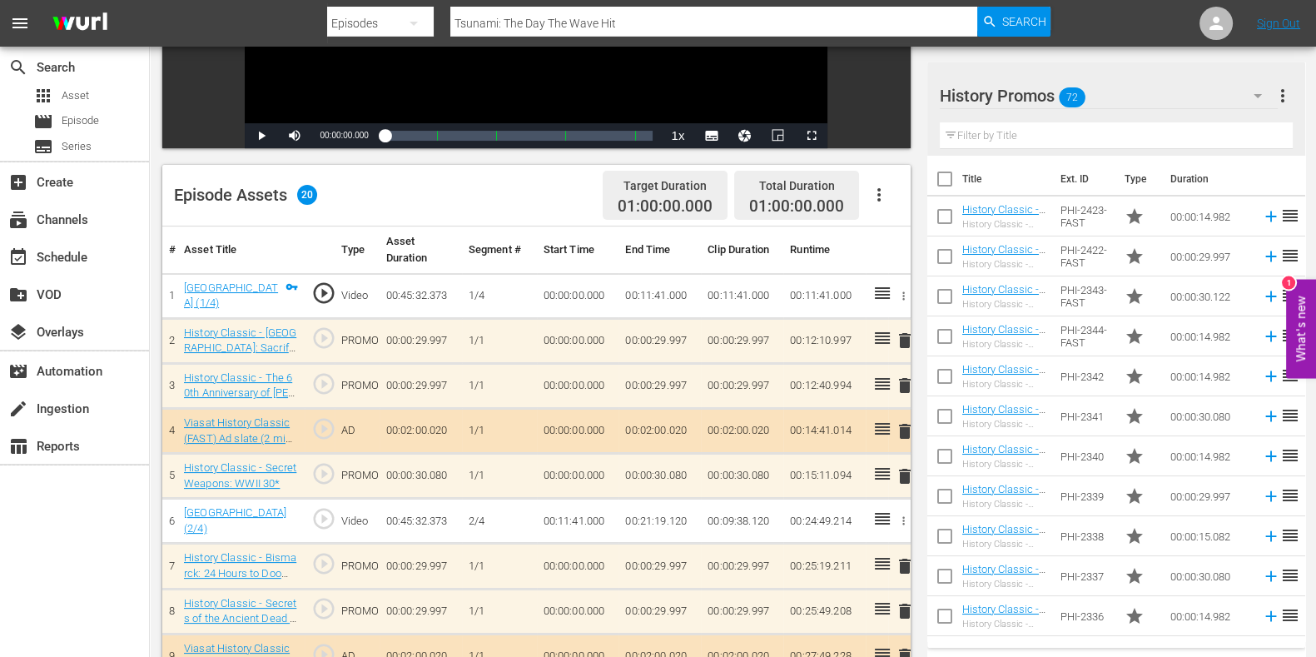
click at [908, 395] on td "delete" at bounding box center [899, 385] width 22 height 45
click at [895, 381] on span "delete" at bounding box center [905, 386] width 20 height 20
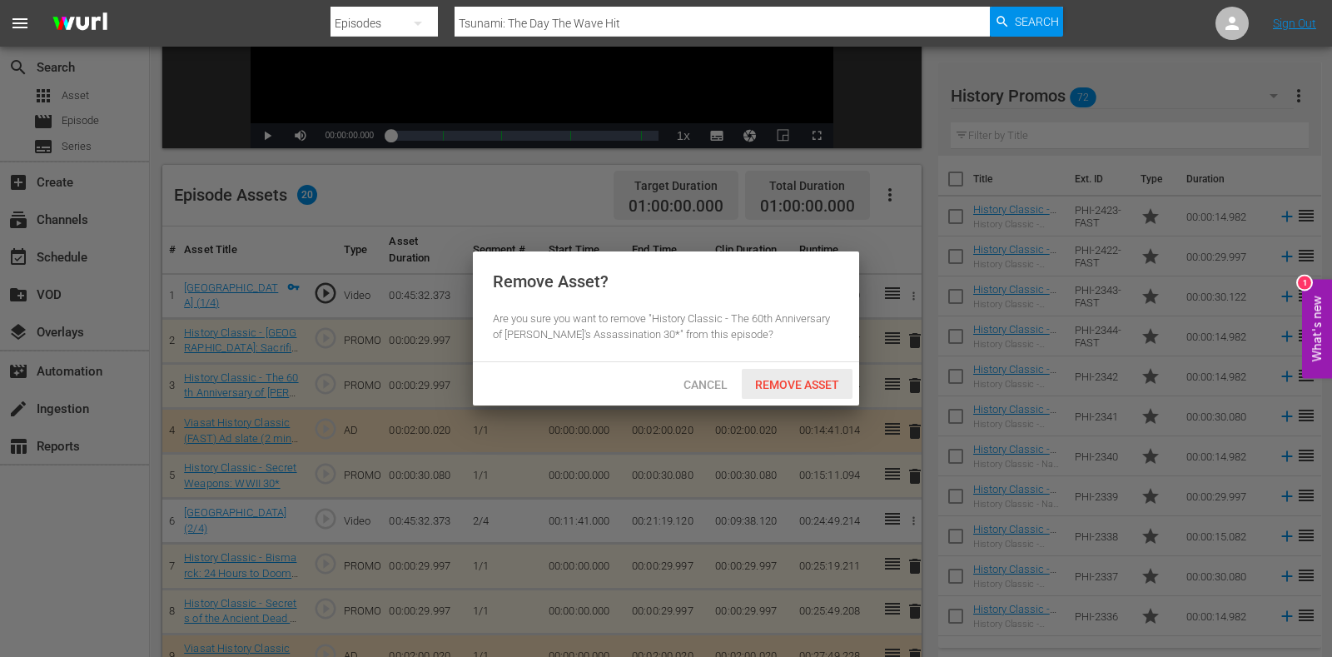
drag, startPoint x: 791, startPoint y: 367, endPoint x: 799, endPoint y: 370, distance: 8.7
click at [791, 367] on div "Cancel Remove Asset" at bounding box center [666, 383] width 386 height 43
click at [821, 373] on div "Remove Asset" at bounding box center [797, 384] width 111 height 31
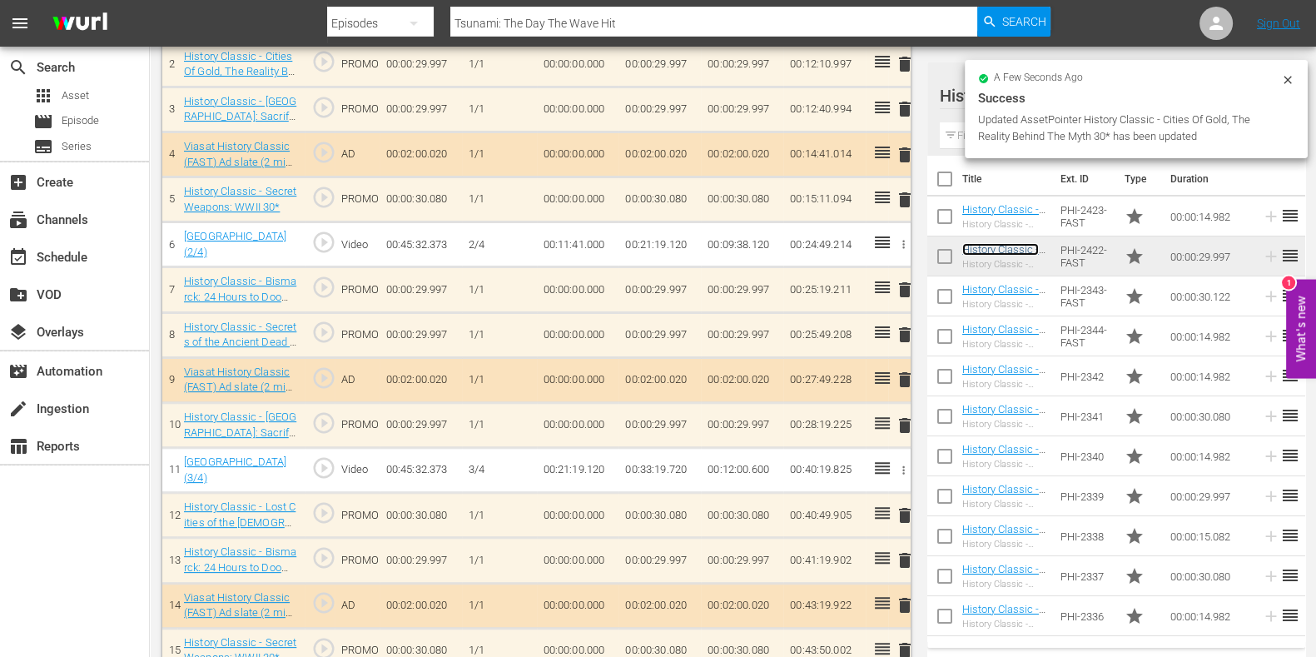
scroll to position [629, 0]
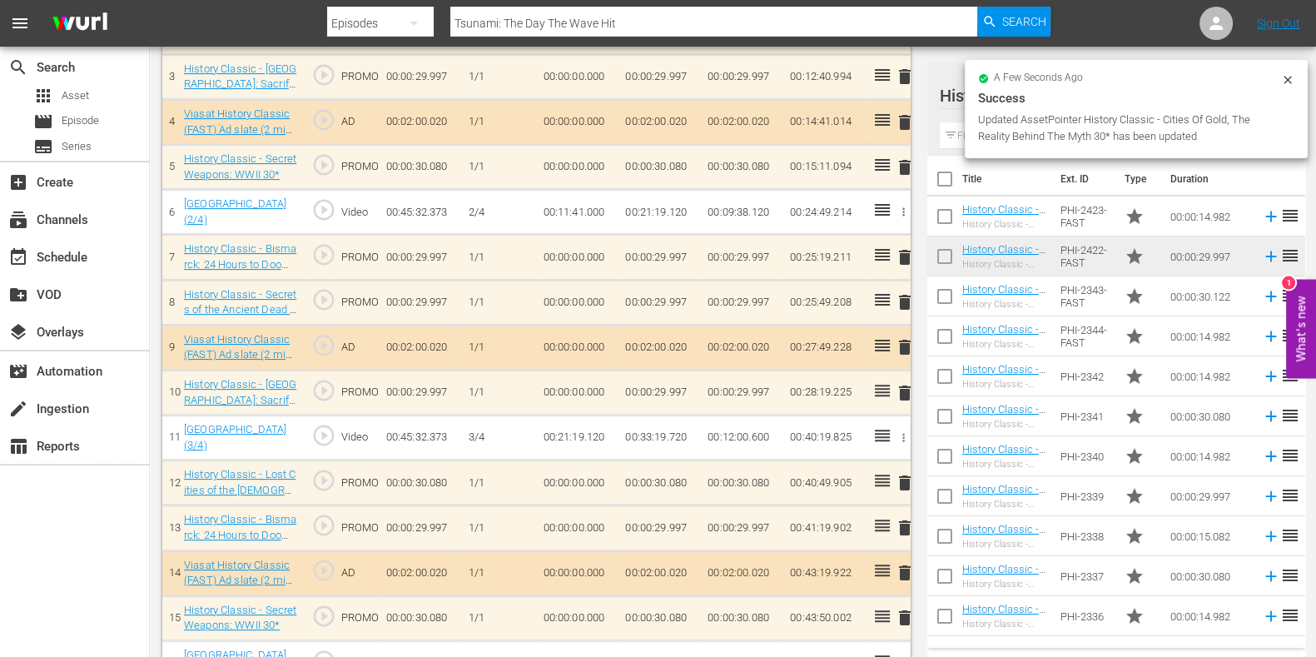
click at [903, 253] on span "delete" at bounding box center [905, 257] width 20 height 20
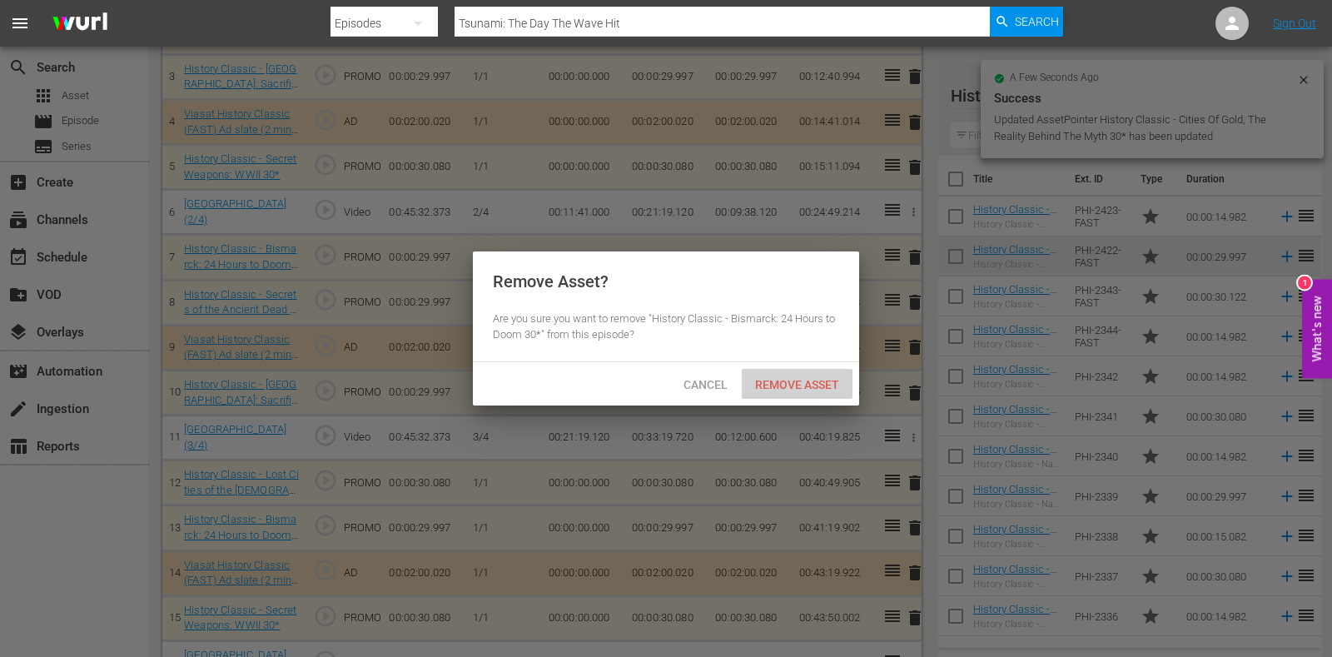
click at [807, 393] on div "Remove Asset" at bounding box center [797, 384] width 111 height 31
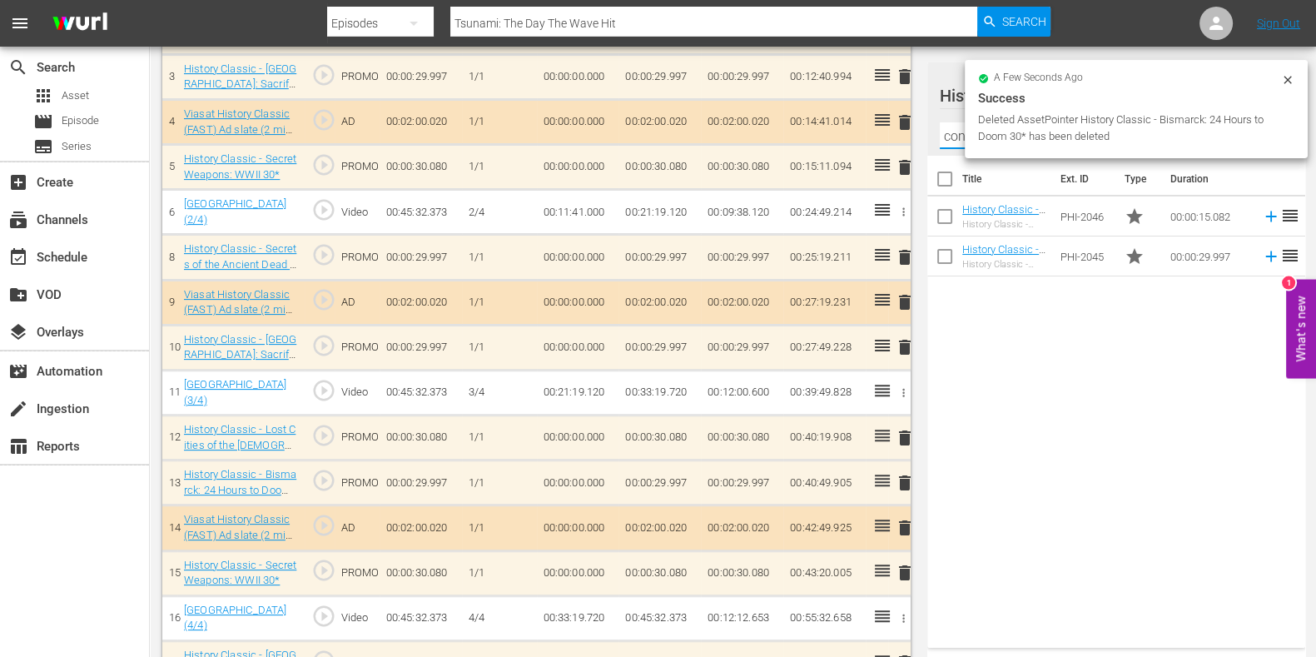
type input "conq"
click at [1286, 73] on icon at bounding box center [1287, 79] width 13 height 13
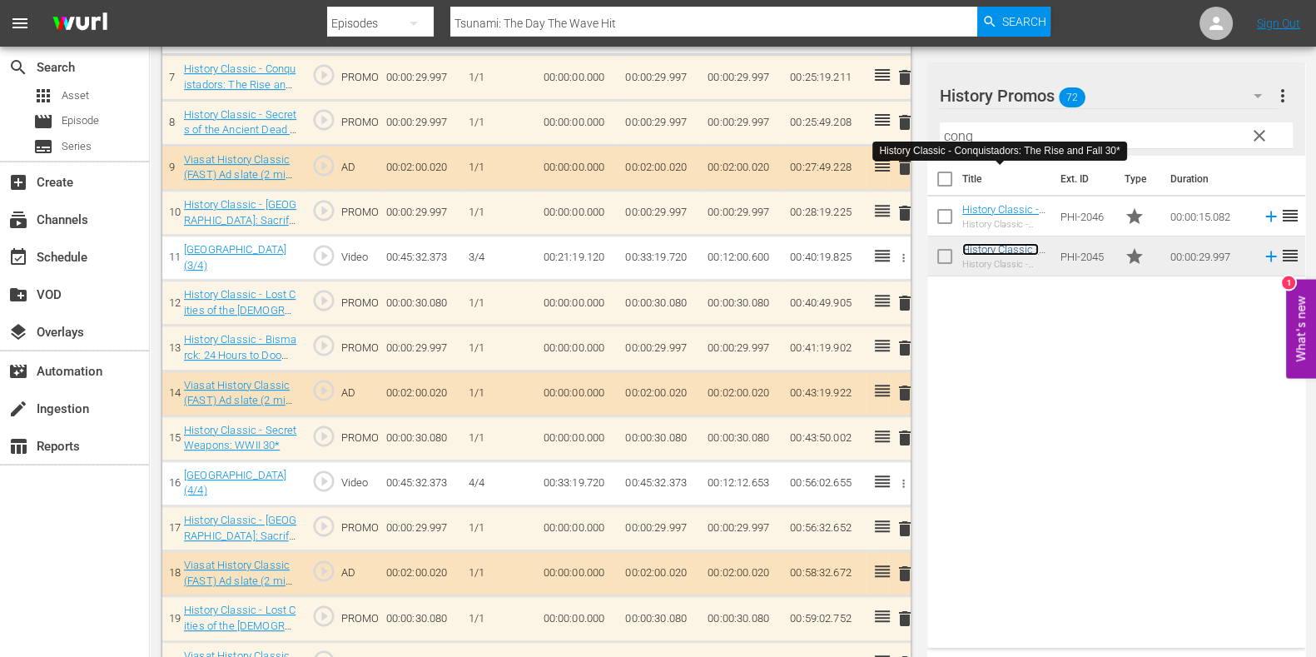
scroll to position [837, 0]
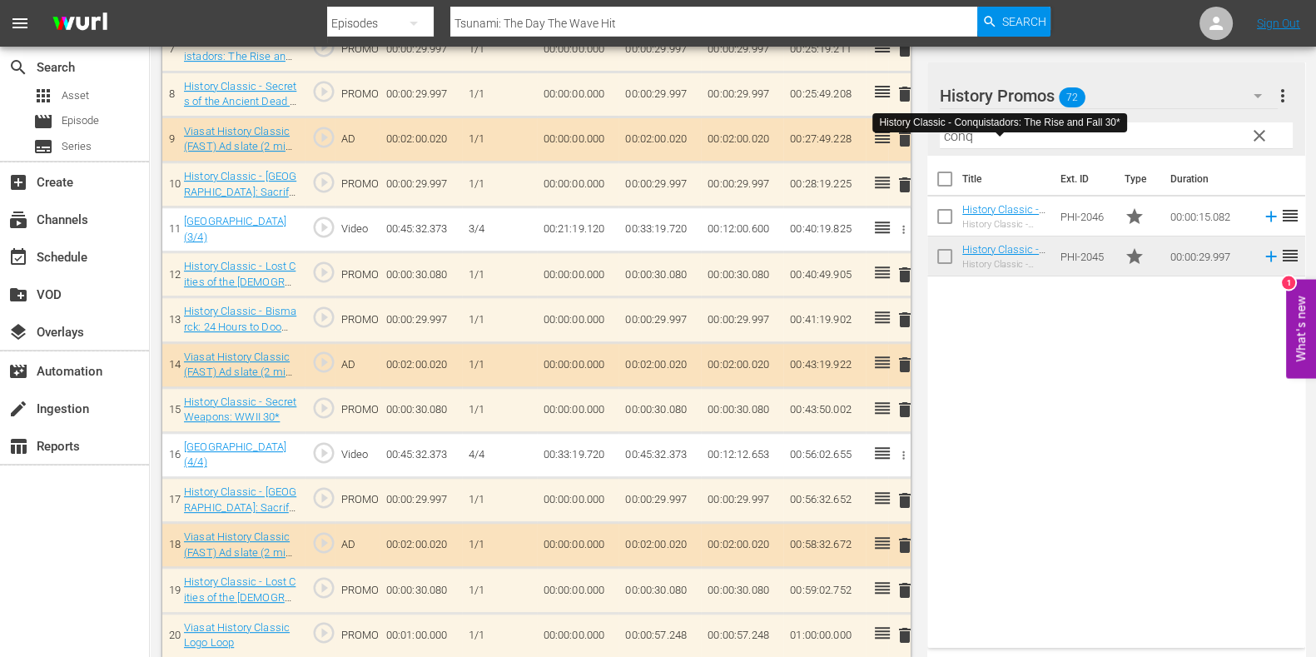
click at [908, 267] on span "delete" at bounding box center [905, 275] width 20 height 20
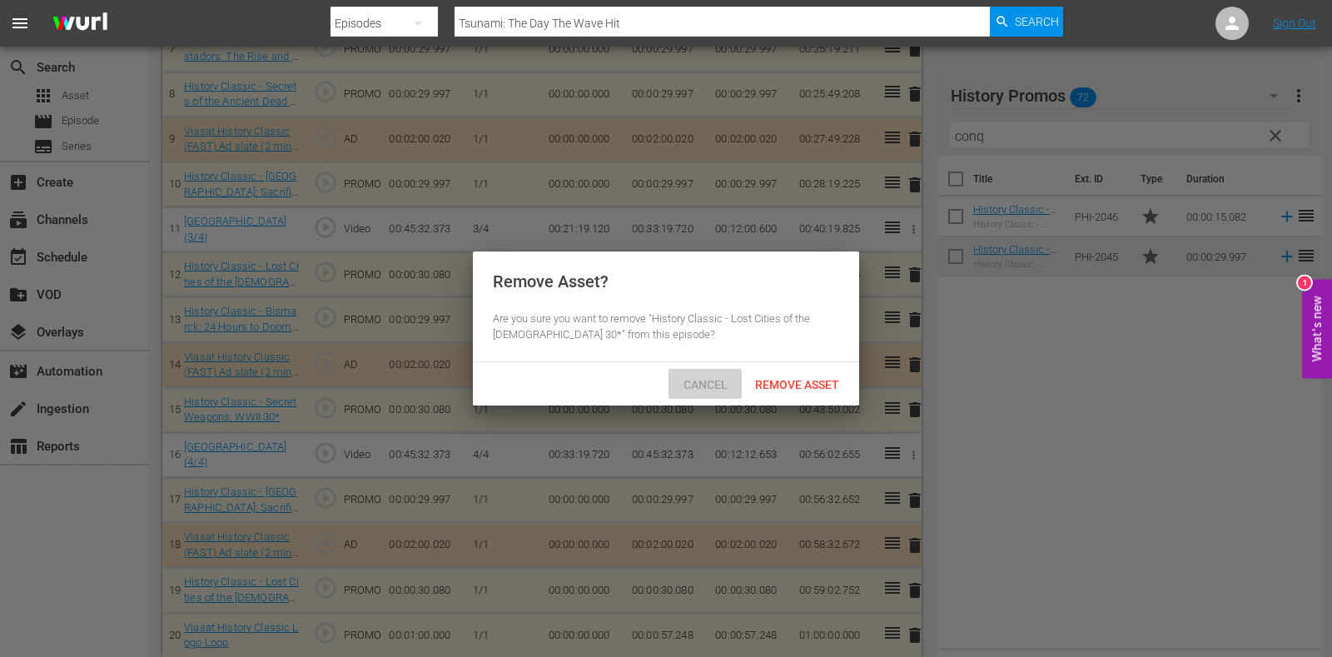
click at [722, 378] on span "Cancel" at bounding box center [705, 384] width 71 height 13
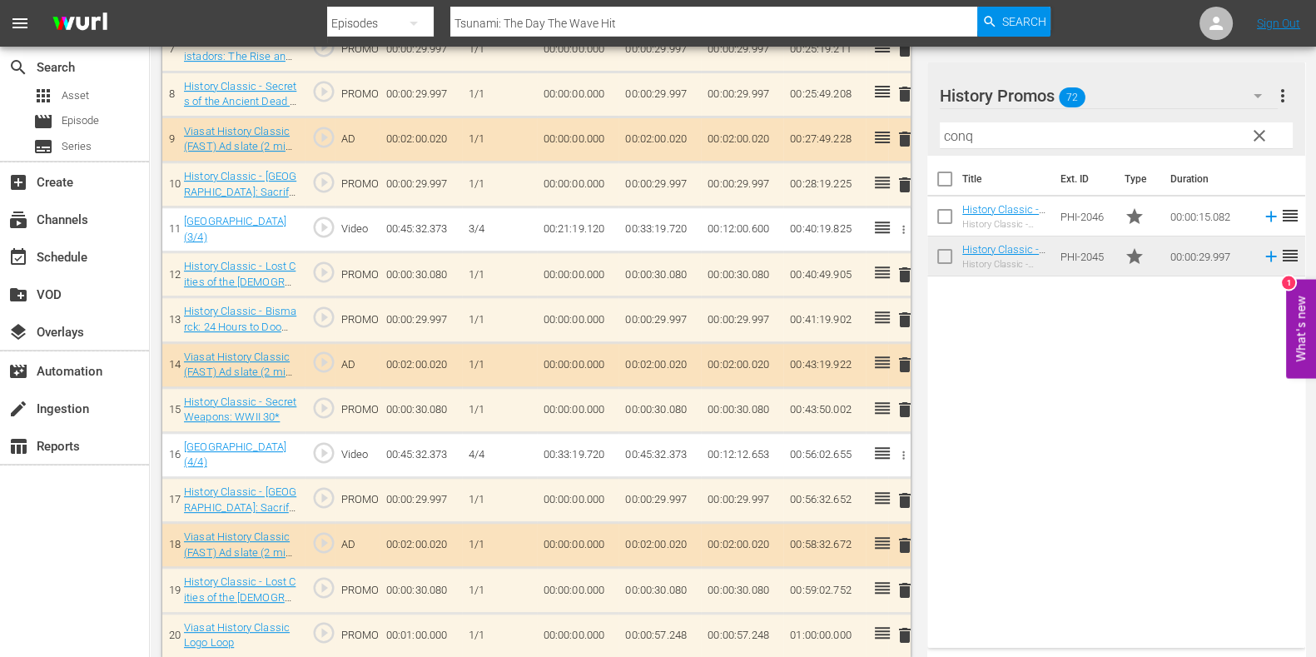
click at [1252, 139] on span "clear" at bounding box center [1260, 136] width 20 height 20
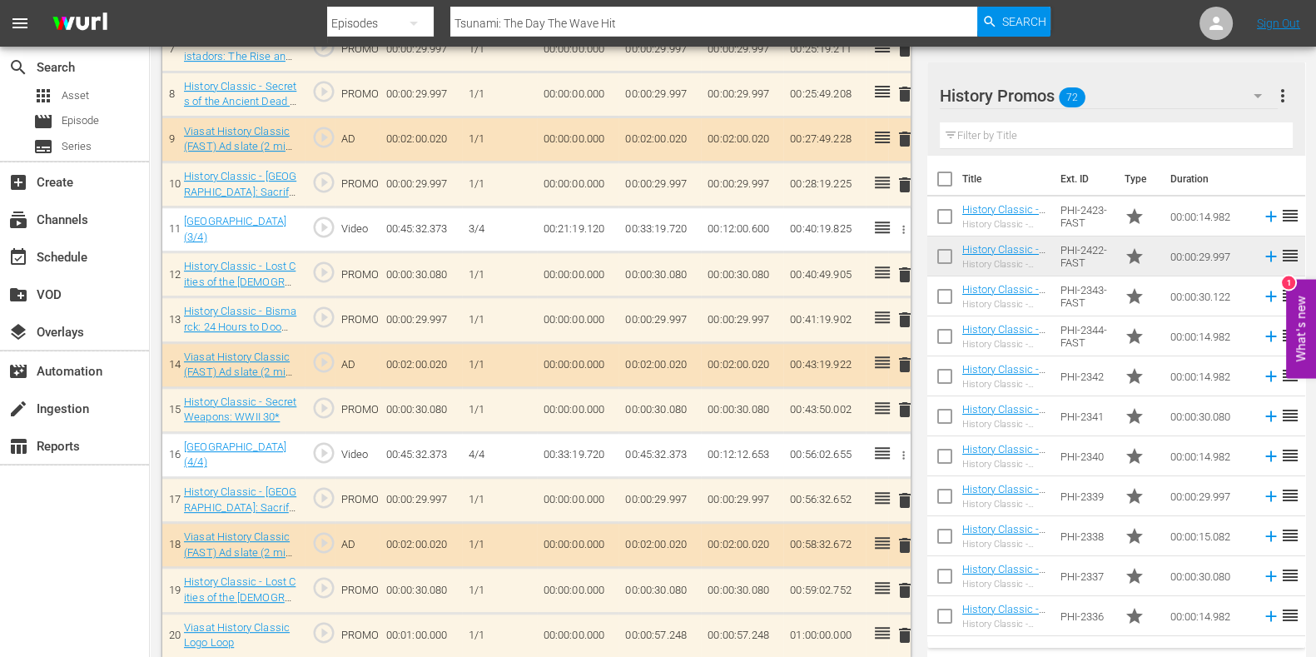
click at [1083, 149] on div "Filter by Title" at bounding box center [1116, 136] width 353 height 40
click at [1077, 135] on input "text" at bounding box center [1116, 135] width 353 height 27
click at [1140, 81] on div "History Promos 72" at bounding box center [1109, 95] width 338 height 47
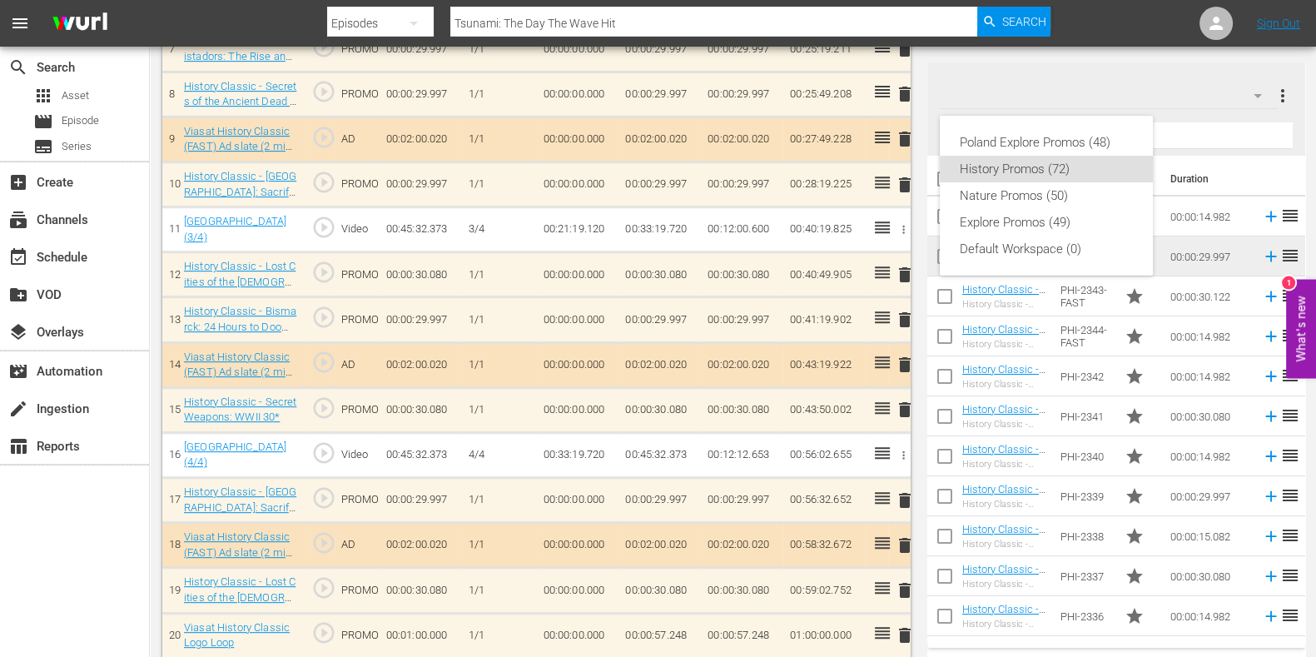
click at [1201, 137] on div "Poland Explore Promos (48) History Promos (72) Nature Promos (50) Explore Promo…" at bounding box center [658, 328] width 1316 height 657
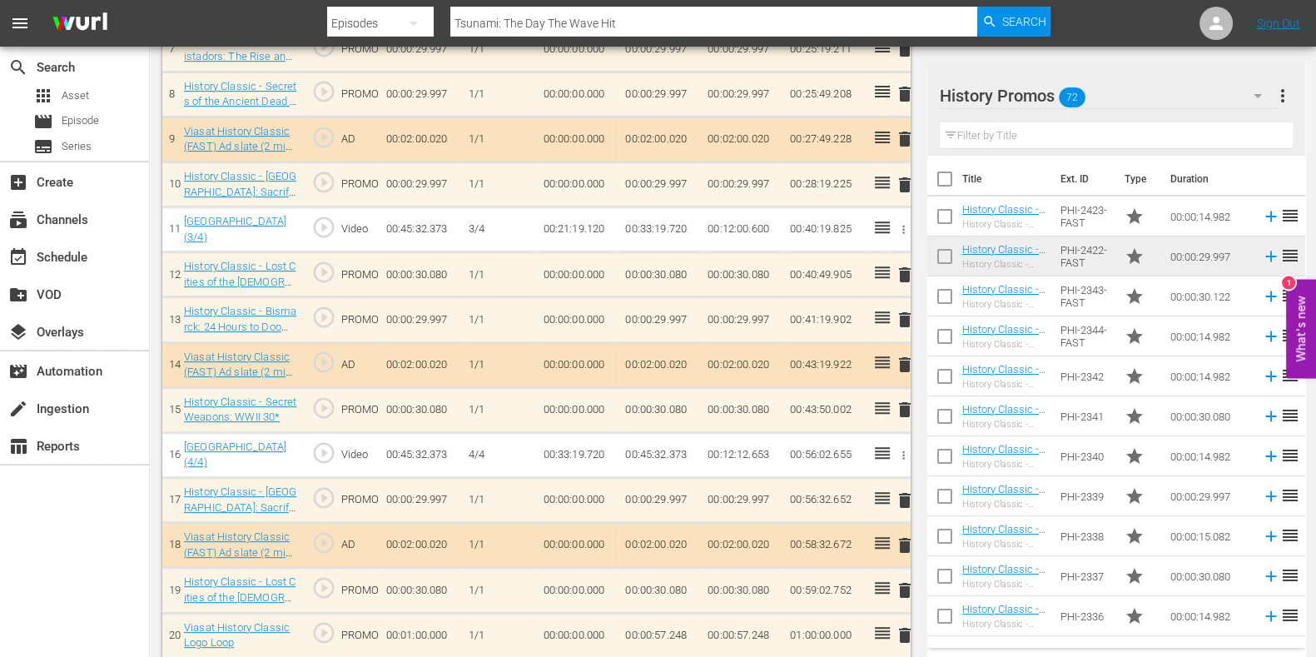
click at [1165, 138] on div "Poland Explore Promos (48) History Promos (72) Nature Promos (50) Explore Promo…" at bounding box center [658, 328] width 1316 height 657
click at [1136, 138] on input "text" at bounding box center [1116, 135] width 353 height 27
click at [1135, 139] on input "text" at bounding box center [1116, 135] width 353 height 27
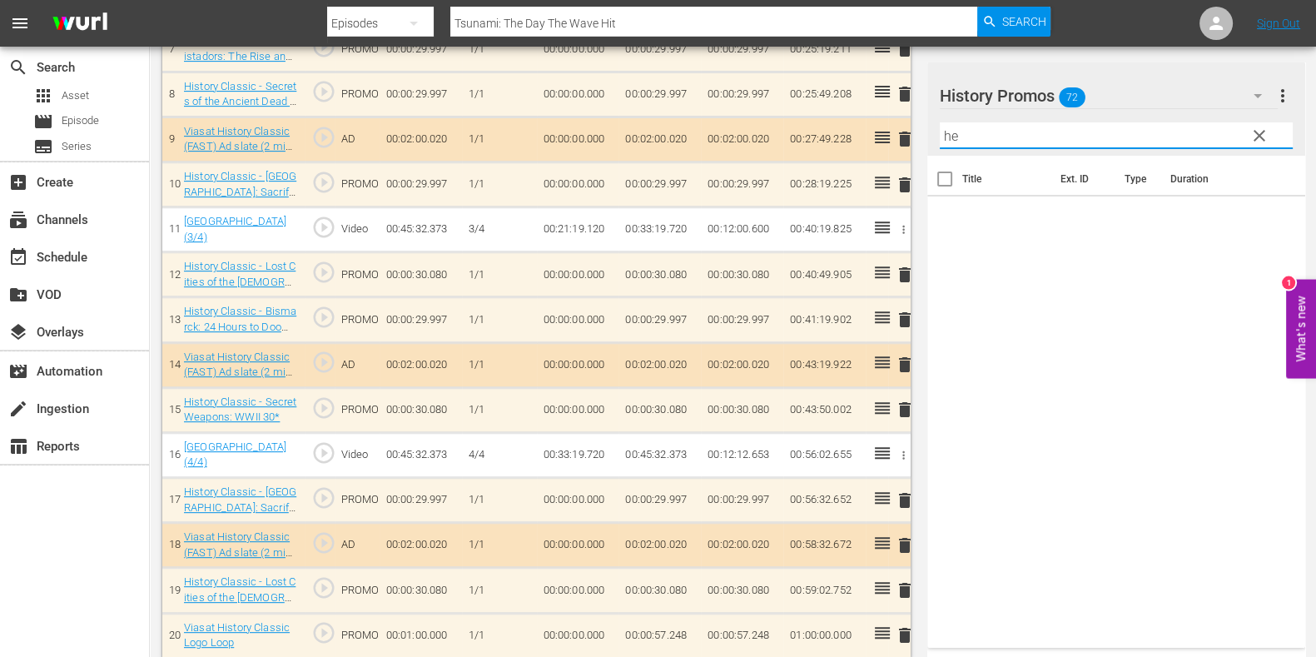
type input "h"
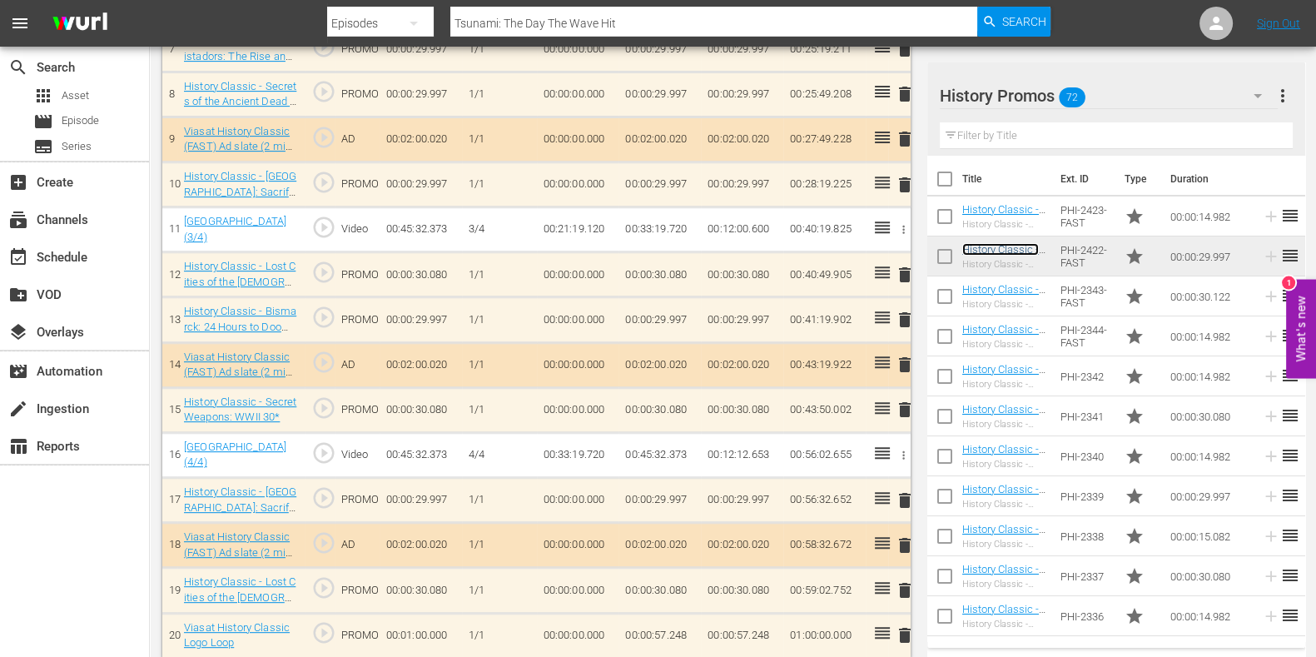
scroll to position [844, 0]
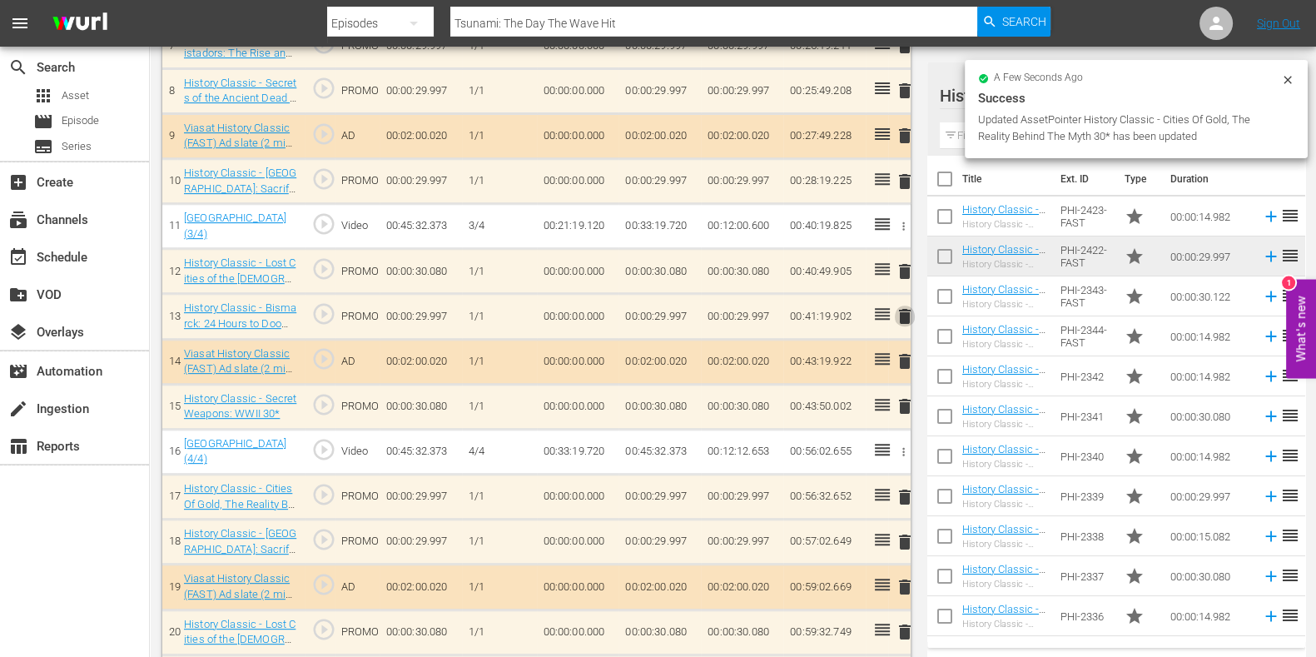
click at [904, 306] on span "delete" at bounding box center [905, 316] width 20 height 20
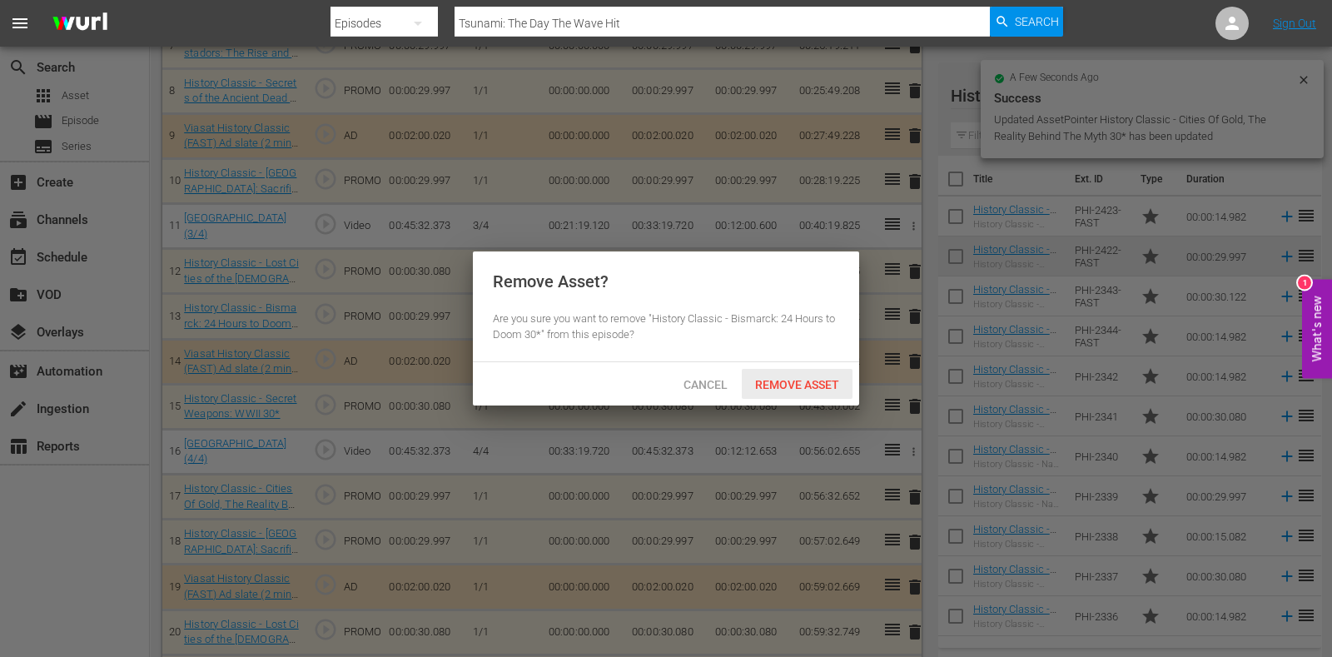
click at [788, 378] on span "Remove Asset" at bounding box center [797, 384] width 111 height 13
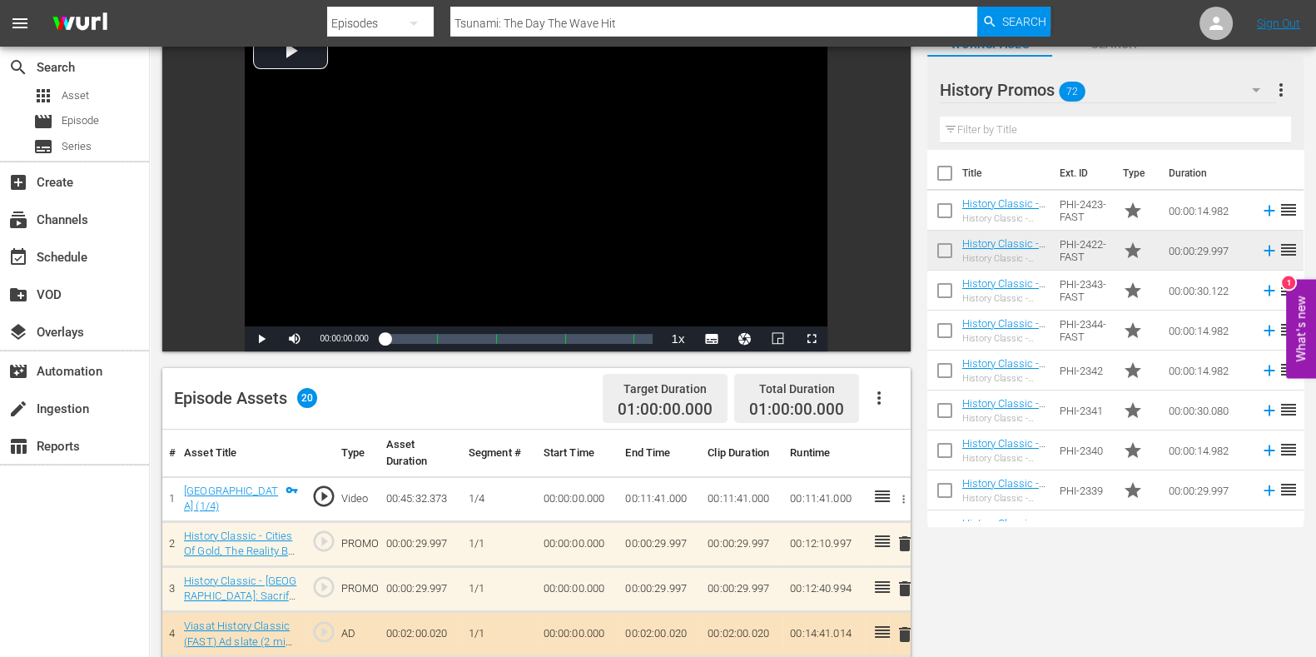
scroll to position [0, 0]
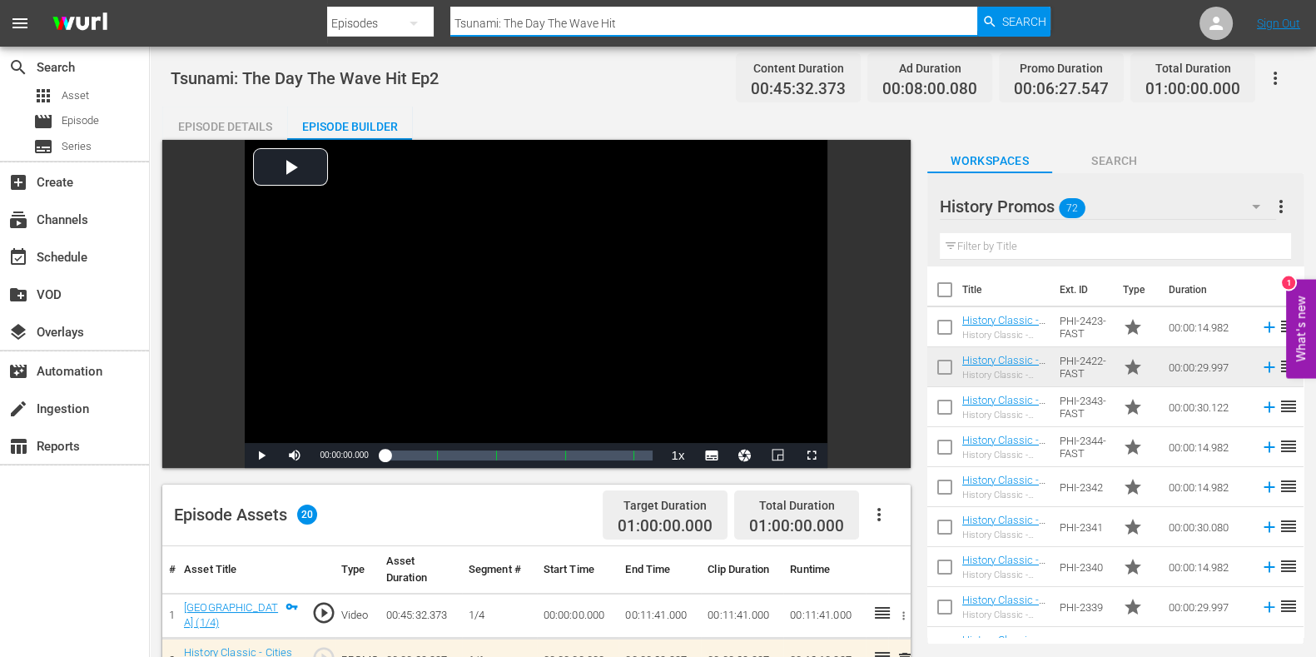
drag, startPoint x: 619, startPoint y: 19, endPoint x: 344, endPoint y: 23, distance: 274.8
click at [262, 22] on nav "menu Search By Episodes Search ID, Title, Description, Keywords, or Category Ts…" at bounding box center [658, 23] width 1316 height 47
paste input "Lost Cities Of The Bible E1"
type input "Lost Cities Of The Bible"
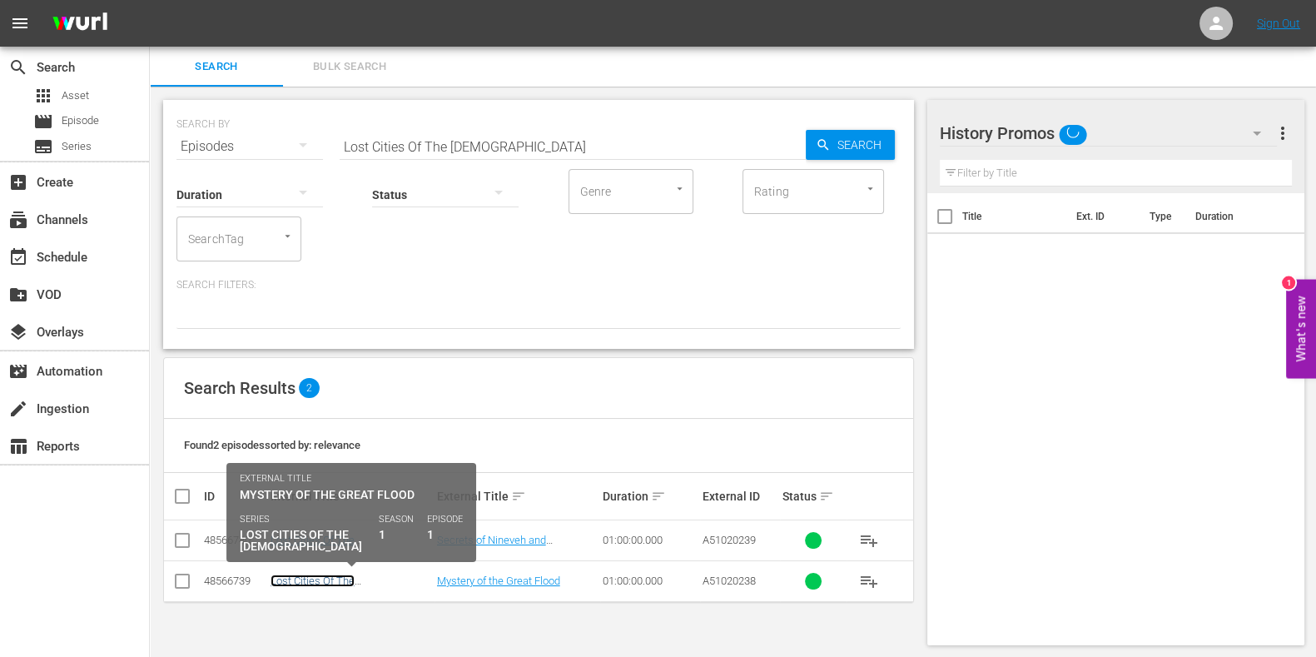
click at [306, 576] on link "Lost Cities Of The Bible E1" at bounding box center [333, 587] width 124 height 25
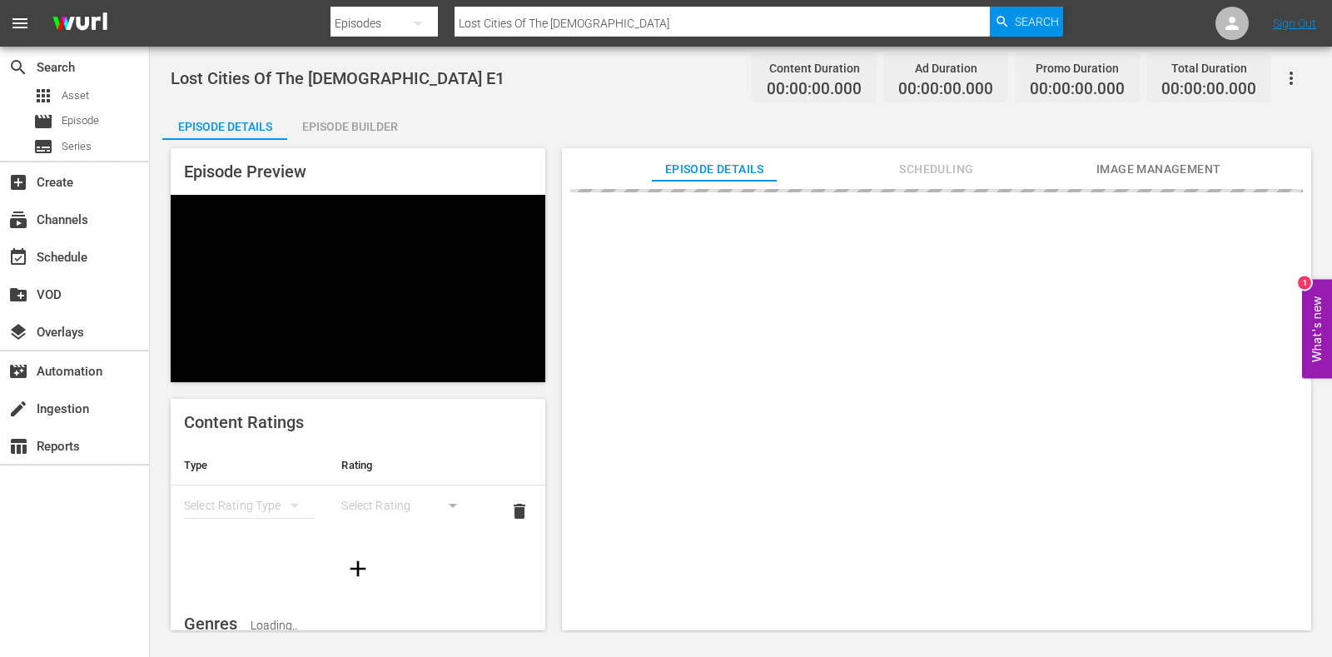
click at [329, 115] on div "Episode Builder" at bounding box center [349, 127] width 125 height 40
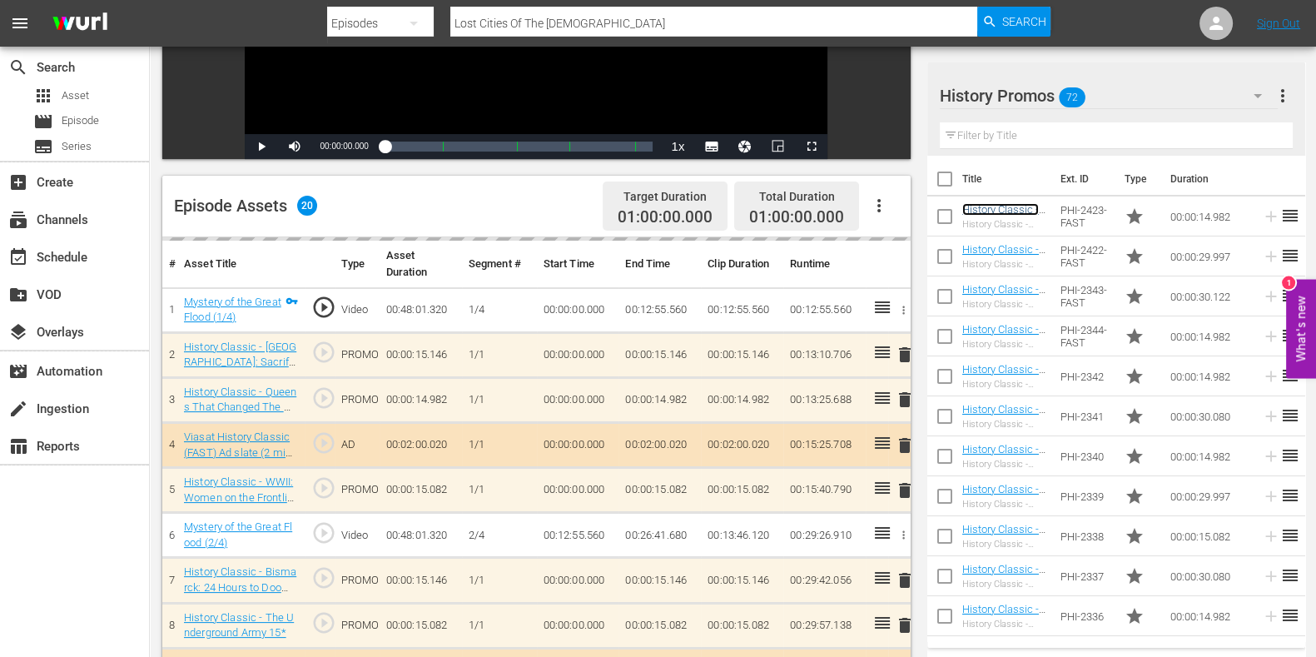
scroll to position [312, 0]
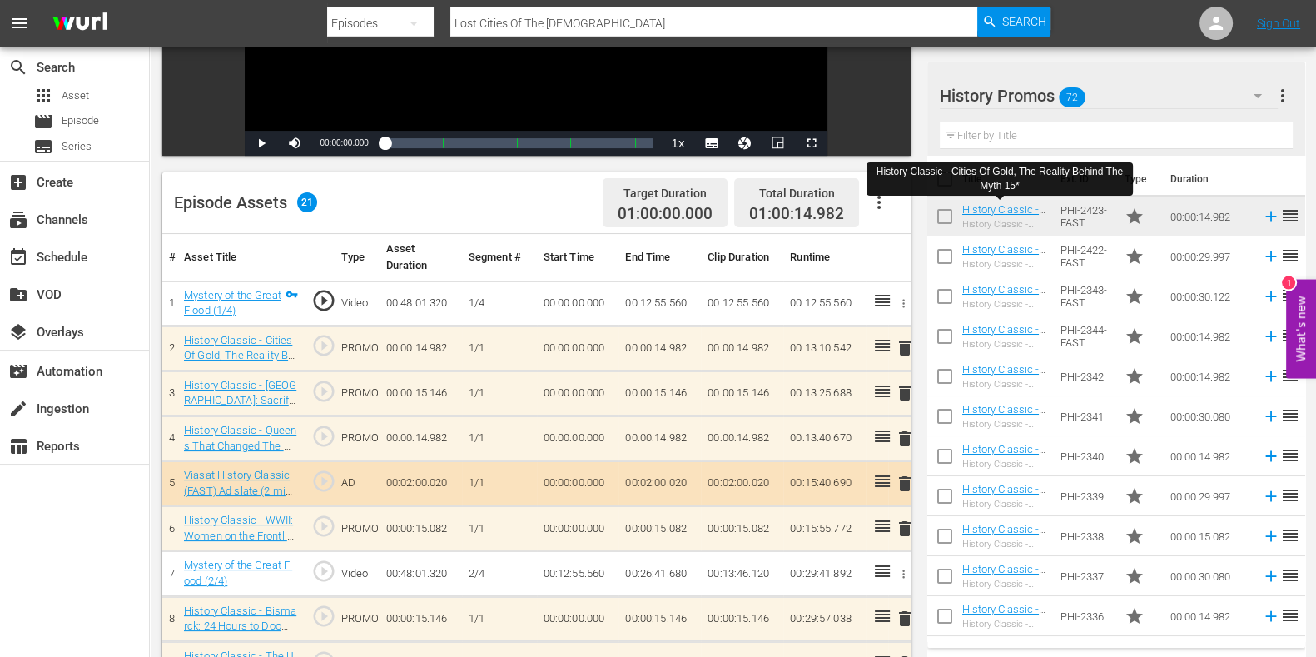
click at [903, 436] on span "delete" at bounding box center [905, 439] width 20 height 20
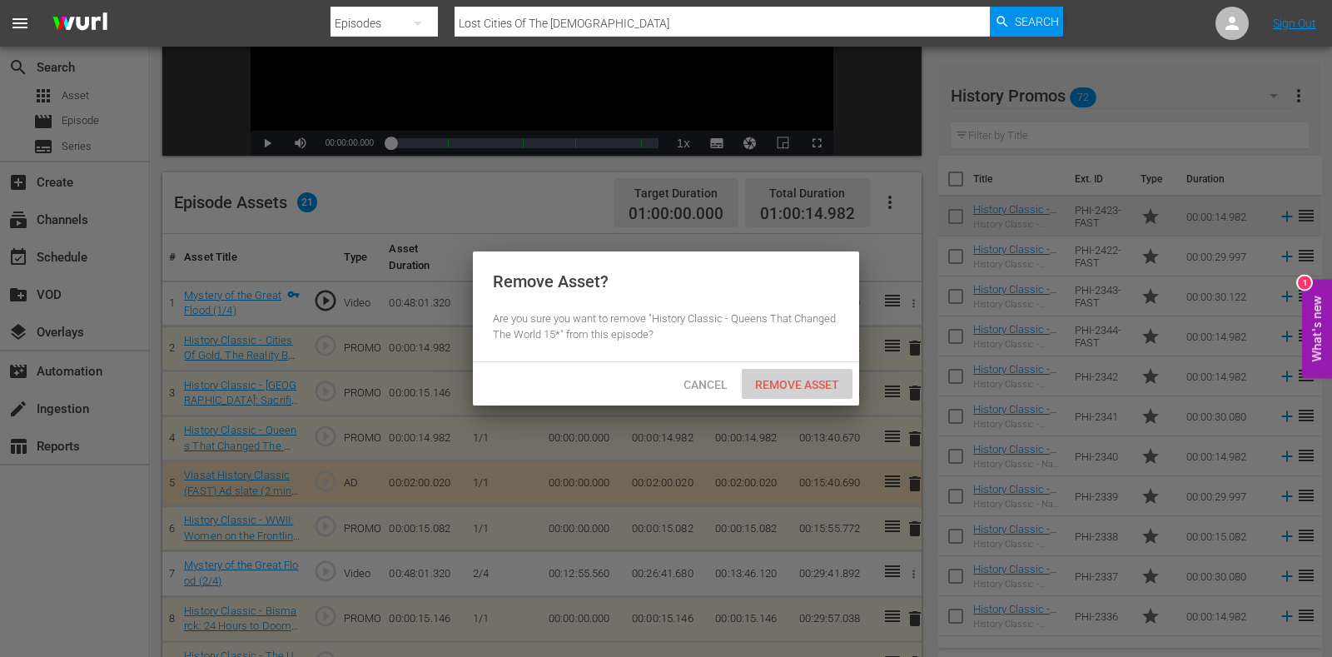
click at [793, 378] on span "Remove Asset" at bounding box center [797, 384] width 111 height 13
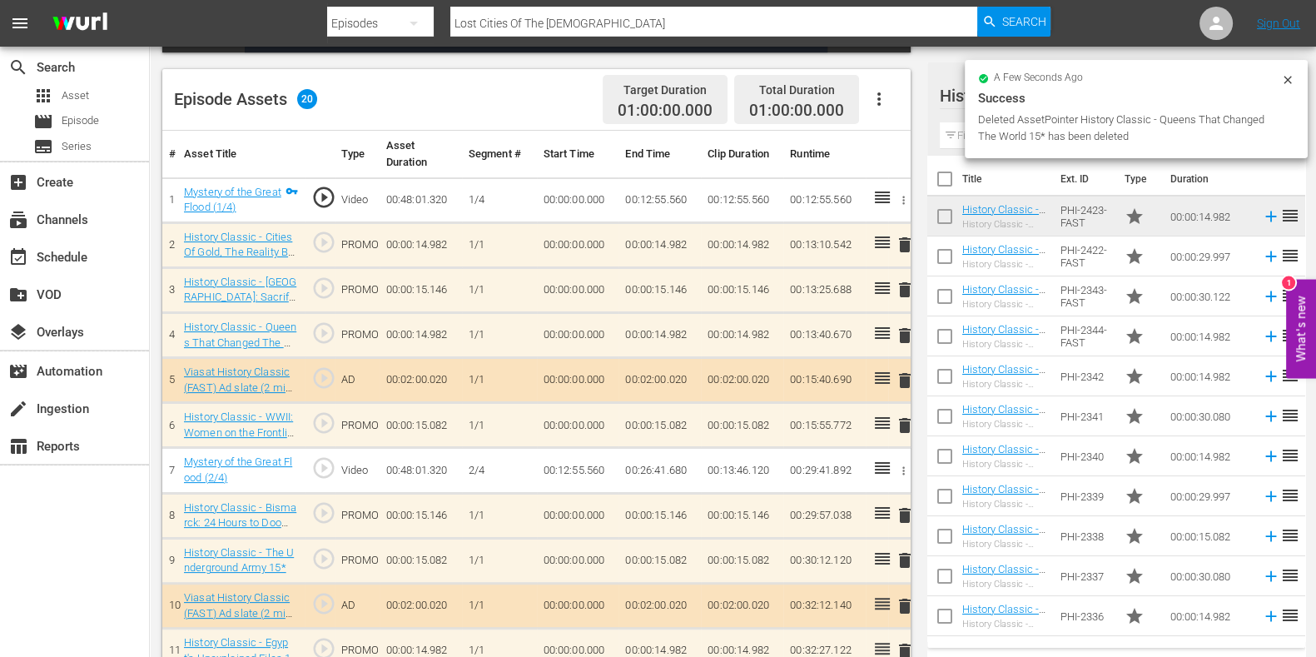
scroll to position [520, 0]
